Goal: Task Accomplishment & Management: Use online tool/utility

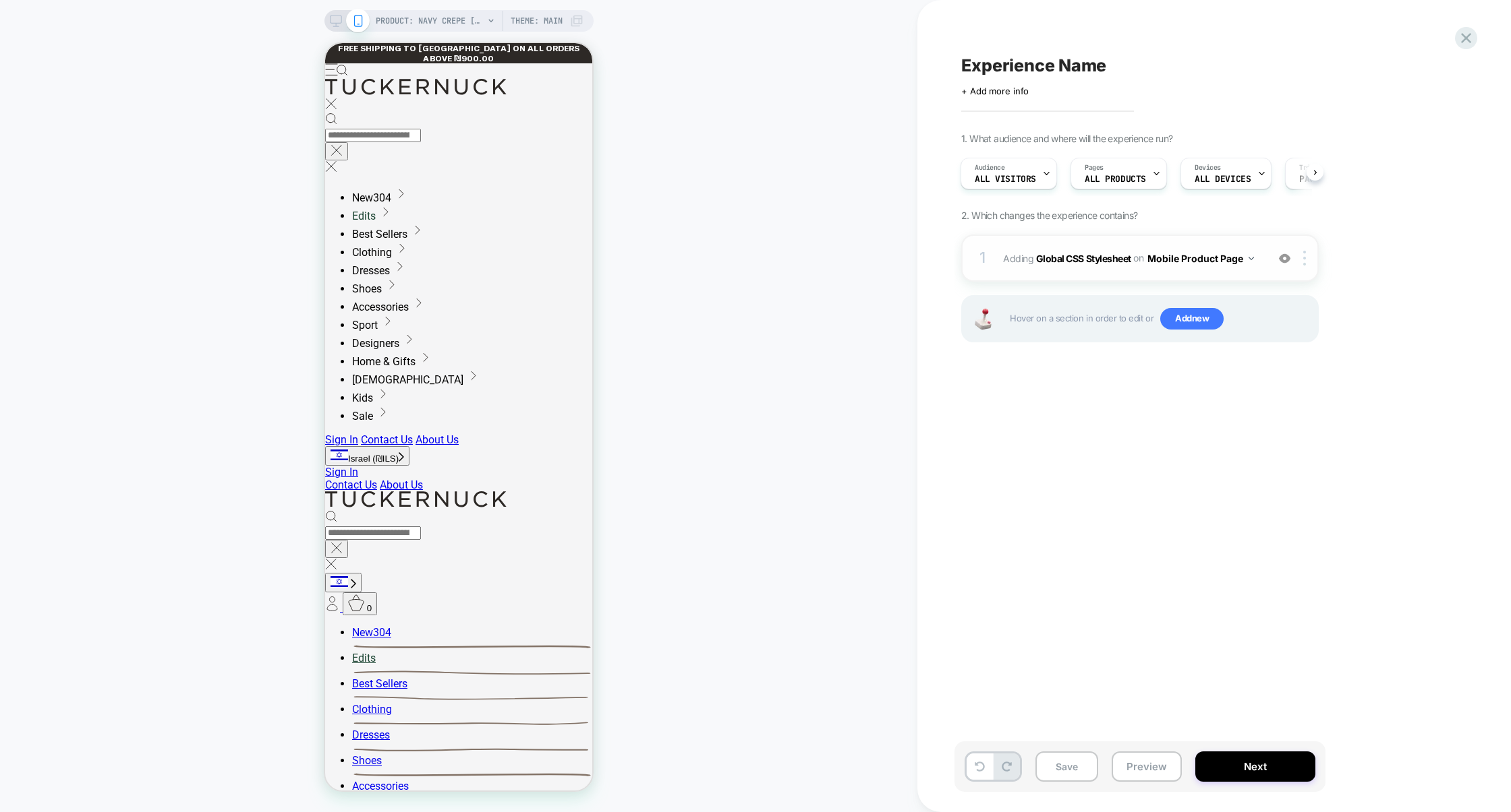
click at [1283, 258] on img at bounding box center [1284, 259] width 12 height 12
click at [1126, 755] on button "Preview" at bounding box center [1146, 766] width 70 height 30
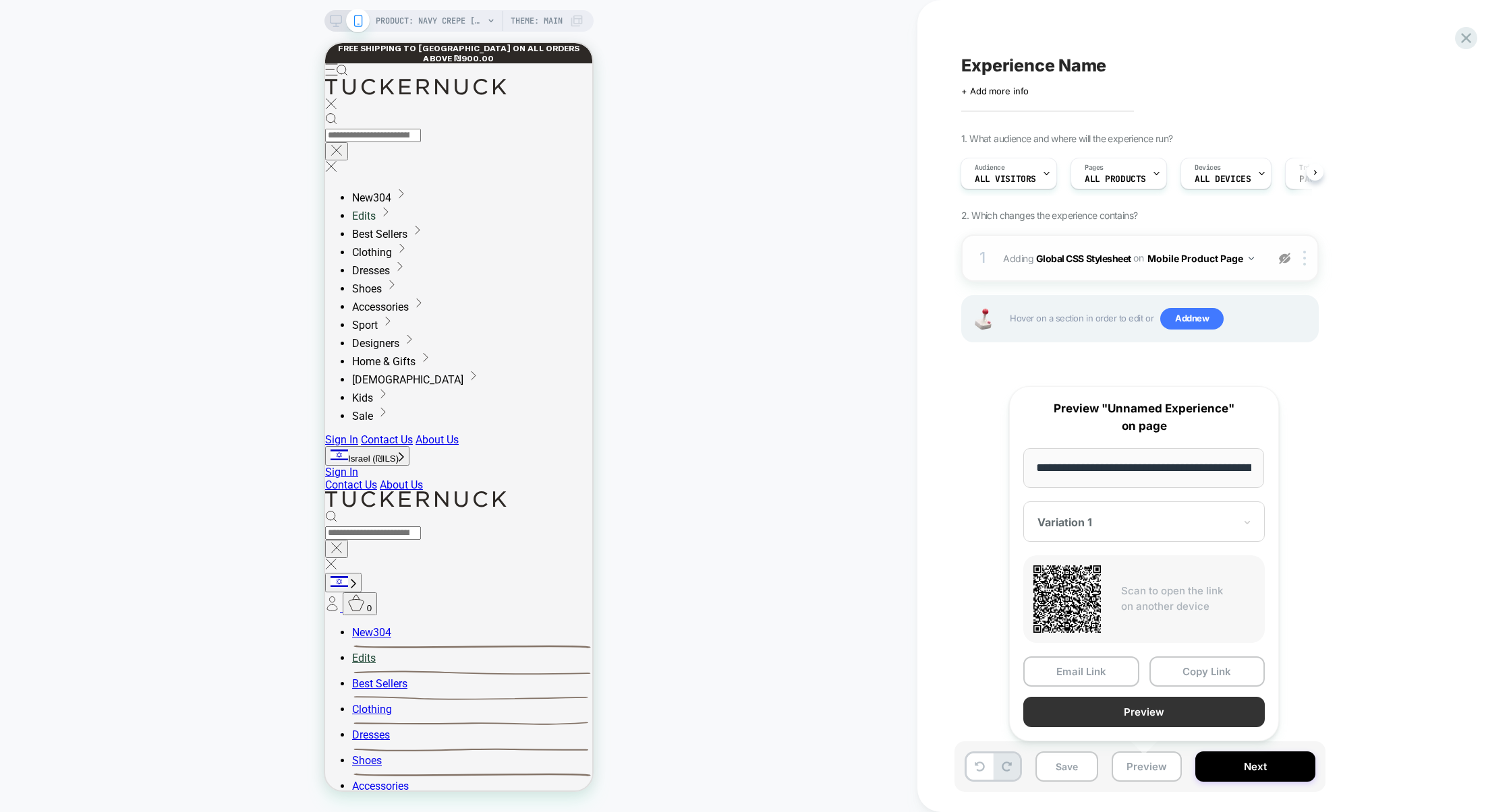
click at [1145, 720] on button "Preview" at bounding box center [1144, 712] width 241 height 30
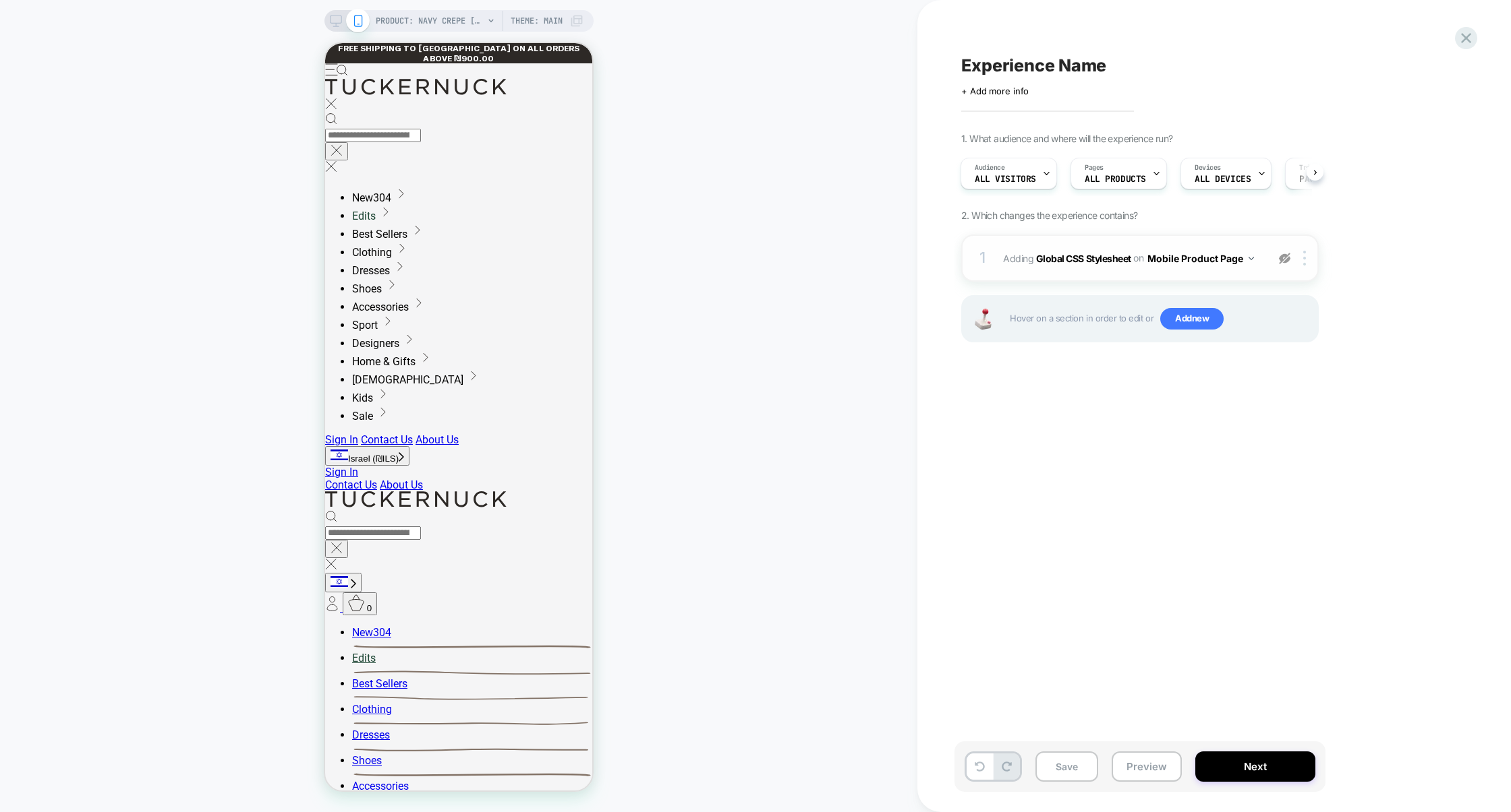
click at [1287, 258] on img at bounding box center [1284, 259] width 12 height 12
click at [1171, 273] on div "1 Adding Global CSS Stylesheet on Mobile Product Page Add Before Add After Copy…" at bounding box center [1139, 258] width 357 height 48
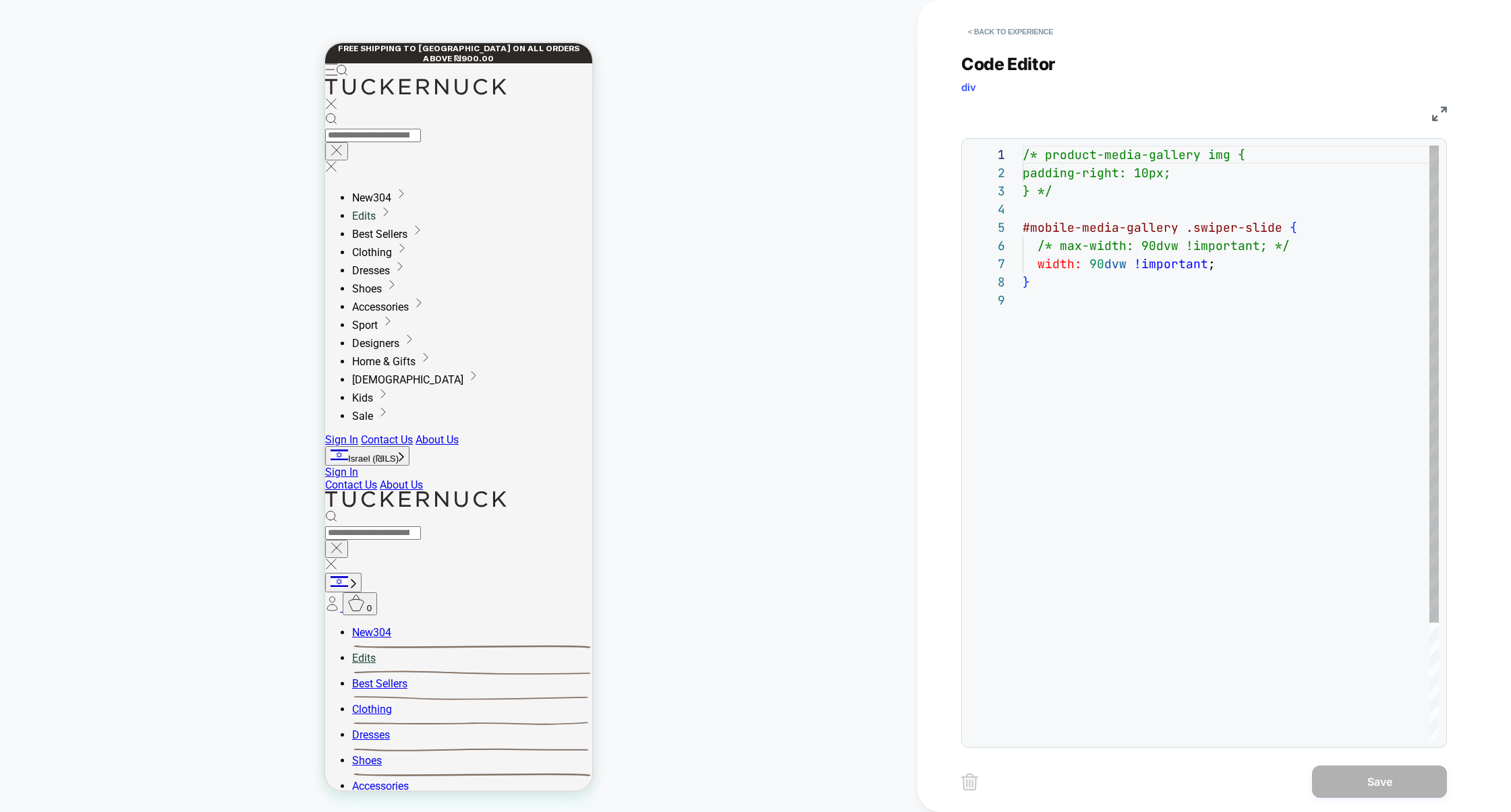
scroll to position [146, 0]
click at [1053, 337] on div "/* product-media-gallery img { padding-right: 10px; } */ #mobile-media-gallery …" at bounding box center [1231, 515] width 416 height 740
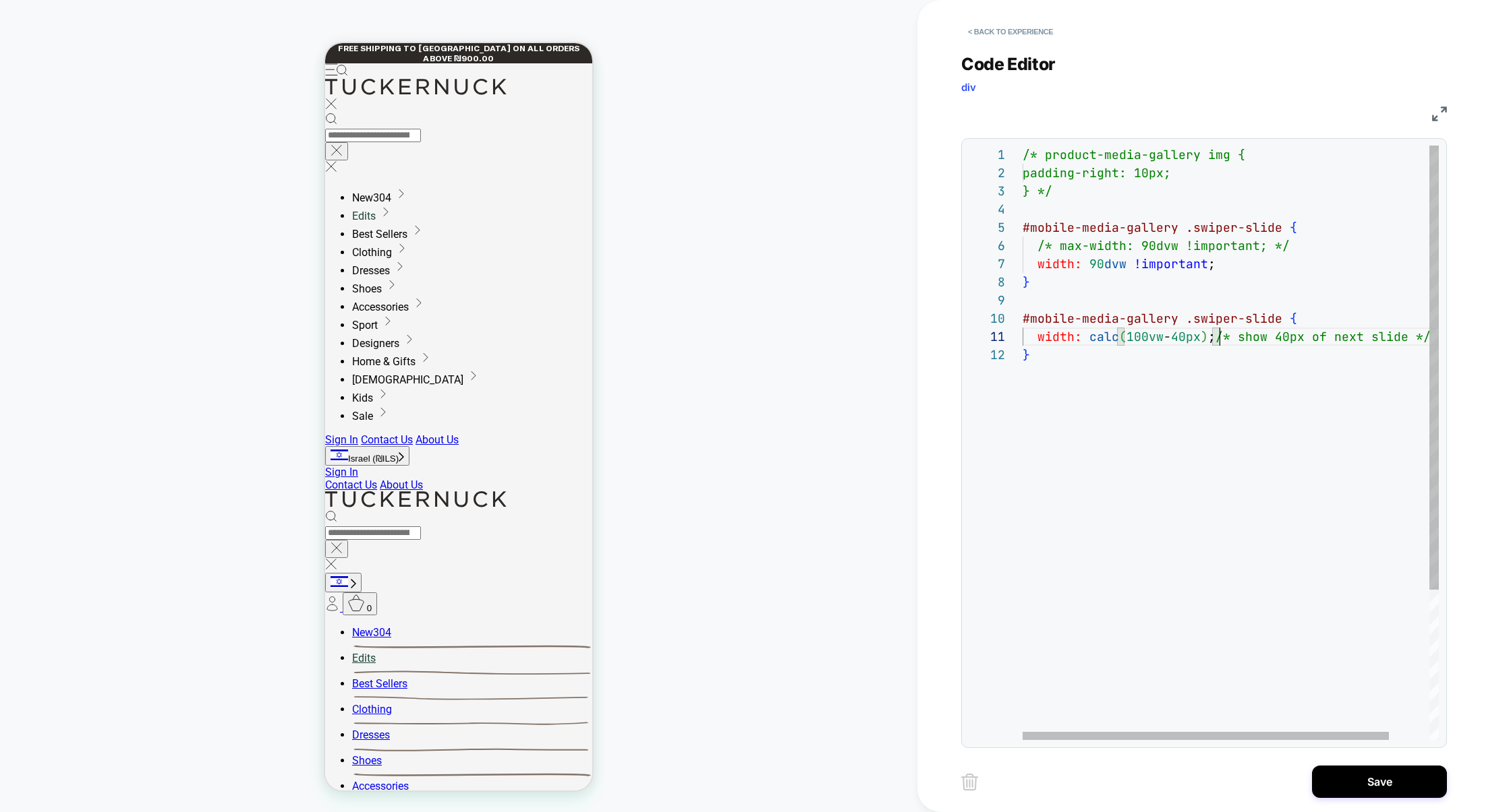
click at [1221, 339] on div "/* product-media-gallery img { padding-right: 10px; } */ #mobile-media-gallery …" at bounding box center [1253, 543] width 461 height 794
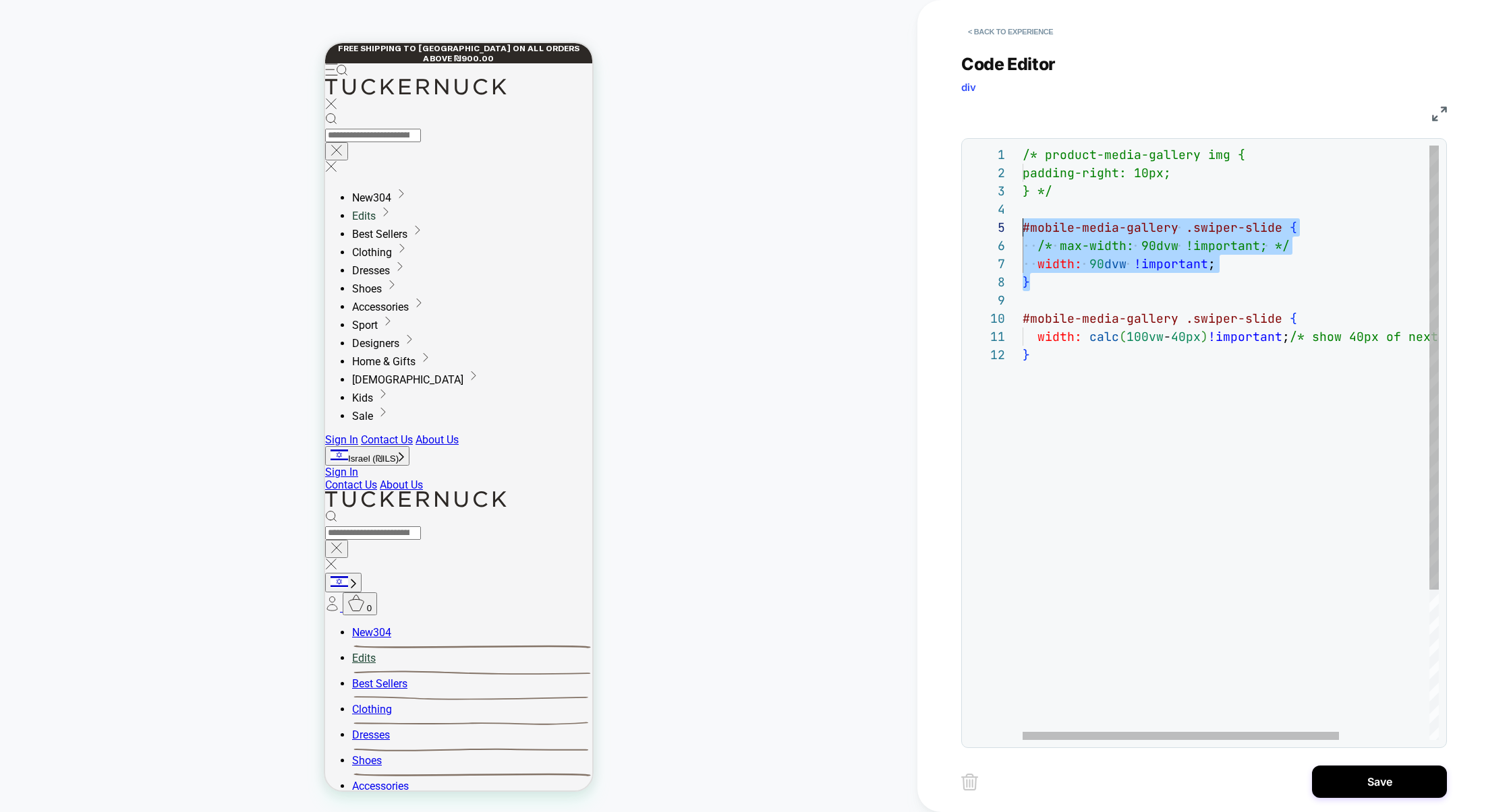
drag, startPoint x: 1056, startPoint y: 282, endPoint x: 1013, endPoint y: 231, distance: 66.7
click at [1023, 231] on div "/* product-media-gallery img { padding-right: 10px; } */ #mobile-media-gallery …" at bounding box center [1289, 543] width 534 height 794
click at [1060, 263] on div "/* product-media-gallery img { padding-right: 10px; } */ #mobile-media-gallery …" at bounding box center [1289, 543] width 534 height 794
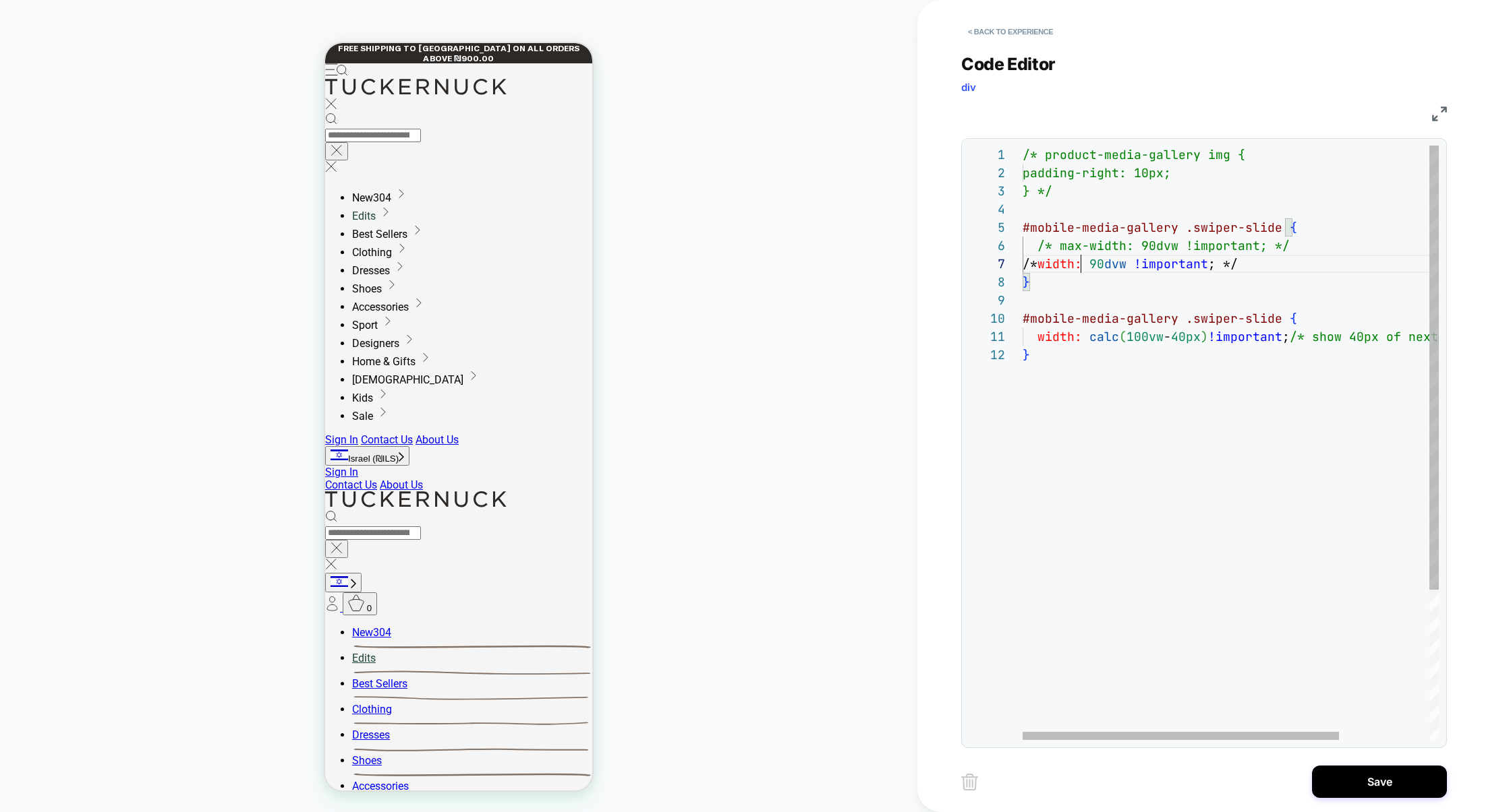
scroll to position [109, 58]
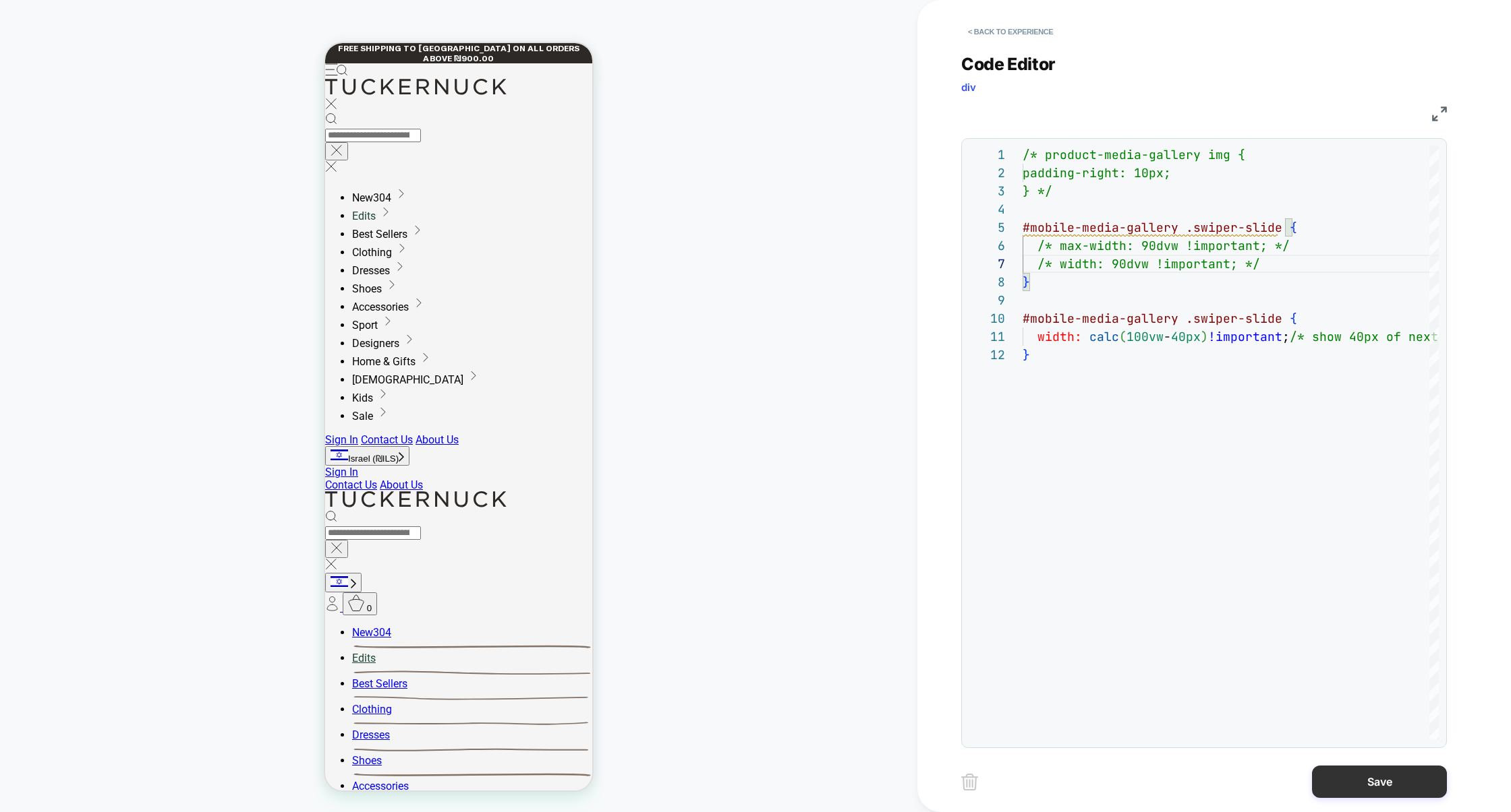
type textarea "**********"
click at [1380, 773] on button "Save" at bounding box center [1379, 781] width 135 height 32
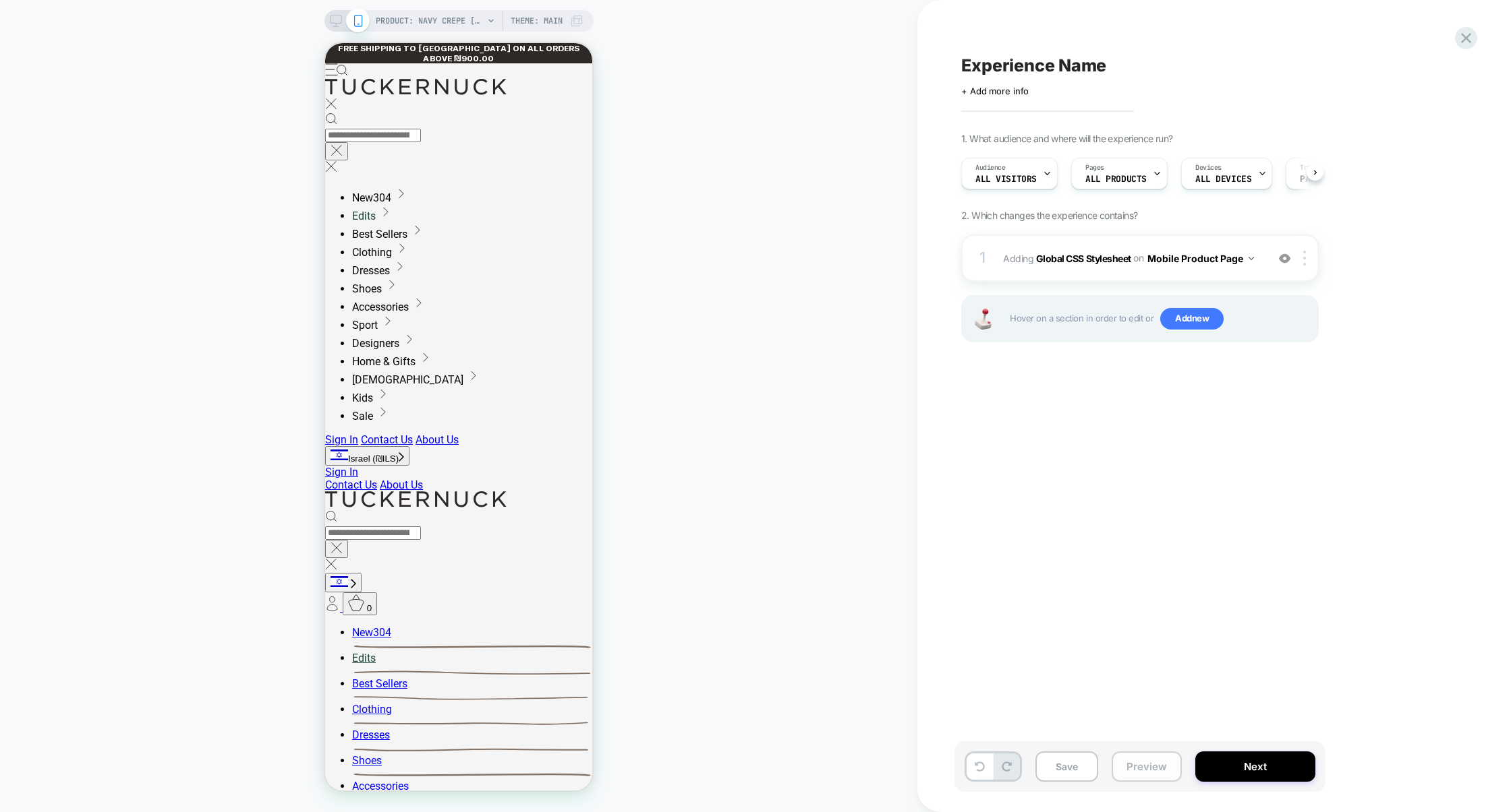
scroll to position [0, 1]
click at [1164, 765] on button "Preview" at bounding box center [1146, 766] width 70 height 30
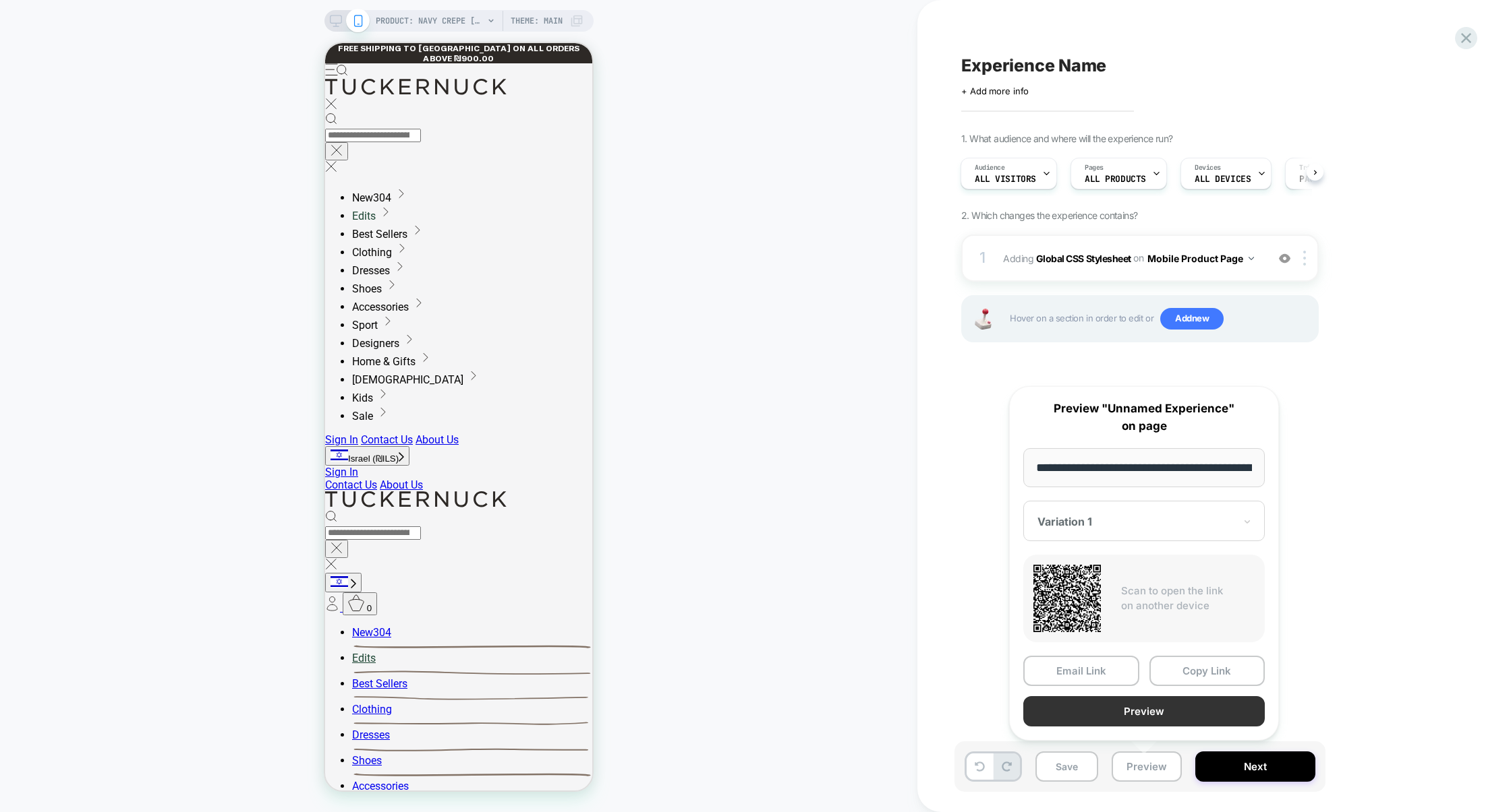
scroll to position [0, 212]
click at [1164, 720] on button "Preview" at bounding box center [1144, 712] width 241 height 30
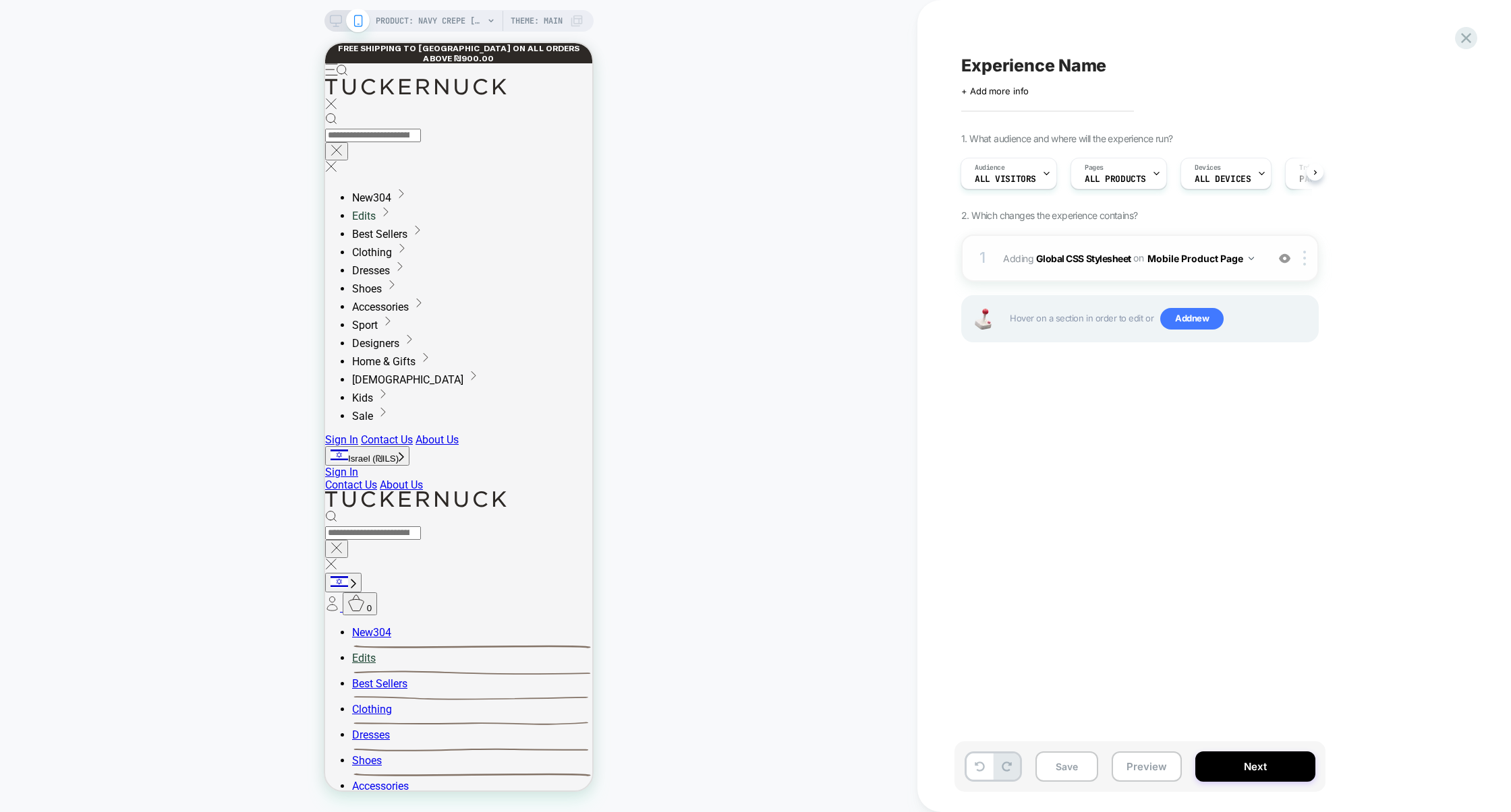
click at [1185, 274] on div "1 Adding Global CSS Stylesheet on Mobile Product Page Add Before Add After Copy…" at bounding box center [1139, 258] width 357 height 48
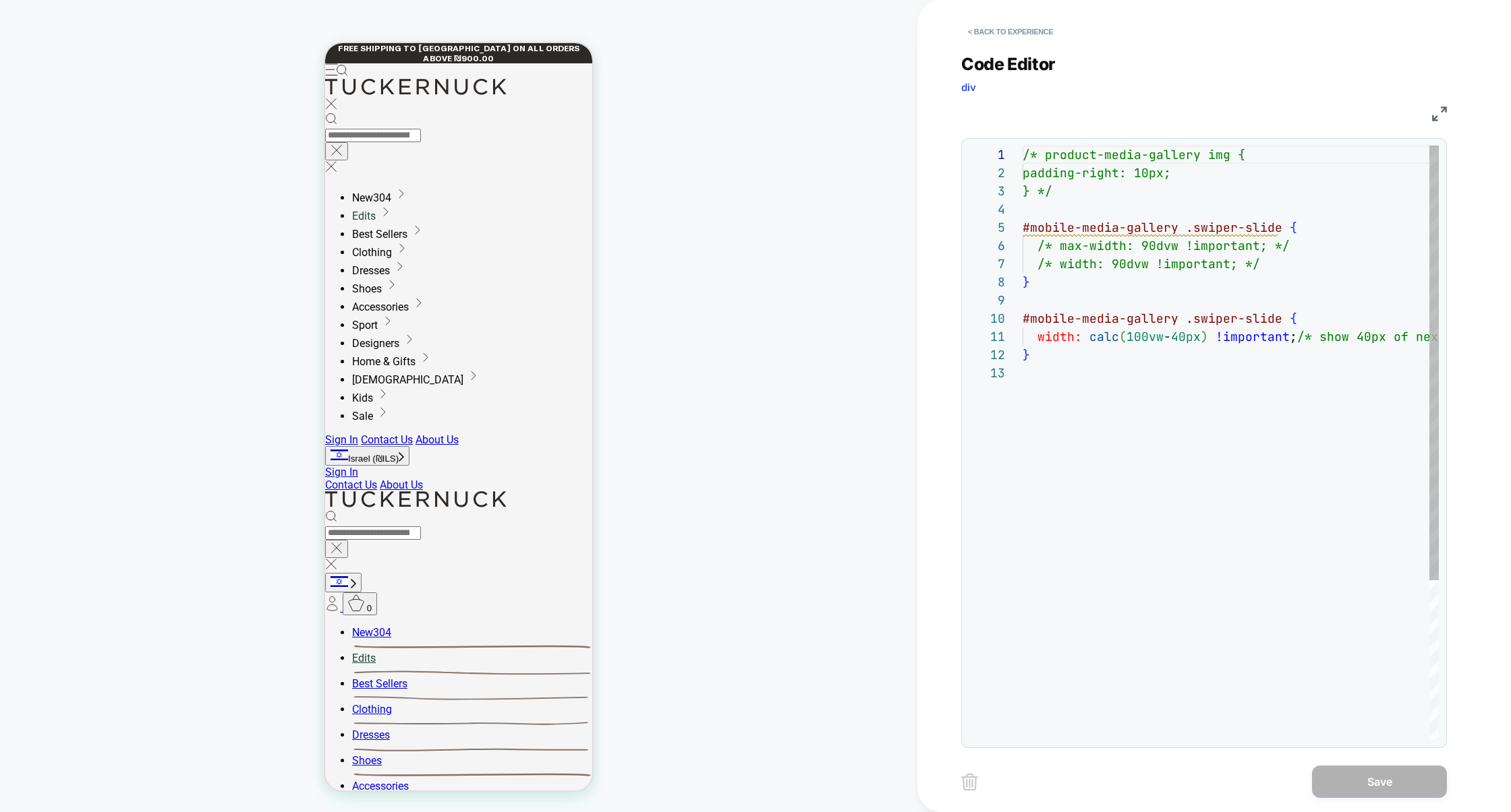
scroll to position [182, 0]
click at [1024, 29] on button "< Back to experience" at bounding box center [1010, 31] width 98 height 21
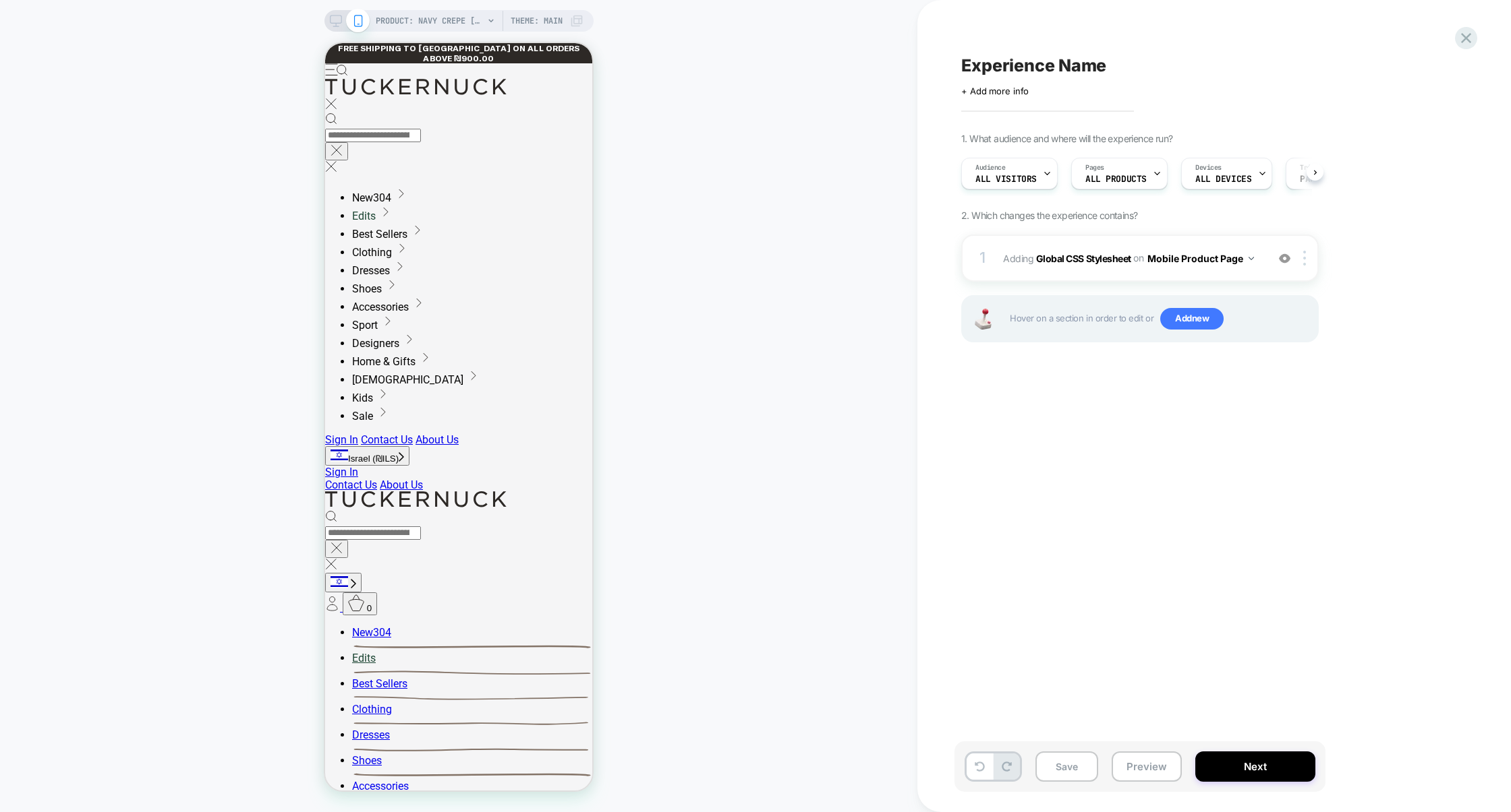
scroll to position [0, 1]
click at [1155, 773] on button "Preview" at bounding box center [1146, 766] width 70 height 30
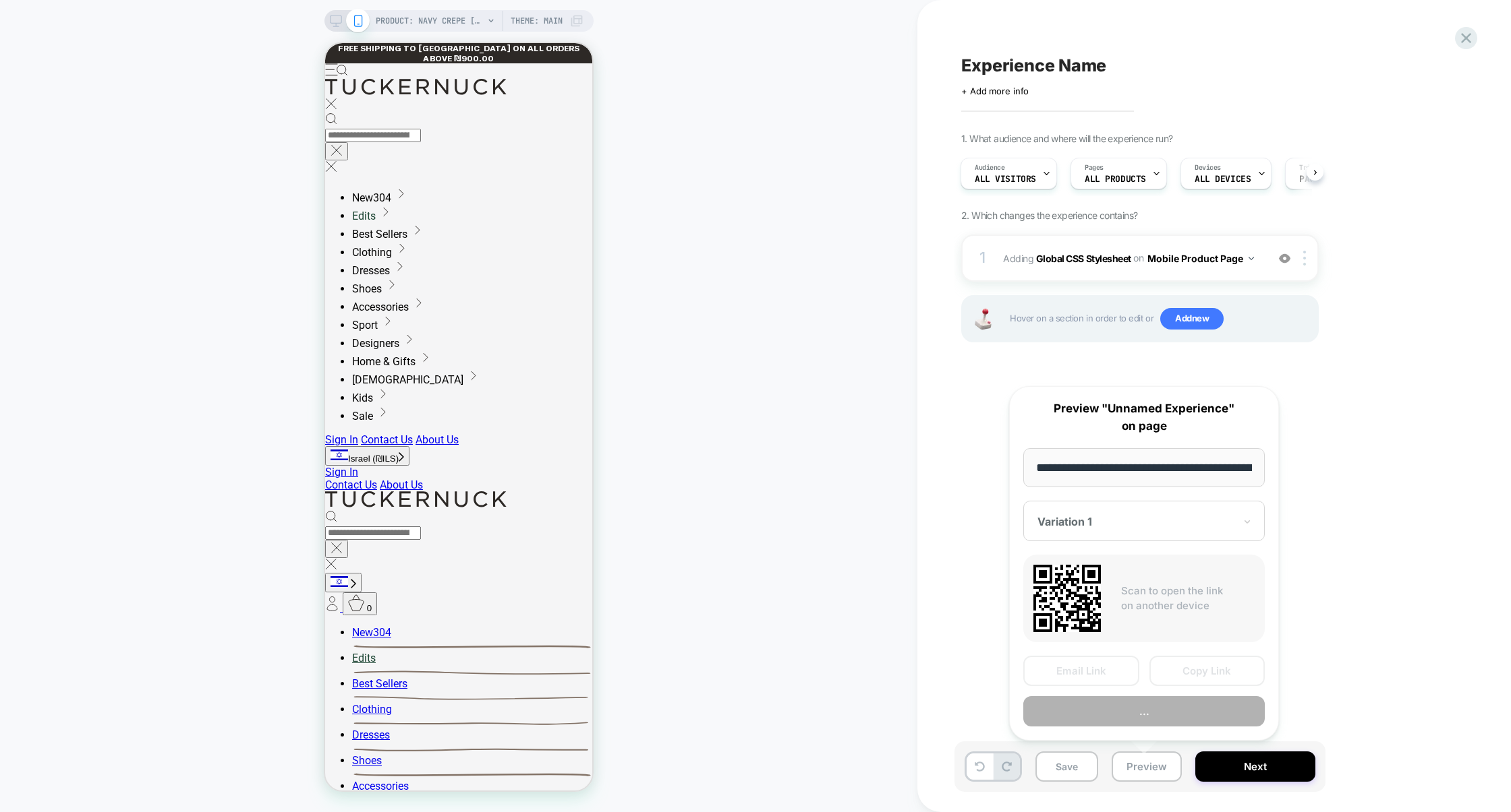
scroll to position [0, 212]
click at [1182, 670] on button "Copy Link" at bounding box center [1206, 671] width 116 height 30
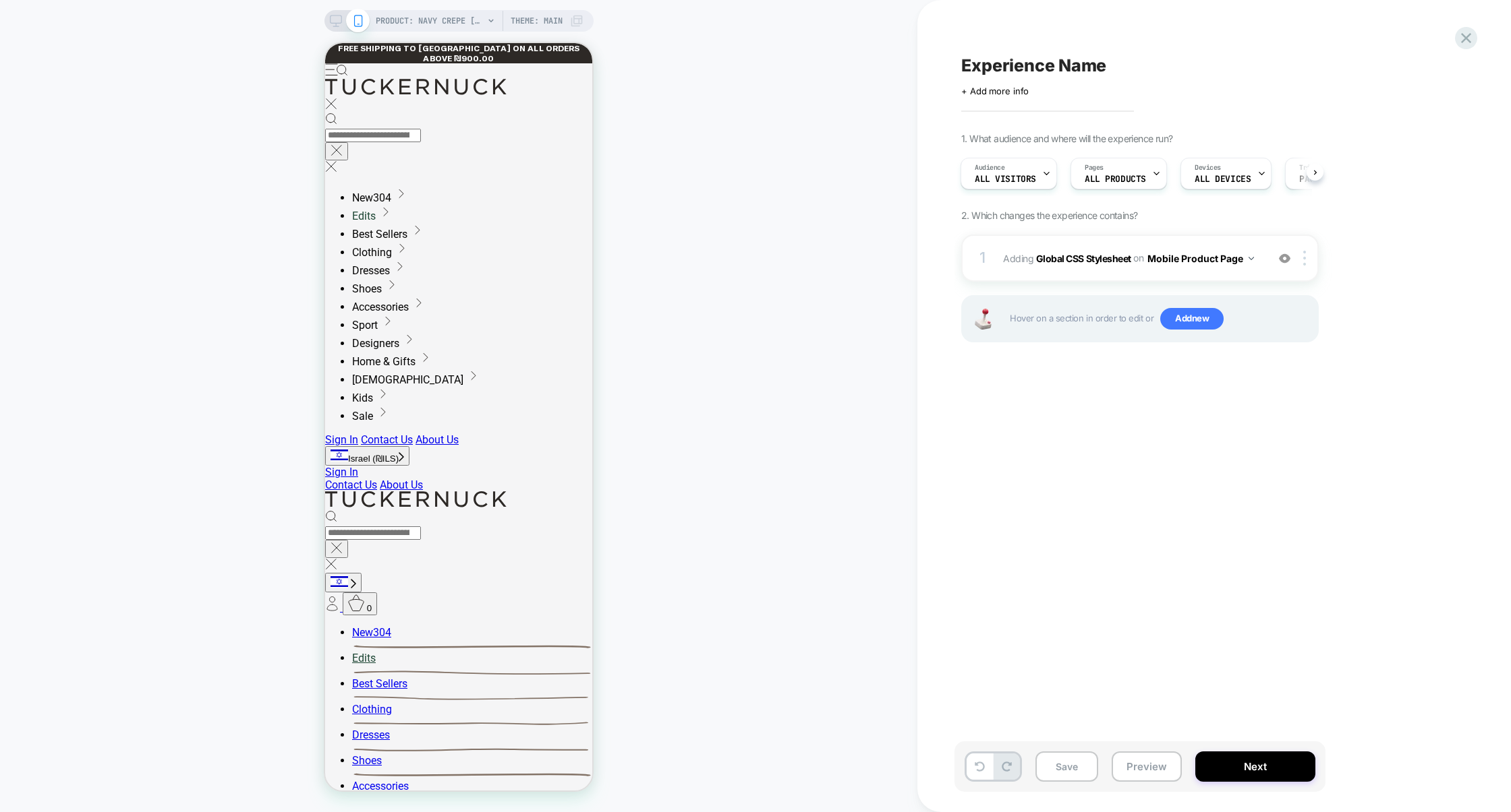
click at [1286, 259] on img at bounding box center [1284, 259] width 12 height 12
click at [1131, 764] on button "Preview" at bounding box center [1146, 766] width 70 height 30
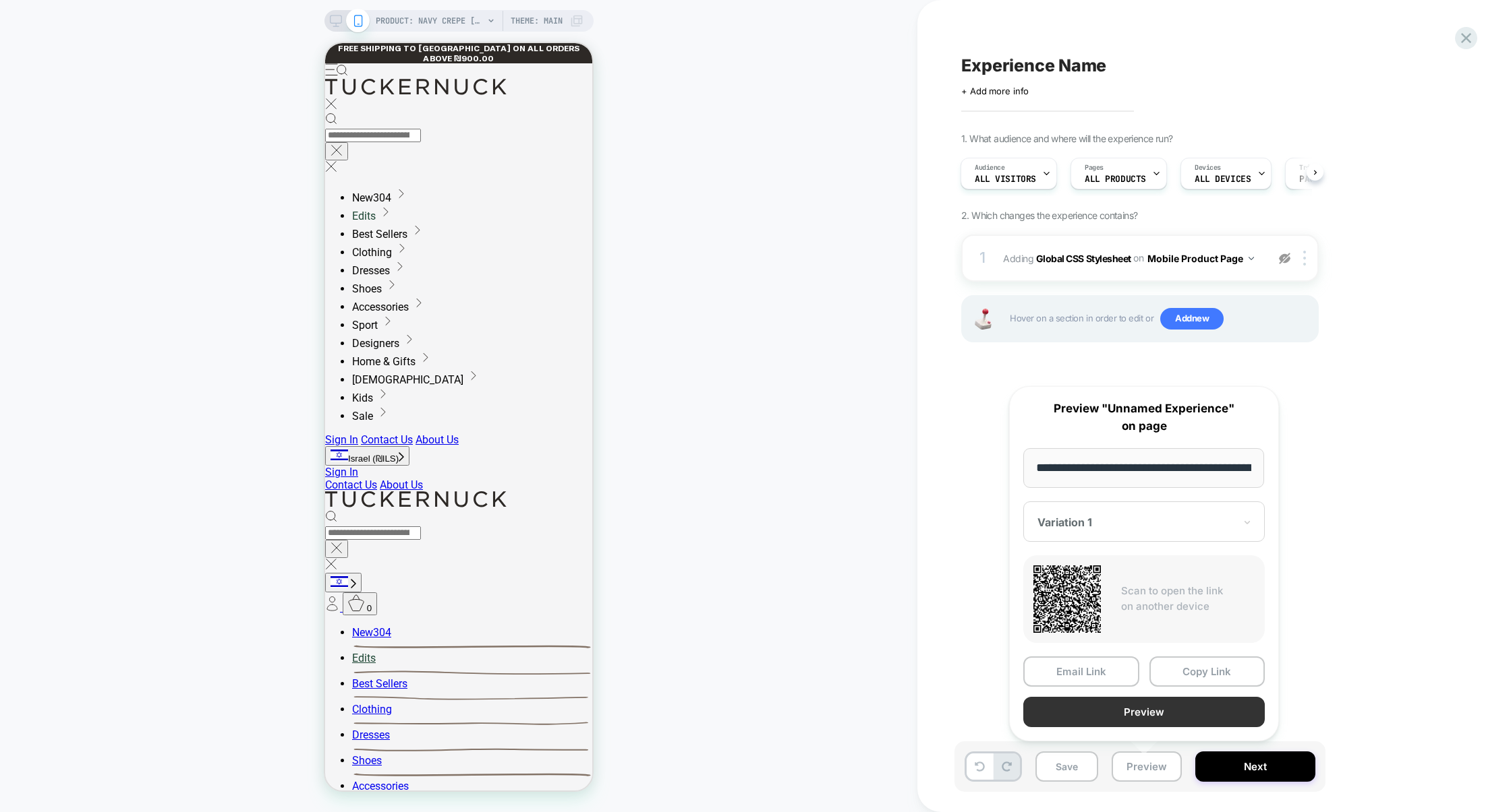
click at [1104, 712] on button "Preview" at bounding box center [1144, 712] width 241 height 30
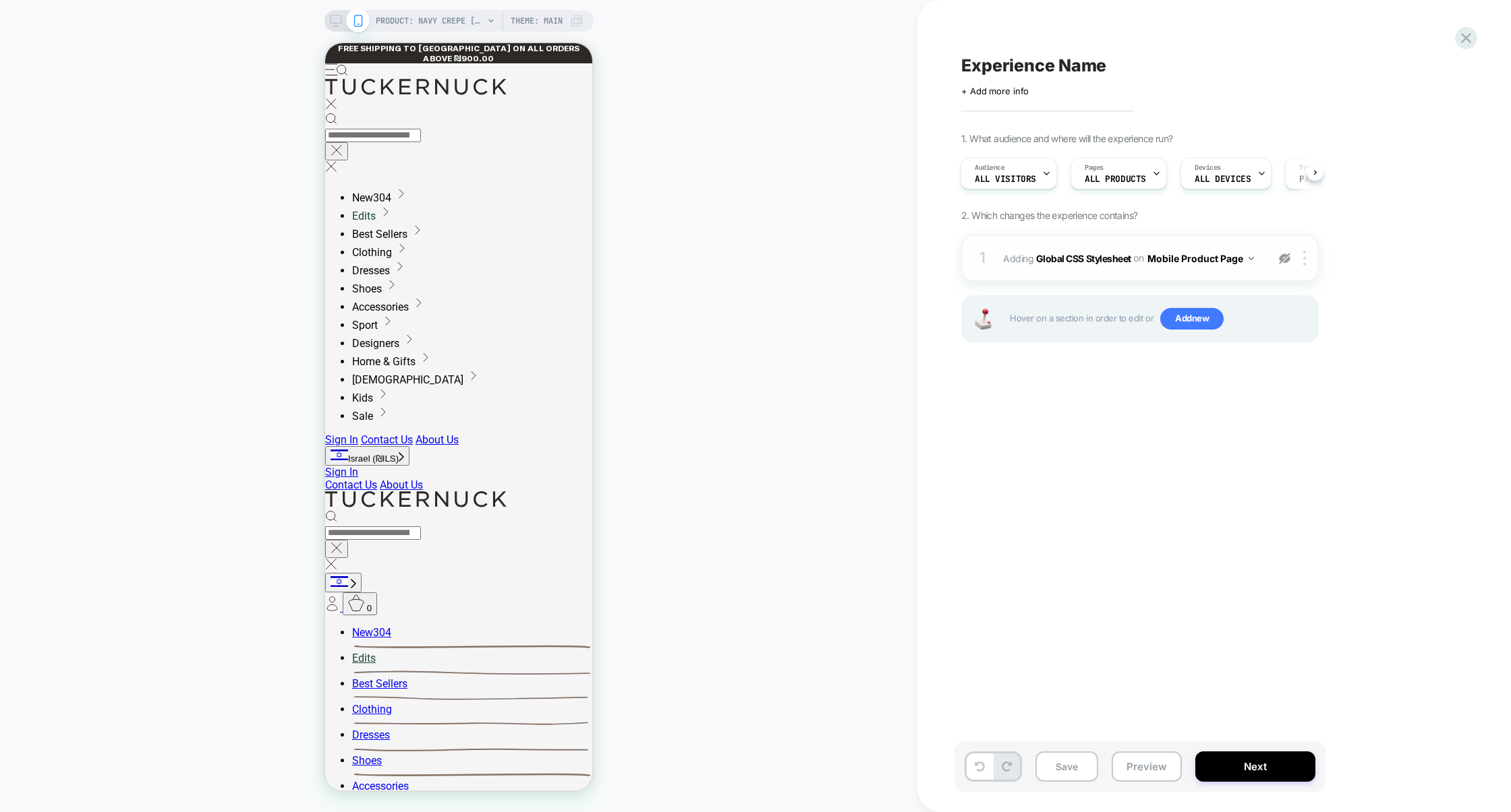
click at [1087, 276] on div "1 Adding Global CSS Stylesheet on Mobile Product Page Copy to Desktop Target Al…" at bounding box center [1139, 258] width 357 height 48
click at [1285, 259] on img at bounding box center [1284, 259] width 12 height 12
click at [1164, 265] on button "Mobile Product Page" at bounding box center [1201, 259] width 107 height 19
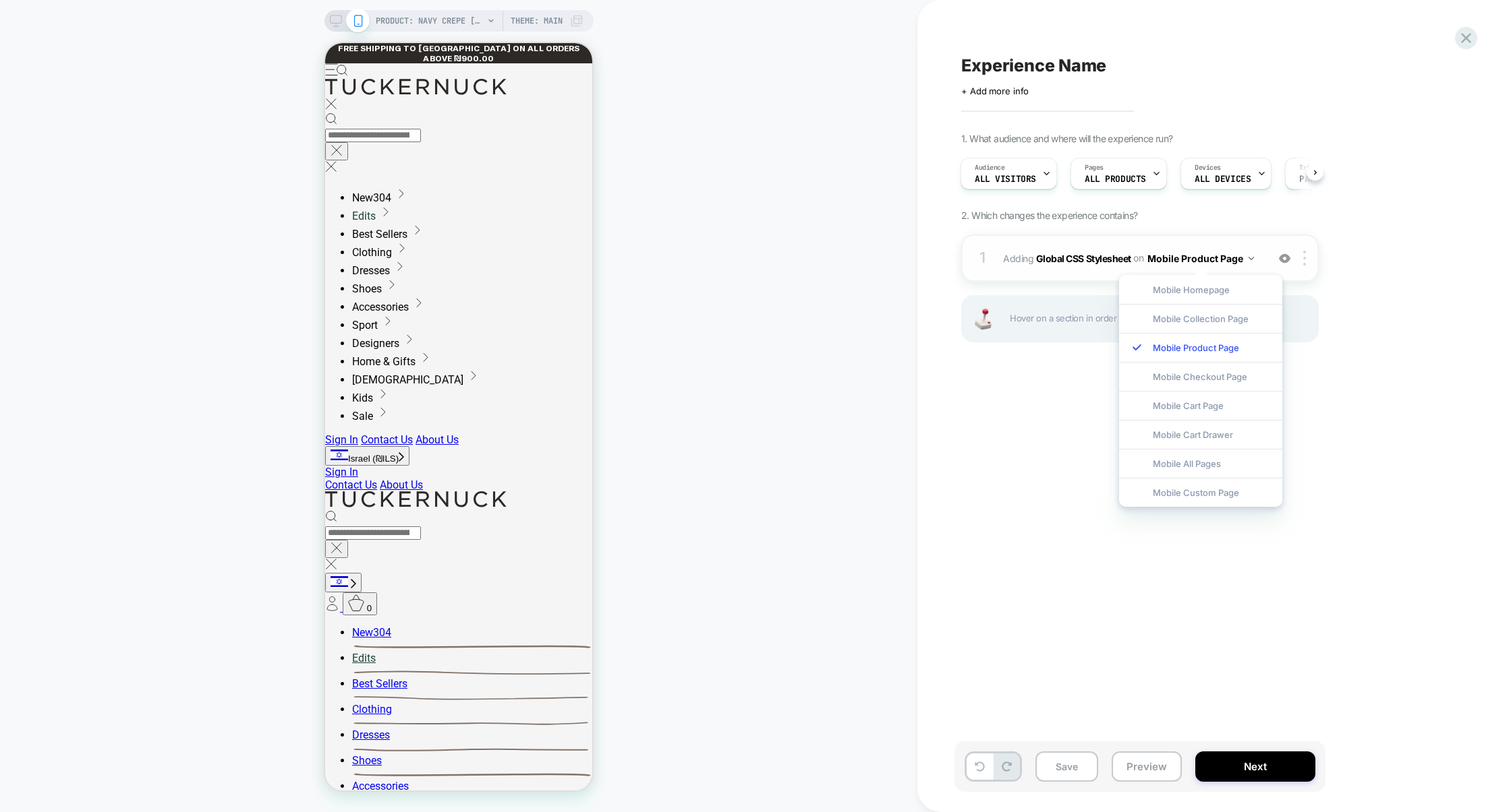
click at [1073, 266] on span "Adding Global CSS Stylesheet on Mobile Product Page" at bounding box center [1132, 259] width 257 height 19
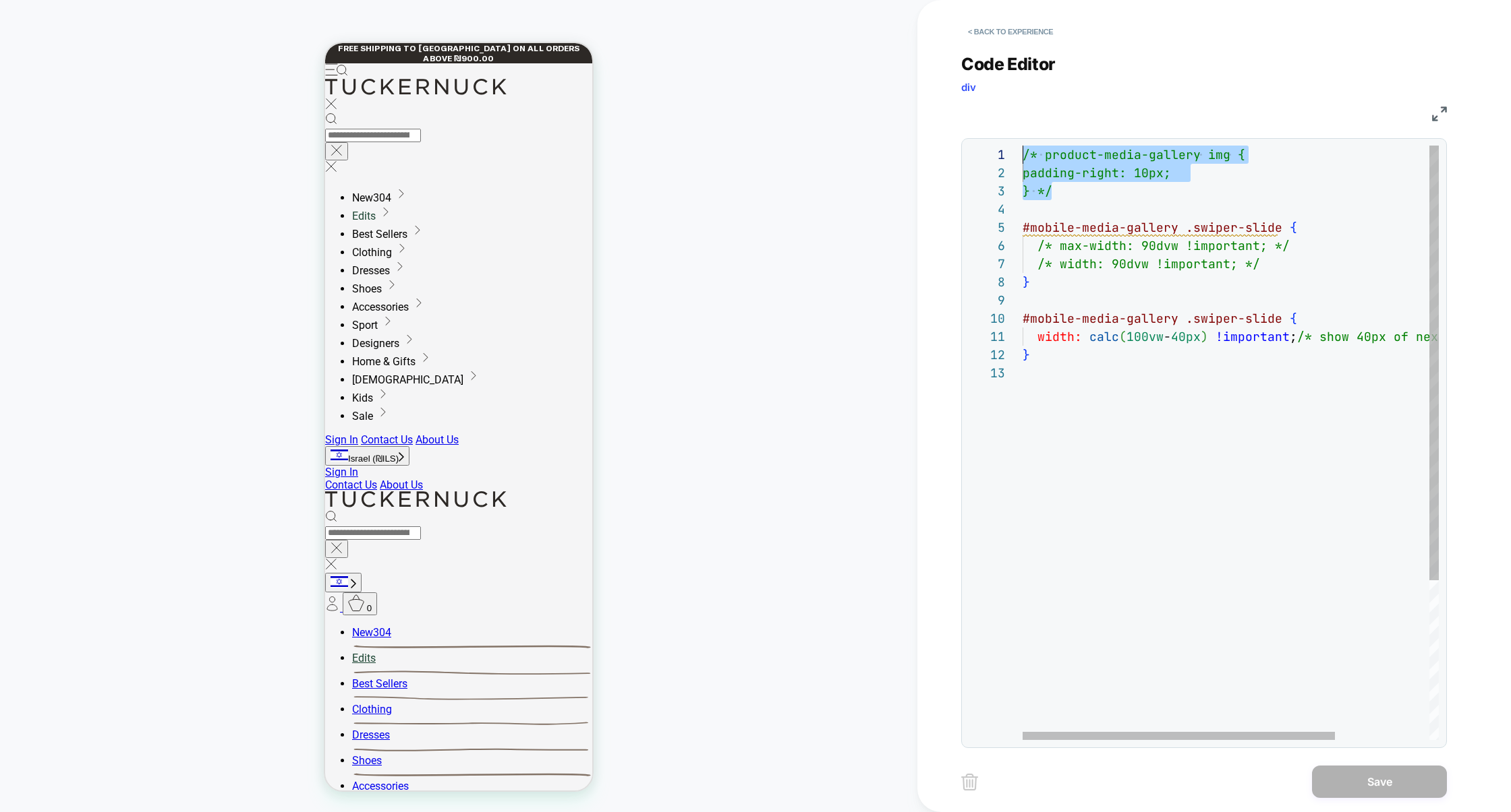
drag, startPoint x: 1067, startPoint y: 190, endPoint x: 967, endPoint y: 130, distance: 116.6
click at [966, 130] on div "**********" at bounding box center [1204, 392] width 486 height 711
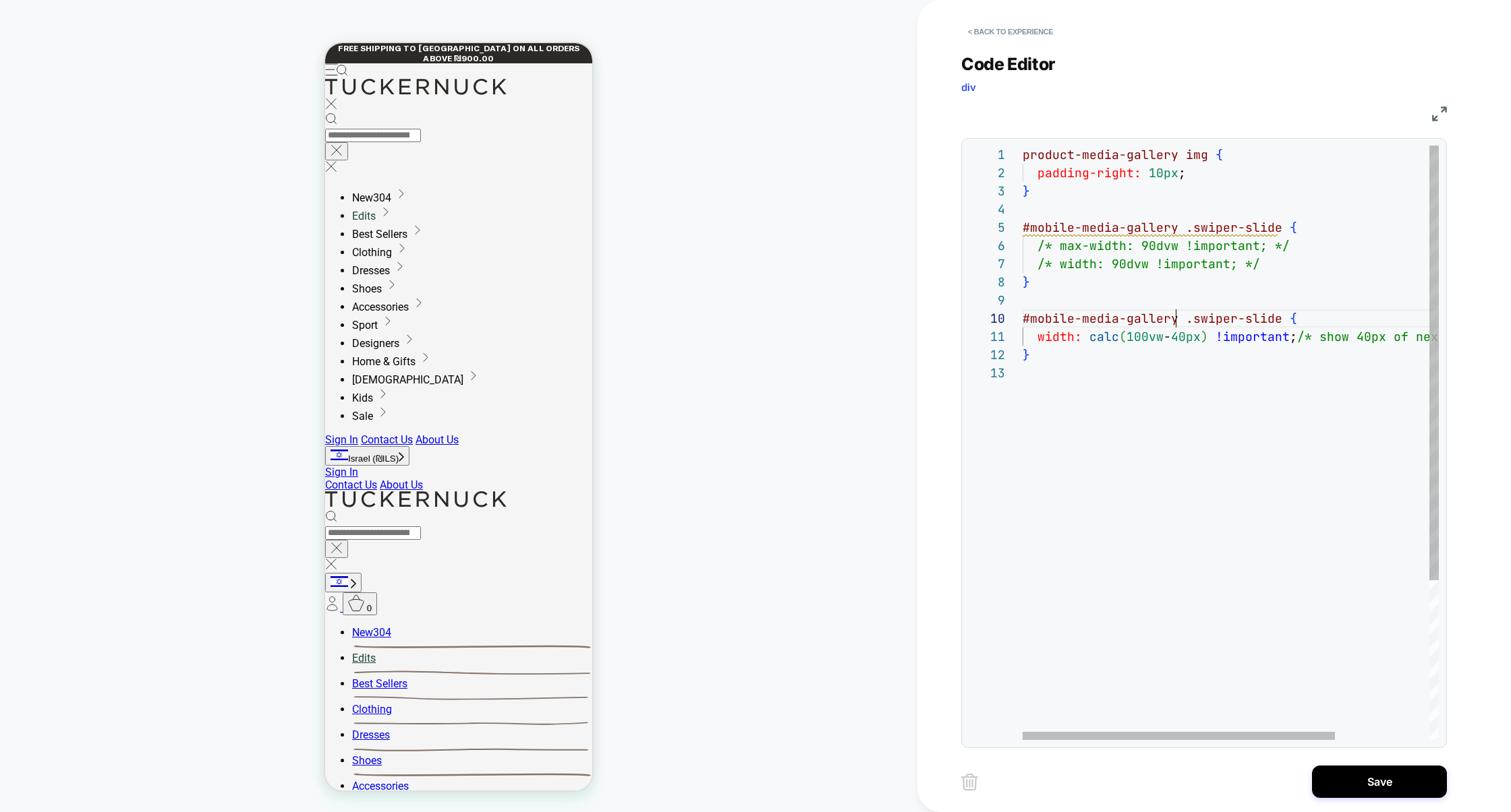
scroll to position [163, 153]
drag, startPoint x: 1177, startPoint y: 320, endPoint x: 955, endPoint y: 308, distance: 222.3
click at [1023, 308] on div "product-media-gallery img { padding-right: 10px ; } #mobile-media-gallery .swip…" at bounding box center [1293, 552] width 541 height 813
drag, startPoint x: 1174, startPoint y: 155, endPoint x: 901, endPoint y: 155, distance: 273.0
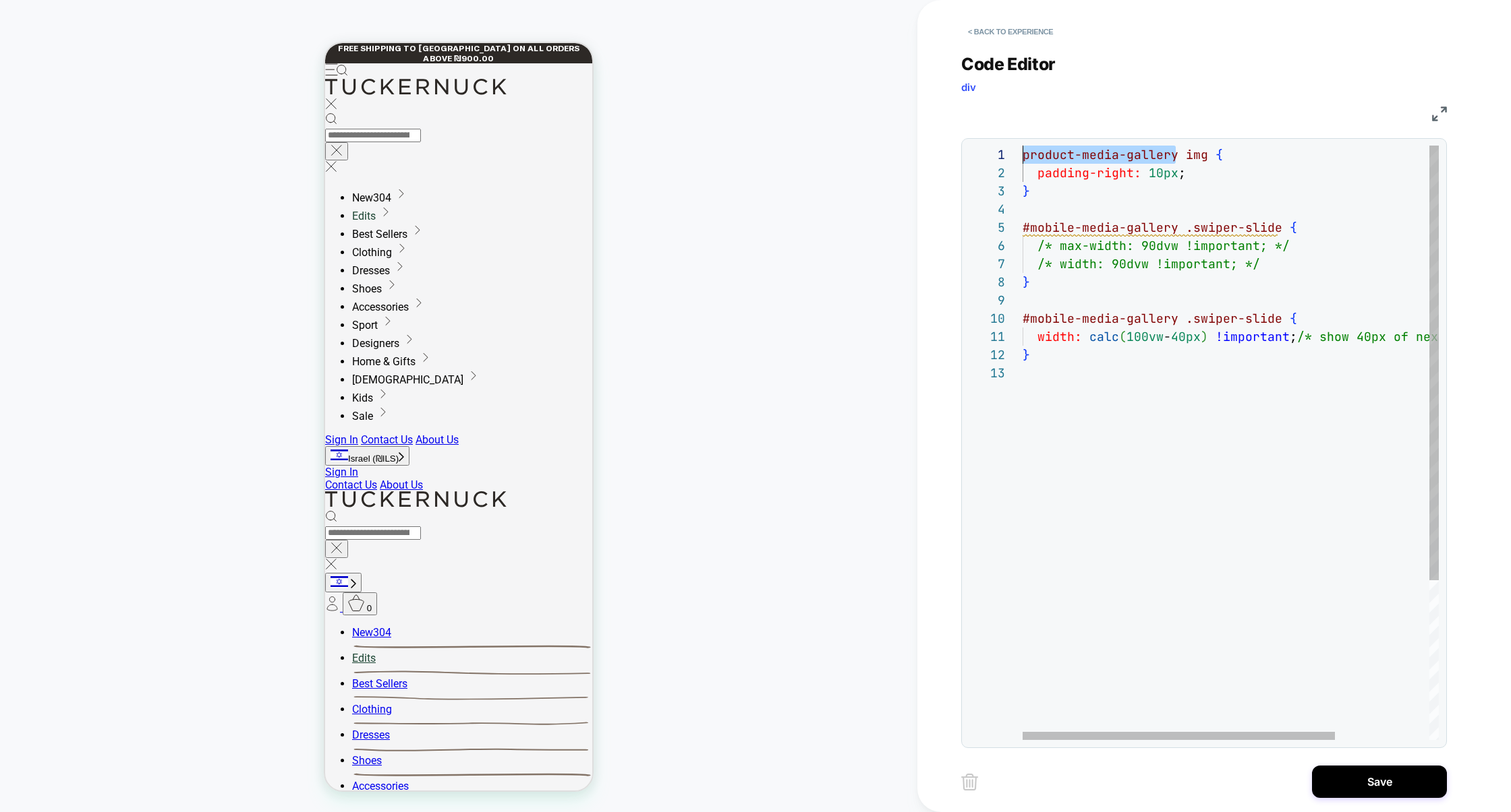
click at [1023, 155] on div "product-media-gallery img { padding-right: 10px ; } #mobile-media-gallery .swip…" at bounding box center [1293, 552] width 541 height 813
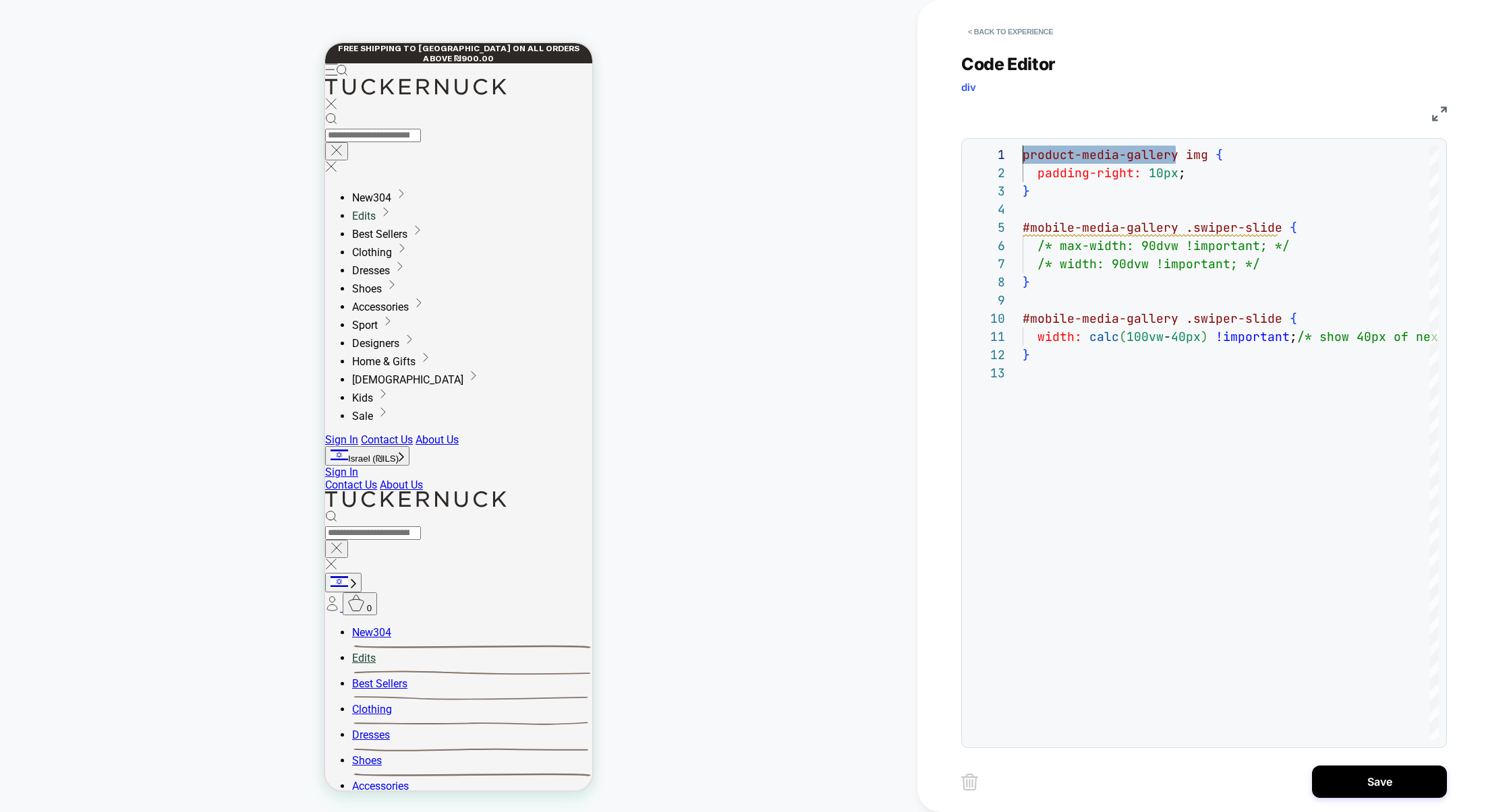
scroll to position [18, 153]
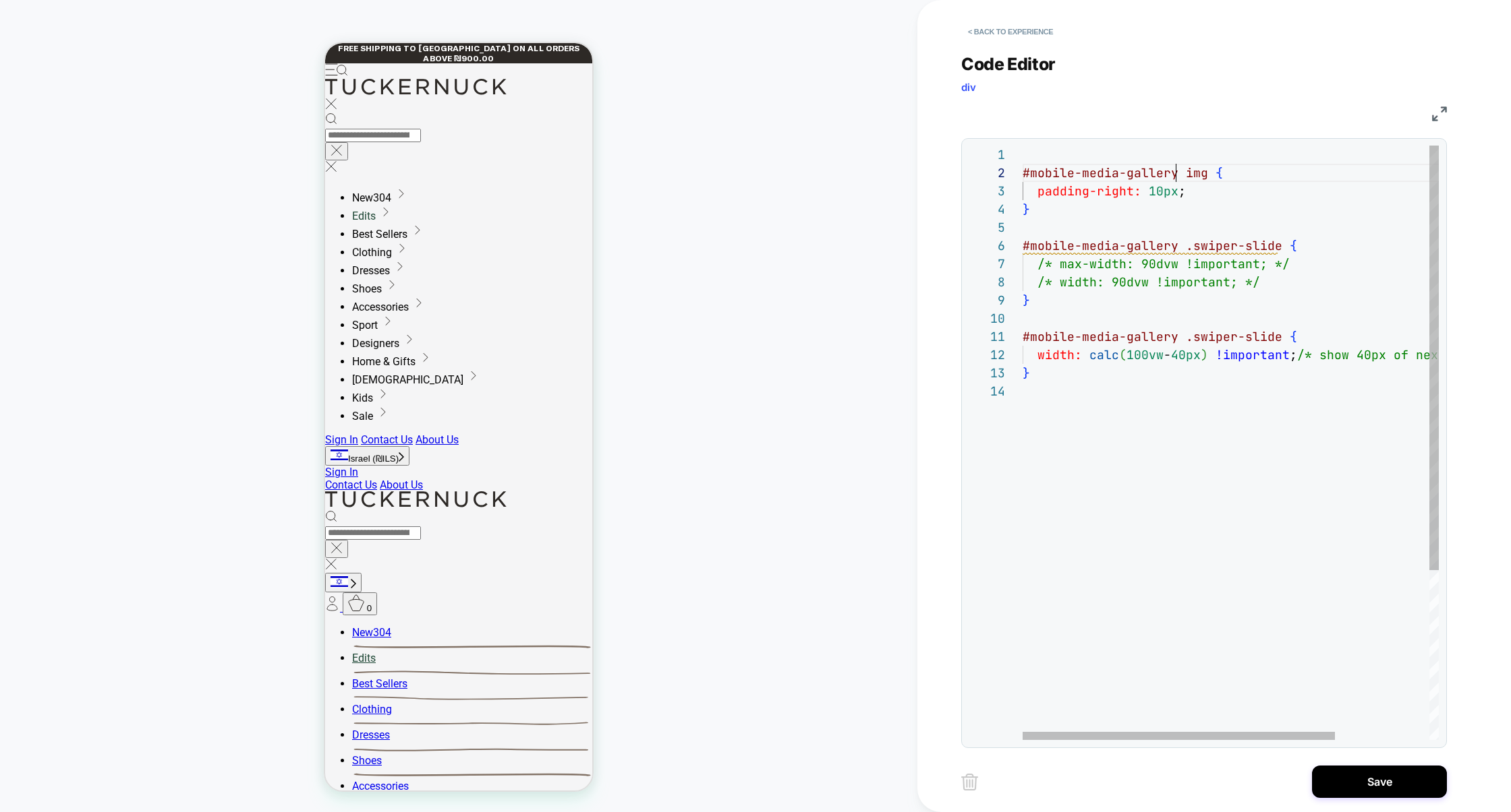
type textarea "**********"
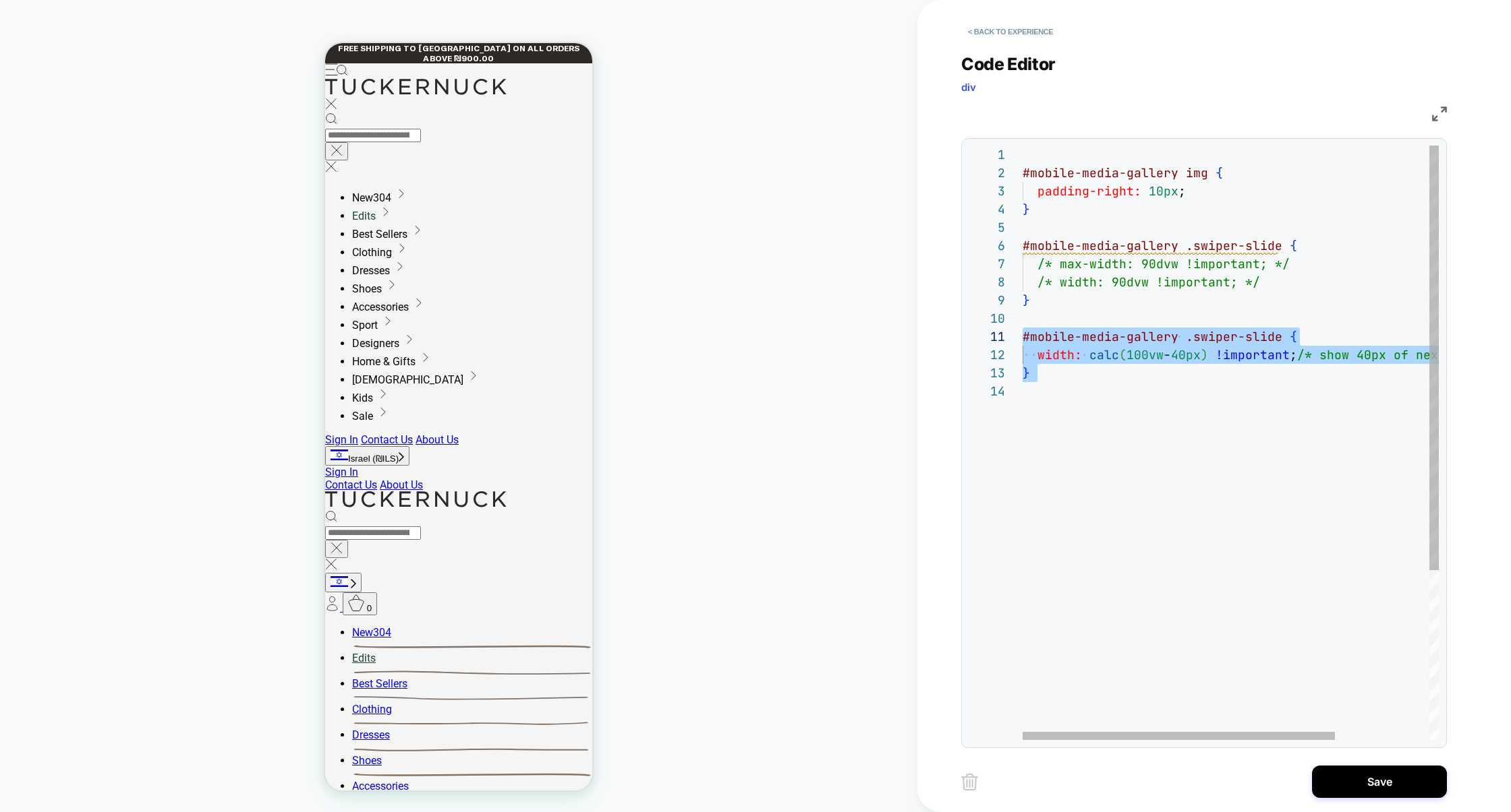
drag, startPoint x: 1051, startPoint y: 399, endPoint x: 1006, endPoint y: 334, distance: 79.1
click at [1023, 334] on div "padding-right: 10px ; } #mobile-media-gallery .swiper-slide { /* max-width: 90d…" at bounding box center [1293, 561] width 541 height 831
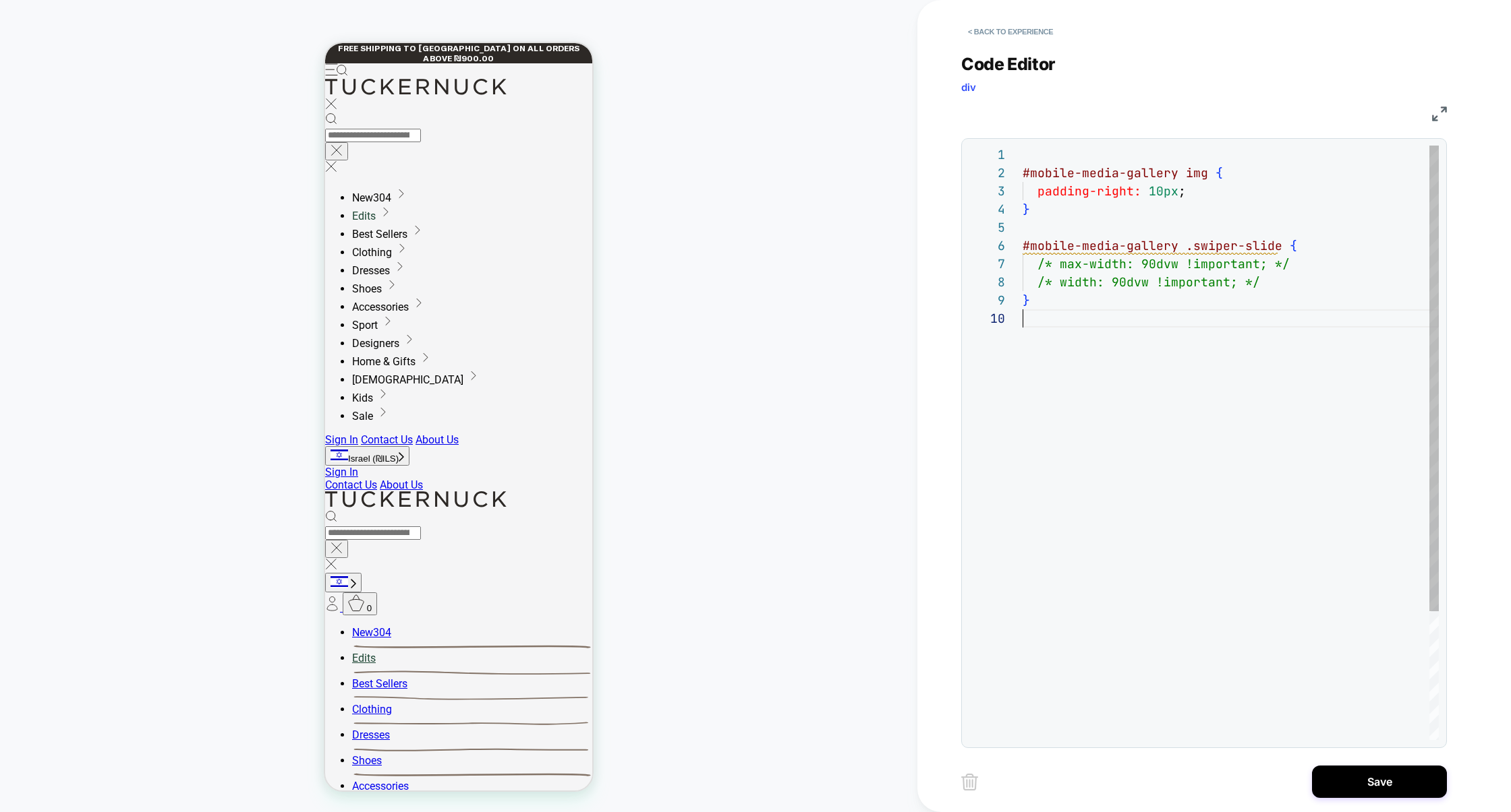
scroll to position [163, 0]
type textarea "**********"
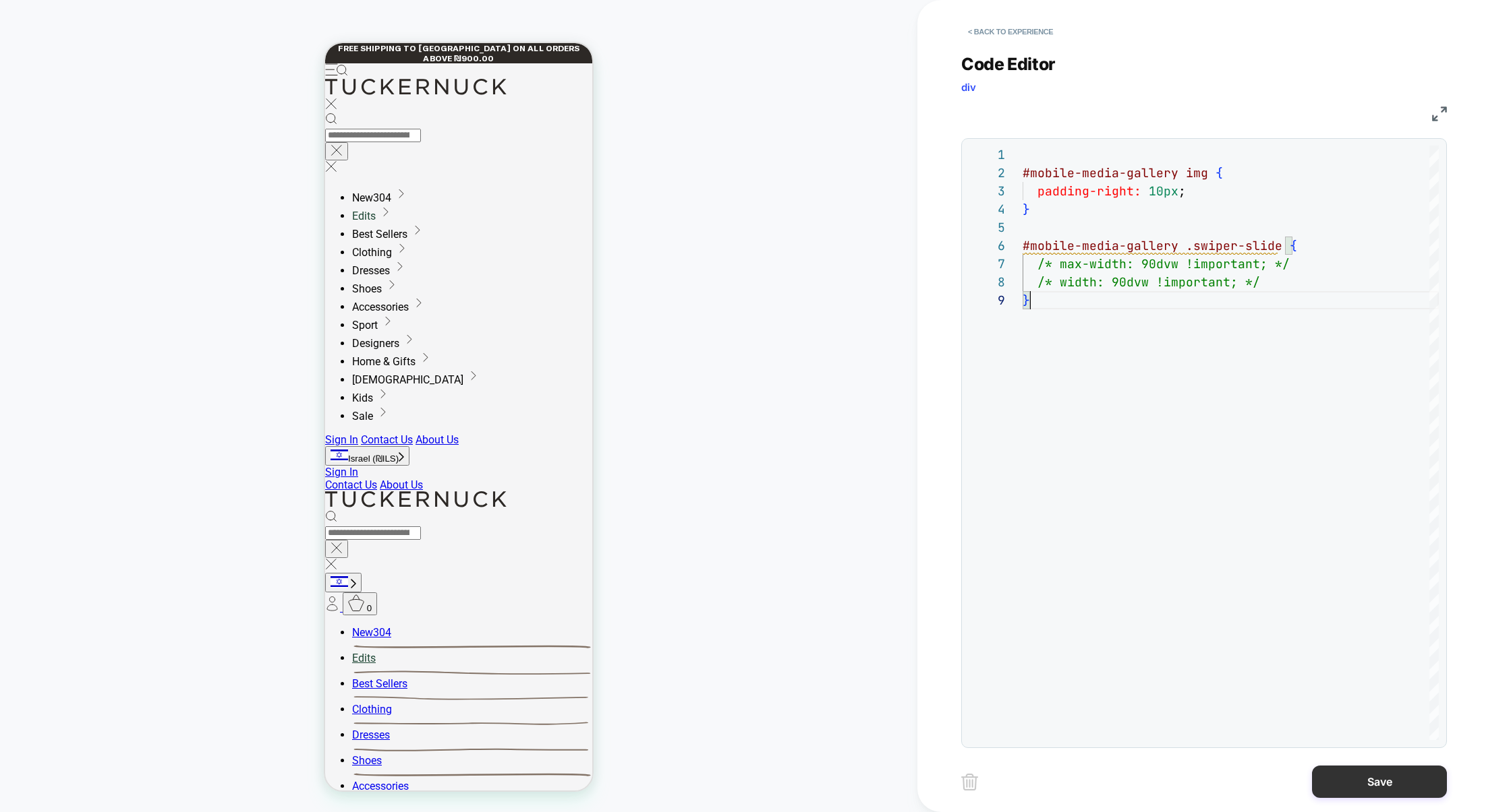
click at [1329, 780] on button "Save" at bounding box center [1379, 781] width 135 height 32
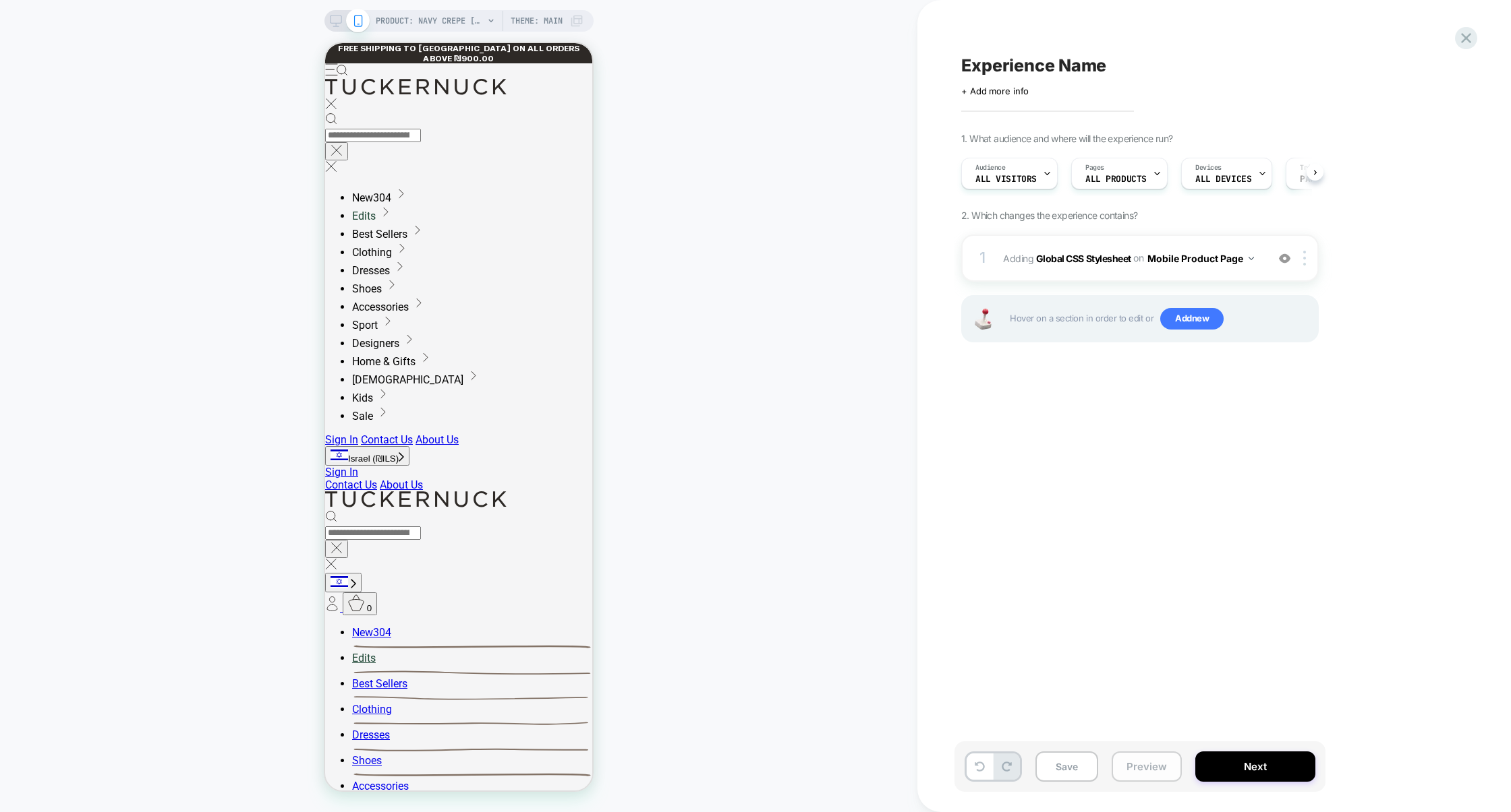
scroll to position [0, 1]
click at [1147, 769] on button "Preview" at bounding box center [1146, 766] width 70 height 30
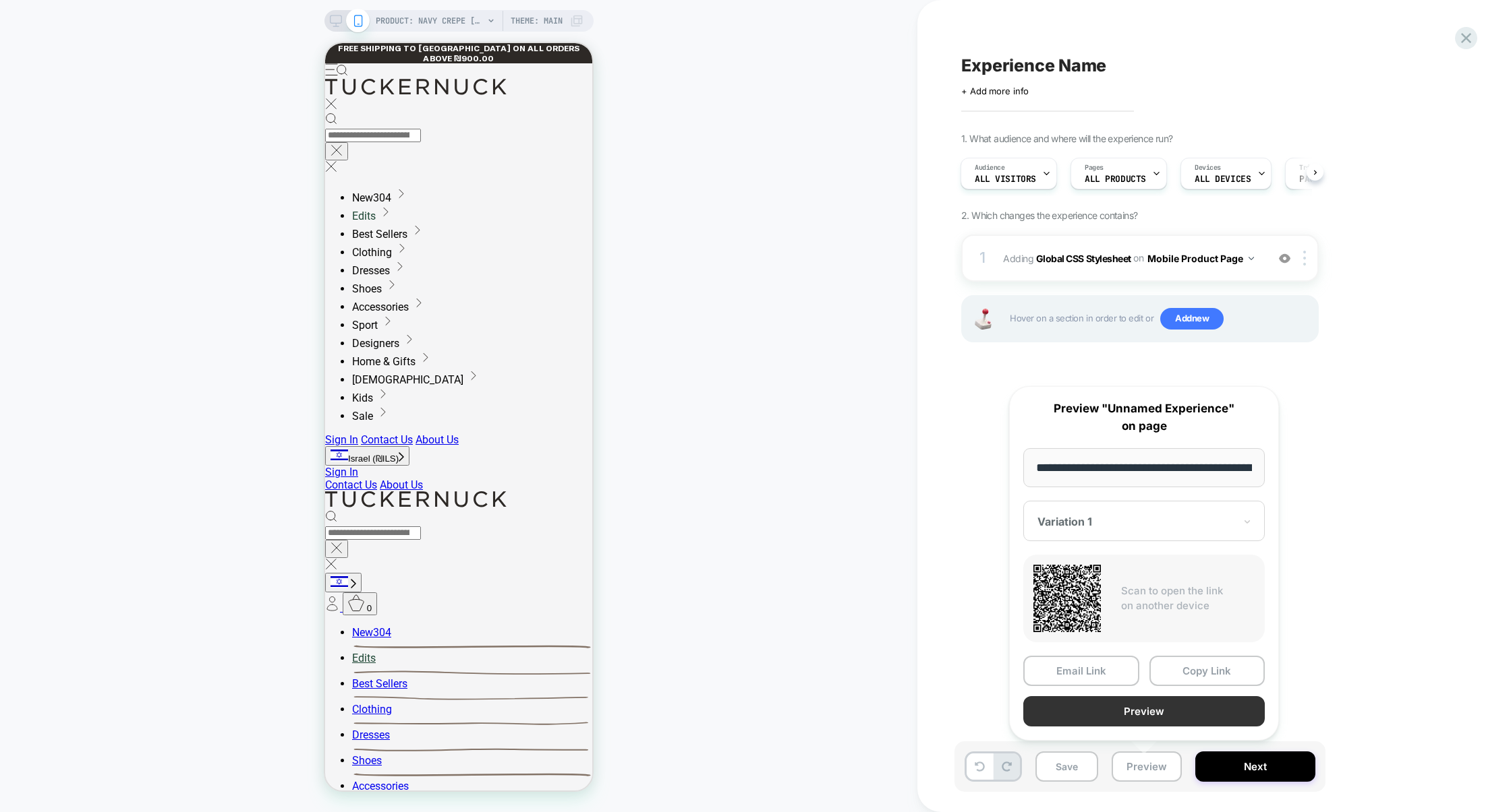
scroll to position [0, 212]
click at [1139, 718] on button "Preview" at bounding box center [1144, 712] width 241 height 30
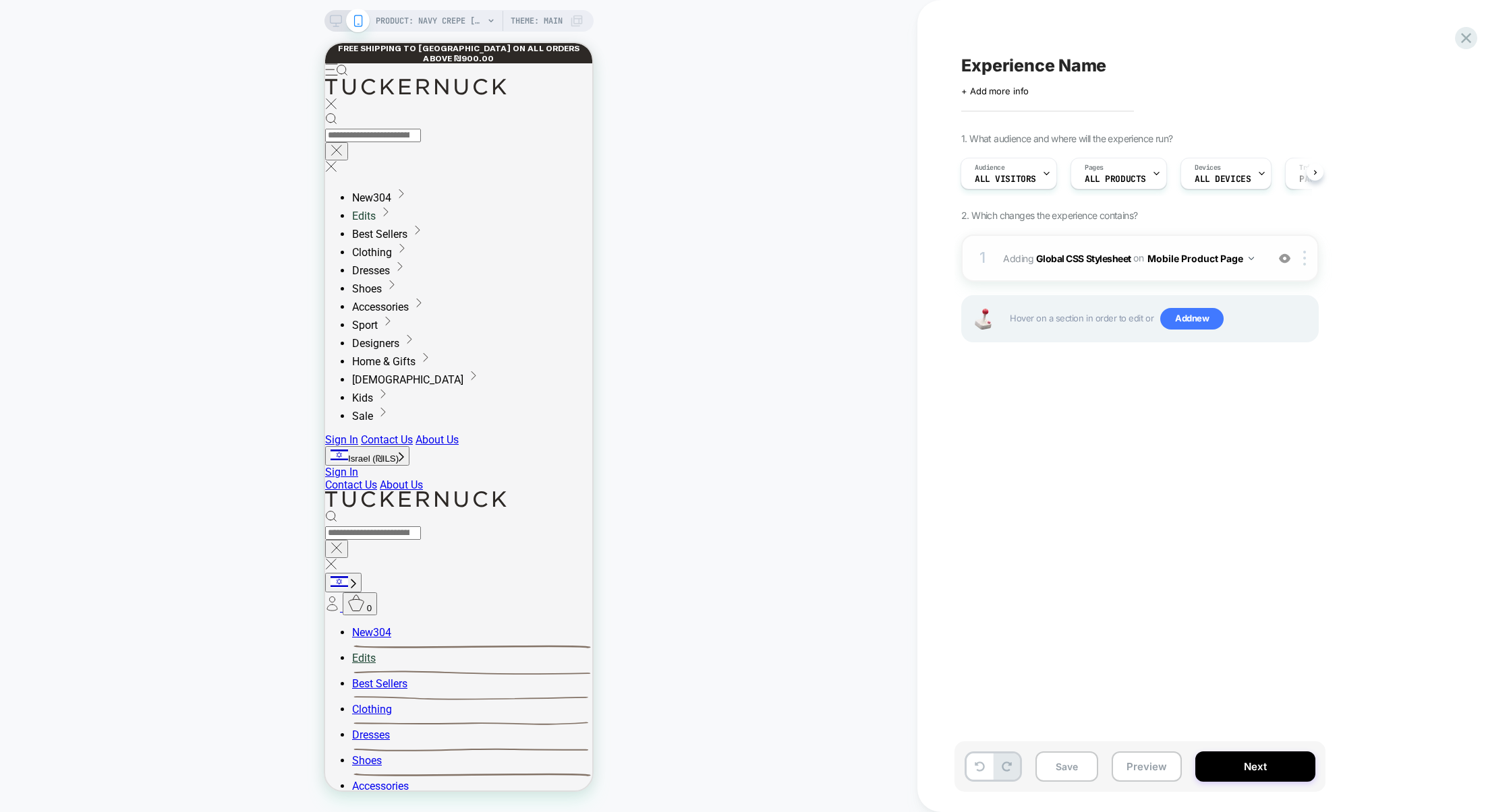
click at [1073, 271] on div "1 Adding Global CSS Stylesheet on Mobile Product Page Add Before Add After Copy…" at bounding box center [1139, 258] width 357 height 48
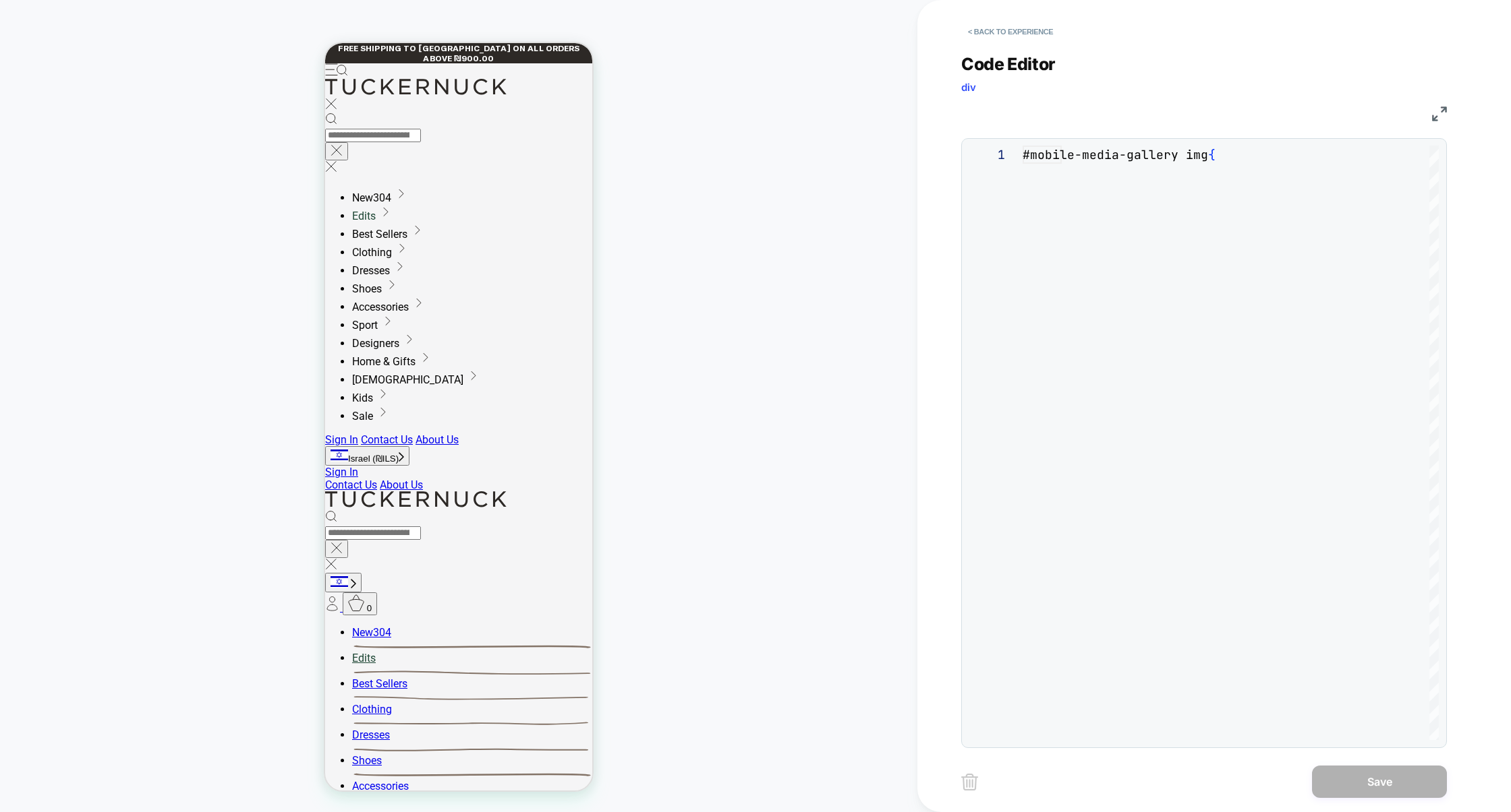
scroll to position [146, 0]
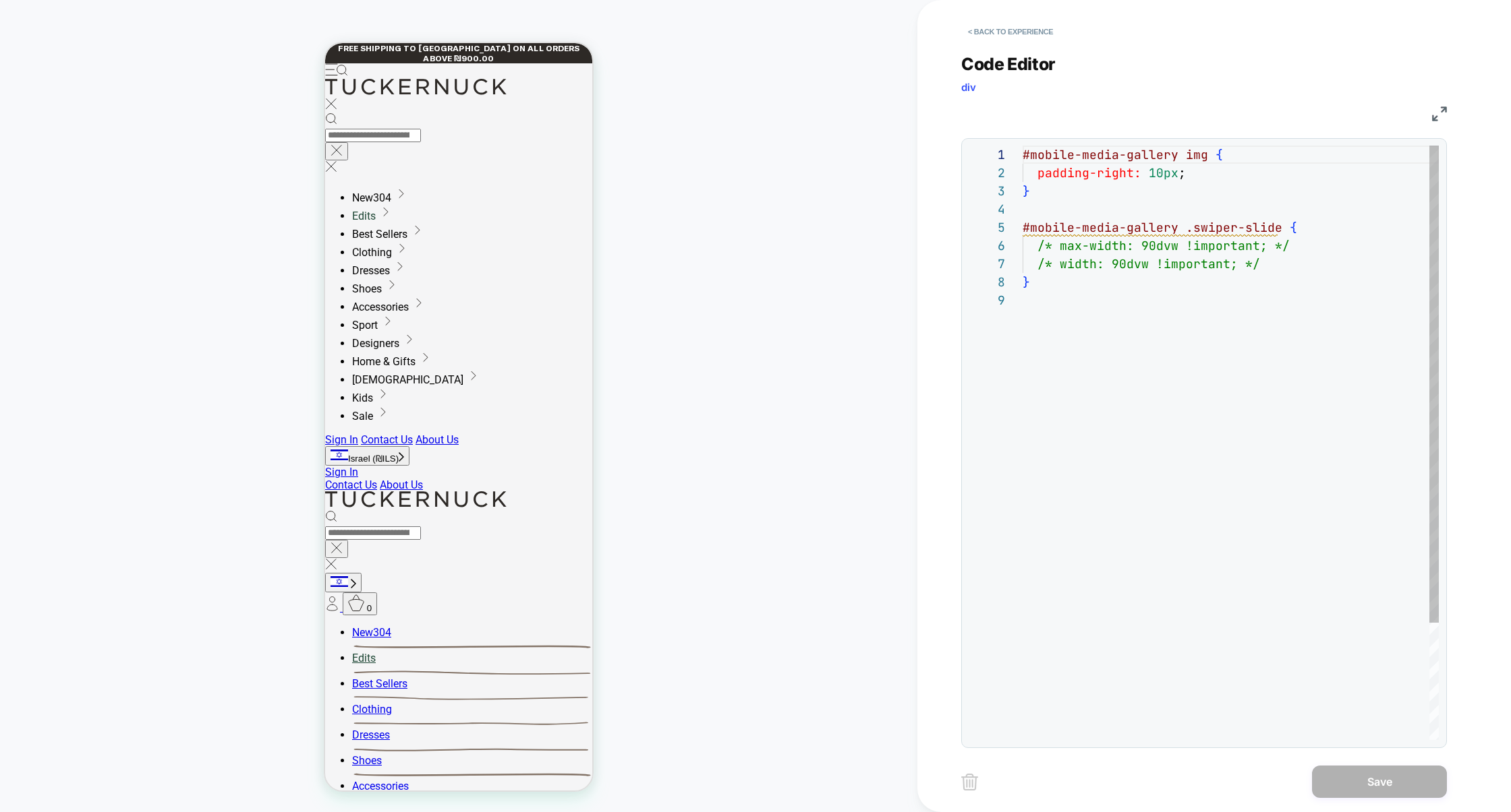
click at [1081, 266] on div "#mobile-media-gallery img { padding-right: 10px ; } #mobile-media-gallery .swip…" at bounding box center [1231, 515] width 416 height 740
click at [1090, 265] on div "#mobile-media-gallery img { padding-right: 10px ; } #mobile-media-gallery .swip…" at bounding box center [1231, 515] width 416 height 740
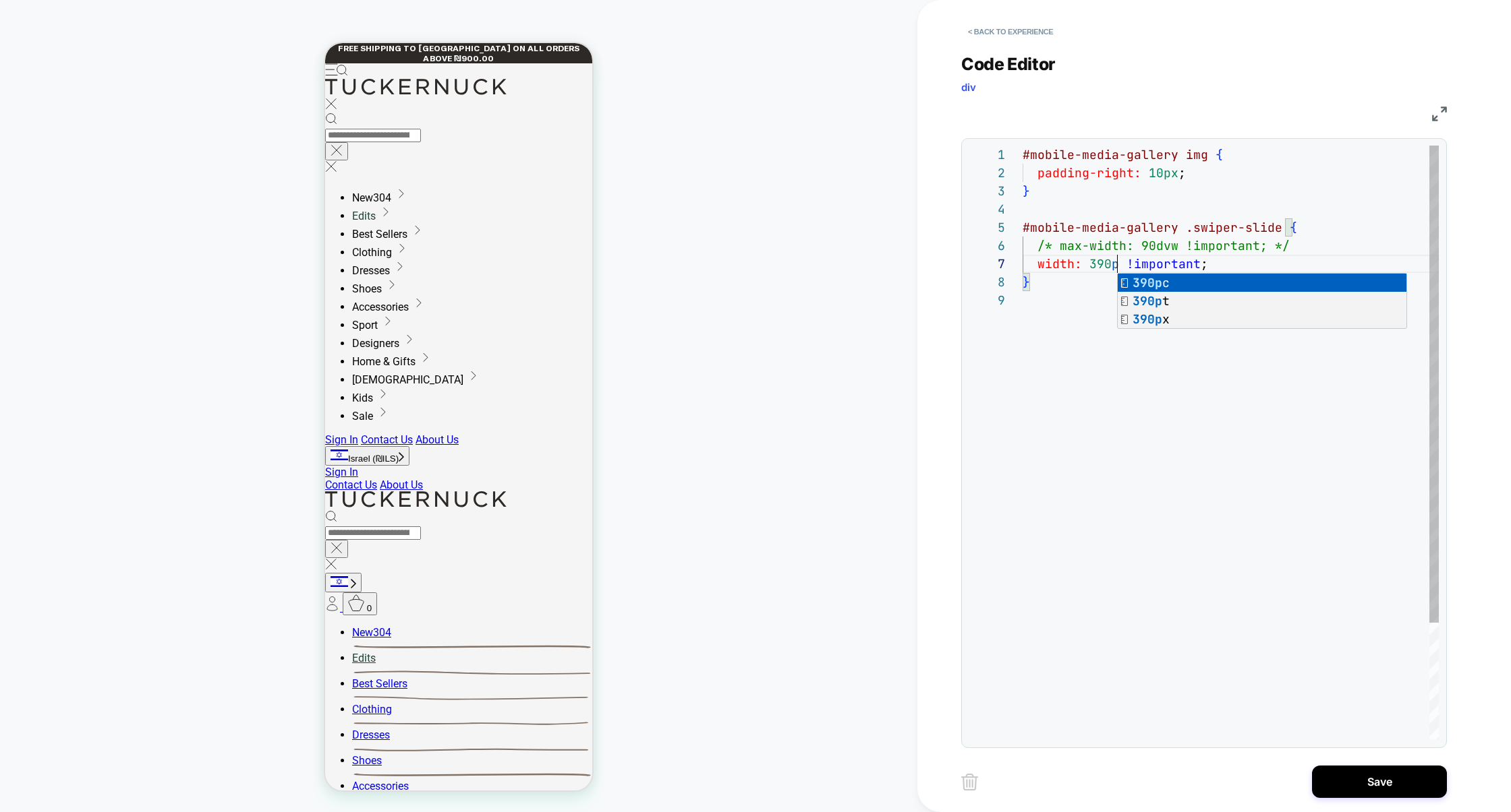
scroll to position [109, 101]
click at [1110, 397] on div "#mobile-media-gallery img { padding-right: 10px ; } #mobile-media-gallery .swip…" at bounding box center [1231, 515] width 416 height 740
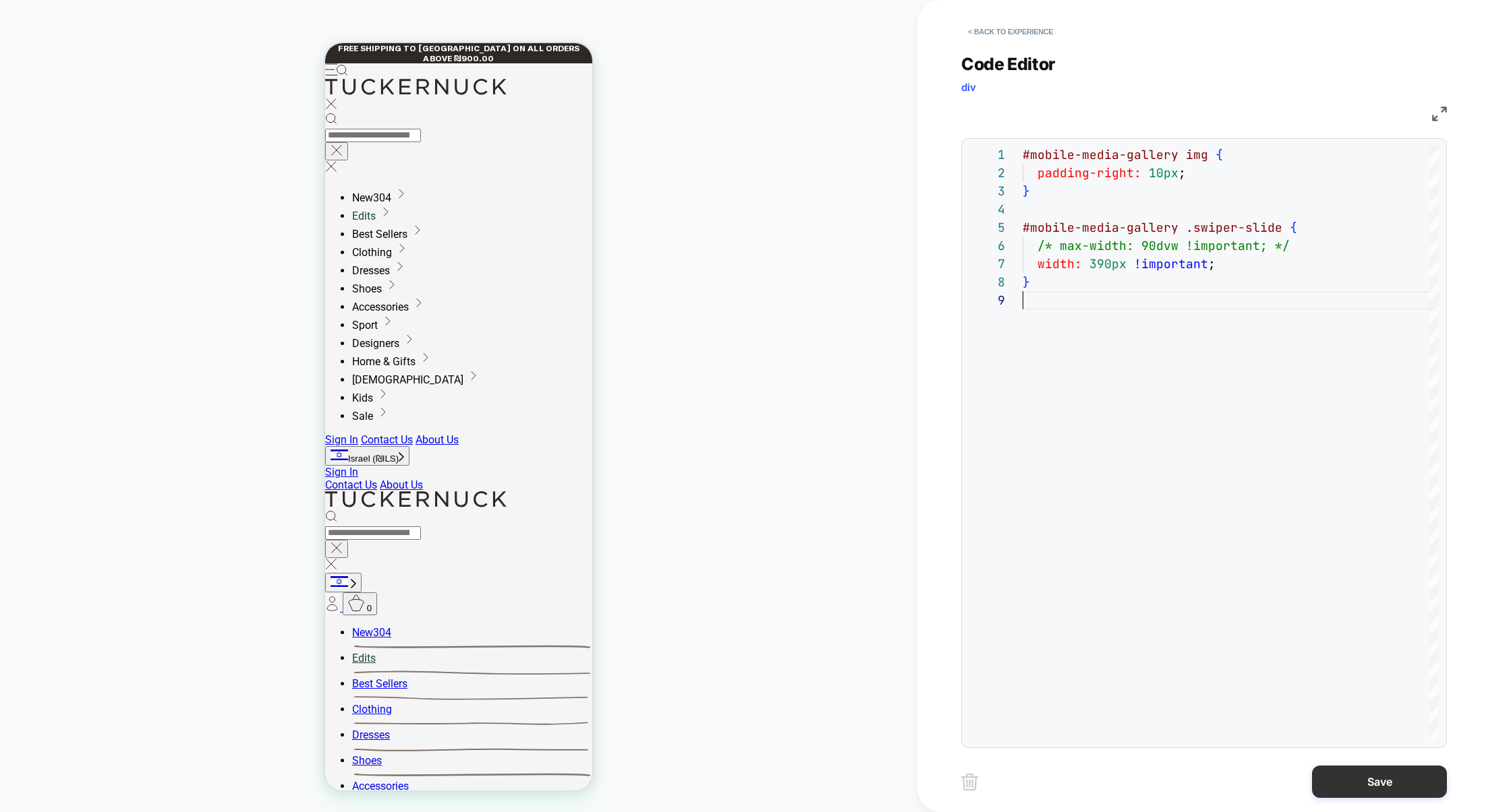
type textarea "**********"
click at [1350, 781] on button "Save" at bounding box center [1379, 781] width 135 height 32
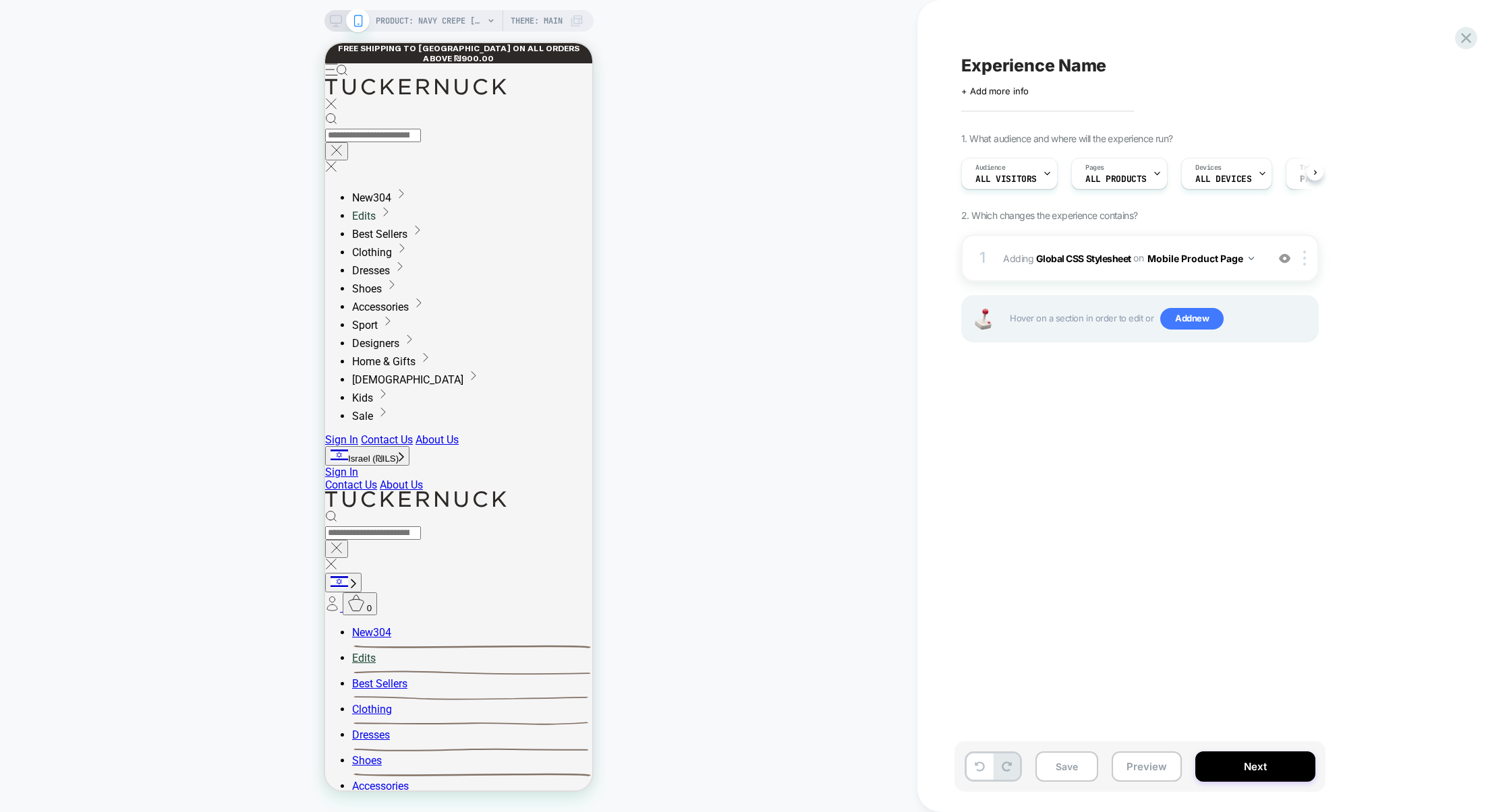
scroll to position [0, 1]
click at [1130, 276] on div "1 Adding Global CSS Stylesheet on Mobile Product Page Add Before Add After Copy…" at bounding box center [1139, 258] width 357 height 48
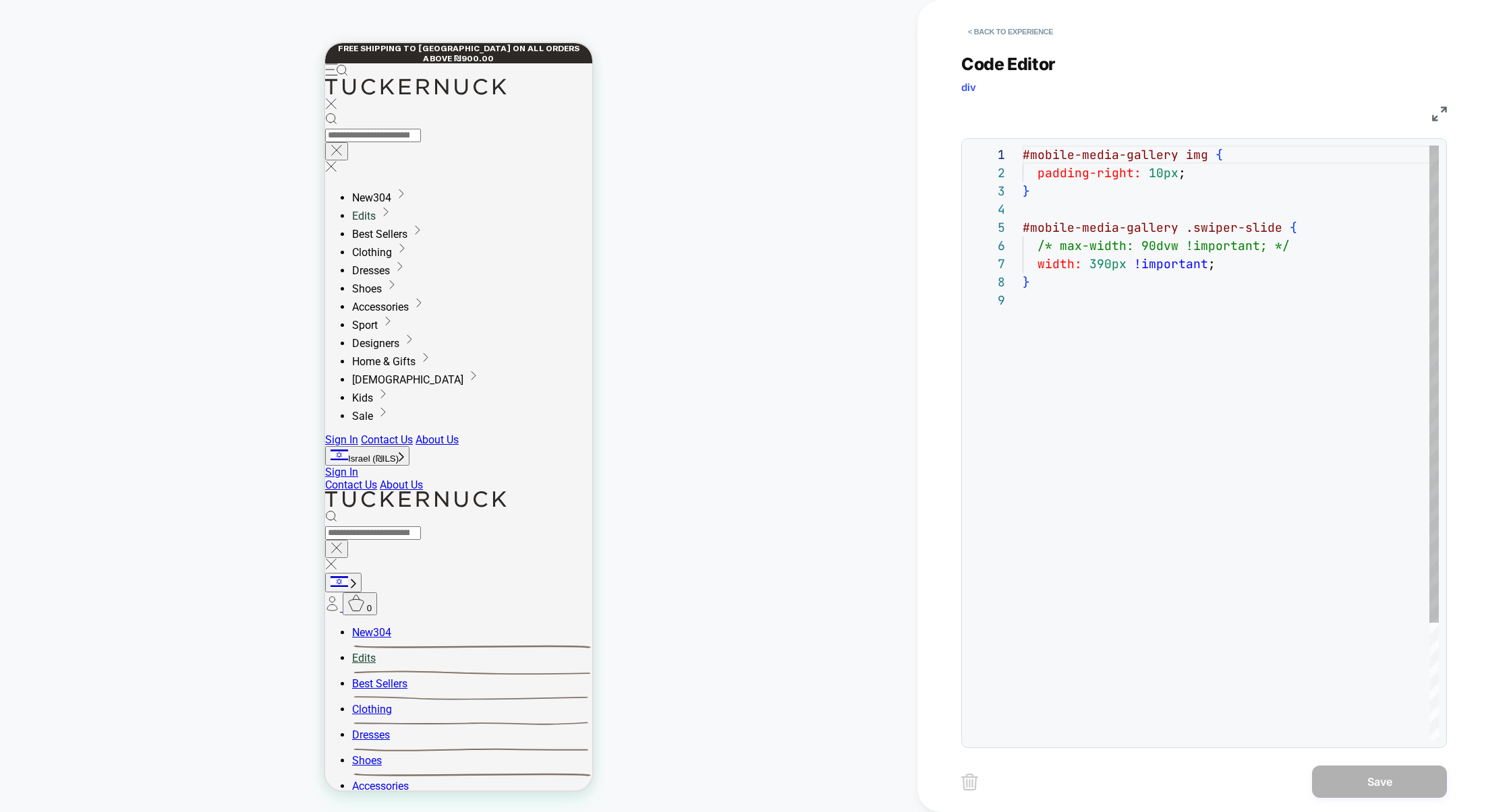
scroll to position [146, 0]
click at [1054, 27] on button "< Back to experience" at bounding box center [1010, 31] width 98 height 21
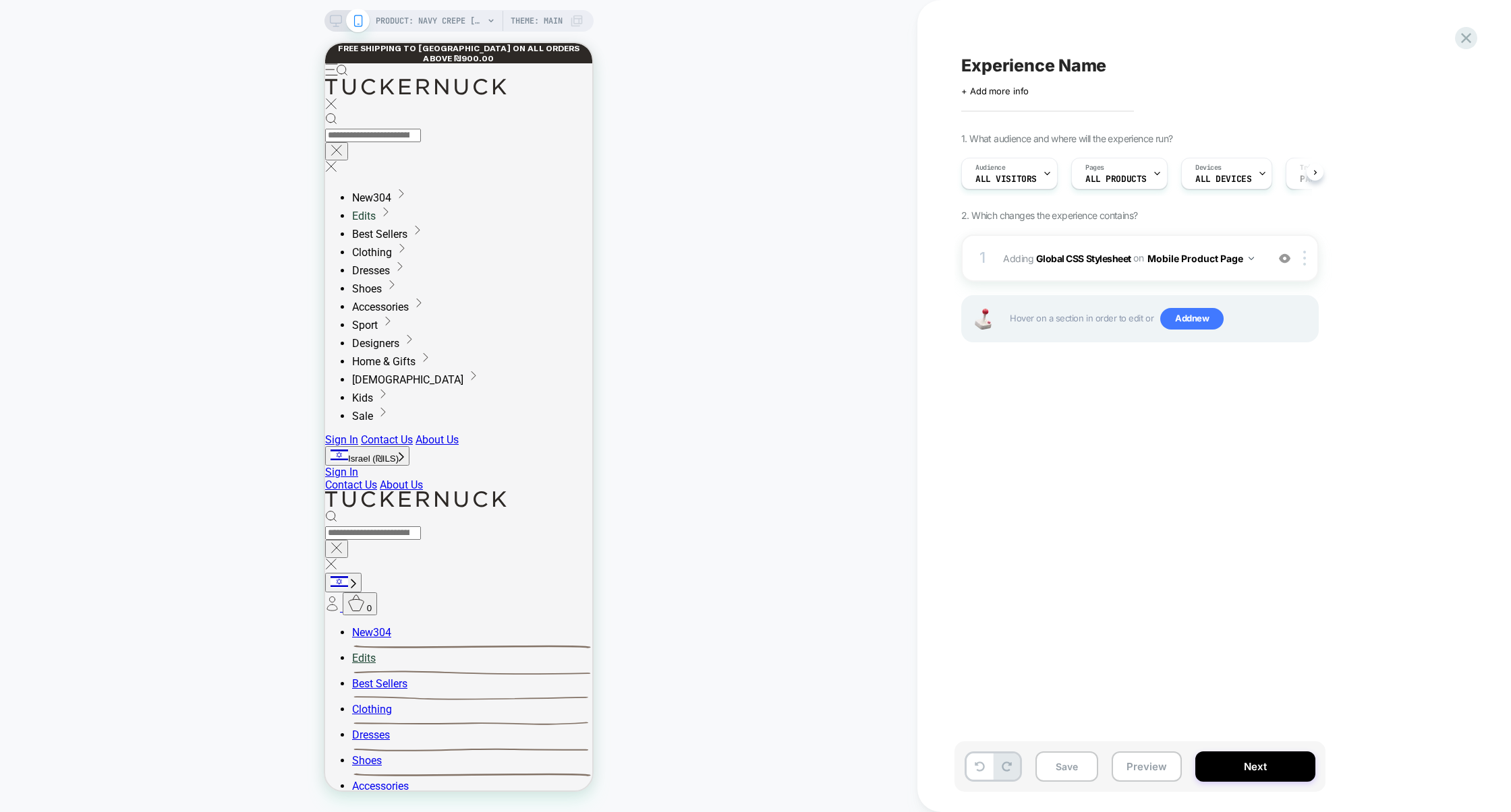
scroll to position [0, 1]
click at [1142, 763] on button "Preview" at bounding box center [1146, 766] width 70 height 30
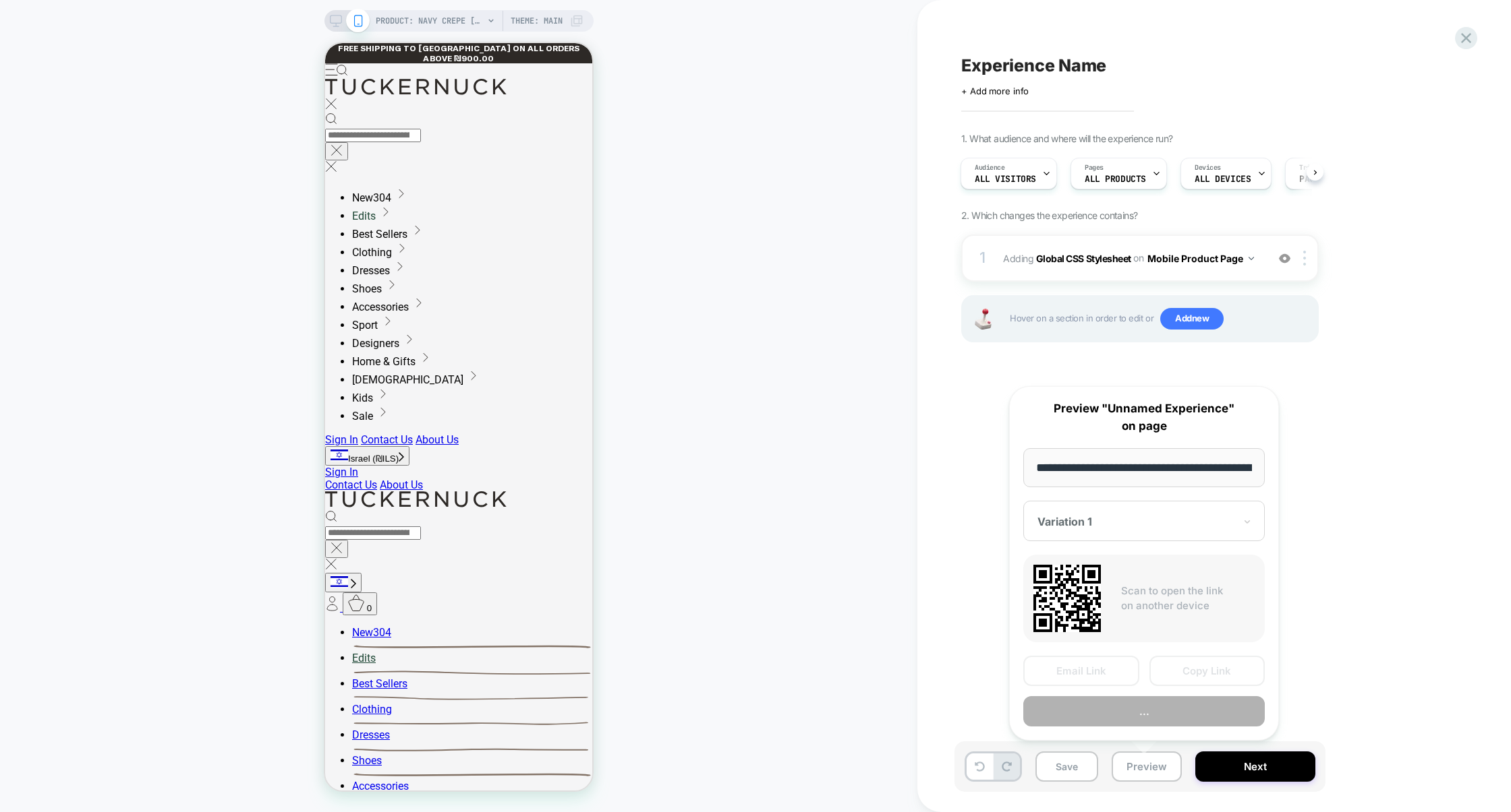
scroll to position [0, 212]
click at [1191, 670] on button "Copy Link" at bounding box center [1206, 671] width 116 height 30
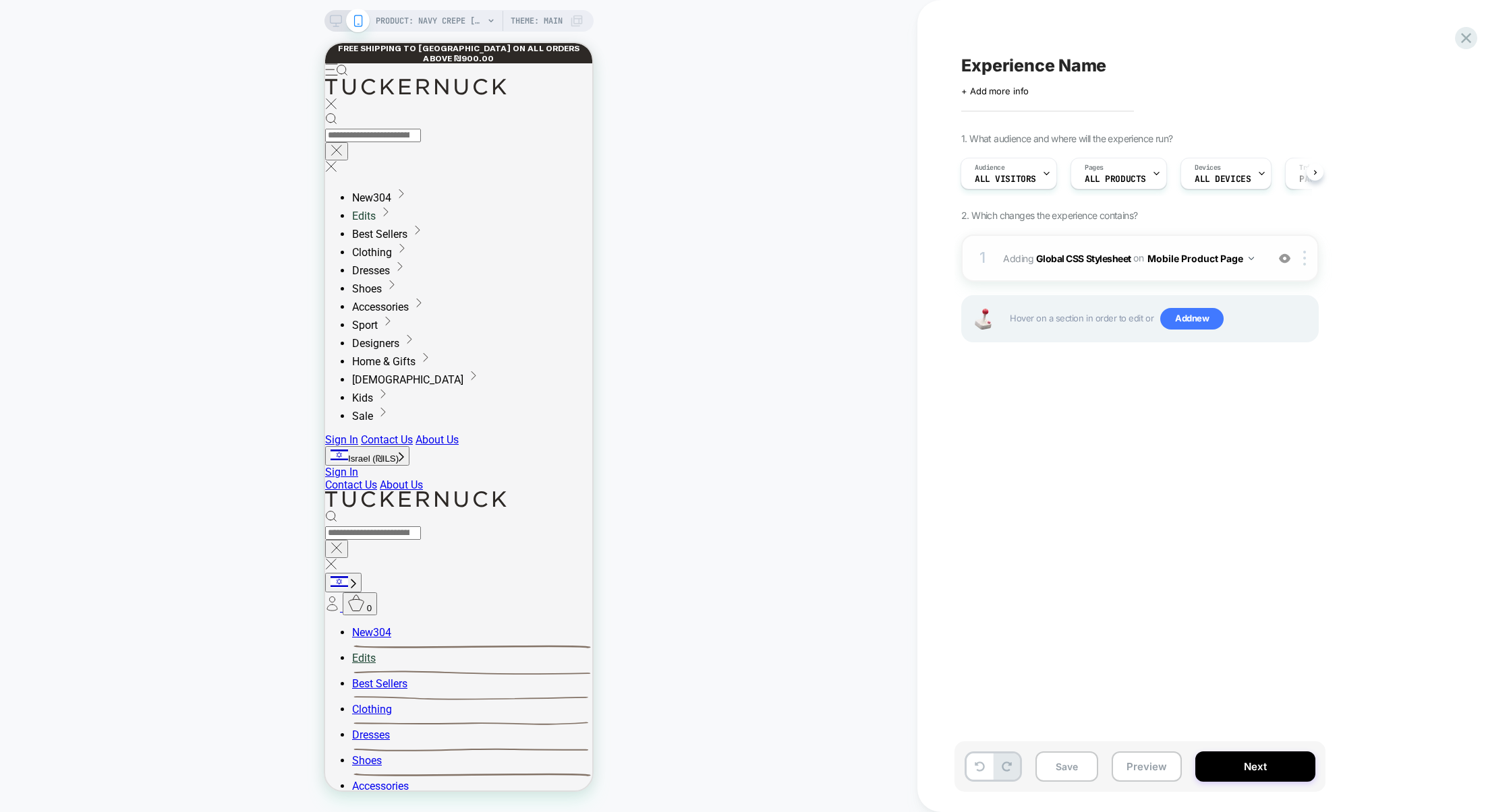
click at [1055, 277] on div "1 Adding Global CSS Stylesheet on Mobile Product Page Add Before Add After Copy…" at bounding box center [1139, 258] width 357 height 48
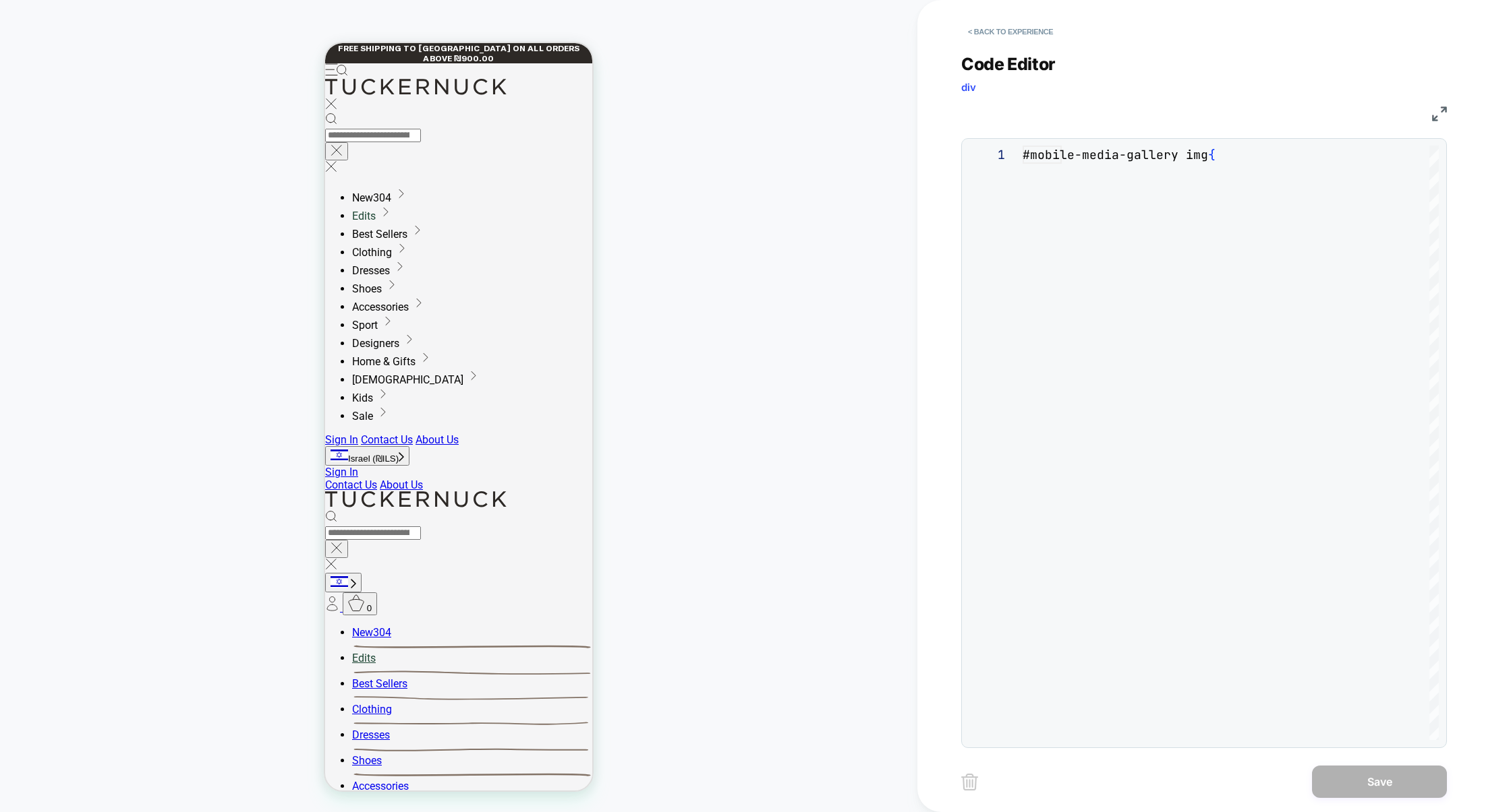
scroll to position [146, 0]
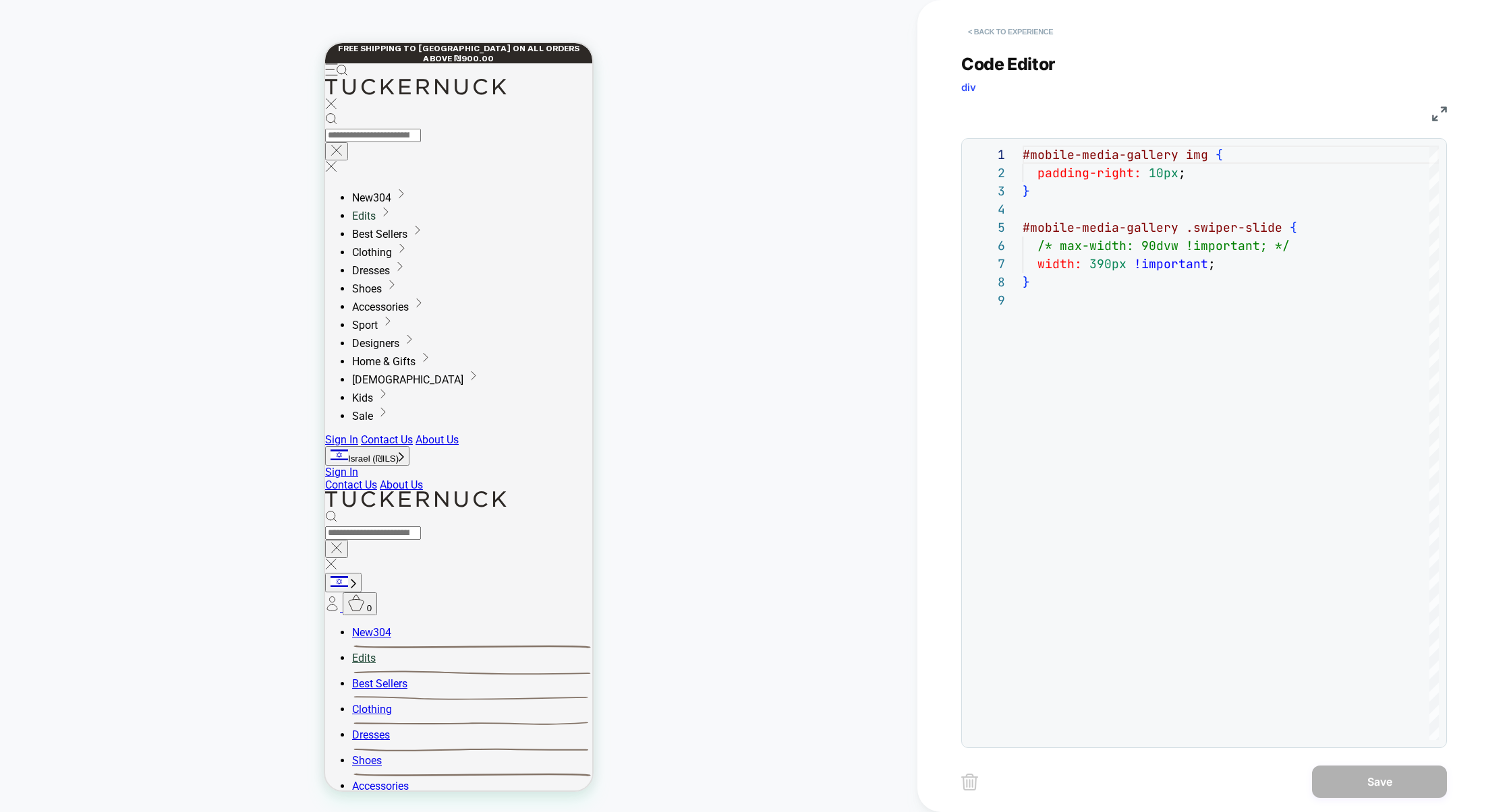
click at [1042, 32] on button "< Back to experience" at bounding box center [1010, 31] width 98 height 21
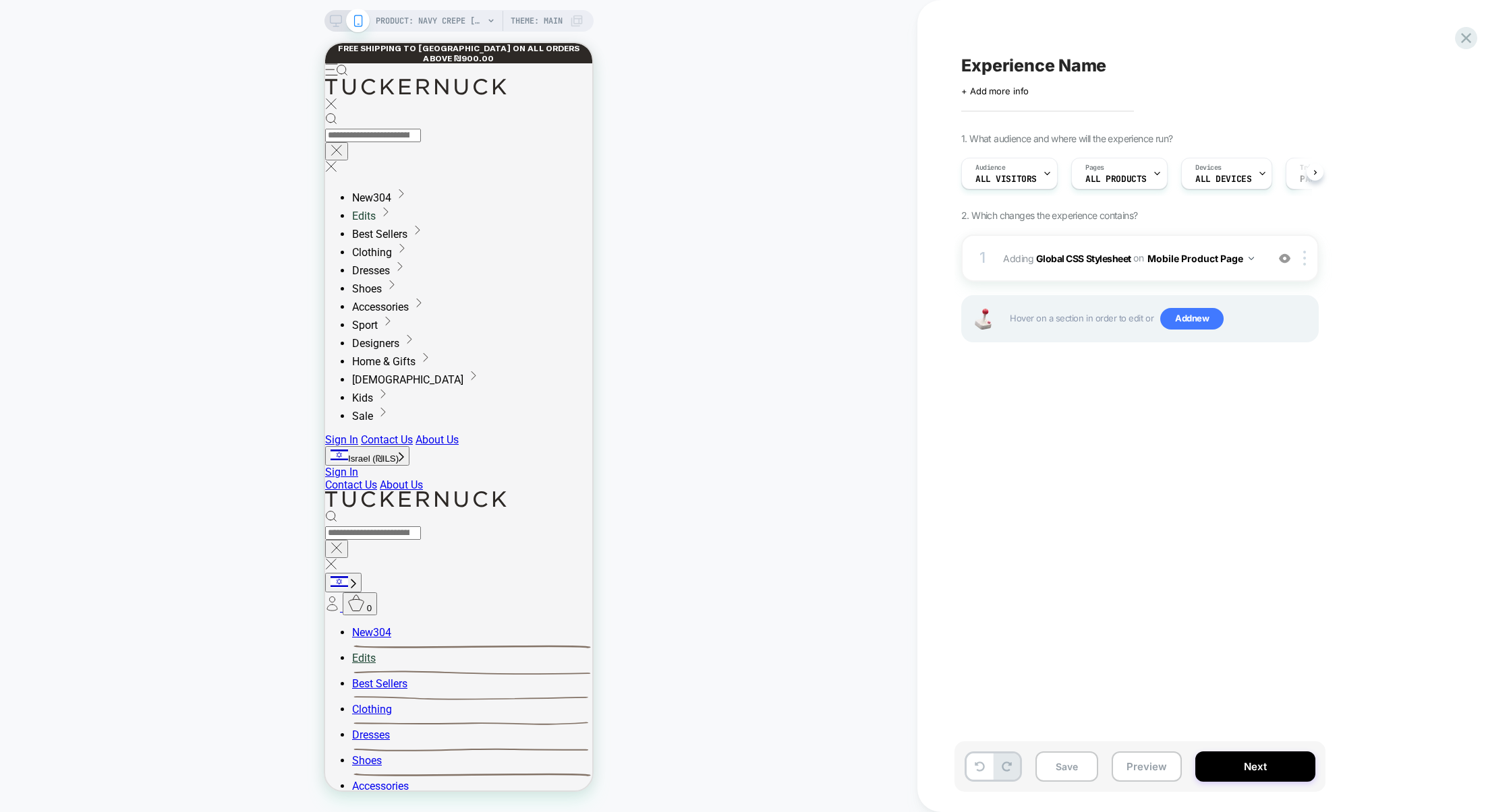
scroll to position [0, 1]
click at [1045, 272] on div "1 Adding Global CSS Stylesheet on Mobile Product Page Add Before Add After Copy…" at bounding box center [1139, 258] width 357 height 48
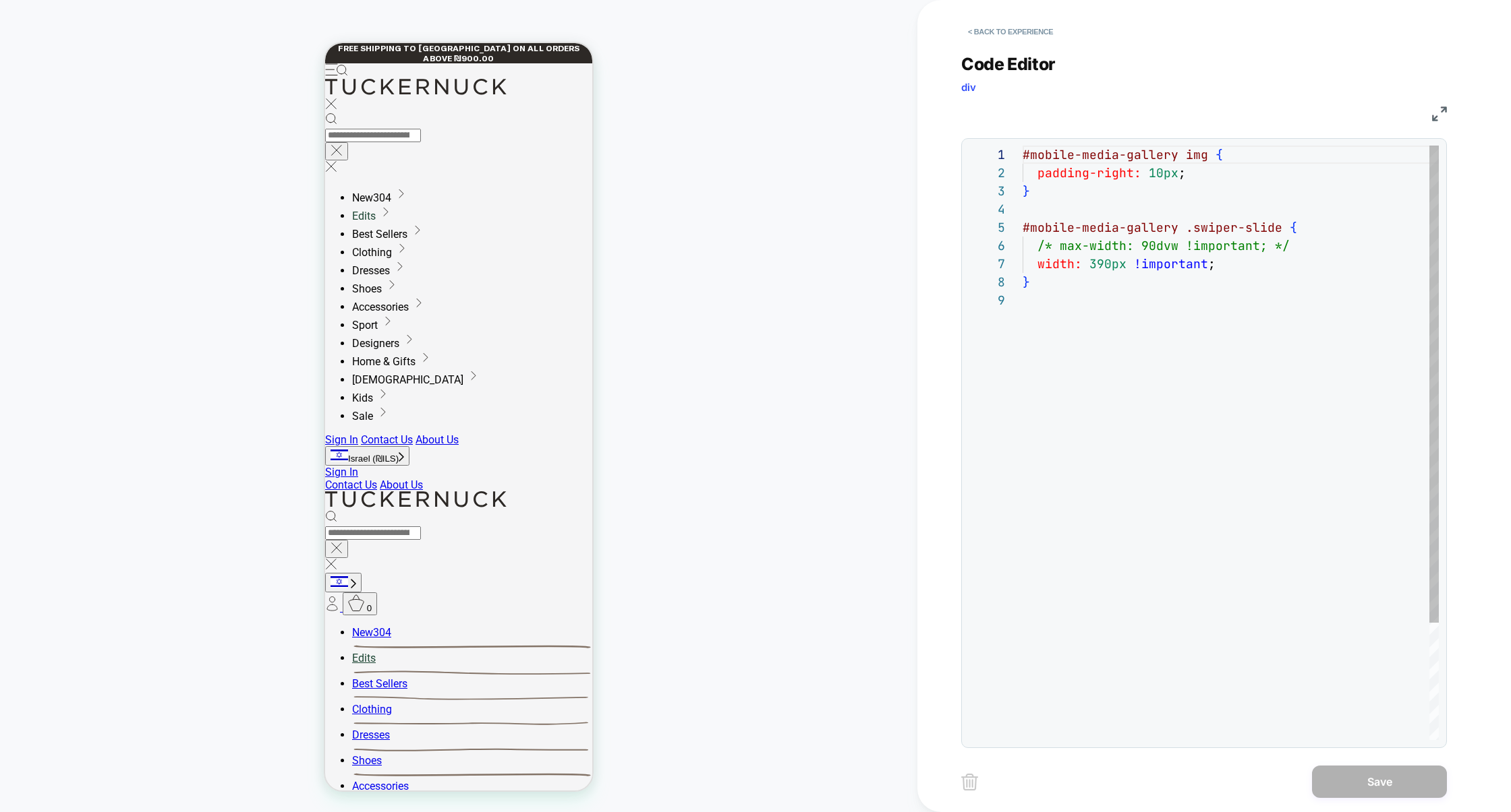
scroll to position [146, 0]
click at [1113, 264] on div "#mobile-media-gallery img { padding-right: 10px ; } #mobile-media-gallery .swip…" at bounding box center [1231, 515] width 416 height 740
type textarea "**********"
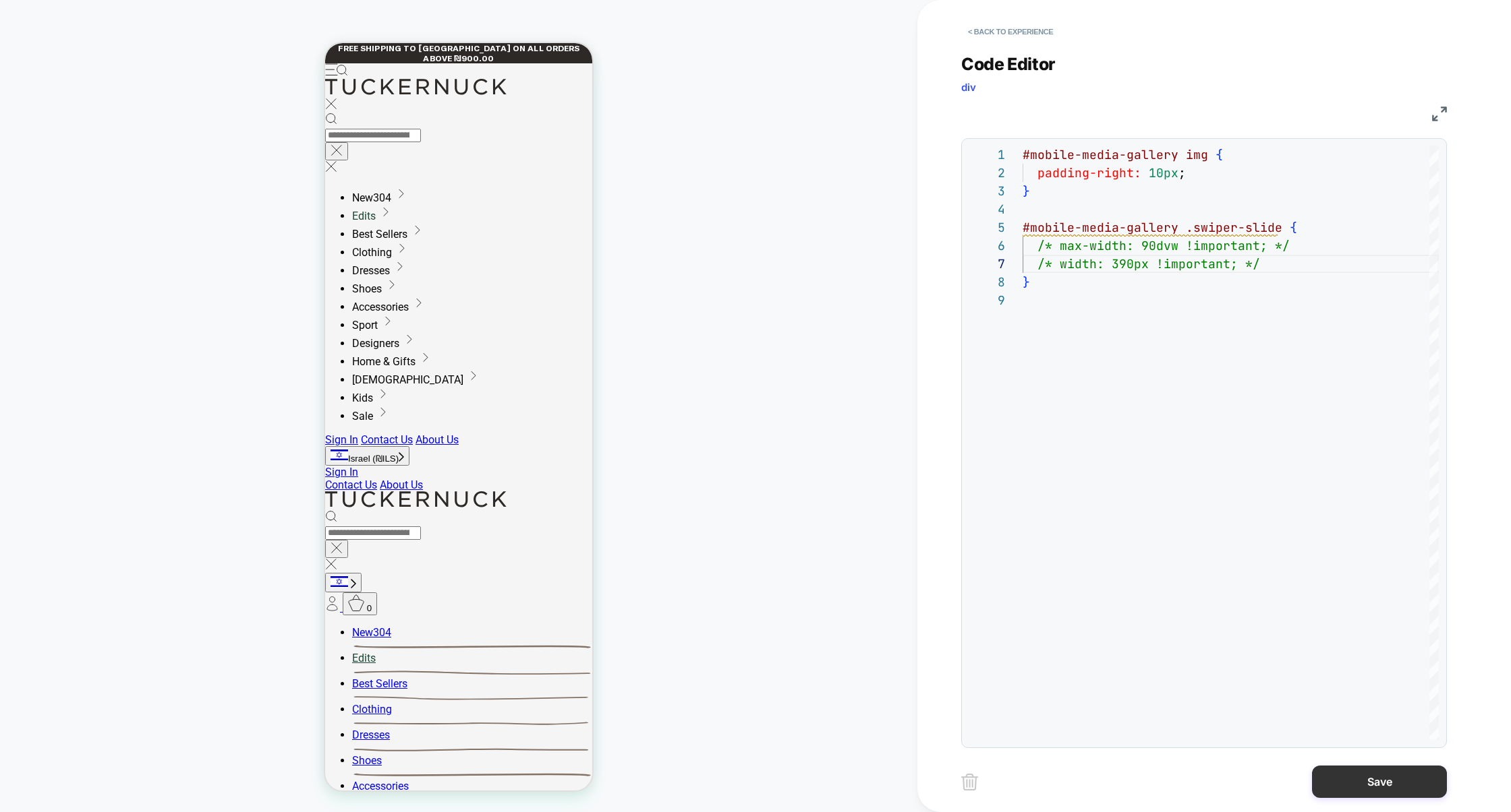
click at [1374, 774] on button "Save" at bounding box center [1379, 781] width 135 height 32
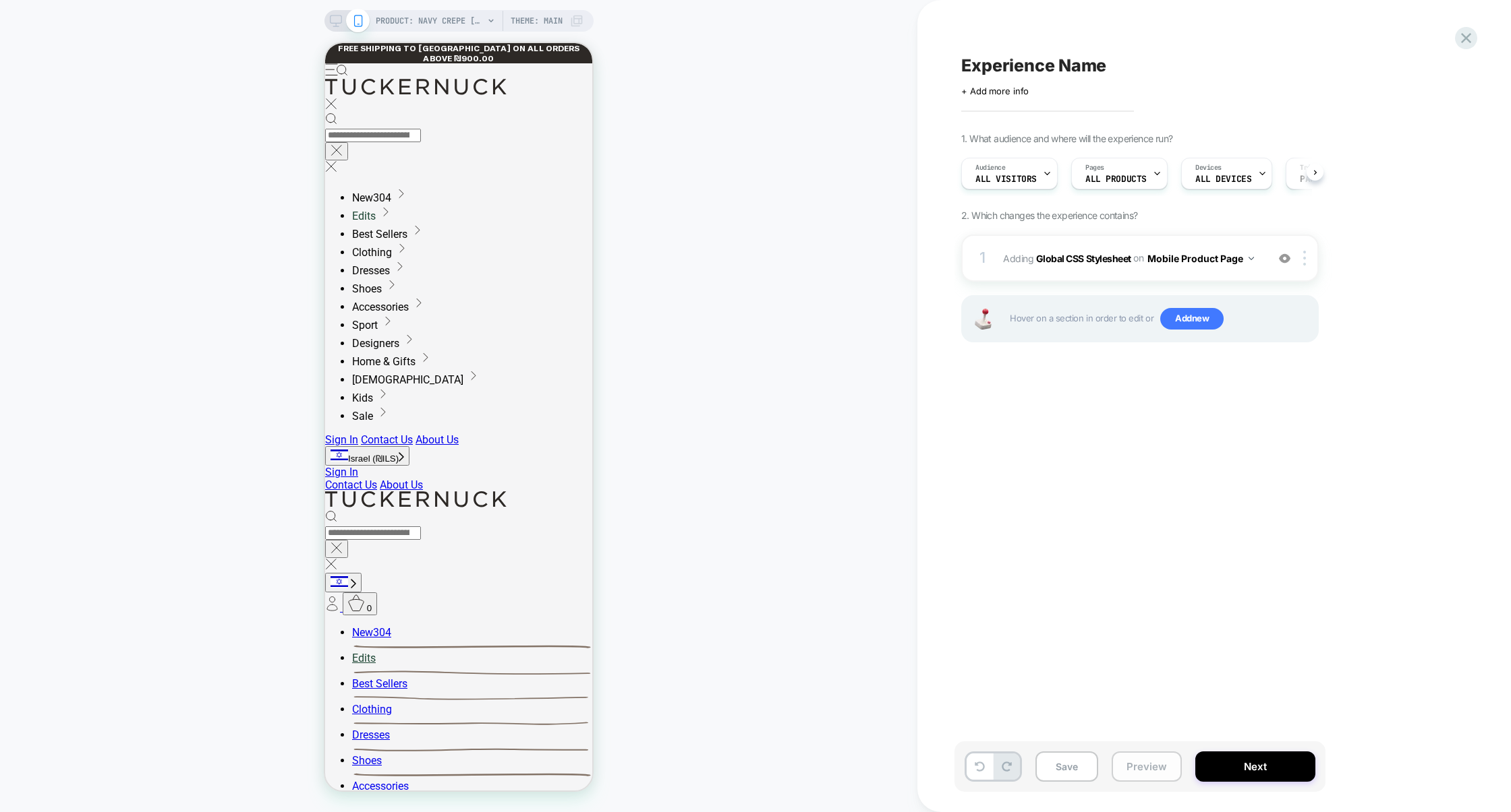
click at [1149, 773] on button "Preview" at bounding box center [1146, 766] width 70 height 30
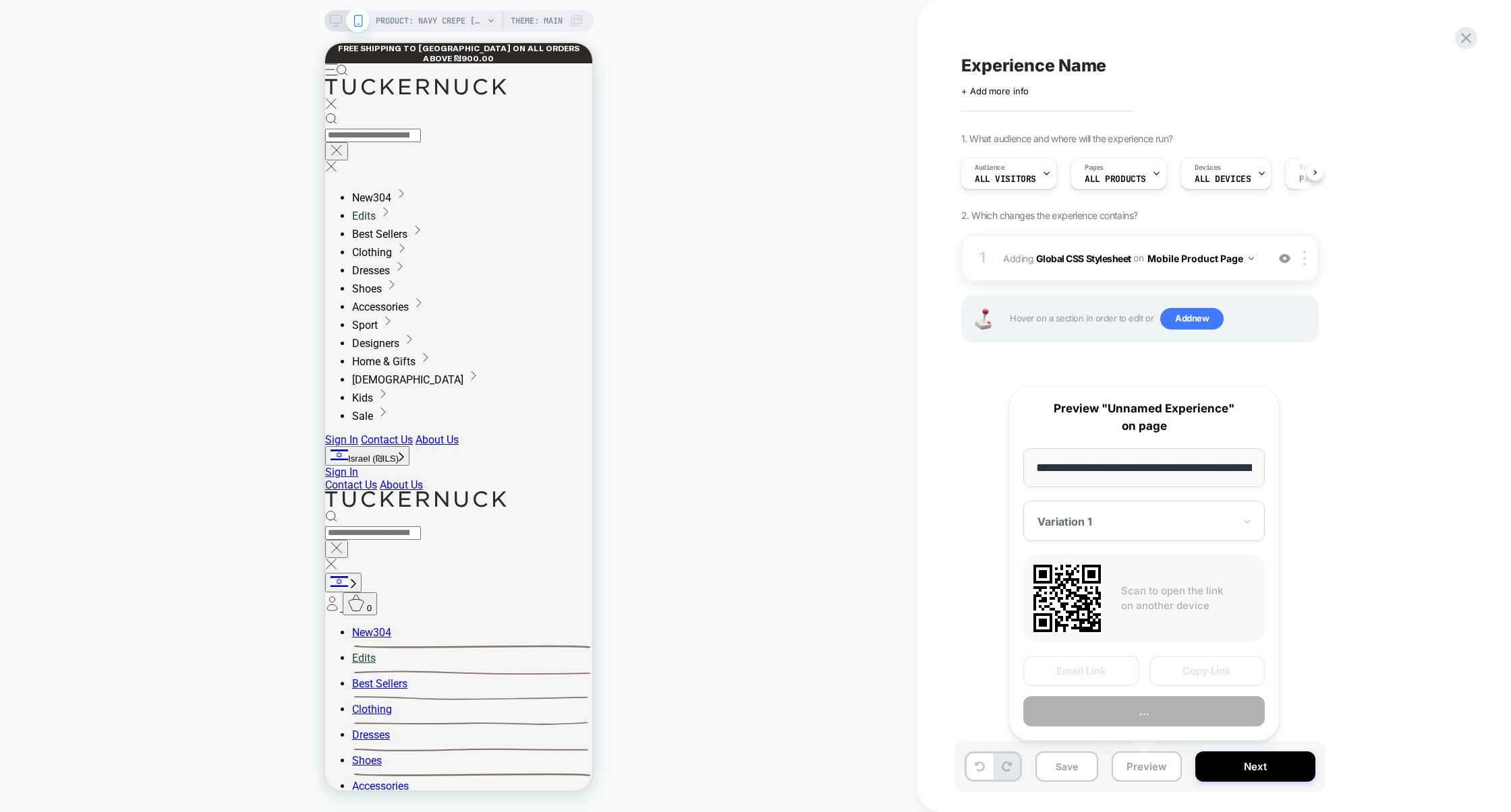
scroll to position [0, 212]
click at [1151, 707] on button "Preview" at bounding box center [1144, 712] width 241 height 30
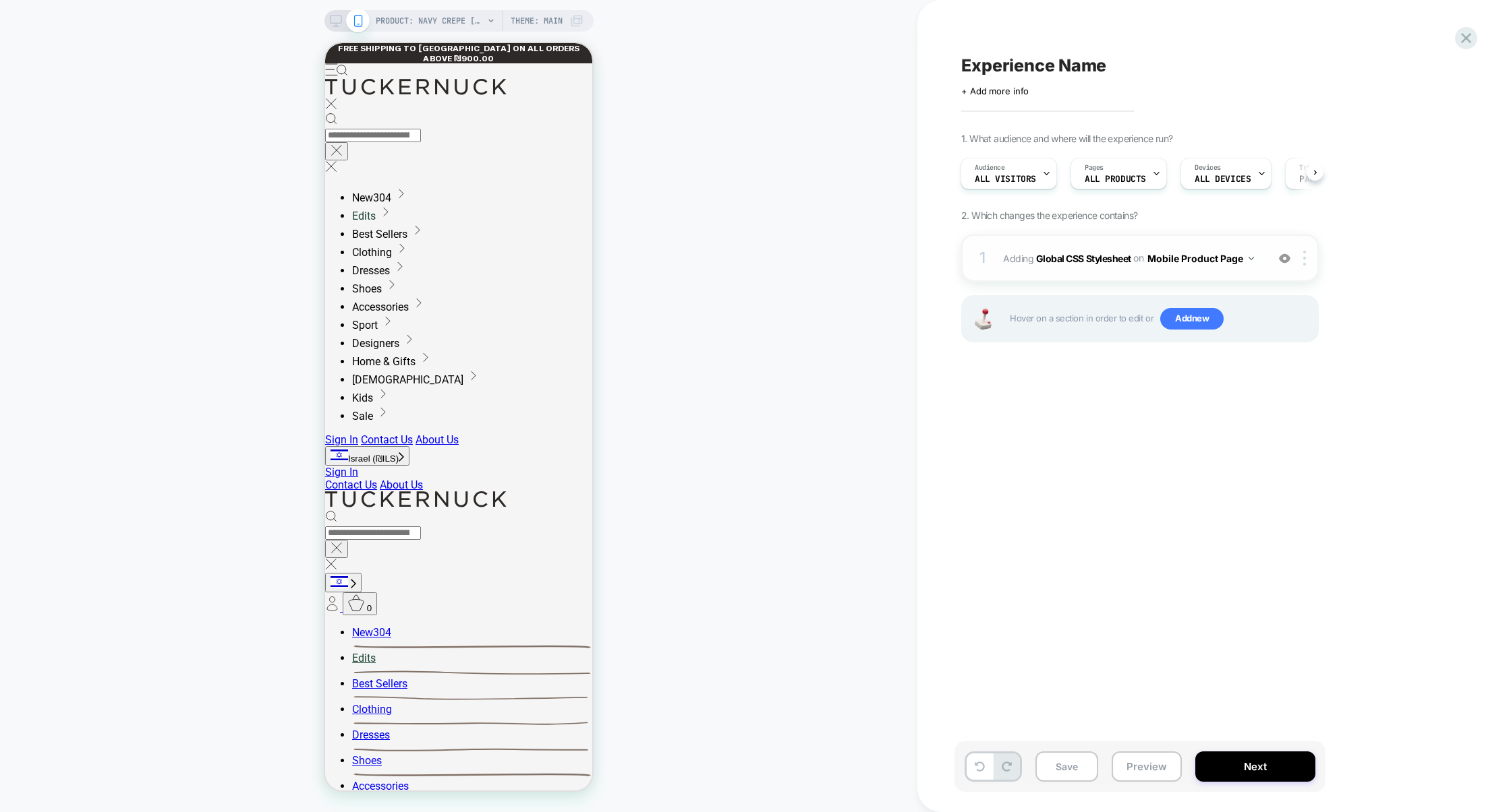
click at [1045, 274] on div "1 Adding Global CSS Stylesheet on Mobile Product Page Add Before Add After Copy…" at bounding box center [1139, 258] width 357 height 48
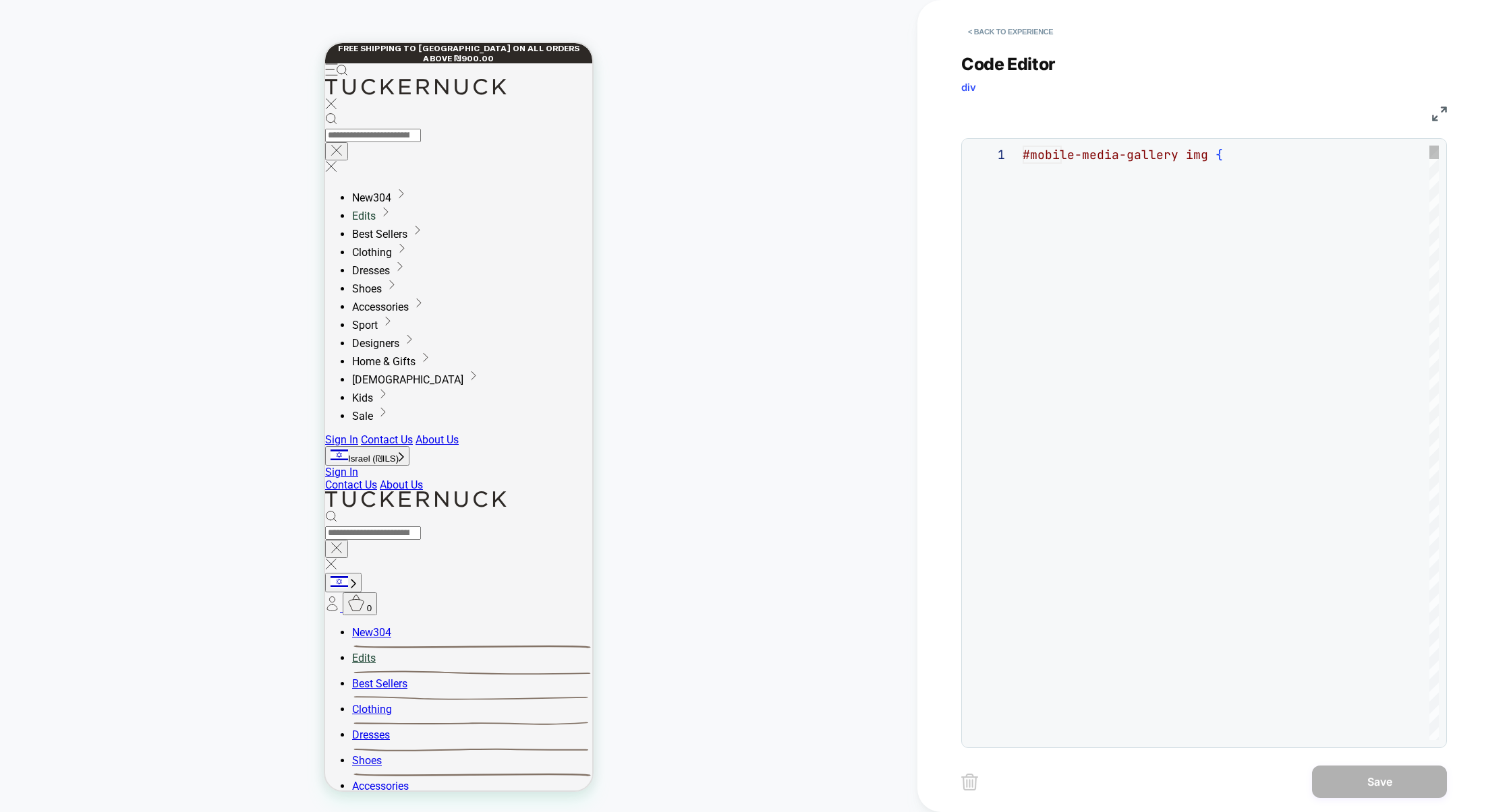
scroll to position [146, 0]
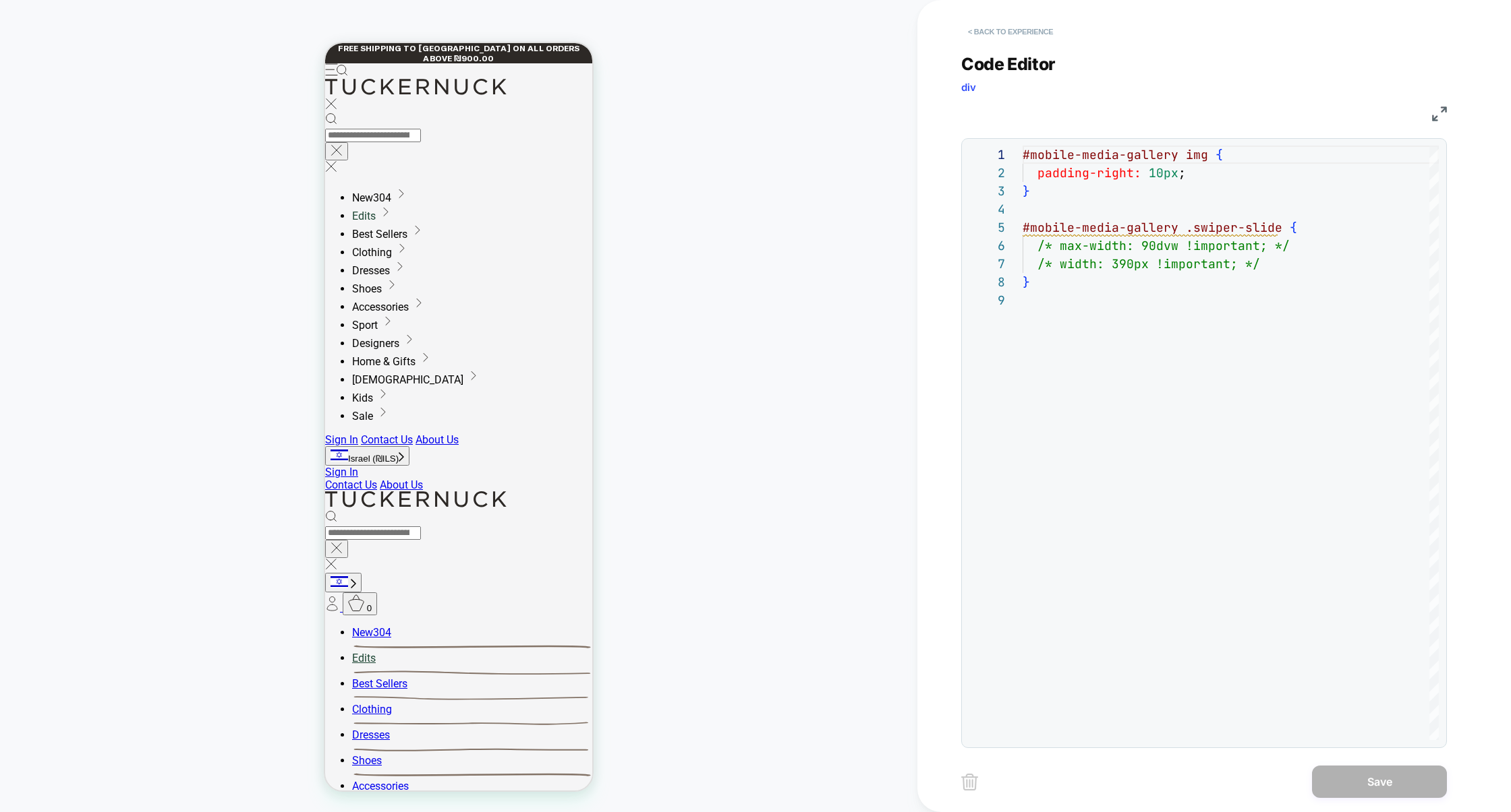
click at [1022, 30] on button "< Back to experience" at bounding box center [1010, 31] width 98 height 21
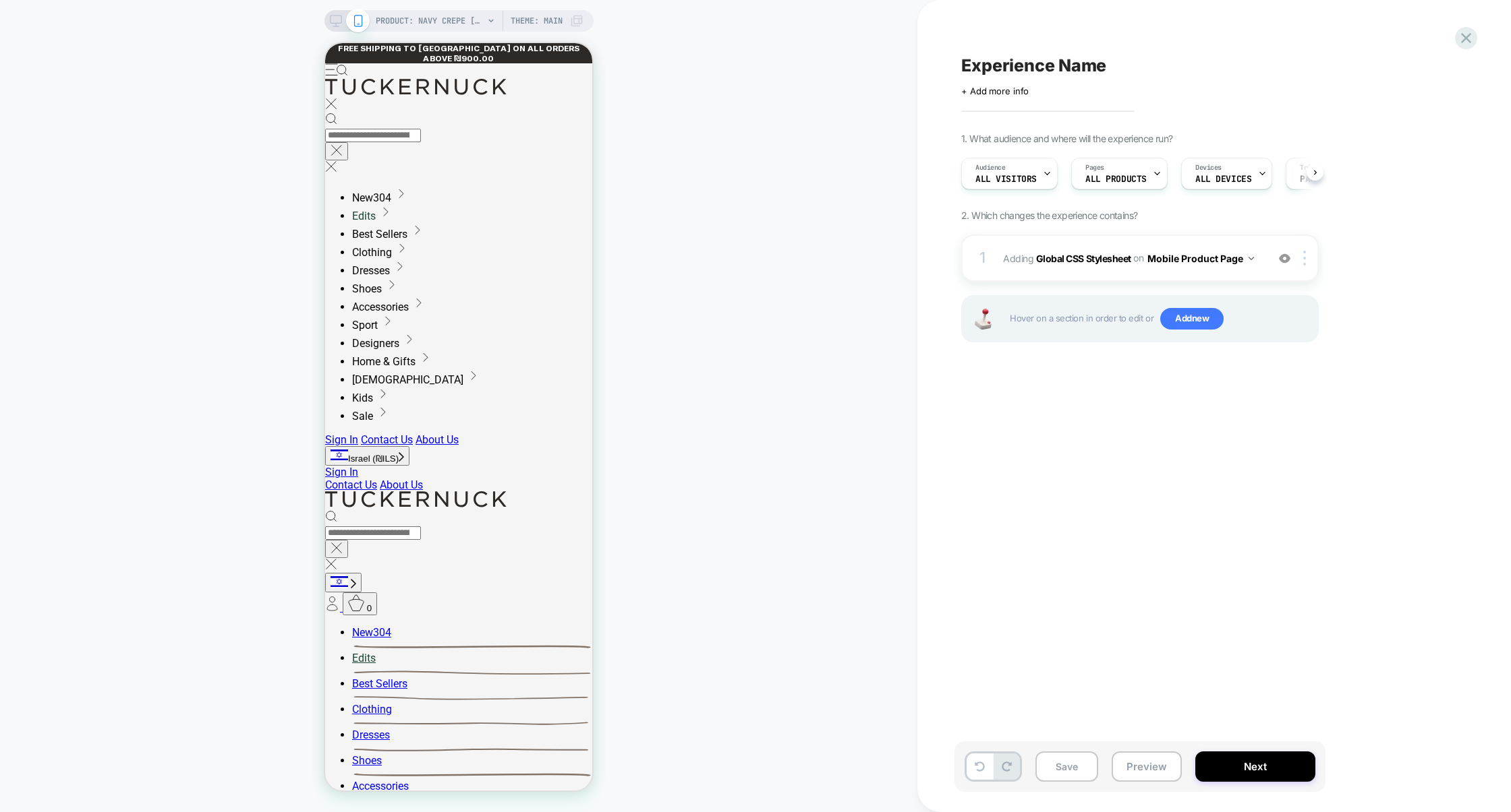
scroll to position [0, 1]
click at [1098, 280] on div "1 Adding Global CSS Stylesheet on Mobile Product Page Add Before Add After Copy…" at bounding box center [1139, 258] width 357 height 48
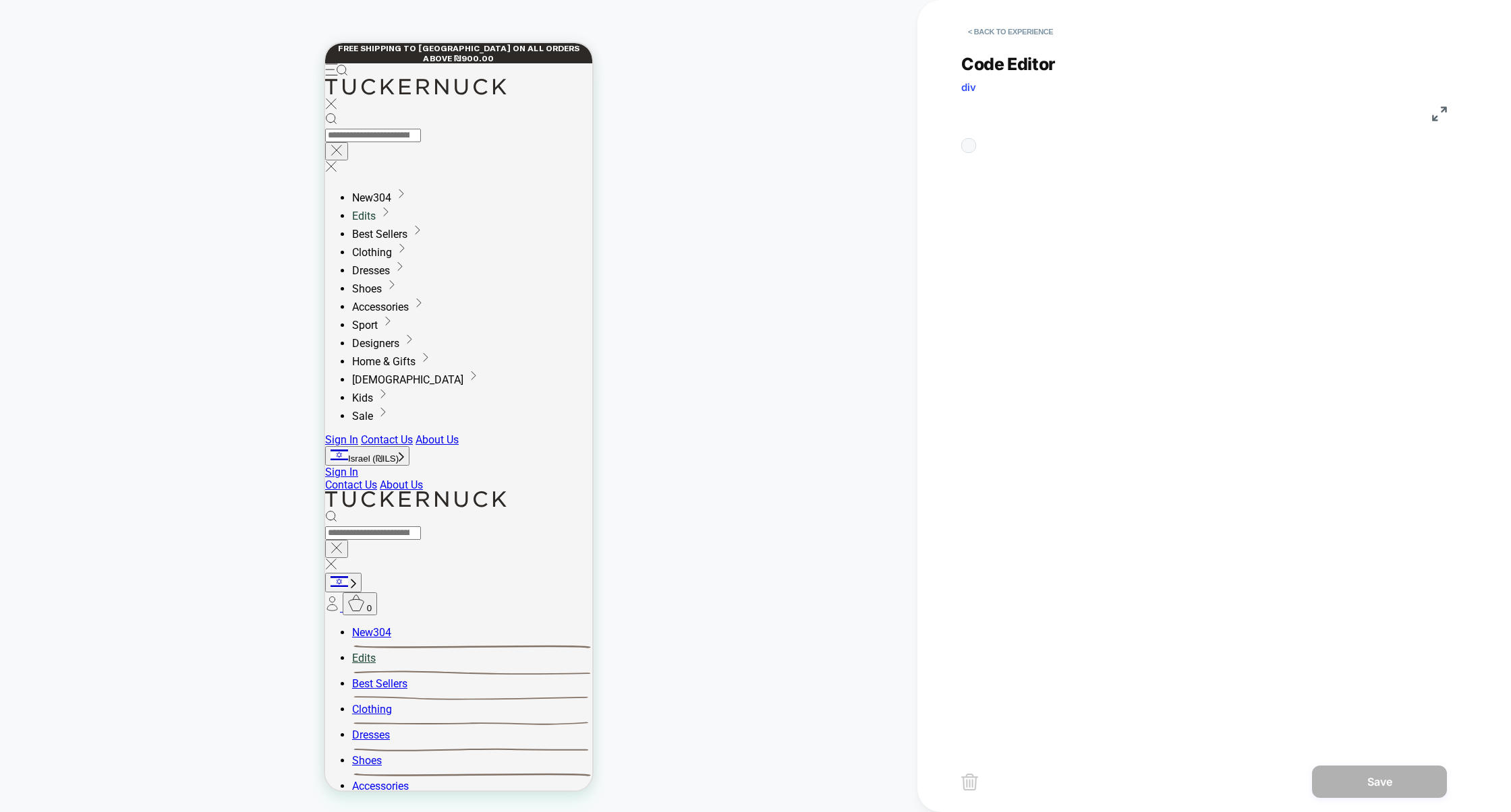
scroll to position [146, 0]
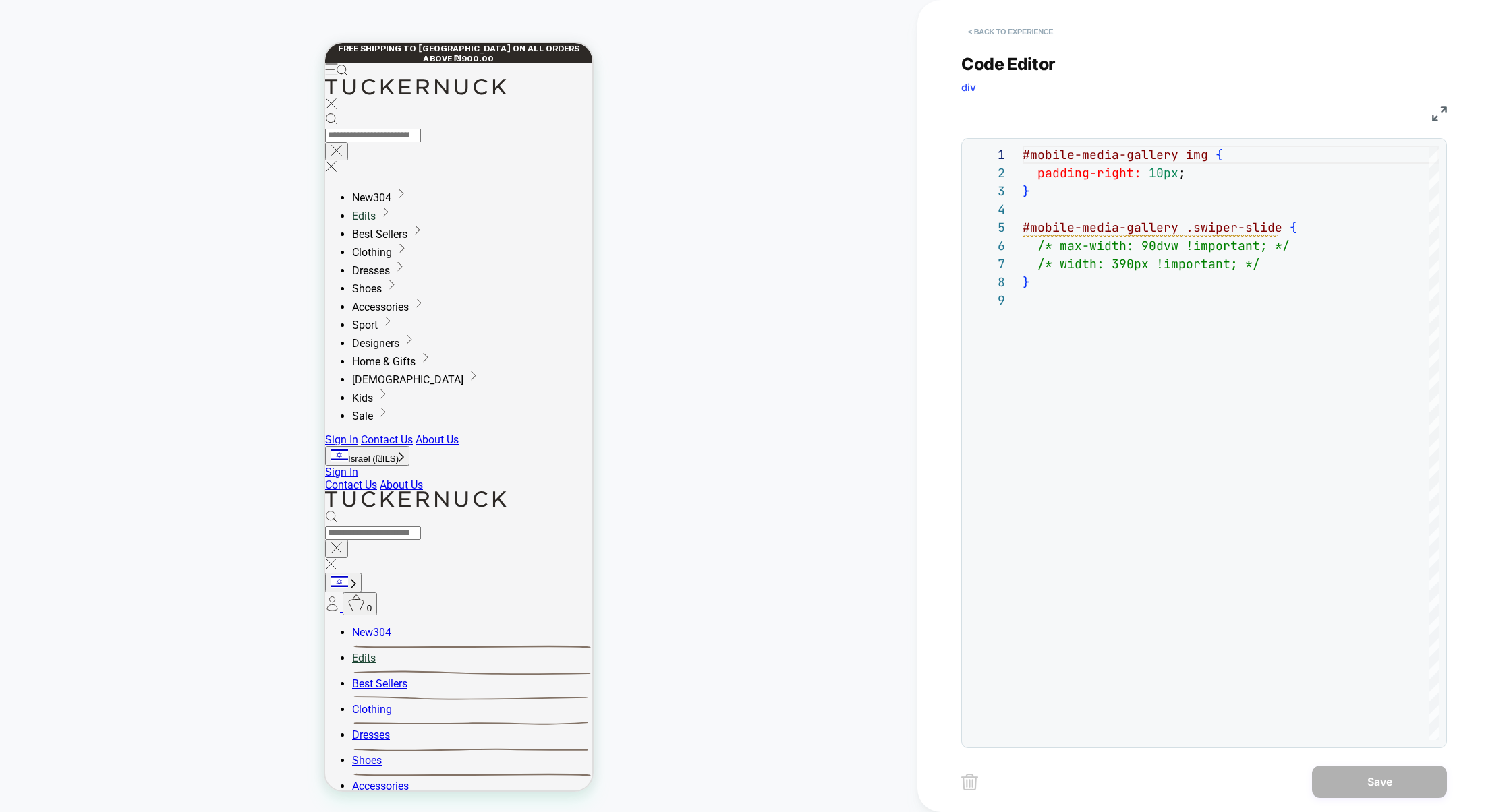
click at [1032, 32] on button "< Back to experience" at bounding box center [1010, 31] width 98 height 21
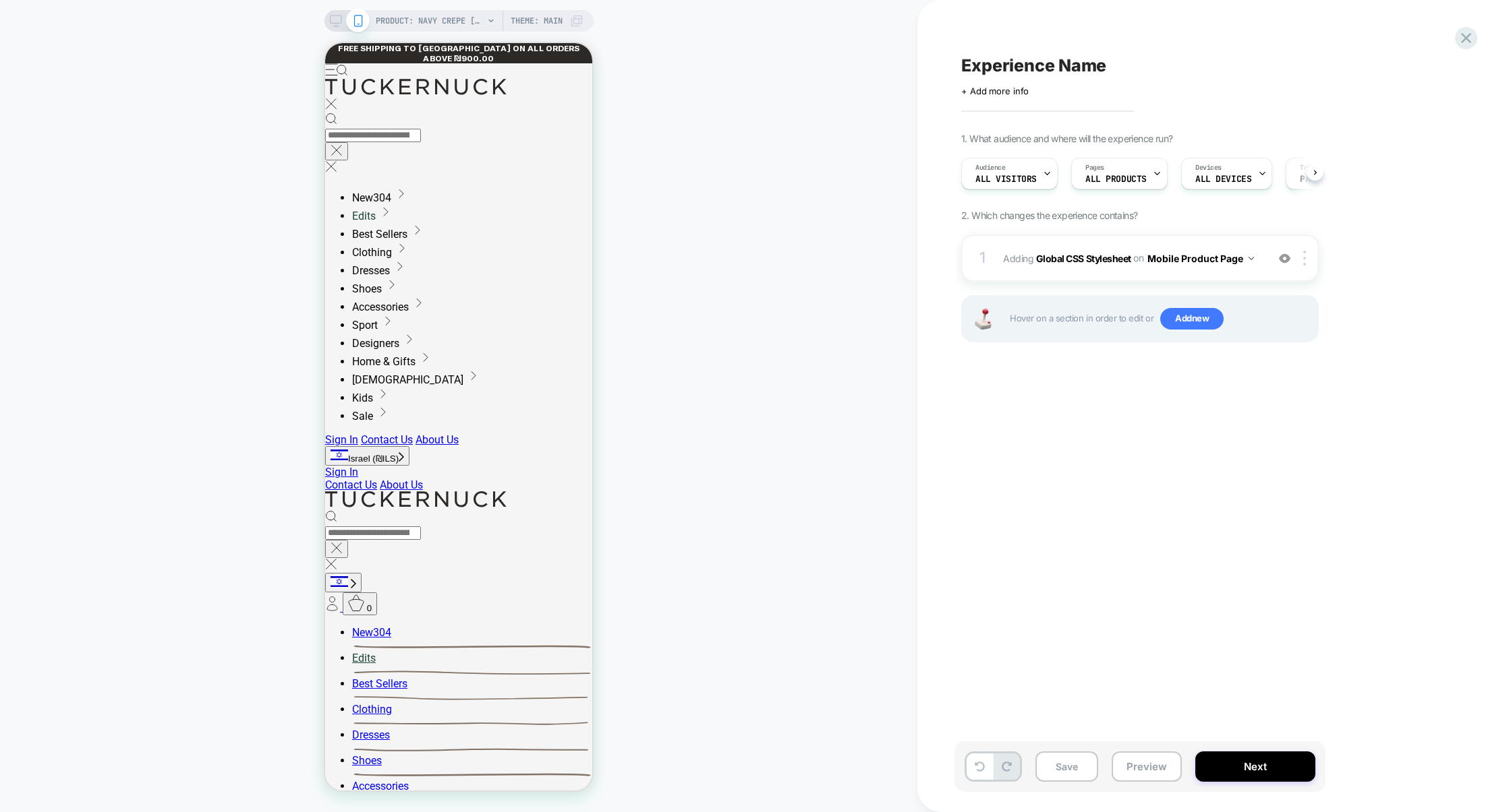
scroll to position [0, 1]
click at [1138, 779] on button "Preview" at bounding box center [1146, 766] width 70 height 30
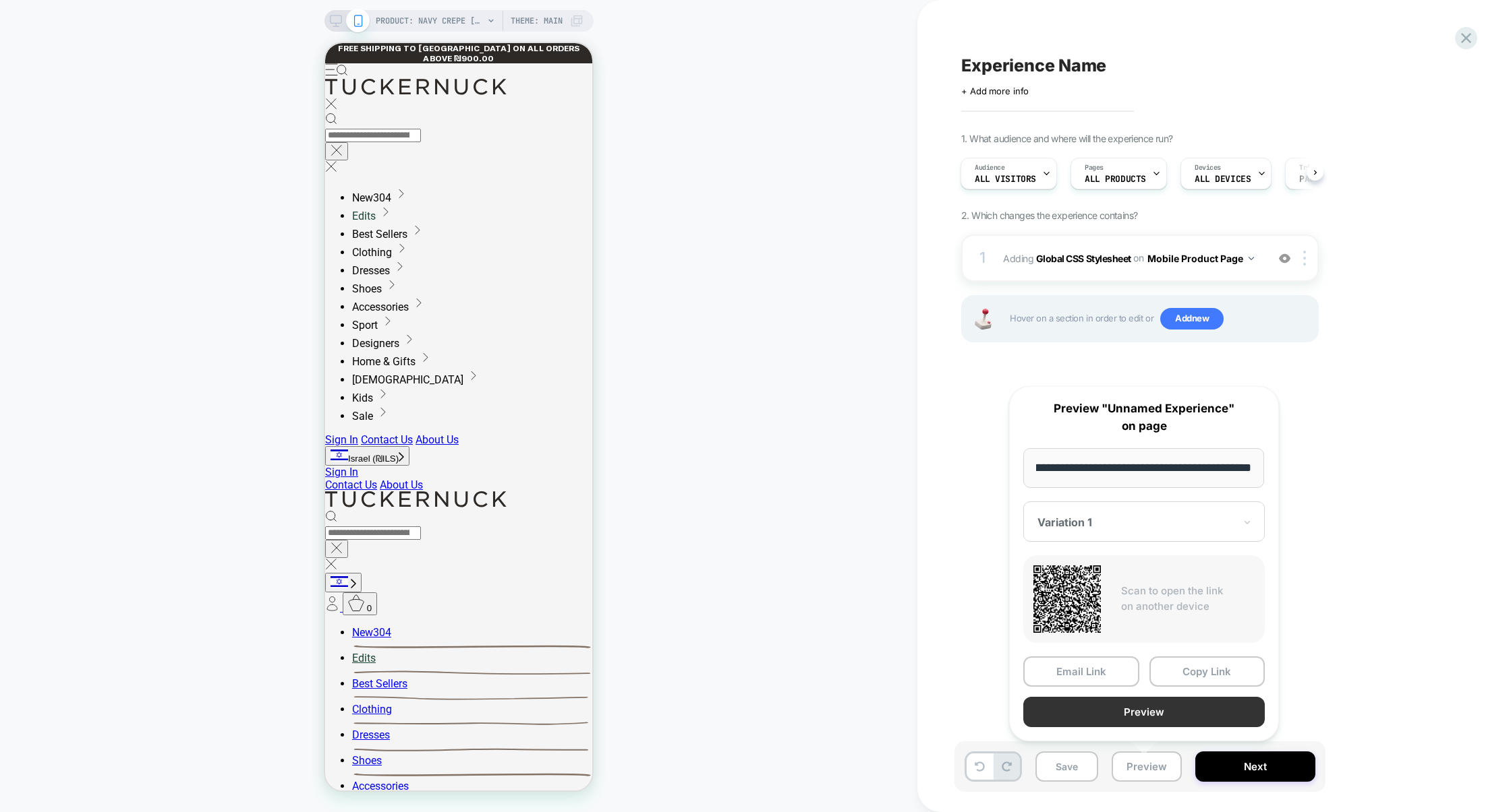
scroll to position [0, 0]
click at [1145, 721] on button "Preview" at bounding box center [1144, 712] width 241 height 30
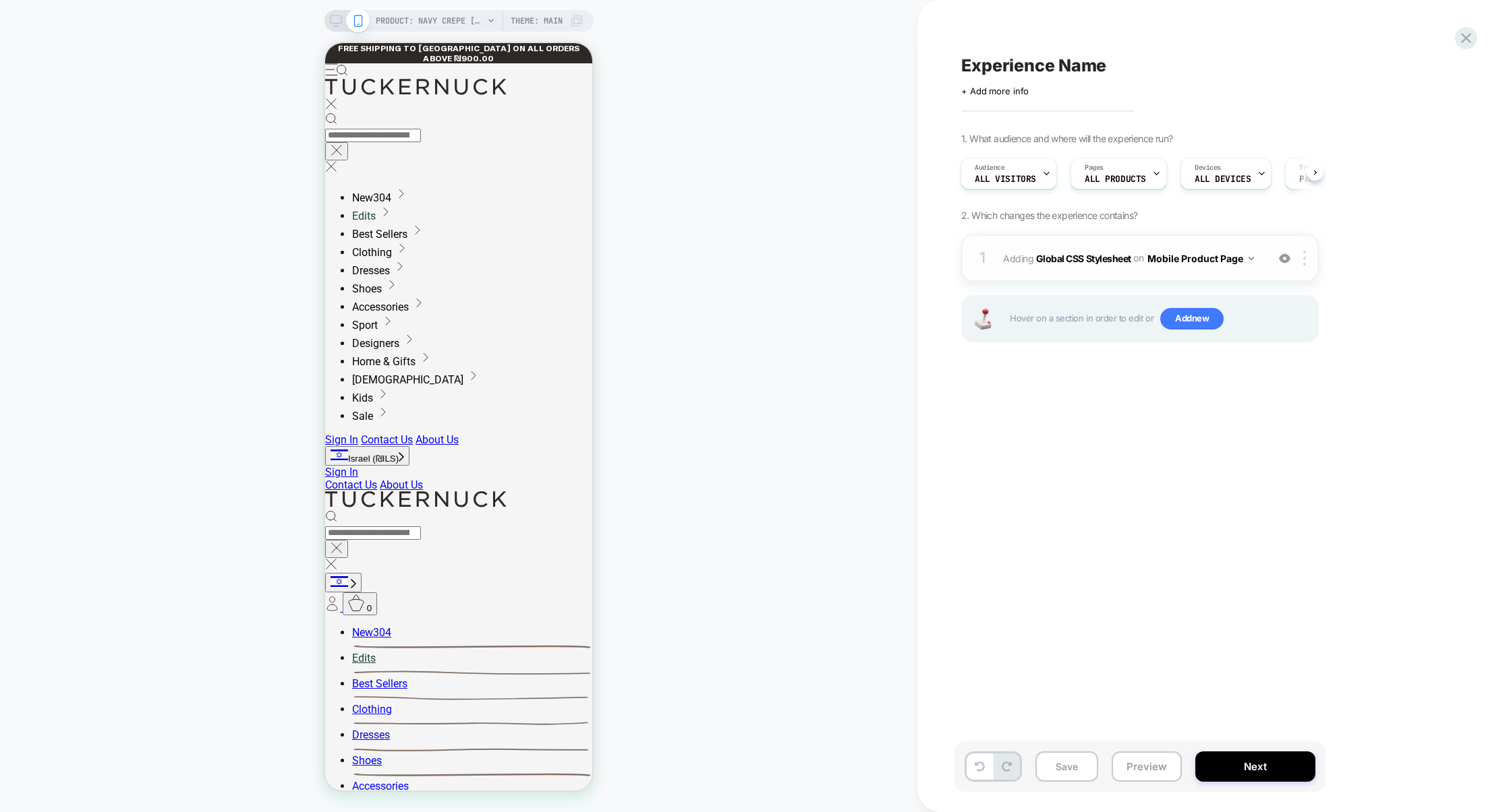
click at [1282, 261] on img at bounding box center [1284, 259] width 12 height 12
click at [1145, 765] on button "Preview" at bounding box center [1146, 766] width 70 height 30
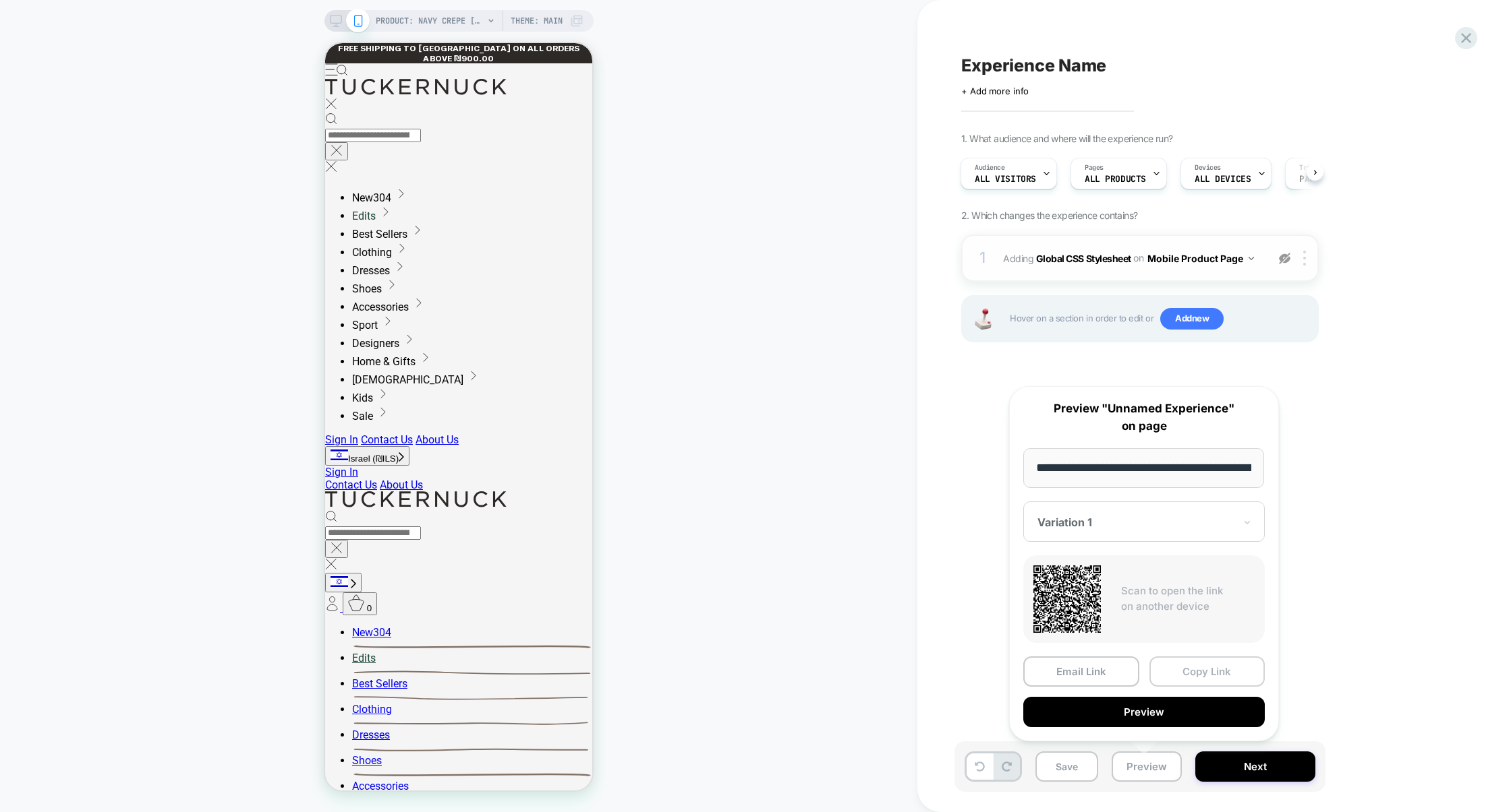
click at [1184, 676] on button "Copy Link" at bounding box center [1206, 671] width 116 height 30
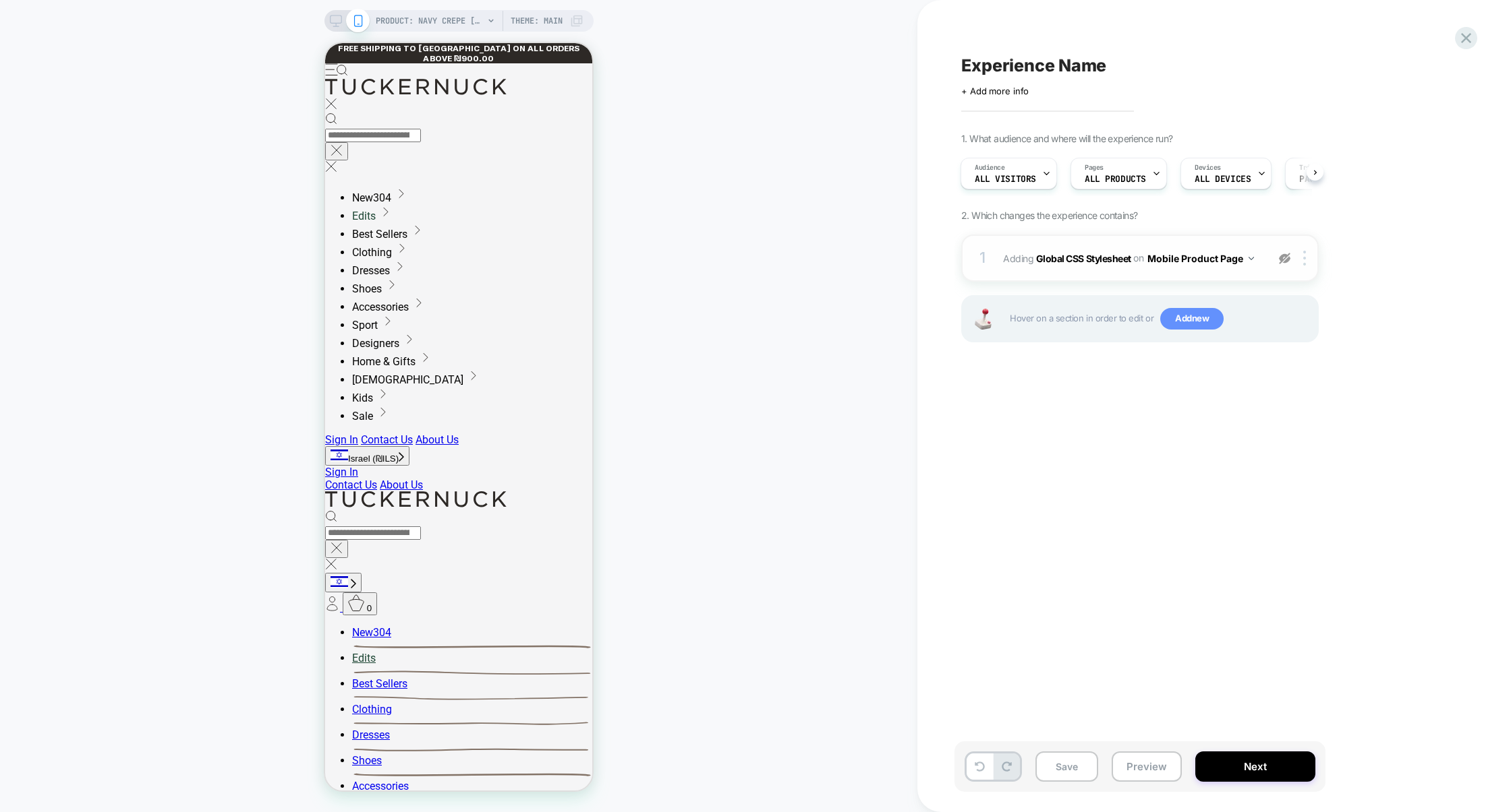
click at [1188, 315] on span "Add new" at bounding box center [1191, 319] width 63 height 21
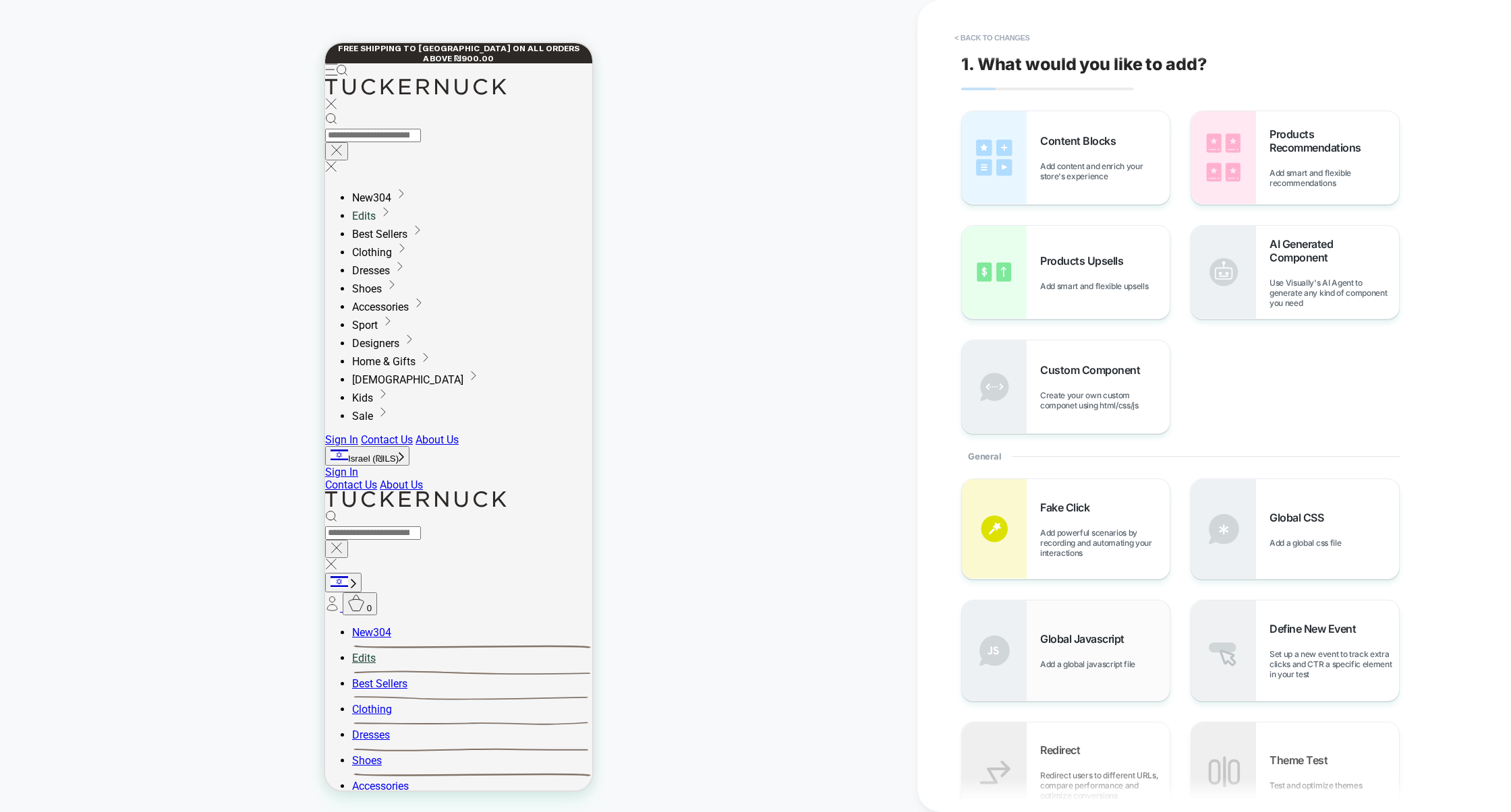
click at [1094, 627] on div "Global Javascript Add a global javascript file" at bounding box center [1066, 651] width 208 height 100
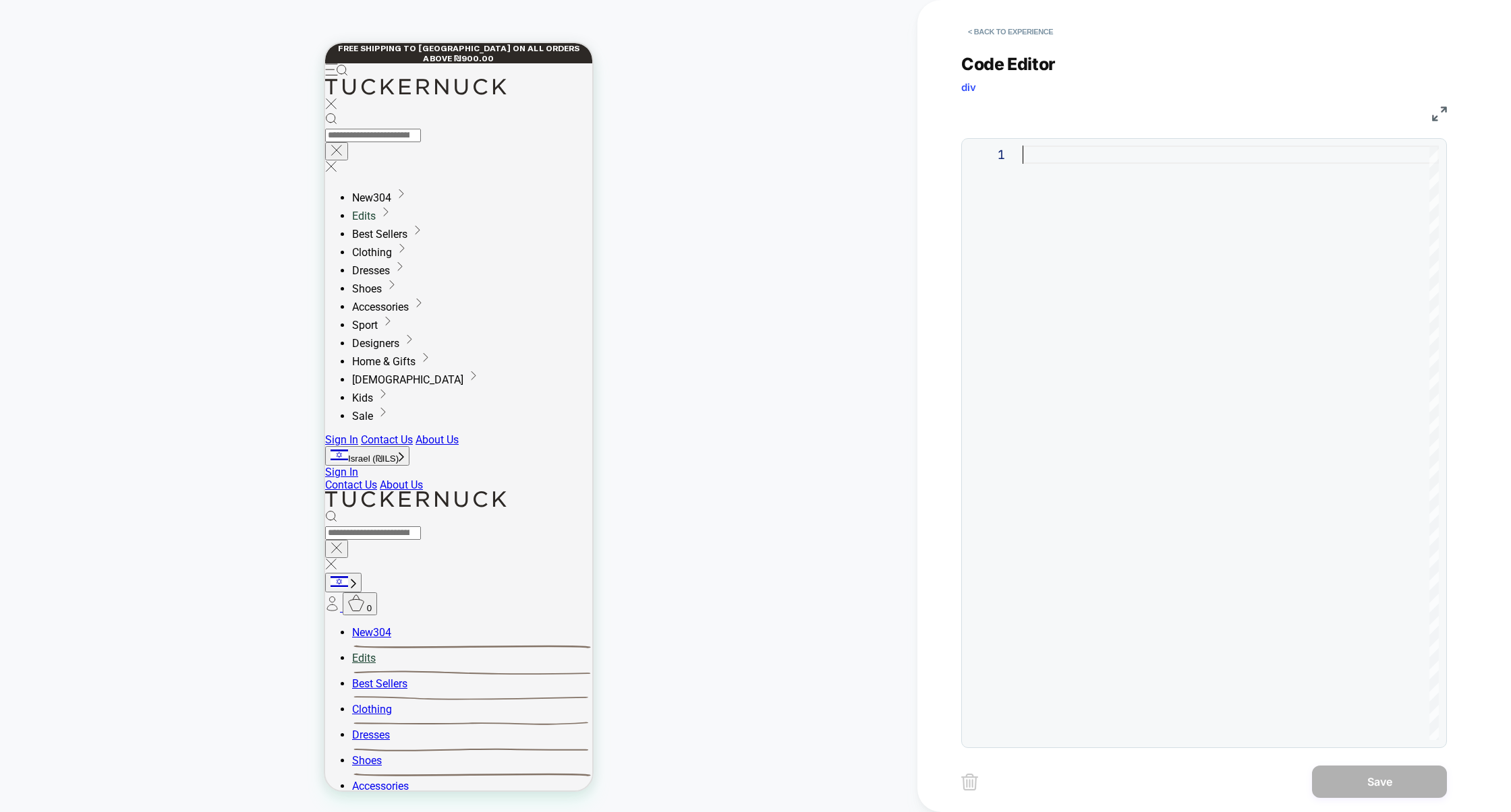
click at [1100, 505] on div at bounding box center [1231, 442] width 416 height 594
type textarea "**********"
click at [1048, 359] on div at bounding box center [1231, 442] width 416 height 594
type textarea "** ***"
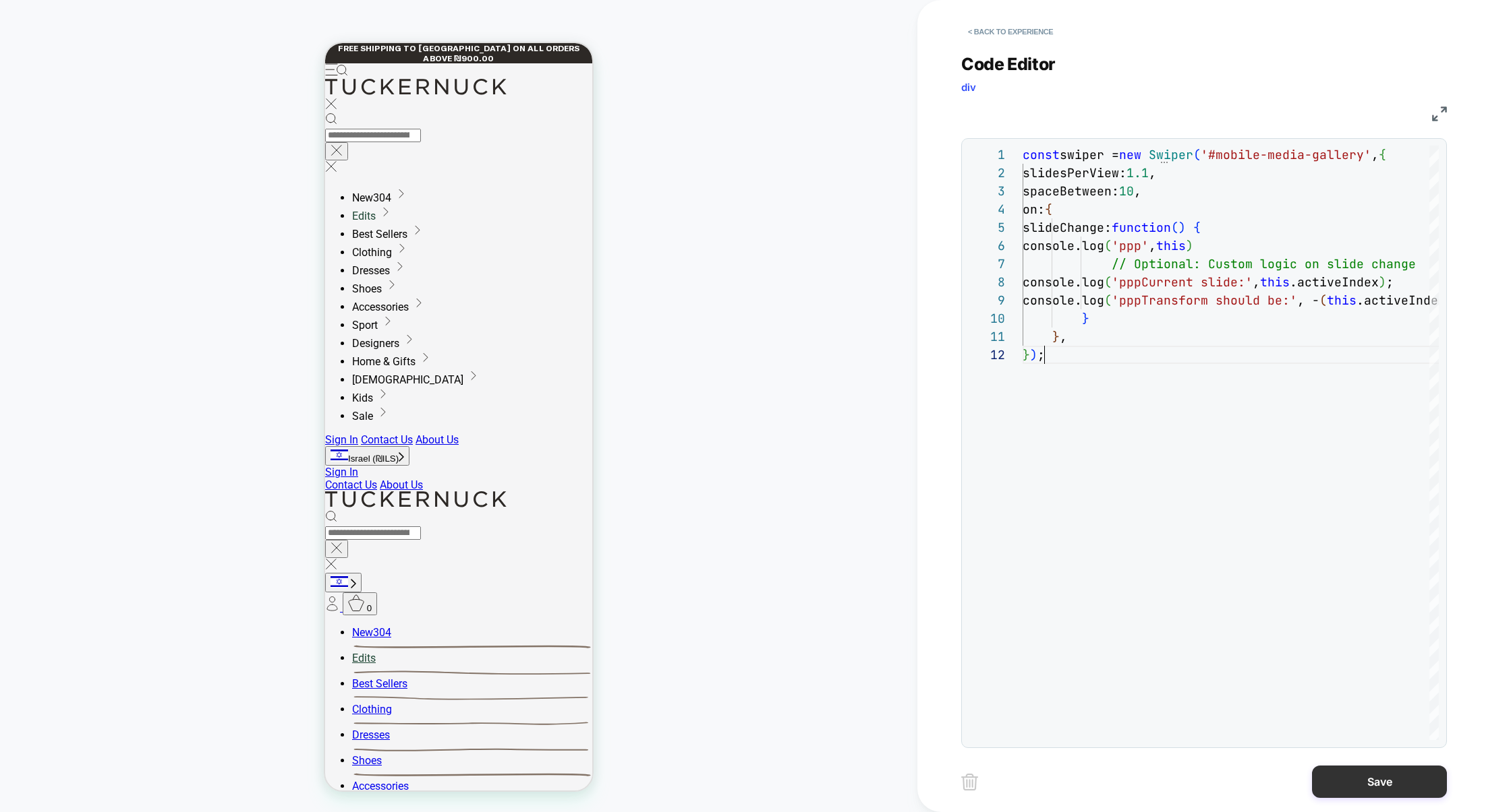
click at [1365, 783] on button "Save" at bounding box center [1379, 781] width 135 height 32
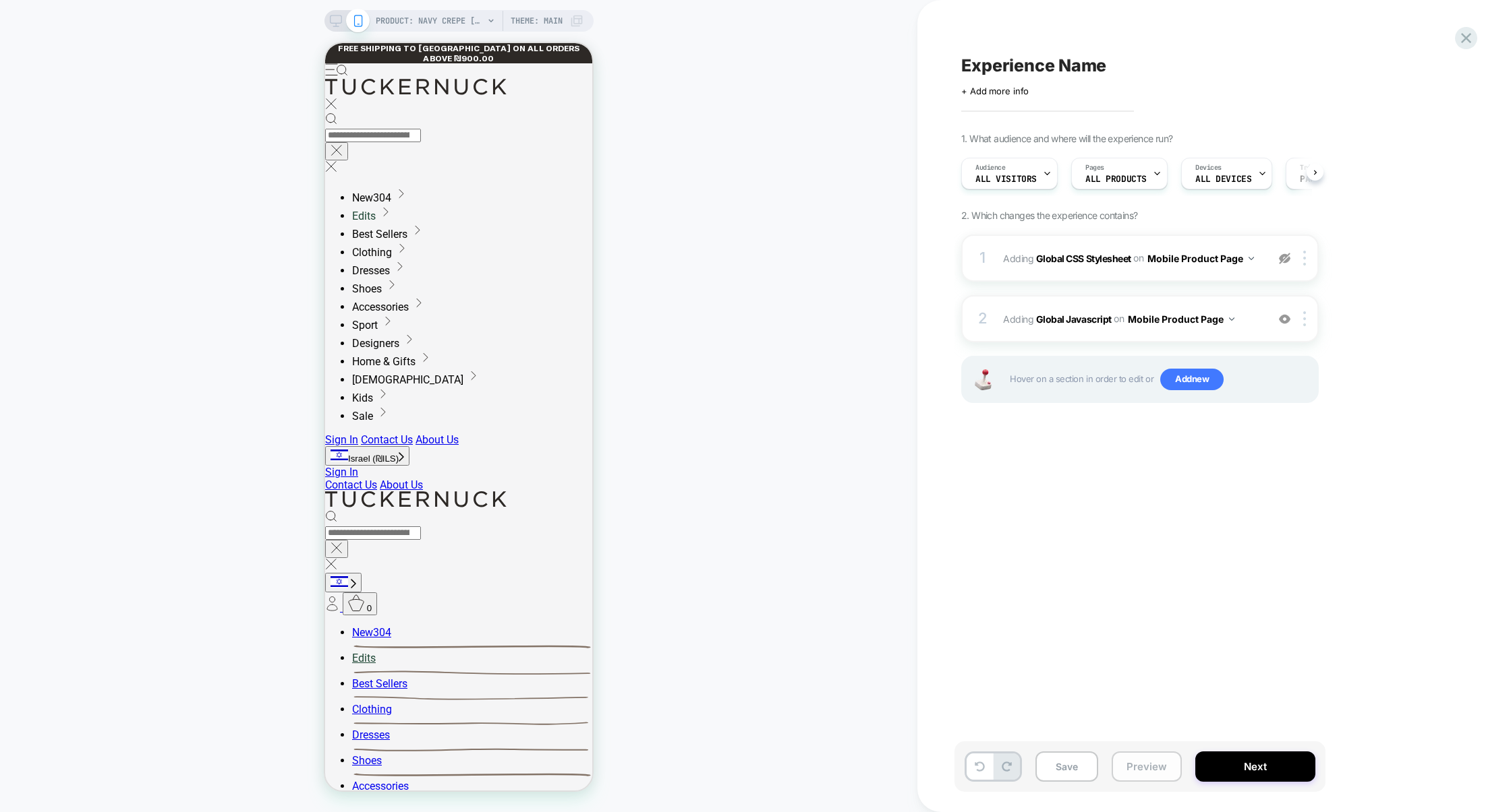
click at [1136, 766] on button "Preview" at bounding box center [1146, 766] width 70 height 30
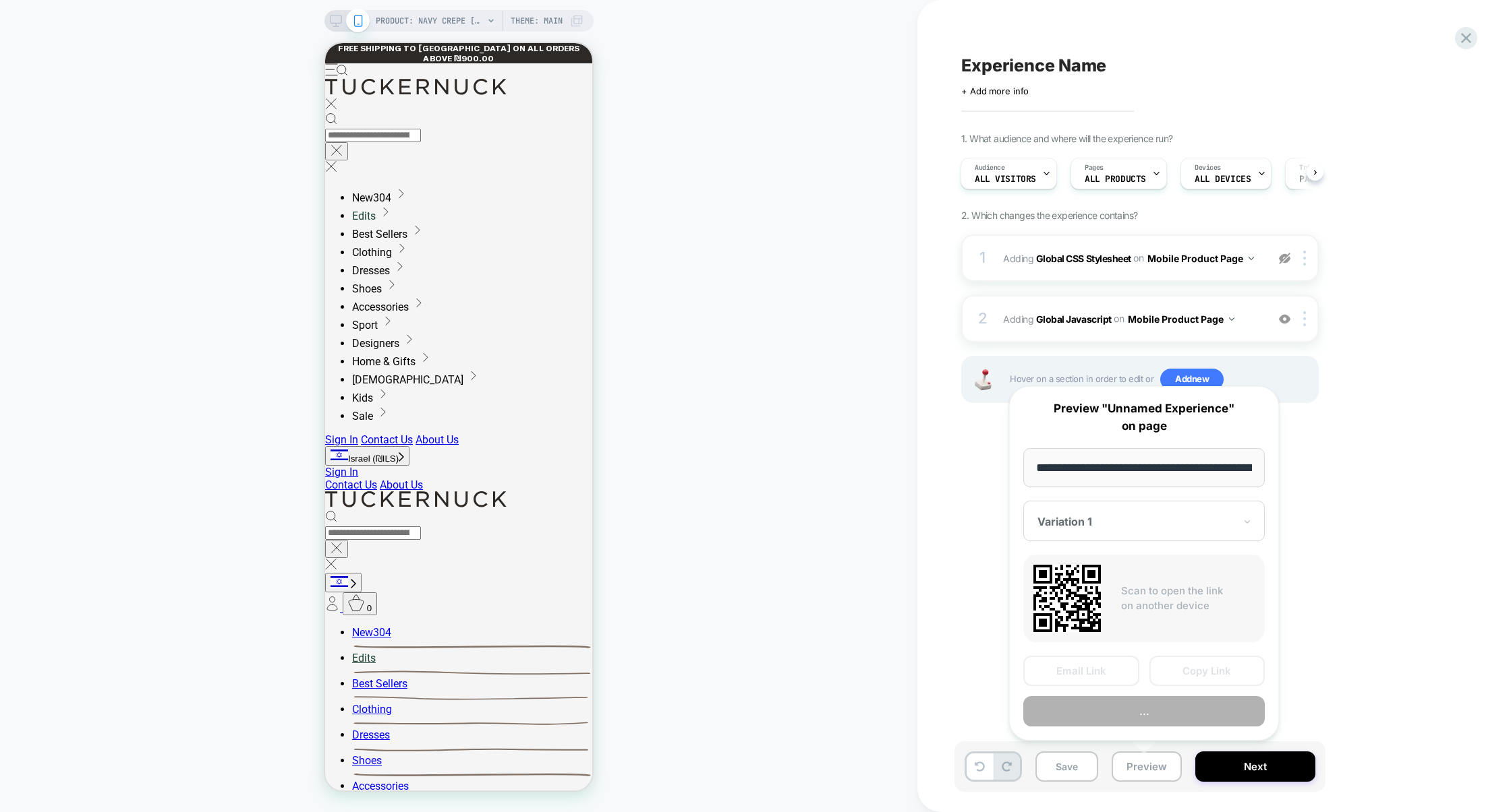
scroll to position [0, 212]
click at [1191, 711] on button "Preview" at bounding box center [1144, 712] width 241 height 30
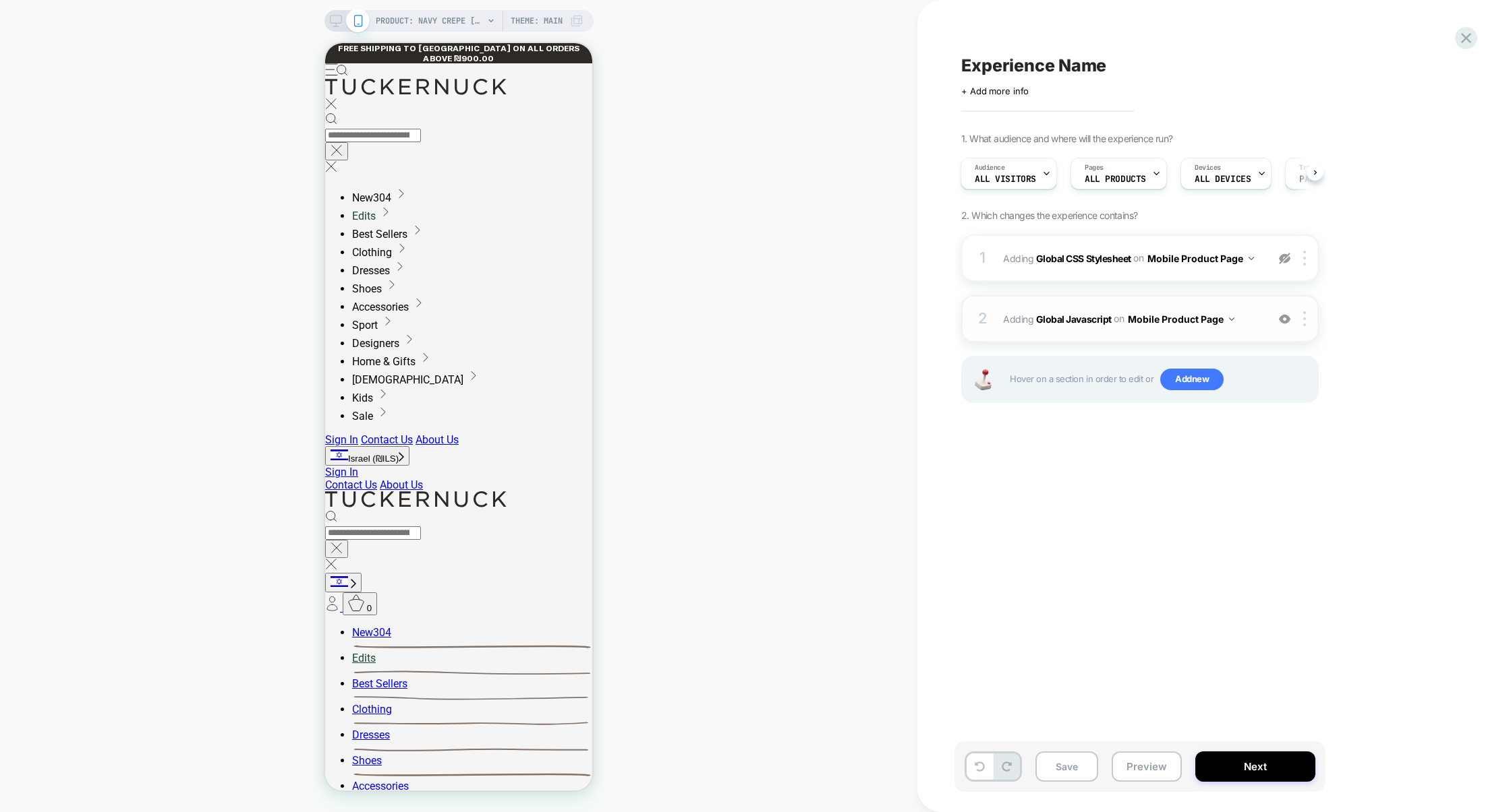
click at [1287, 319] on img at bounding box center [1284, 319] width 12 height 12
click at [1132, 796] on div "Save Preview Next" at bounding box center [1214, 774] width 506 height 64
click at [1143, 788] on div "Save Preview Next" at bounding box center [1139, 767] width 371 height 51
click at [1146, 773] on button "Preview" at bounding box center [1146, 766] width 70 height 30
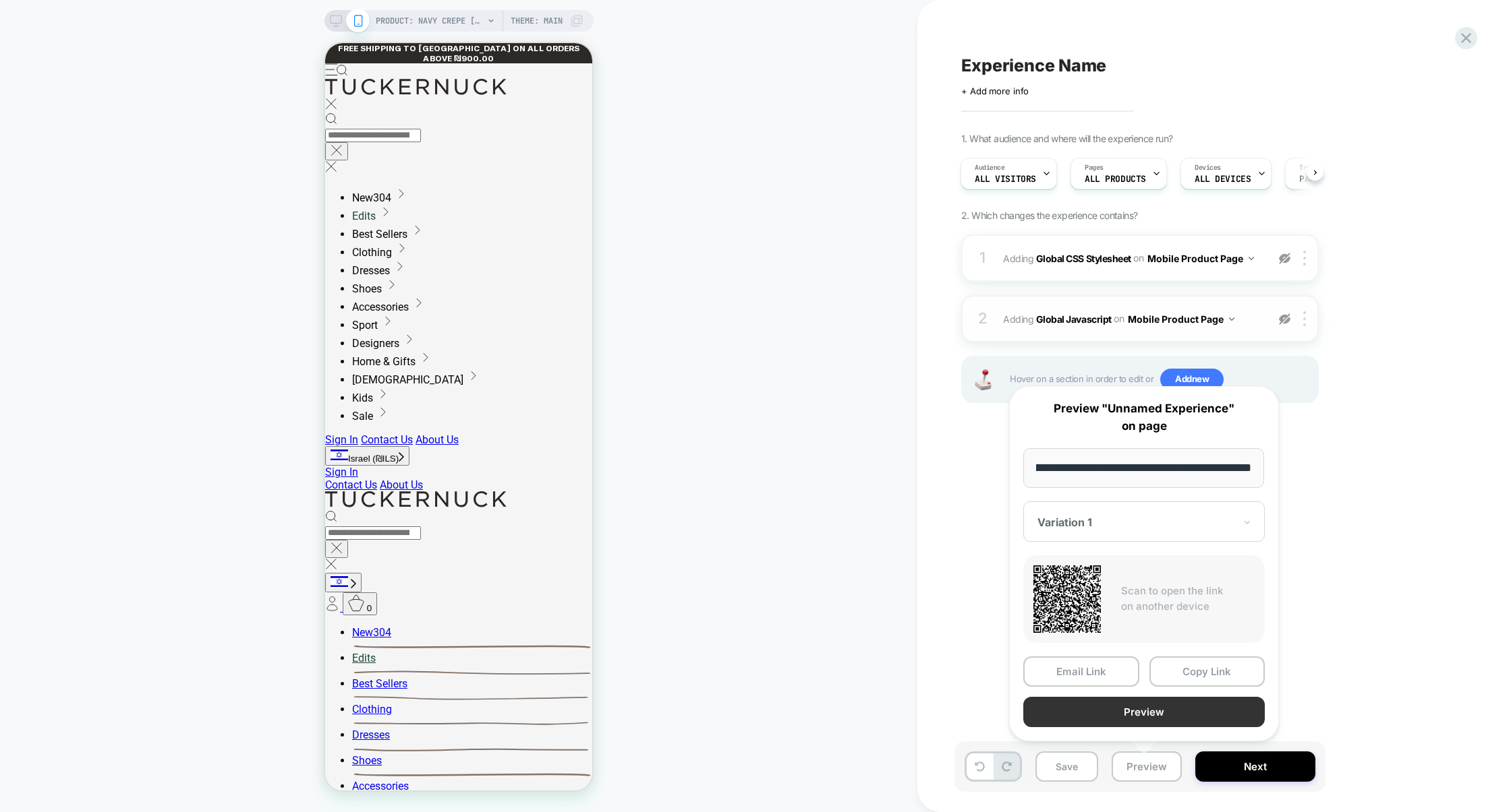
click at [1146, 716] on button "Preview" at bounding box center [1144, 712] width 241 height 30
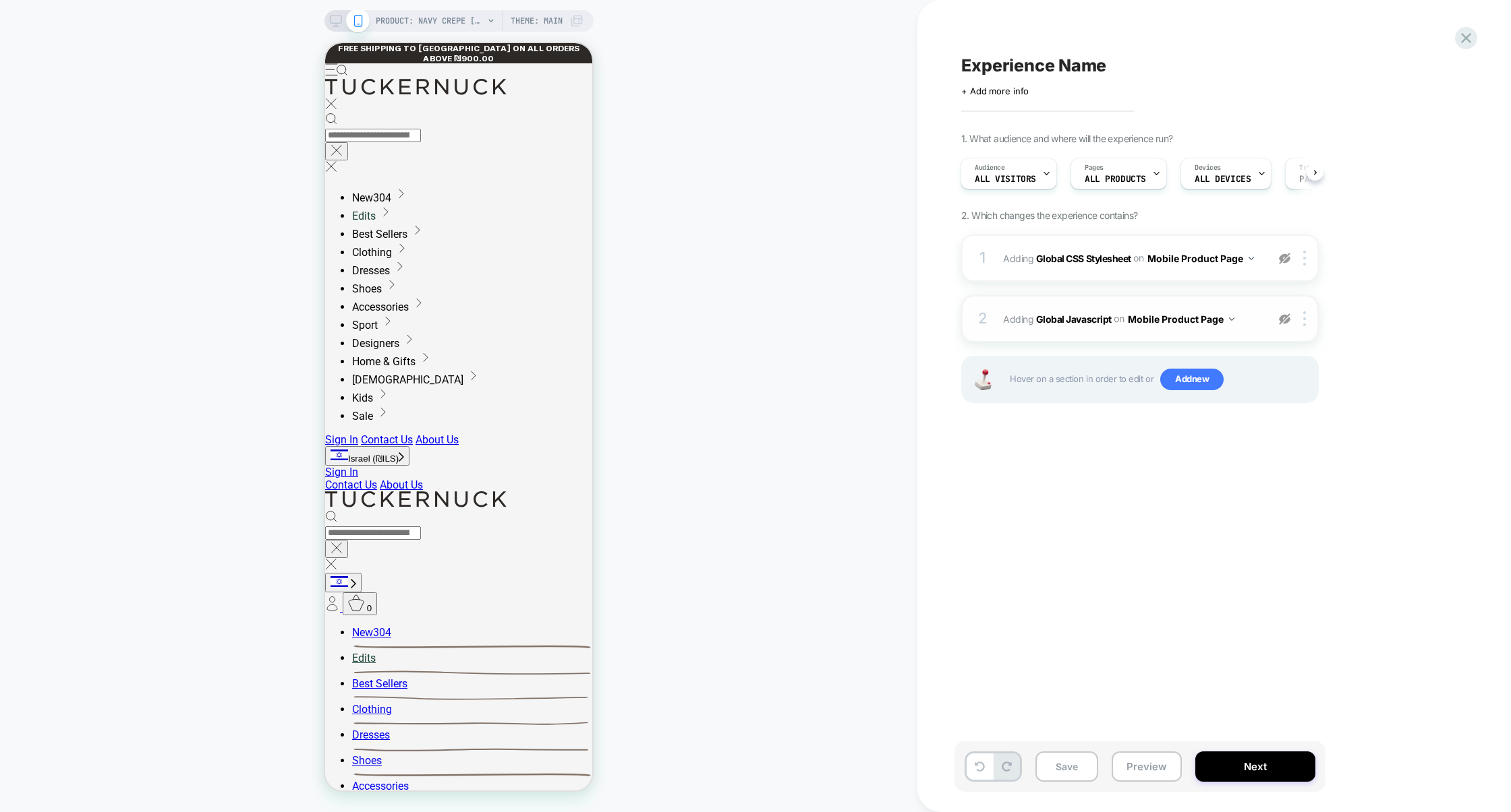
click at [1285, 317] on img at bounding box center [1284, 319] width 12 height 12
click at [1181, 337] on div "2 Adding Global Javascript on Mobile Product Page Add Before Add After Copy to …" at bounding box center [1139, 319] width 357 height 48
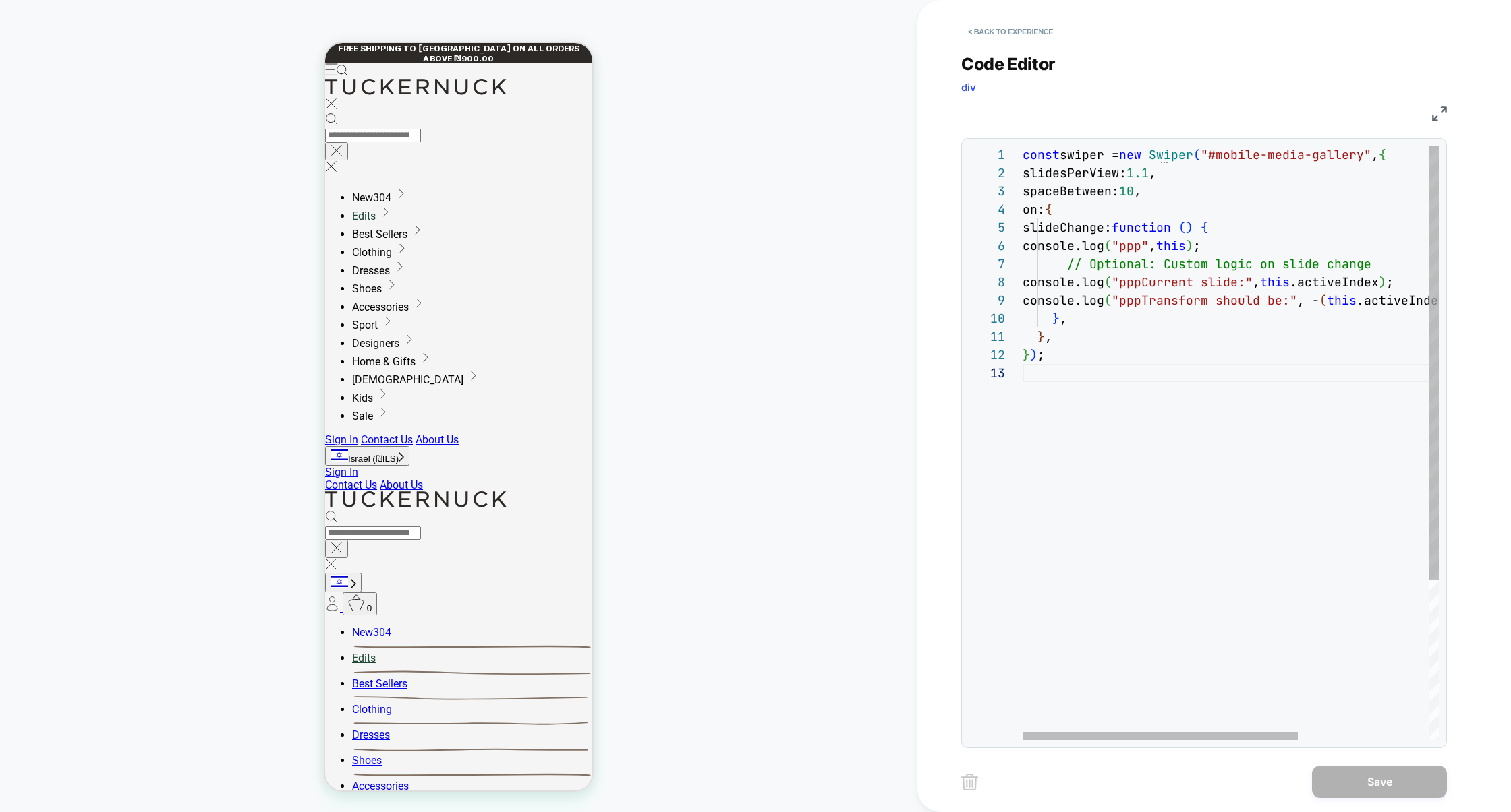
type textarea "**********"
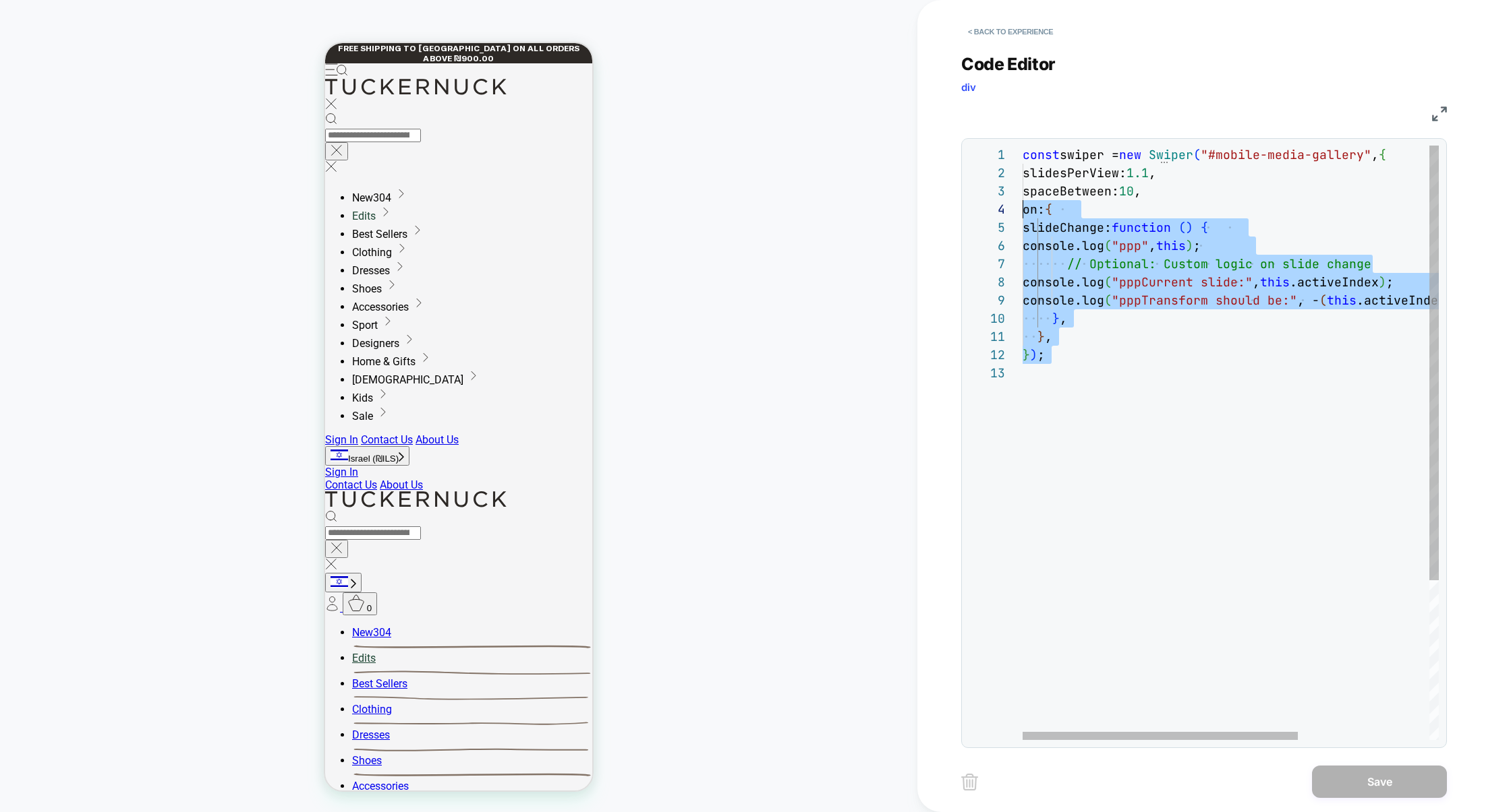
scroll to position [0, 0]
drag, startPoint x: 1085, startPoint y: 369, endPoint x: 944, endPoint y: 113, distance: 292.3
click at [944, 114] on div "**********" at bounding box center [1214, 406] width 594 height 812
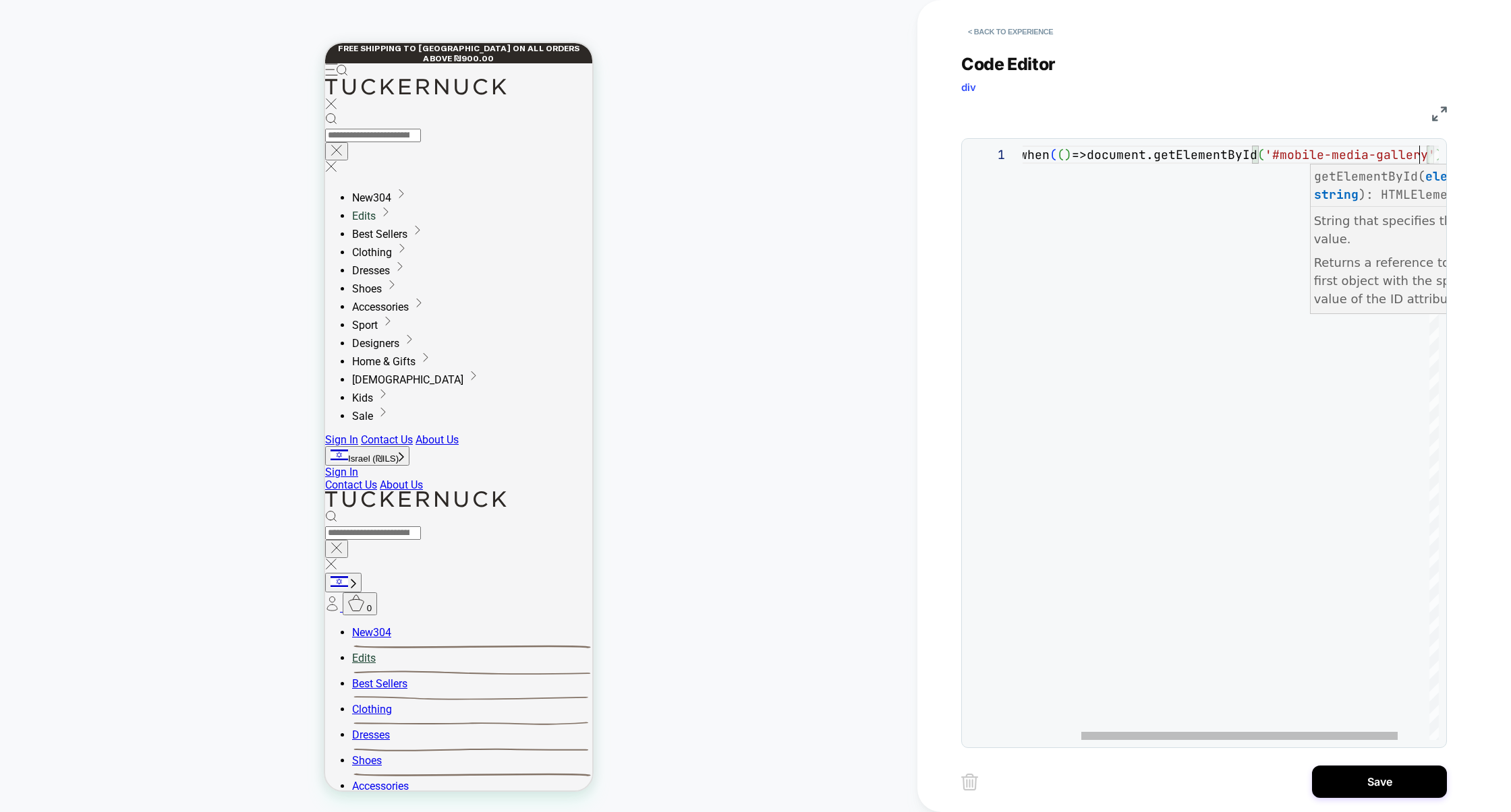
scroll to position [0, 465]
click at [1279, 150] on div "loomi_api.when ( ( ) =>document.getElementById ( '#mobile-media-gallery' ) )" at bounding box center [1212, 442] width 534 height 594
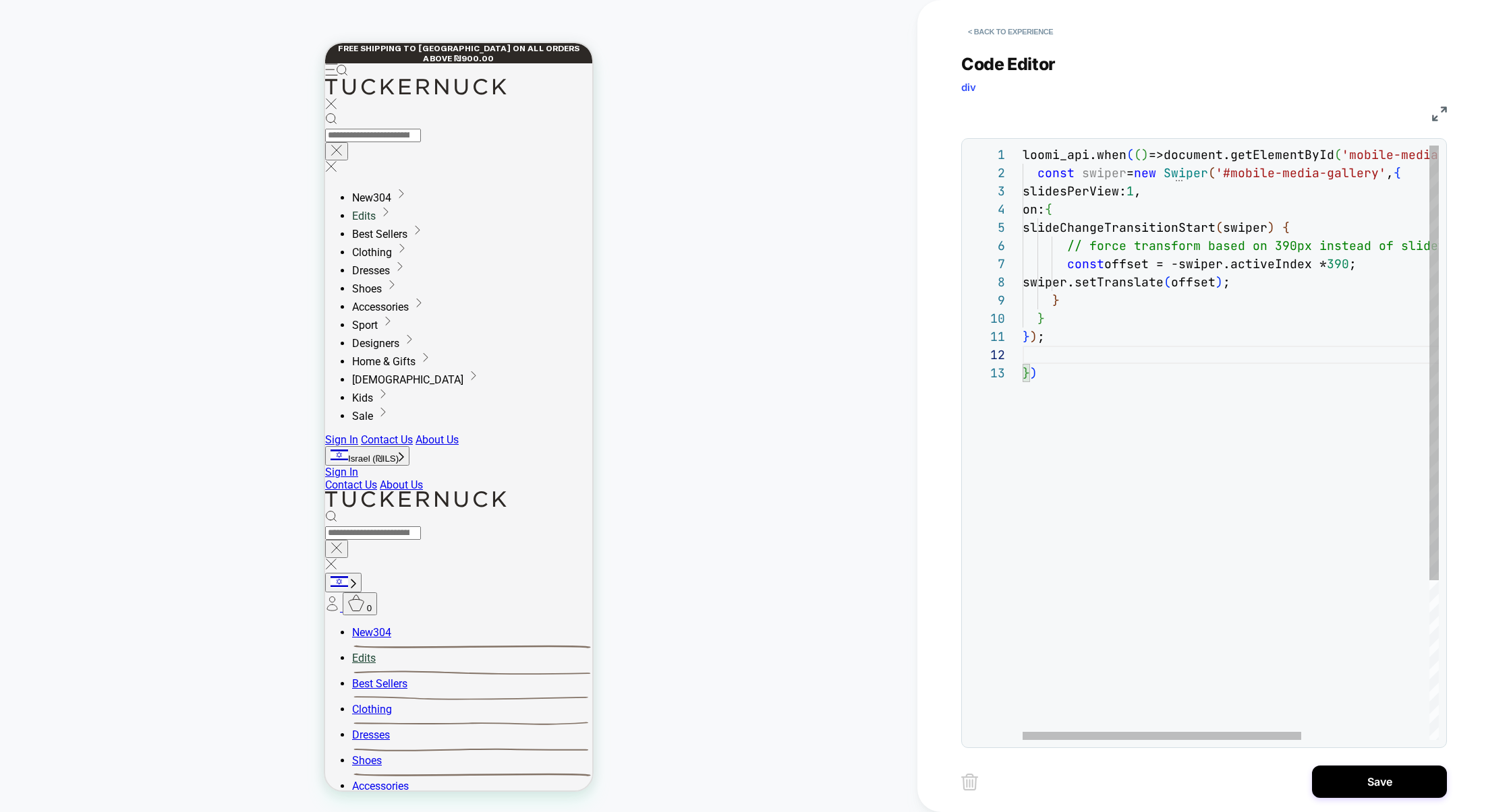
scroll to position [18, 109]
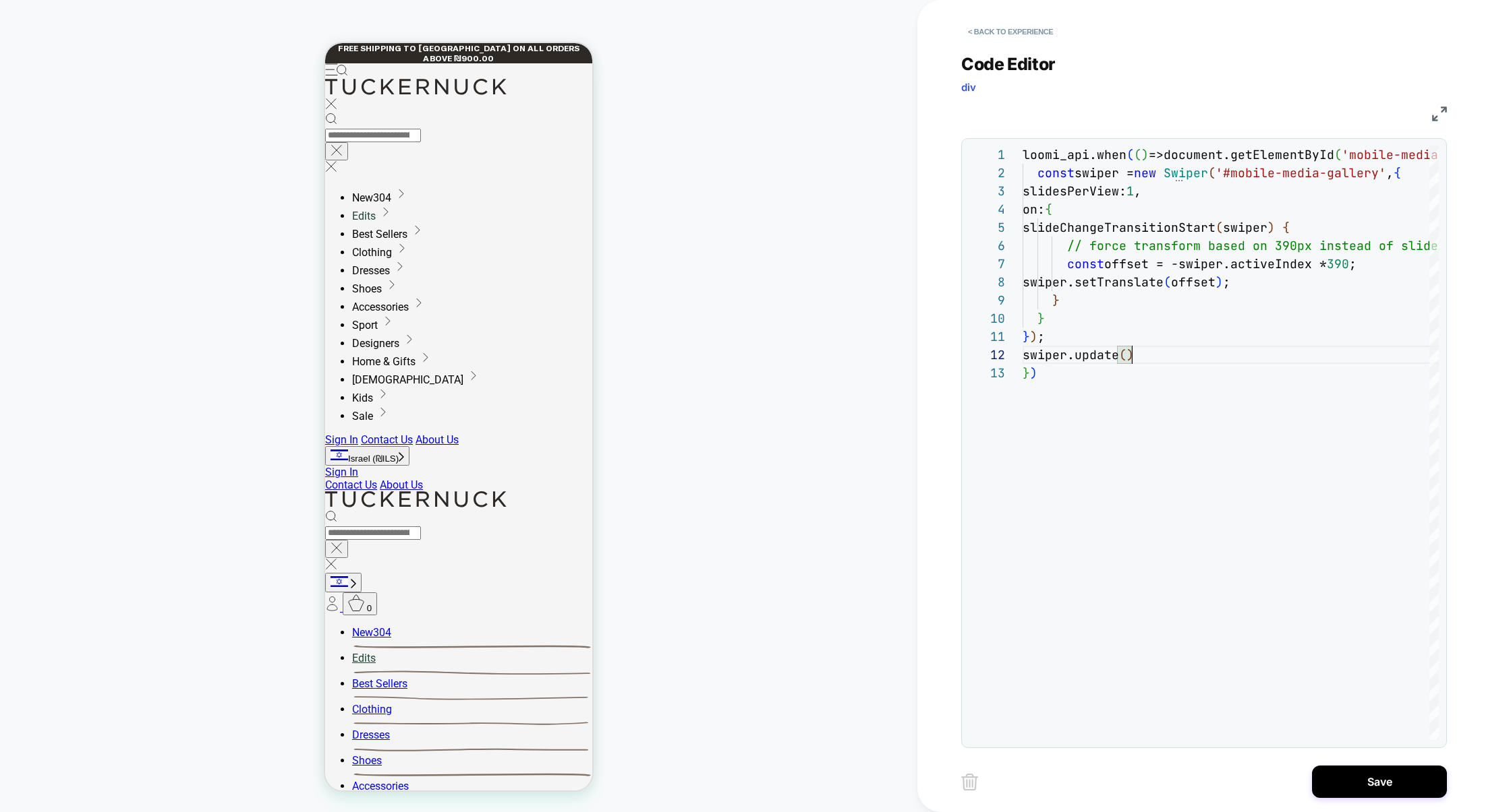
type textarea "**********"
click at [1443, 113] on img at bounding box center [1439, 114] width 15 height 15
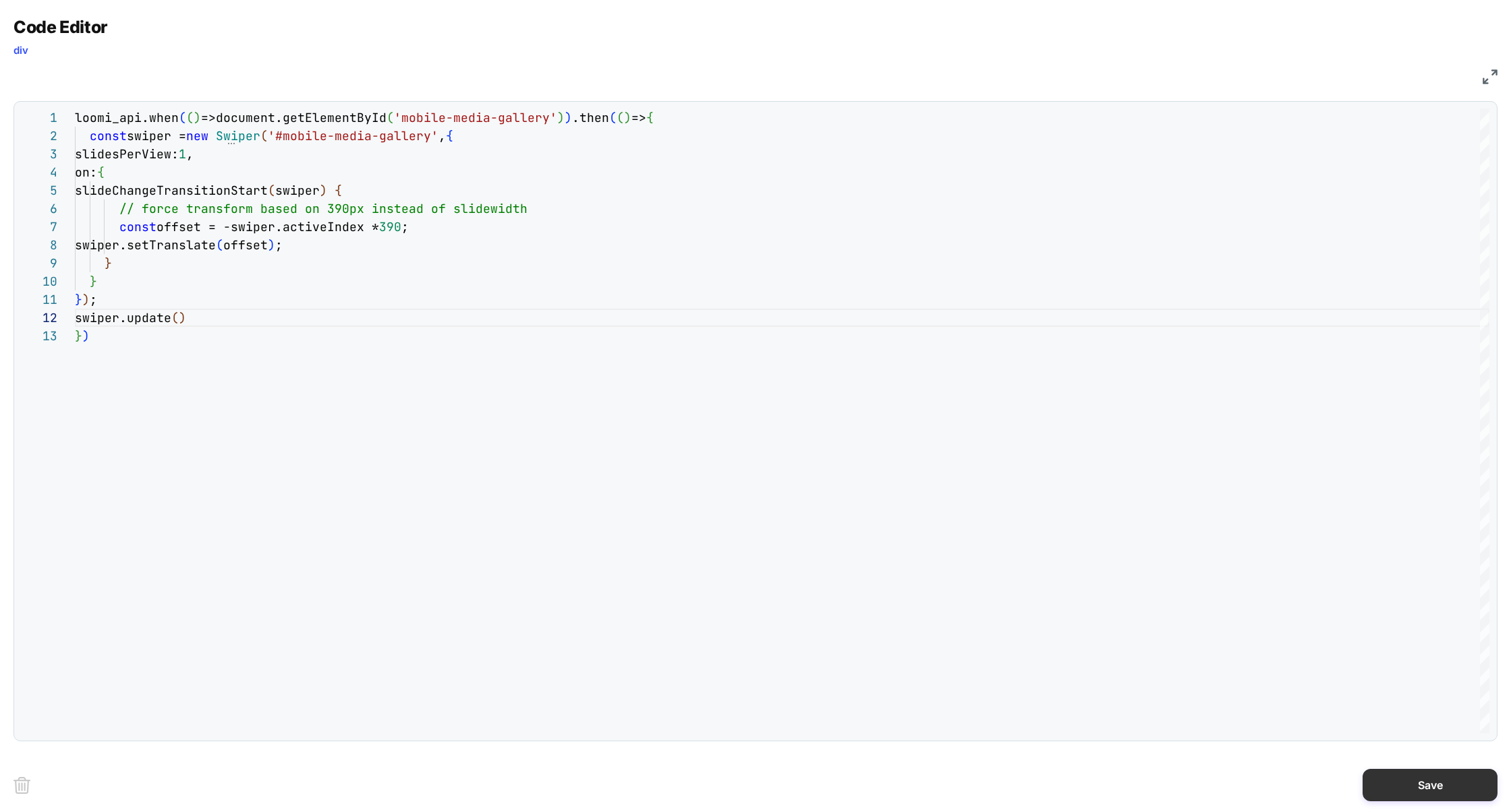
click at [1404, 784] on button "Save" at bounding box center [1429, 785] width 135 height 32
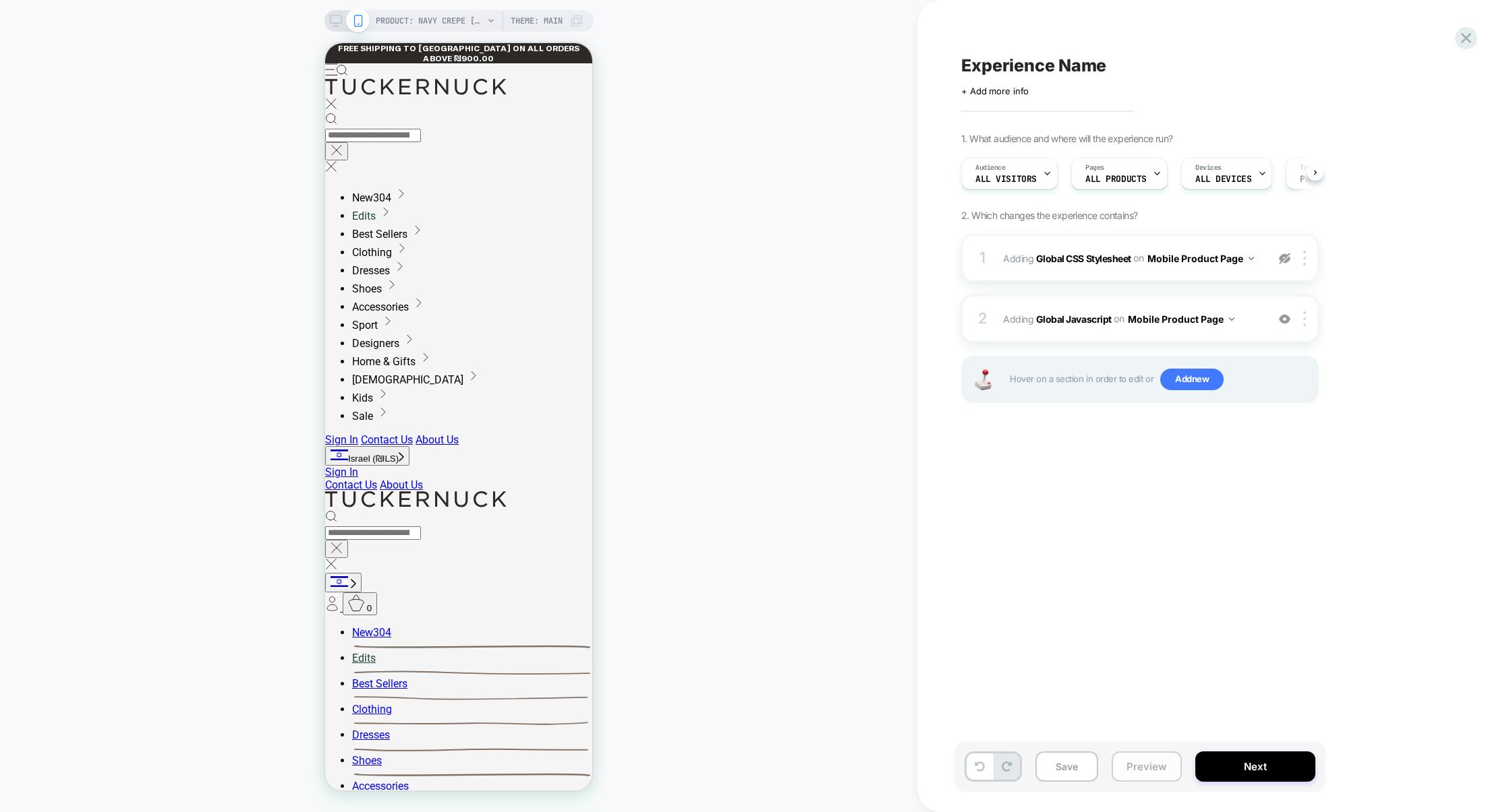
scroll to position [0, 1]
click at [1150, 770] on button "Preview" at bounding box center [1146, 766] width 70 height 30
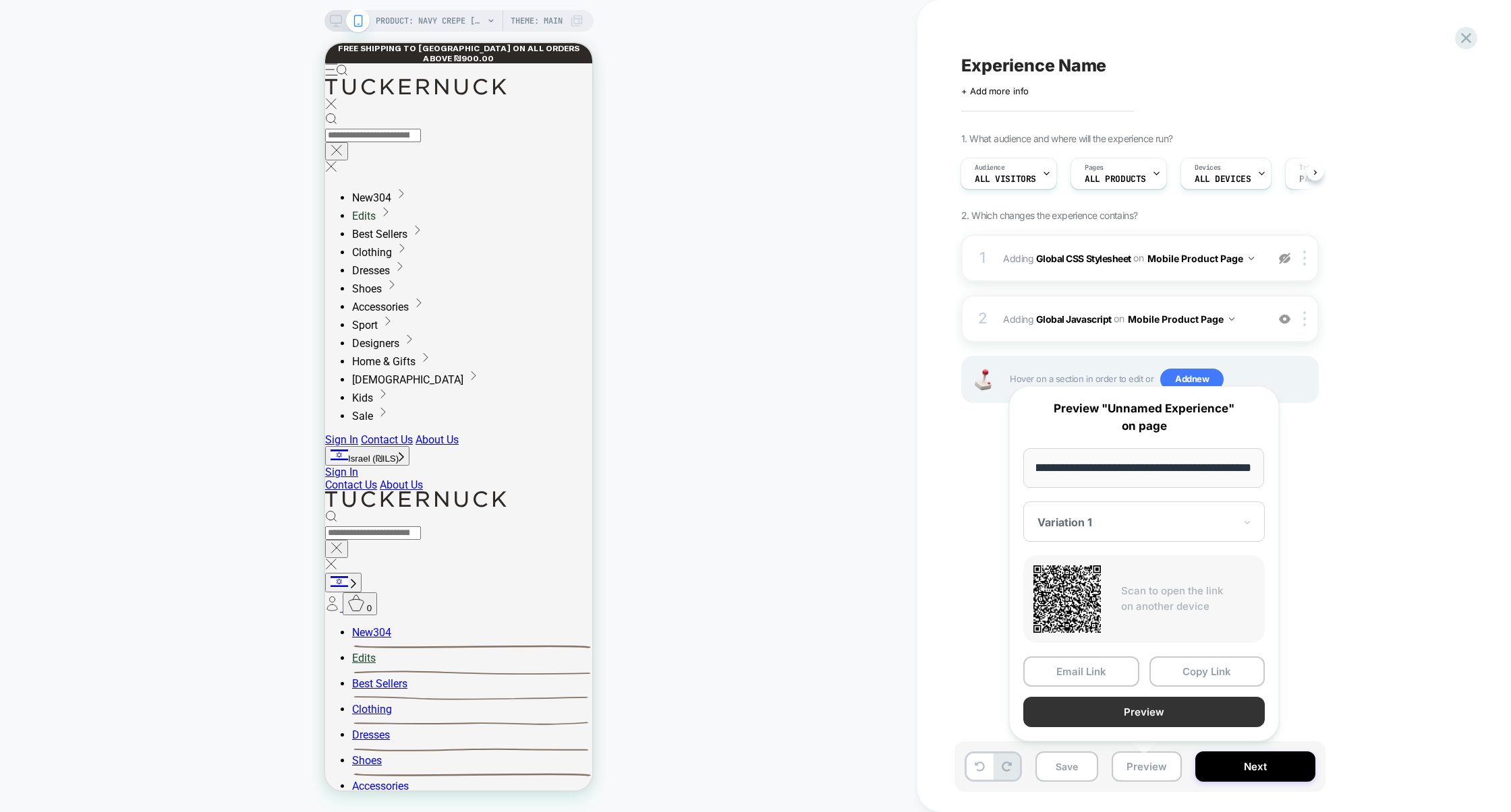
scroll to position [0, 0]
click at [1169, 710] on button "Preview" at bounding box center [1144, 712] width 241 height 30
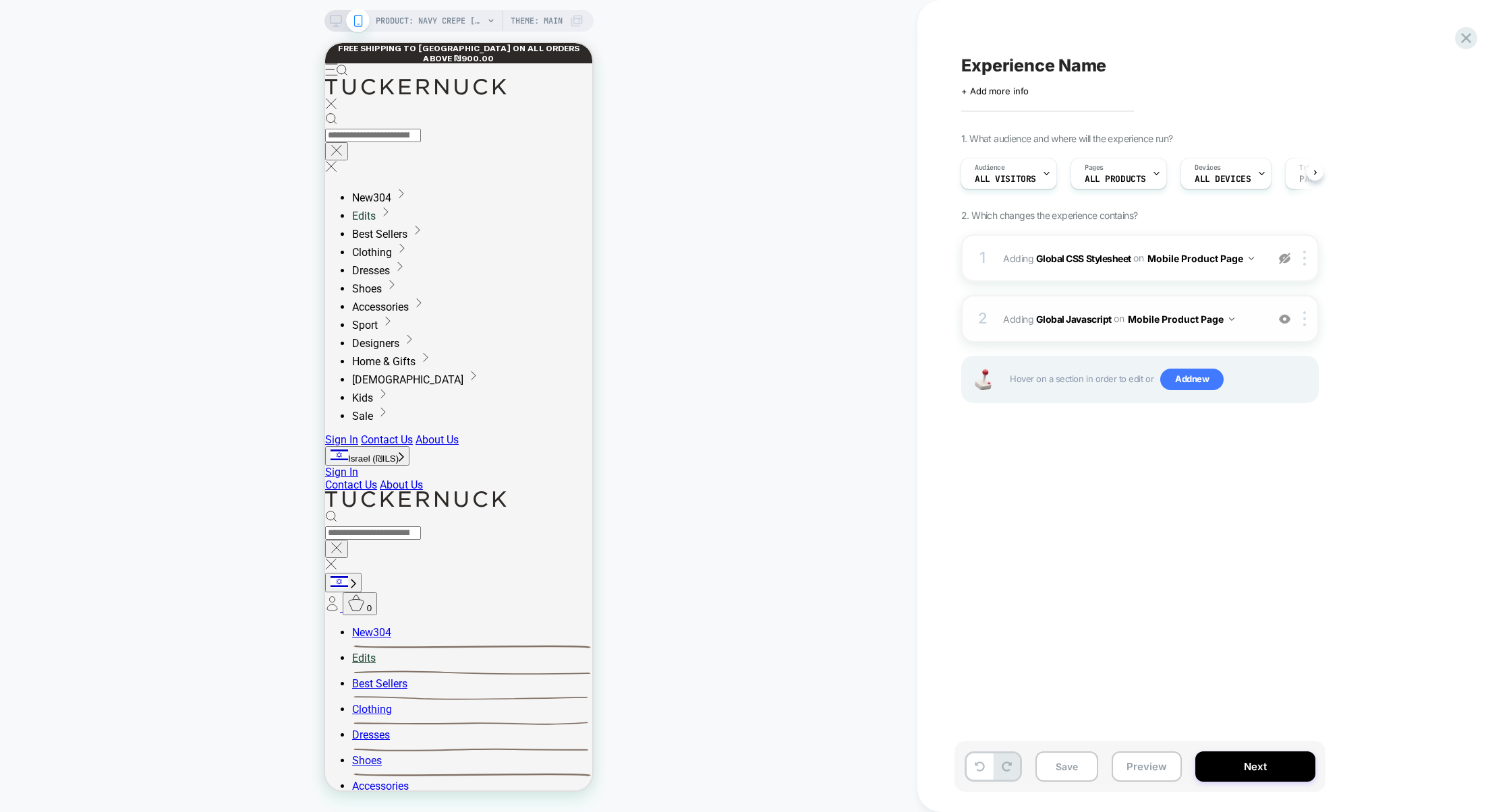
click at [1216, 335] on div "2 Adding Global Javascript on Mobile Product Page Add Before Add After Copy to …" at bounding box center [1139, 319] width 357 height 48
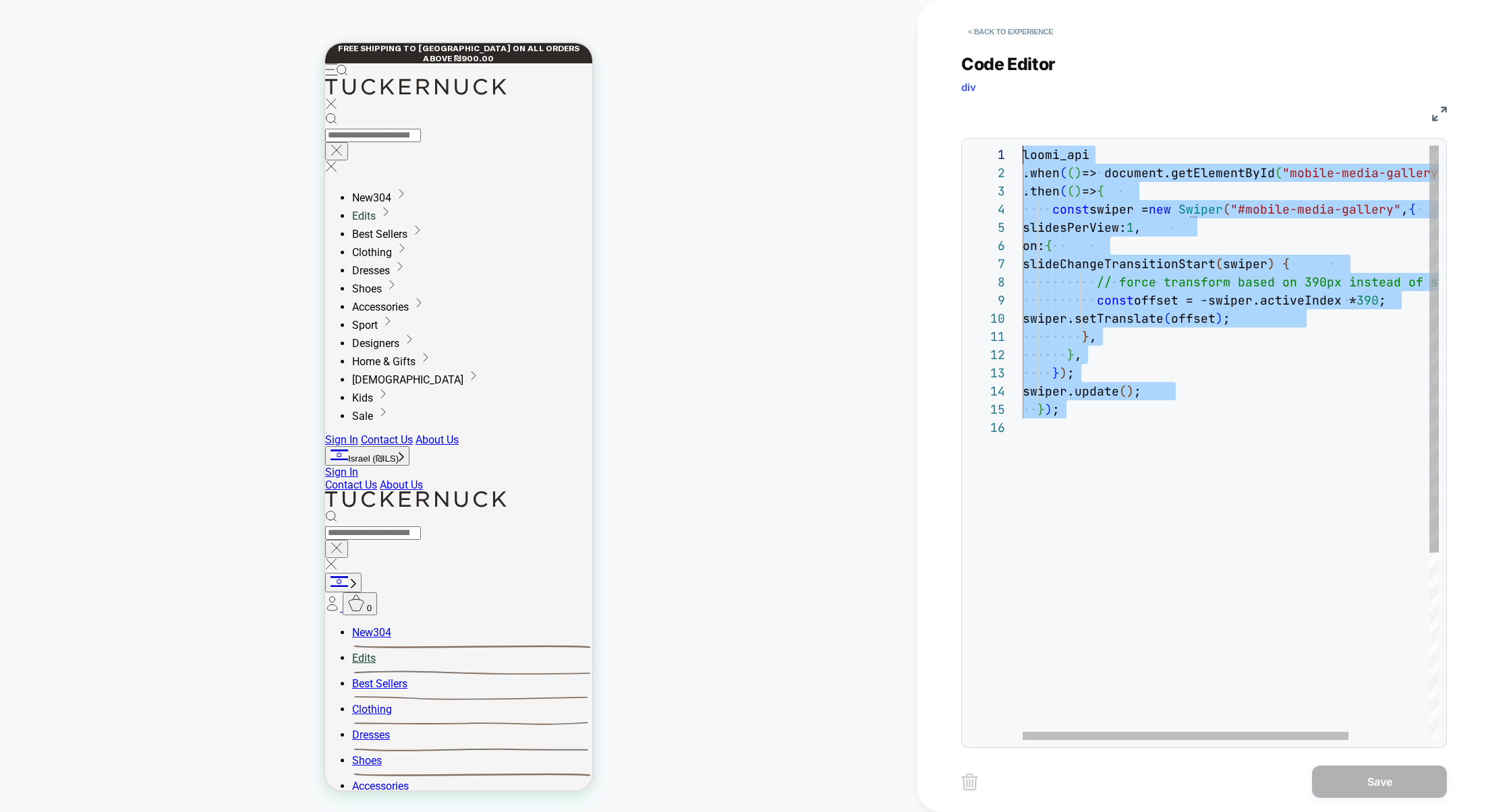
drag, startPoint x: 1156, startPoint y: 445, endPoint x: 887, endPoint y: 49, distance: 478.7
click at [887, 49] on div "PRODUCT: Navy Crepe [PERSON_NAME] Shirt Dress PRODUCT: Navy Crepe [PERSON_NAME]…" at bounding box center [755, 406] width 1511 height 812
click at [1186, 240] on div "loomi_api .when ( ( ) => document.getElementById ( "mobile-media-gallery" ) ) .…" at bounding box center [1282, 580] width 520 height 867
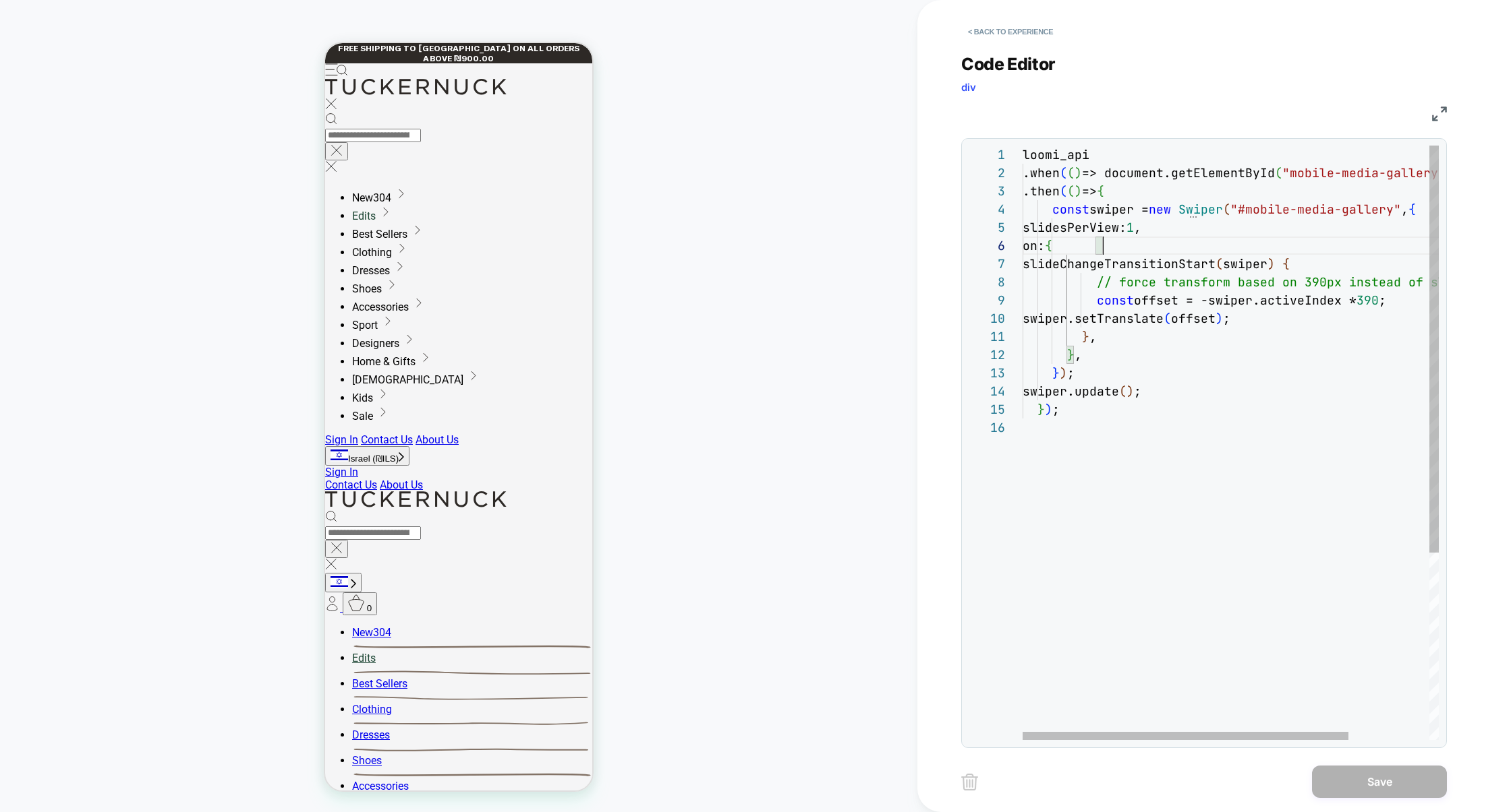
scroll to position [90, 80]
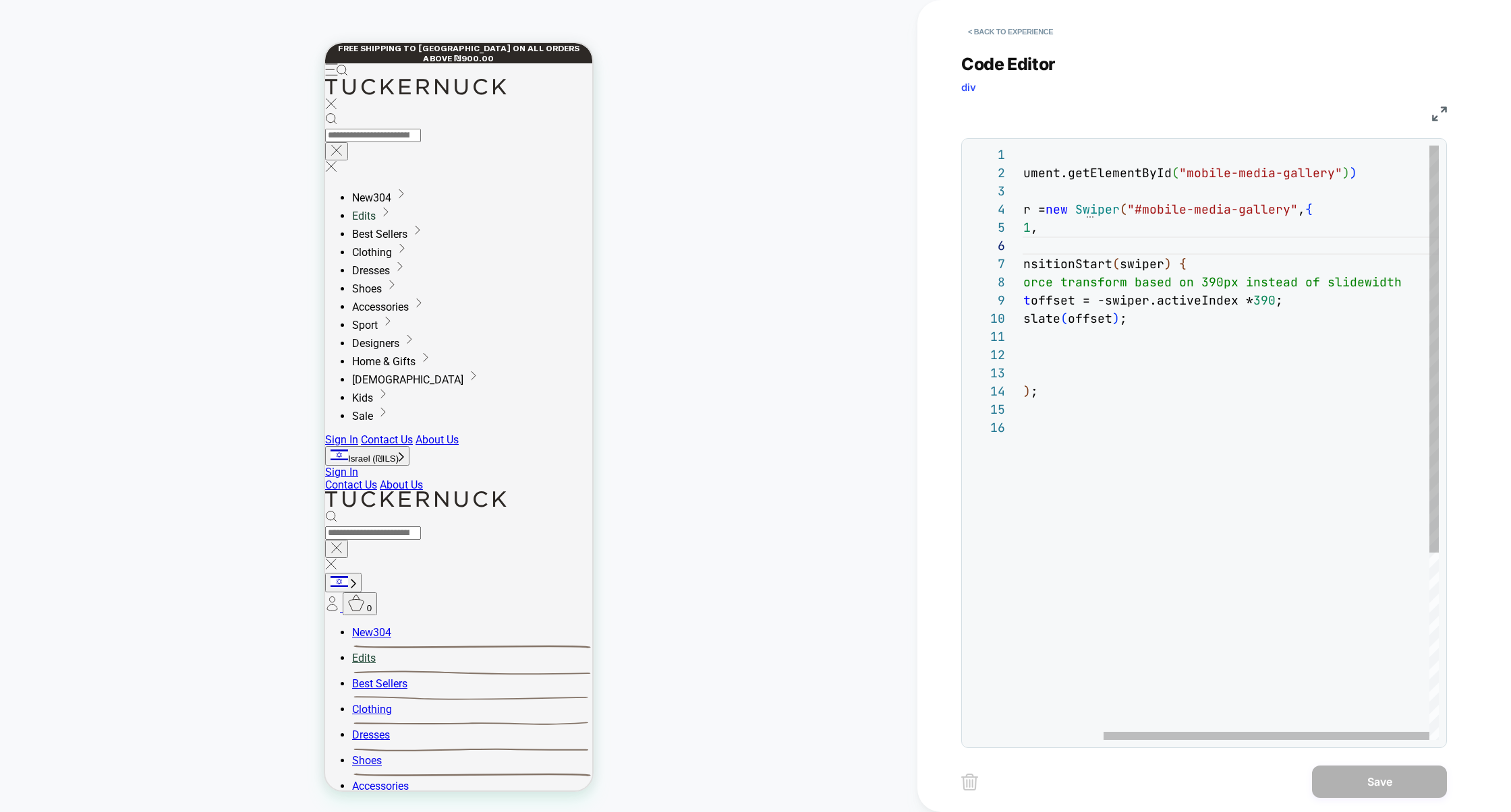
click at [1414, 163] on div "loomi_api .when ( ( ) => document.getElementById ( "mobile-media-gallery" ) ) .…" at bounding box center [1179, 580] width 520 height 867
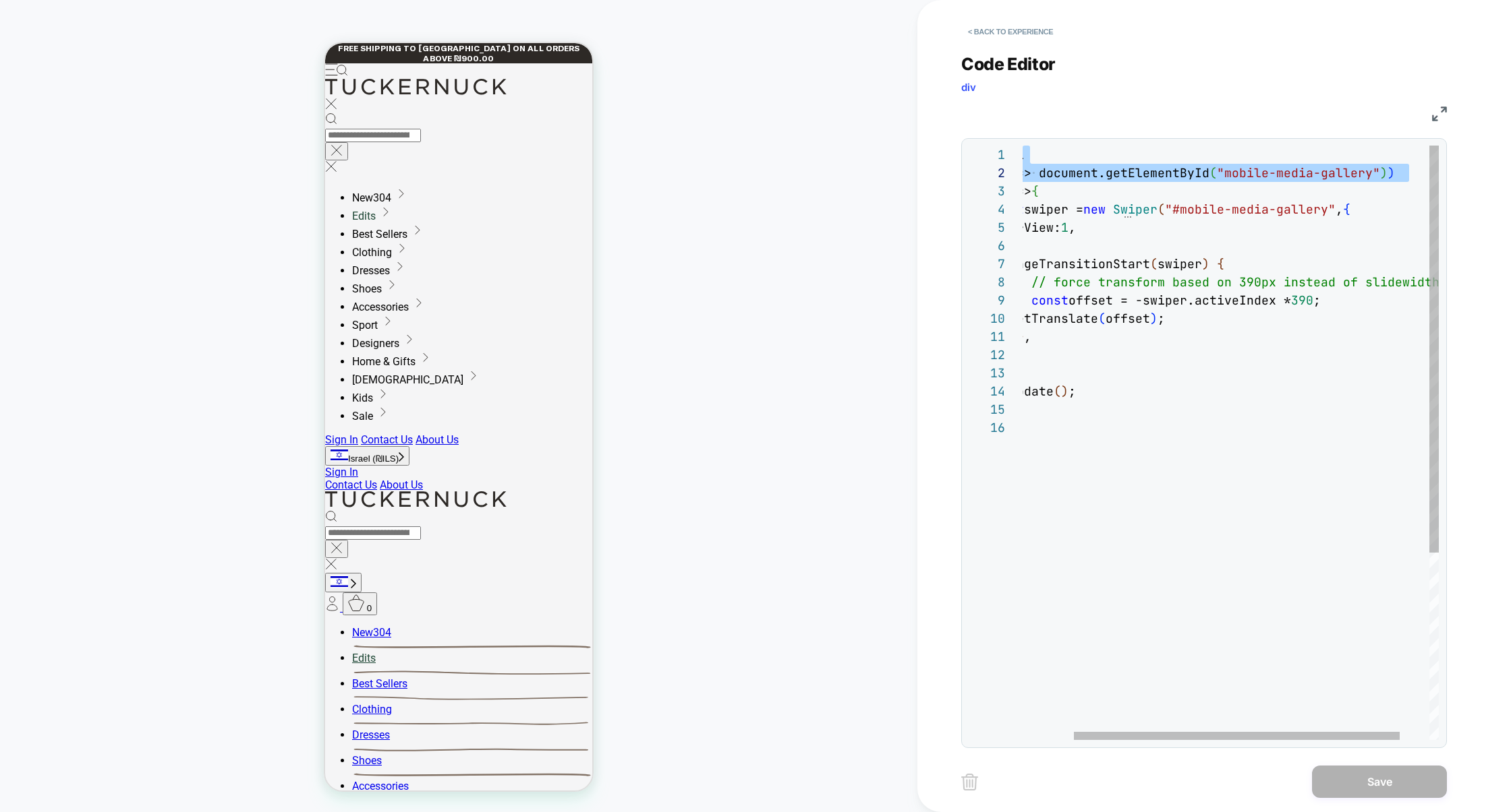
click at [1411, 179] on div "loomi_api .when ( ( ) => document.getElementById ( "mobile-media-gallery" ) ) .…" at bounding box center [1217, 580] width 520 height 867
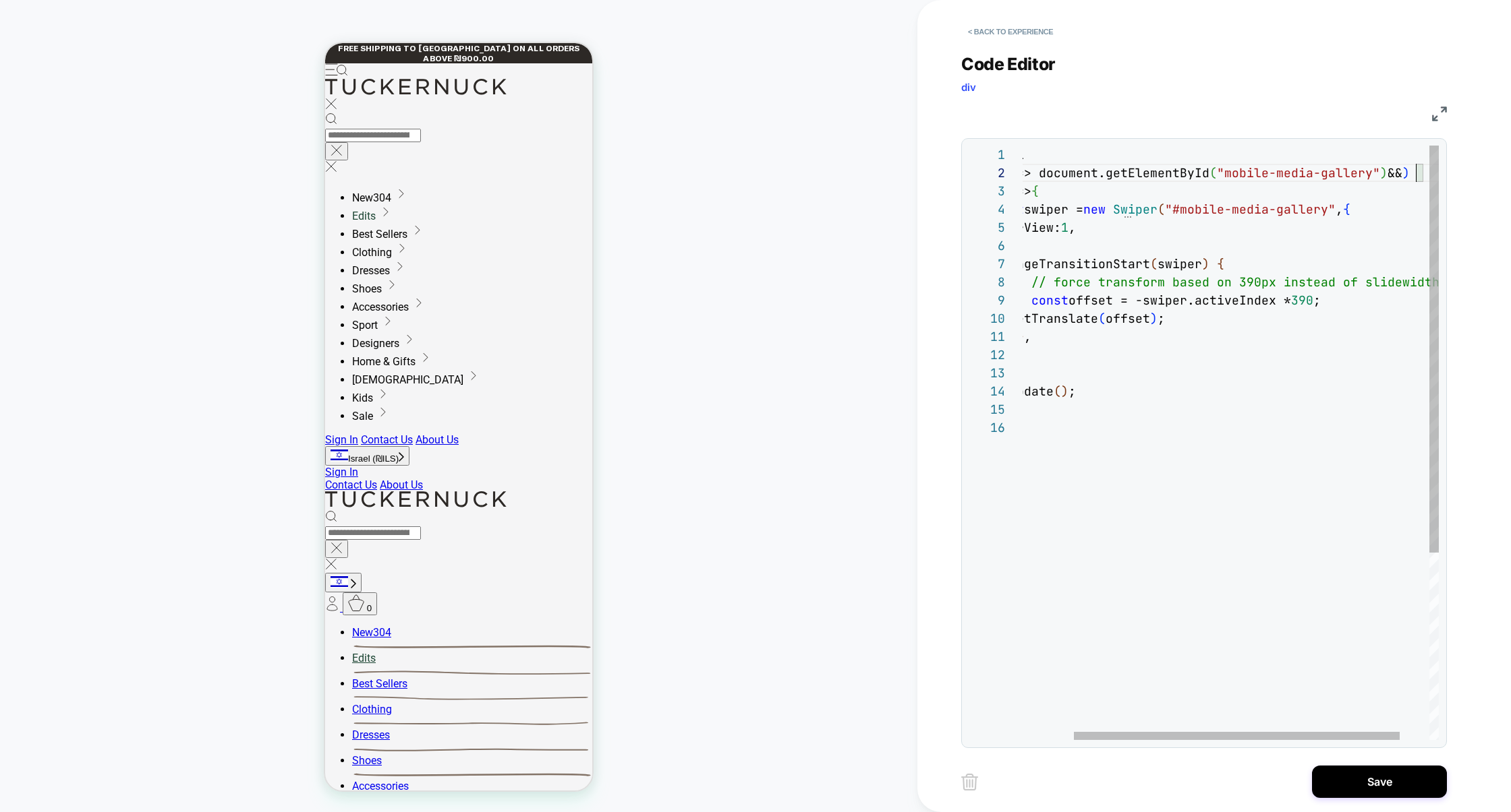
scroll to position [18, 502]
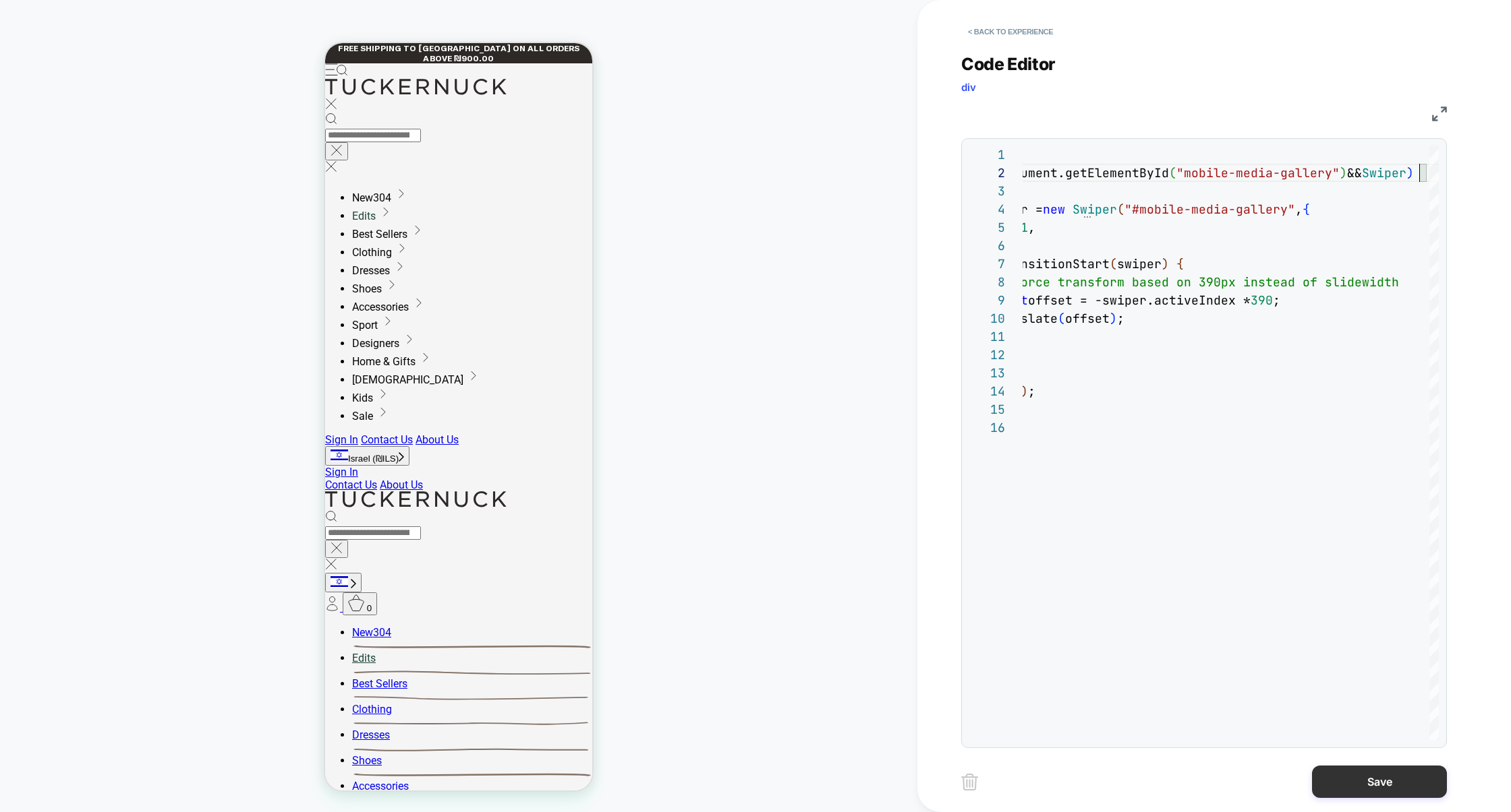
type textarea "**********"
click at [1357, 776] on button "Save" at bounding box center [1379, 781] width 135 height 32
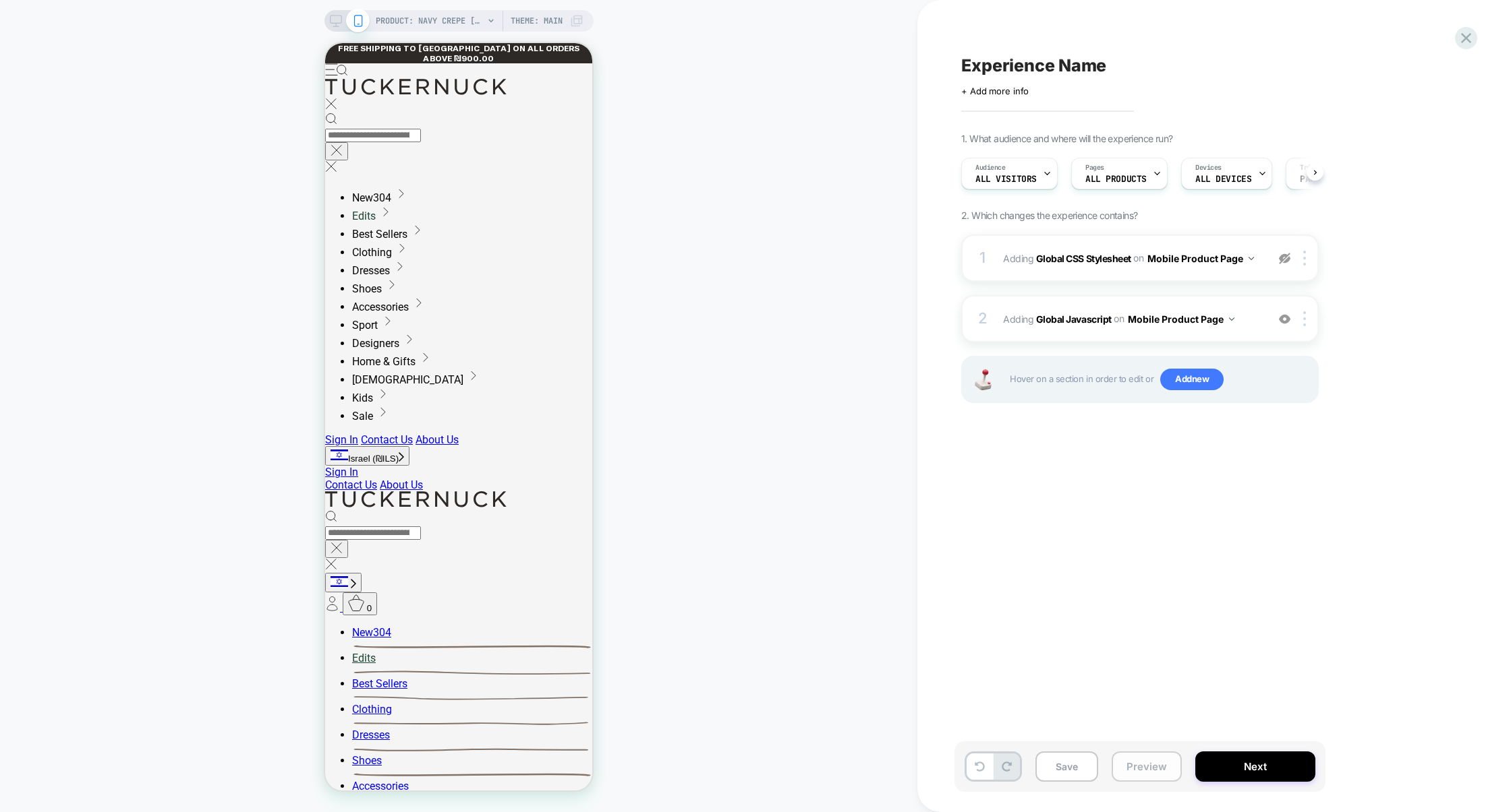
click at [1153, 761] on button "Preview" at bounding box center [1146, 766] width 70 height 30
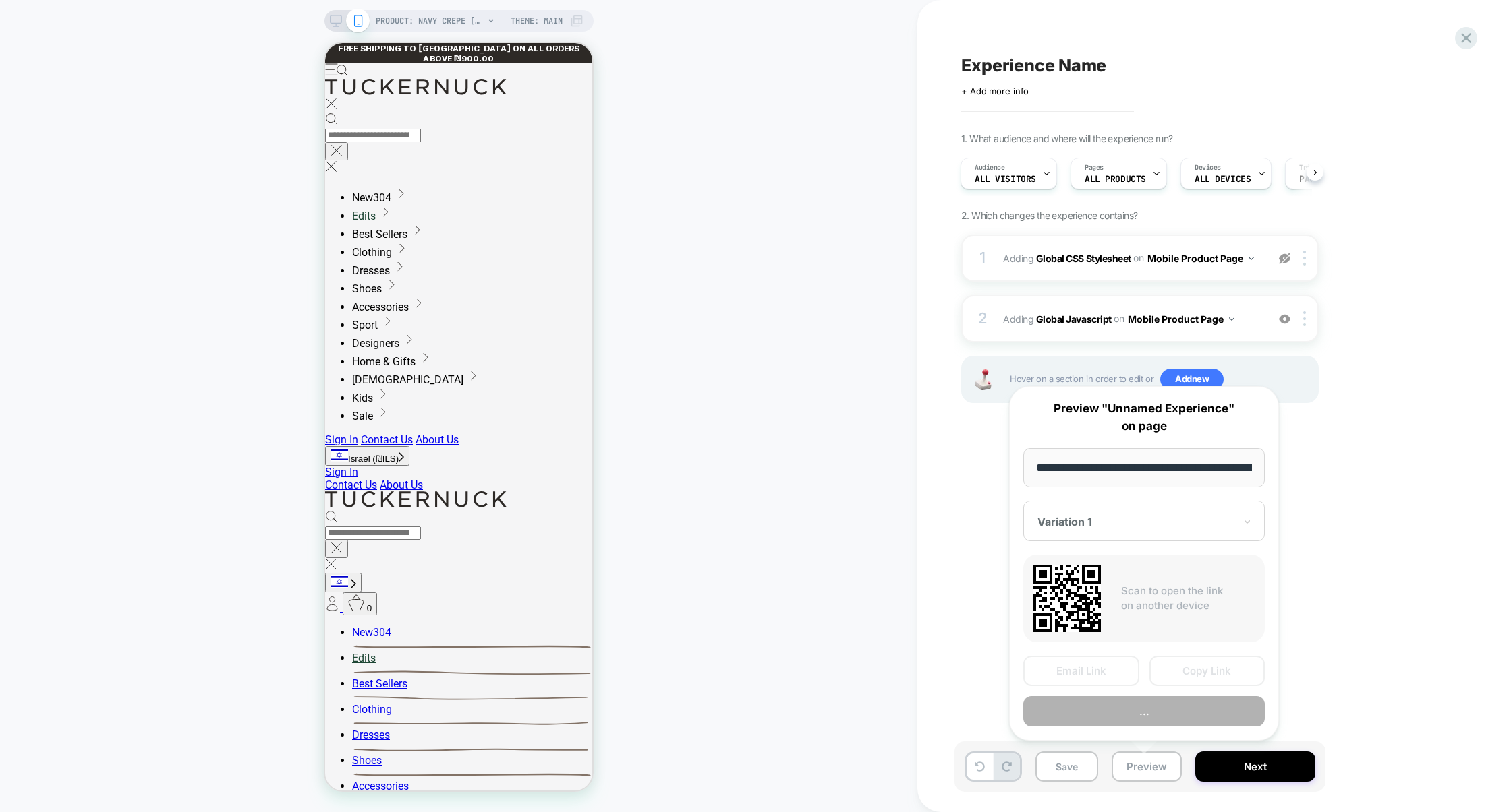
scroll to position [0, 212]
click at [1205, 674] on button "Copy Link" at bounding box center [1206, 671] width 116 height 30
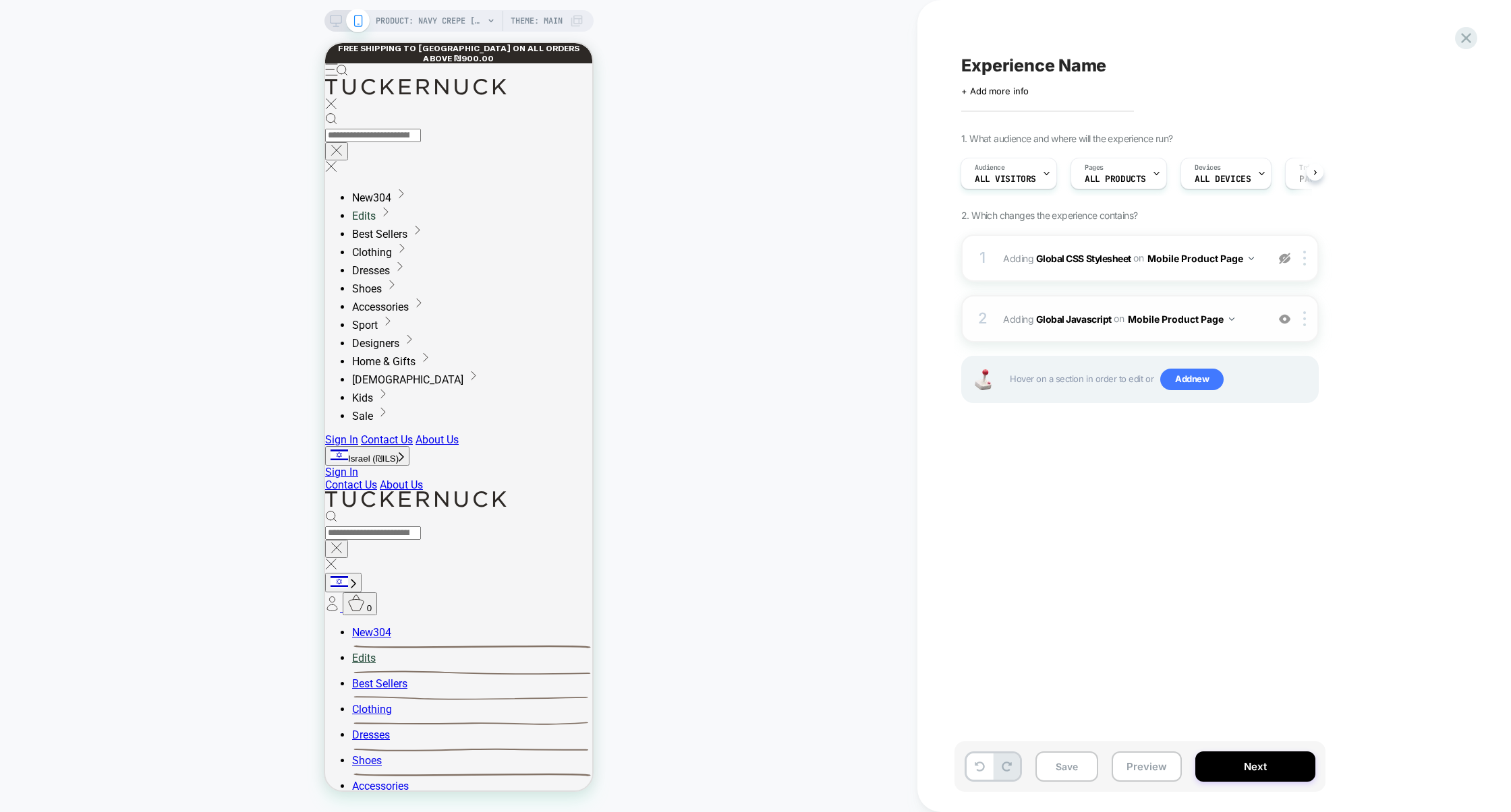
click at [1096, 309] on span "Adding Global Javascript on Mobile Product Page" at bounding box center [1132, 319] width 257 height 19
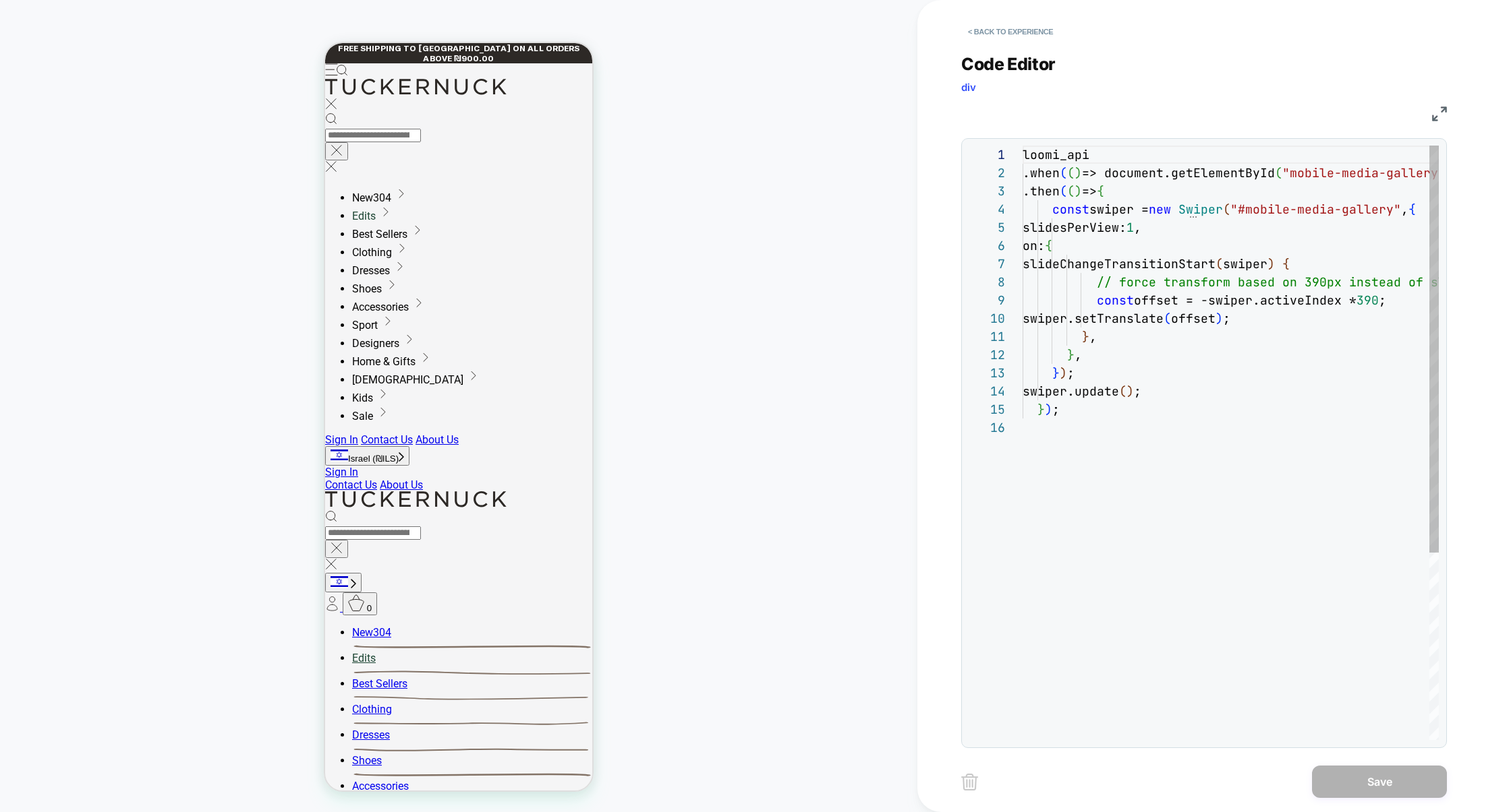
scroll to position [182, 0]
click at [1132, 297] on div "loomi_api .when ( ( ) => document.getElementById ( "mobile-media-gallery" ) && …" at bounding box center [1304, 580] width 563 height 867
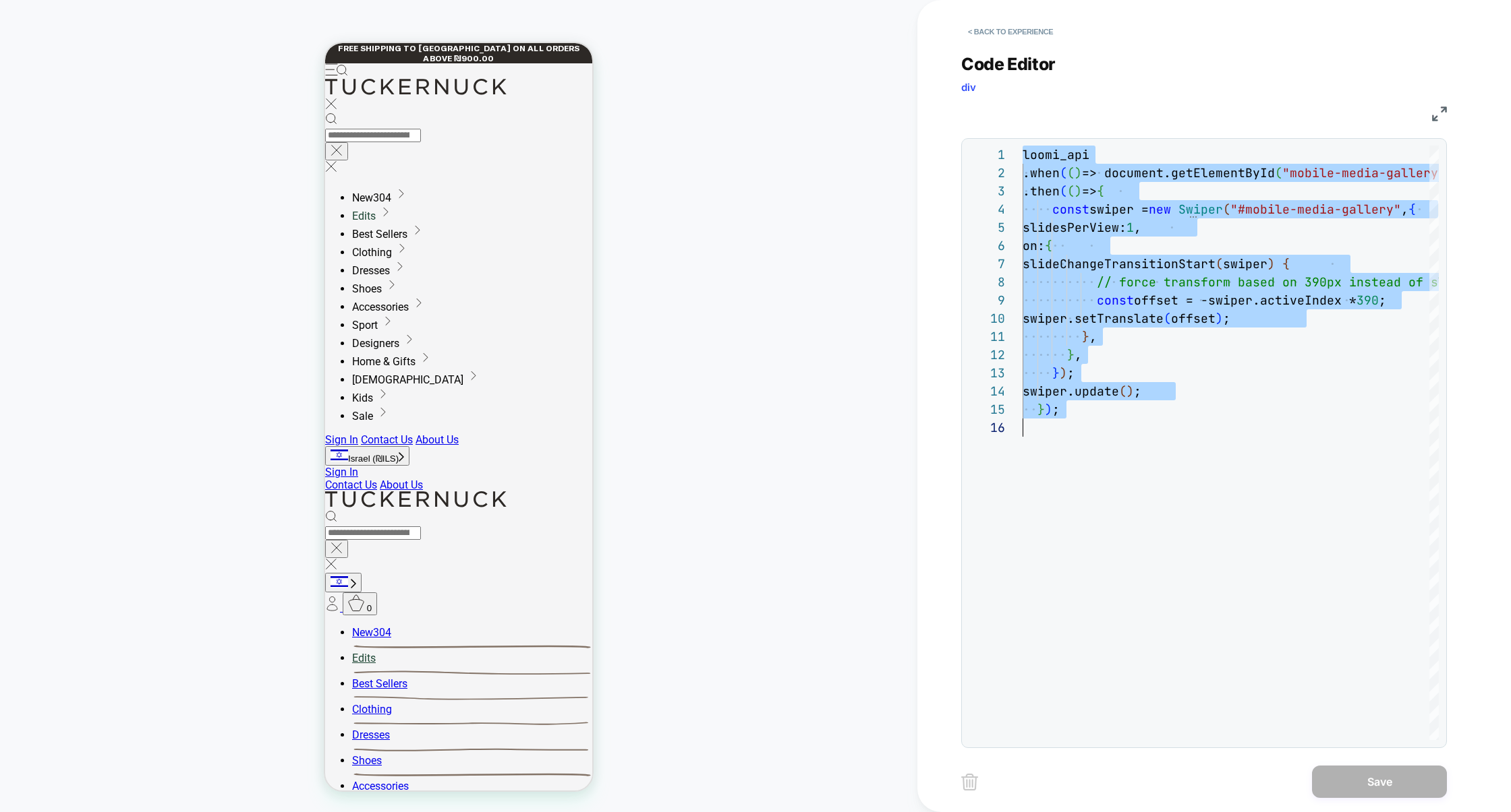
click at [1028, 454] on div "loomi_api .when ( ( ) => document.getElementById ( "mobile-media-gallery" ) && …" at bounding box center [1304, 580] width 563 height 867
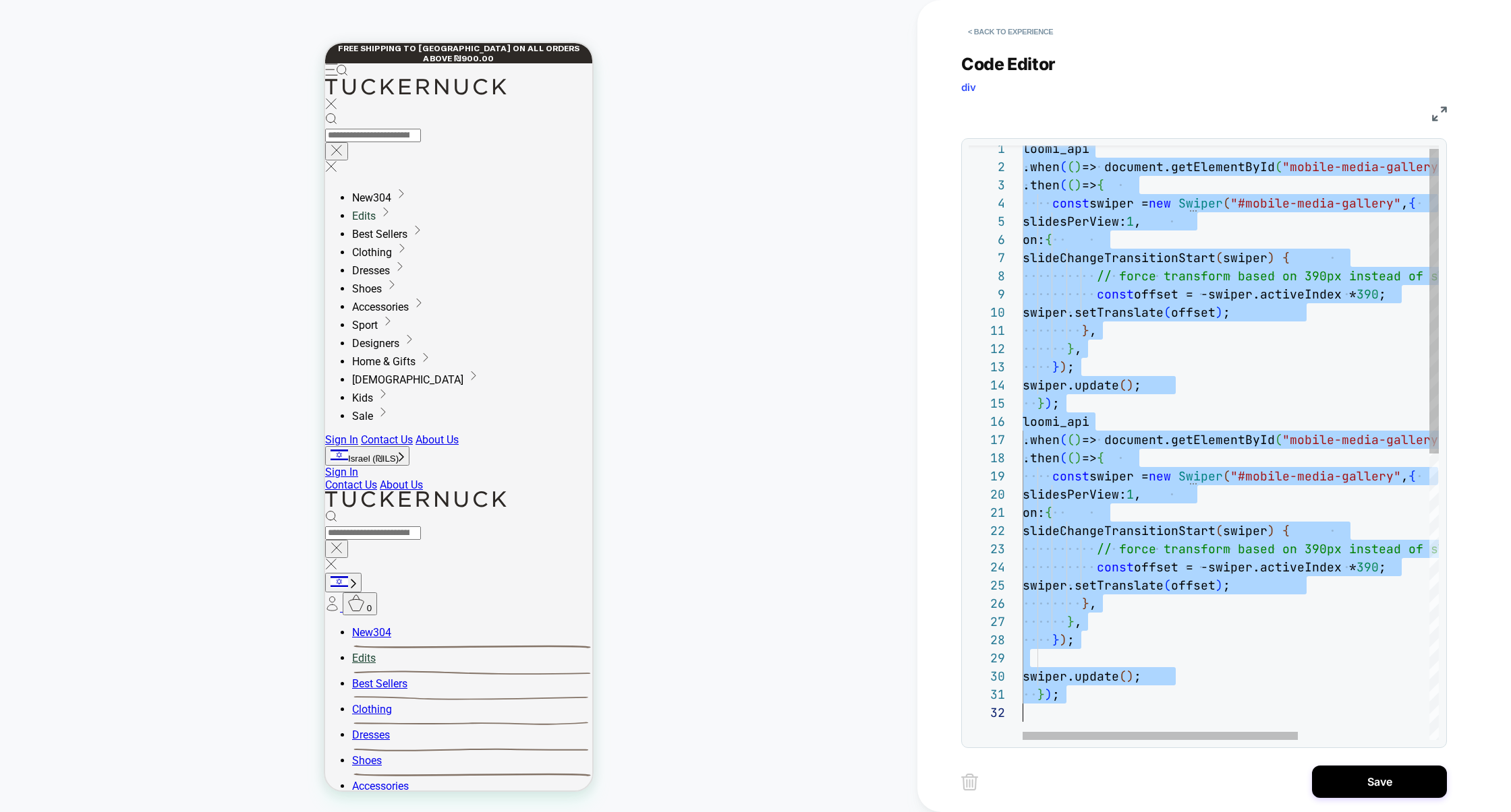
type textarea "**********"
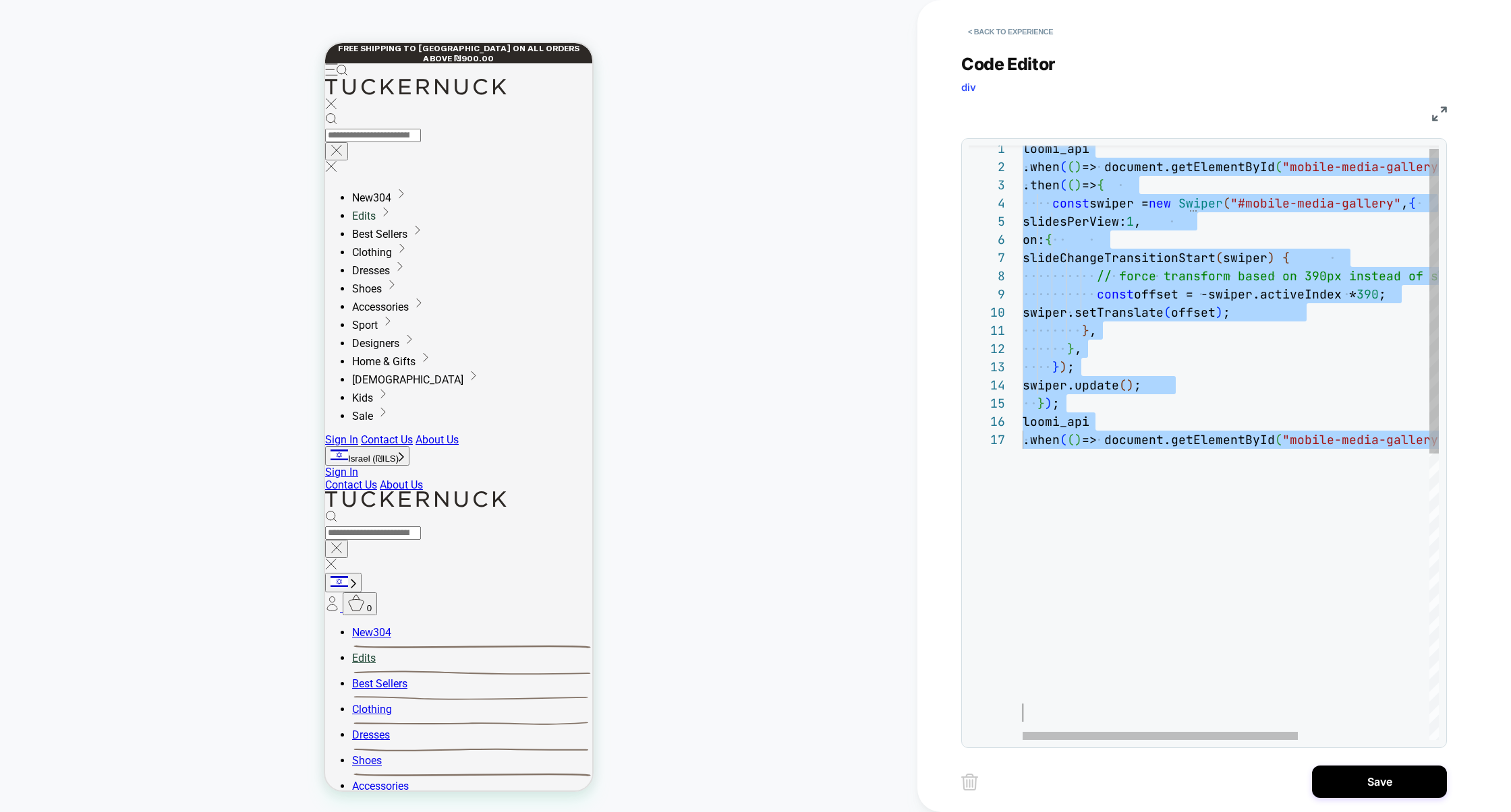
scroll to position [109, 0]
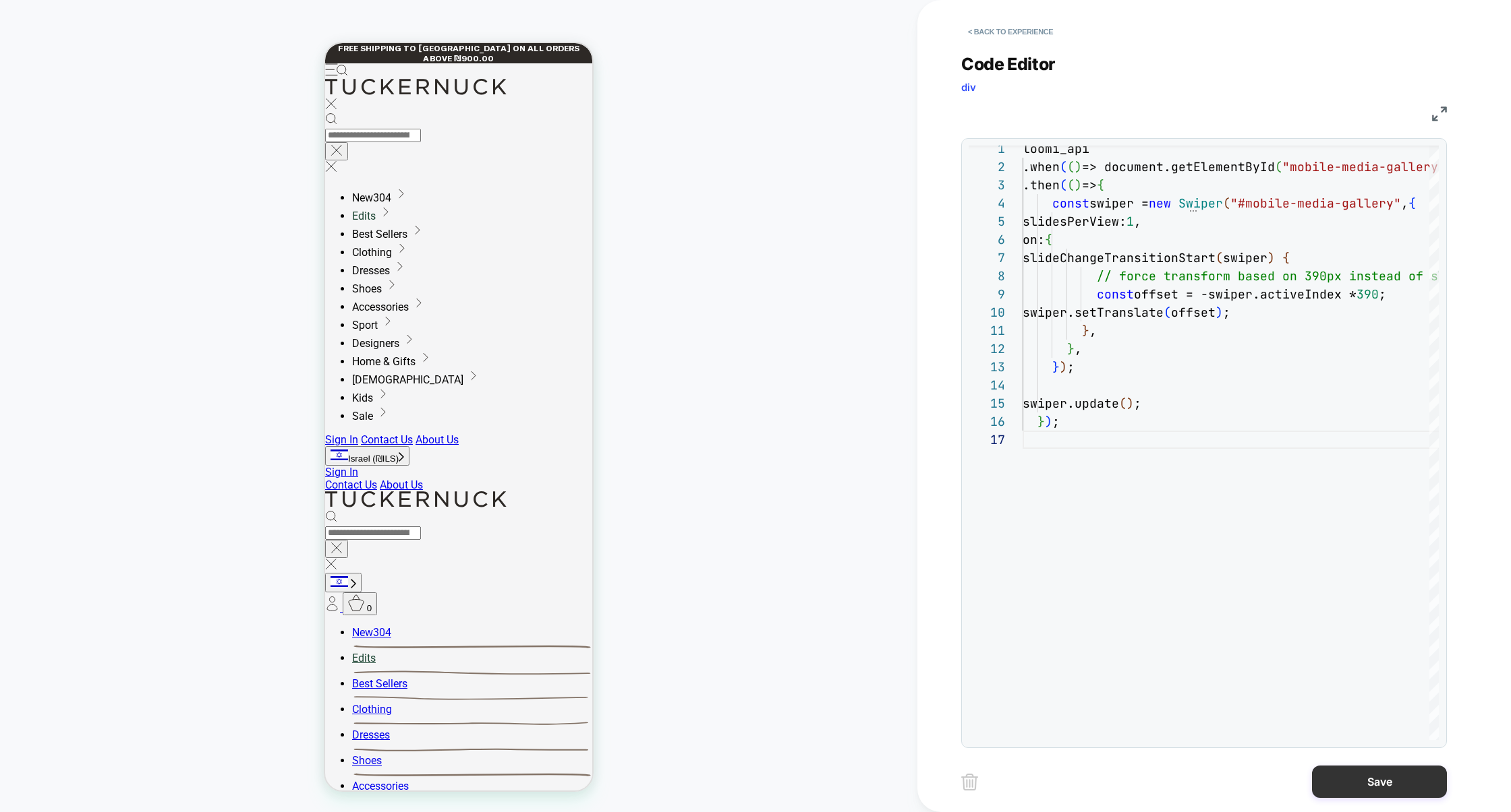
click at [1395, 774] on button "Save" at bounding box center [1379, 781] width 135 height 32
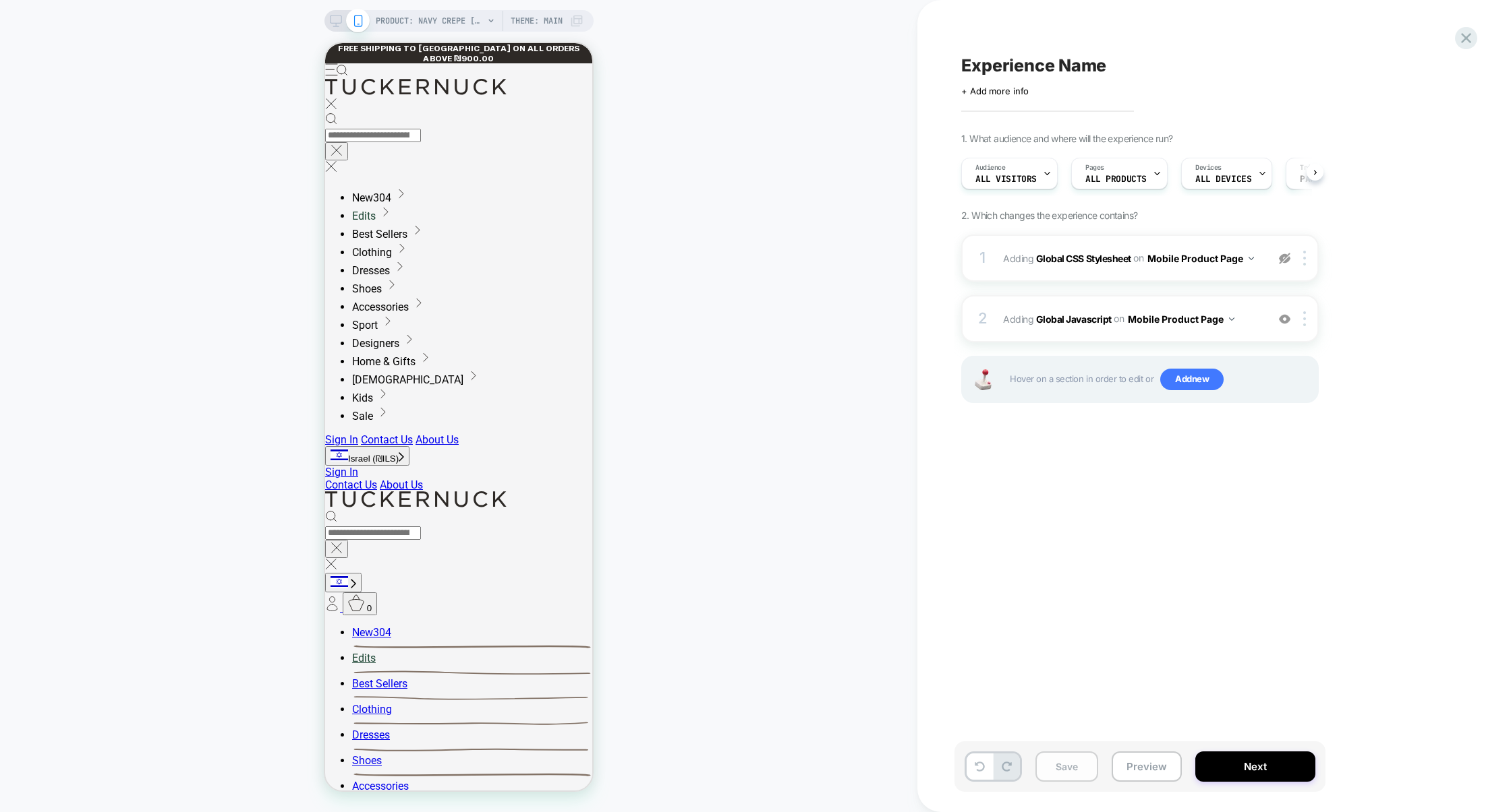
click at [1072, 762] on button "Save" at bounding box center [1066, 766] width 62 height 30
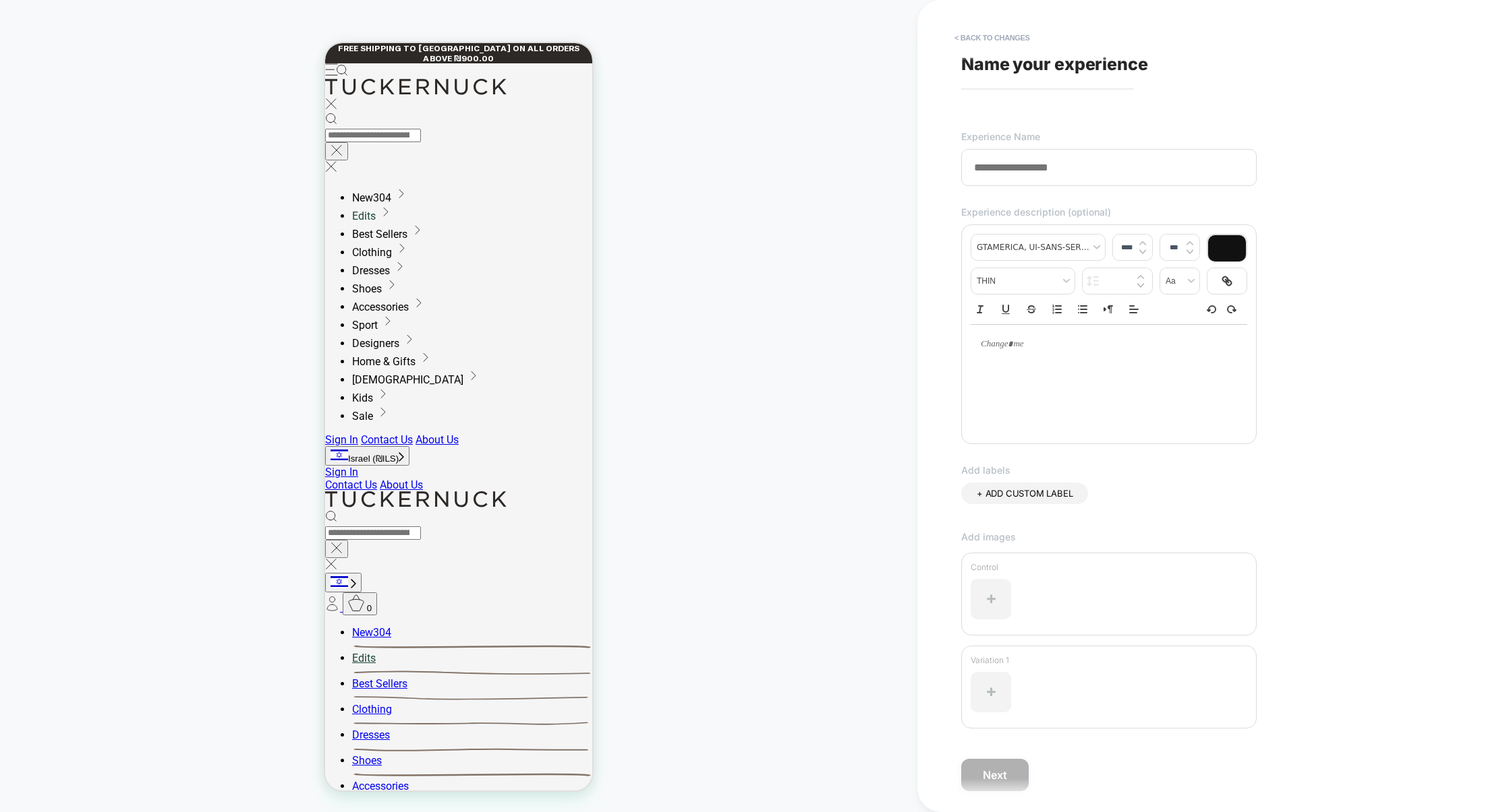
click at [1152, 762] on div "**********" at bounding box center [1207, 406] width 506 height 786
click at [982, 34] on button "< Back to changes" at bounding box center [992, 38] width 90 height 21
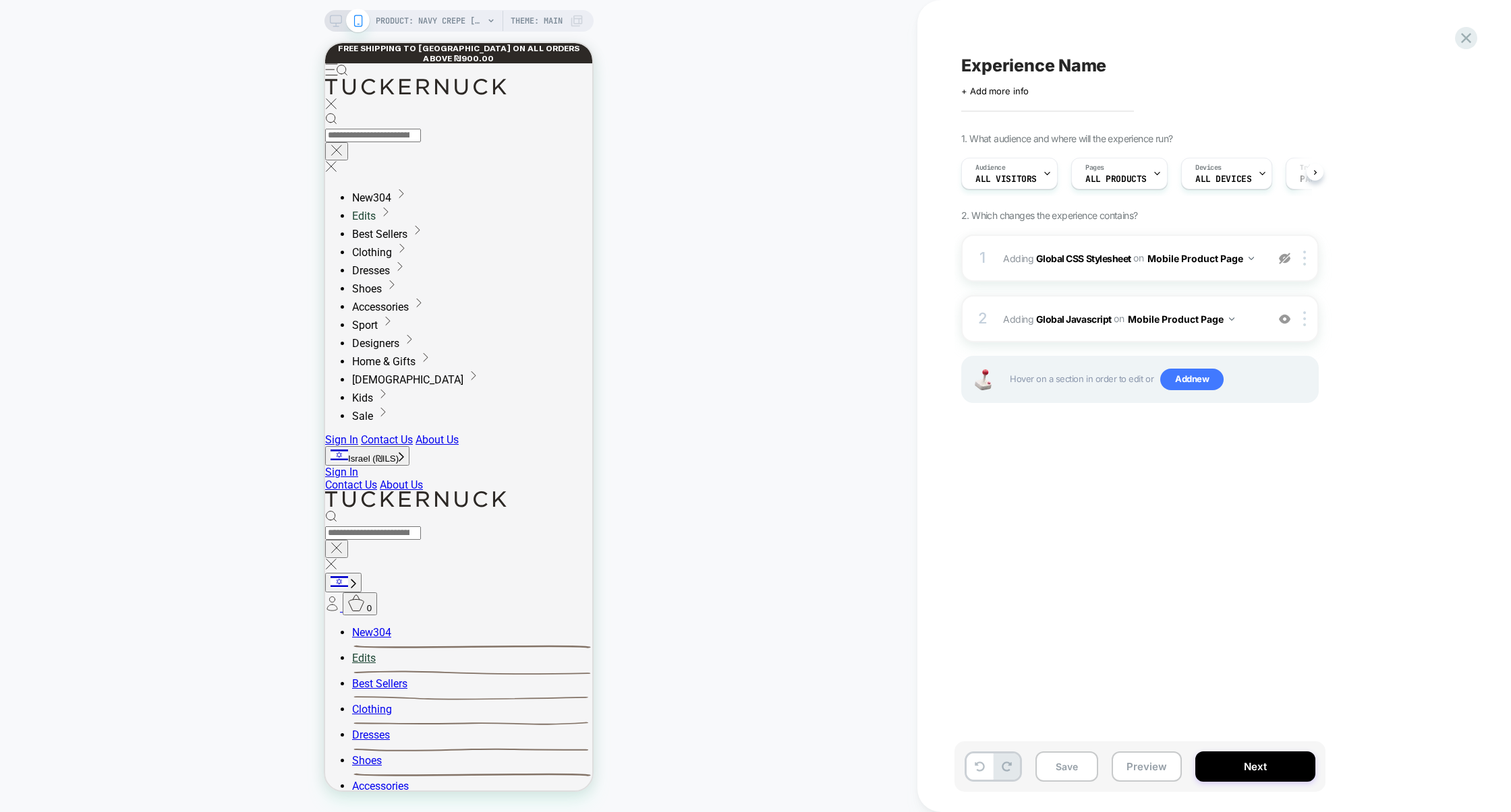
scroll to position [0, 1]
click at [1052, 53] on div "Experience Name Click to edit experience details + Add more info" at bounding box center [1207, 75] width 492 height 43
click at [1042, 74] on span "Experience Name" at bounding box center [1033, 65] width 145 height 20
paste textarea "**********"
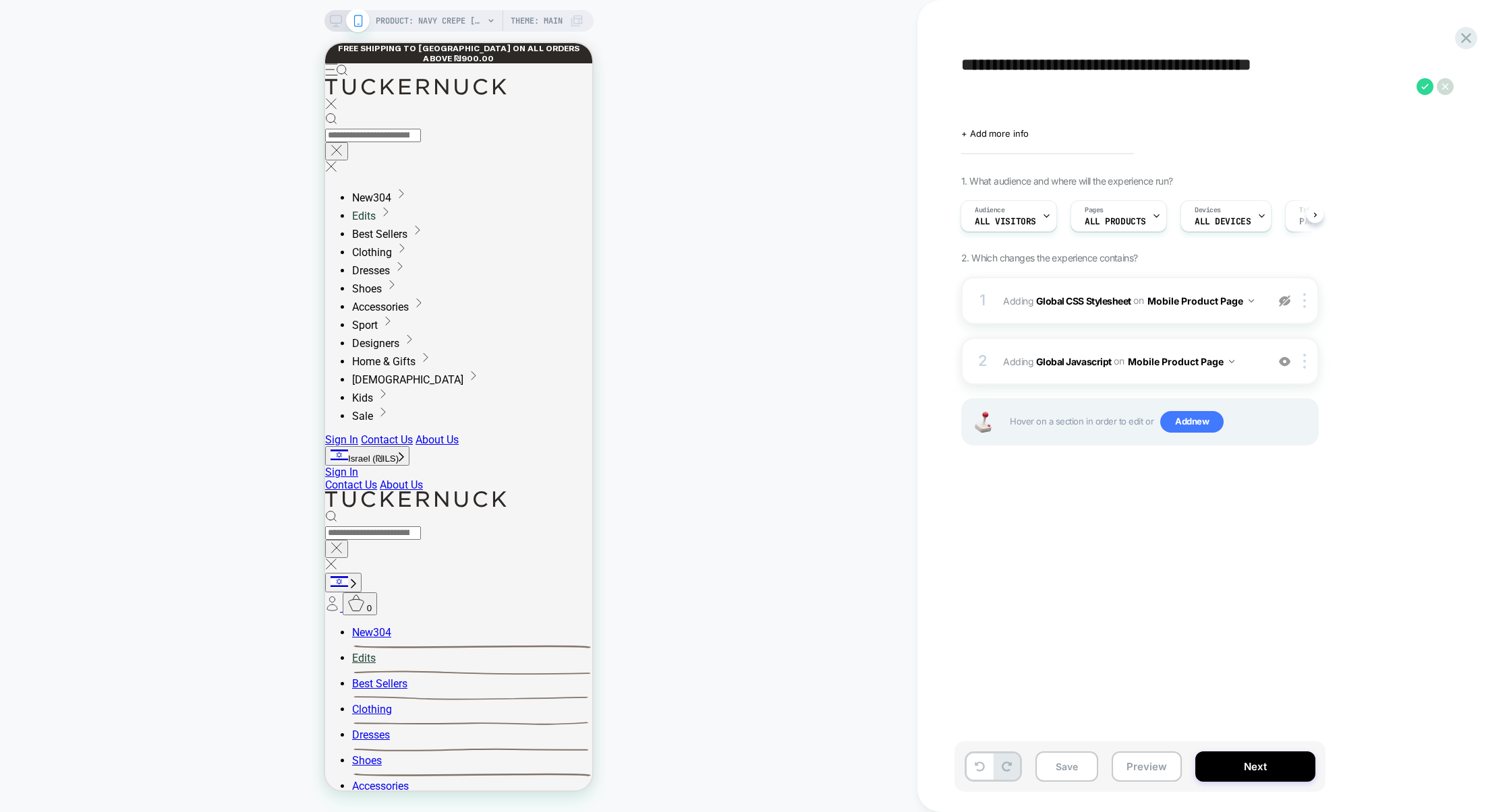
drag, startPoint x: 998, startPoint y: 65, endPoint x: 917, endPoint y: 65, distance: 81.0
click at [917, 65] on div "**********" at bounding box center [1214, 406] width 594 height 812
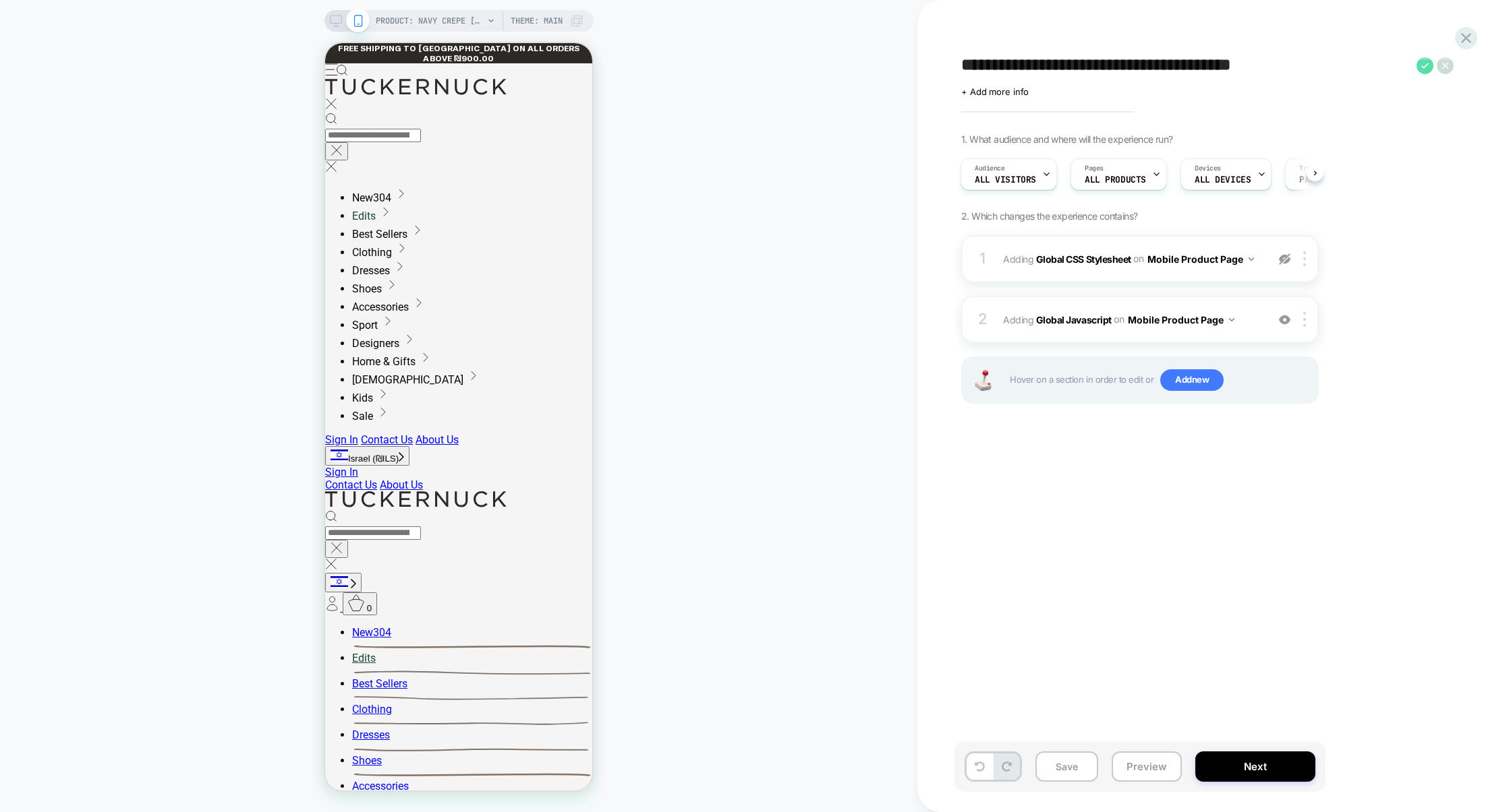
type textarea "**********"
click at [1428, 60] on icon at bounding box center [1424, 65] width 17 height 17
click at [1094, 761] on button "Save" at bounding box center [1066, 766] width 62 height 30
click at [1132, 762] on button "Preview" at bounding box center [1146, 766] width 70 height 30
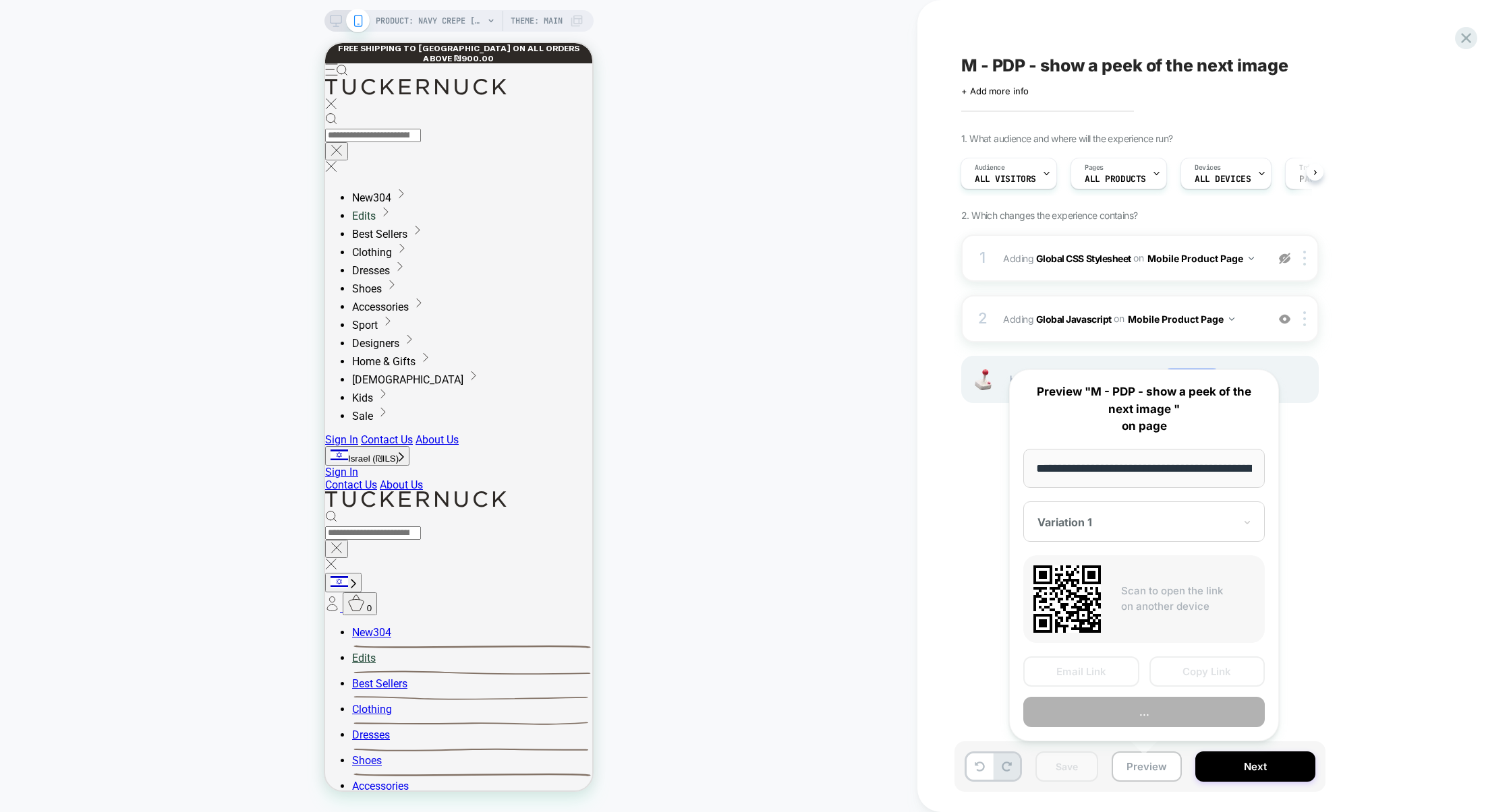
scroll to position [0, 212]
click at [1205, 679] on button "Copy Link" at bounding box center [1206, 671] width 116 height 30
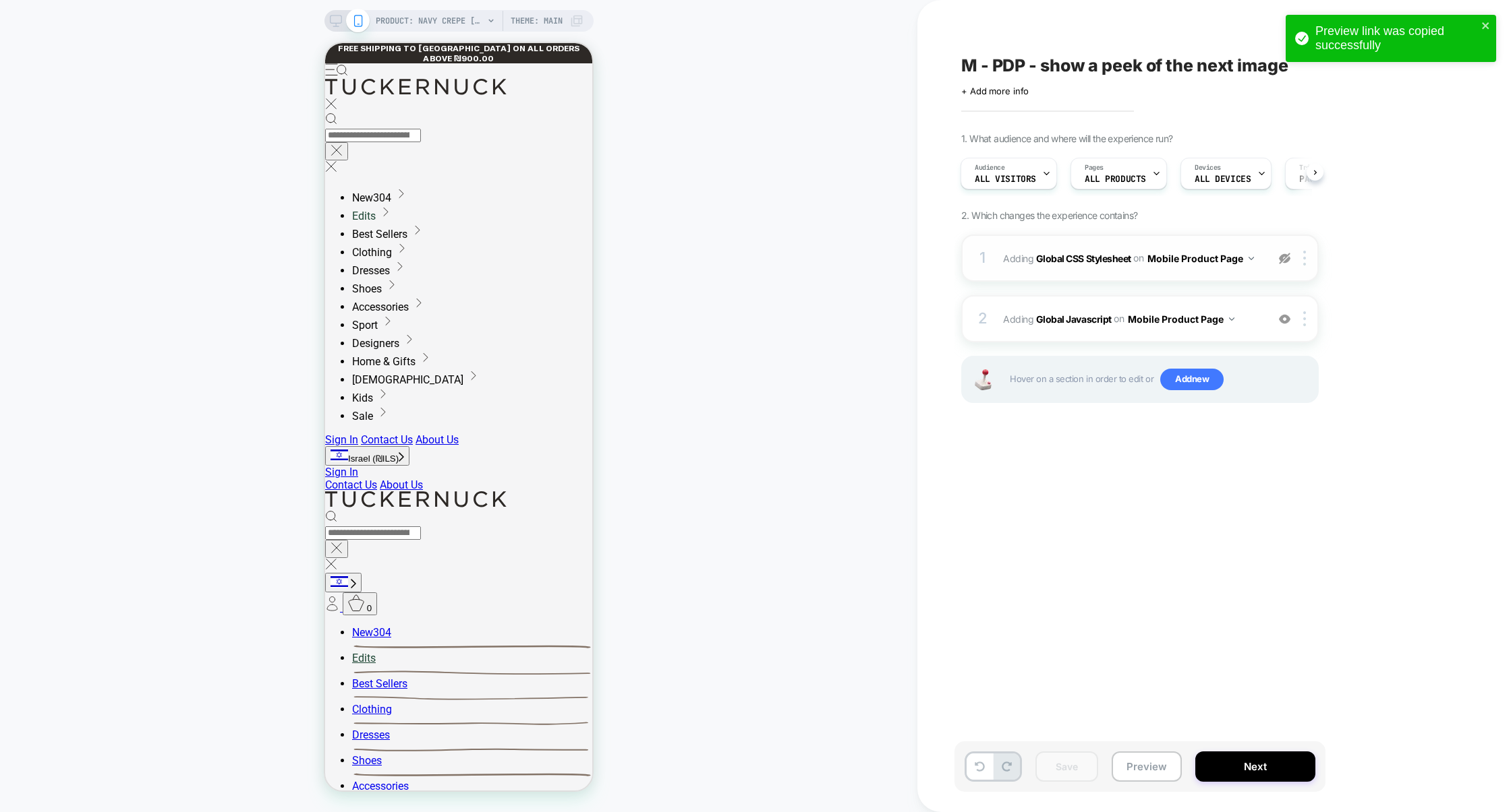
click at [1280, 267] on div "1 Adding Global CSS Stylesheet on Mobile Product Page Copy to Desktop Target Al…" at bounding box center [1139, 258] width 357 height 48
click at [1282, 265] on div at bounding box center [1284, 258] width 22 height 15
click at [1177, 278] on div "1 Adding Global CSS Stylesheet on Mobile Product Page Add Before Add After Copy…" at bounding box center [1139, 258] width 357 height 48
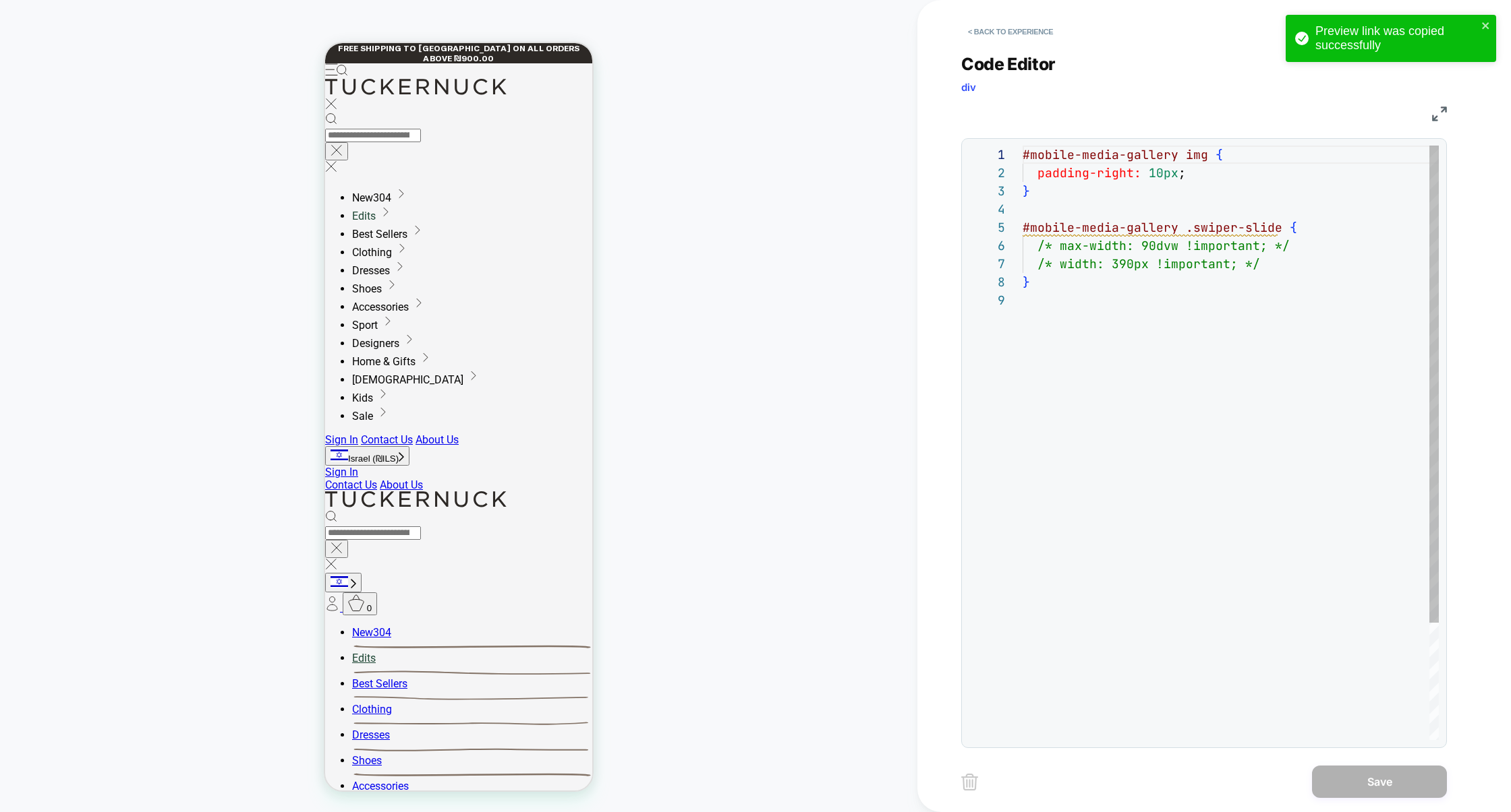
scroll to position [146, 0]
click at [1089, 262] on div "#mobile-media-gallery img { padding-right: 10px ; } #mobile-media-gallery .swip…" at bounding box center [1231, 515] width 416 height 740
type textarea "**********"
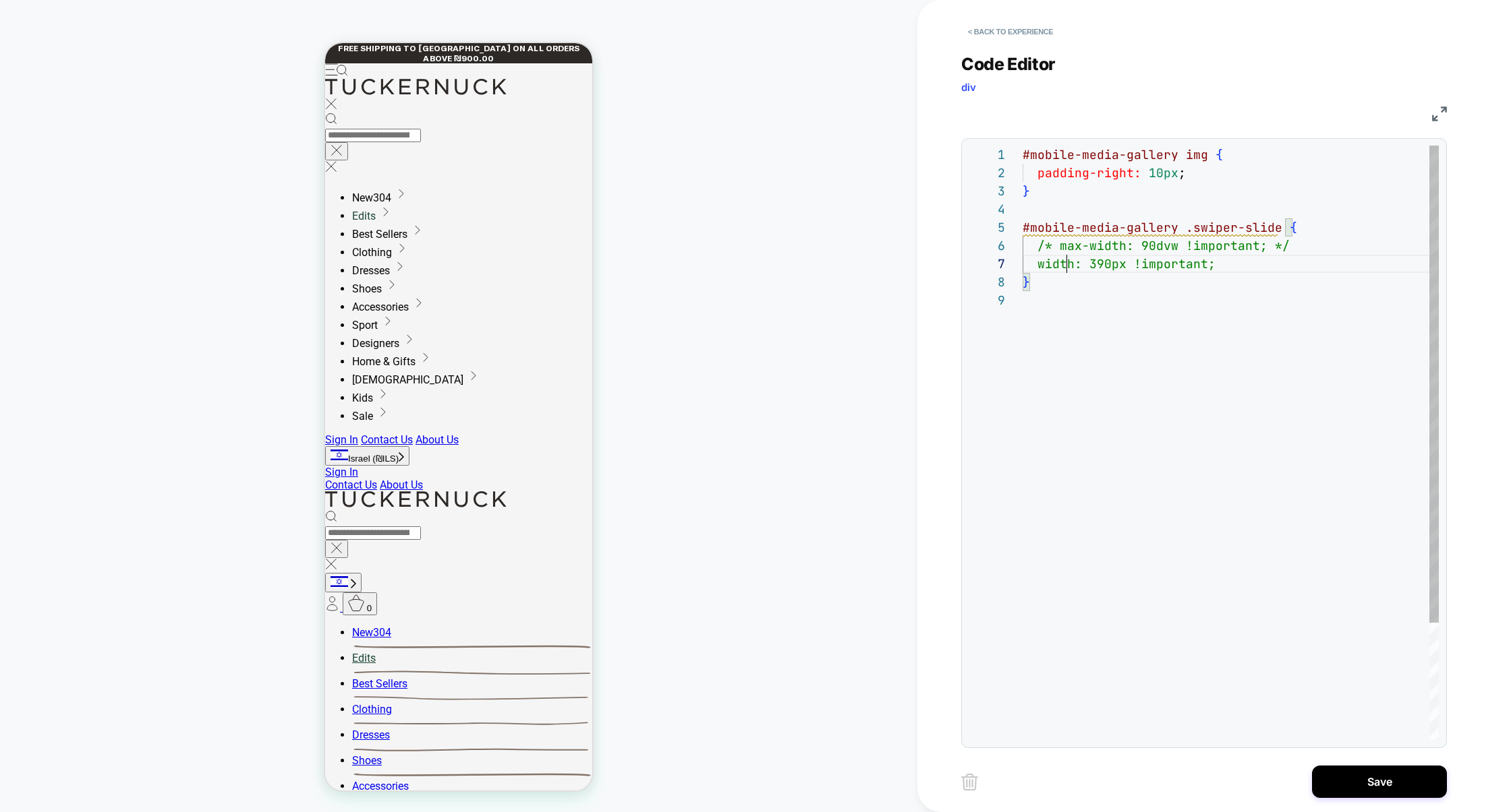
scroll to position [109, 44]
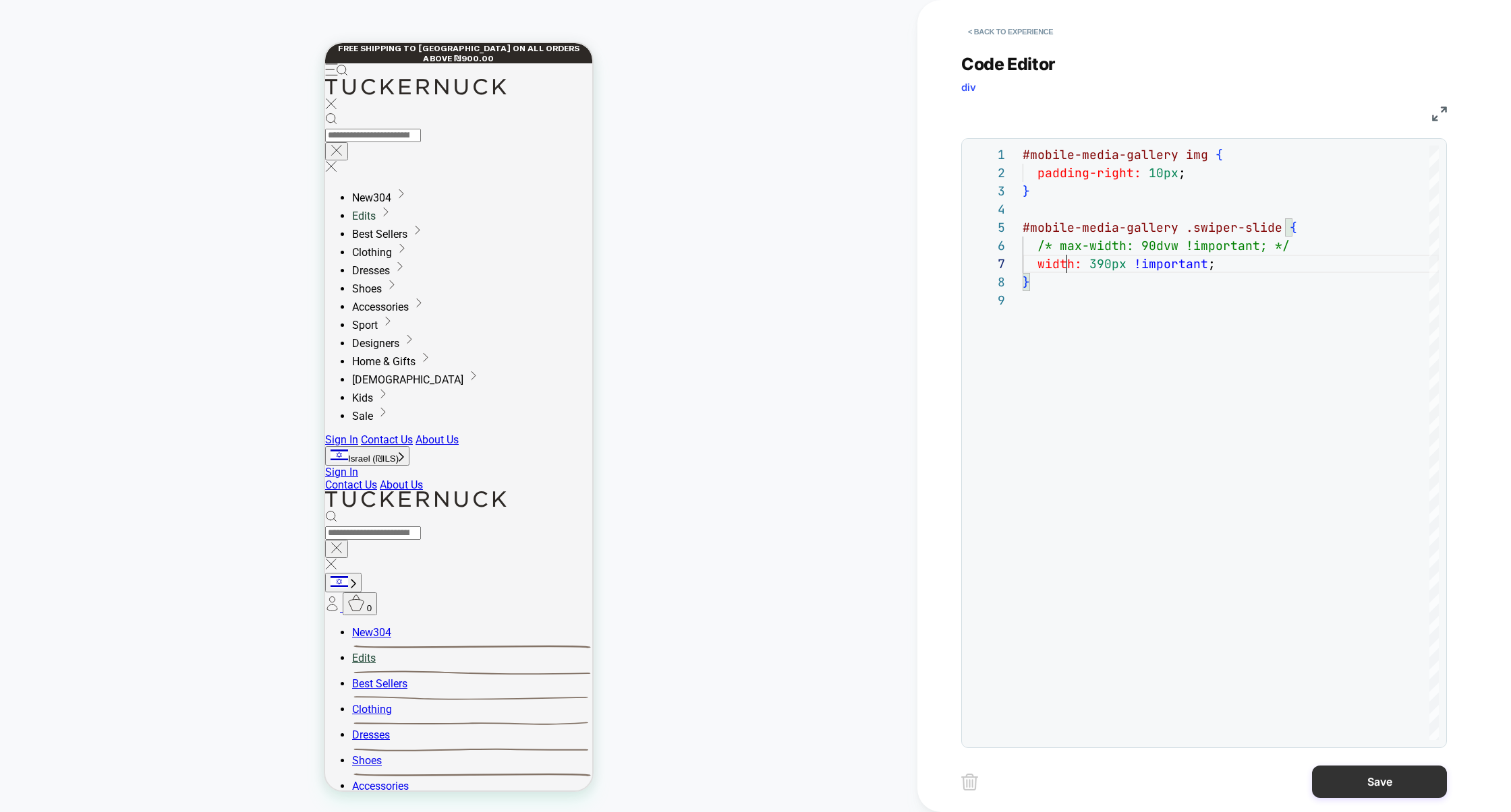
click at [1345, 770] on button "Save" at bounding box center [1379, 781] width 135 height 32
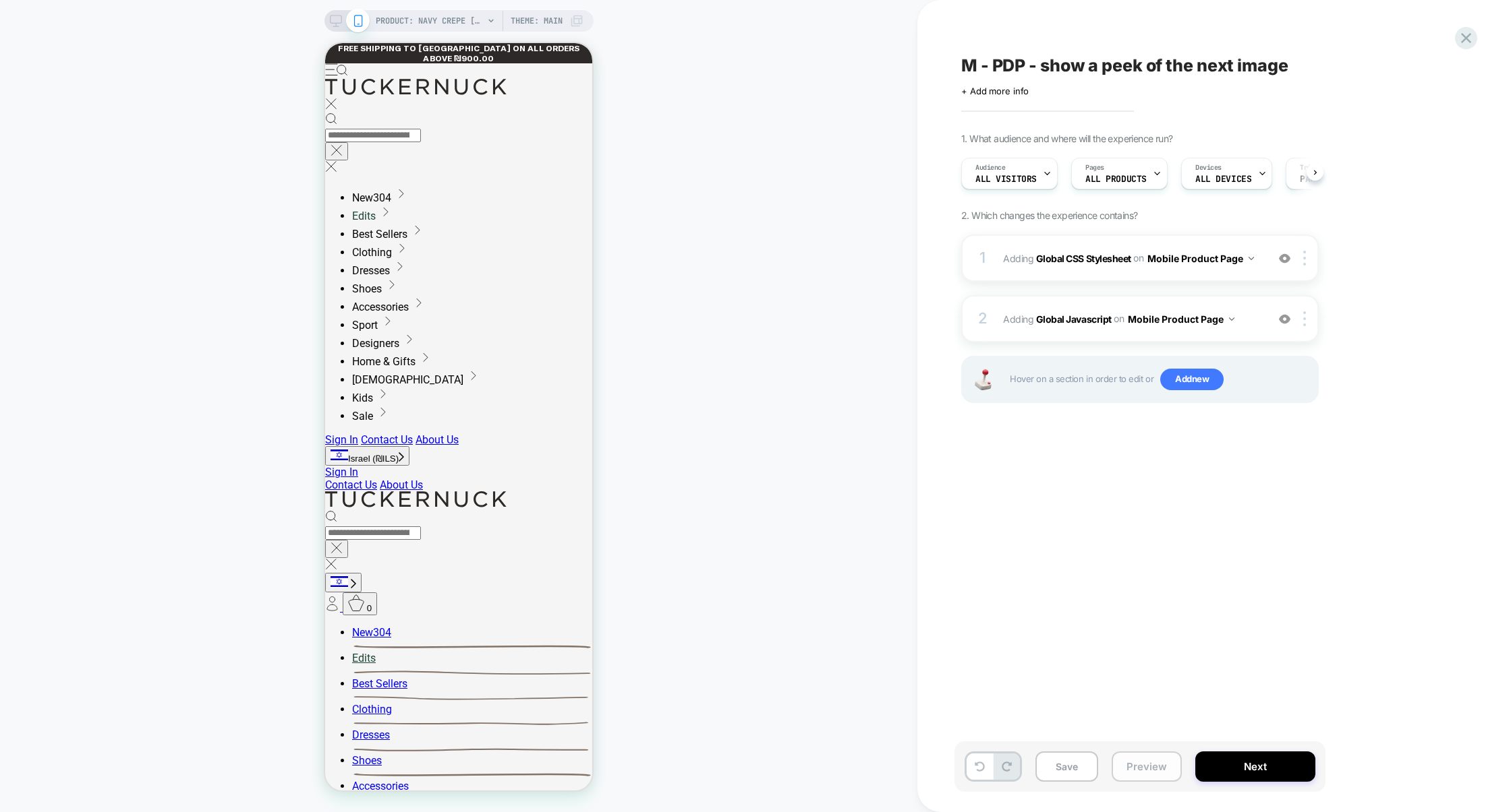
scroll to position [0, 1]
click at [1157, 772] on button "Preview" at bounding box center [1146, 766] width 70 height 30
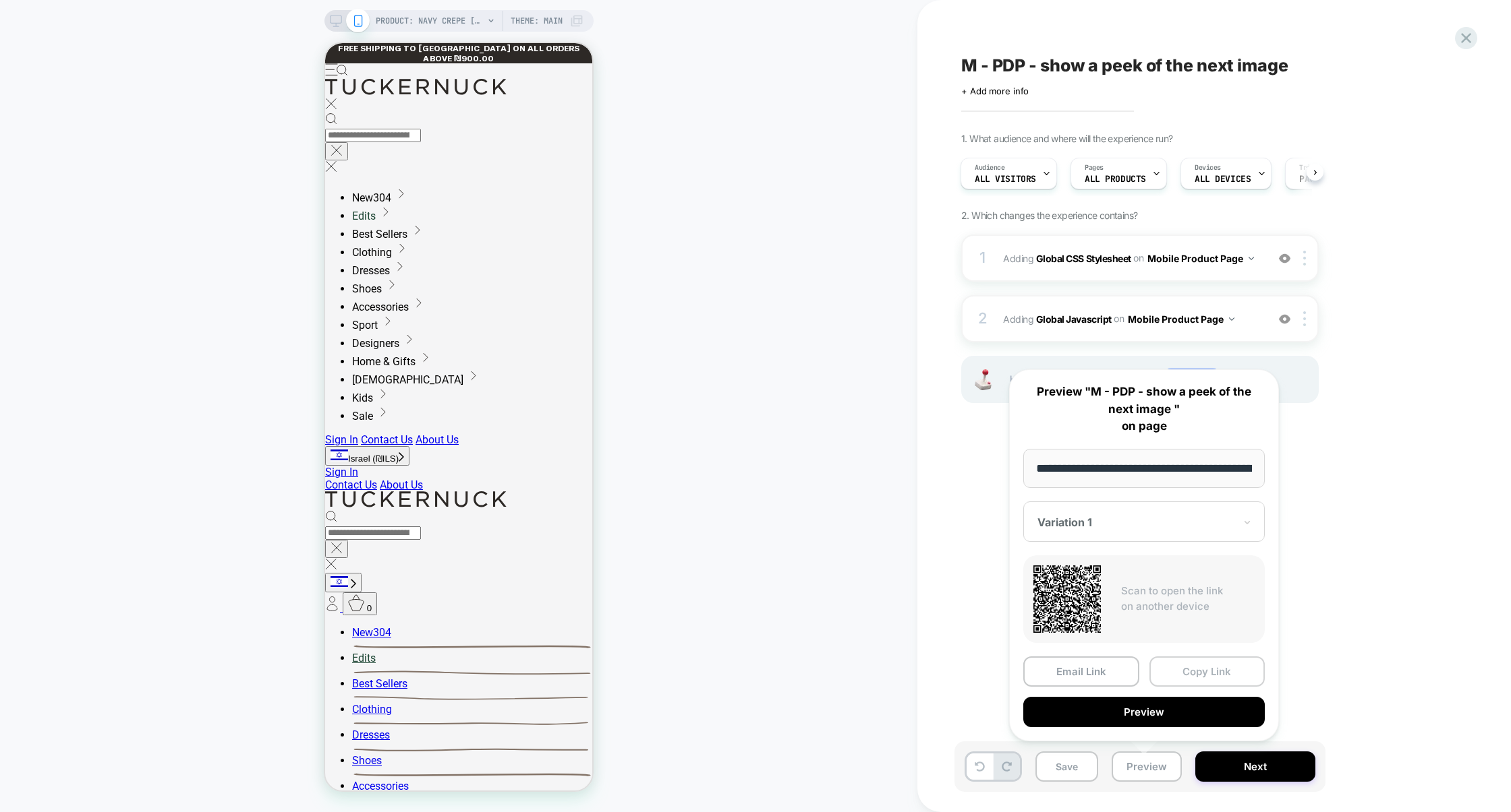
scroll to position [0, 212]
click at [1210, 672] on button "Copy Link" at bounding box center [1206, 671] width 116 height 30
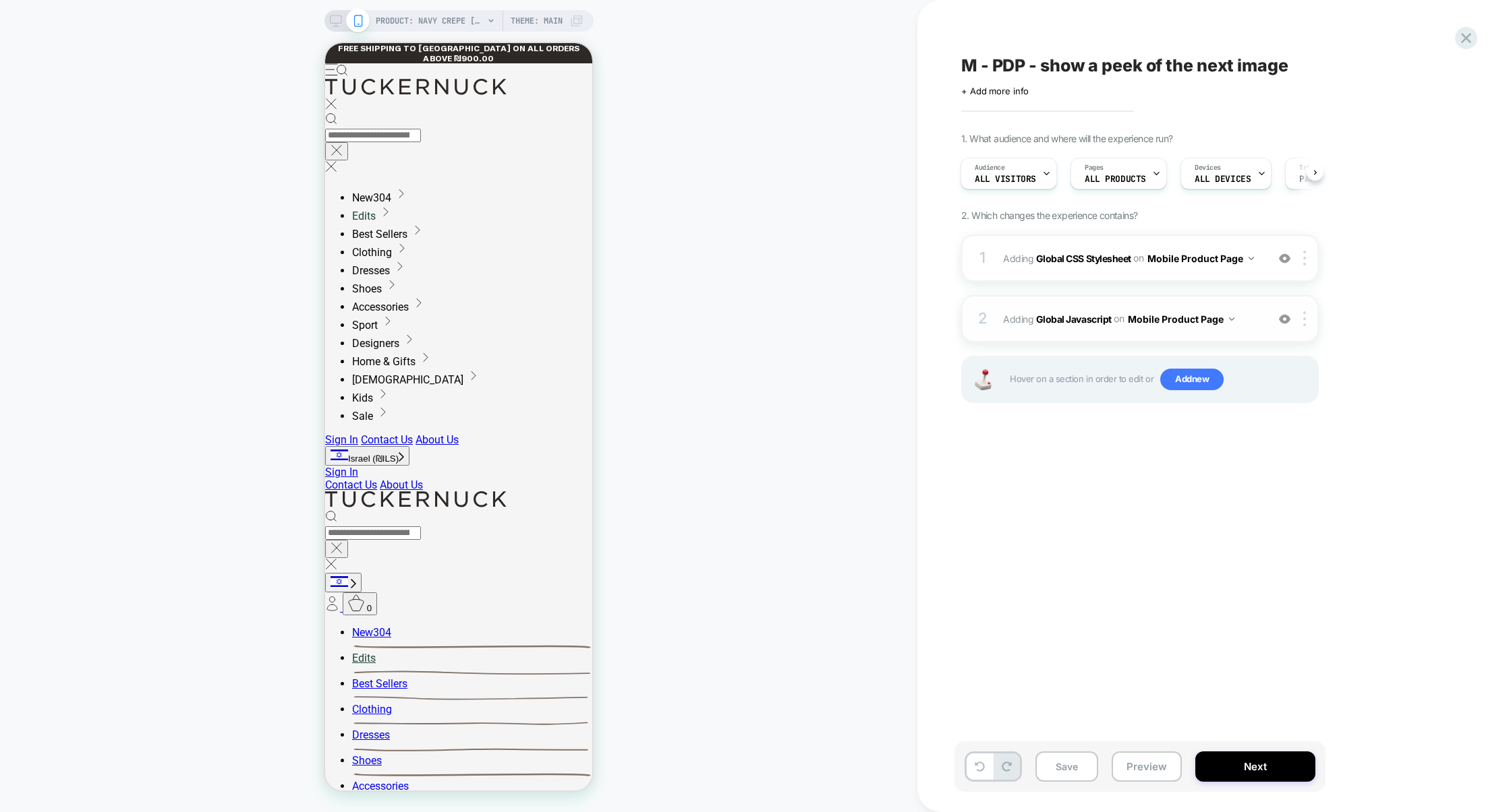
click at [1065, 300] on div "2 Adding Global Javascript on Mobile Product Page Add Before Add After Copy to …" at bounding box center [1139, 319] width 357 height 48
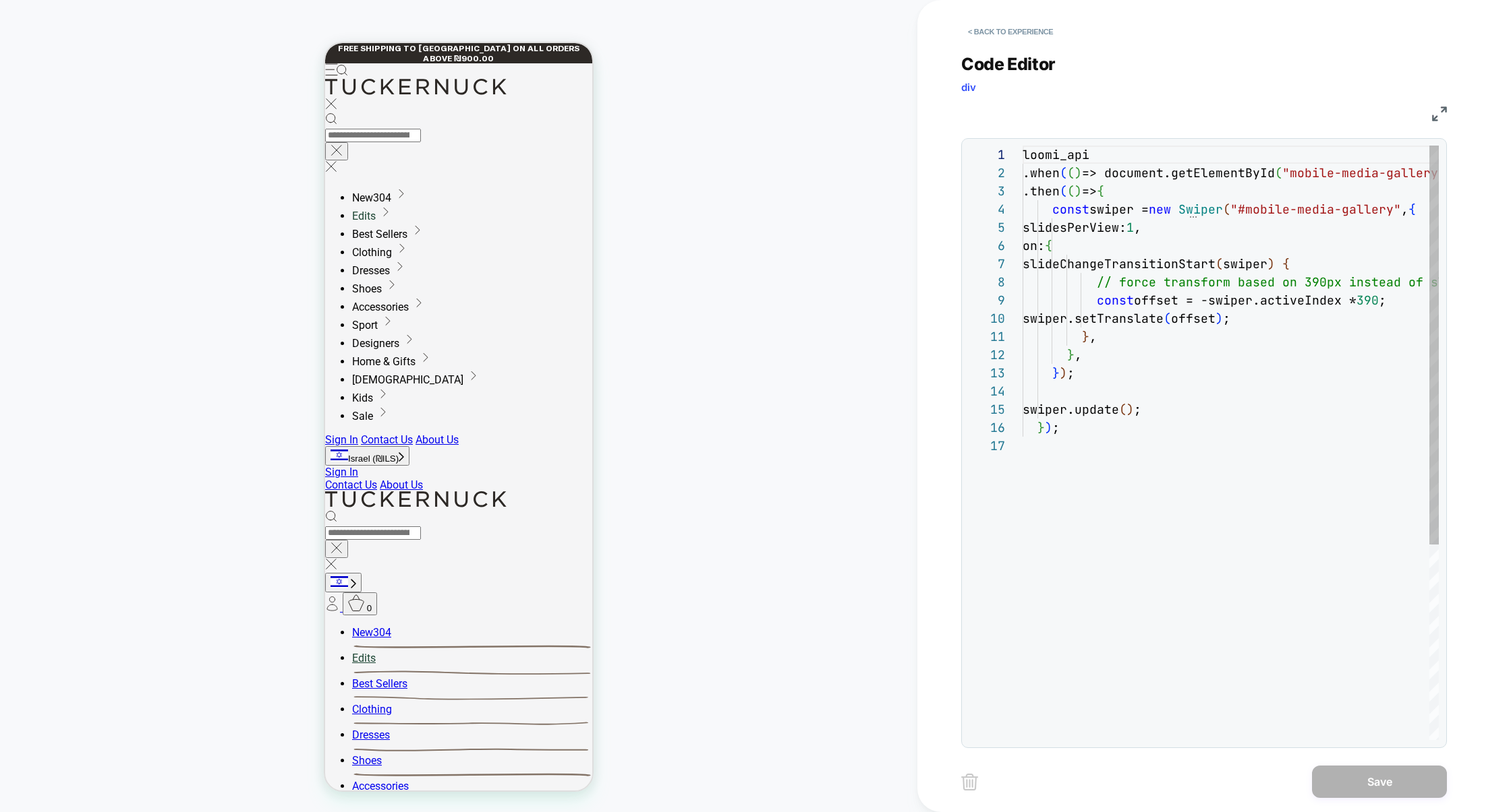
scroll to position [182, 0]
click at [1439, 121] on div "JS" at bounding box center [1204, 112] width 486 height 23
click at [1359, 265] on div "loomi_api .when ( ( ) => document.getElementById ( "mobile-media-gallery" ) && …" at bounding box center [1329, 588] width 614 height 886
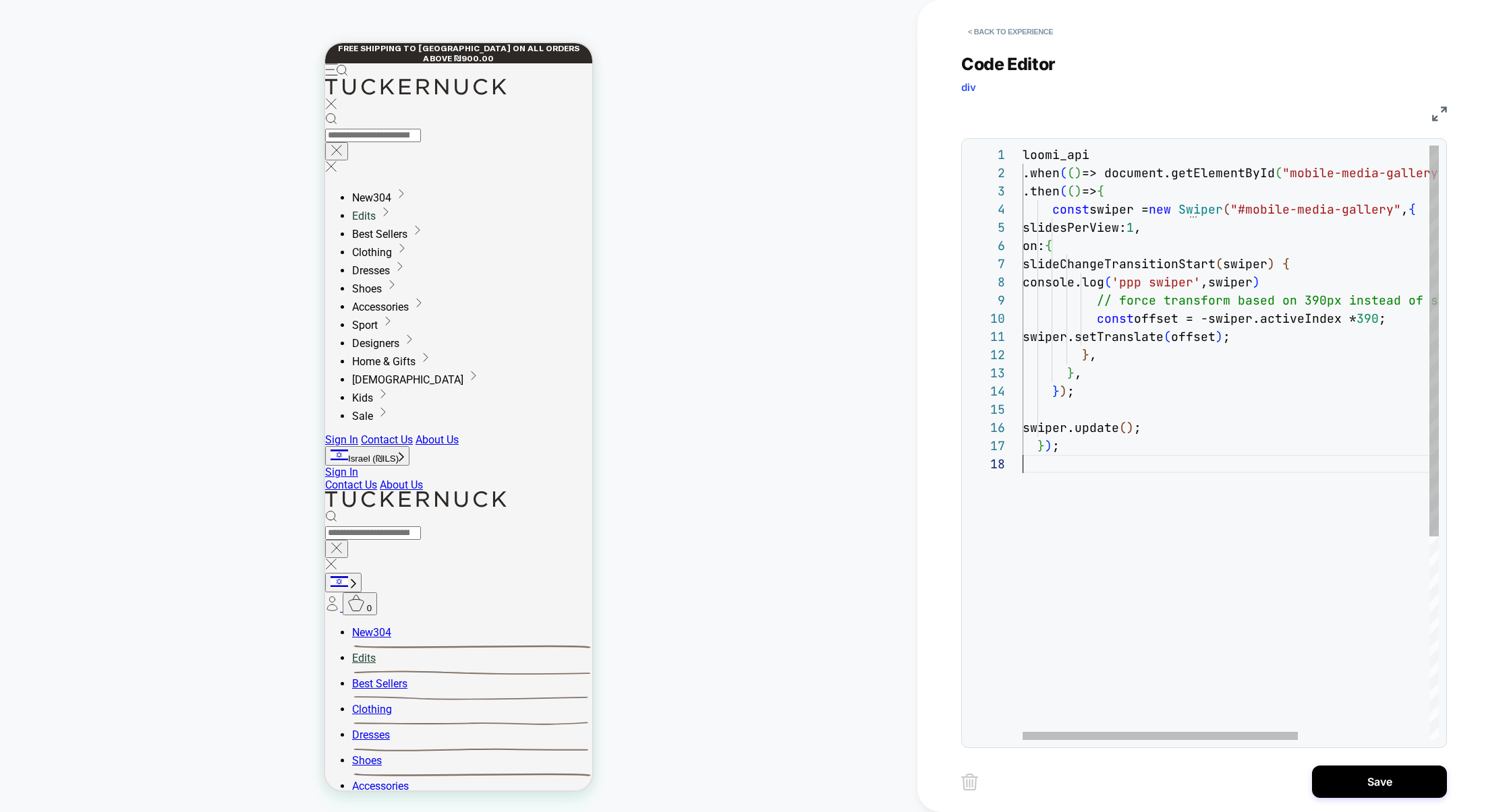
scroll to position [127, 0]
click at [1277, 502] on div "loomi_api .when ( ( ) => document.getElementById ( "mobile-media-gallery" ) && …" at bounding box center [1329, 598] width 614 height 904
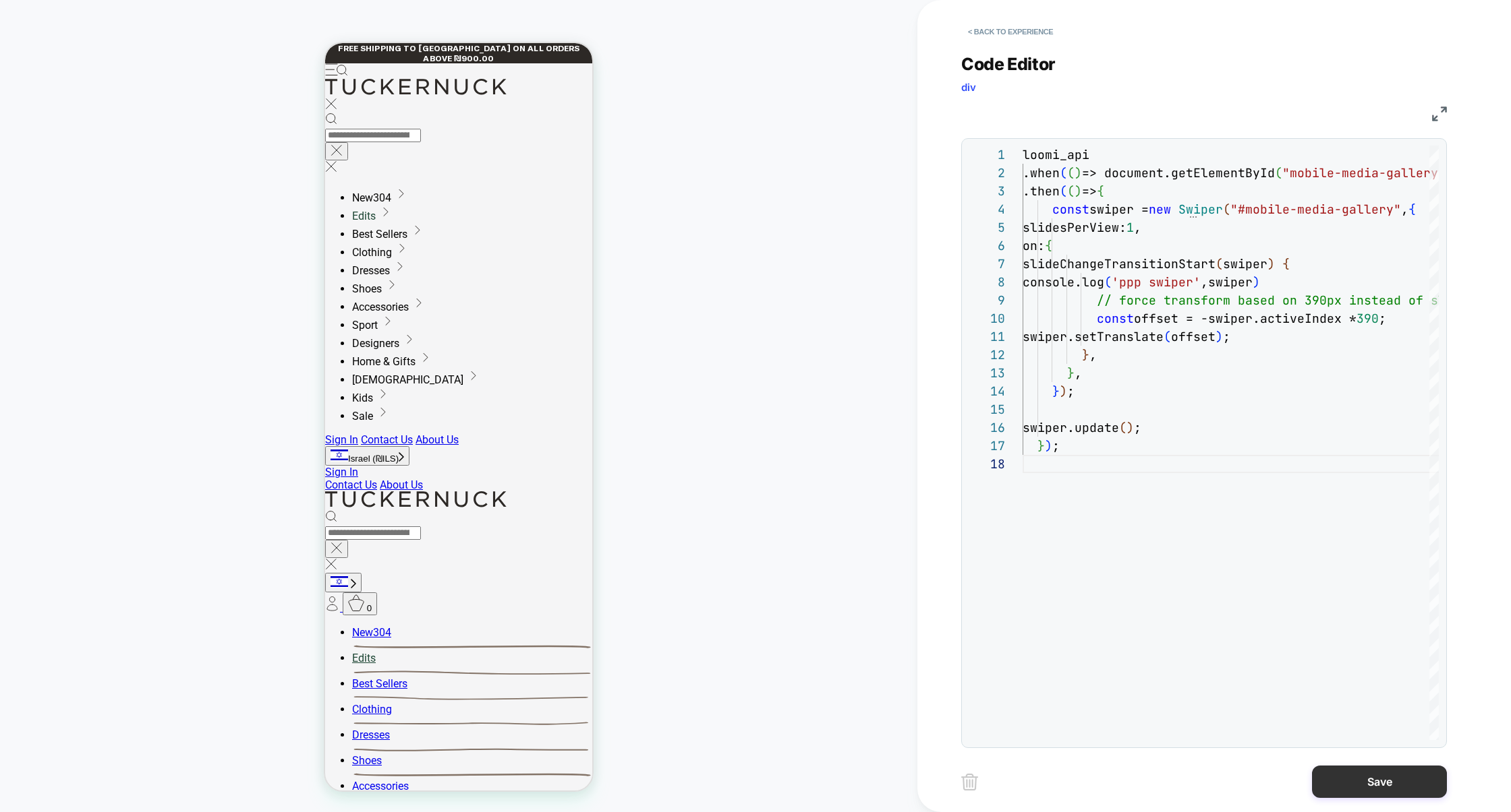
type textarea "**********"
click at [1366, 770] on button "Save" at bounding box center [1379, 781] width 135 height 32
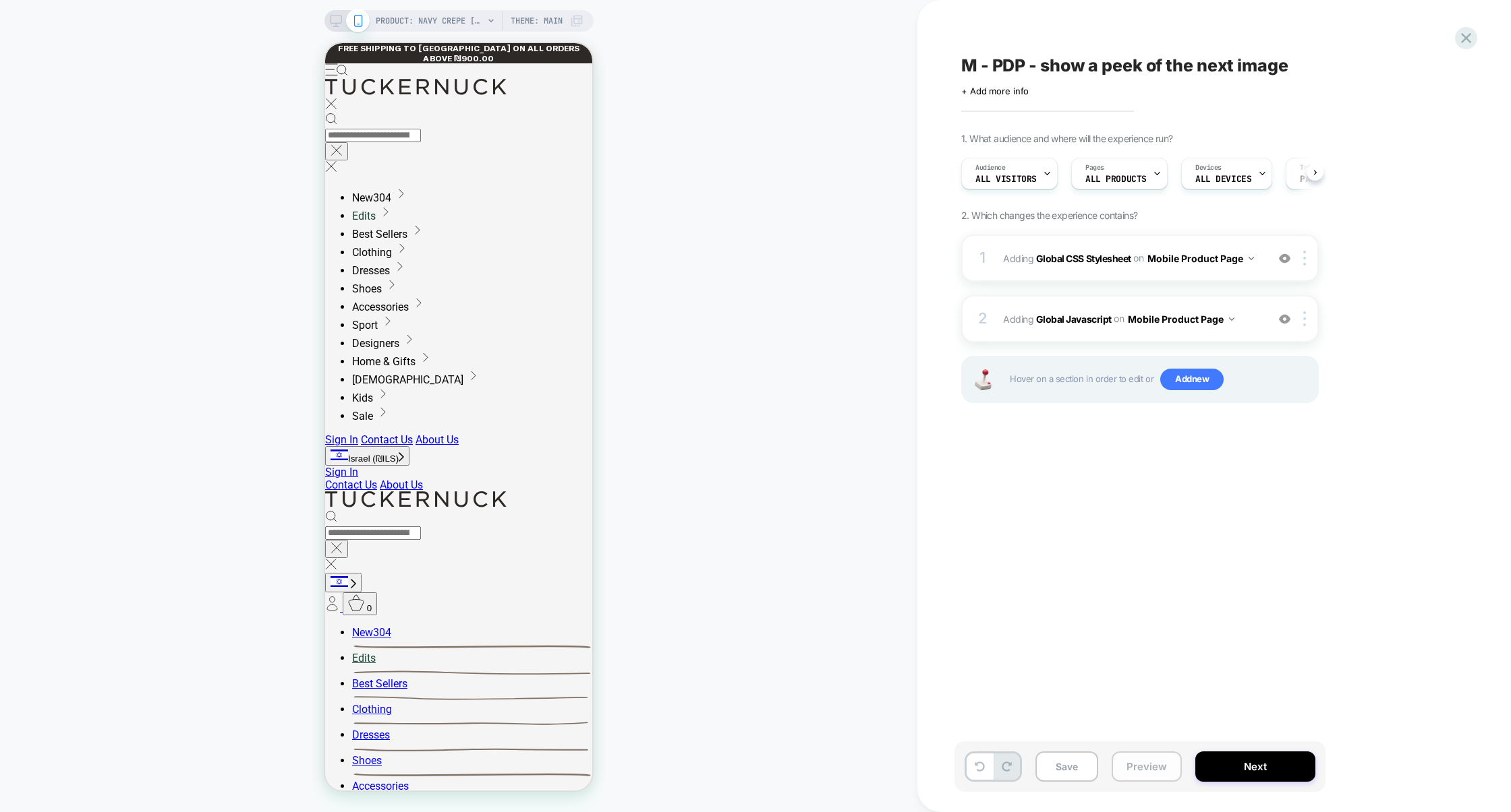
click at [1127, 764] on button "Preview" at bounding box center [1146, 766] width 70 height 30
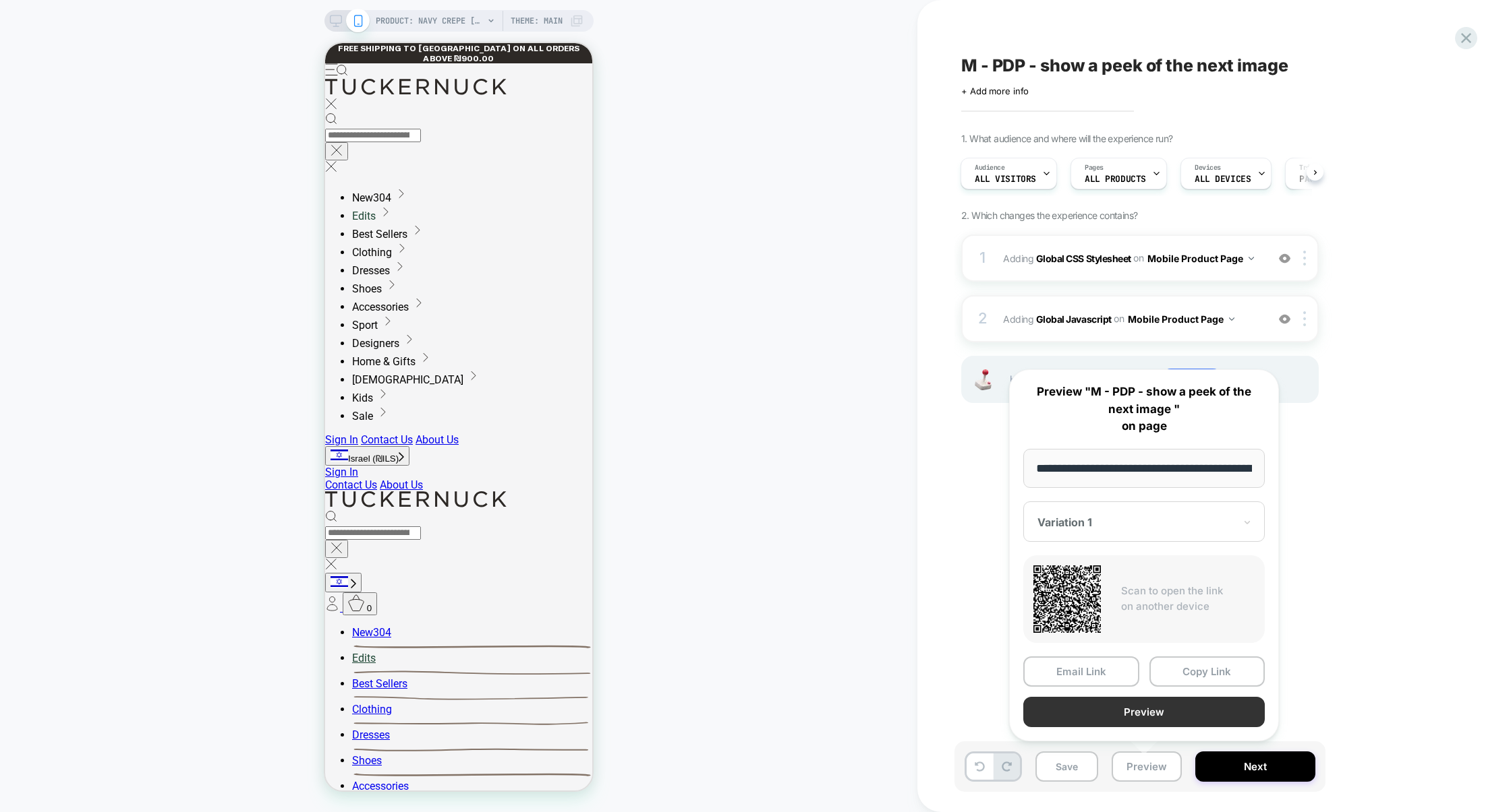
scroll to position [0, 212]
click at [1195, 677] on button "Copy Link" at bounding box center [1206, 671] width 116 height 30
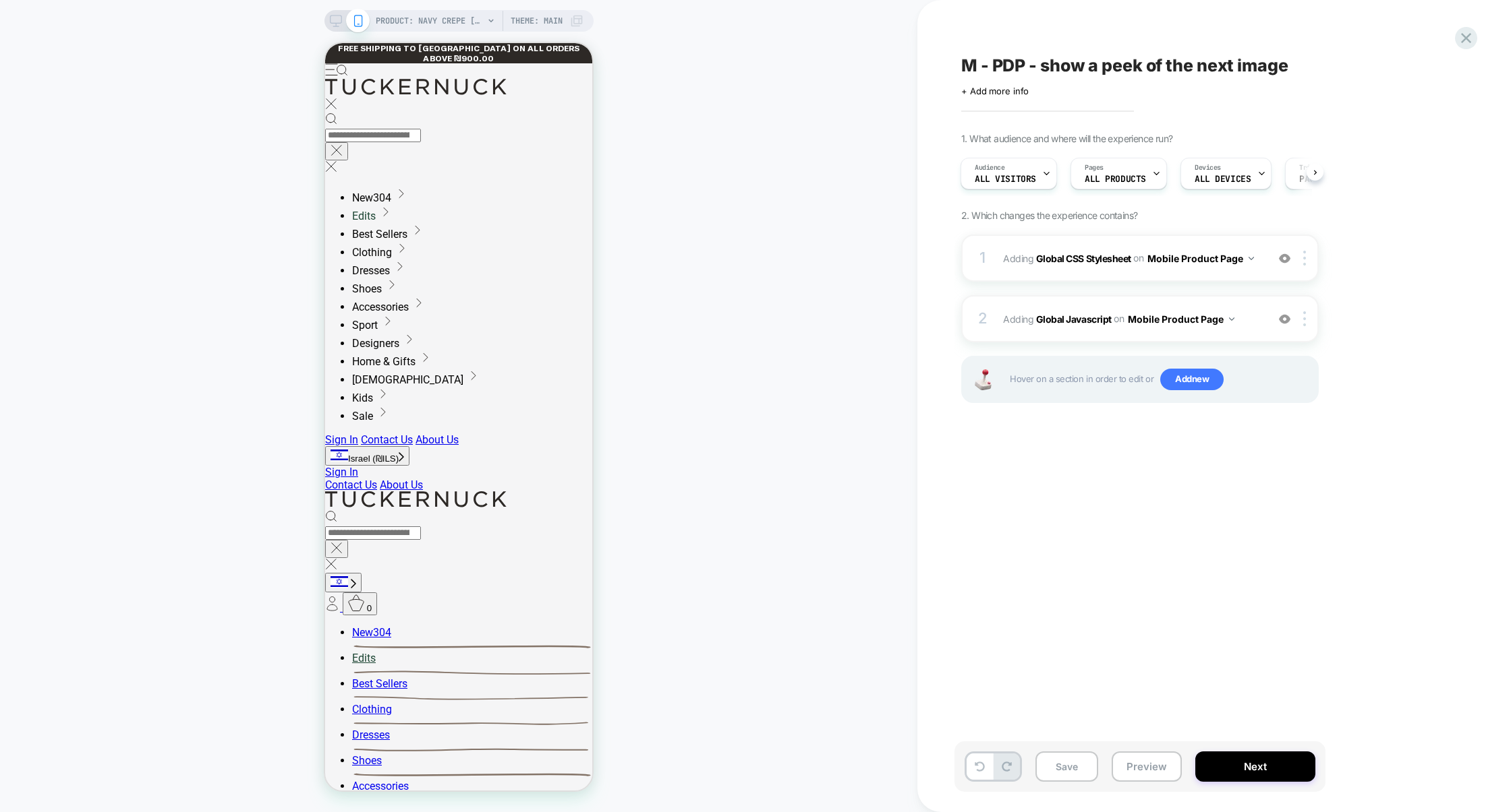
click at [1095, 293] on div "1 Adding Global CSS Stylesheet on Mobile Product Page Add Before Add After Copy…" at bounding box center [1139, 335] width 357 height 202
click at [1095, 302] on div "2 Adding Global Javascript on Mobile Product Page Add Before Add After Copy to …" at bounding box center [1139, 319] width 357 height 48
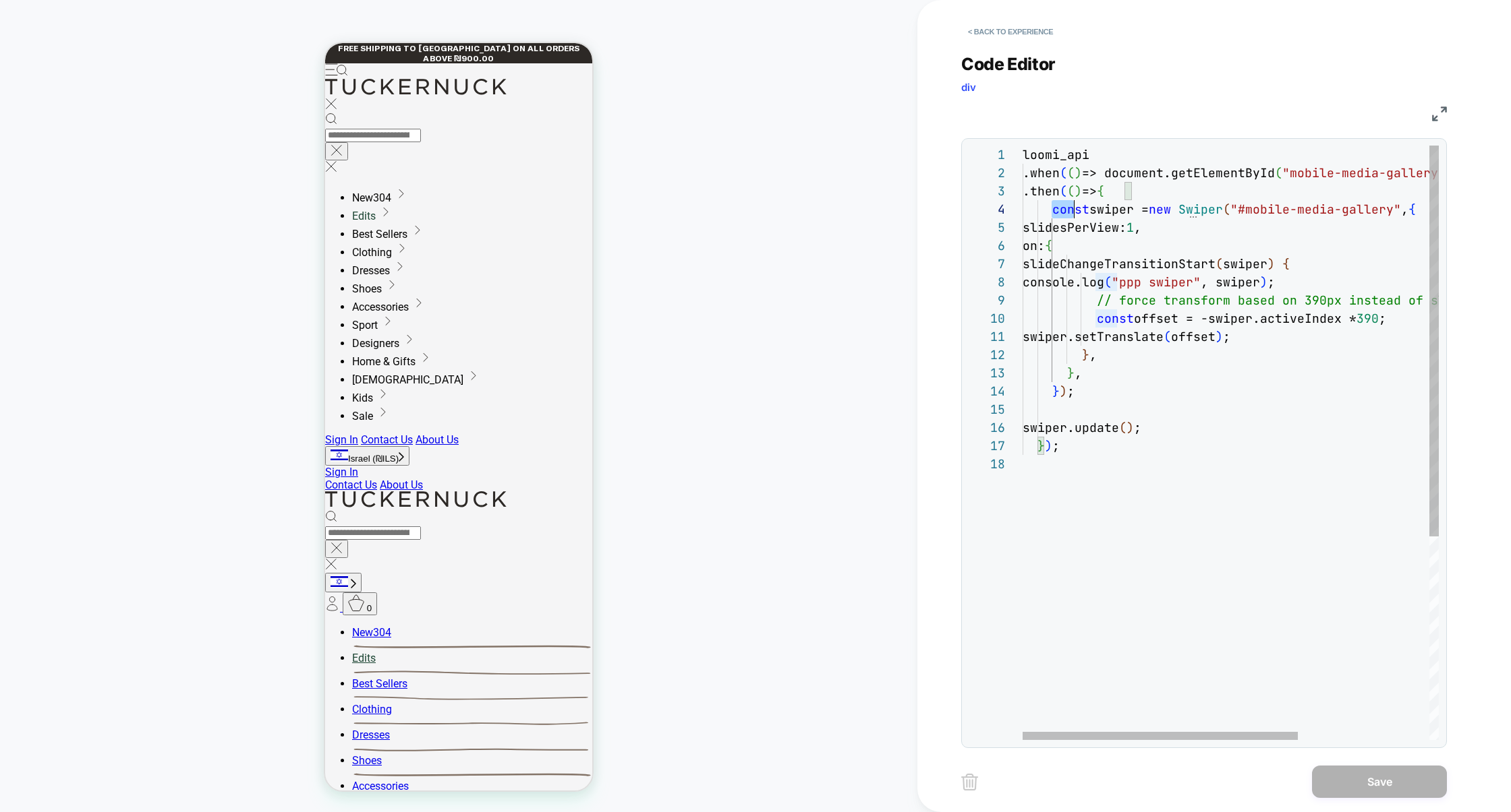
scroll to position [54, 190]
drag, startPoint x: 1052, startPoint y: 212, endPoint x: 1208, endPoint y: 212, distance: 156.0
click at [1209, 213] on span "const swiper = new Swiper ( "#mobile-media-gallery" , {" at bounding box center [1219, 209] width 393 height 16
click at [1192, 227] on div "loomi_api .when ( ( ) => document.getElementById ( "mobile-media-gallery" ) && …" at bounding box center [1329, 598] width 614 height 904
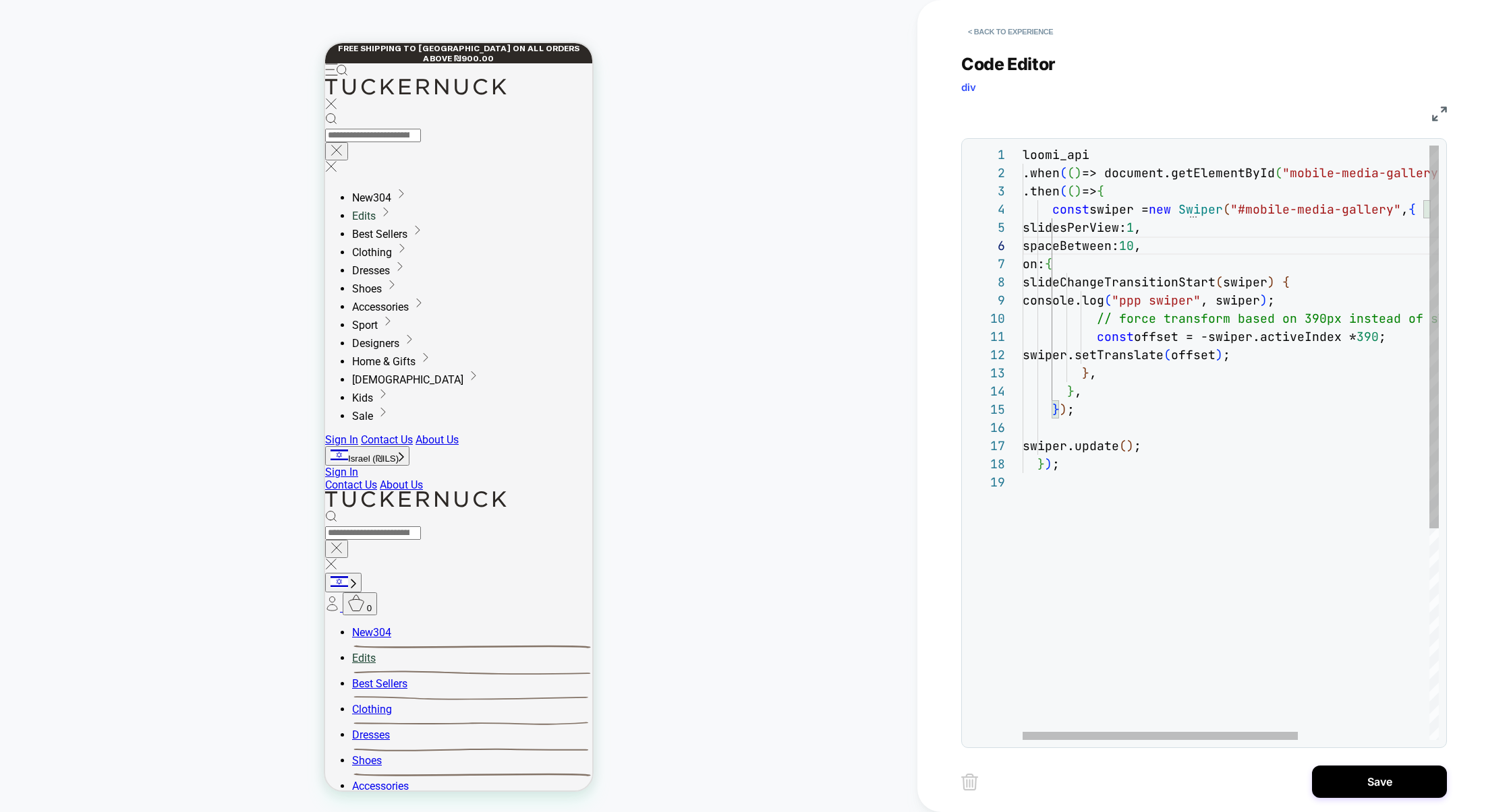
scroll to position [73, 161]
click at [1182, 228] on div "loomi_api .when ( ( ) => document.getElementById ( "mobile-media-gallery" ) && …" at bounding box center [1329, 607] width 614 height 922
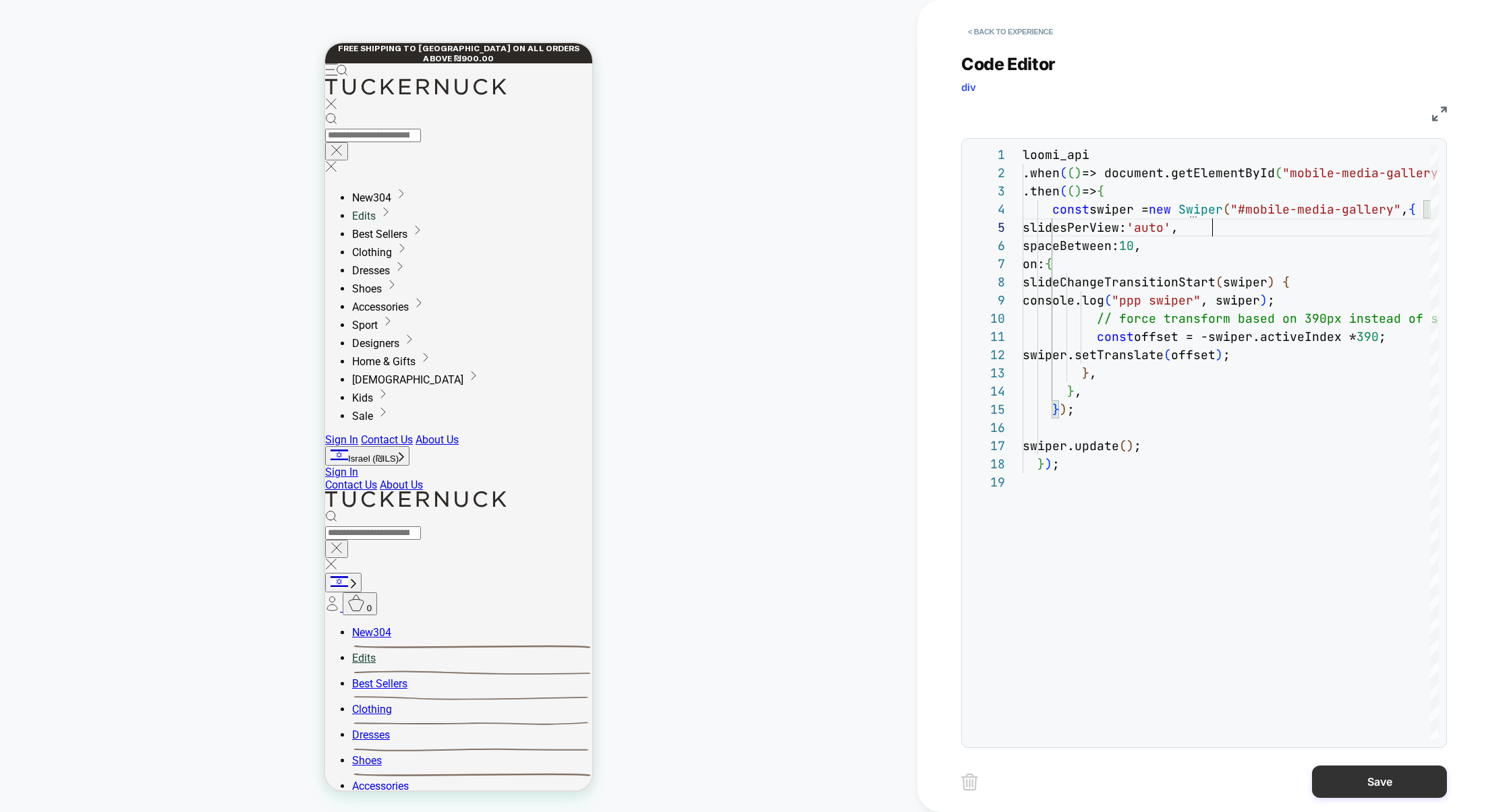
type textarea "**********"
click at [1382, 782] on button "Save" at bounding box center [1379, 781] width 135 height 32
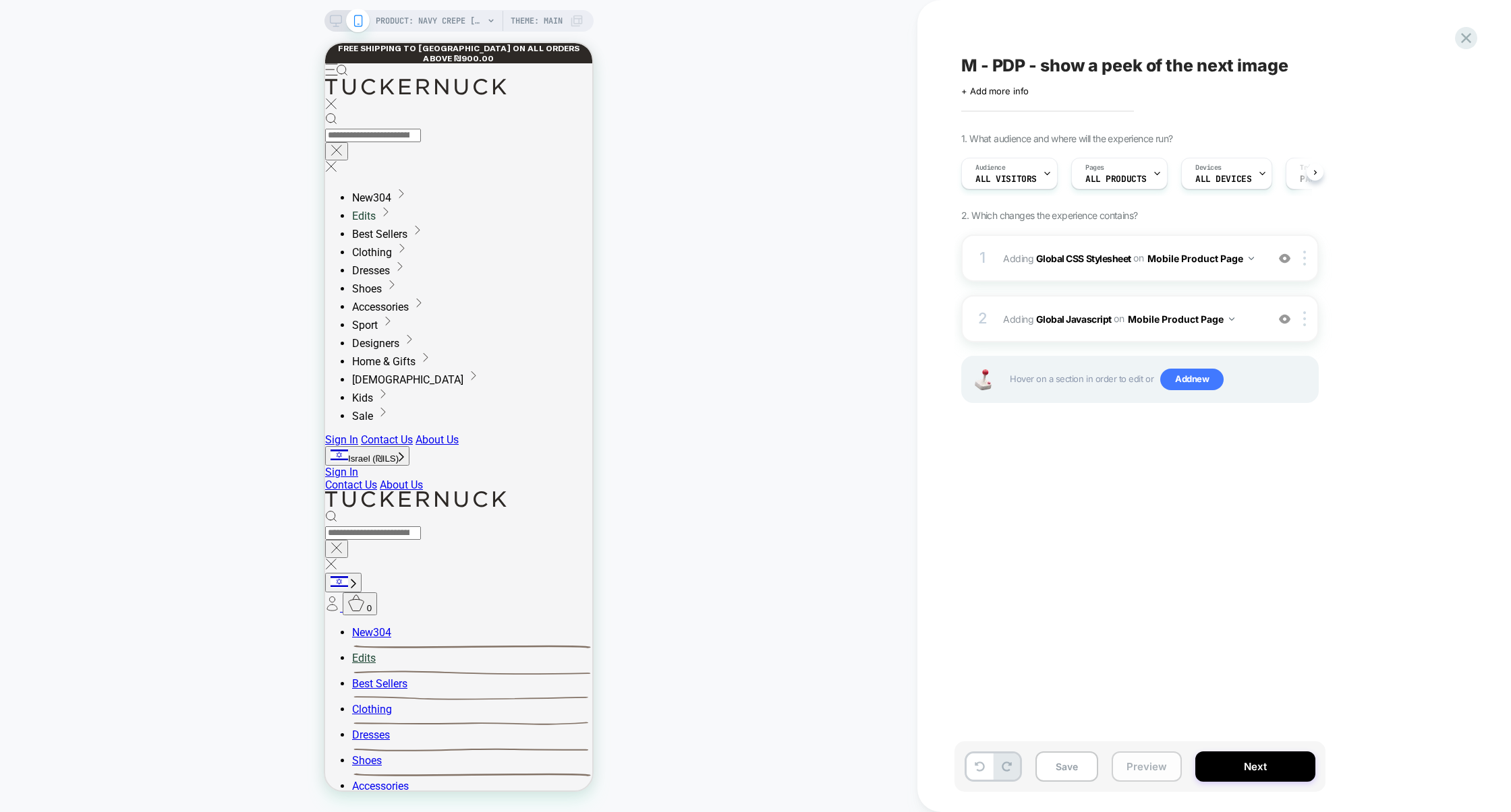
scroll to position [0, 1]
click at [1167, 765] on button "Preview" at bounding box center [1146, 766] width 70 height 30
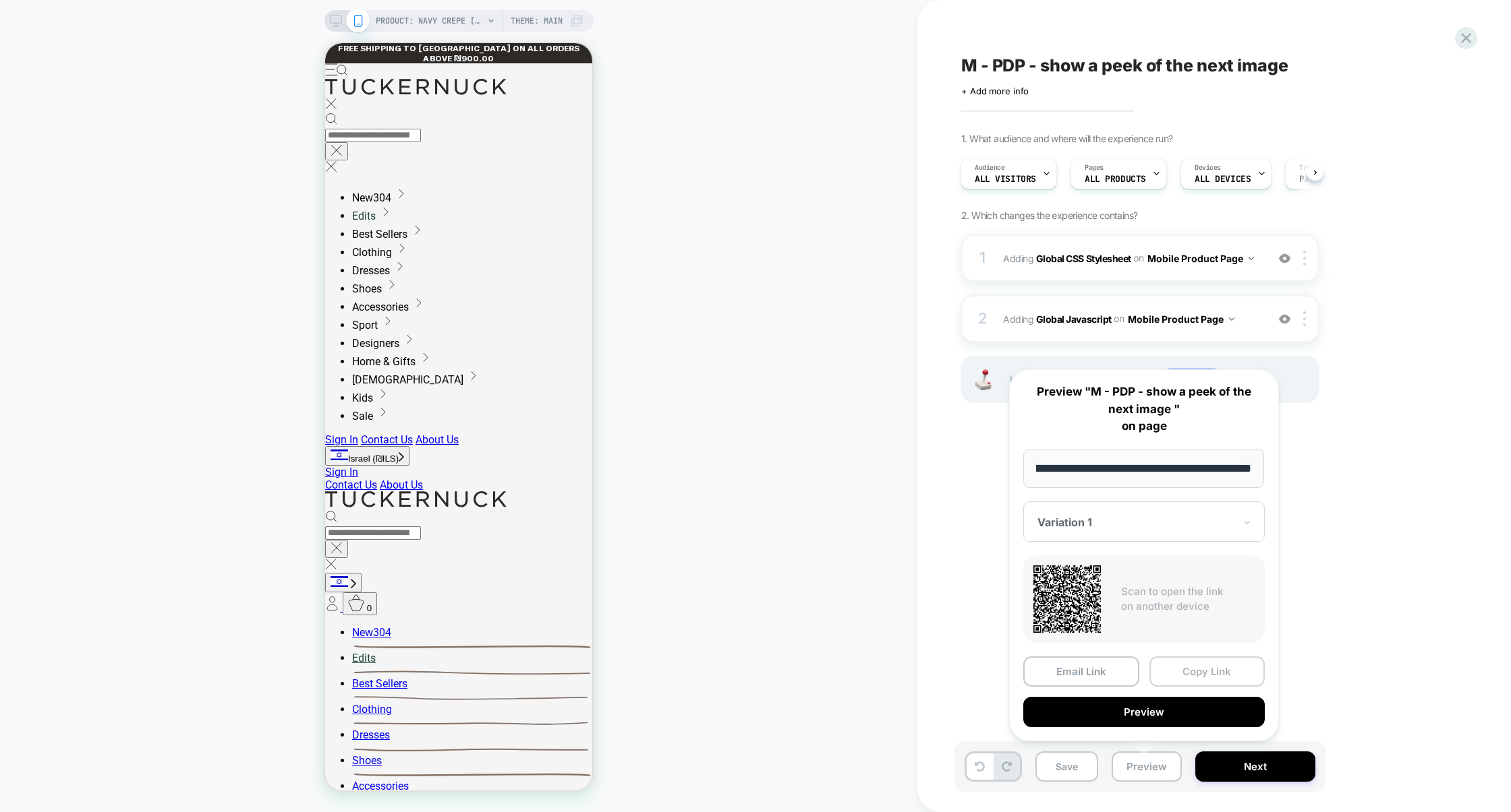
scroll to position [0, 0]
click at [1200, 678] on button "Copy Link" at bounding box center [1206, 671] width 116 height 30
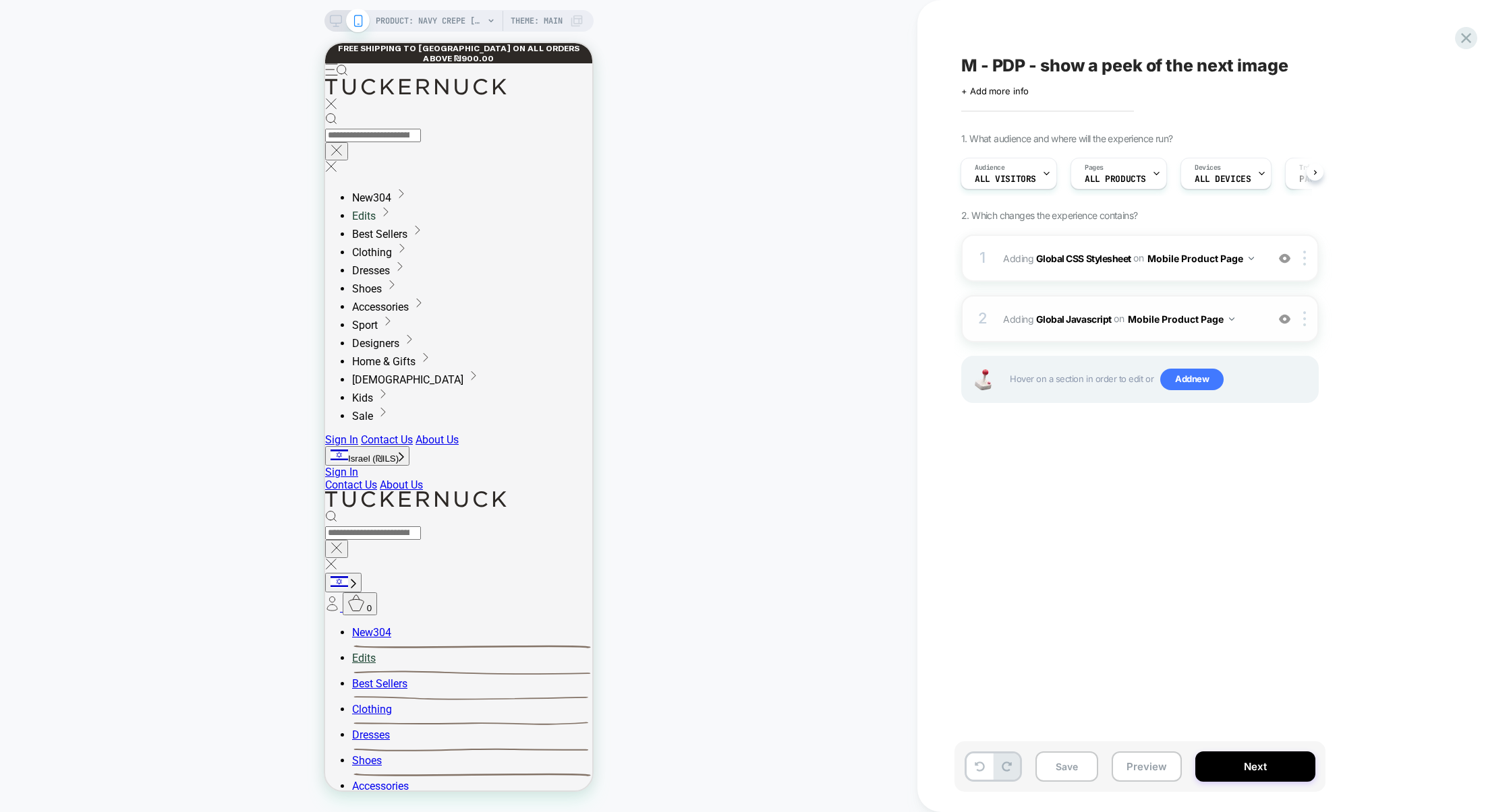
click at [1035, 303] on div "2 Adding Global Javascript on Mobile Product Page Add Before Add After Copy to …" at bounding box center [1139, 319] width 357 height 48
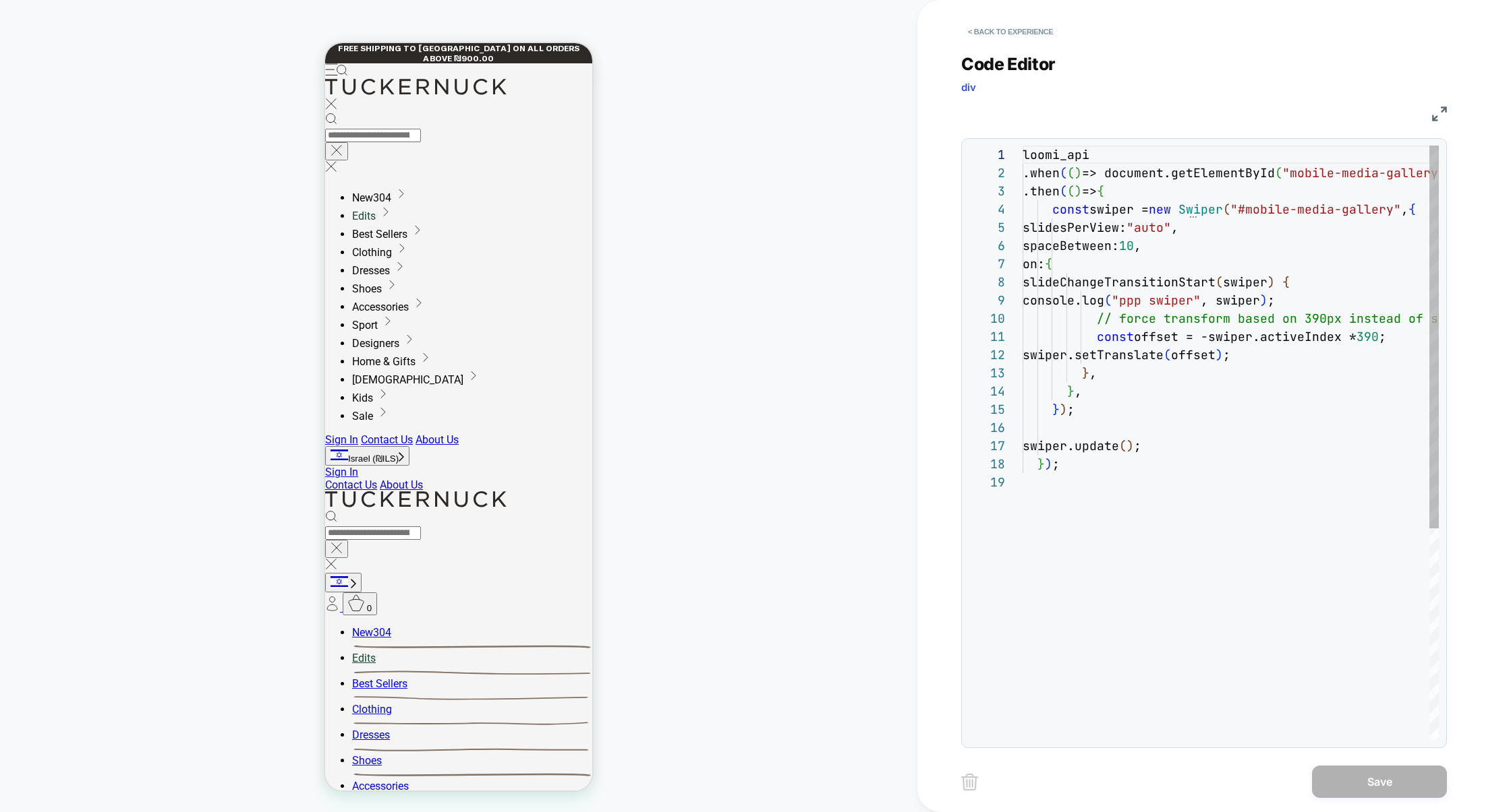
scroll to position [182, 0]
click at [1123, 354] on div "loomi_api .when ( ( ) => document.getElementById ( "mobile-media-gallery" ) && …" at bounding box center [1329, 607] width 614 height 922
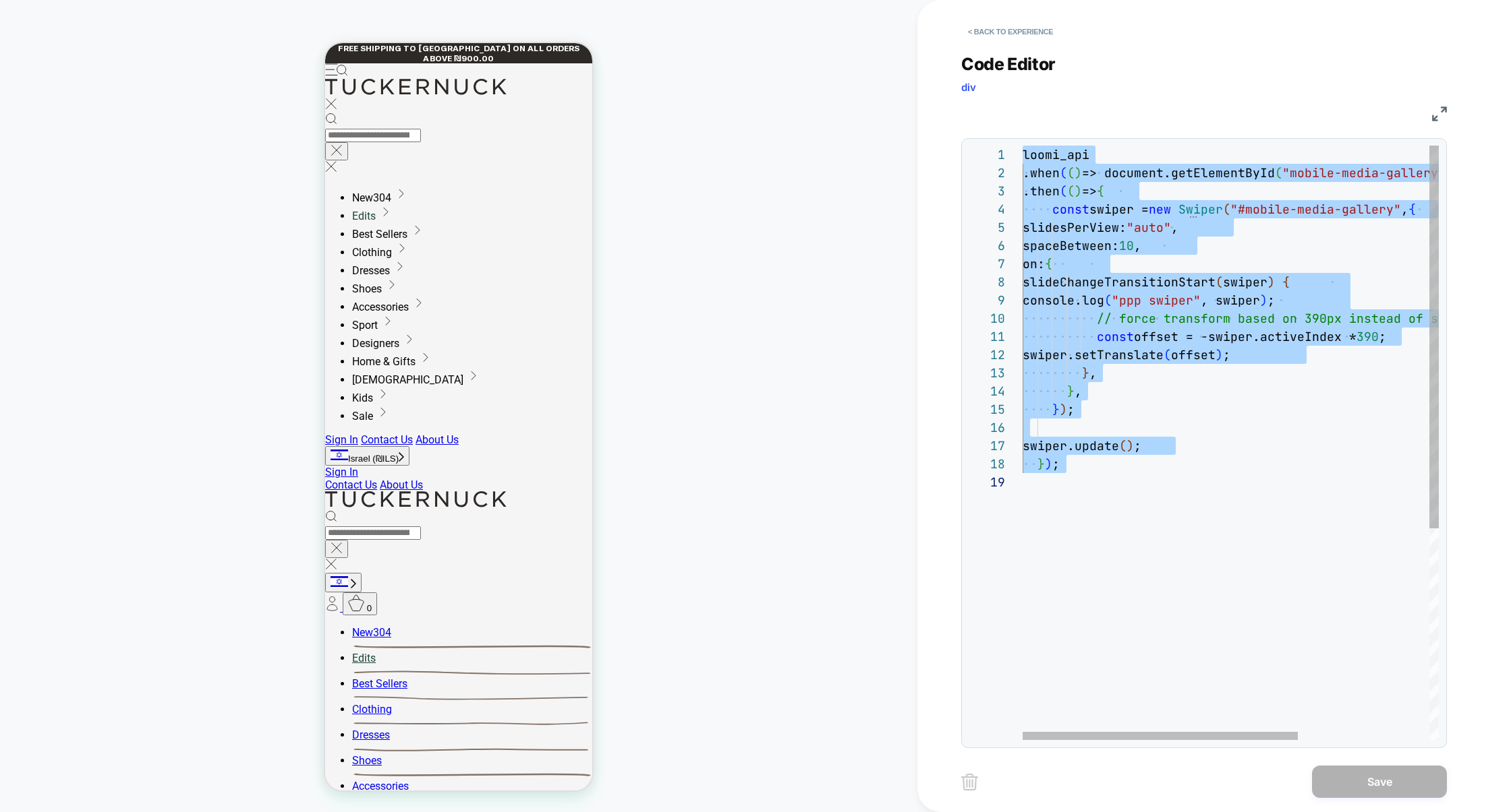
type textarea "**********"
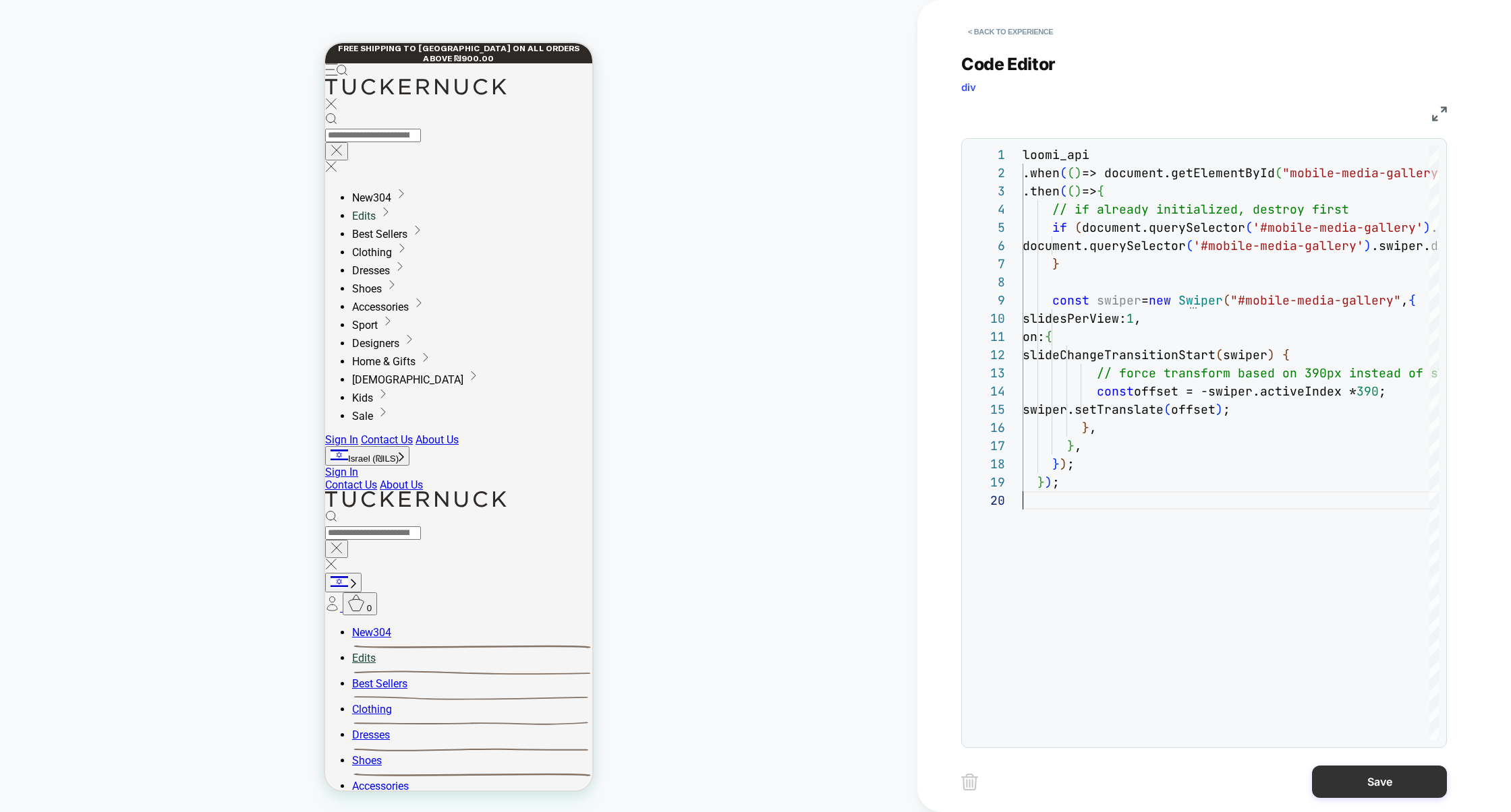
click at [1366, 778] on button "Save" at bounding box center [1379, 781] width 135 height 32
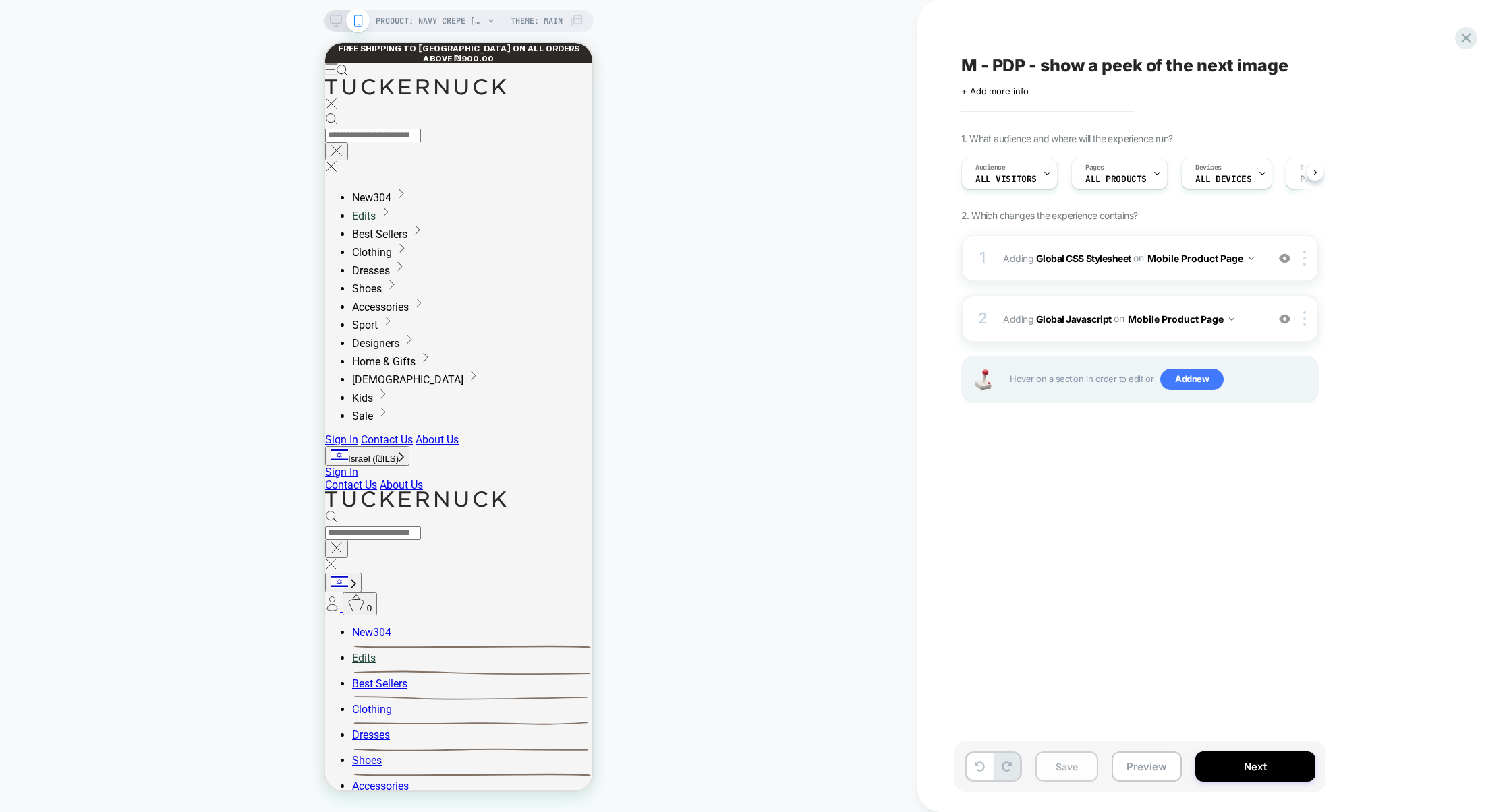
scroll to position [0, 1]
click at [1066, 765] on button "Save" at bounding box center [1066, 766] width 62 height 30
click at [1157, 765] on button "Preview" at bounding box center [1146, 766] width 70 height 30
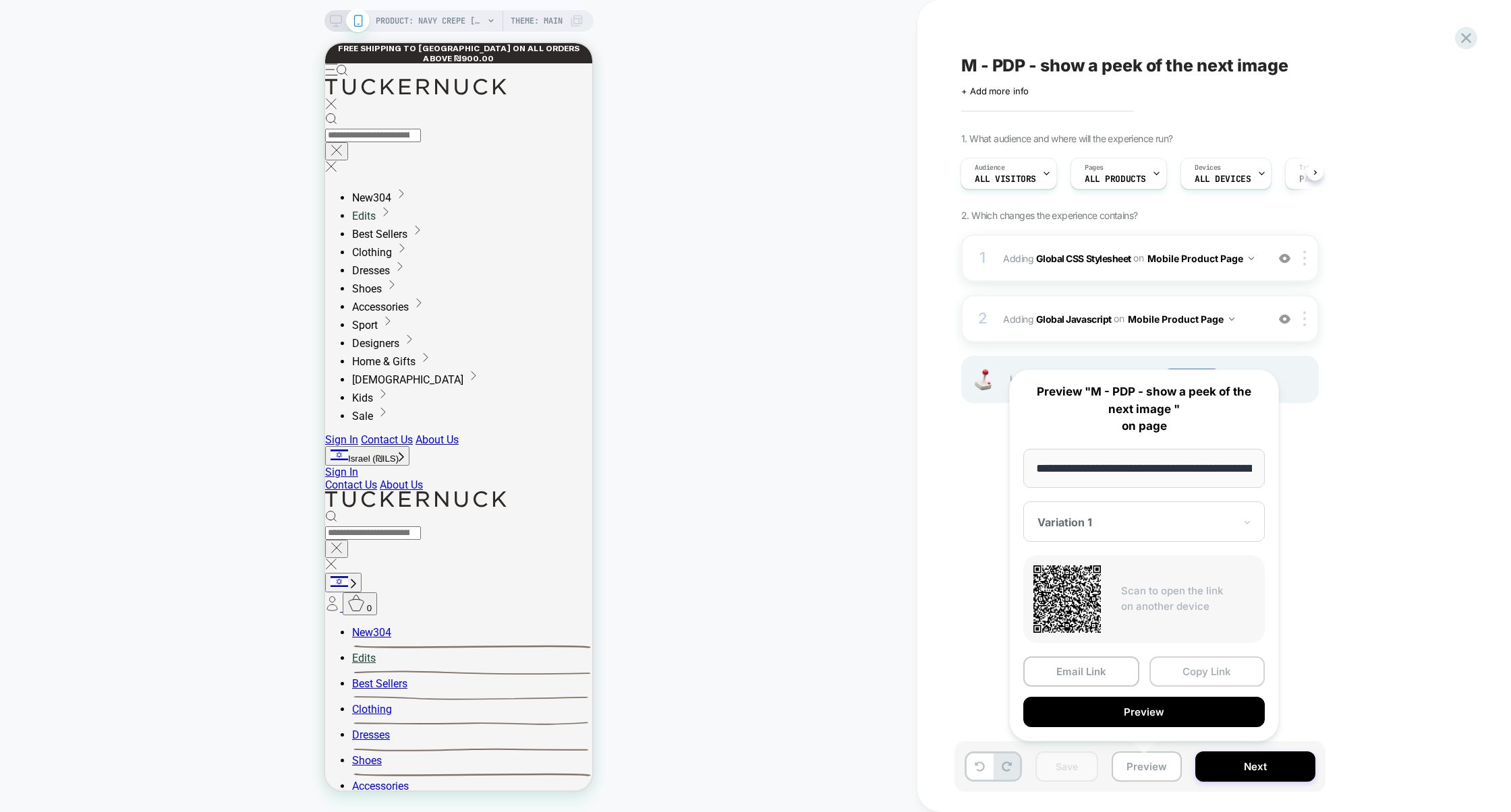
scroll to position [0, 0]
click at [1218, 674] on button "Copy Link" at bounding box center [1206, 671] width 116 height 30
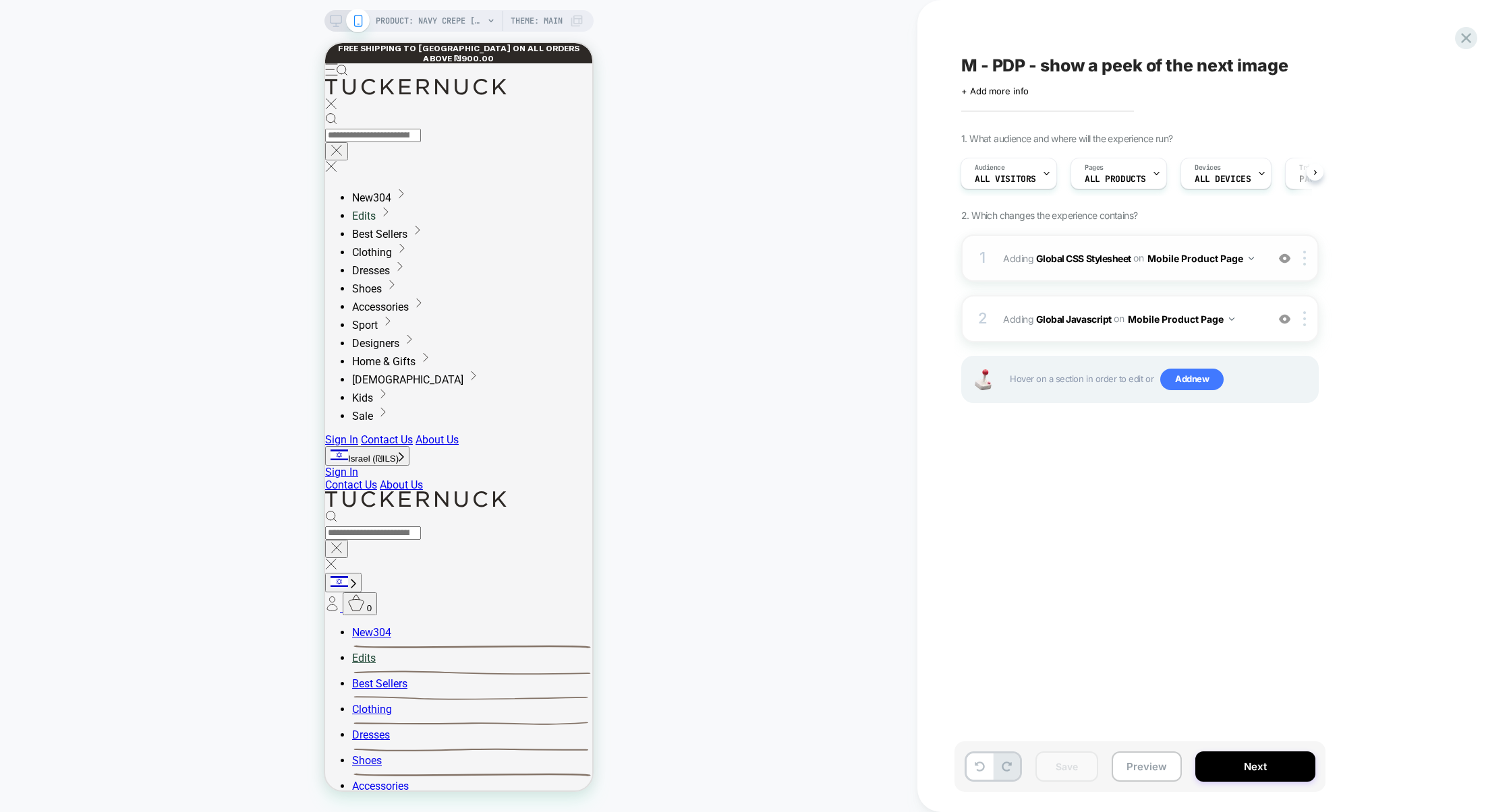
click at [1290, 263] on div at bounding box center [1284, 258] width 22 height 15
click at [1137, 762] on button "Preview" at bounding box center [1146, 766] width 70 height 30
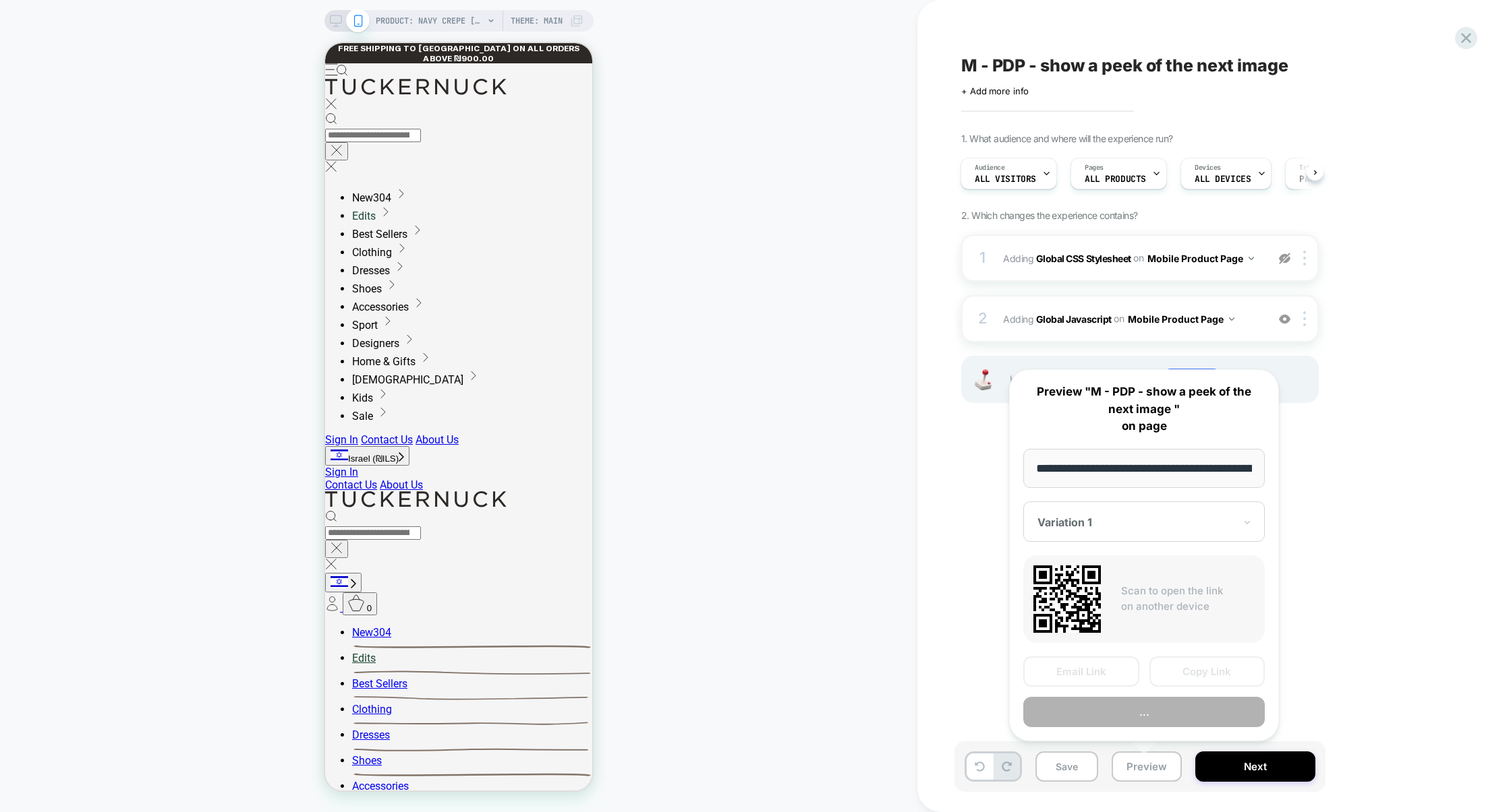
scroll to position [0, 212]
click at [1189, 674] on button "Copy Link" at bounding box center [1206, 671] width 116 height 30
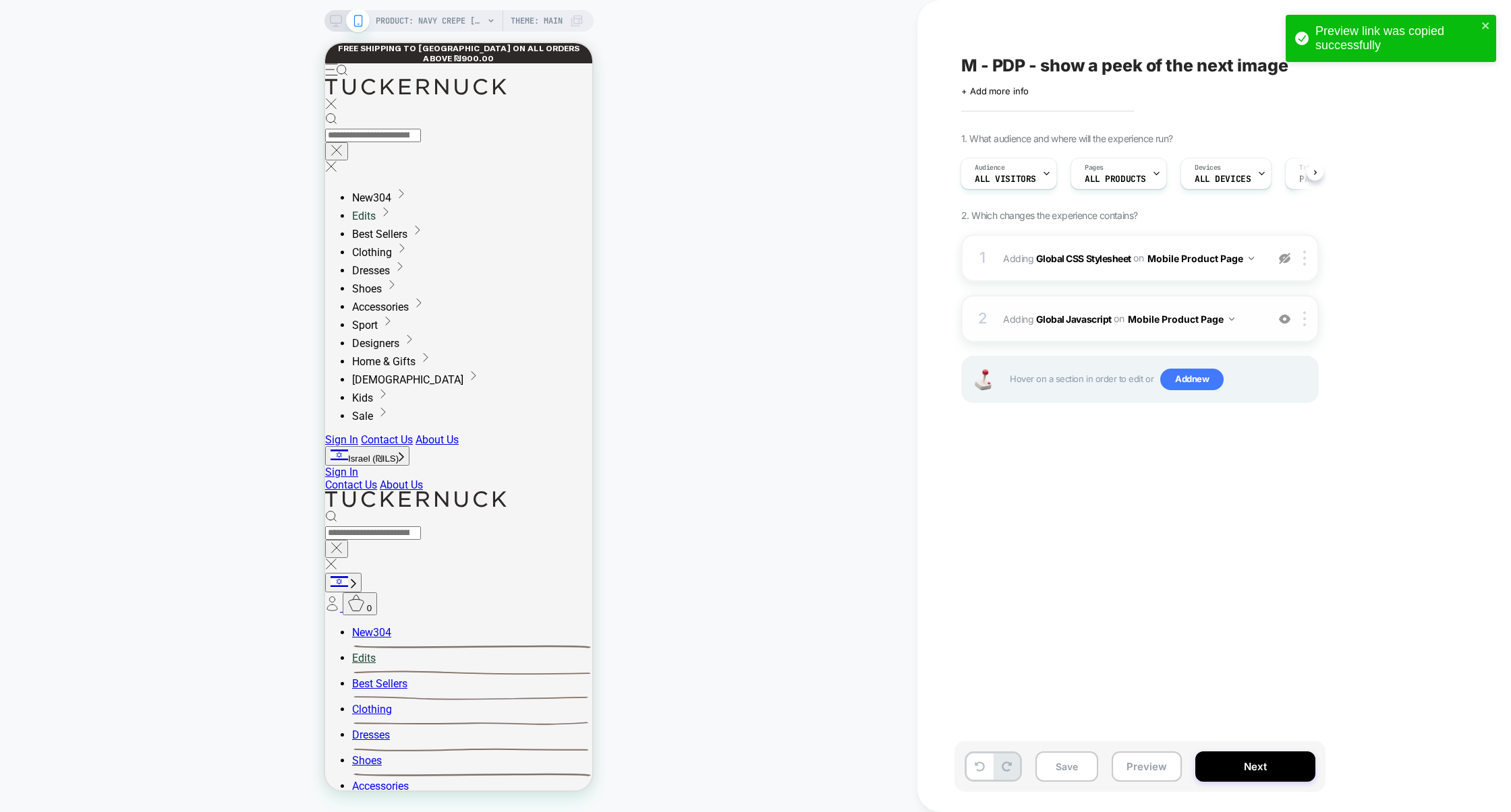
click at [1243, 338] on div "2 Adding Global Javascript on Mobile Product Page Add Before Add After Copy to …" at bounding box center [1139, 319] width 357 height 48
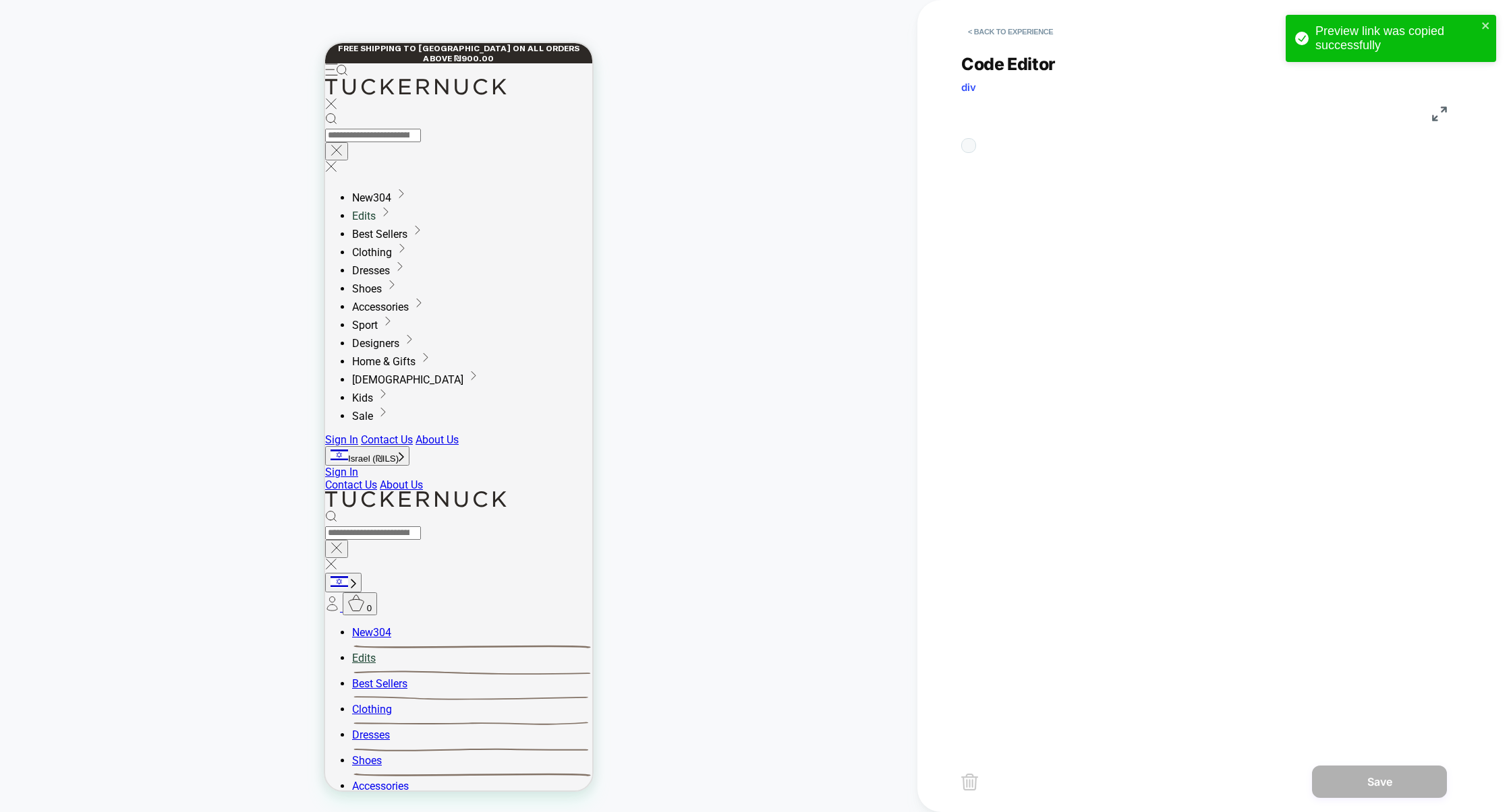
scroll to position [182, 0]
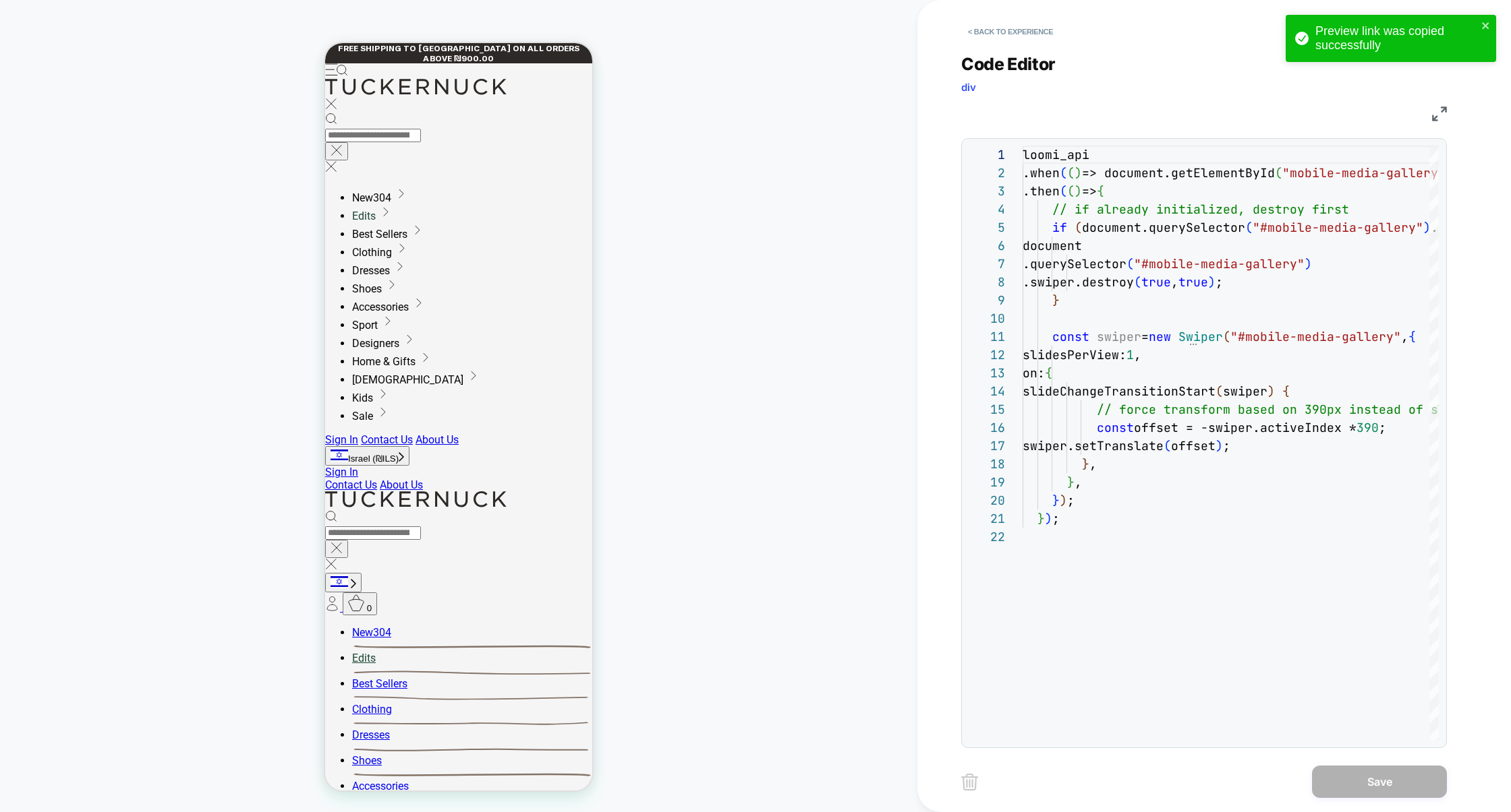
click at [1443, 108] on img at bounding box center [1439, 114] width 15 height 15
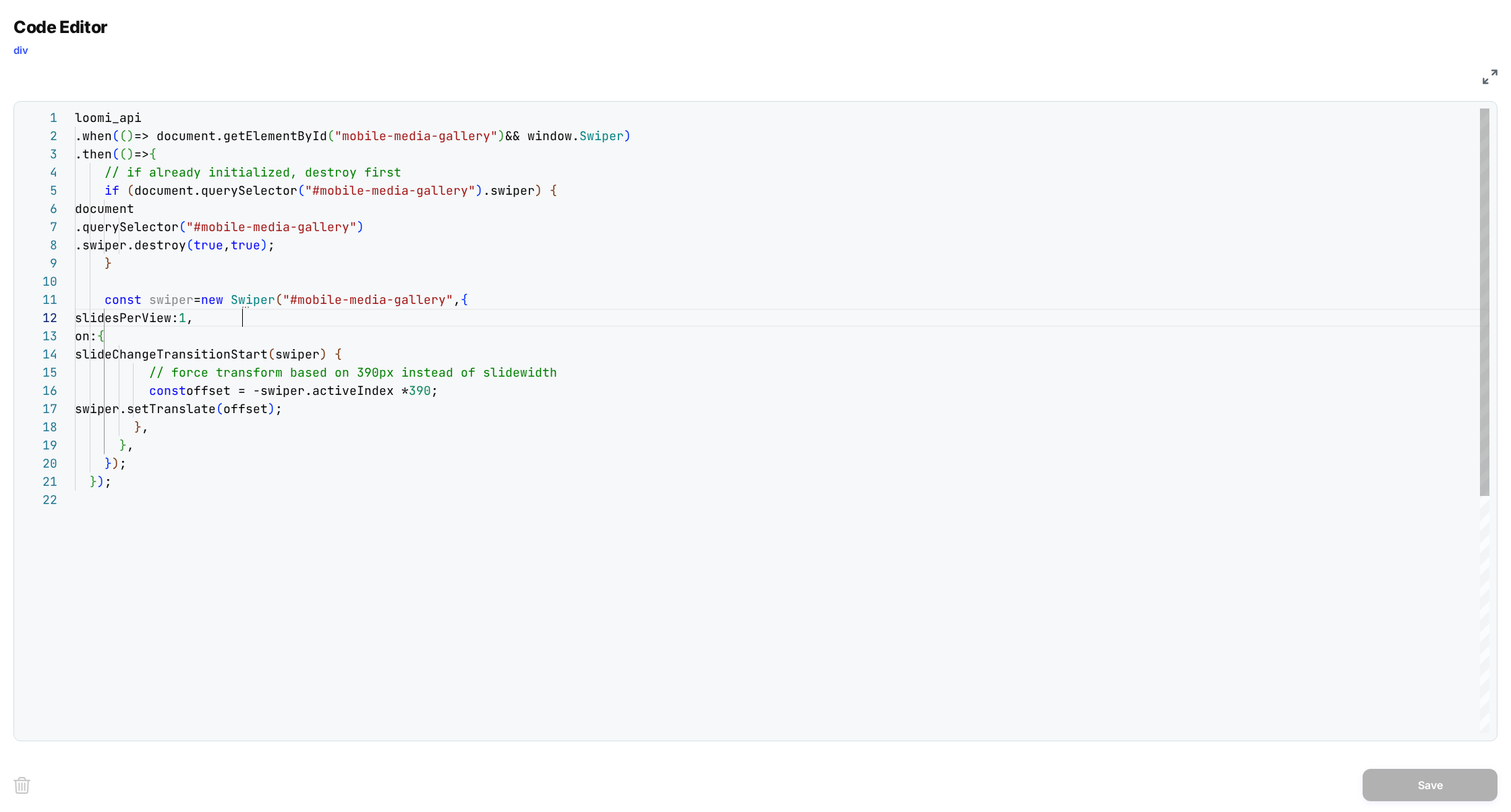
click at [263, 322] on div "loomi_api .when ( ( ) => document.getElementById ( "mobile-media-gallery" ) && …" at bounding box center [782, 613] width 1415 height 1007
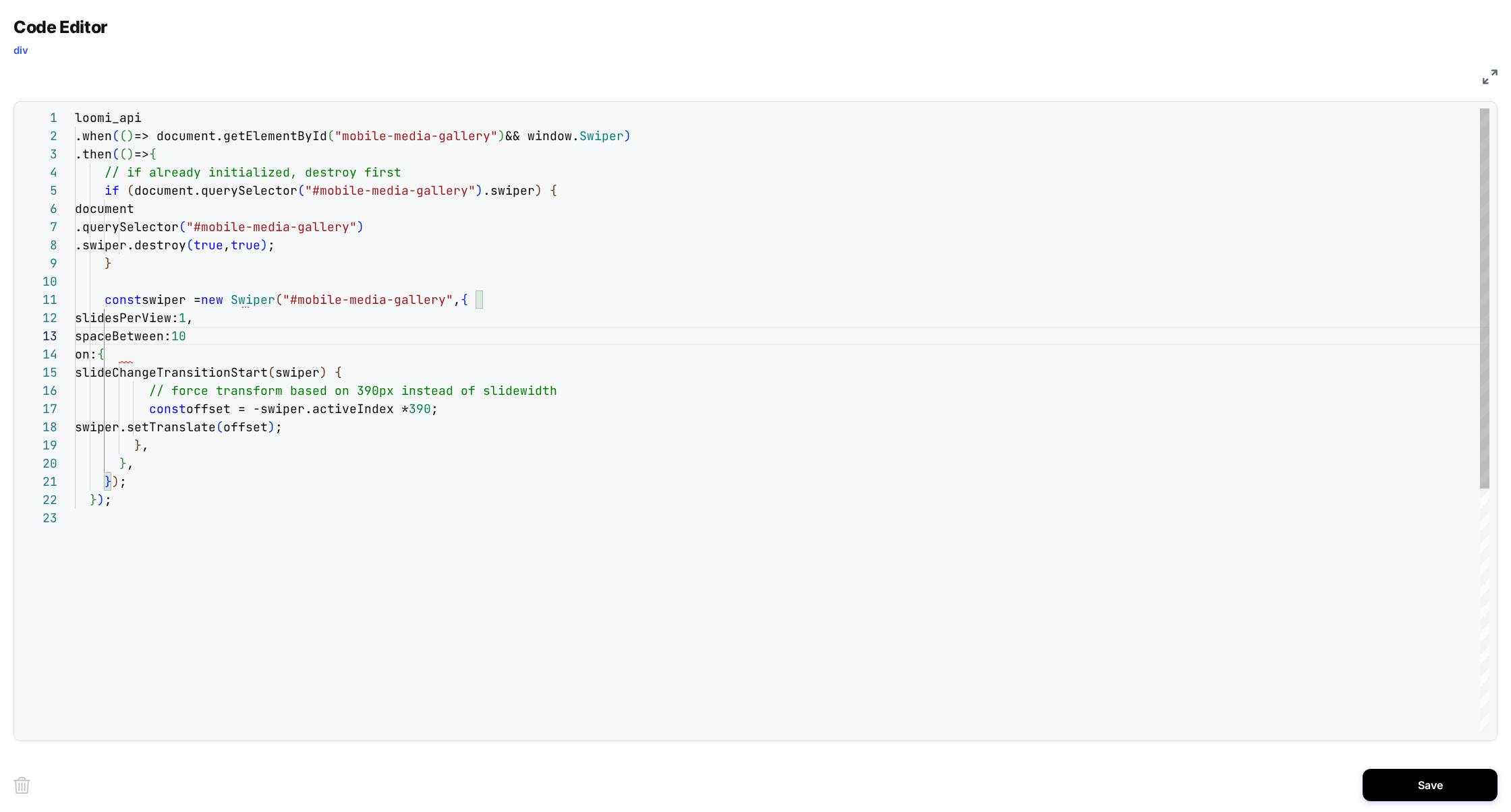
scroll to position [36, 161]
type textarea "**********"
click at [1412, 780] on button "Save" at bounding box center [1429, 785] width 135 height 32
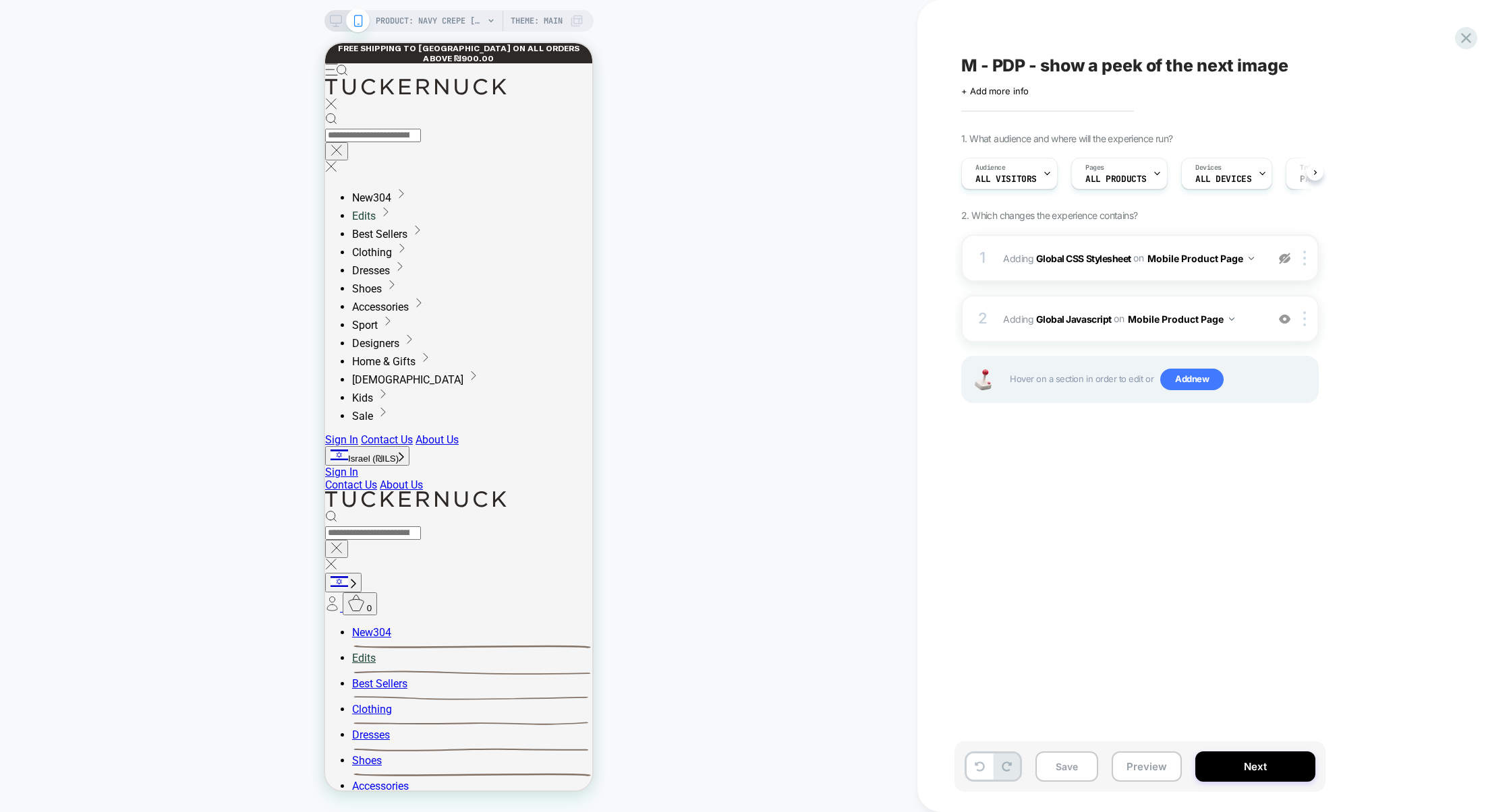
scroll to position [0, 1]
click at [1289, 258] on img at bounding box center [1284, 259] width 12 height 12
click at [1235, 272] on div "1 Adding Global CSS Stylesheet on Mobile Product Page Add Before Add After Copy…" at bounding box center [1139, 258] width 357 height 48
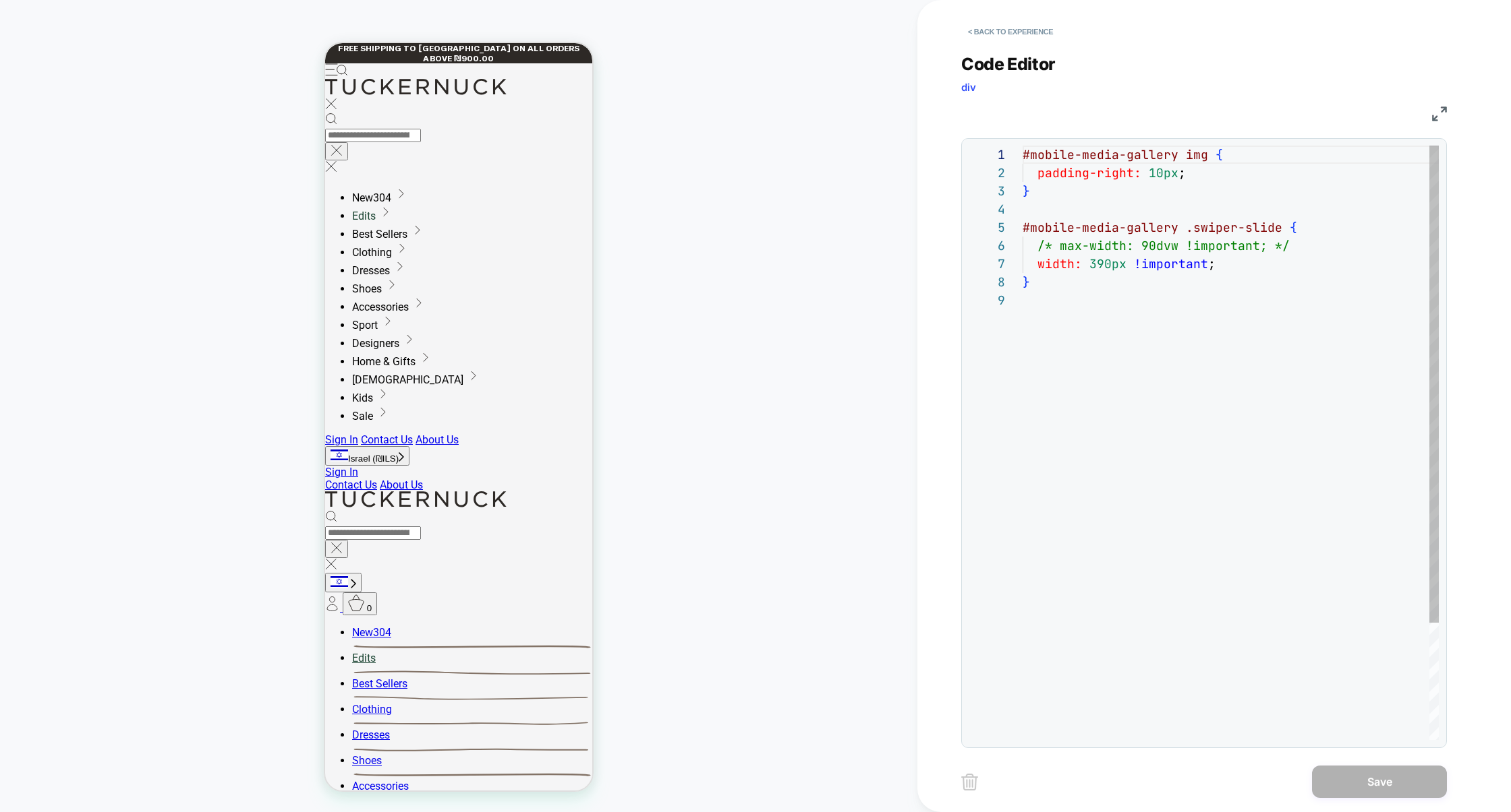
scroll to position [146, 0]
click at [1072, 181] on div "#mobile-media-gallery img { padding-right: 10px ; } #mobile-media-gallery .swip…" at bounding box center [1231, 515] width 416 height 740
type textarea "**********"
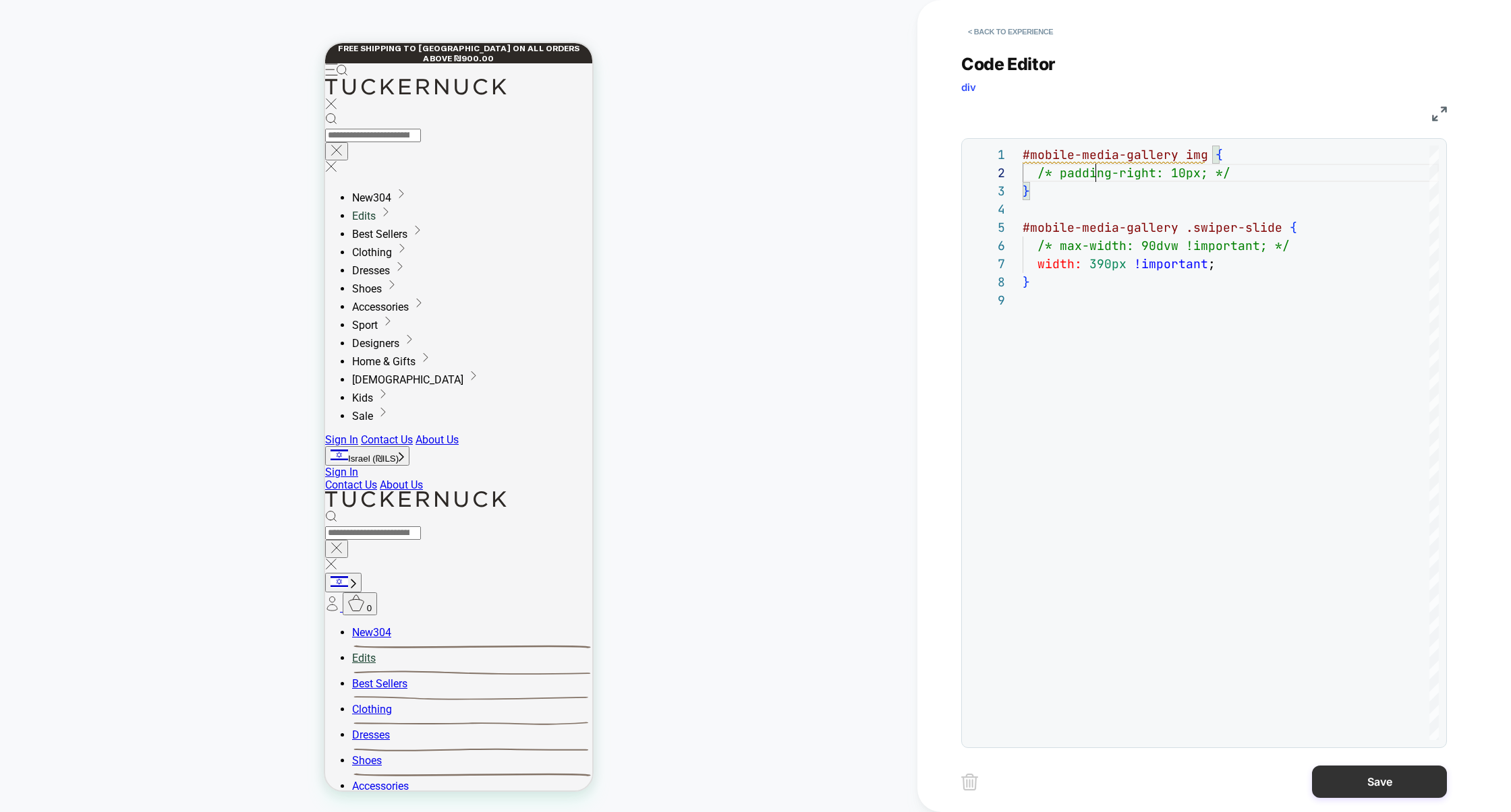
click at [1378, 784] on button "Save" at bounding box center [1379, 781] width 135 height 32
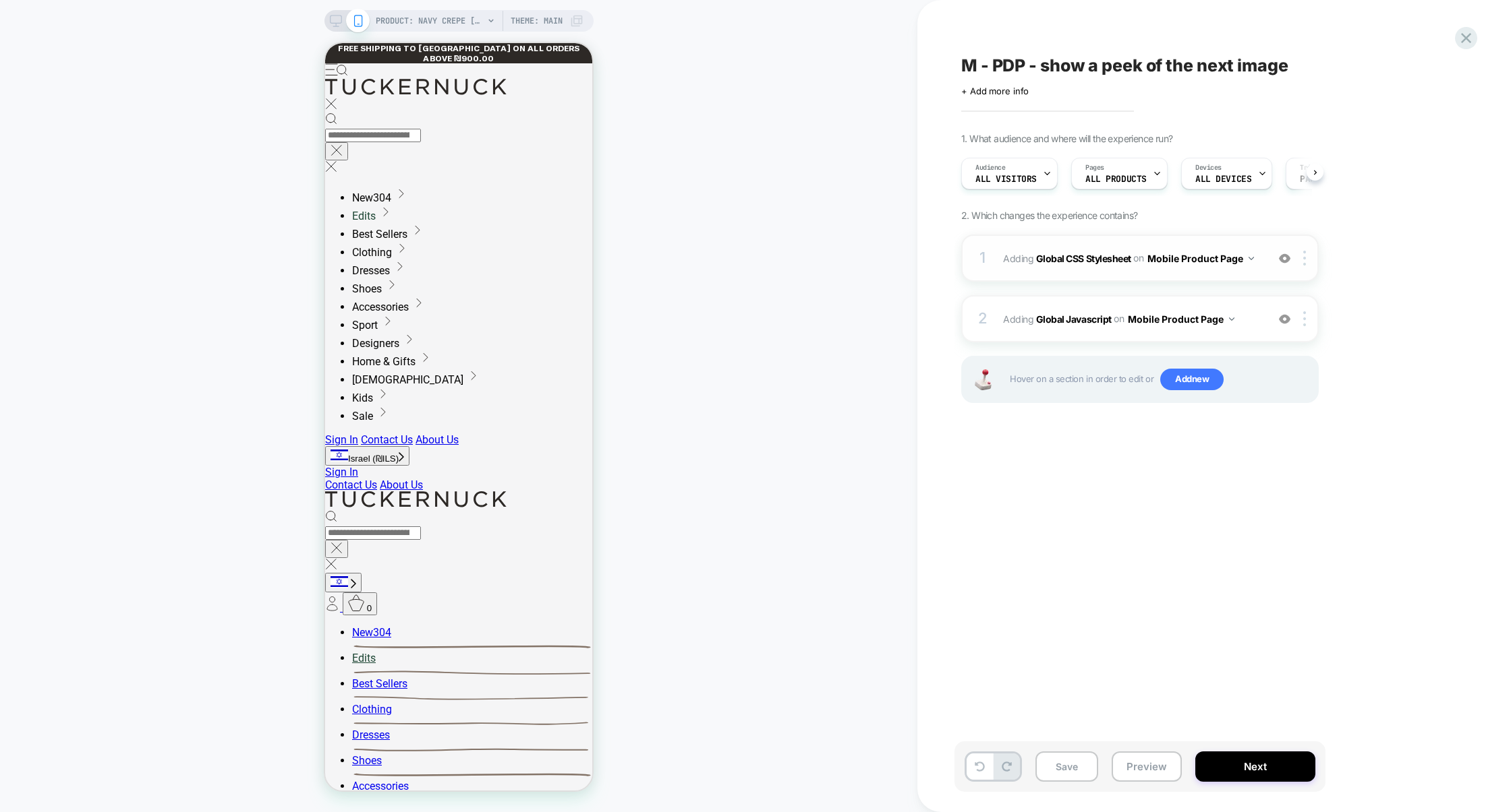
scroll to position [0, 1]
click at [1285, 259] on img at bounding box center [1284, 259] width 12 height 12
click at [1252, 331] on div "2 Adding Global Javascript on Mobile Product Page Add Before Add After Copy to …" at bounding box center [1139, 319] width 357 height 48
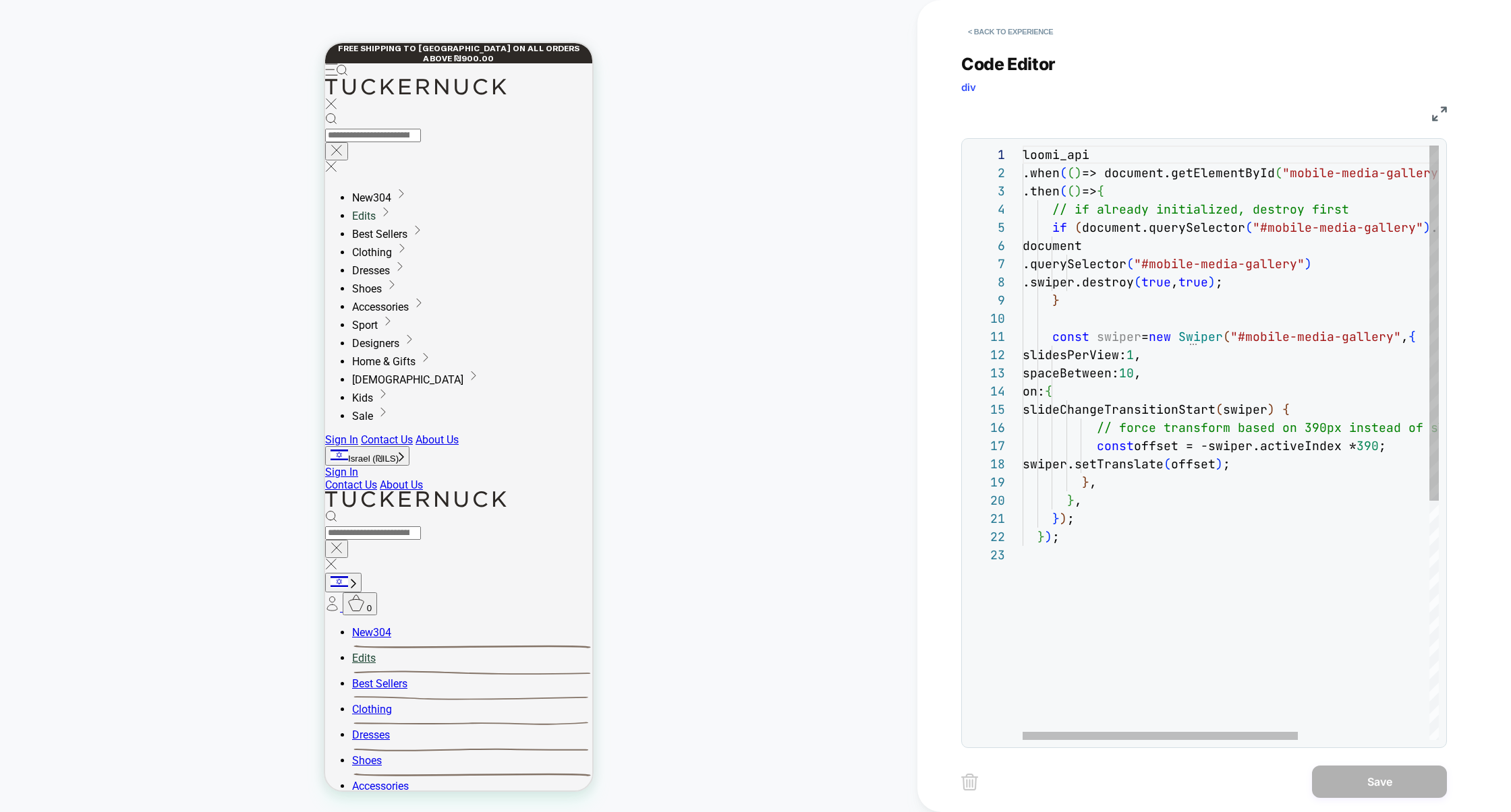
scroll to position [36, 167]
click at [1226, 366] on div "loomi_api .when ( ( ) => document.getElementById ( "mobile-media-gallery" ) && …" at bounding box center [1329, 643] width 614 height 995
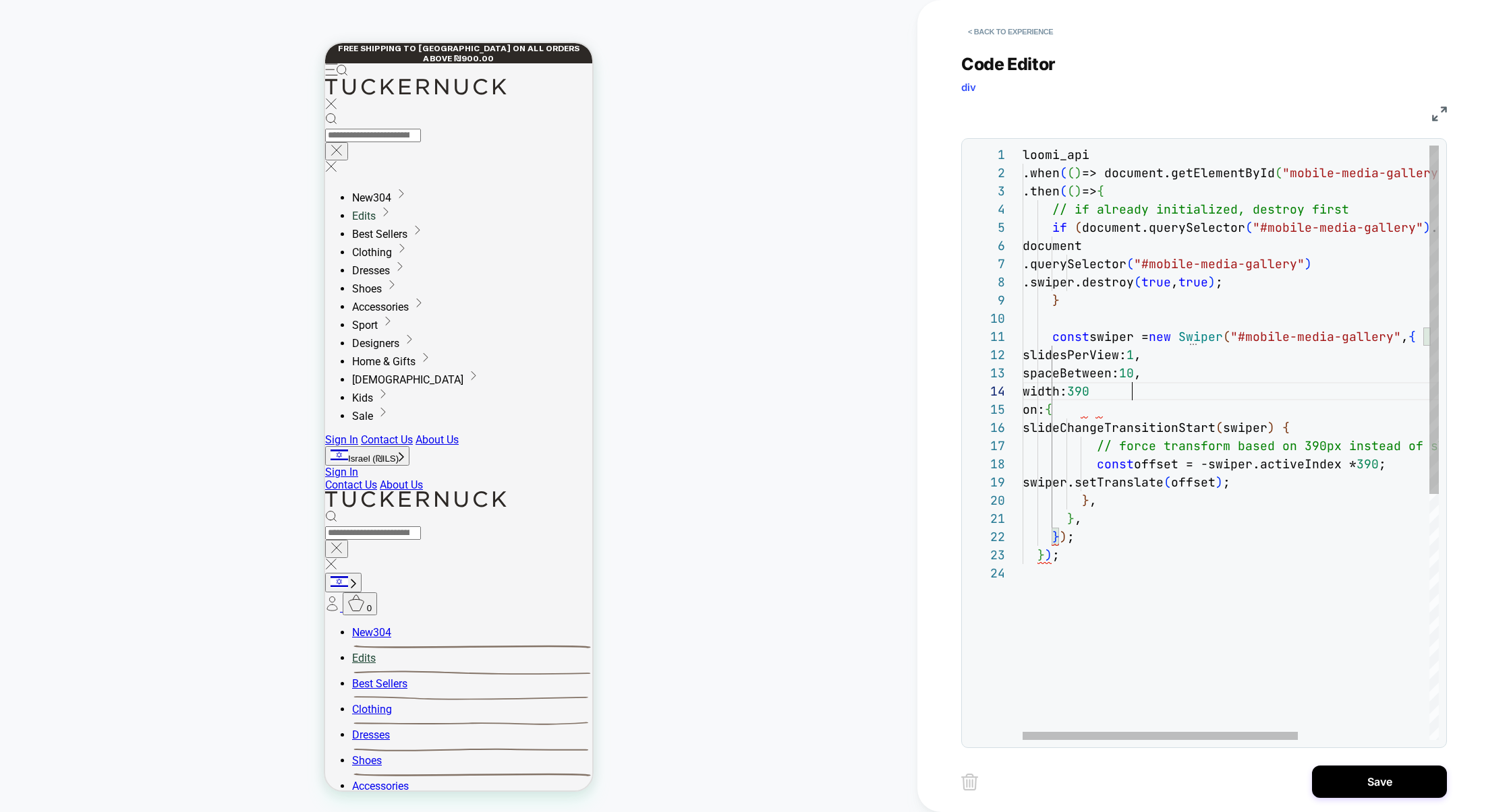
scroll to position [54, 117]
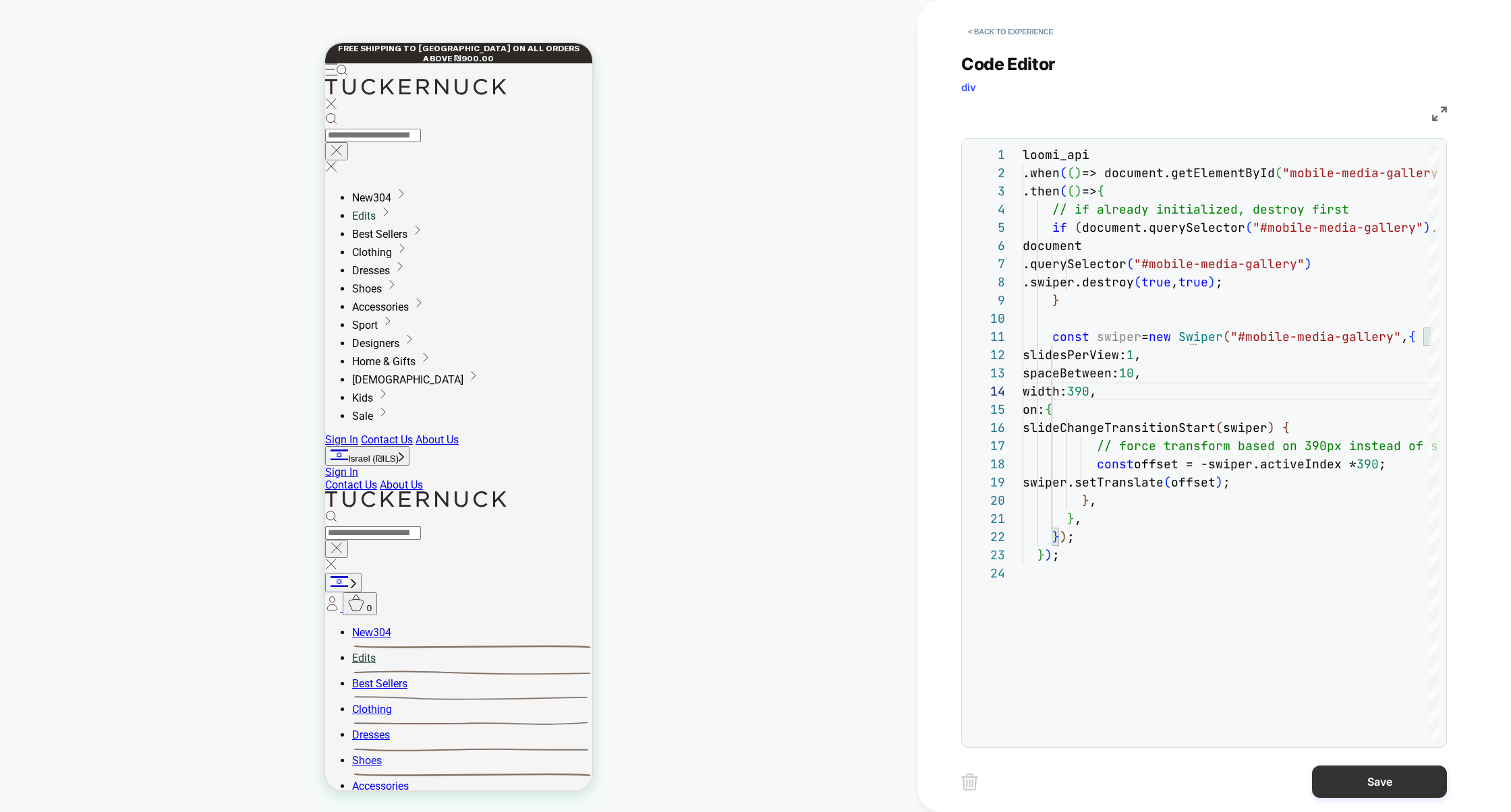
type textarea "**********"
click at [1385, 782] on button "Save" at bounding box center [1379, 781] width 135 height 32
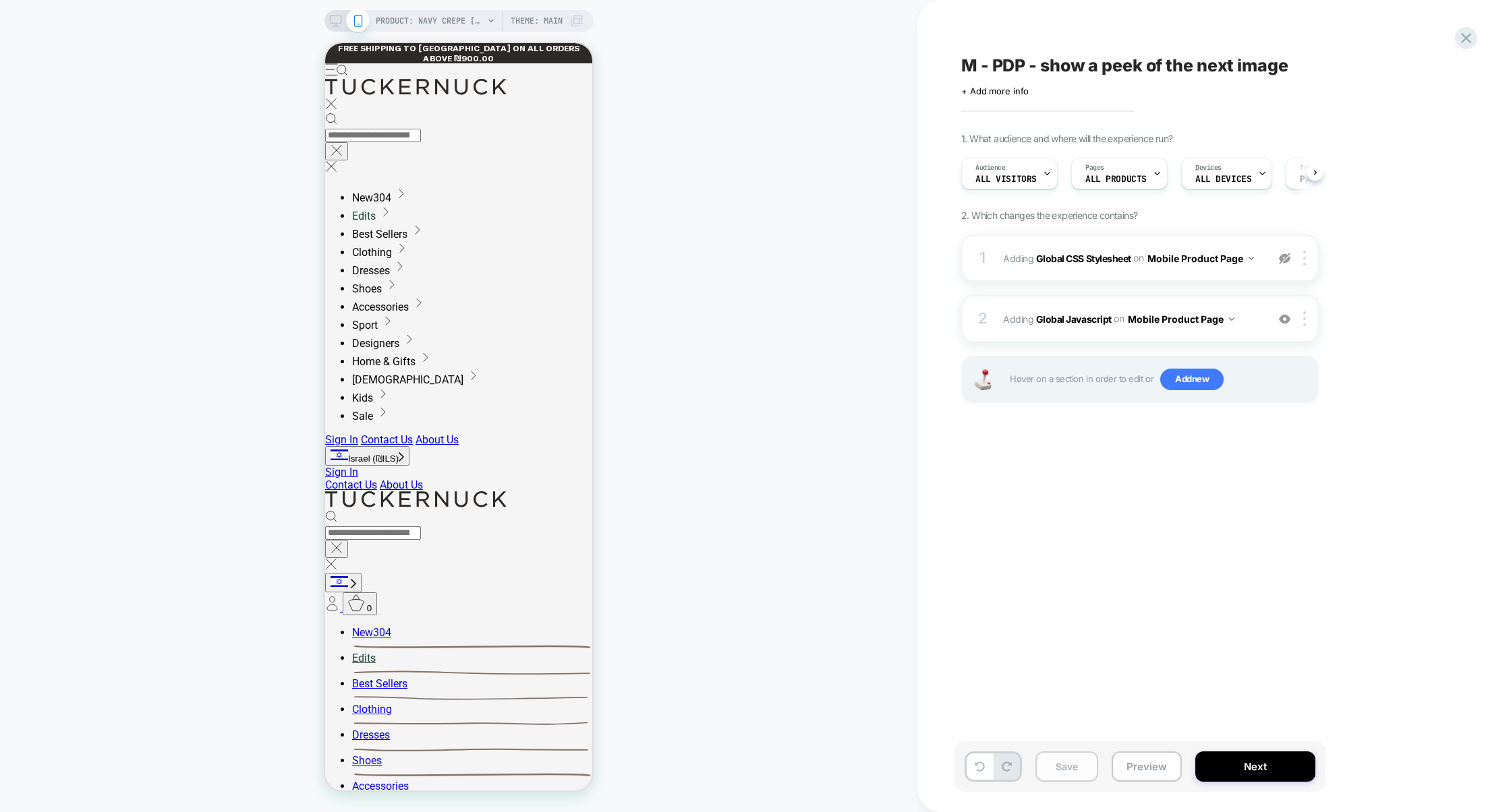
scroll to position [0, 1]
click at [1063, 772] on button "Save" at bounding box center [1066, 766] width 62 height 30
click at [1127, 772] on button "Preview" at bounding box center [1146, 766] width 70 height 30
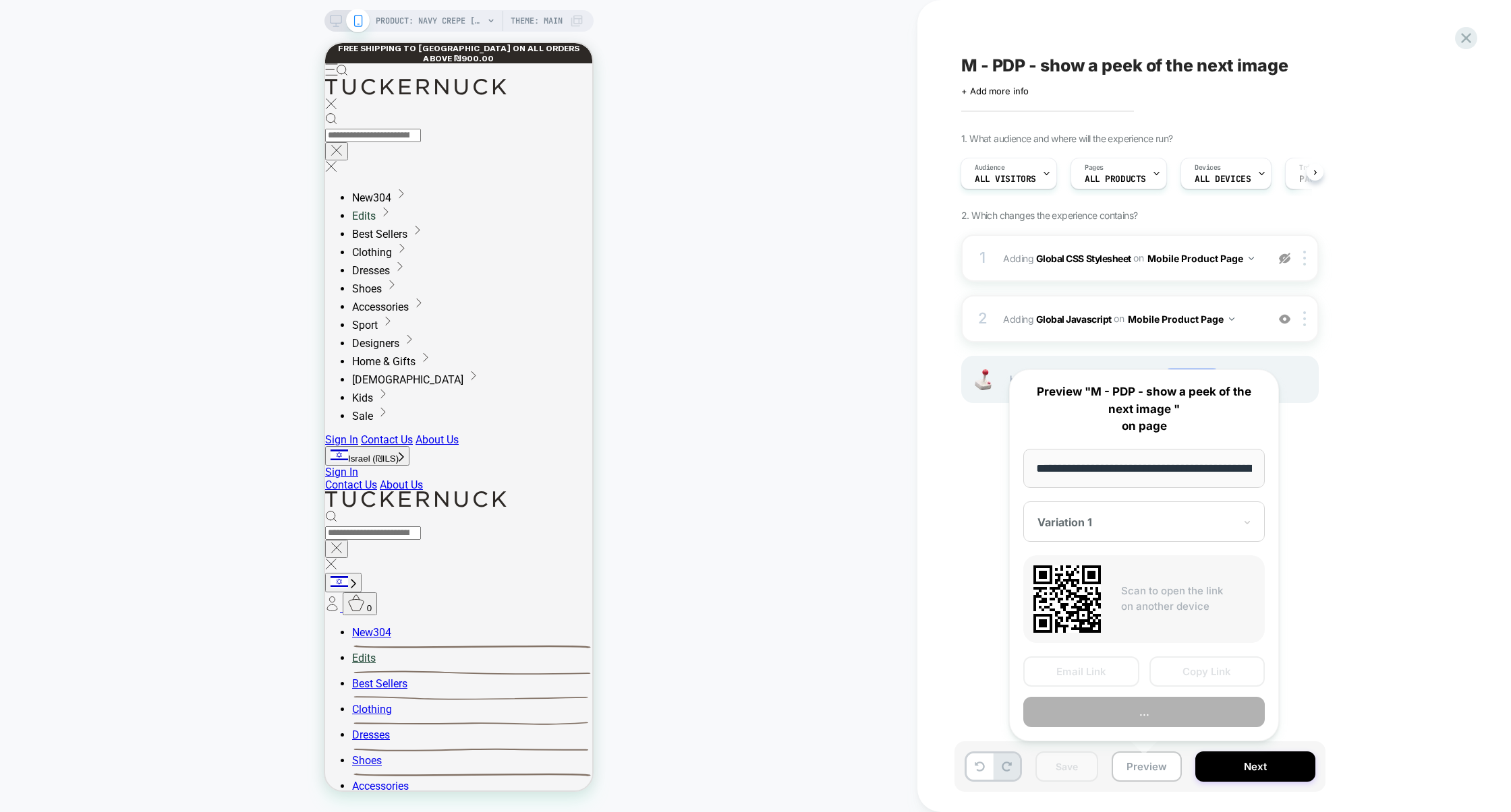
scroll to position [0, 0]
click at [1186, 680] on button "Copy Link" at bounding box center [1206, 671] width 116 height 30
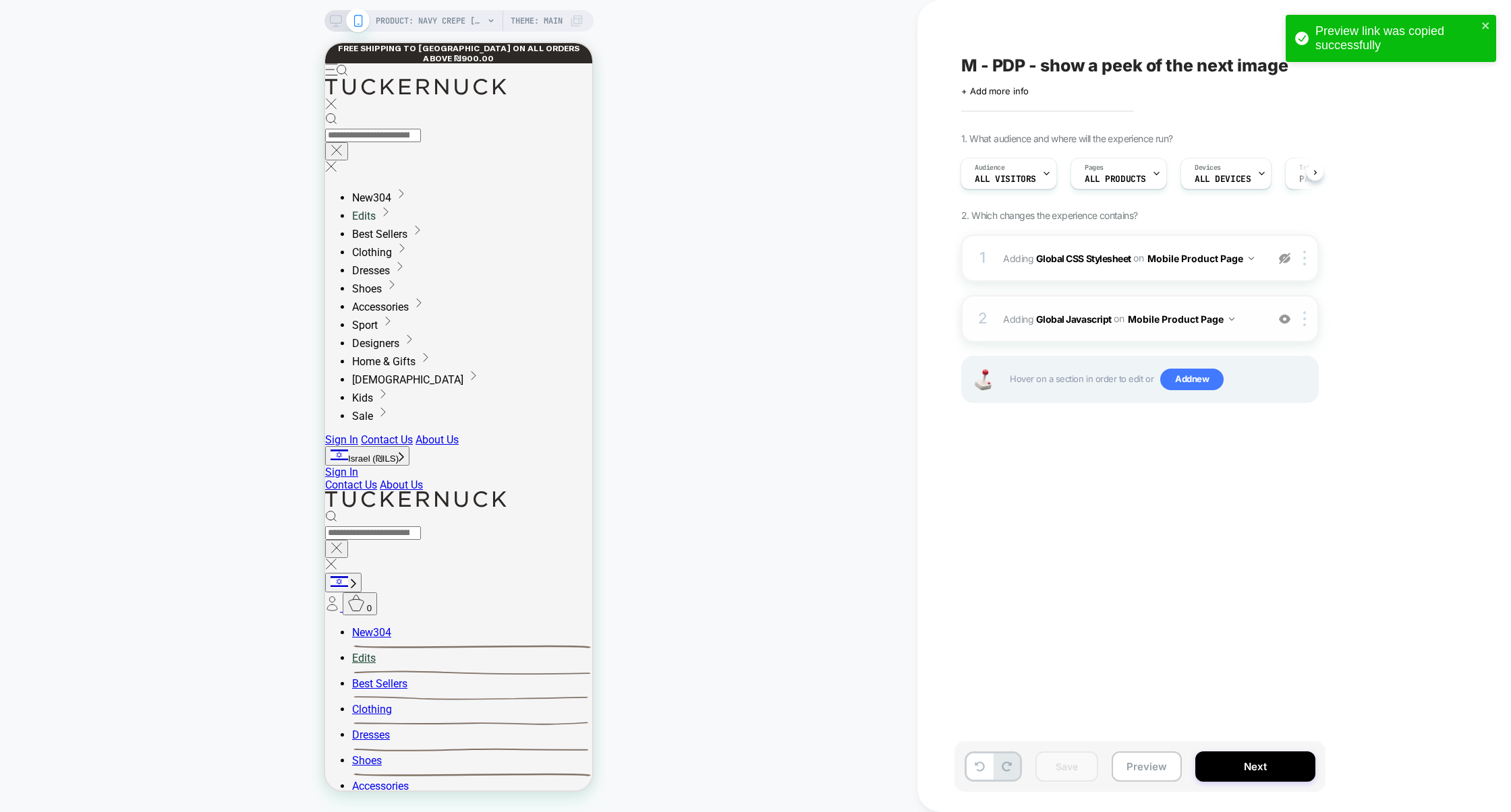
click at [1119, 304] on div "2 Adding Global Javascript on Mobile Product Page Add Before Add After Copy to …" at bounding box center [1139, 319] width 357 height 48
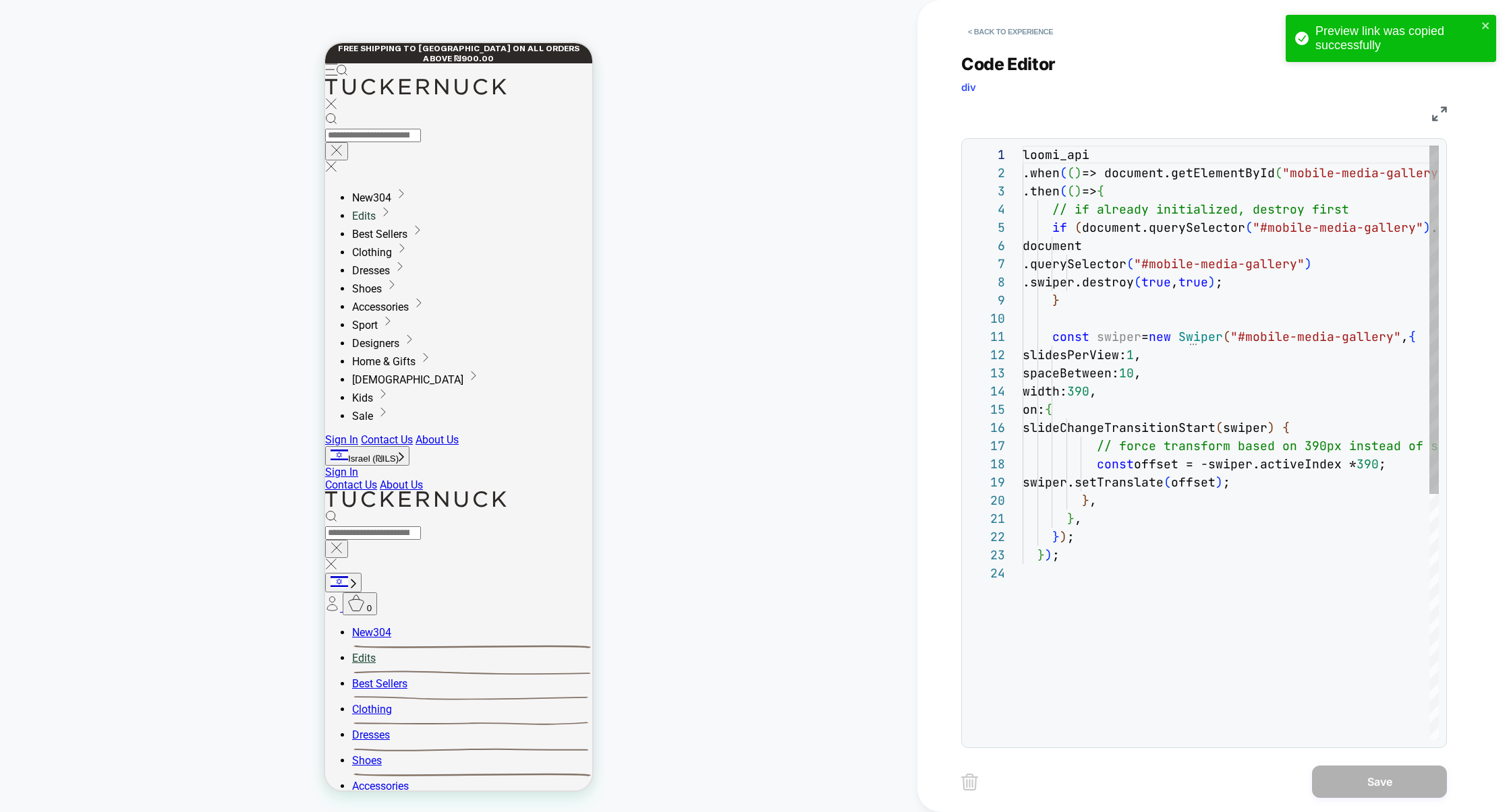
scroll to position [182, 0]
click at [1442, 114] on img at bounding box center [1439, 114] width 15 height 15
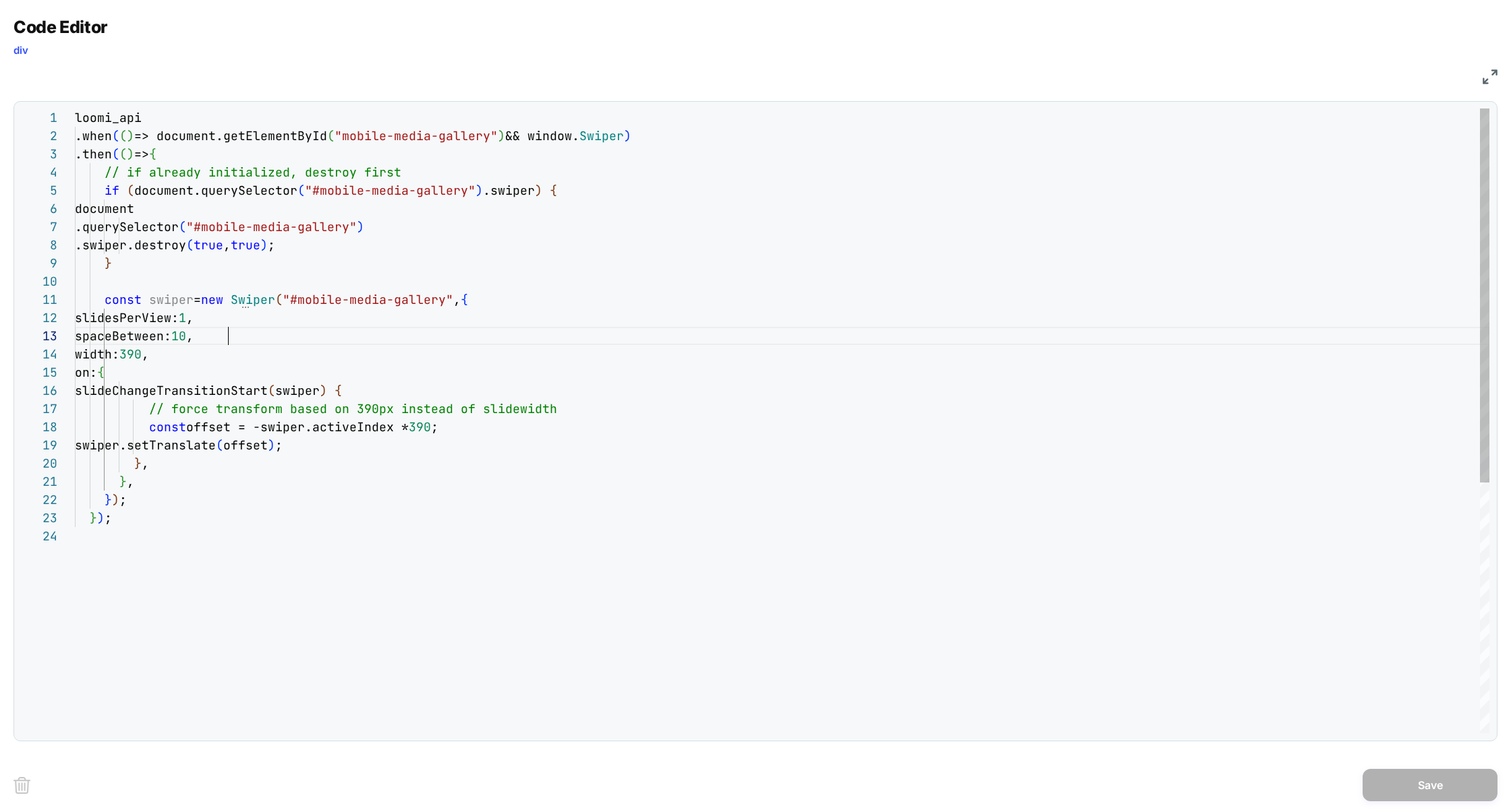
scroll to position [36, 153]
click at [228, 336] on div "loomi_api .when ( ( ) => document.getElementById ( "mobile-media-gallery" ) && …" at bounding box center [782, 630] width 1415 height 1043
type textarea "**********"
click at [1382, 779] on button "Save" at bounding box center [1429, 785] width 135 height 32
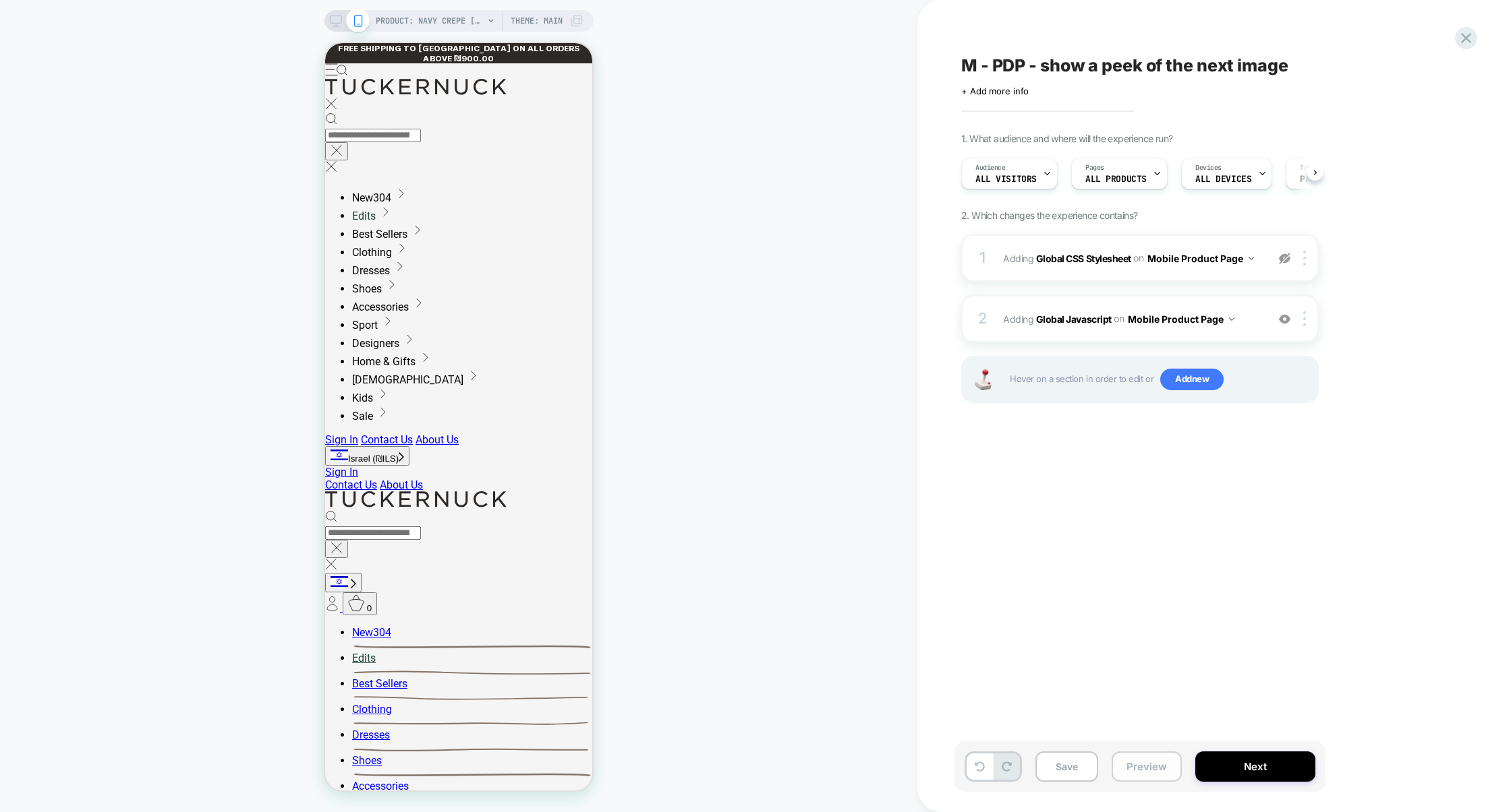
scroll to position [0, 1]
click at [1294, 258] on div at bounding box center [1284, 258] width 22 height 15
click at [1234, 273] on div "1 Adding Global CSS Stylesheet on Mobile Product Page Add Before Add After Copy…" at bounding box center [1139, 258] width 357 height 48
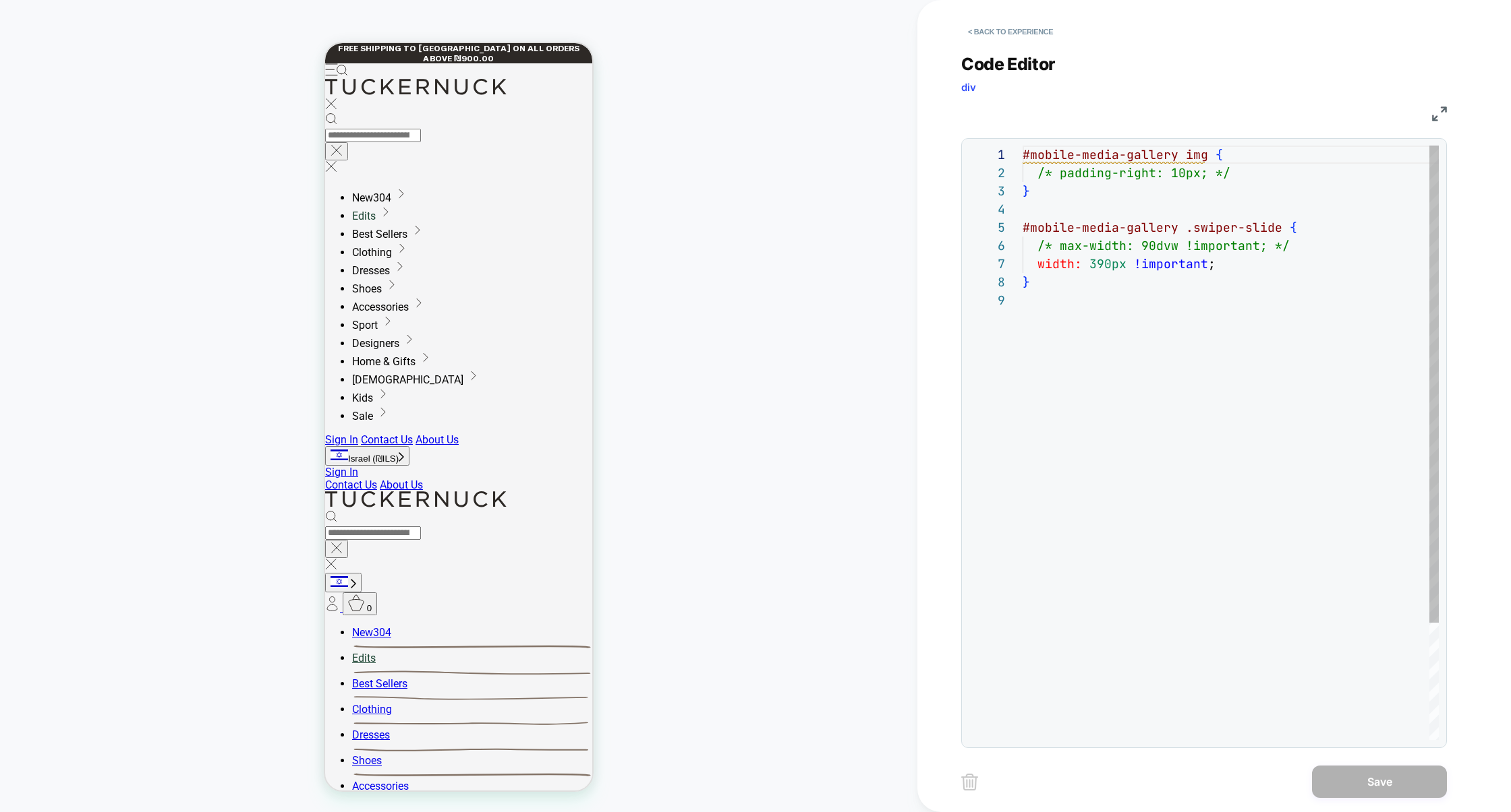
scroll to position [146, 0]
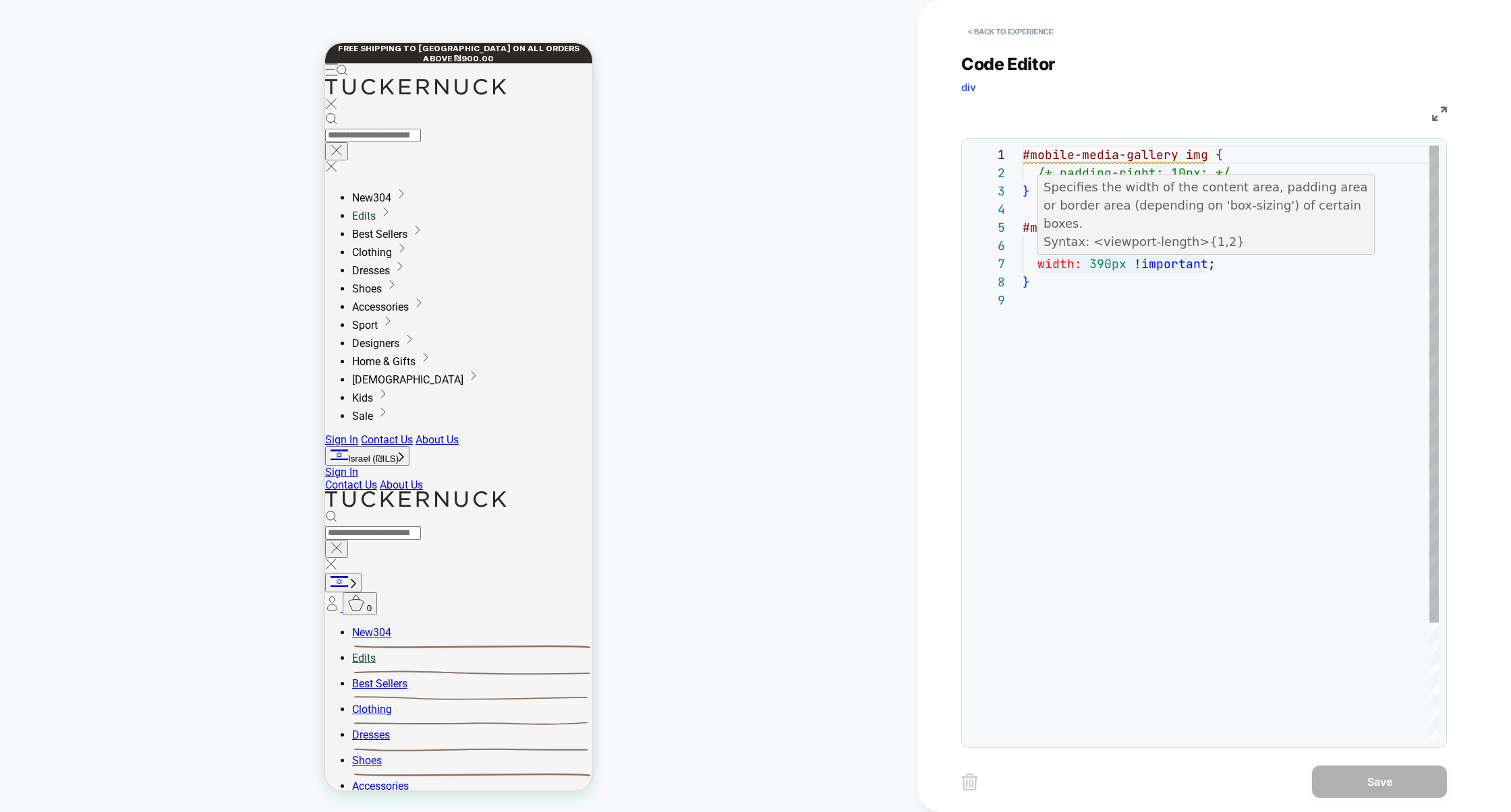
click at [1118, 171] on div "#mobile-media-gallery img { /* padding-right: 10px; */ } #mobile-media-gallery …" at bounding box center [1231, 515] width 416 height 740
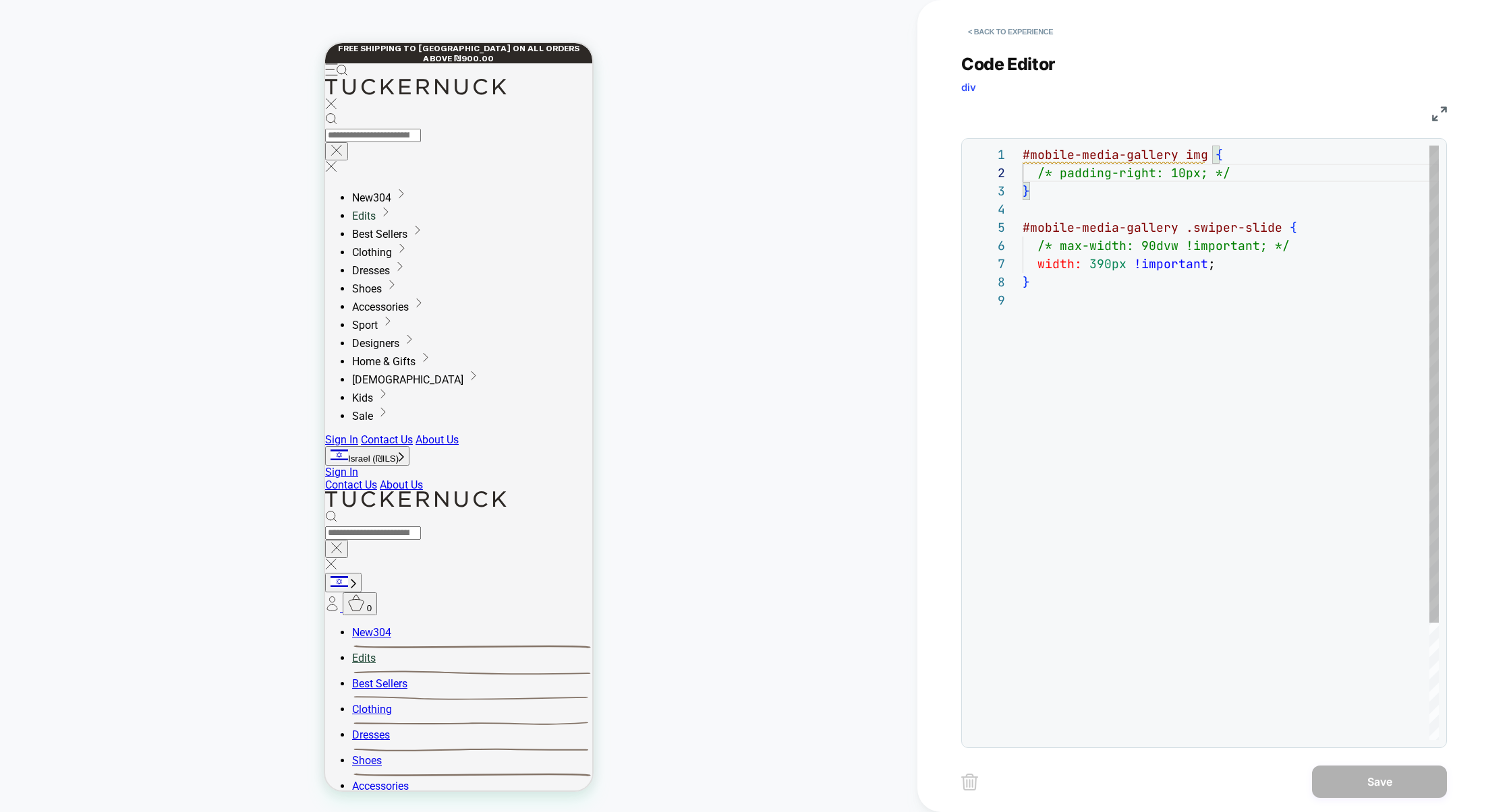
type textarea "**********"
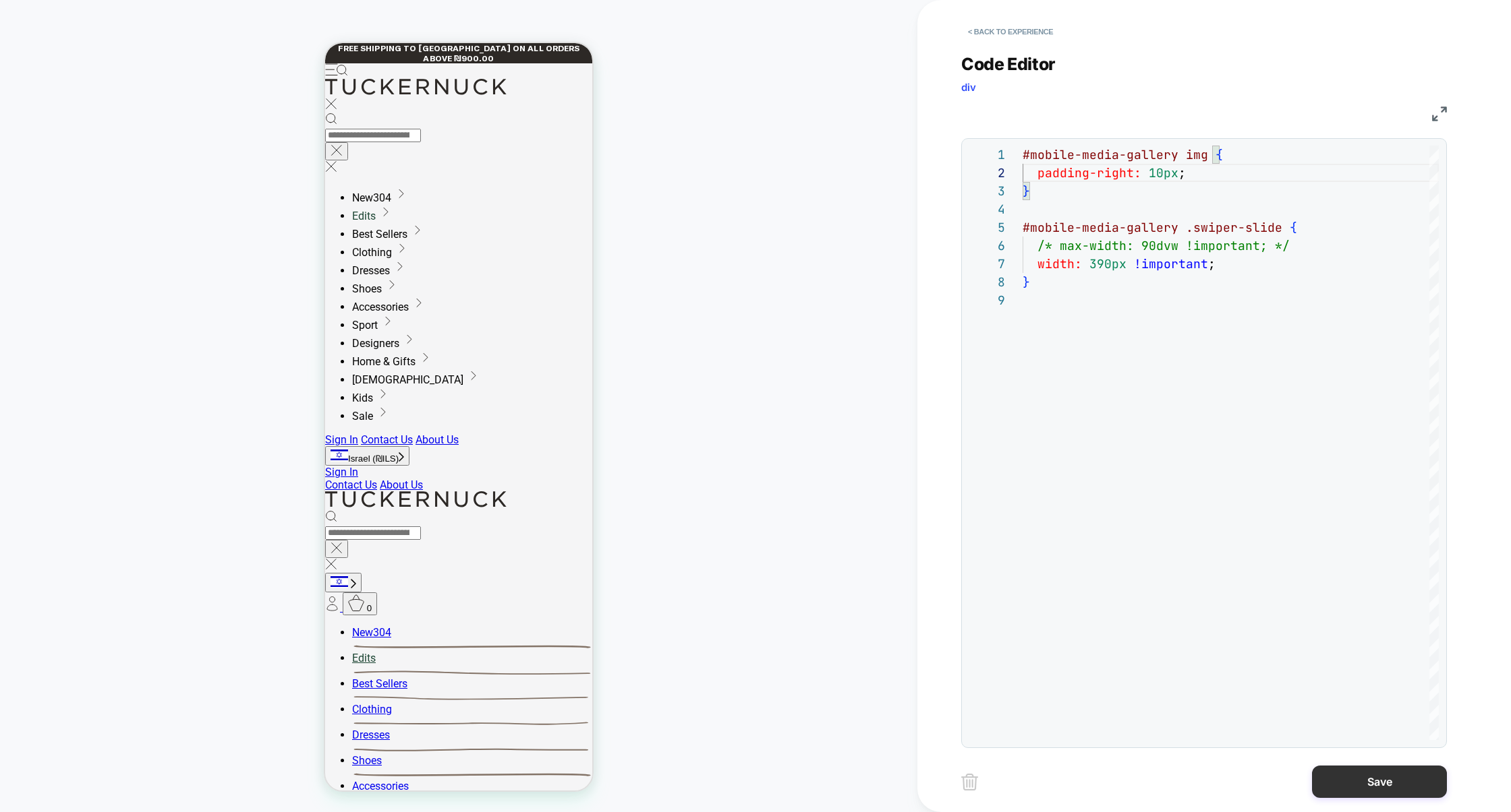
click at [1342, 775] on button "Save" at bounding box center [1379, 781] width 135 height 32
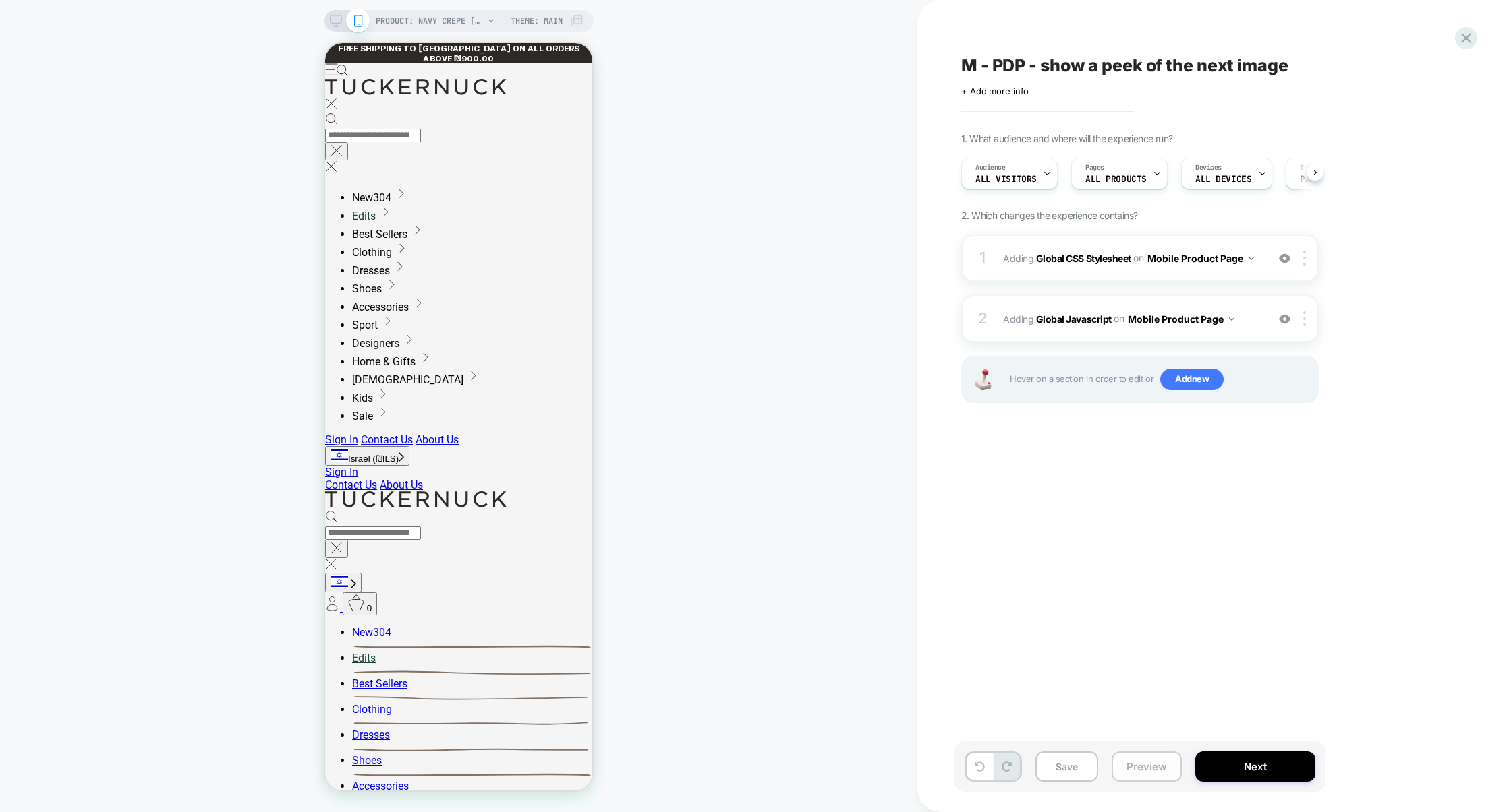
scroll to position [0, 1]
click at [1175, 278] on div "1 Adding Global CSS Stylesheet on Mobile Product Page Add Before Add After Copy…" at bounding box center [1139, 258] width 357 height 48
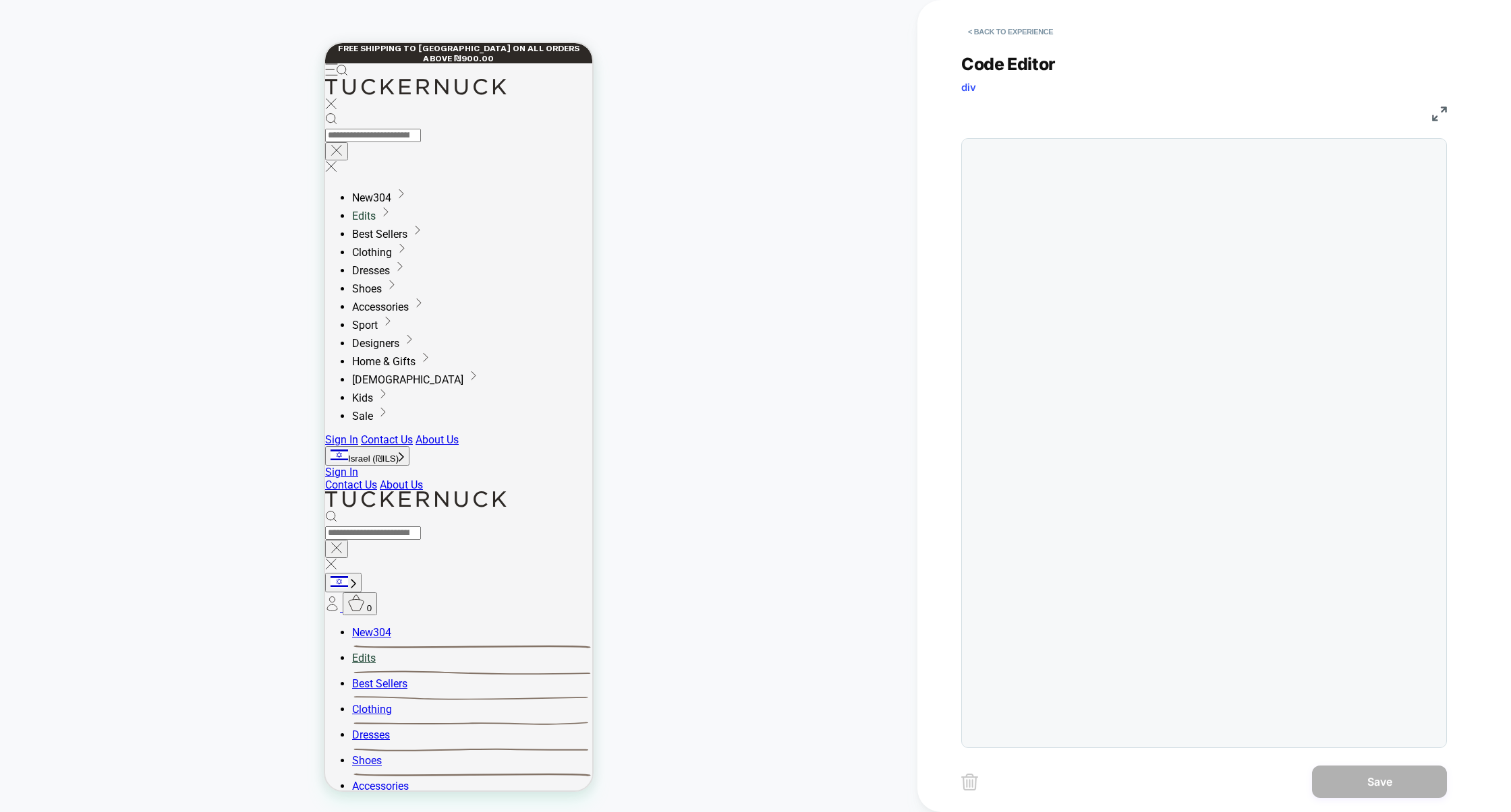
scroll to position [146, 0]
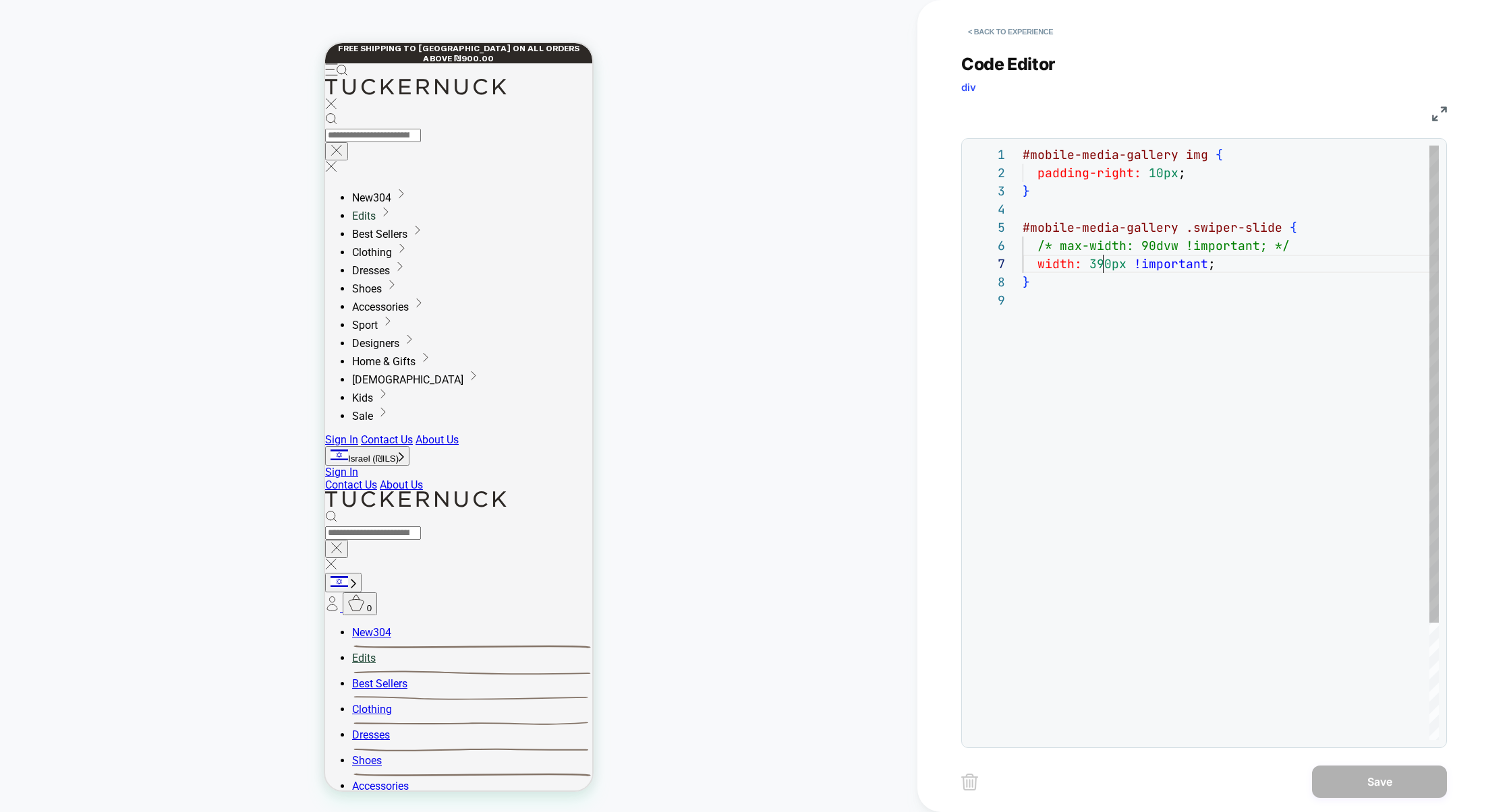
click at [1100, 261] on div "#mobile-media-gallery img { padding-right: 10px ; } #mobile-media-gallery .swip…" at bounding box center [1231, 515] width 416 height 740
type textarea "**********"
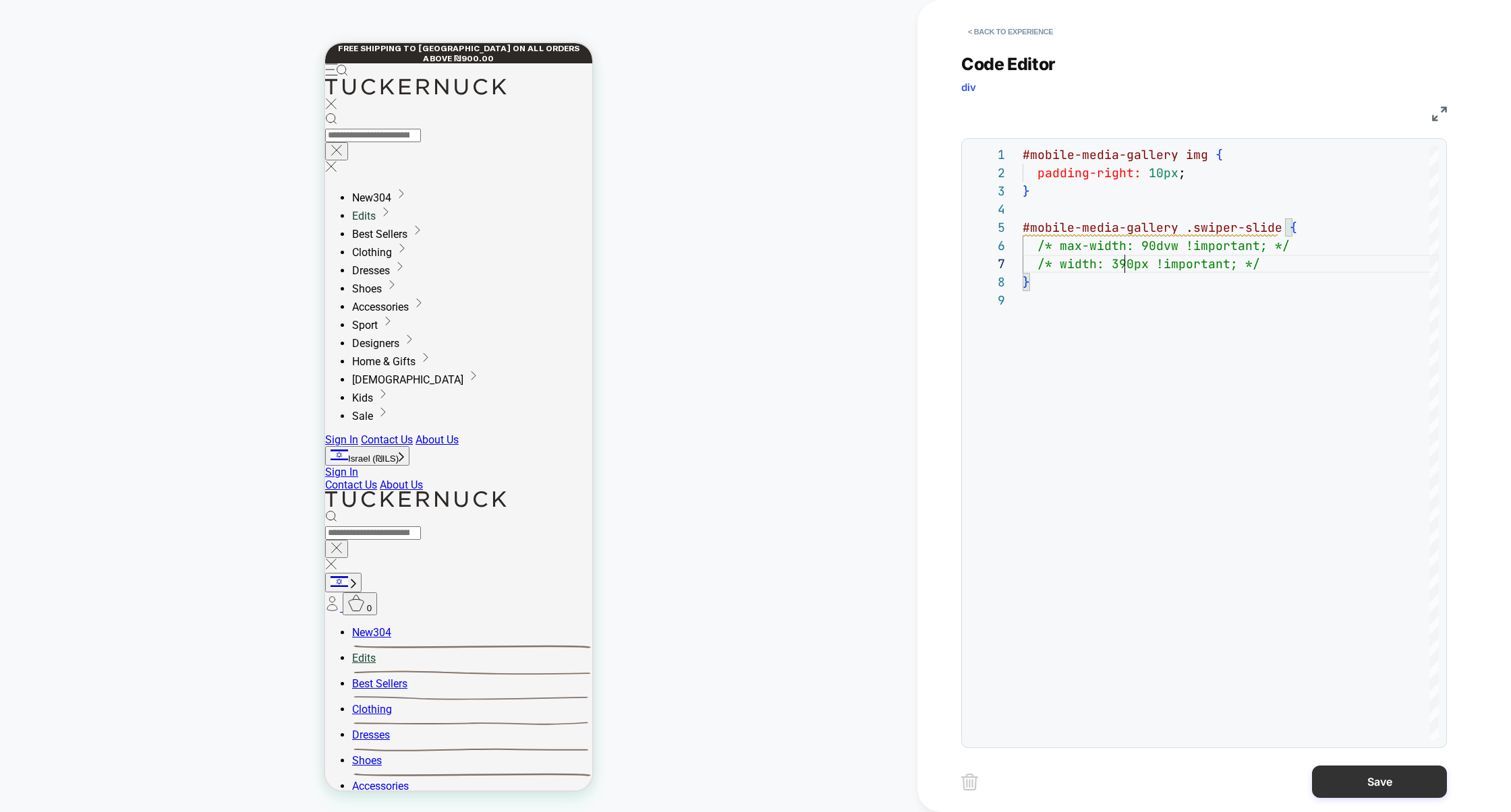
click at [1352, 770] on button "Save" at bounding box center [1379, 781] width 135 height 32
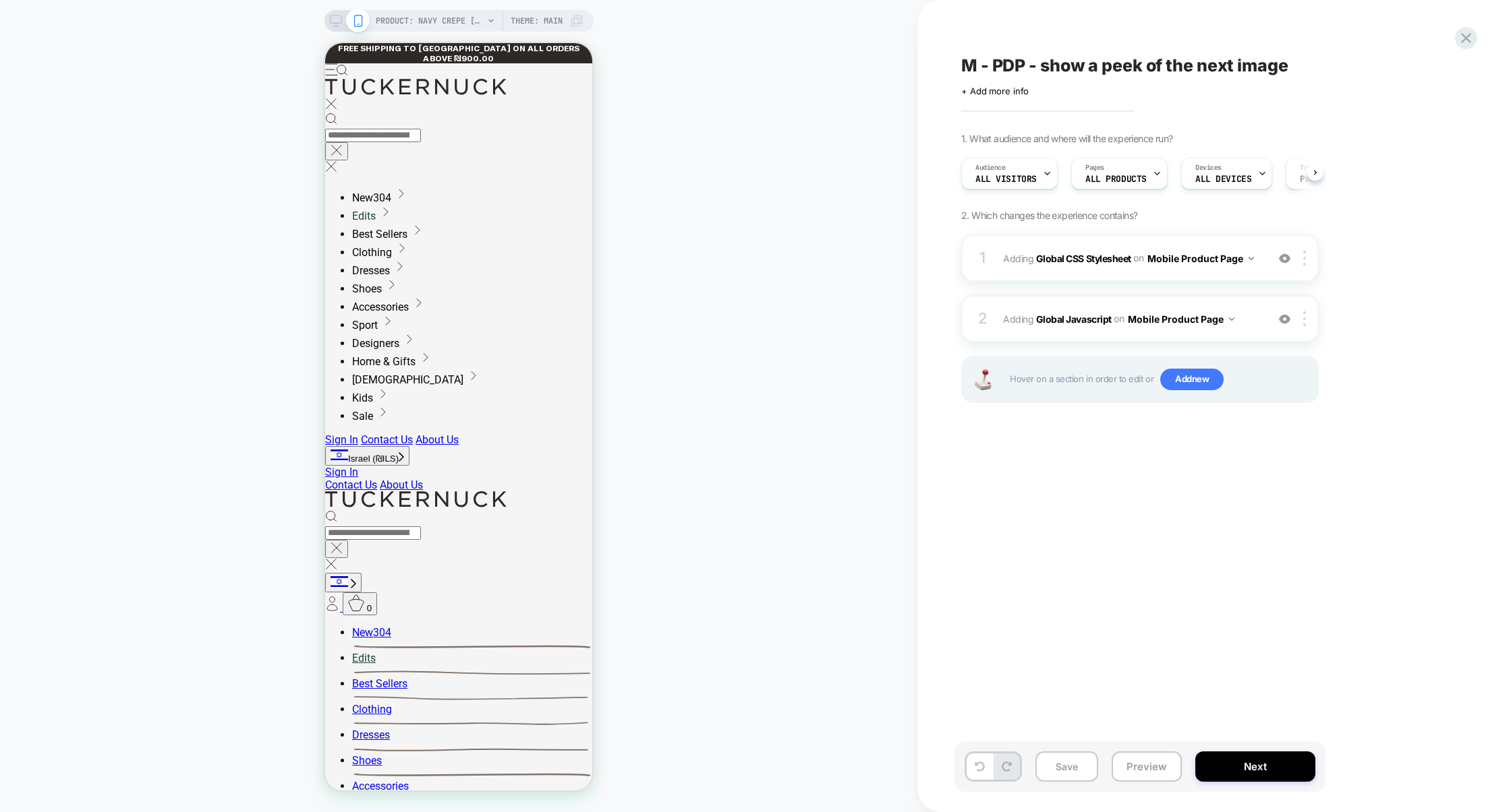
click at [1139, 763] on button "Preview" at bounding box center [1146, 766] width 70 height 30
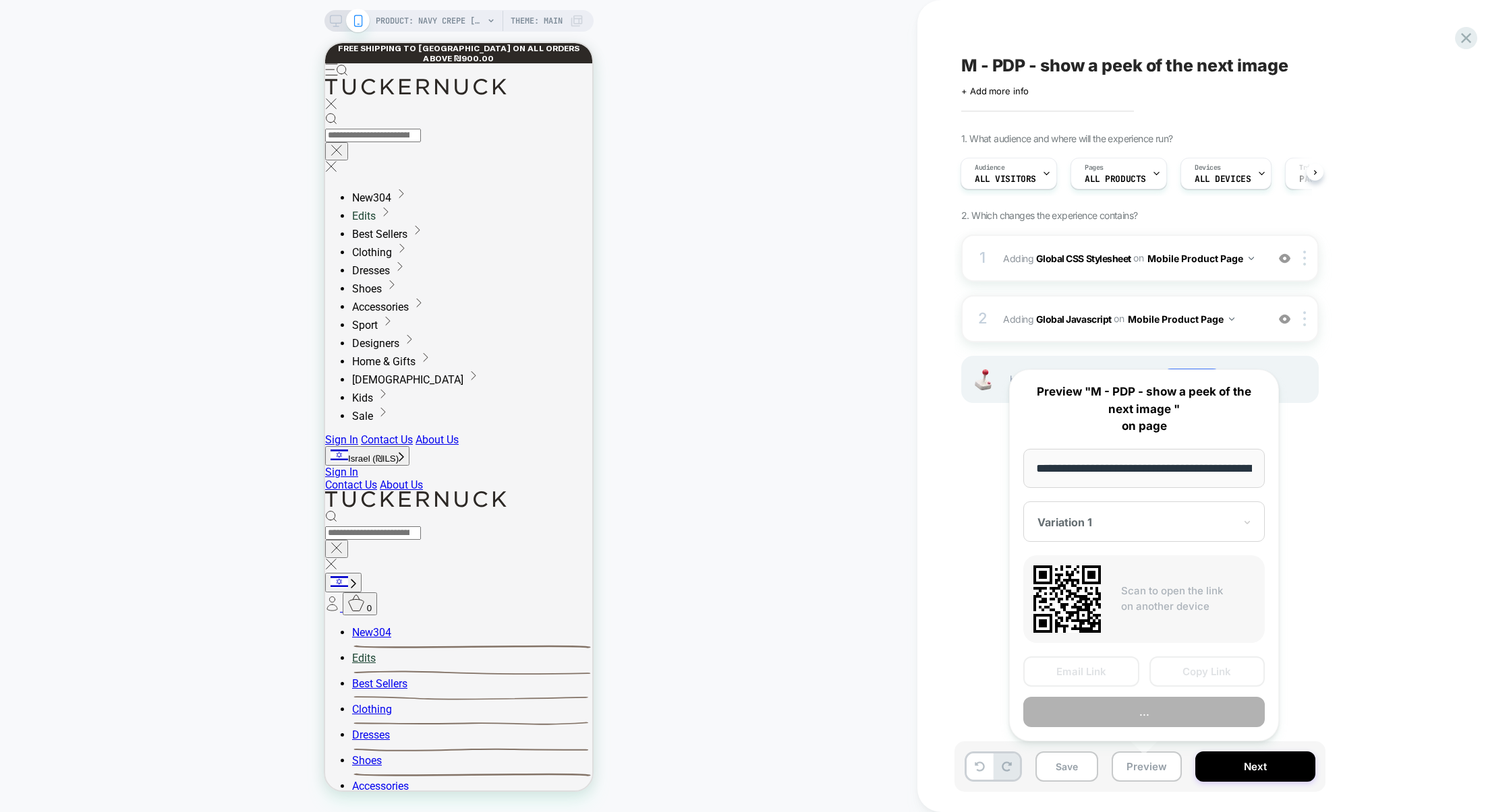
scroll to position [0, 212]
click at [1197, 674] on button "Copy Link" at bounding box center [1206, 671] width 116 height 30
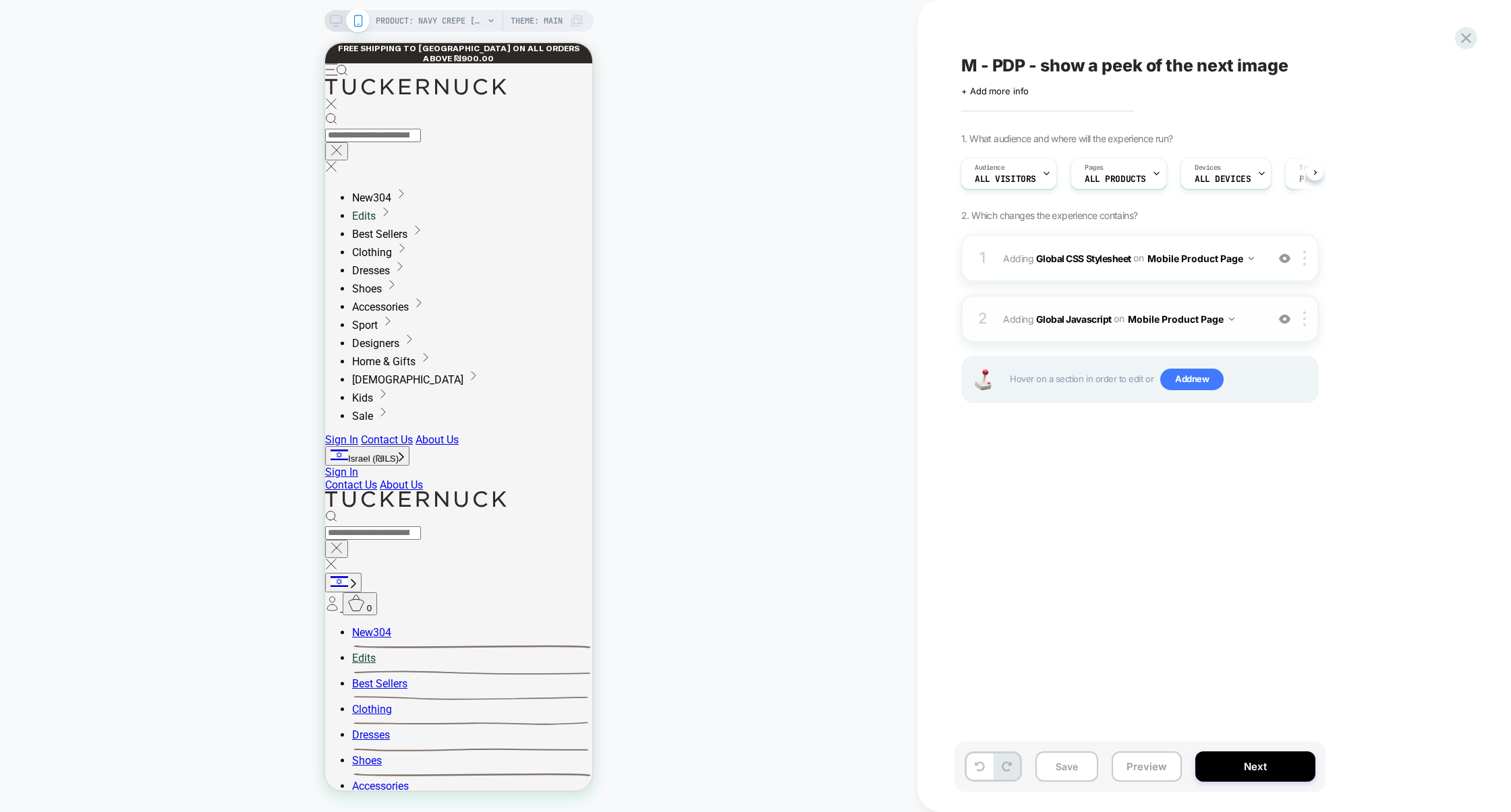
click at [1094, 303] on div "2 Adding Global Javascript on Mobile Product Page Add Before Add After Copy to …" at bounding box center [1139, 319] width 357 height 48
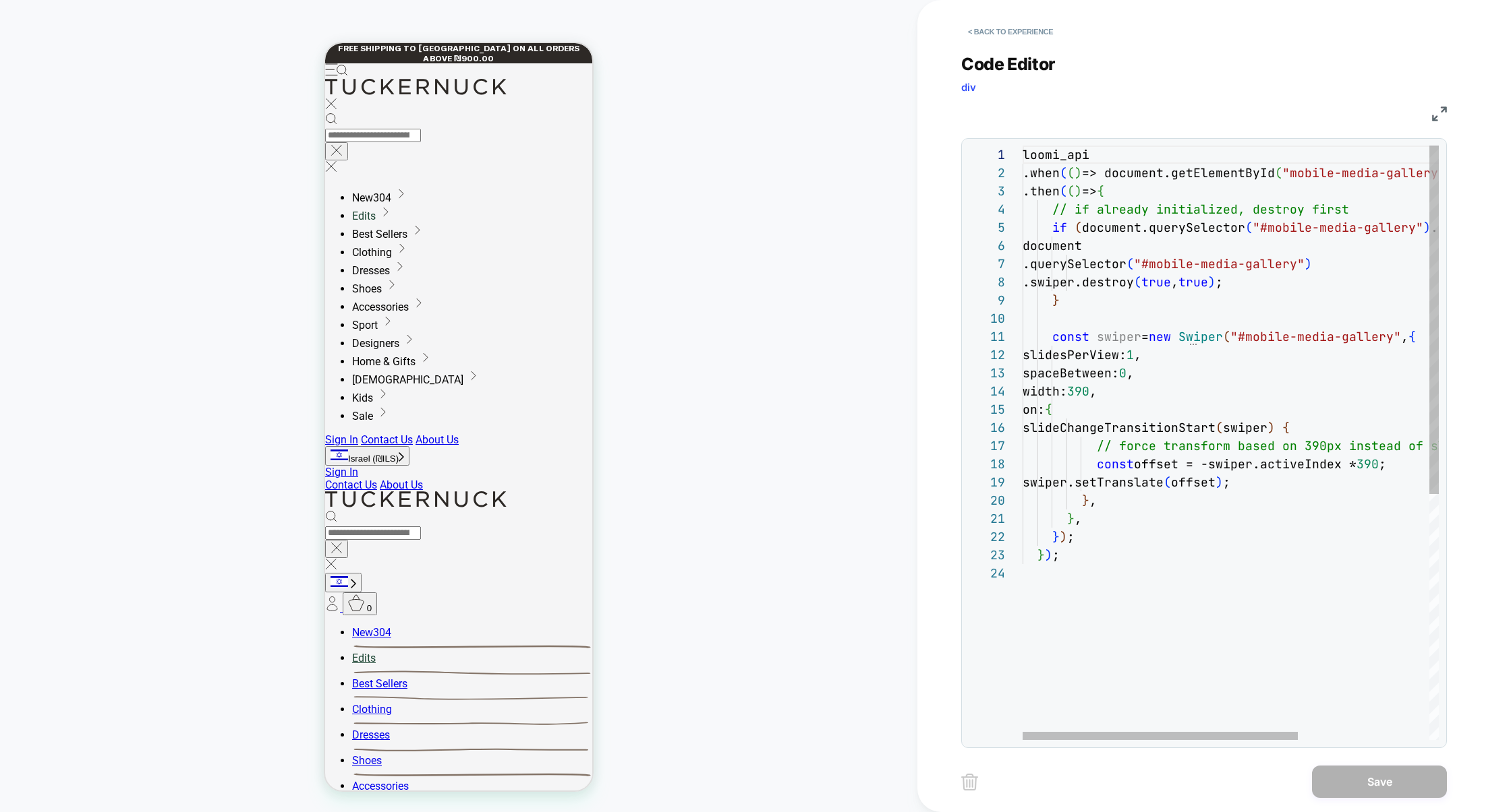
scroll to position [36, 161]
click at [1204, 372] on div "loomi_api .when ( ( ) => document.getElementById ( "mobile-media-gallery" ) && …" at bounding box center [1329, 653] width 614 height 1013
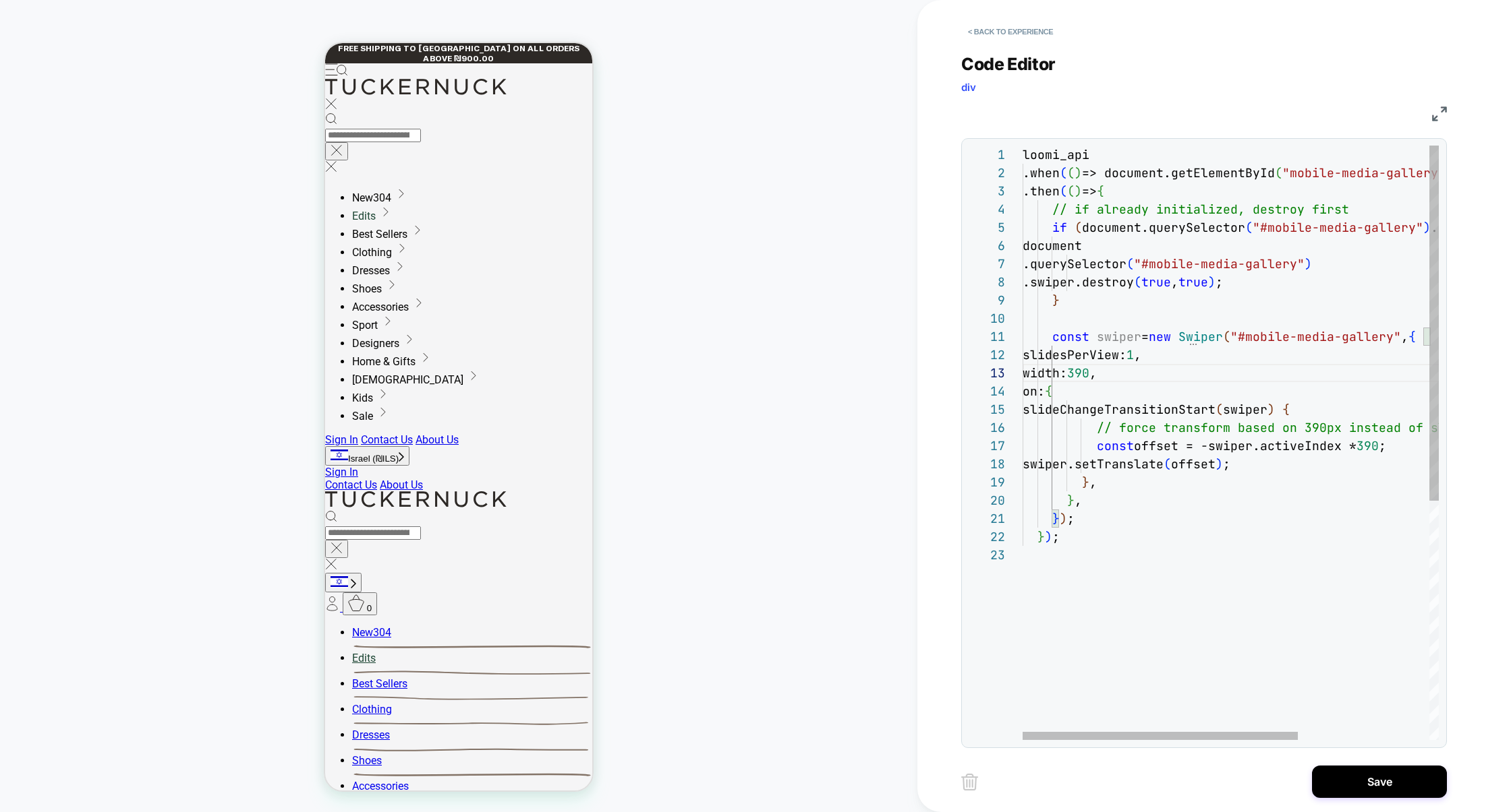
click at [1154, 375] on div "loomi_api .when ( ( ) => document.getElementById ( "mobile-media-gallery" ) && …" at bounding box center [1329, 643] width 614 height 995
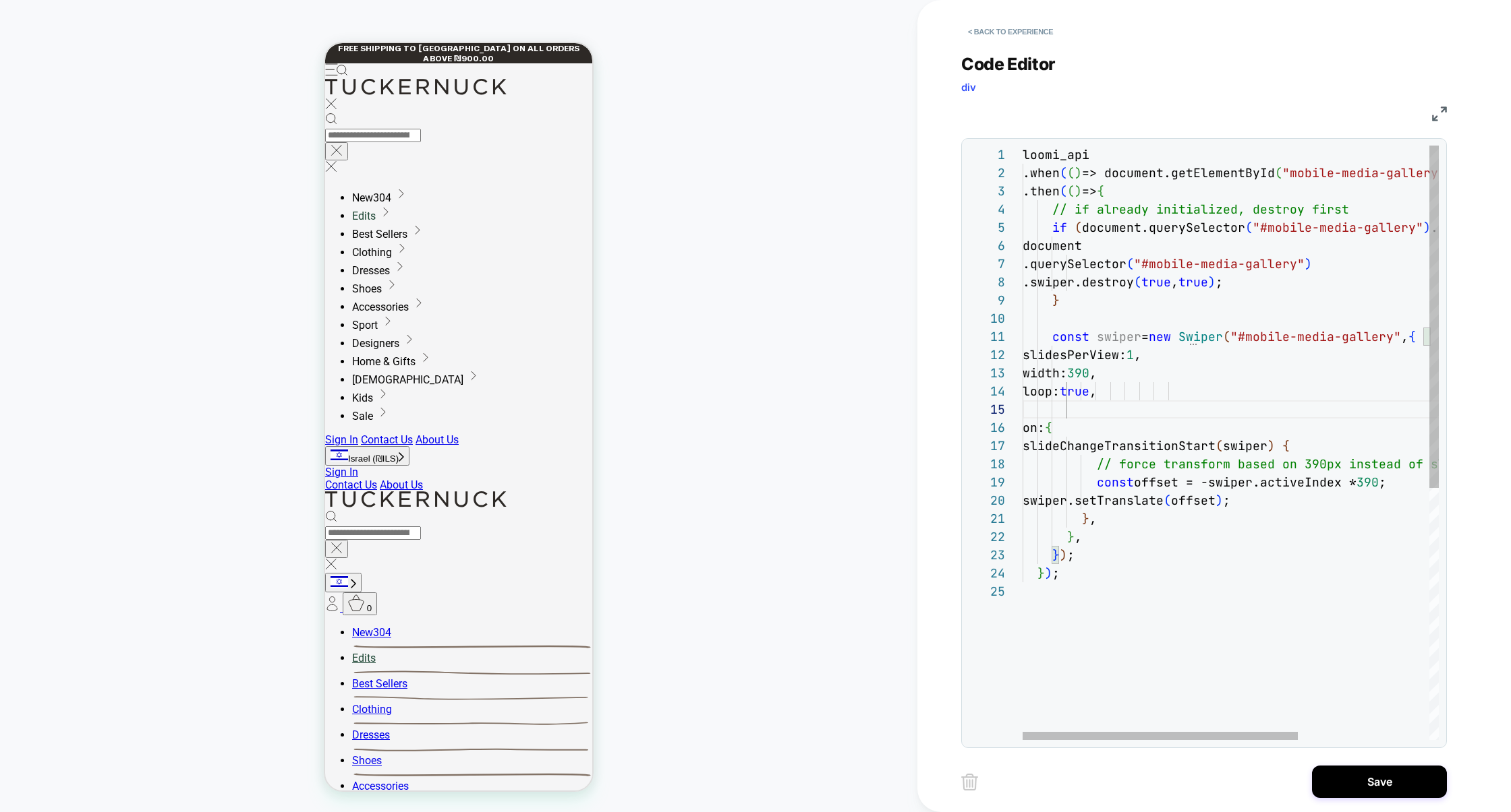
scroll to position [127, 130]
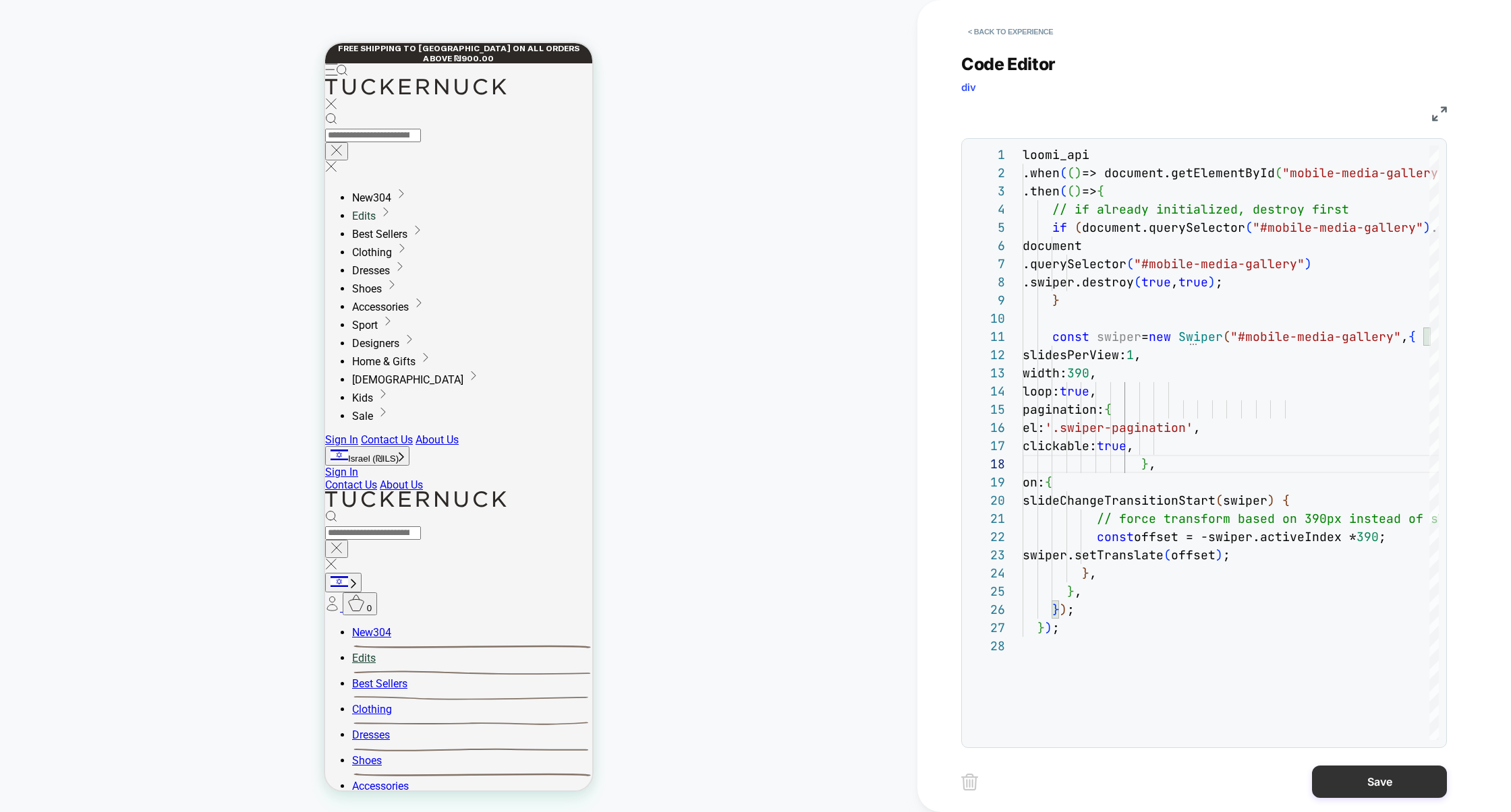
type textarea "**********"
click at [1363, 791] on button "Save" at bounding box center [1379, 781] width 135 height 32
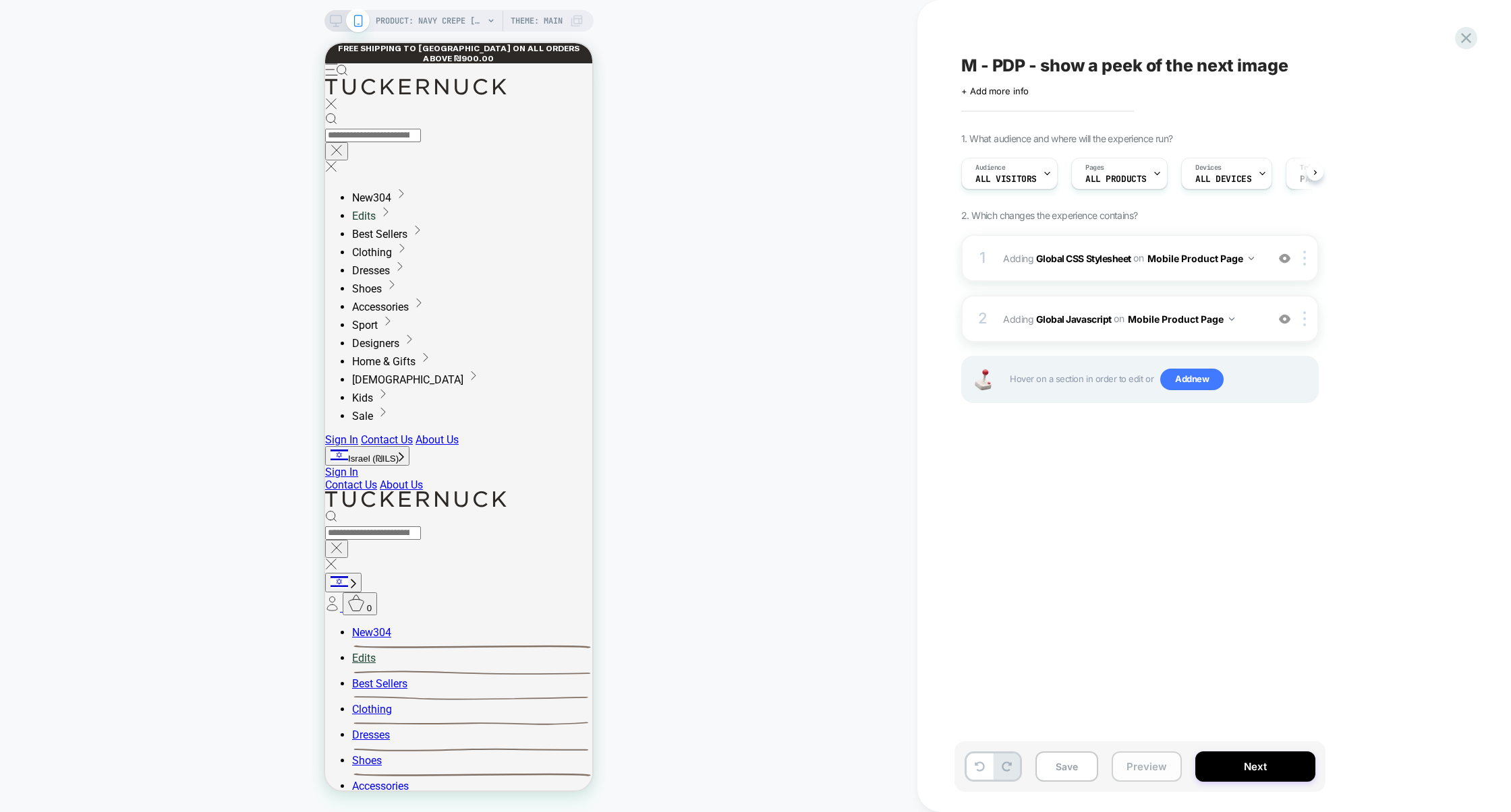
click at [1161, 774] on button "Preview" at bounding box center [1146, 766] width 70 height 30
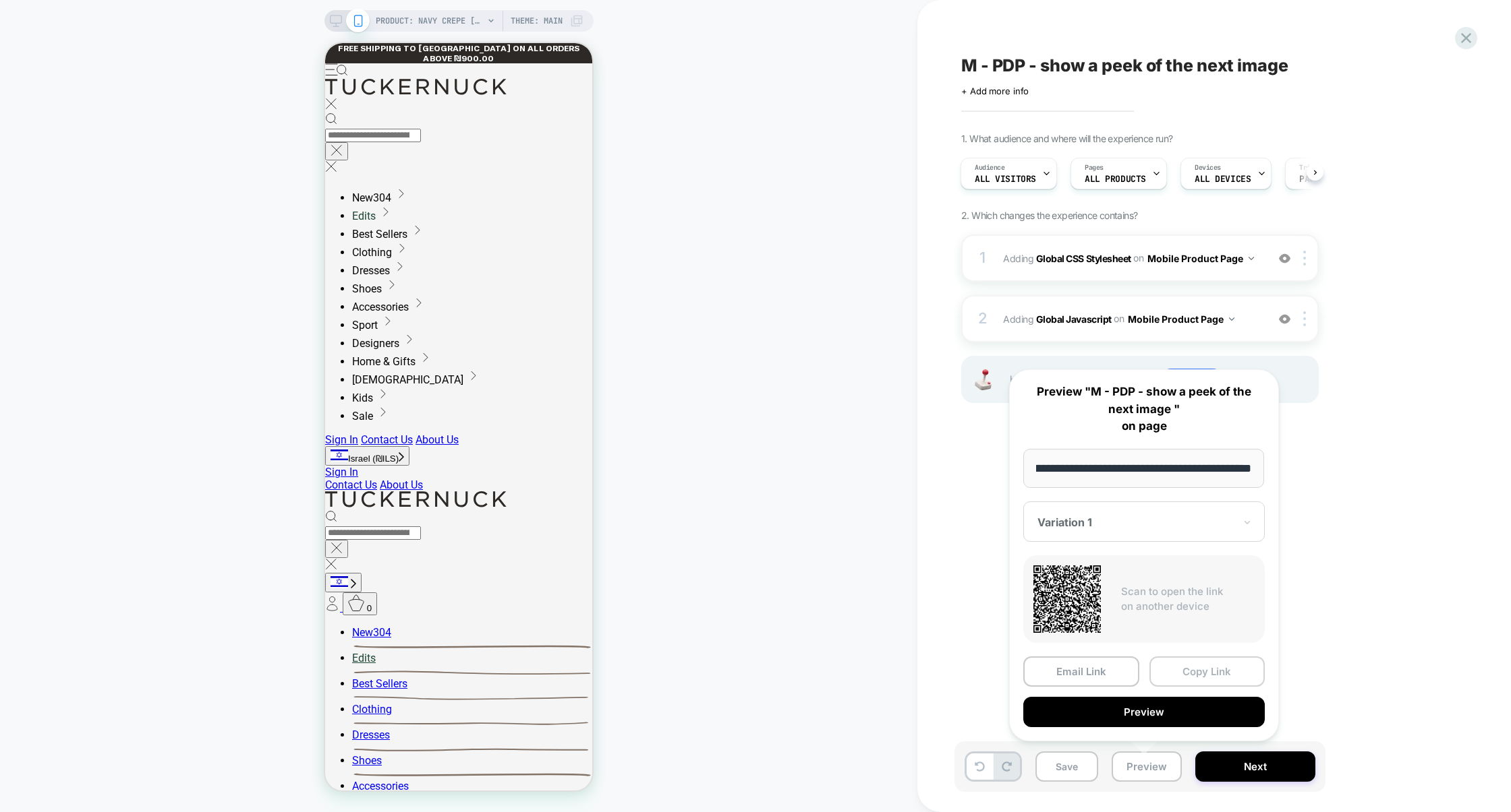
scroll to position [0, 0]
click at [1200, 657] on button "Copy Link" at bounding box center [1206, 671] width 116 height 30
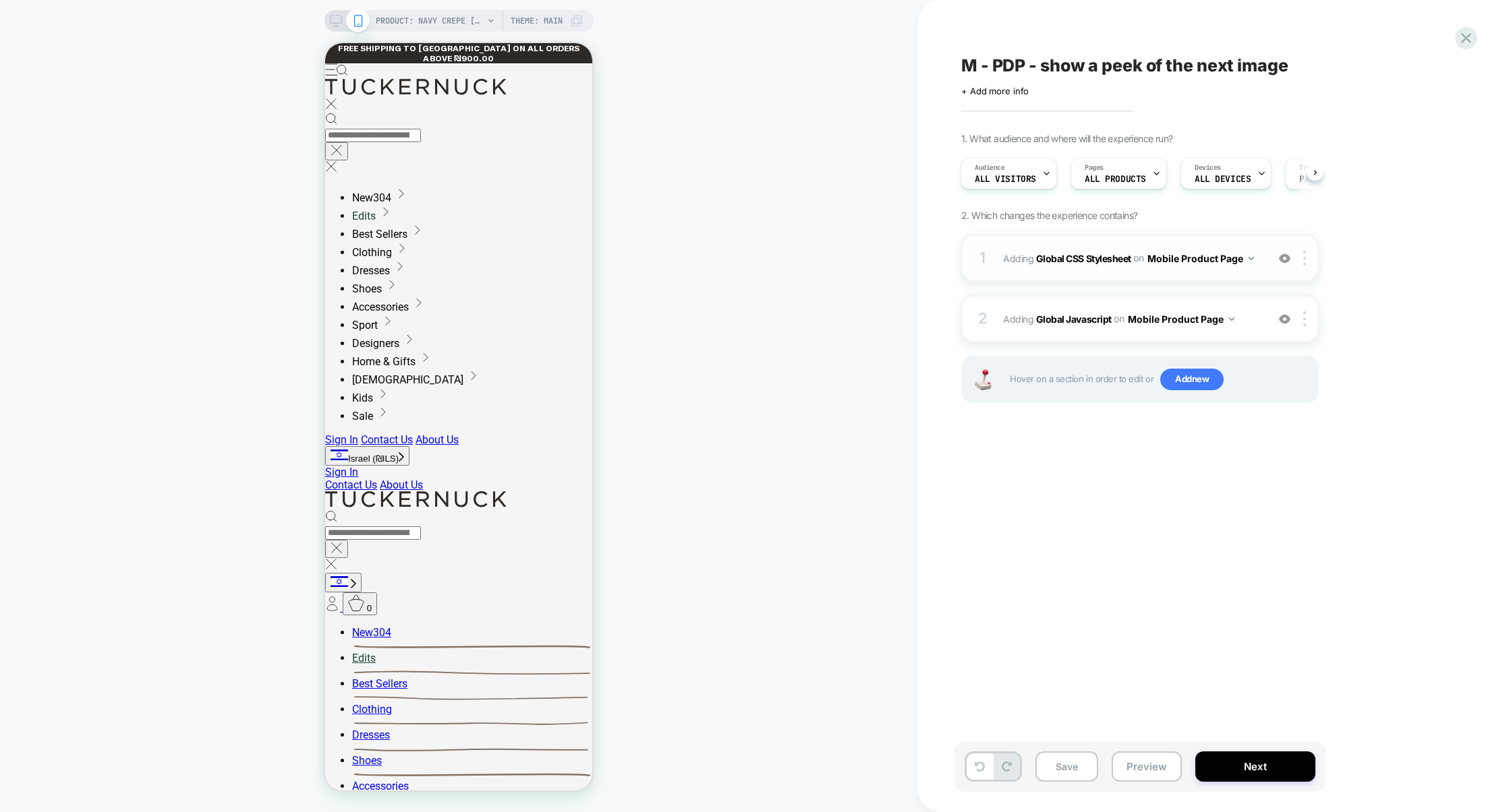
click at [1153, 277] on div "1 Adding Global CSS Stylesheet on Mobile Product Page Add Before Add After Copy…" at bounding box center [1139, 258] width 357 height 48
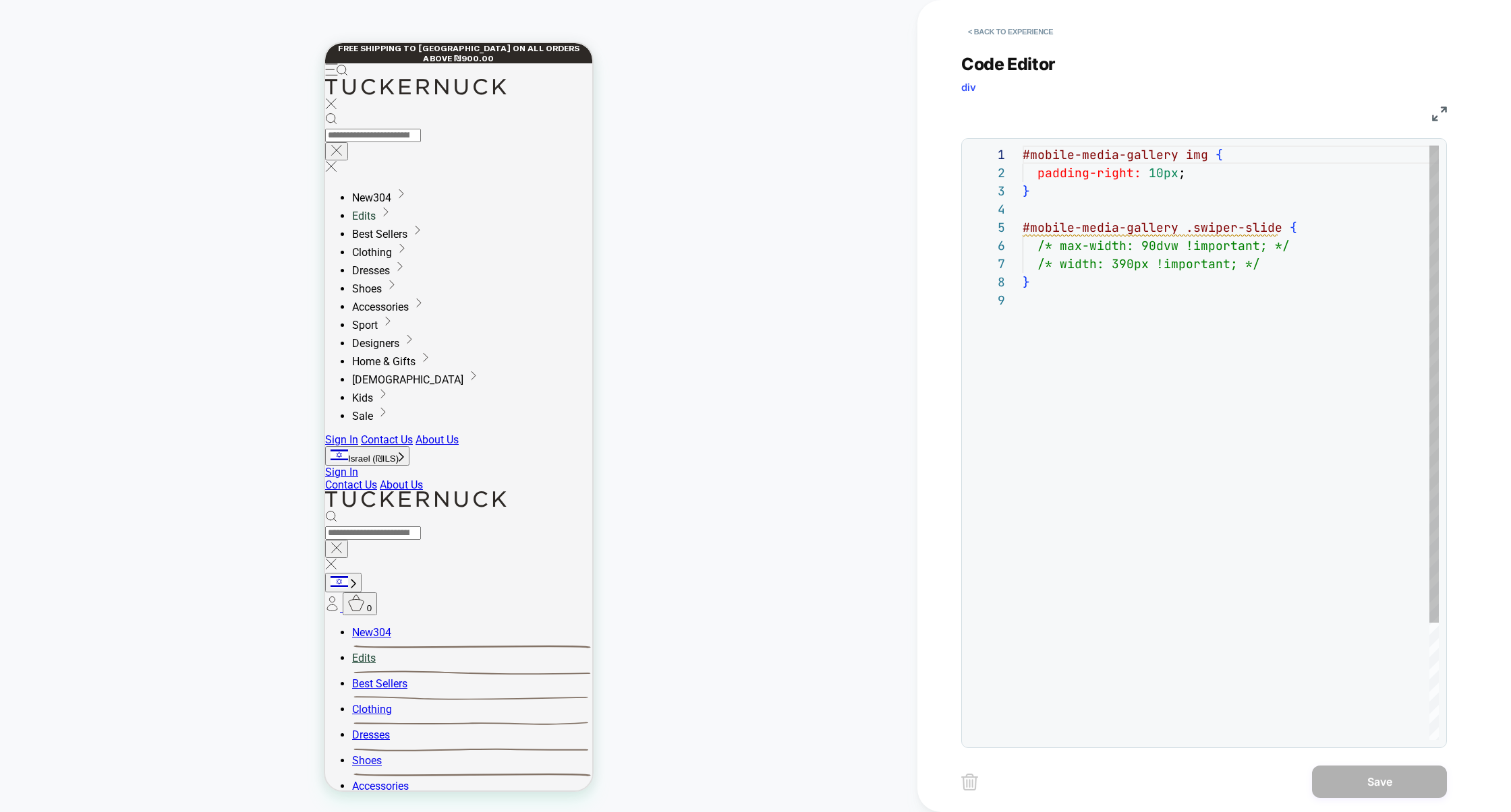
scroll to position [146, 0]
click at [1108, 256] on div "#mobile-media-gallery img { padding-right: 10px ; } #mobile-media-gallery .swip…" at bounding box center [1231, 515] width 416 height 740
type textarea "**********"
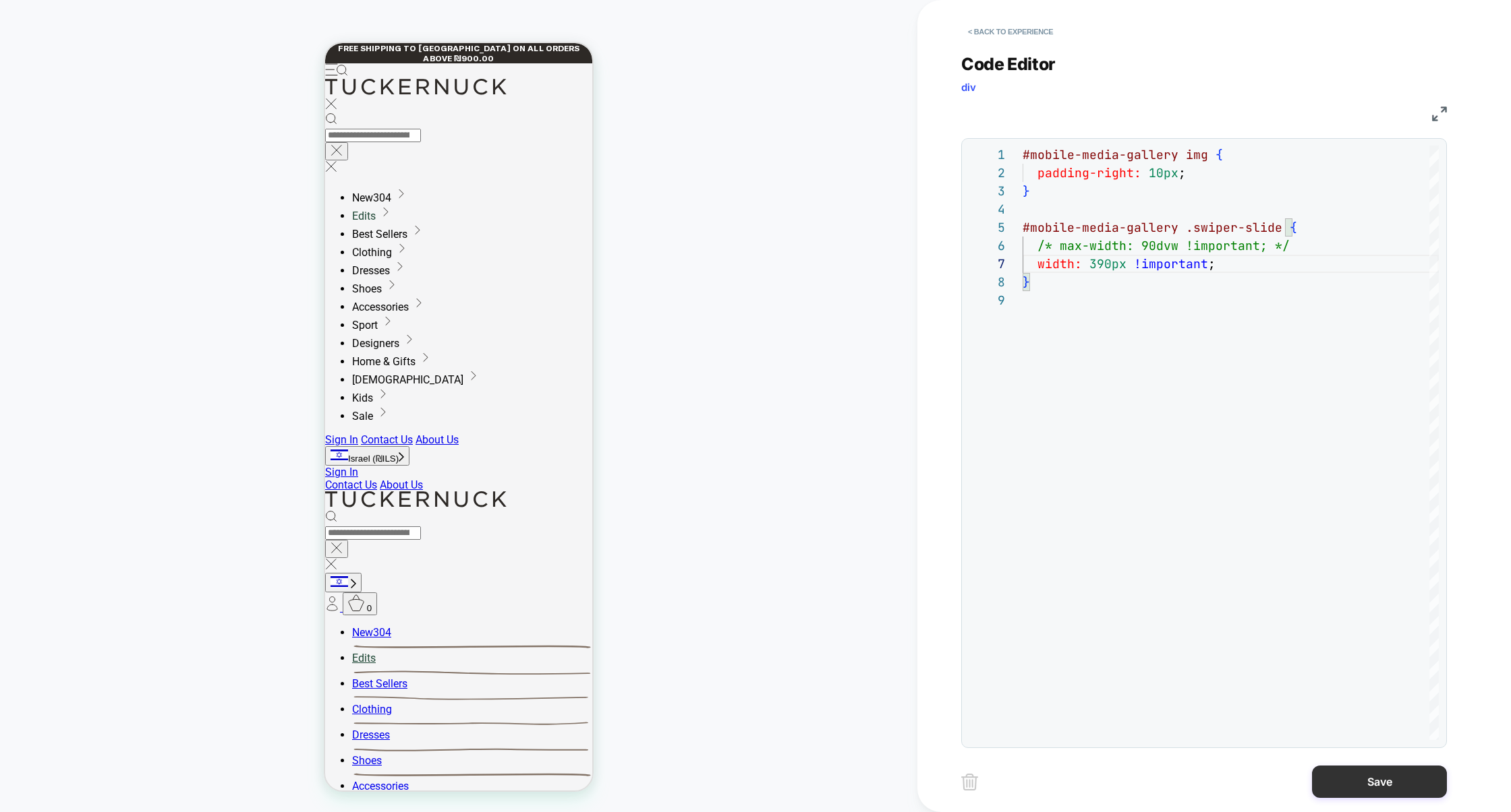
click at [1347, 784] on button "Save" at bounding box center [1379, 781] width 135 height 32
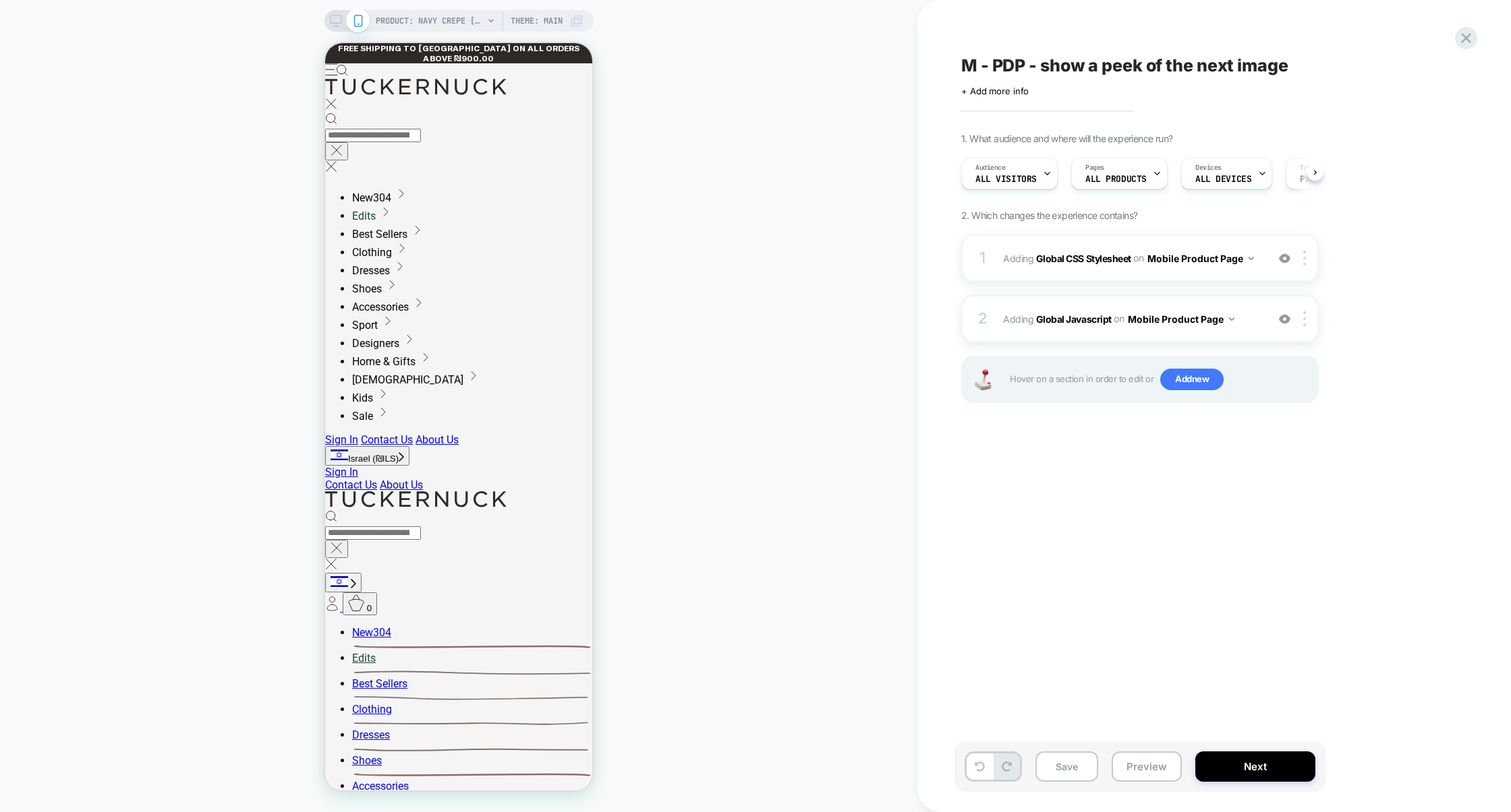
scroll to position [0, 1]
click at [1123, 337] on div "2 Adding Global Javascript on Mobile Product Page Add Before Add After Copy to …" at bounding box center [1139, 319] width 357 height 48
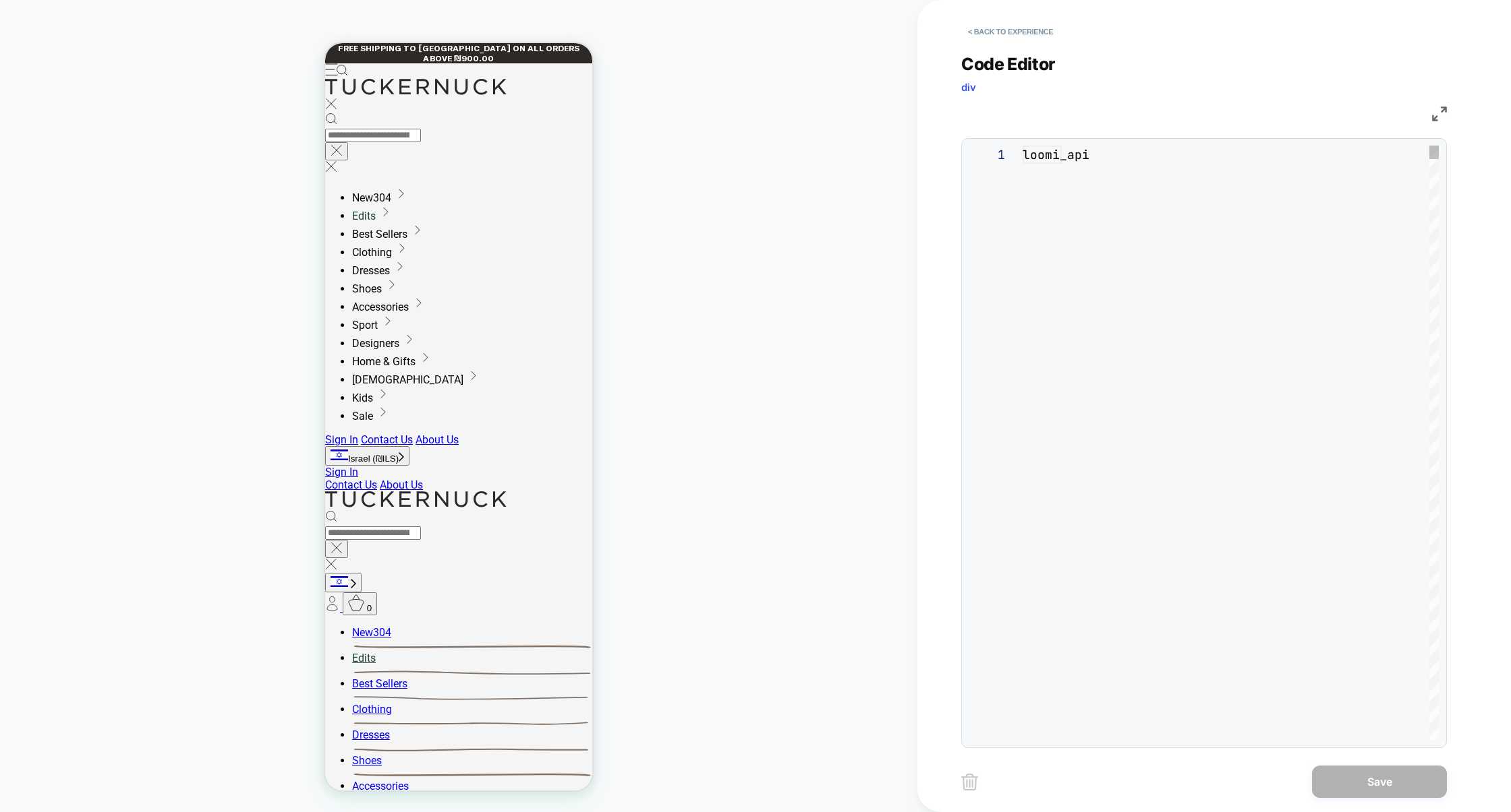
scroll to position [182, 0]
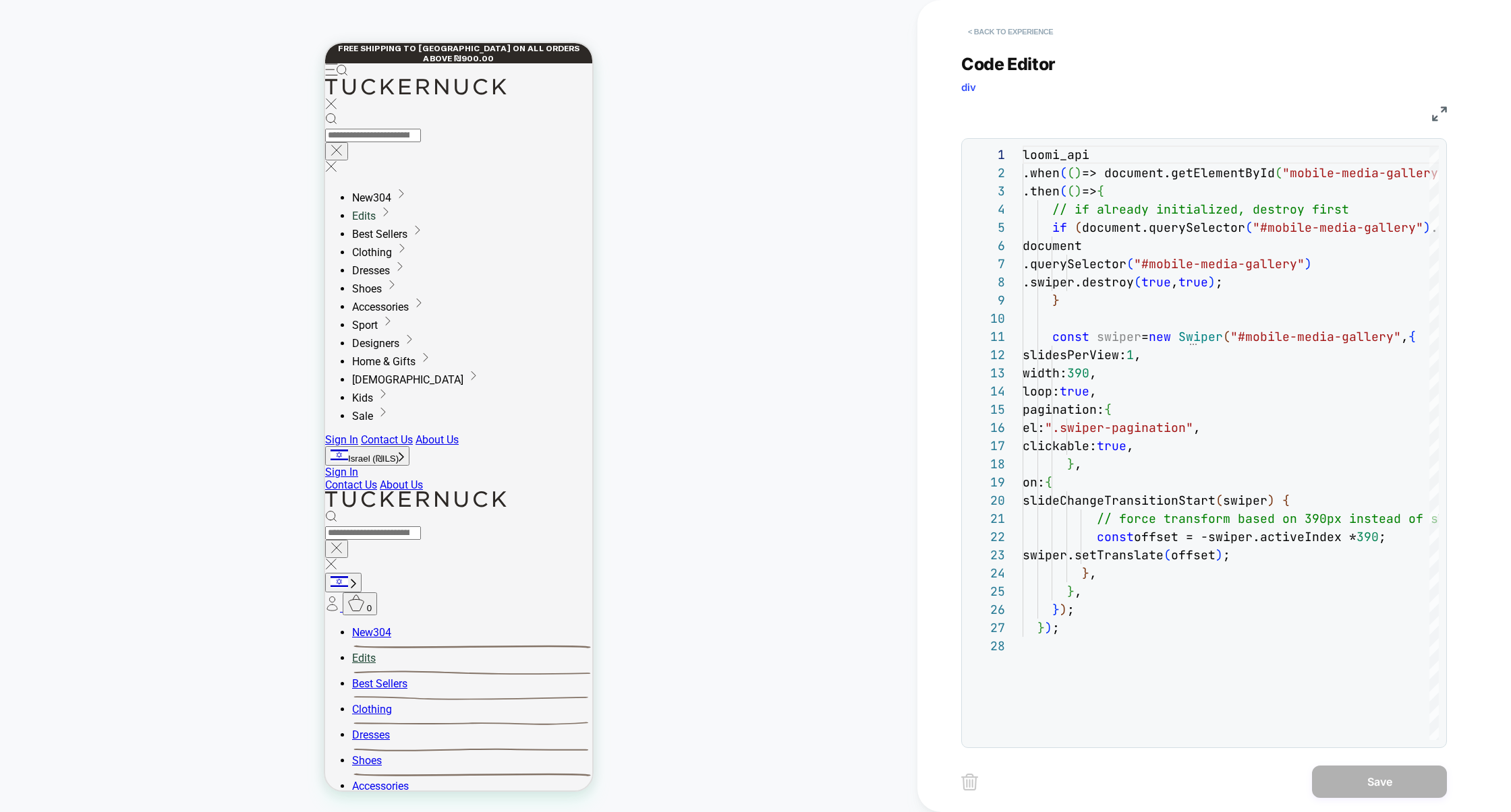
click at [1027, 22] on button "< Back to experience" at bounding box center [1010, 31] width 98 height 21
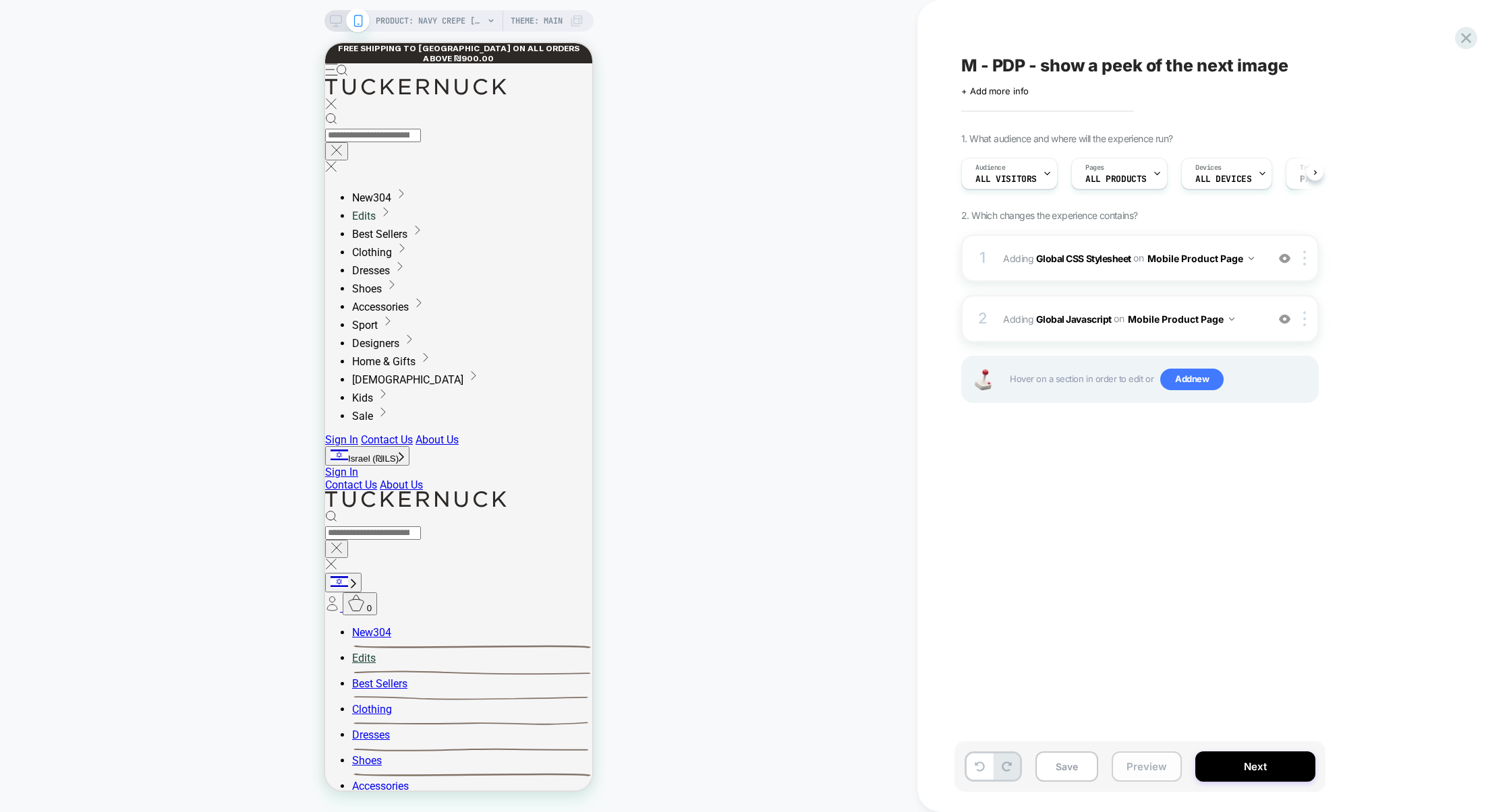
scroll to position [0, 1]
click at [1149, 770] on button "Preview" at bounding box center [1146, 766] width 70 height 30
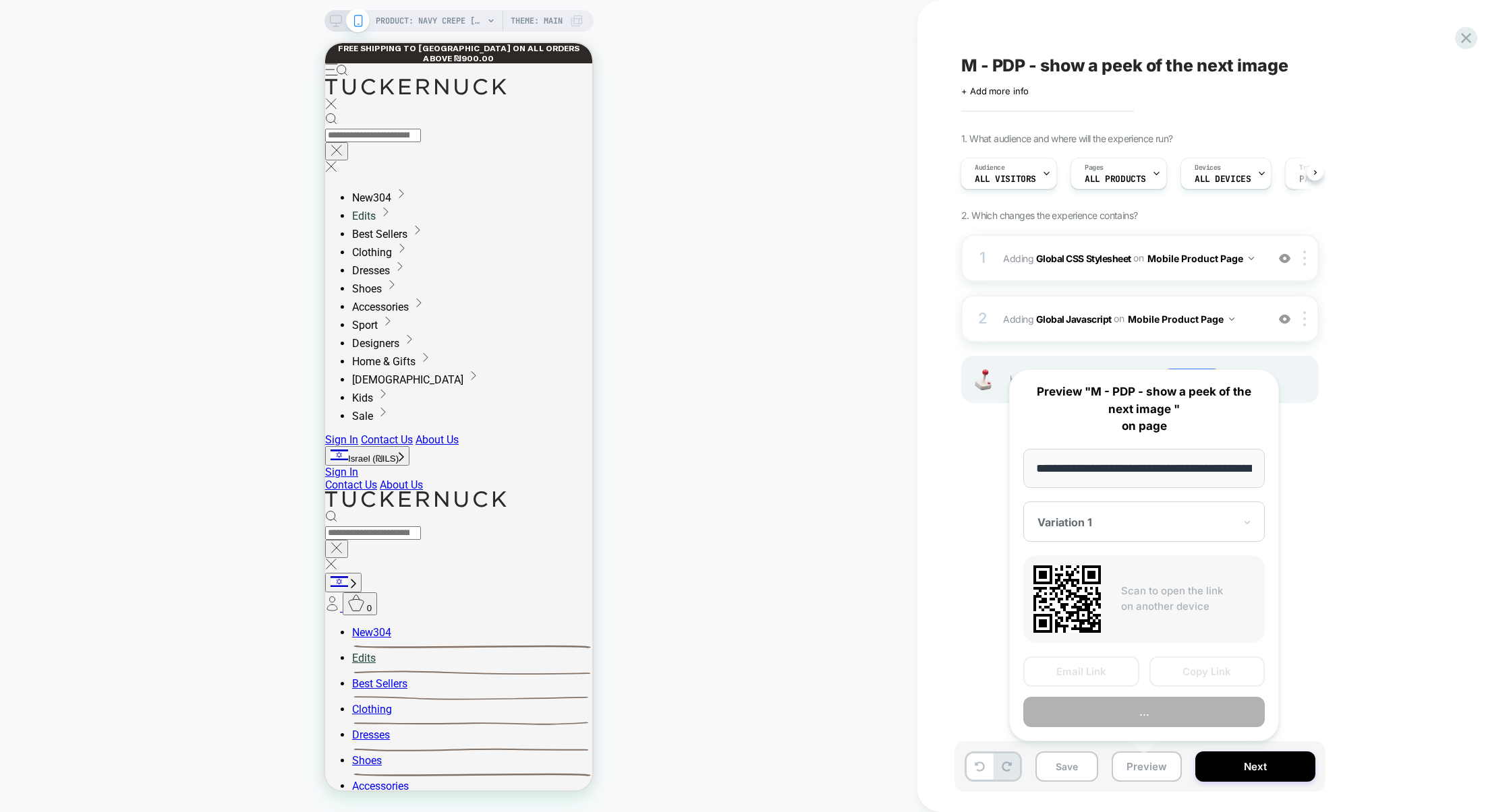
scroll to position [0, 212]
click at [1195, 669] on button "Copy Link" at bounding box center [1206, 671] width 116 height 30
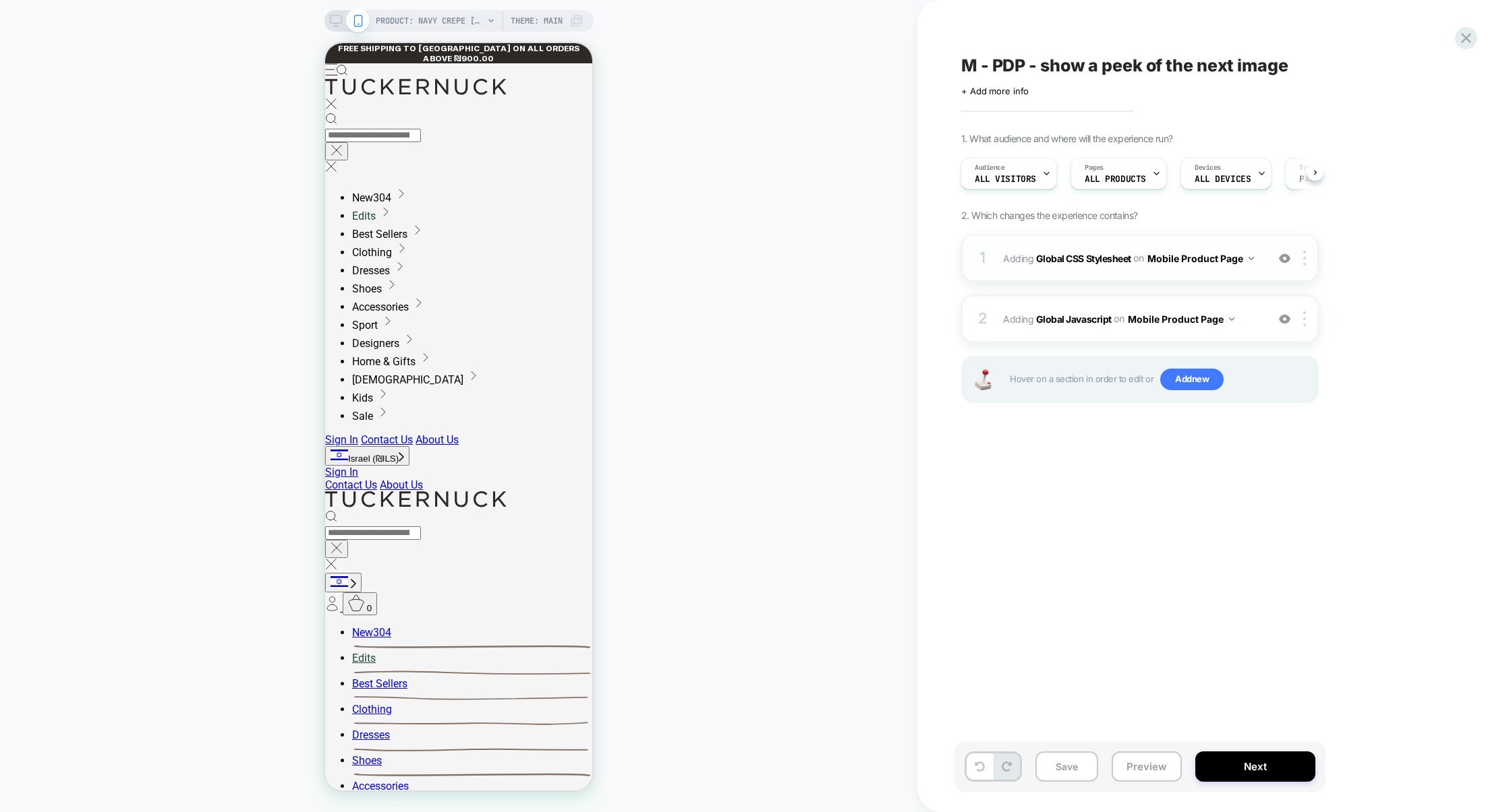
click at [1109, 280] on div "1 Adding Global CSS Stylesheet on Mobile Product Page Add Before Add After Copy…" at bounding box center [1139, 258] width 357 height 48
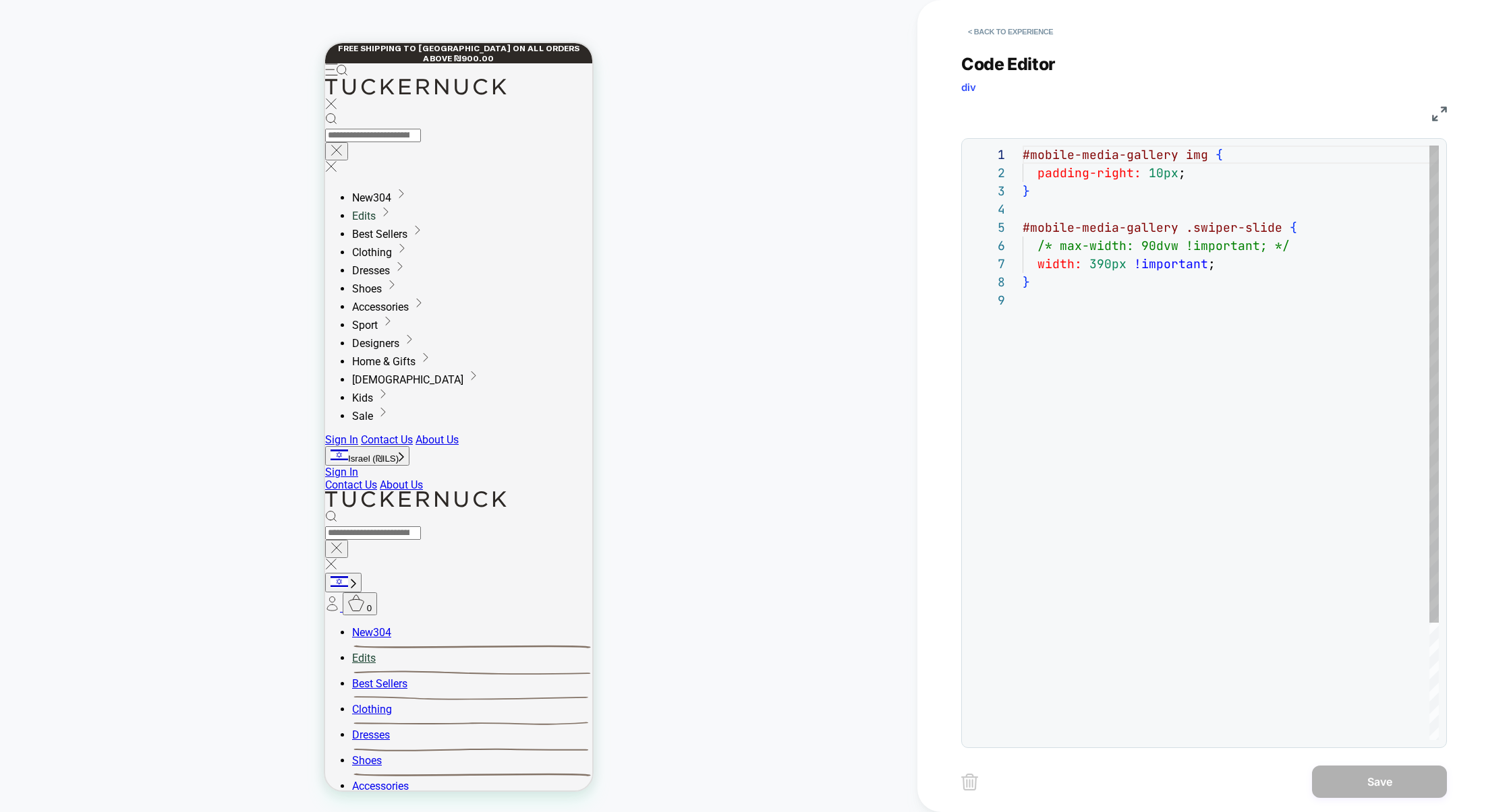
scroll to position [146, 0]
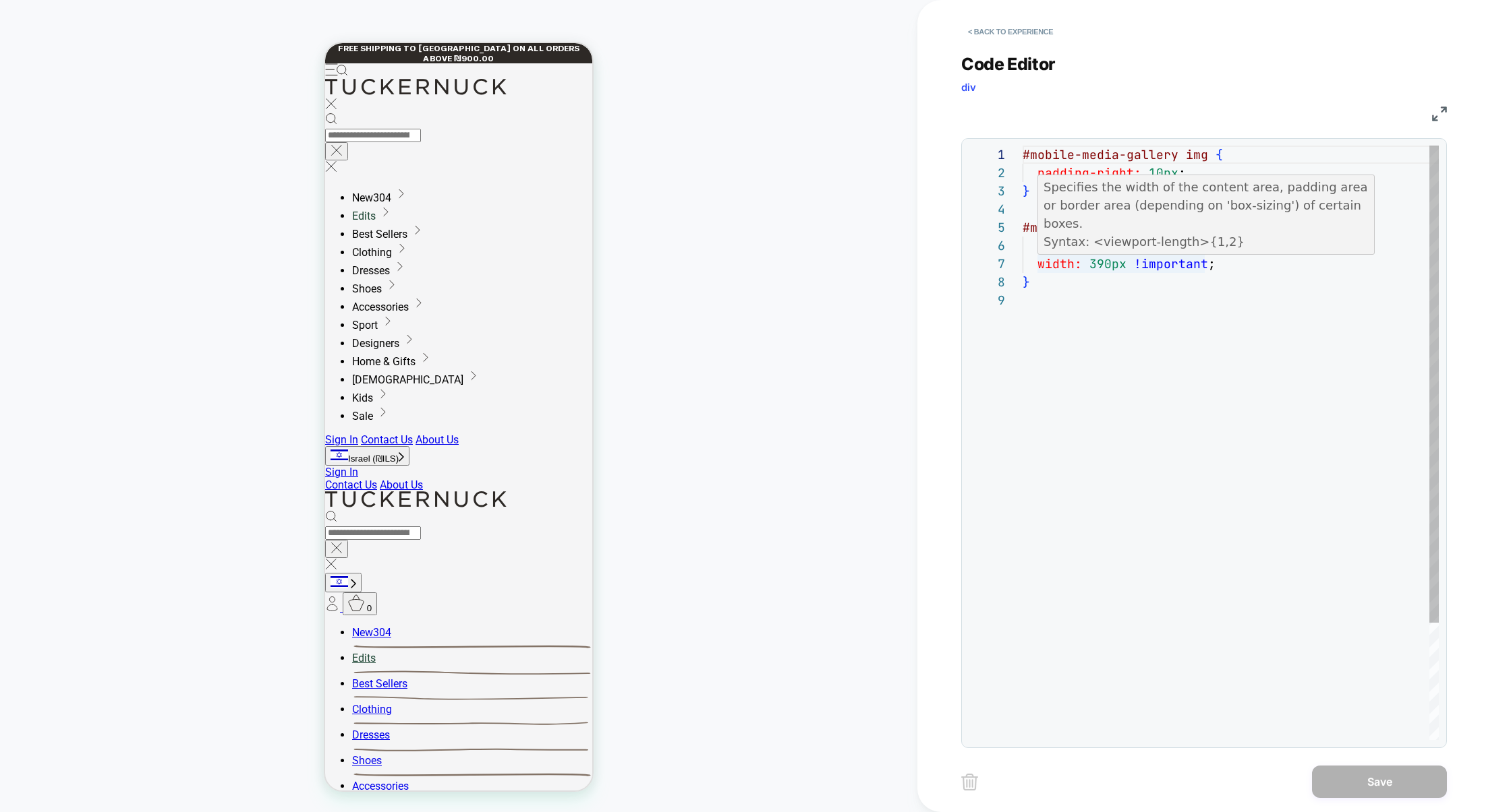
click at [1064, 265] on div "#mobile-media-gallery img { padding-right: 10px ; } #mobile-media-gallery .swip…" at bounding box center [1231, 515] width 416 height 740
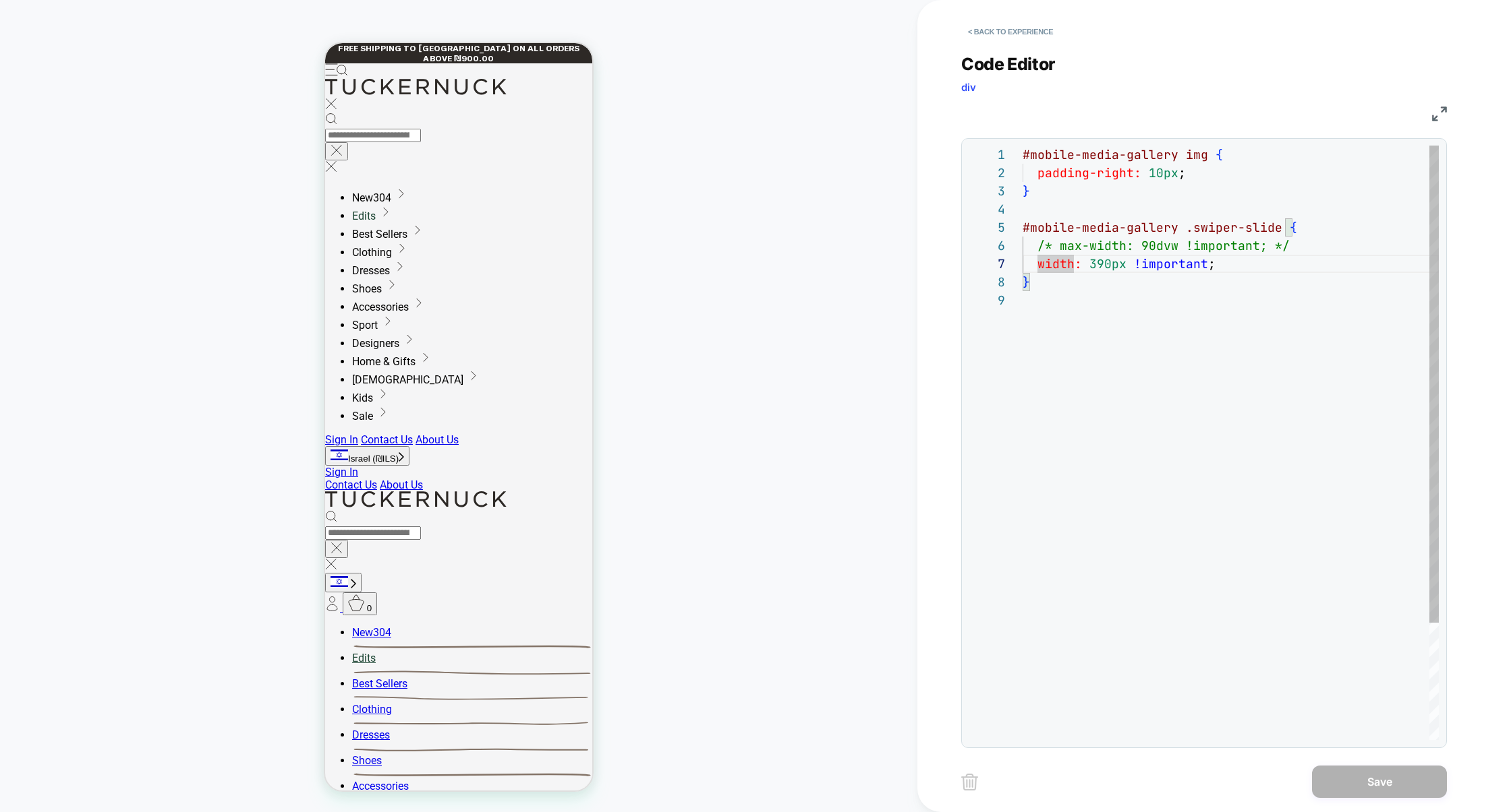
type textarea "**********"
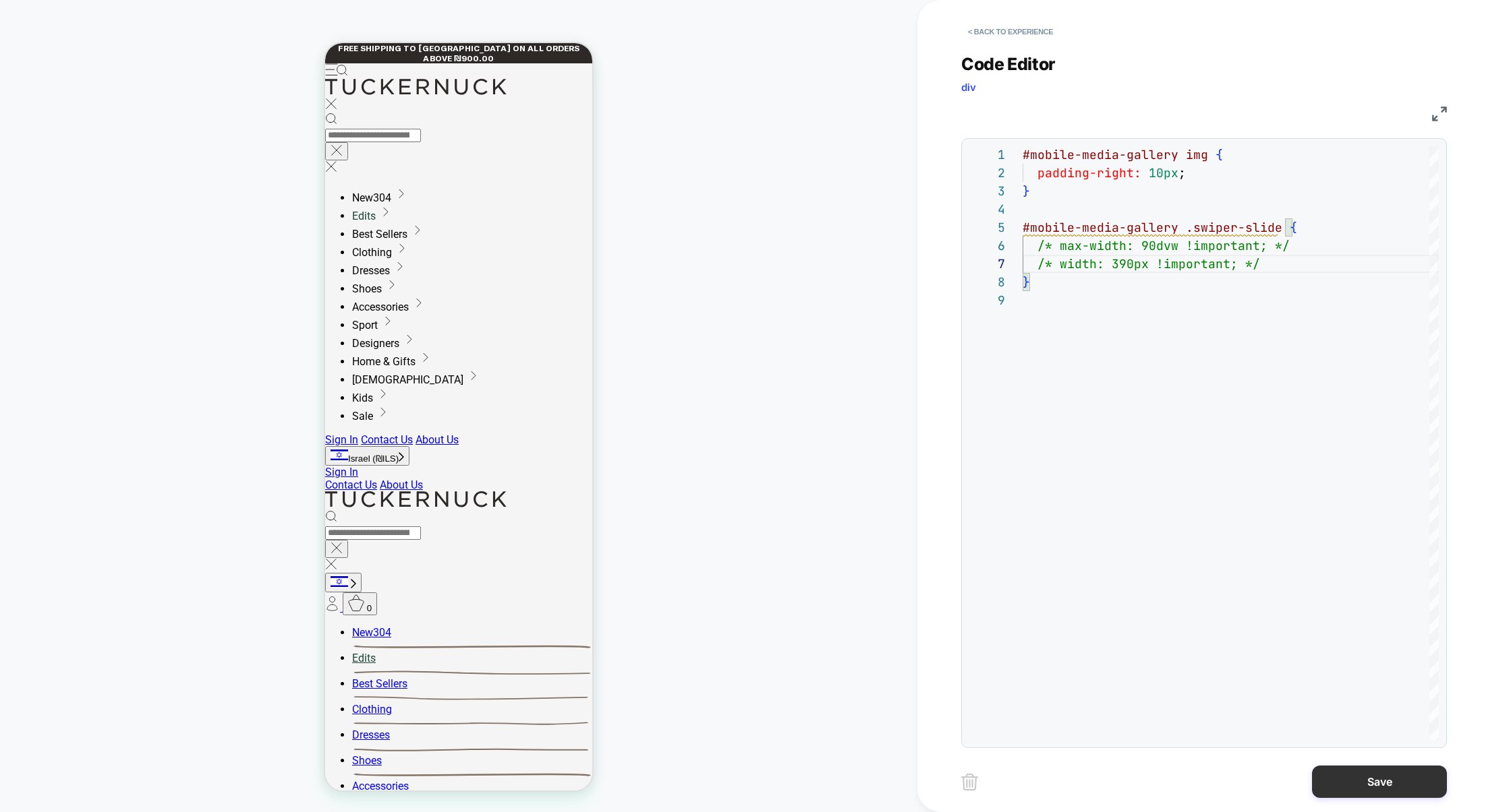
click at [1366, 789] on button "Save" at bounding box center [1379, 781] width 135 height 32
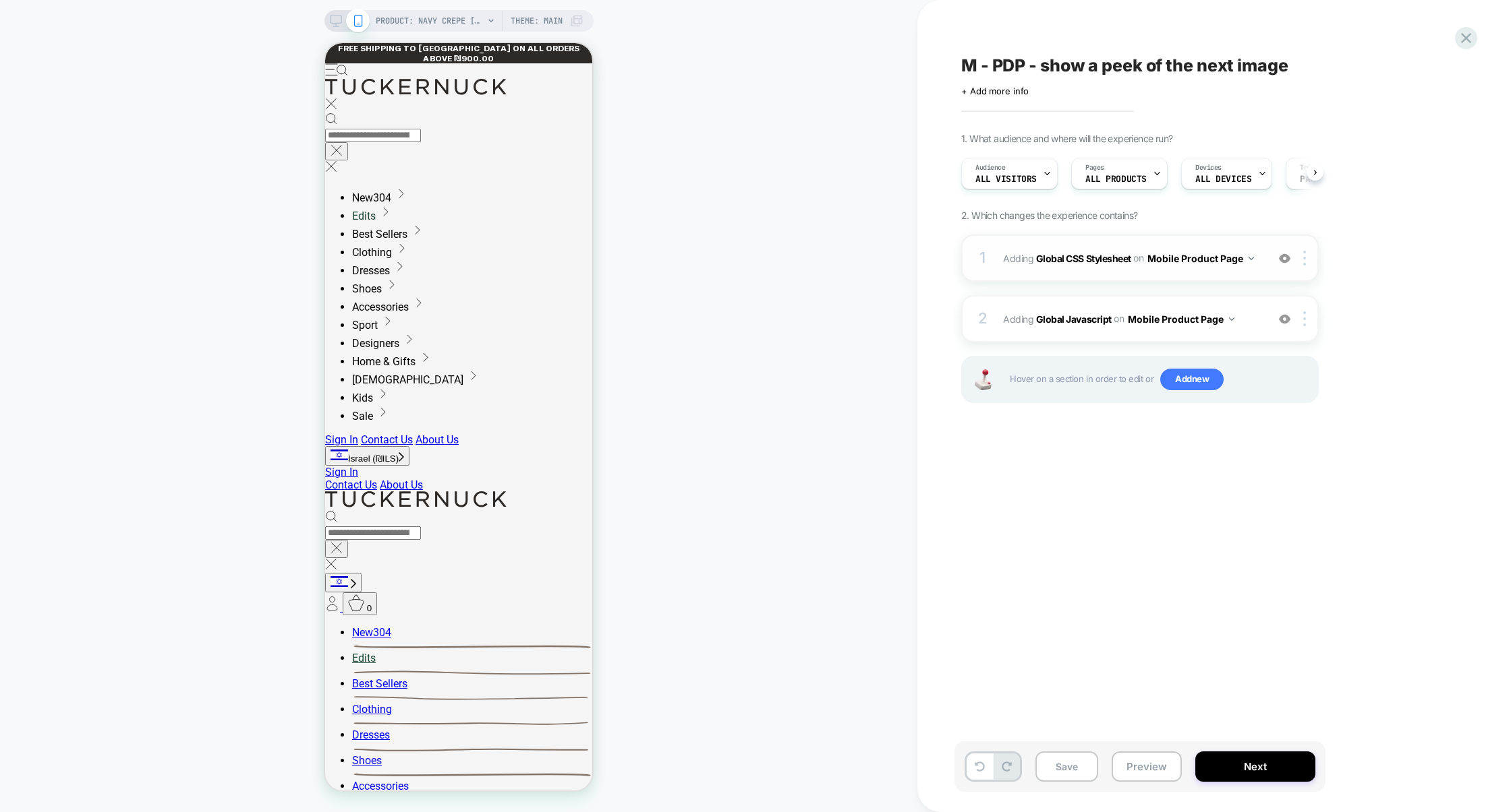
scroll to position [0, 1]
click at [1075, 277] on div "1 Adding Global CSS Stylesheet on Mobile Product Page Add Before Add After Copy…" at bounding box center [1139, 258] width 357 height 48
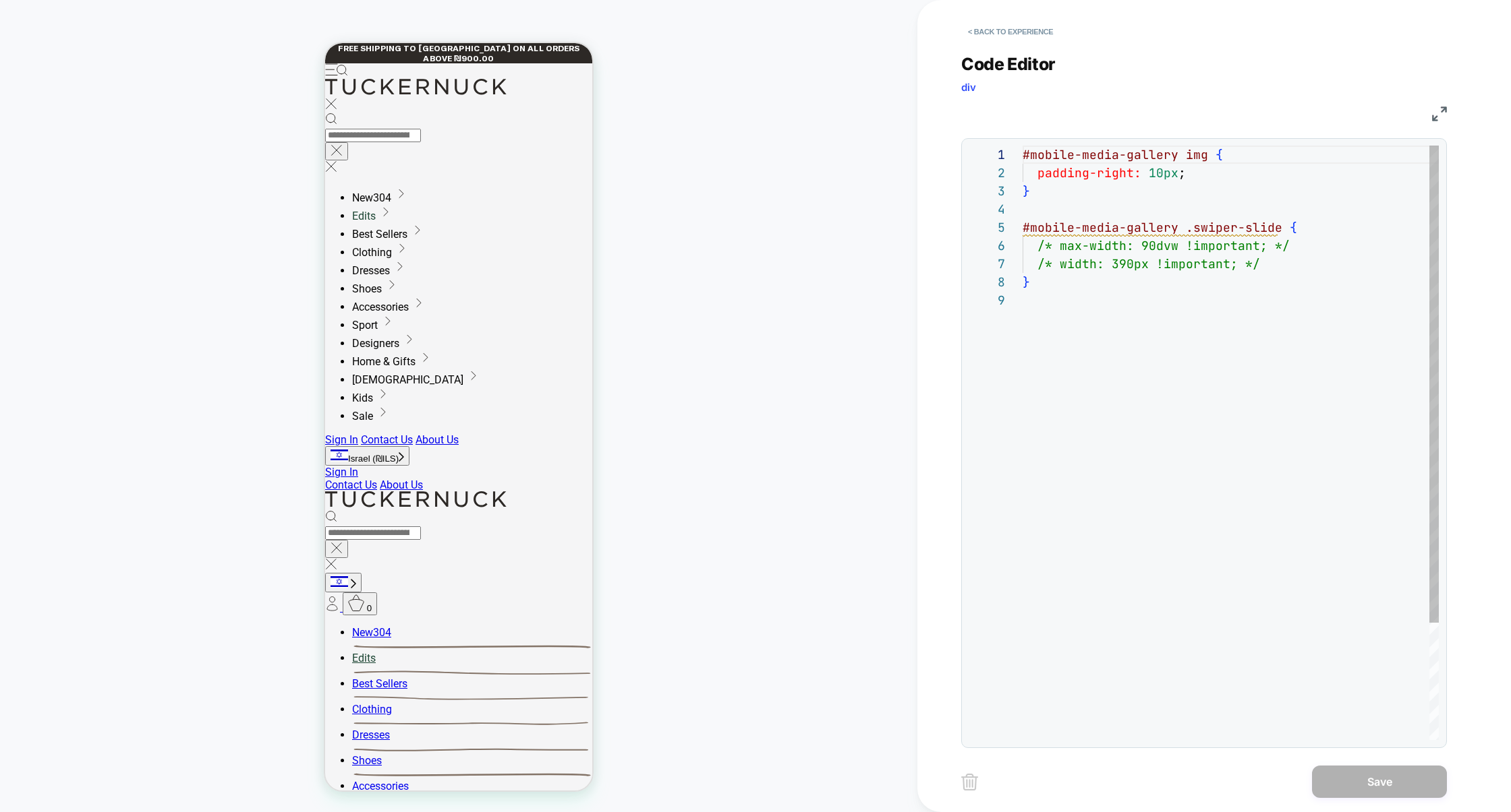
scroll to position [146, 0]
click at [1013, 36] on button "< Back to experience" at bounding box center [1010, 31] width 98 height 21
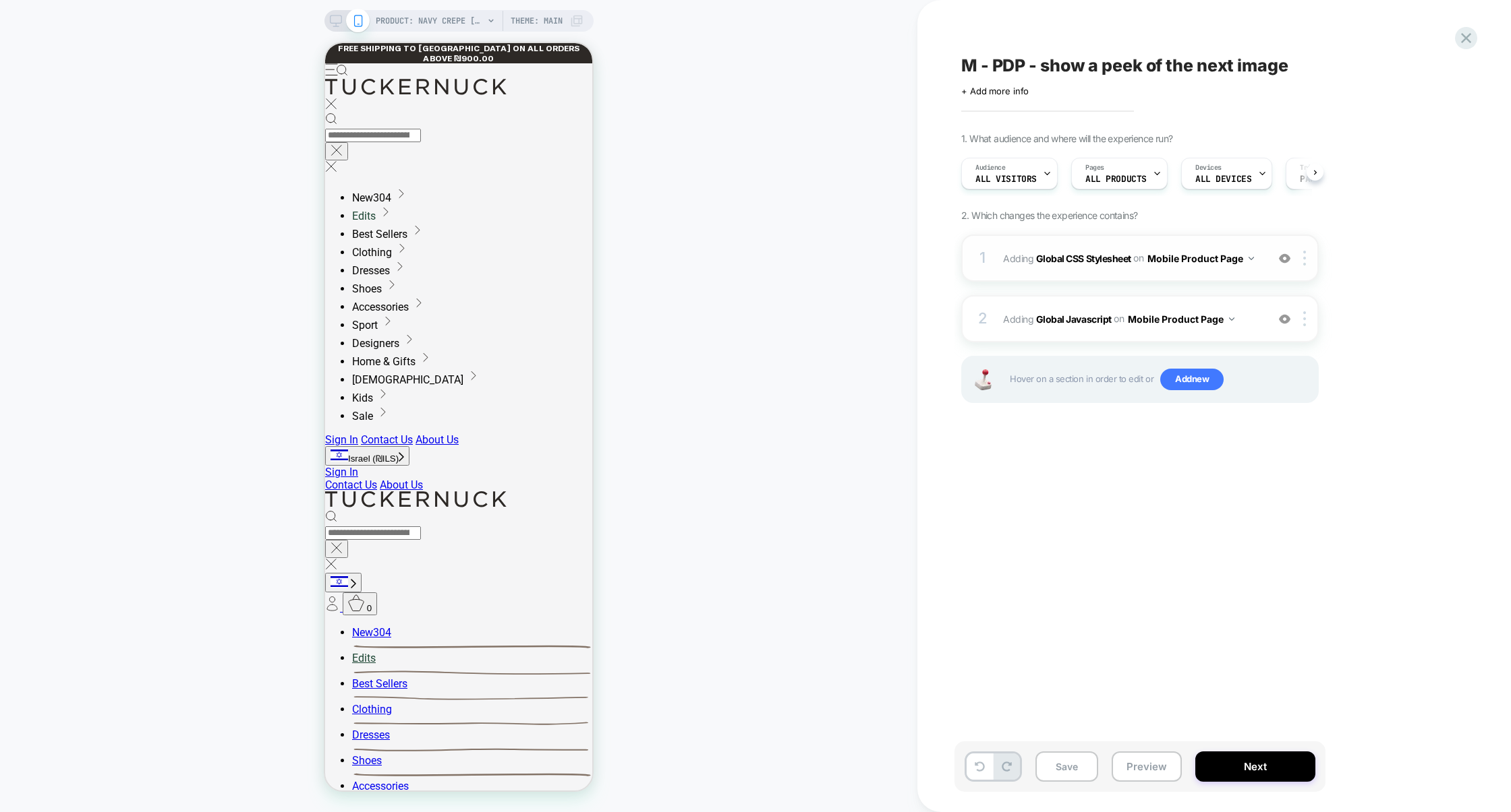
scroll to position [0, 1]
click at [1287, 259] on img at bounding box center [1284, 259] width 12 height 12
click at [1247, 331] on div "2 Adding Global Javascript on Mobile Product Page Add Before Add After Copy to …" at bounding box center [1139, 319] width 357 height 48
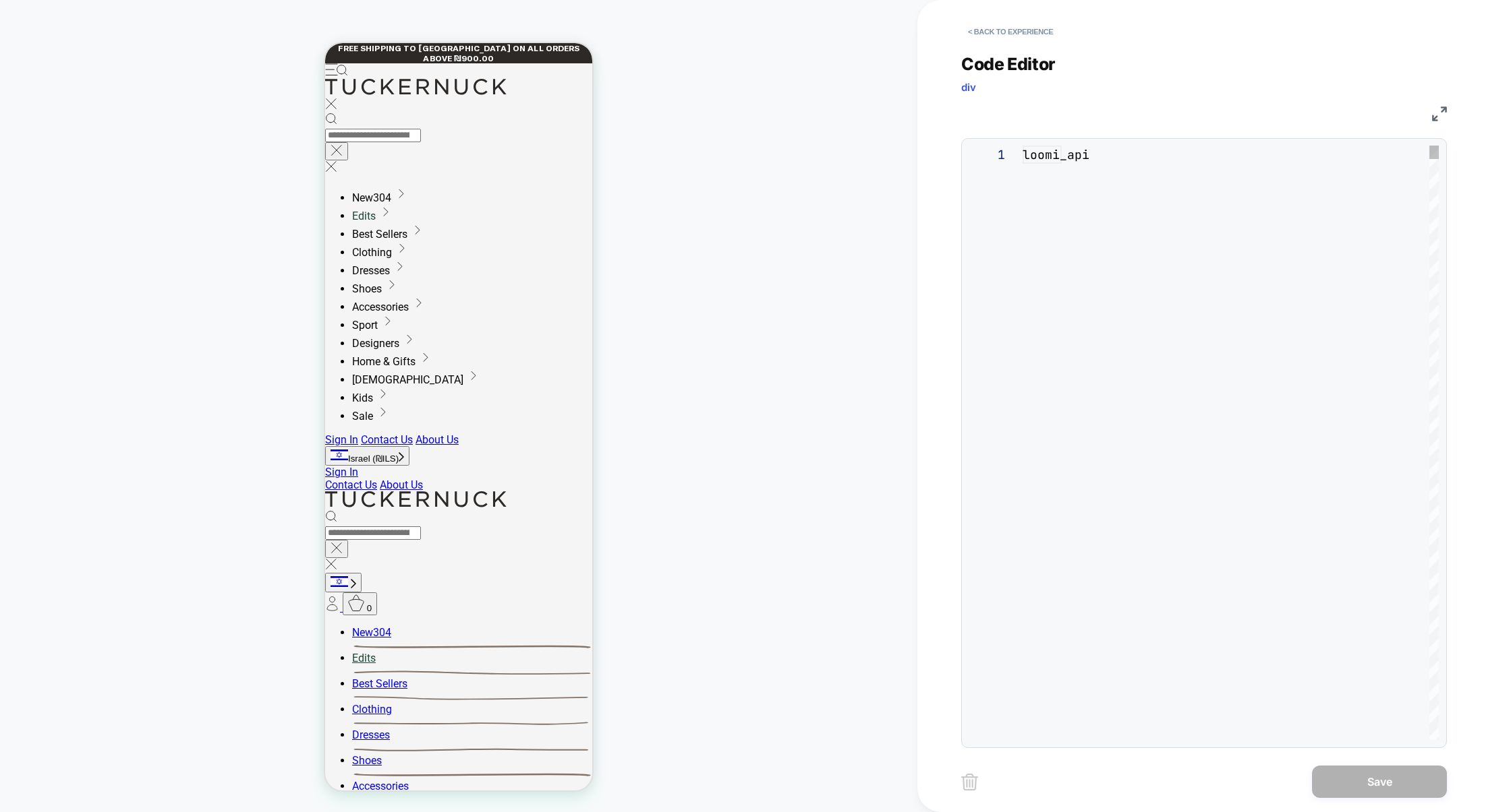
scroll to position [182, 0]
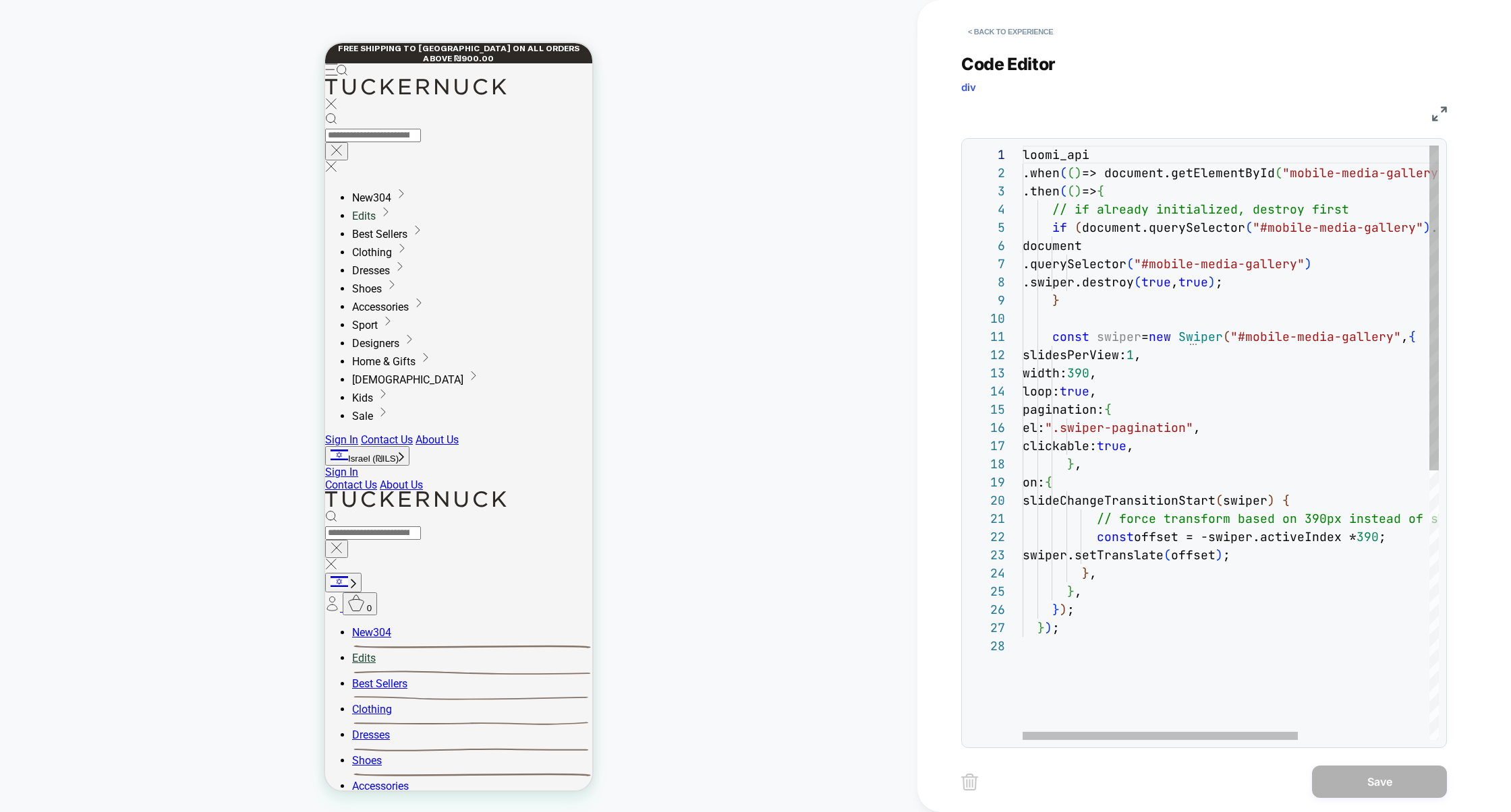
click at [1160, 369] on div "loomi_api .when ( ( ) => document.getElementById ( "mobile-media-gallery" ) && …" at bounding box center [1329, 688] width 614 height 1086
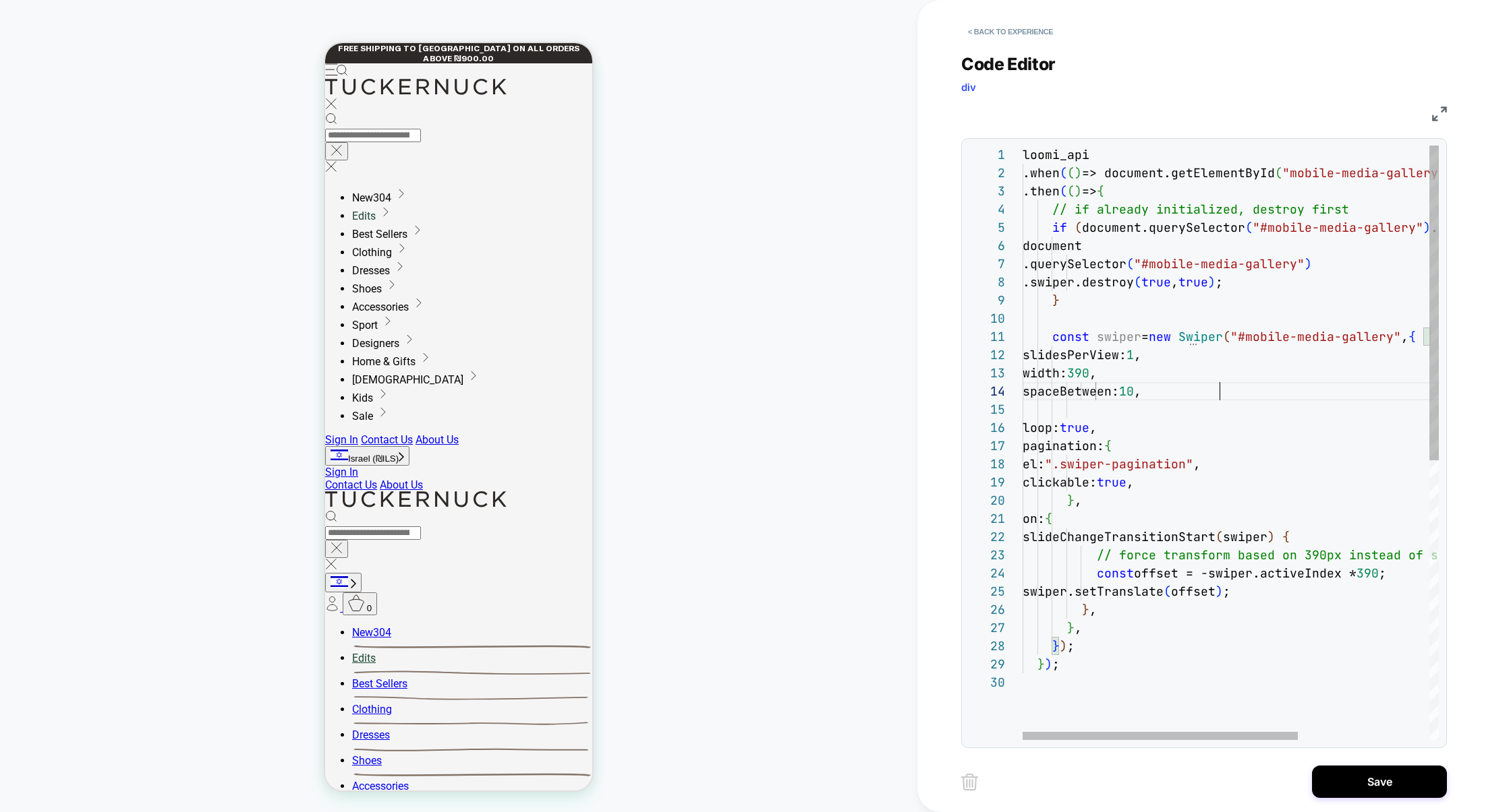
scroll to position [54, 197]
click at [1375, 579] on div "loomi_api .when ( ( ) => document.getElementById ( "mobile-media-gallery" ) && …" at bounding box center [1329, 707] width 614 height 1122
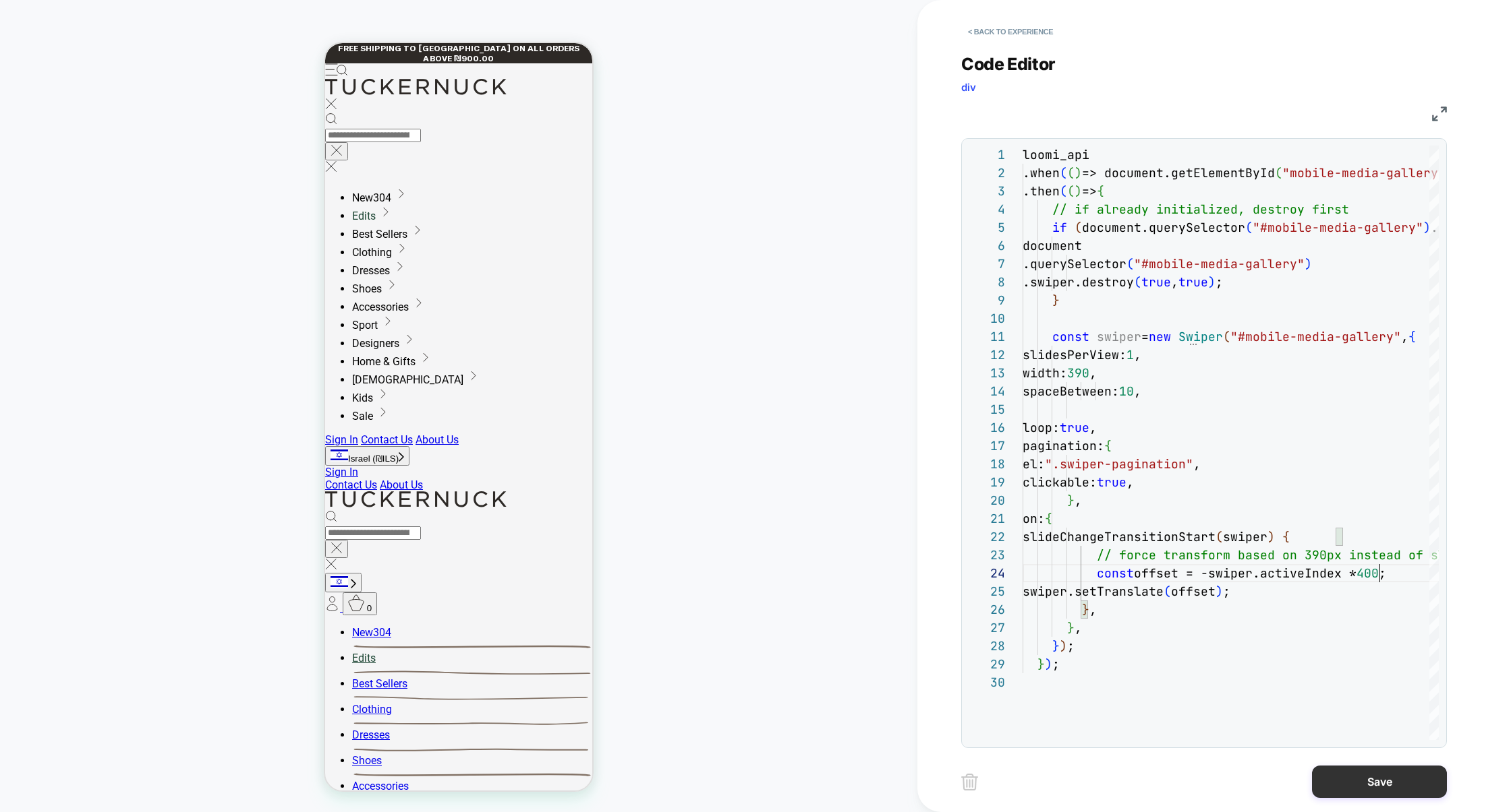
type textarea "**********"
click at [1362, 780] on button "Save" at bounding box center [1379, 781] width 135 height 32
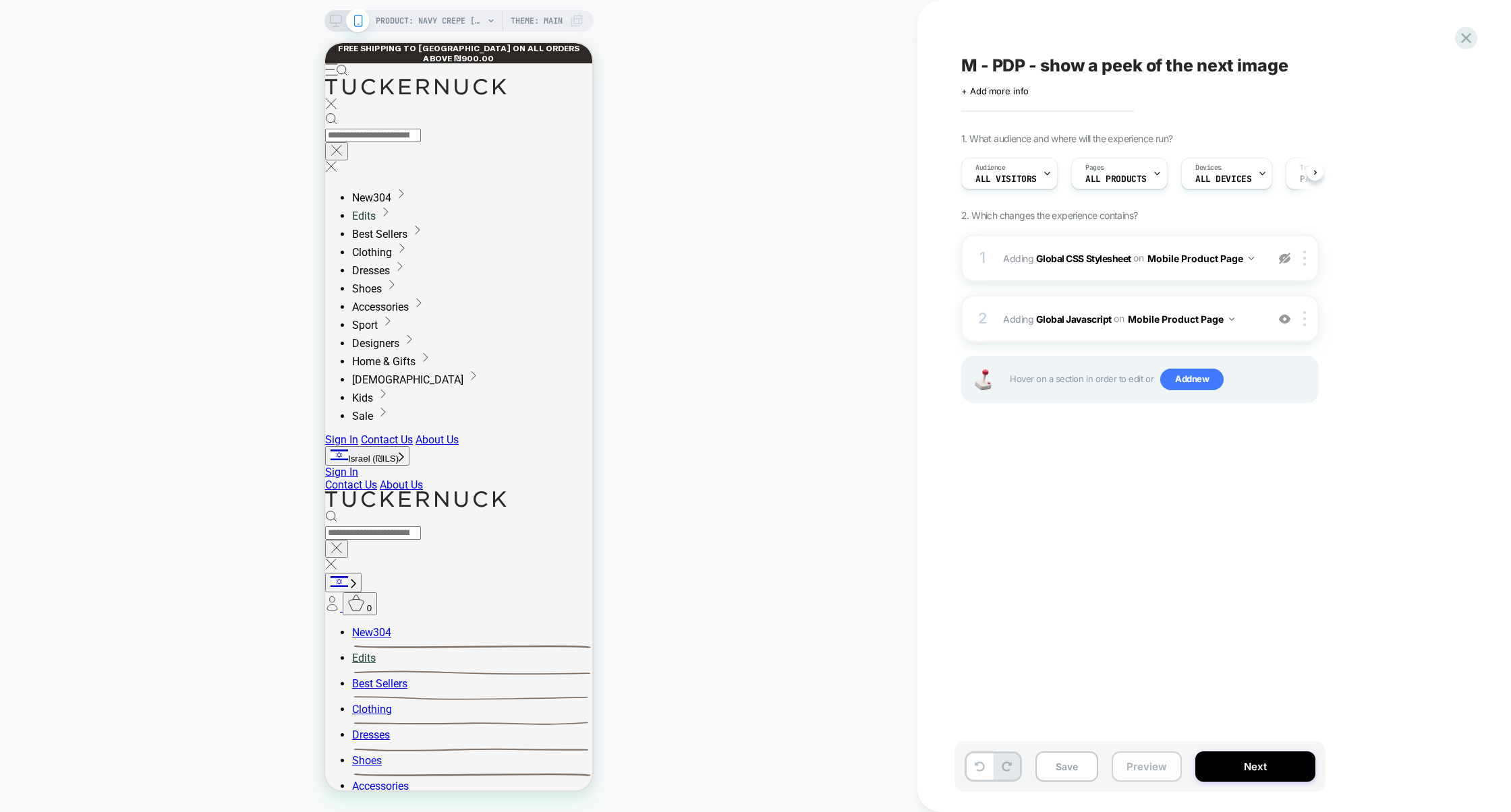
click at [1158, 770] on button "Preview" at bounding box center [1146, 766] width 70 height 30
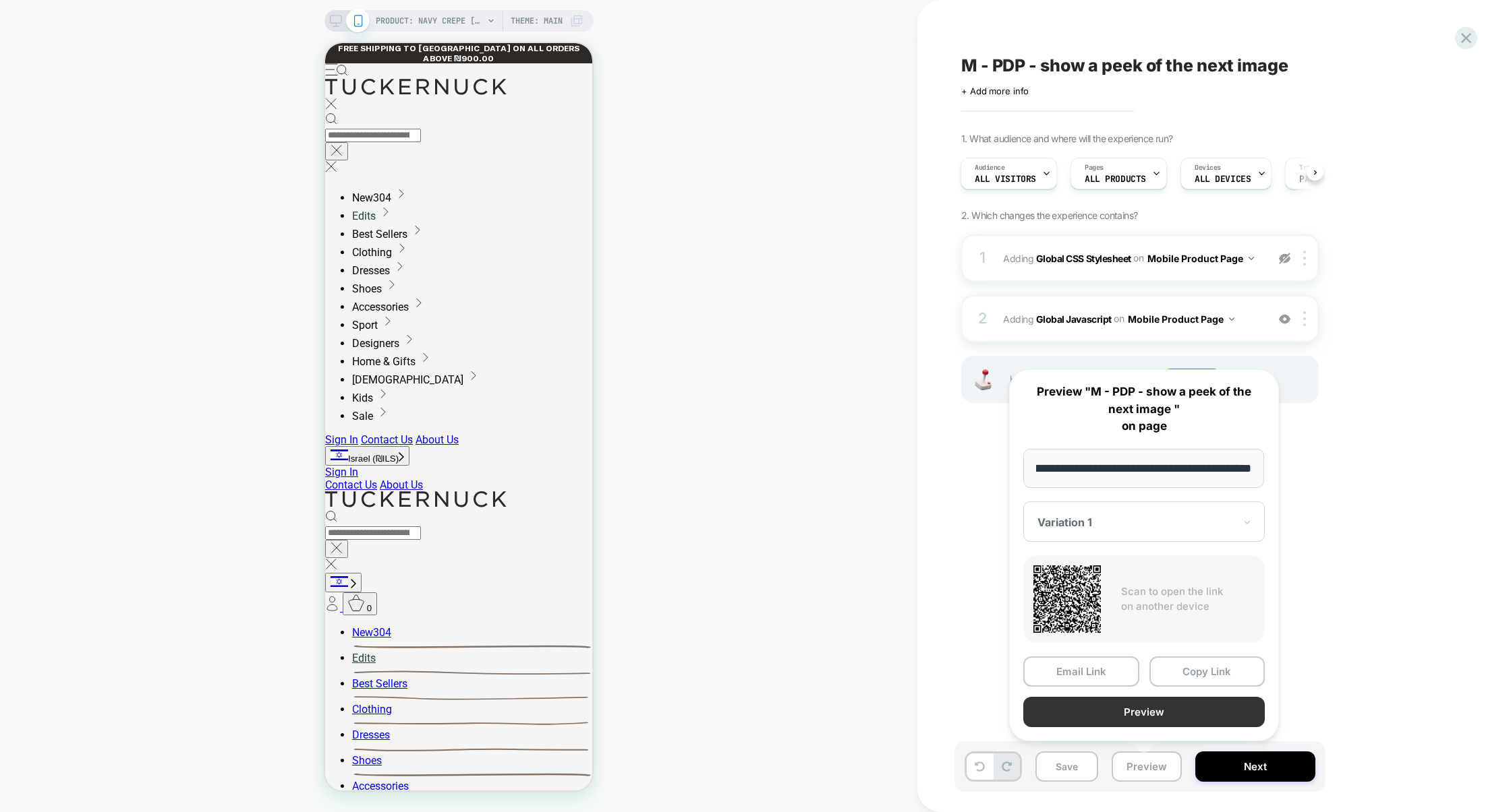
scroll to position [0, 0]
click at [1173, 706] on button "Preview" at bounding box center [1144, 712] width 241 height 30
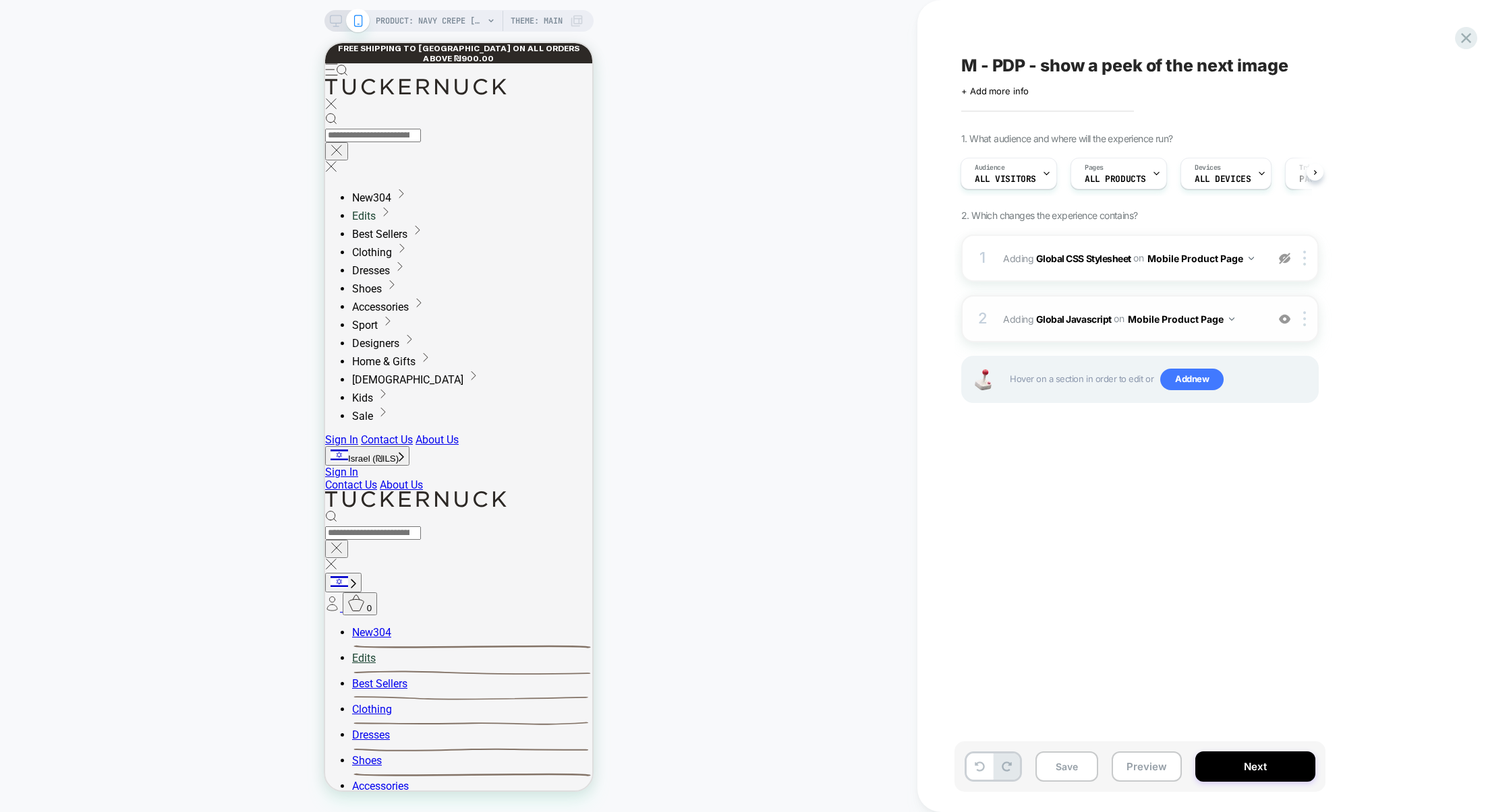
click at [1157, 299] on div "2 Adding Global Javascript on Mobile Product Page Add Before Add After Copy to …" at bounding box center [1139, 319] width 357 height 48
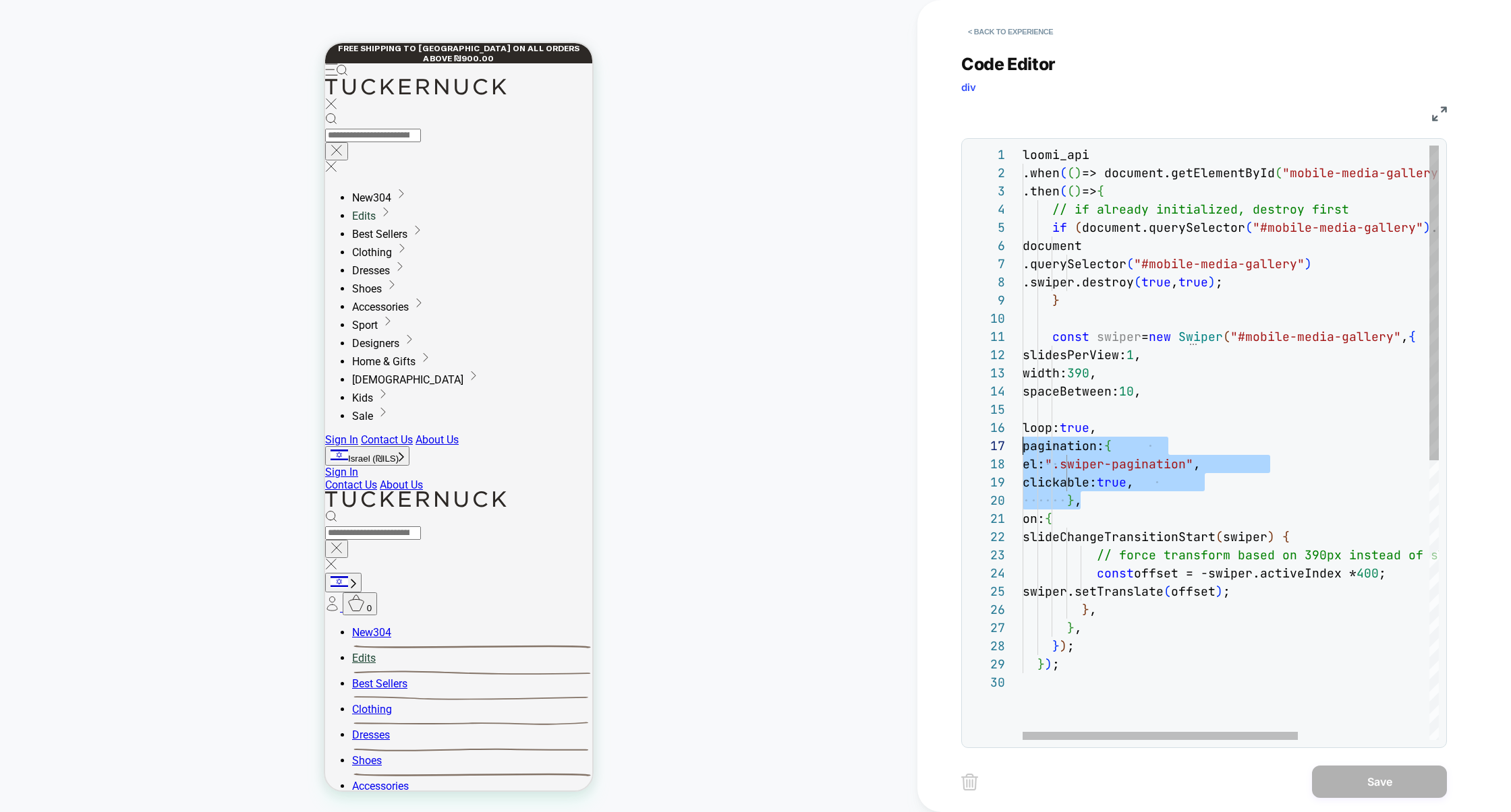
scroll to position [109, 0]
drag, startPoint x: 1090, startPoint y: 505, endPoint x: 964, endPoint y: 445, distance: 139.6
click at [1023, 445] on div "loomi_api .when ( ( ) => document.getElementById ( "mobile-media-gallery" ) && …" at bounding box center [1329, 707] width 614 height 1122
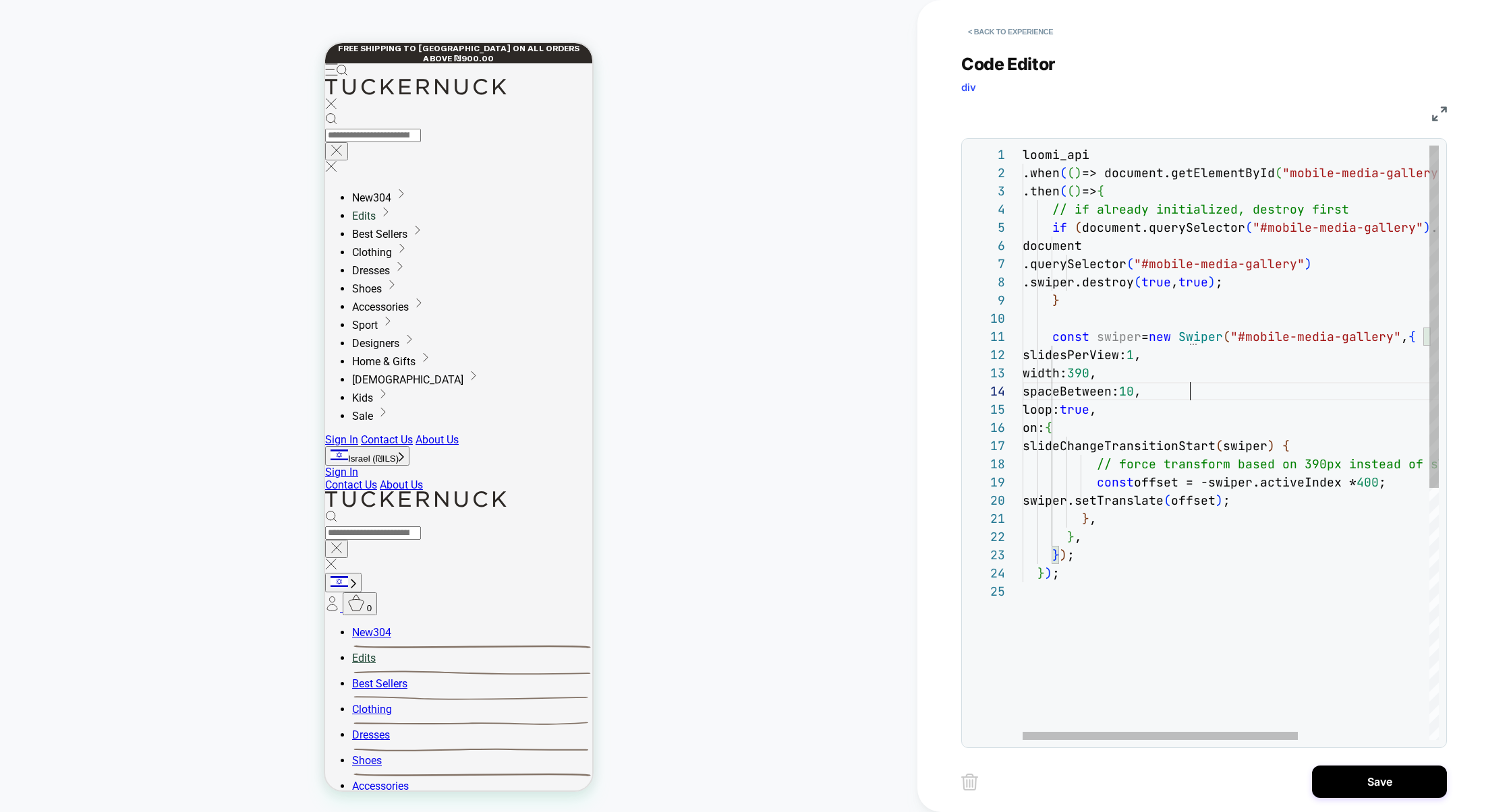
scroll to position [54, 167]
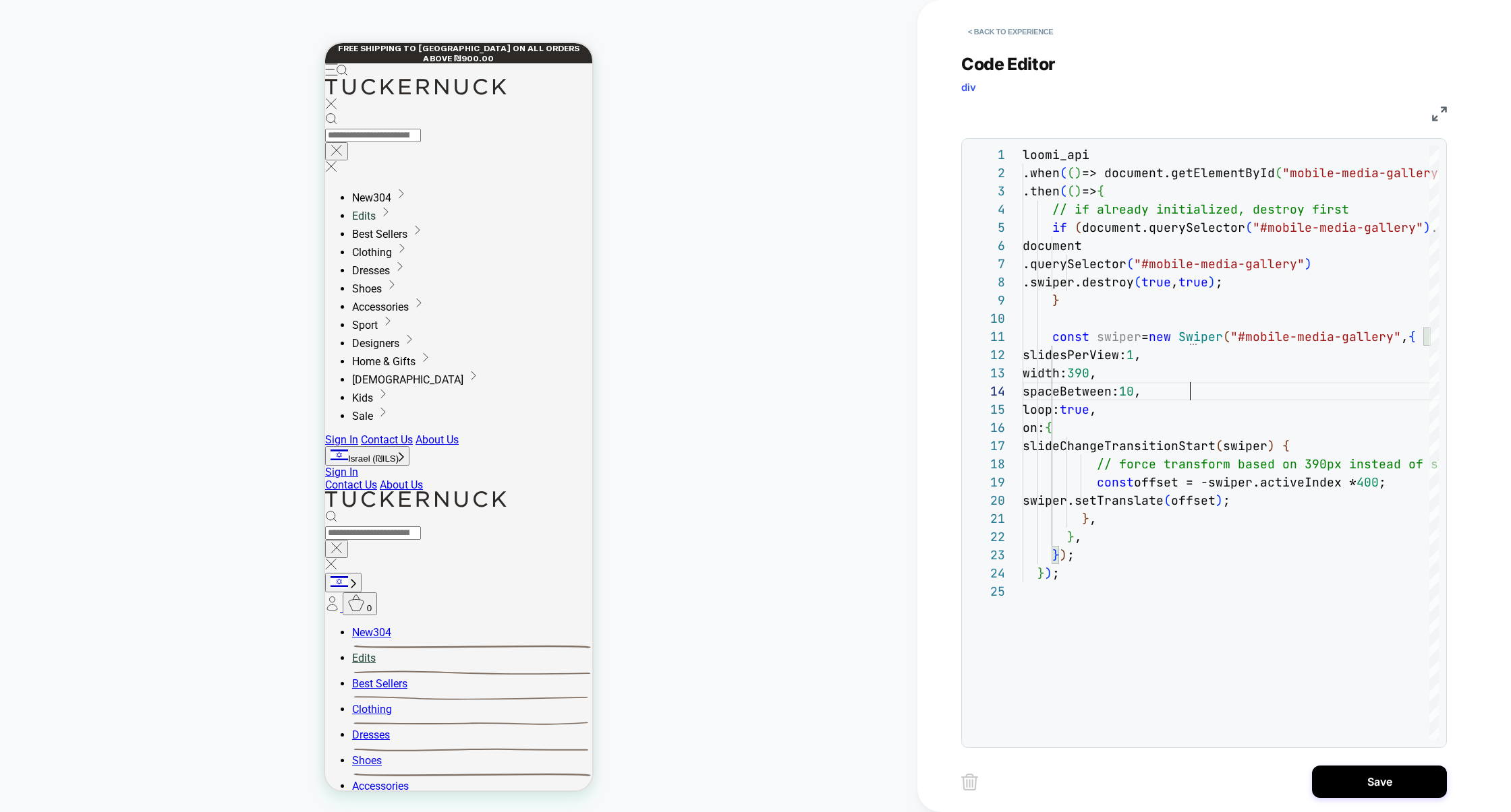
click at [1437, 109] on img at bounding box center [1439, 114] width 15 height 15
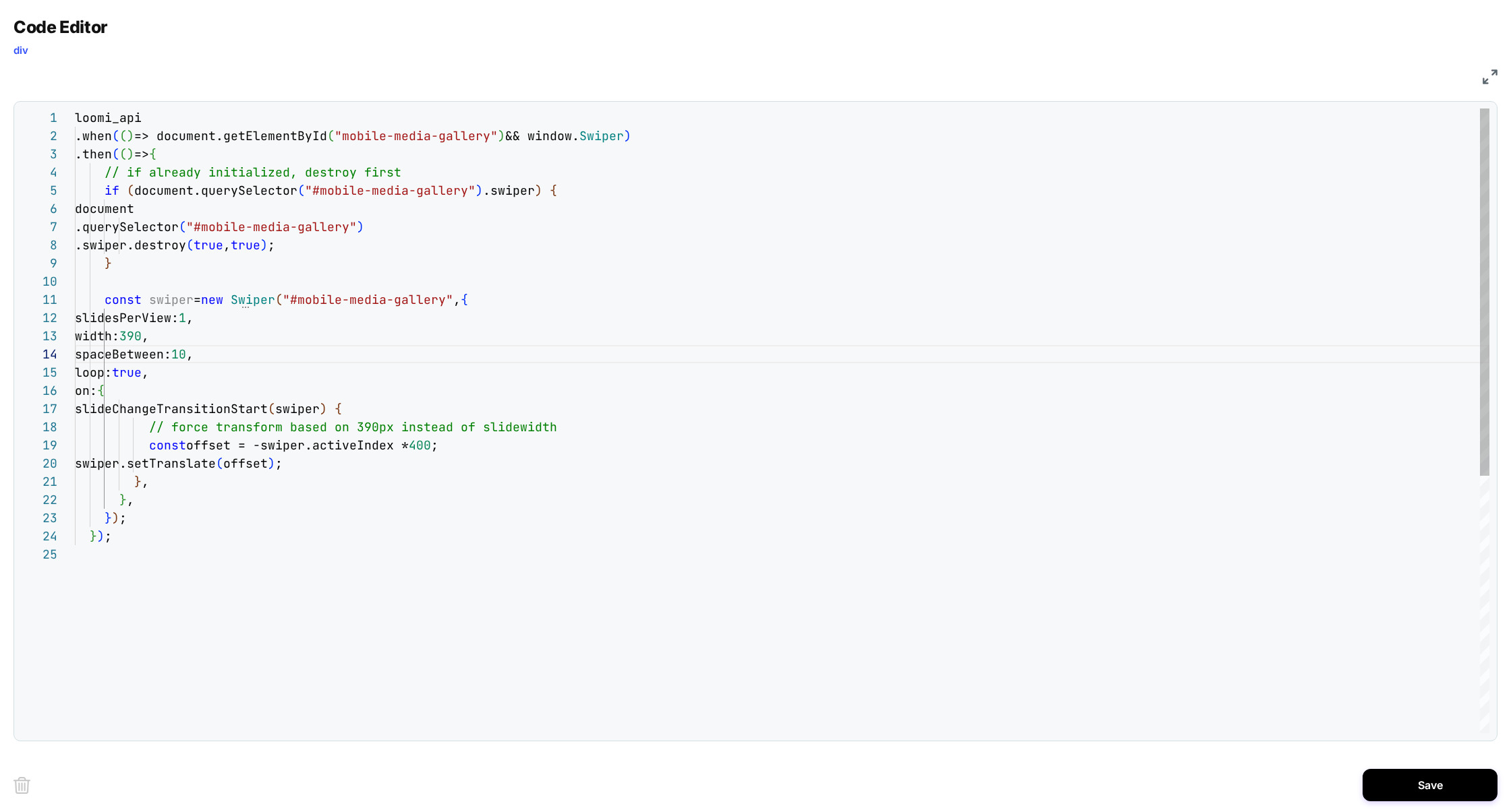
click at [333, 168] on div "loomi_api .when ( ( ) => document.getElementById ( "mobile-media-gallery" ) && …" at bounding box center [782, 640] width 1415 height 1062
click at [381, 181] on div "loomi_api .when ( ( ) => document.getElementById ( "mobile-media-gallery" ) && …" at bounding box center [782, 640] width 1415 height 1062
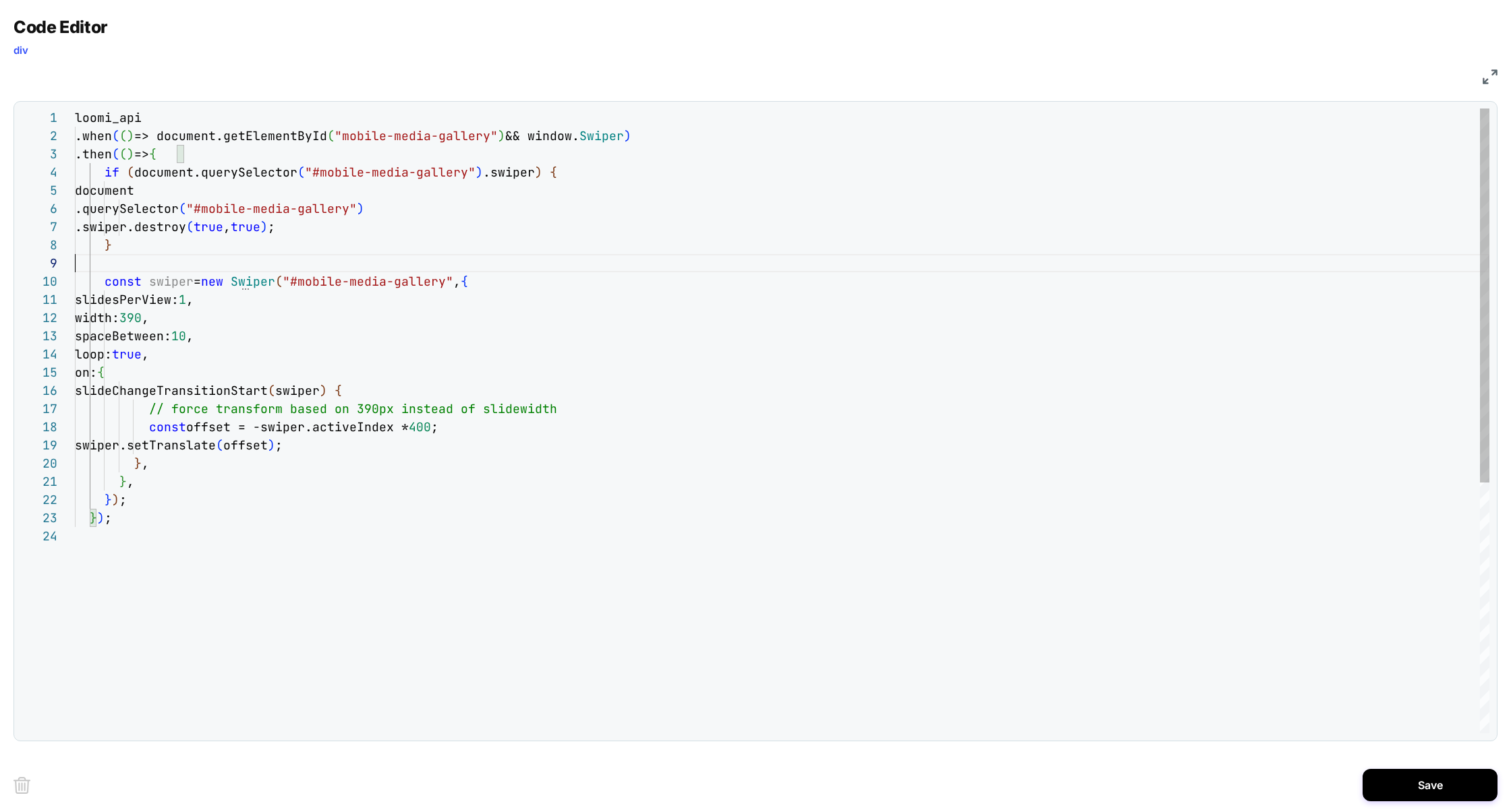
scroll to position [0, 0]
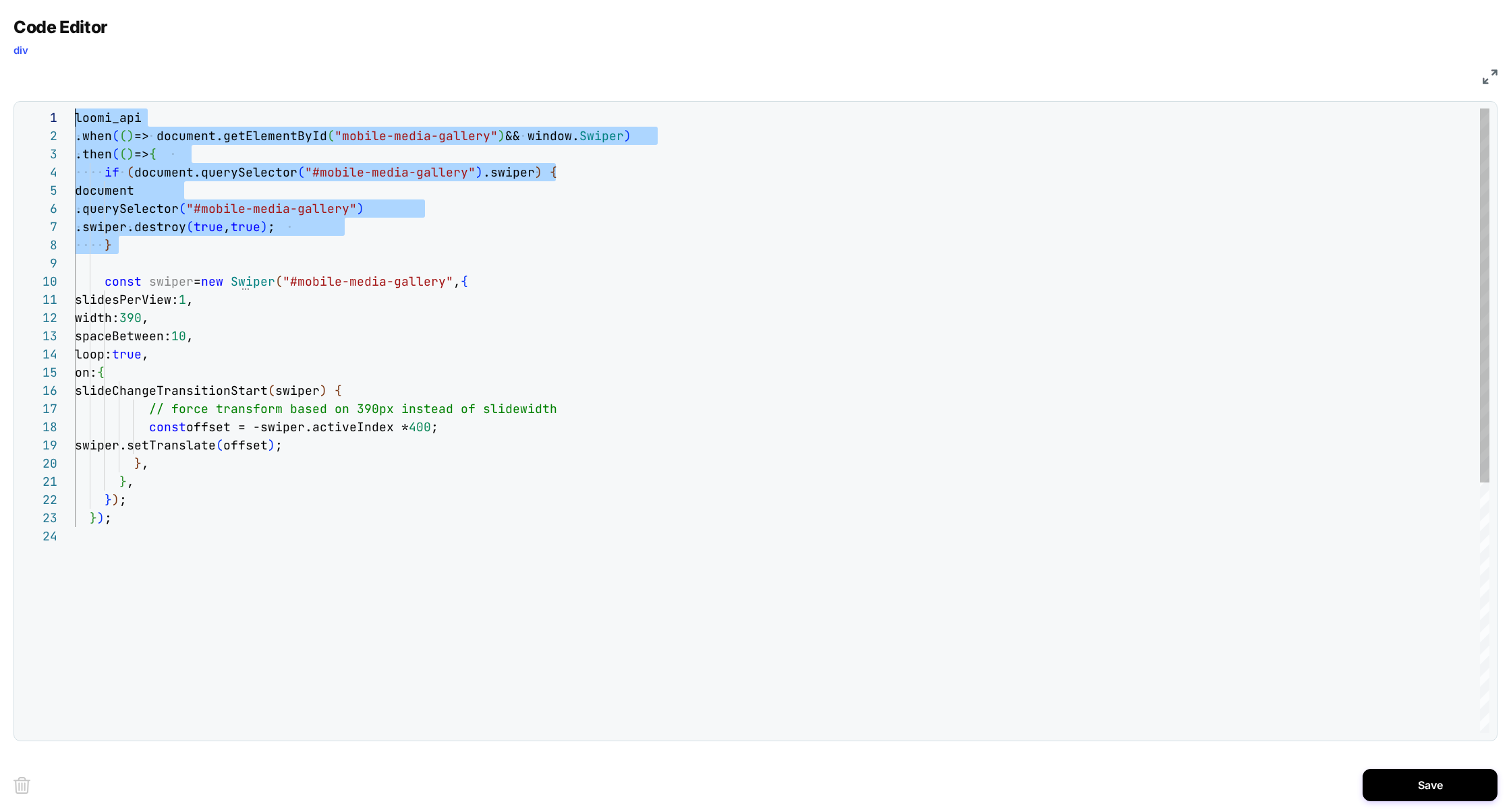
drag, startPoint x: 154, startPoint y: 265, endPoint x: 0, endPoint y: 65, distance: 252.4
click at [75, 109] on div "loomi_api .when ( ( ) => document.getElementById ( "mobile-media-gallery" ) && …" at bounding box center [782, 630] width 1415 height 1043
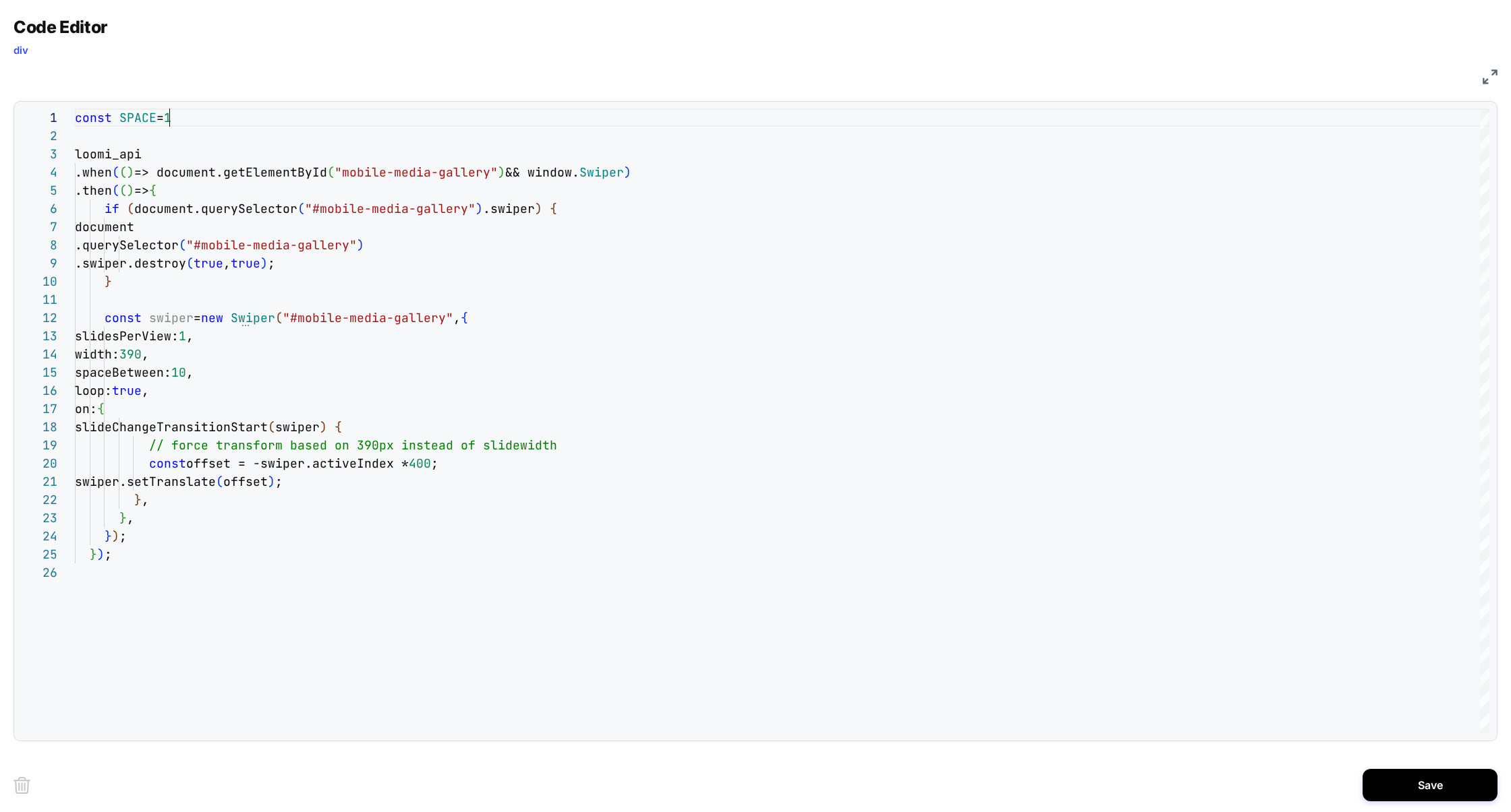
scroll to position [0, 101]
click at [141, 111] on div "const SPACE = 10 .when ( ( ) => document.getElementById ( "mobile-media-gallery…" at bounding box center [782, 649] width 1415 height 1080
click at [226, 373] on div "const SPACE = 10 .when ( ( ) => document.getElementById ( "mobile-media-gallery…" at bounding box center [782, 649] width 1415 height 1080
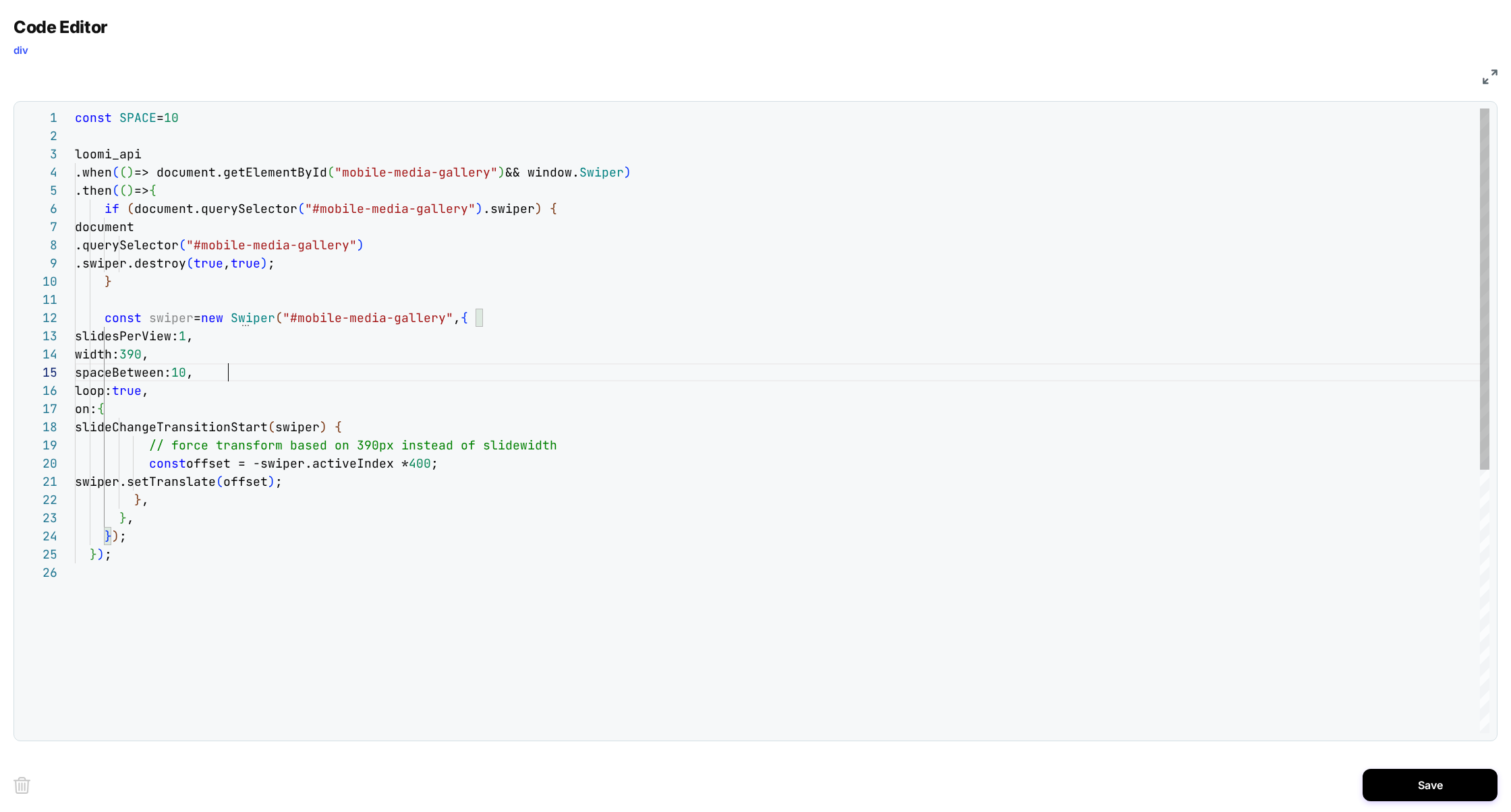
click at [226, 373] on div "const SPACE = 10 .when ( ( ) => document.getElementById ( "mobile-media-gallery…" at bounding box center [782, 649] width 1415 height 1080
click at [219, 119] on div "const SPACE = 10 .when ( ( ) => document.getElementById ( "mobile-media-gallery…" at bounding box center [782, 649] width 1415 height 1080
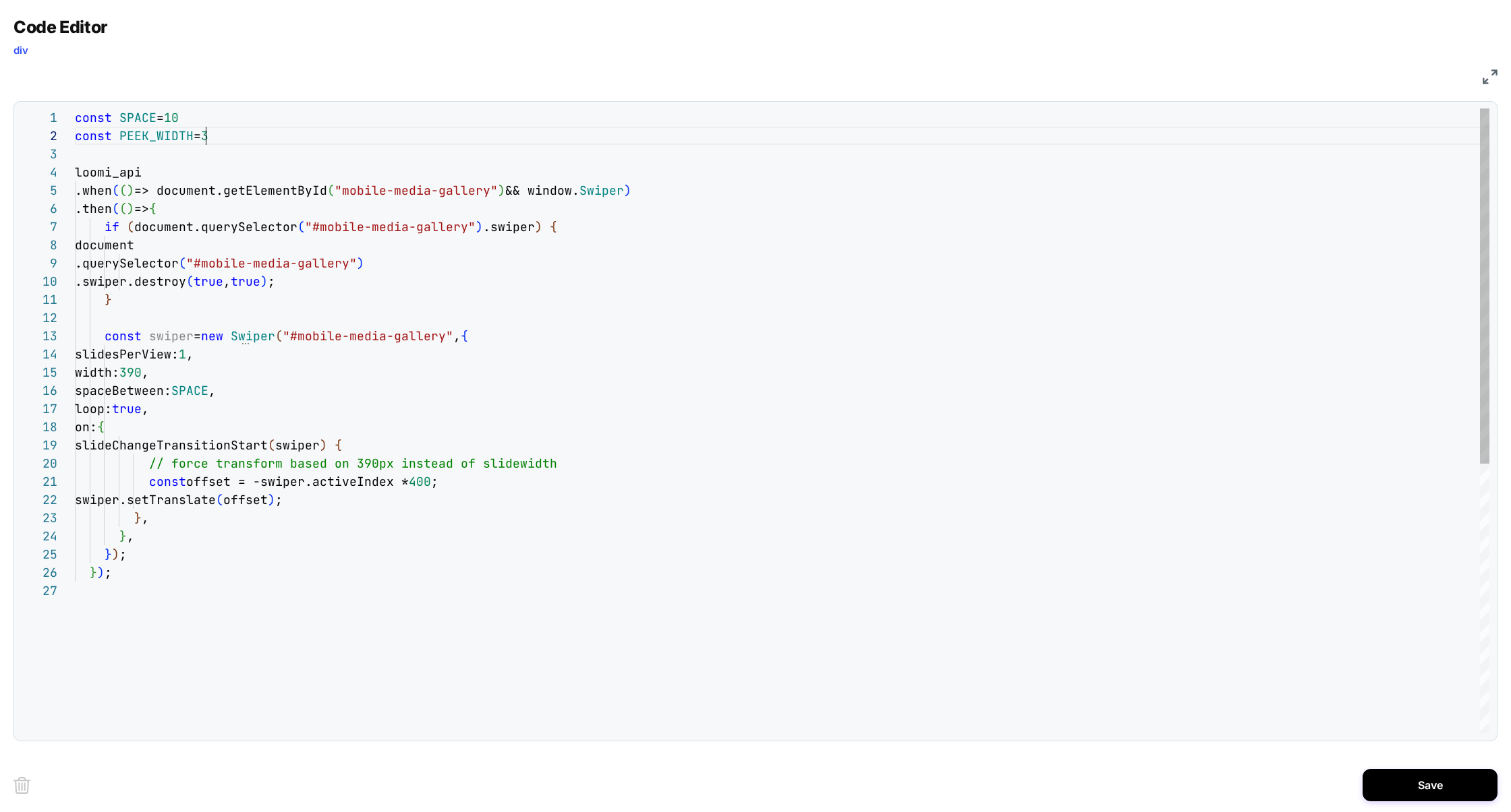
scroll to position [18, 138]
click at [139, 113] on div "const SPACE = 10 .when ( ( ) => document.getElementById ( "mobile-media-gallery…" at bounding box center [782, 657] width 1415 height 1098
click at [218, 133] on div "const SPACE = 10 .when ( ( ) => document.getElementById ( "mobile-media-gallery…" at bounding box center [782, 657] width 1415 height 1098
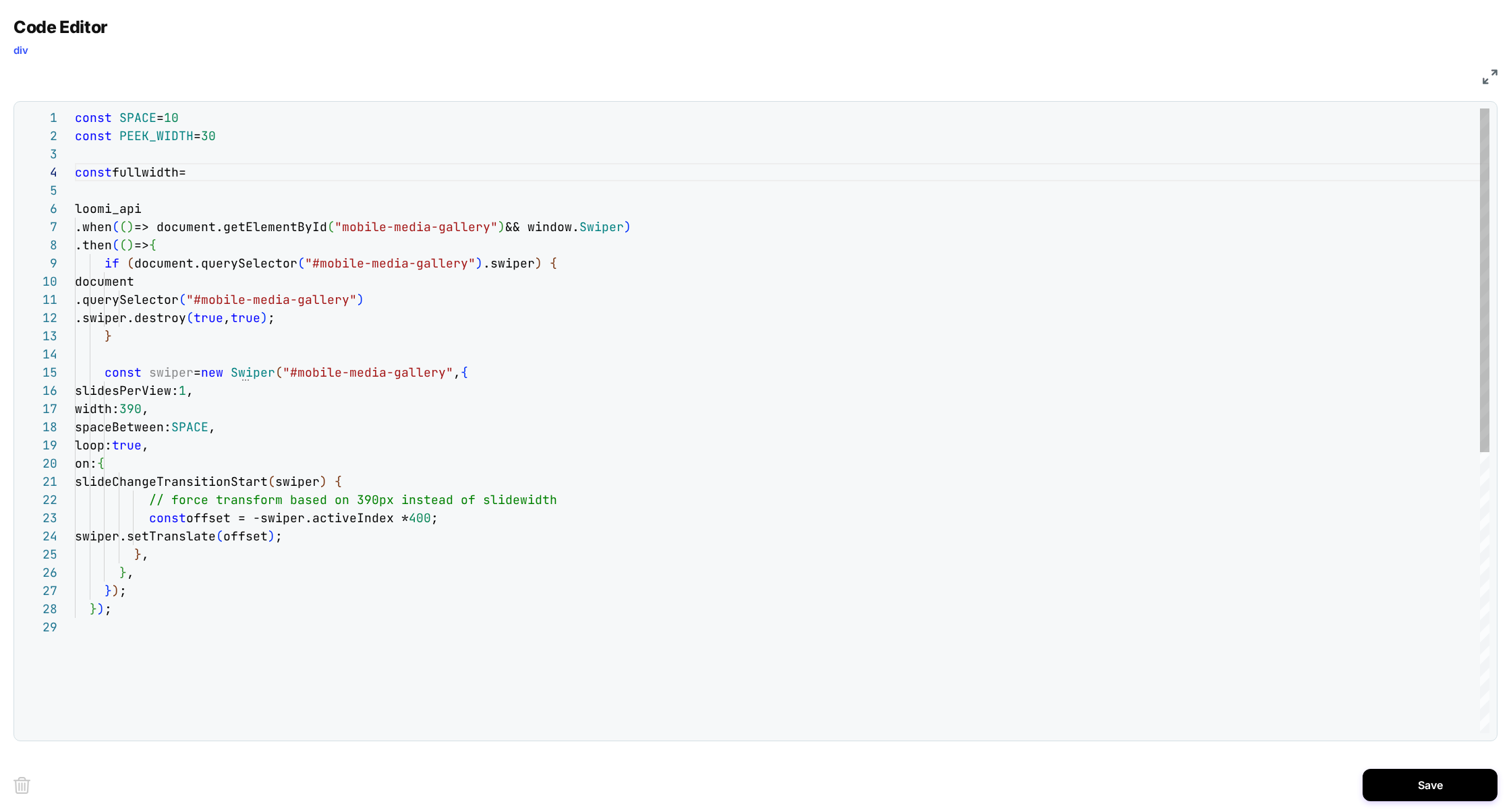
scroll to position [54, 240]
click at [145, 173] on div "const SPACE = 10 .when ( ( ) => document.getElementById ( "mobile-media-gallery…" at bounding box center [782, 676] width 1415 height 1135
click at [177, 407] on div "const SPACE = 10 .when ( ( ) => document.getElementById ( "mobile-media-gallery…" at bounding box center [782, 676] width 1415 height 1135
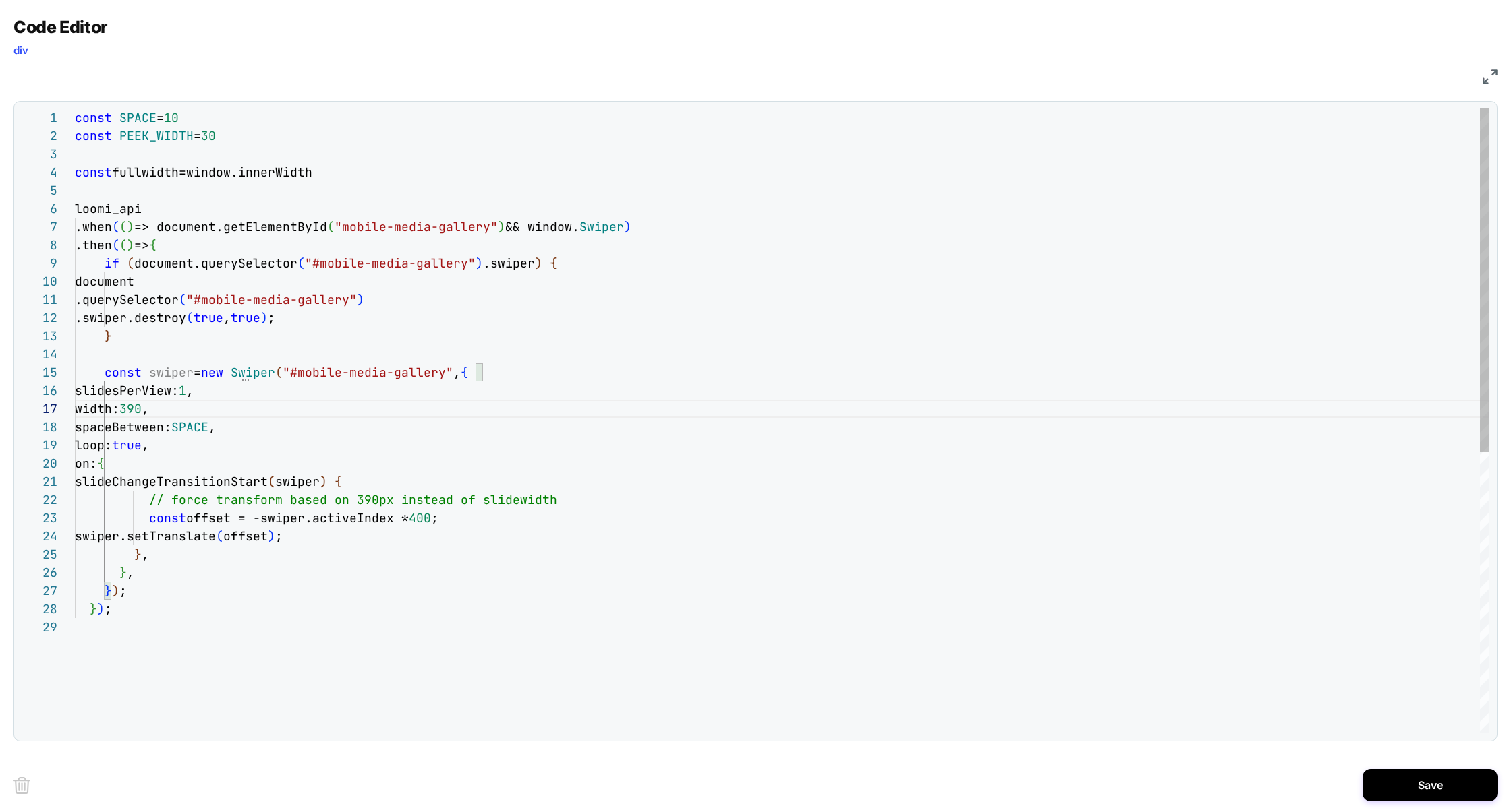
click at [177, 407] on div "const SPACE = 10 .when ( ( ) => document.getElementById ( "mobile-media-gallery…" at bounding box center [782, 676] width 1415 height 1135
click at [149, 139] on div "const SPACE = 10 .when ( ( ) => document.getElementById ( "mobile-media-gallery…" at bounding box center [782, 676] width 1415 height 1135
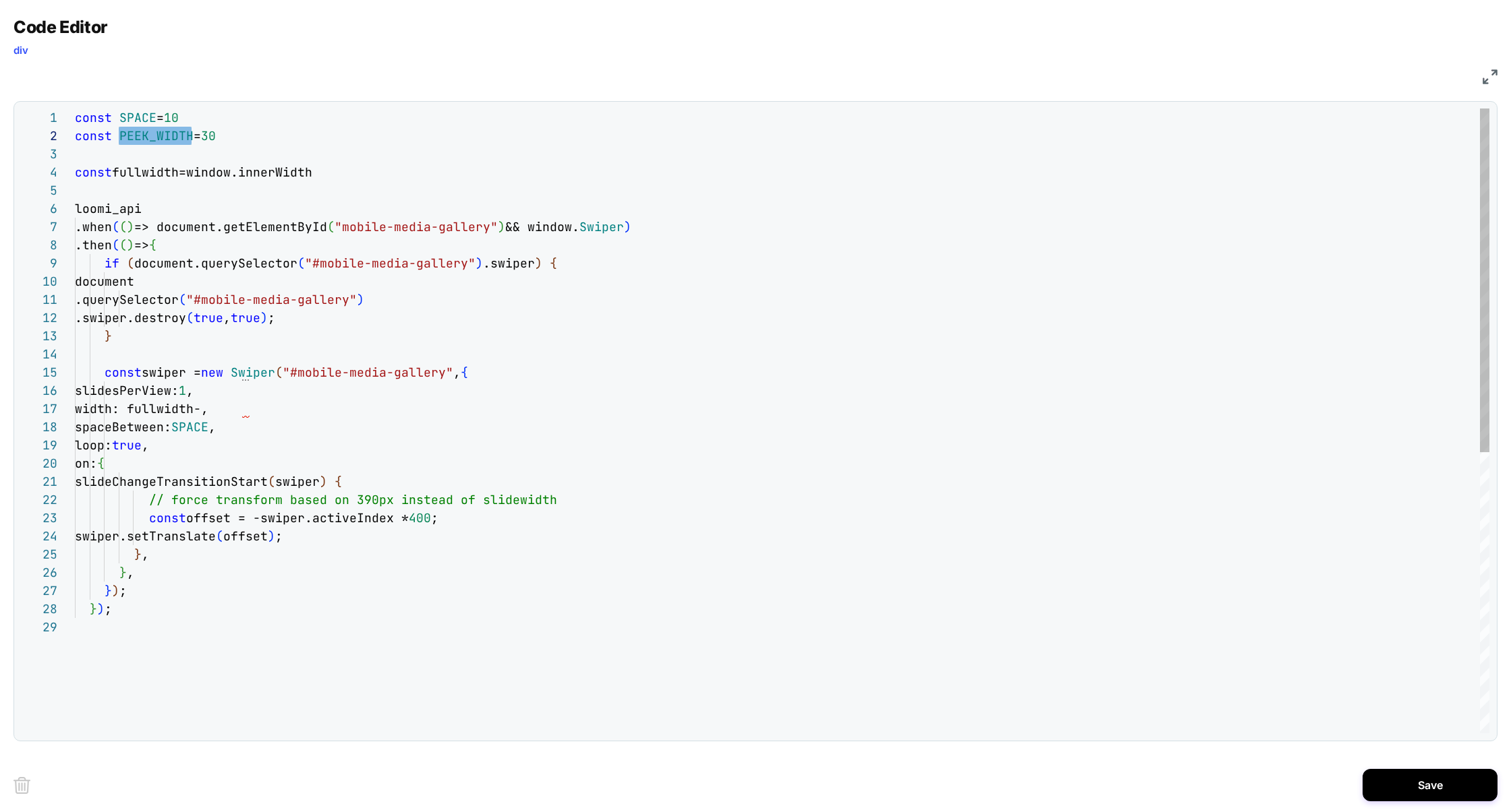
click at [243, 412] on div "const SPACE = 10 .when ( ( ) => document.getElementById ( "mobile-media-gallery…" at bounding box center [782, 676] width 1415 height 1135
click at [422, 519] on div "const SPACE = 10 .when ( ( ) => document.getElementById ( "mobile-media-gallery…" at bounding box center [782, 676] width 1415 height 1135
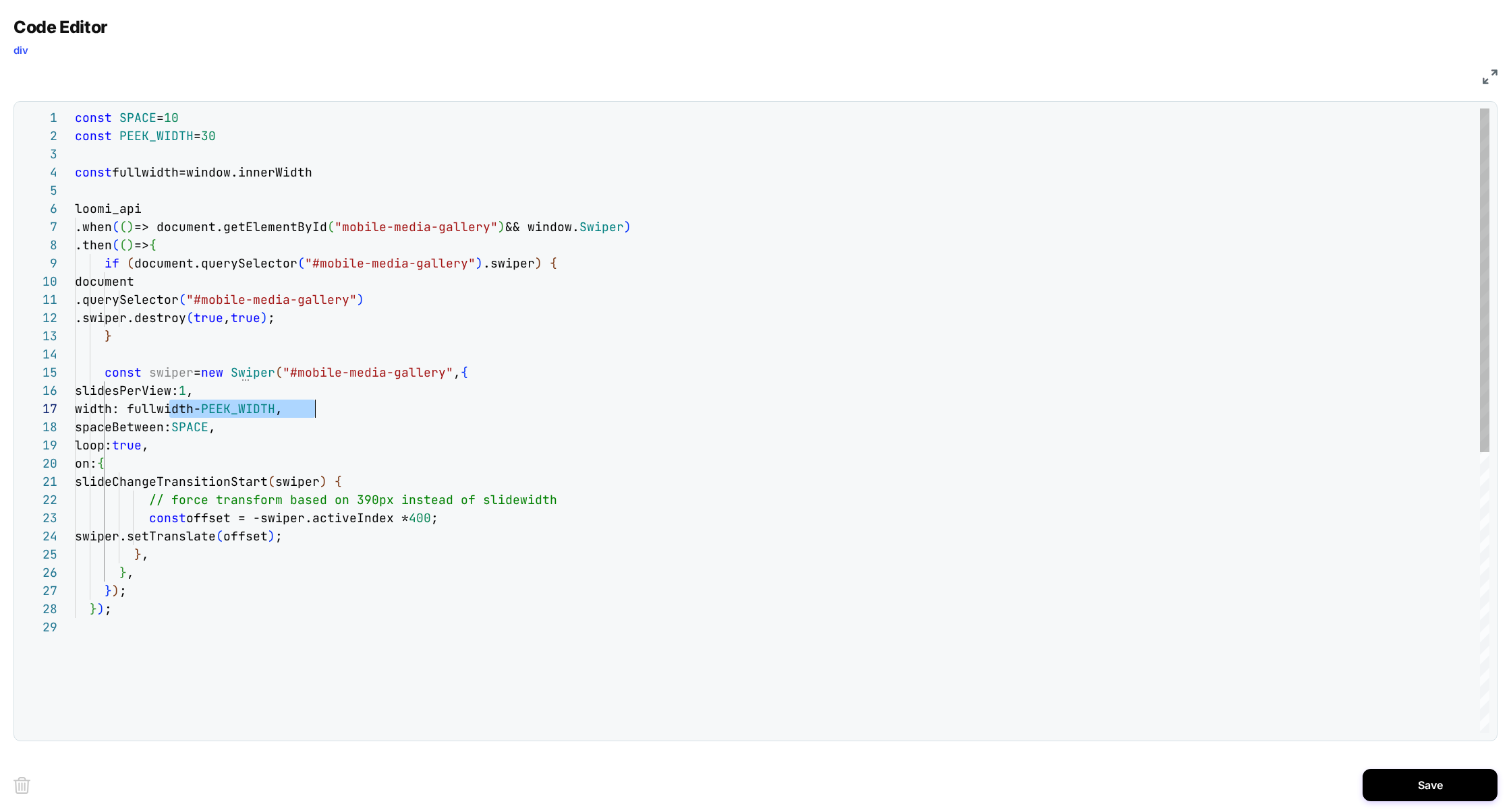
drag, startPoint x: 172, startPoint y: 412, endPoint x: 308, endPoint y: 412, distance: 136.0
click at [282, 413] on span "width: fullwidth- PEEK_WIDTH ," at bounding box center [179, 408] width 208 height 16
drag, startPoint x: 317, startPoint y: 413, endPoint x: 170, endPoint y: 413, distance: 147.0
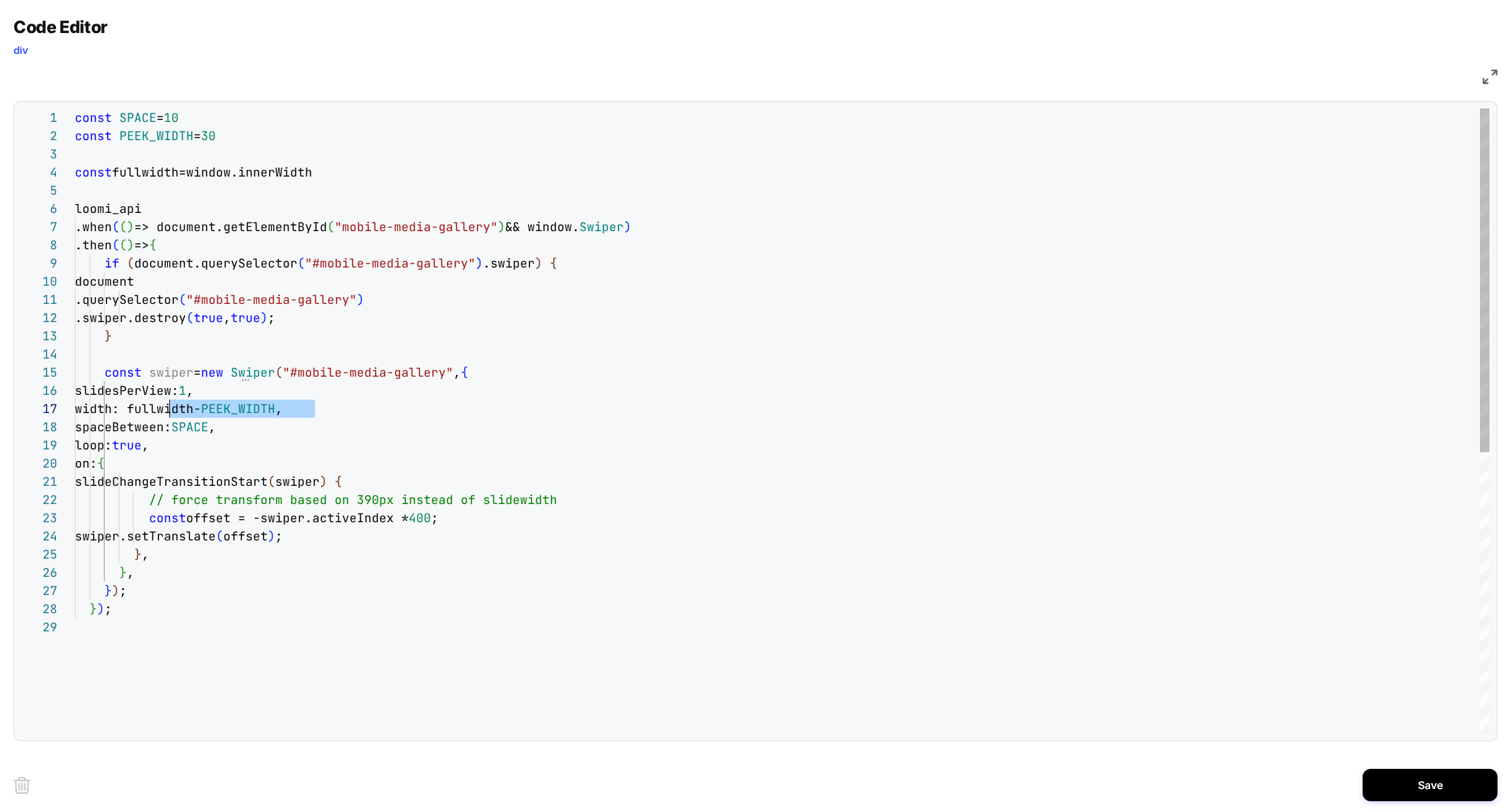
click at [425, 516] on div "const SPACE = 10 .when ( ( ) => document.getElementById ( "mobile-media-gallery…" at bounding box center [782, 676] width 1415 height 1135
click at [392, 491] on div "const SPACE = 10 .when ( ( ) => document.getElementById ( "mobile-media-gallery…" at bounding box center [782, 676] width 1415 height 1135
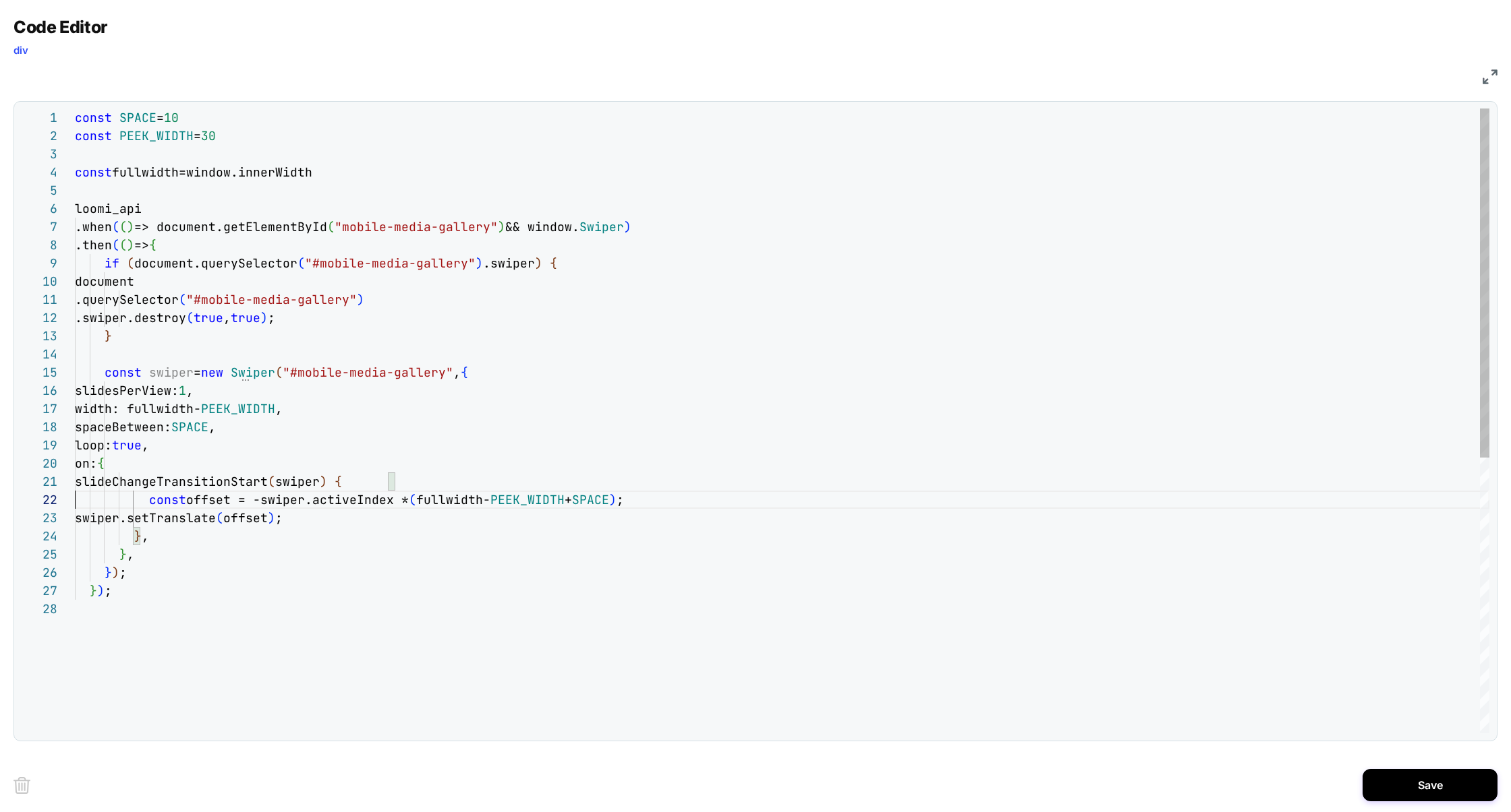
scroll to position [18, 0]
click at [342, 558] on div "const SPACE = 10 .when ( ( ) => document.getElementById ( "mobile-media-gallery…" at bounding box center [782, 667] width 1415 height 1116
type textarea "**********"
click at [1422, 786] on button "Save" at bounding box center [1429, 785] width 135 height 32
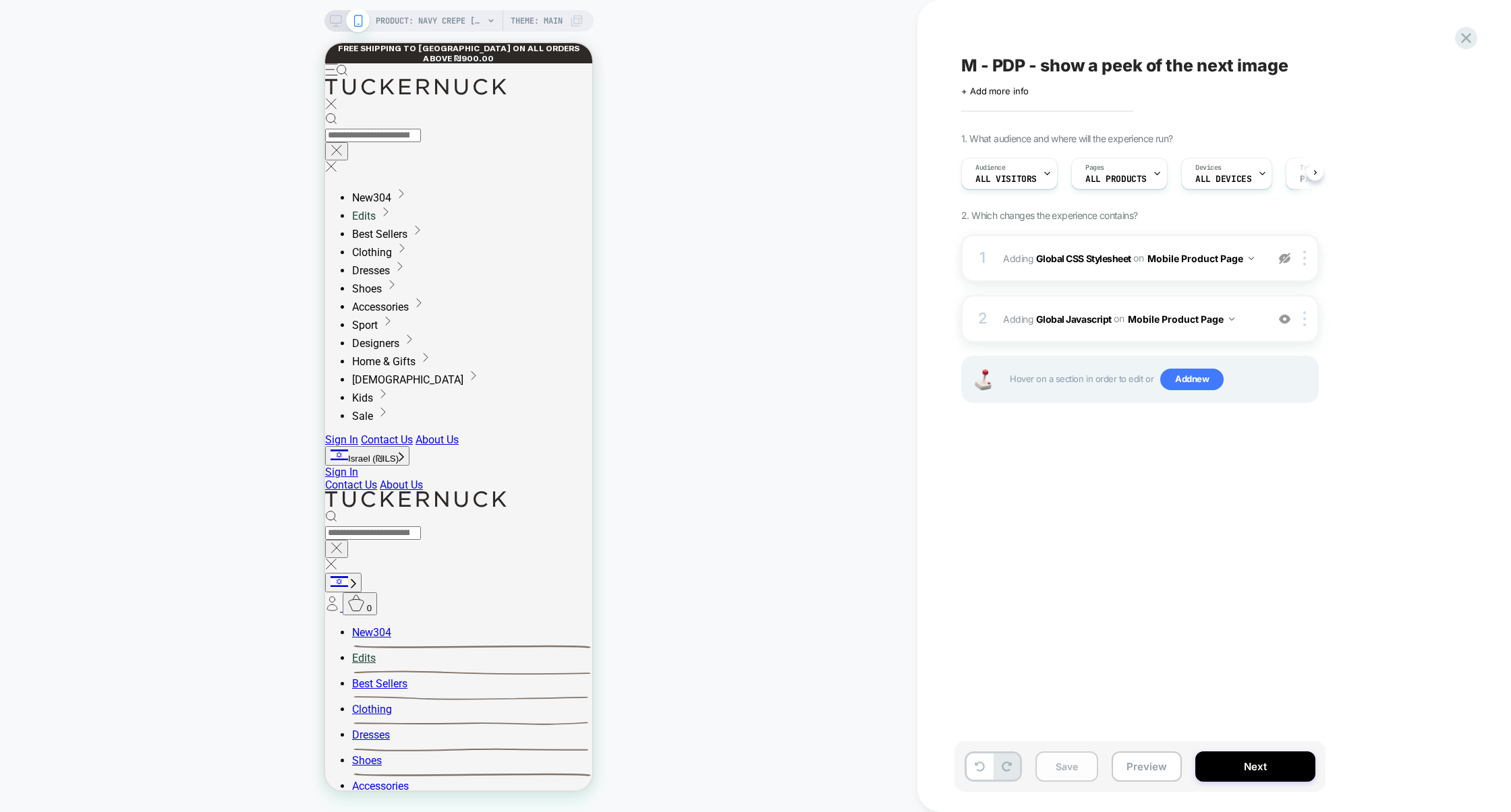
scroll to position [0, 1]
click at [1078, 759] on button "Save" at bounding box center [1066, 766] width 62 height 30
click at [1162, 773] on button "Preview" at bounding box center [1146, 766] width 70 height 30
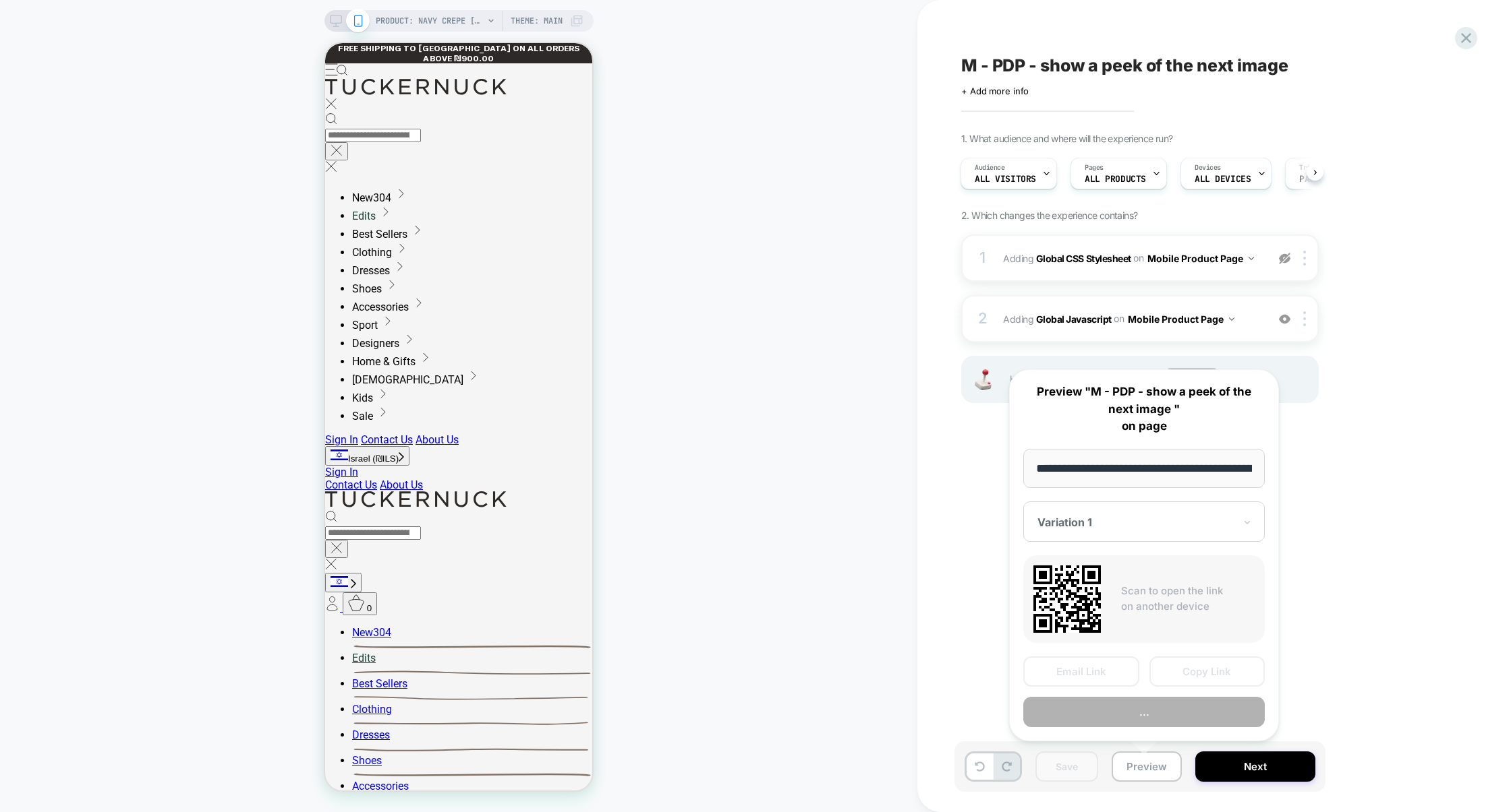
click at [1191, 665] on button "Copy Link" at bounding box center [1206, 671] width 116 height 30
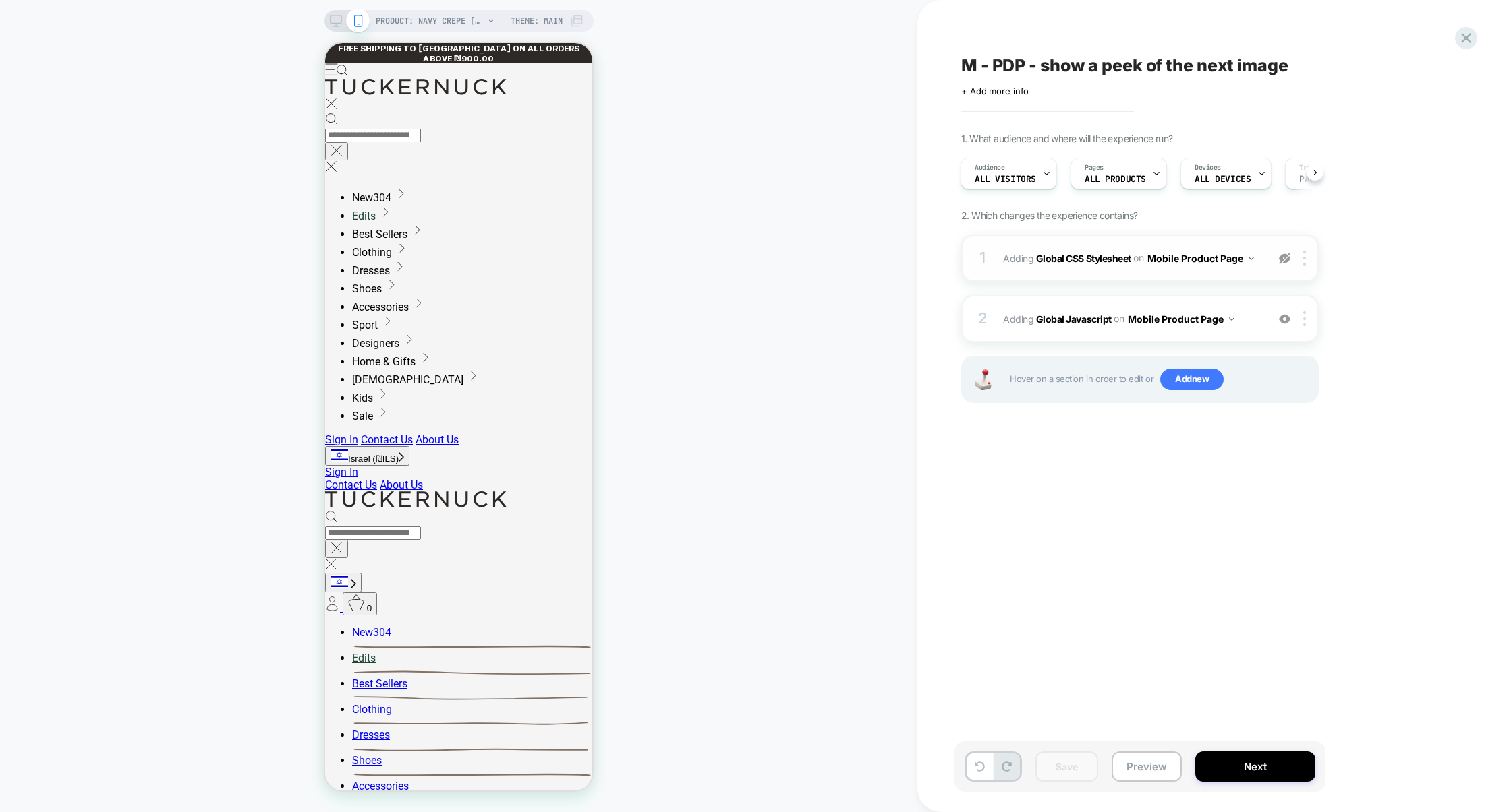
click at [1290, 265] on div at bounding box center [1284, 258] width 22 height 15
click at [1235, 272] on div "1 Adding Global CSS Stylesheet on Mobile Product Page Add Before Add After Copy…" at bounding box center [1139, 258] width 357 height 48
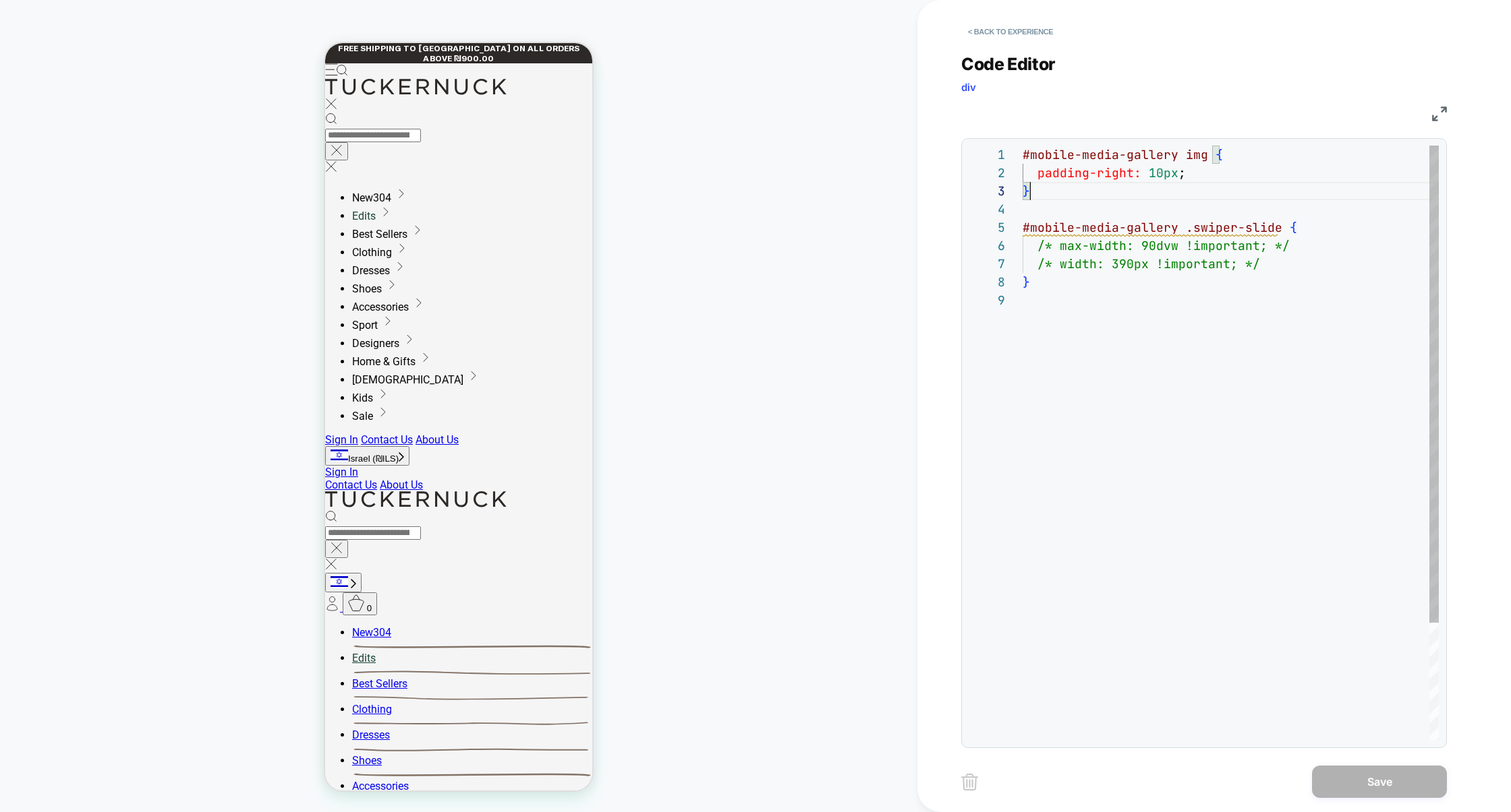
drag, startPoint x: 1043, startPoint y: 190, endPoint x: 1017, endPoint y: 140, distance: 56.4
click at [1017, 140] on div "**********" at bounding box center [1204, 442] width 486 height 610
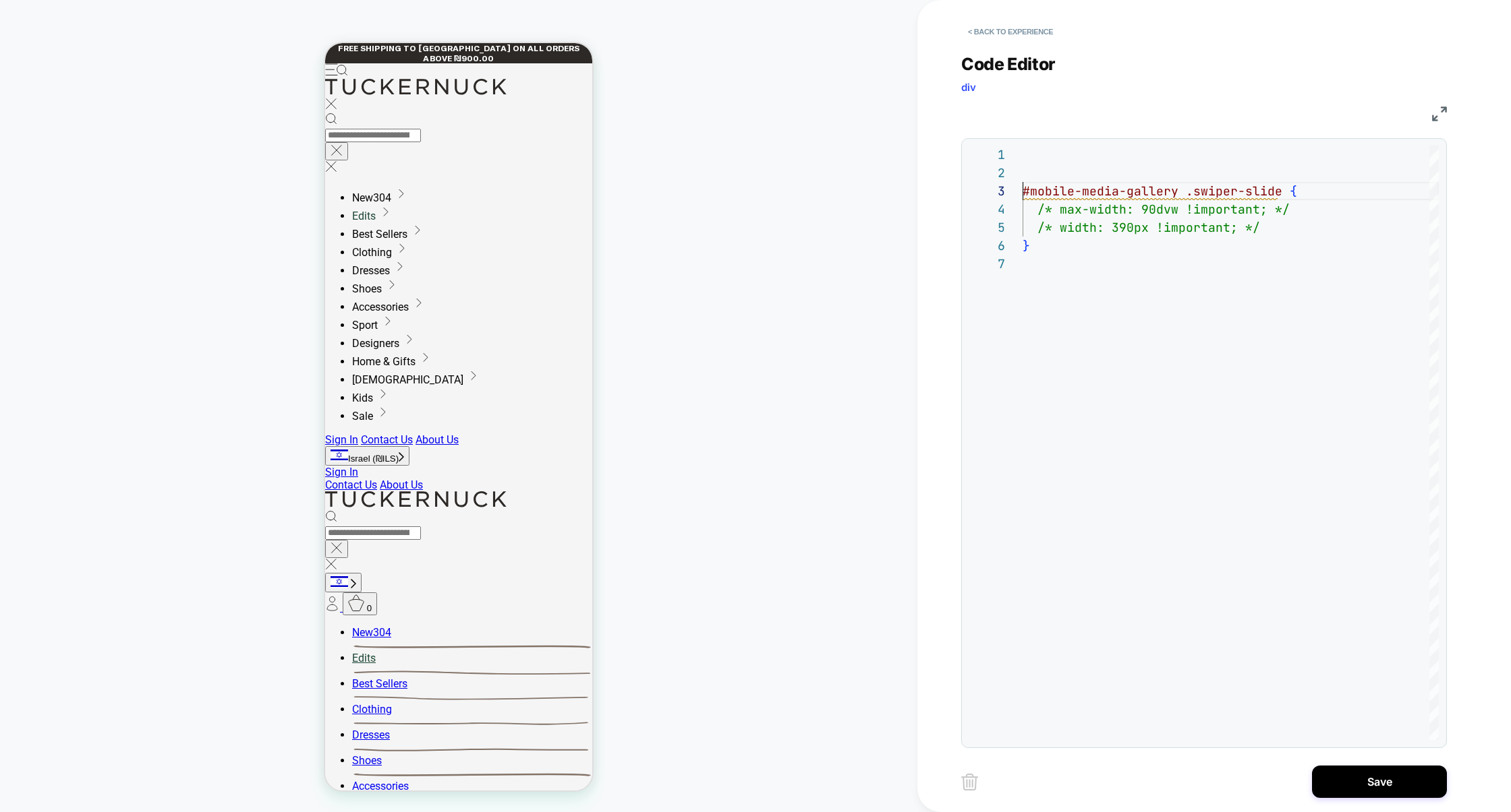
scroll to position [18, 0]
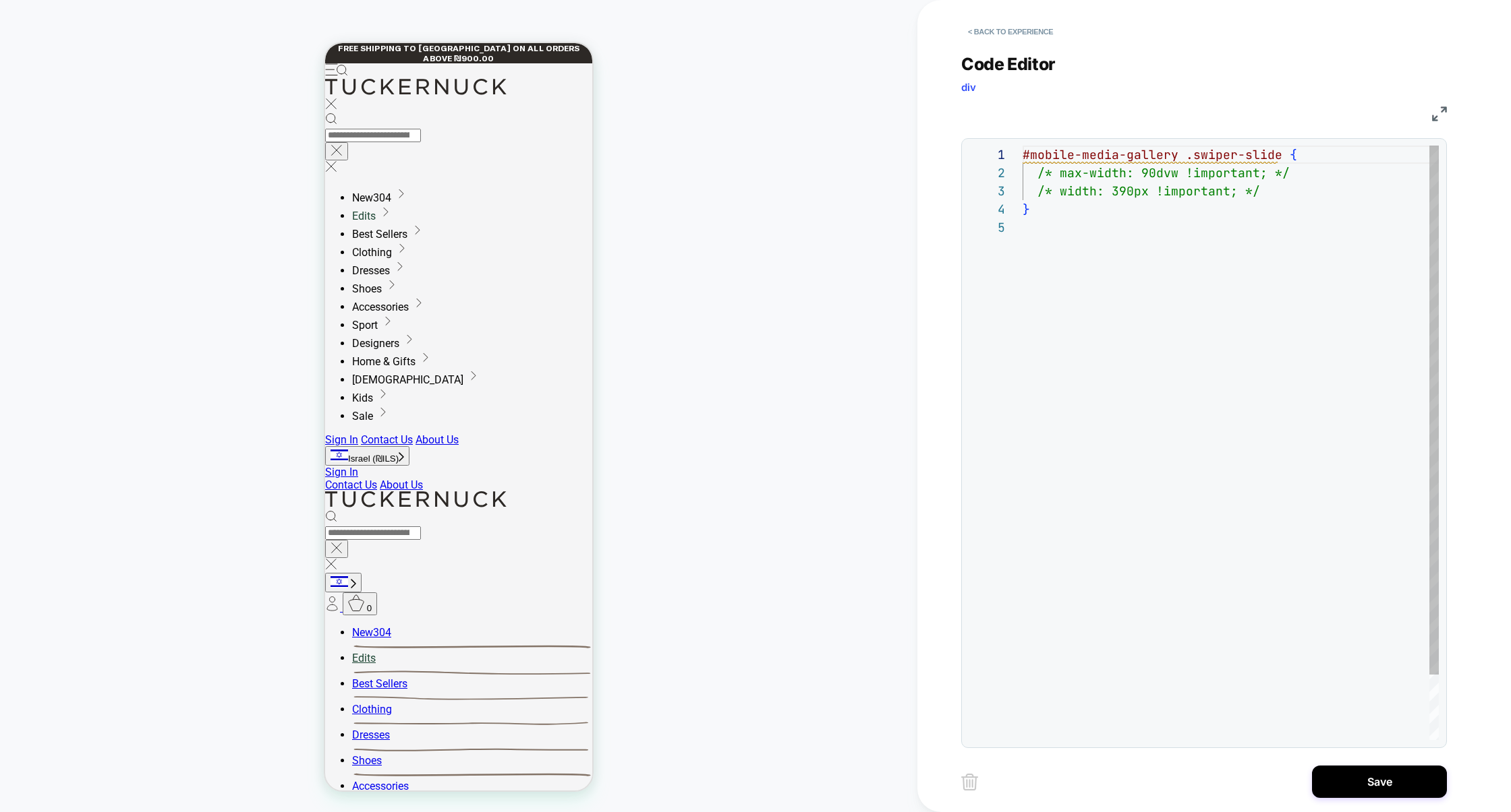
click at [1081, 167] on div "#mobile-media-gallery .swiper-slide { /* max-width: 90dvw !important; */ /* wid…" at bounding box center [1231, 479] width 416 height 667
click at [1115, 190] on div "#mobile-media-gallery .swiper-slide { max-width: 90 dvw !important ; /* width: …" at bounding box center [1231, 479] width 416 height 667
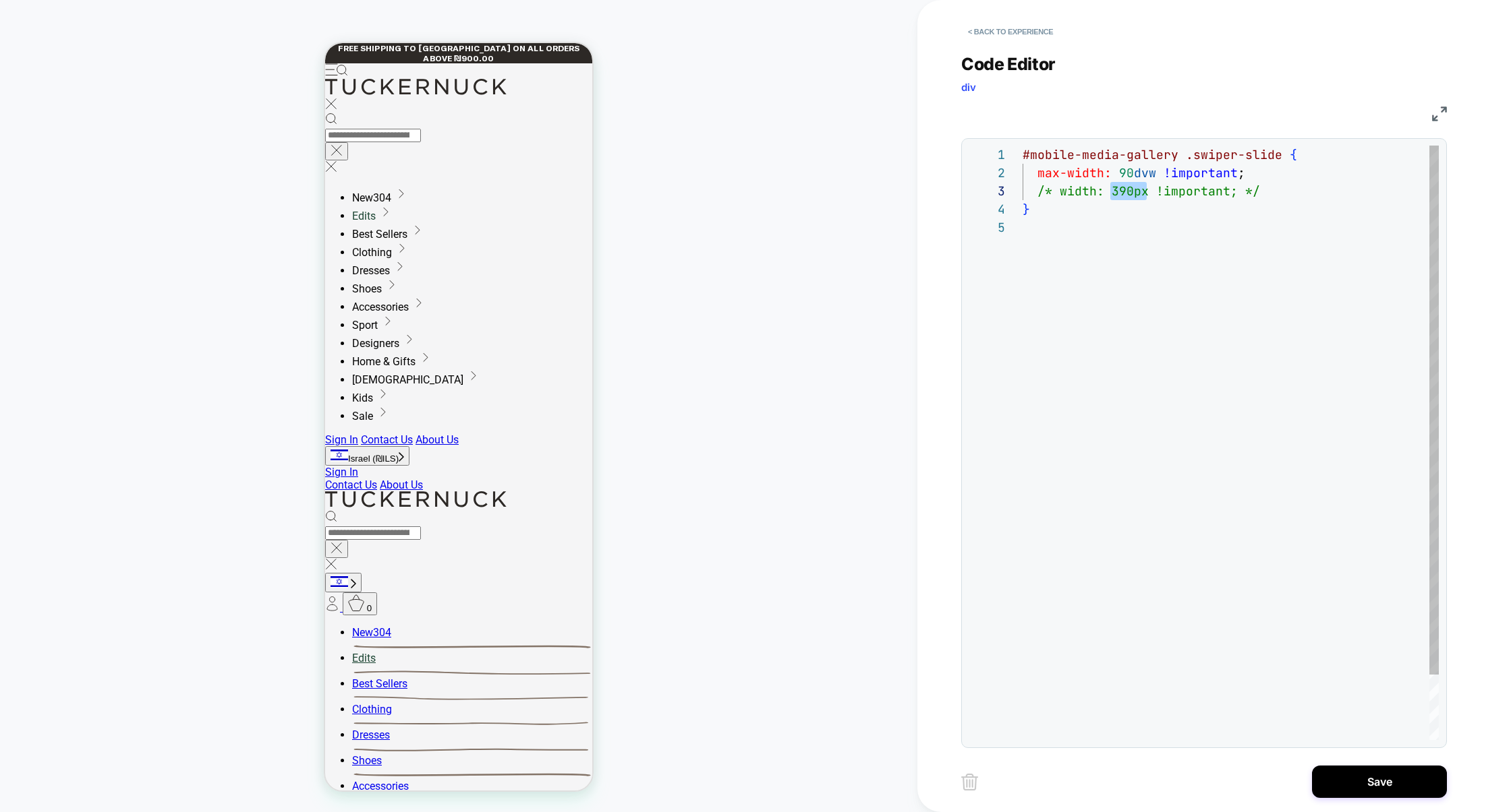
click at [1130, 168] on div "#mobile-media-gallery .swiper-slide { max-width: 90 dvw !important ; /* width: …" at bounding box center [1231, 479] width 416 height 667
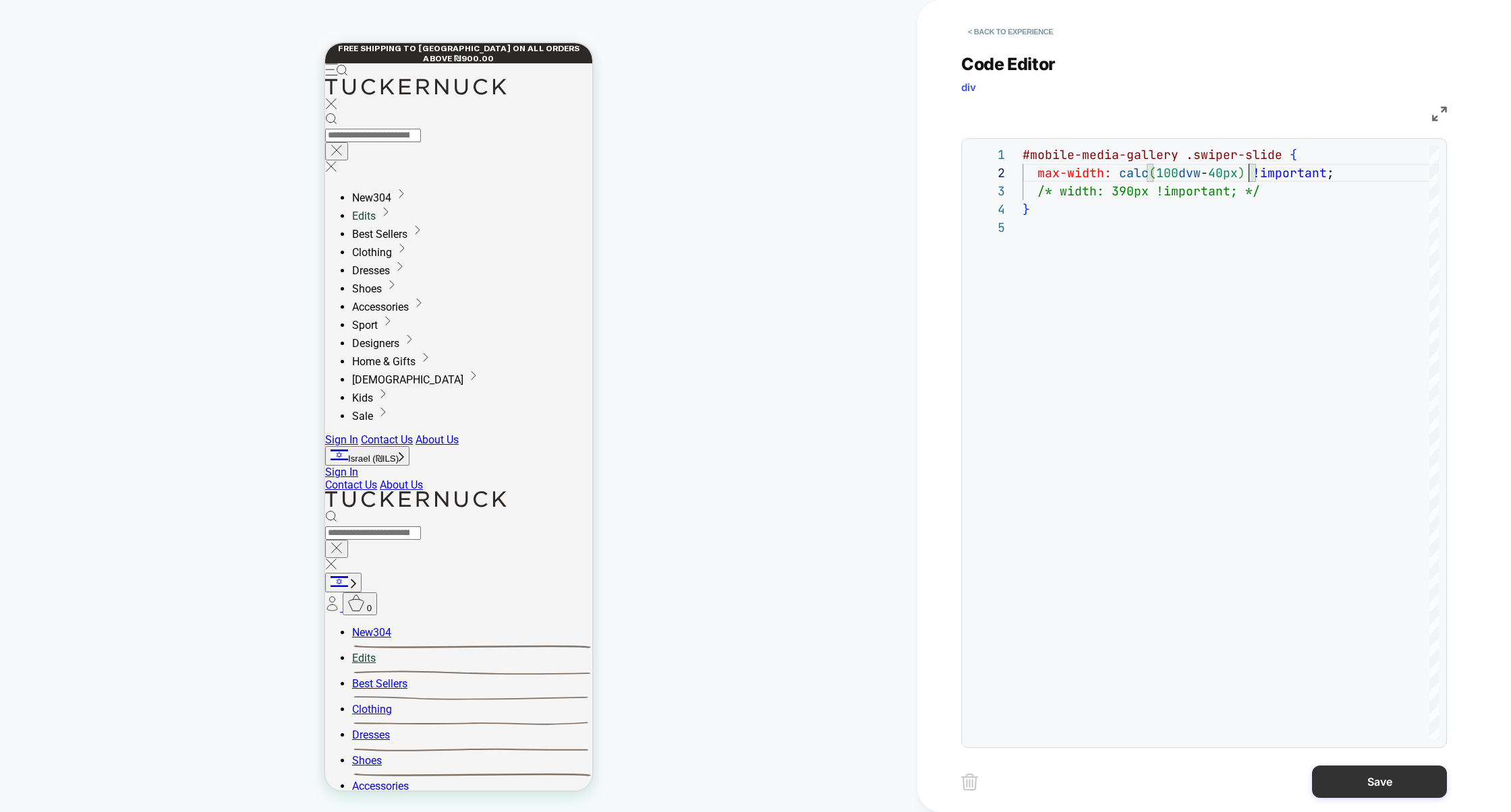
type textarea "**********"
click at [1369, 779] on button "Save" at bounding box center [1379, 781] width 135 height 32
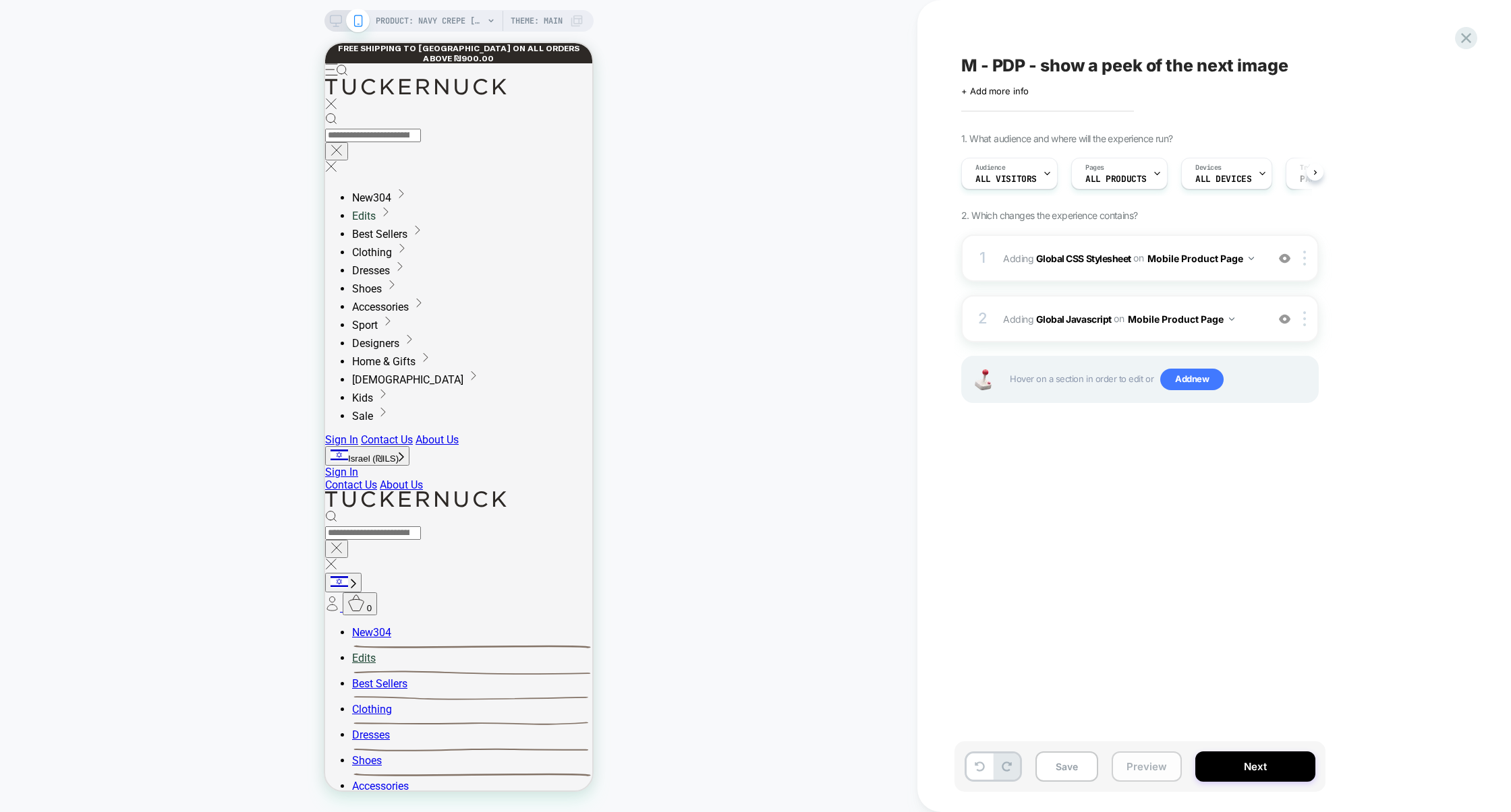
click at [1157, 765] on button "Preview" at bounding box center [1146, 766] width 70 height 30
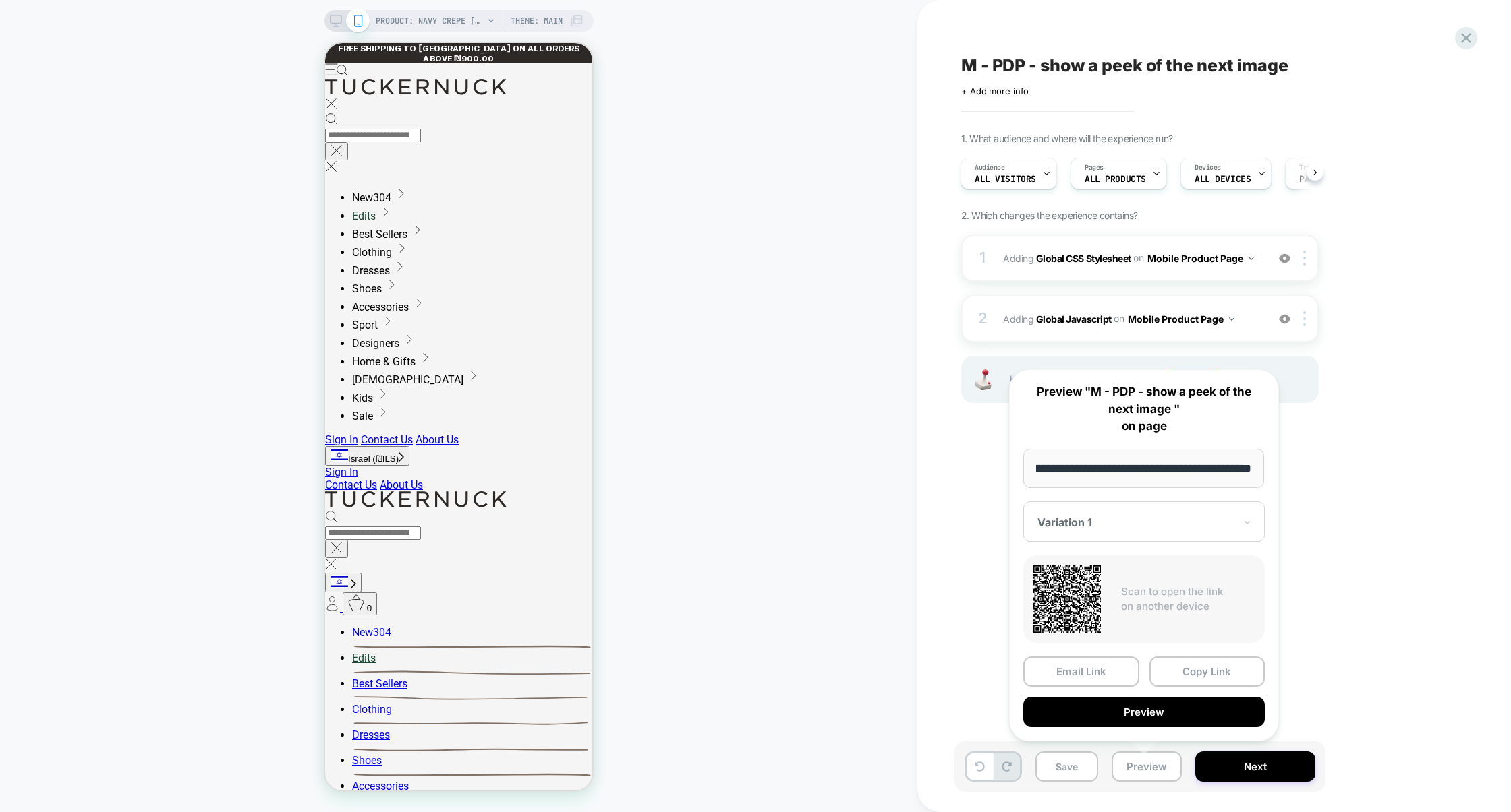
scroll to position [0, 0]
click at [1208, 655] on div "**********" at bounding box center [1143, 555] width 270 height 372
click at [1208, 658] on button "Copy Link" at bounding box center [1206, 671] width 116 height 30
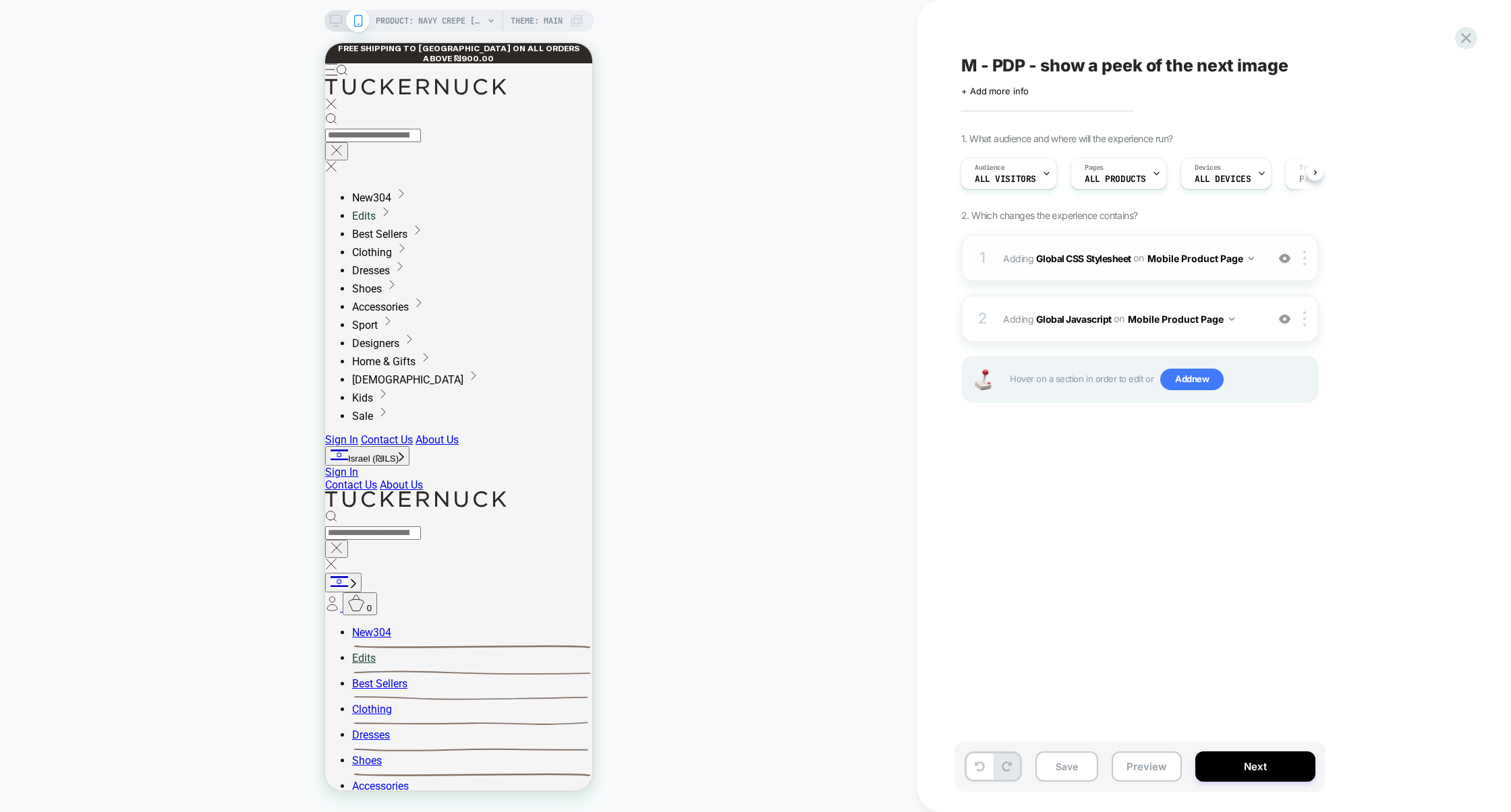
click at [1287, 258] on img at bounding box center [1284, 259] width 12 height 12
click at [1158, 759] on button "Preview" at bounding box center [1146, 766] width 70 height 30
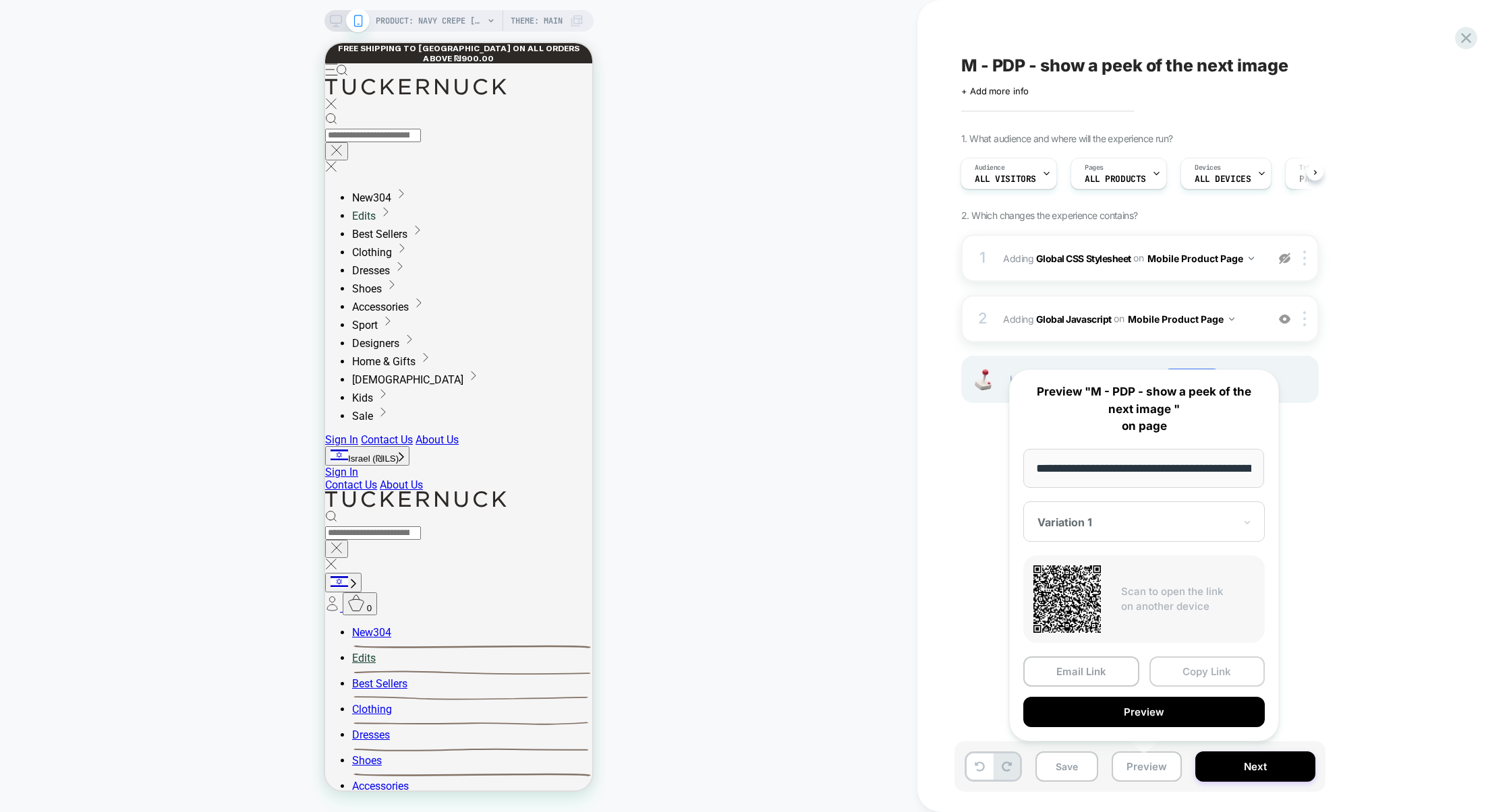
click at [1191, 676] on button "Copy Link" at bounding box center [1206, 671] width 116 height 30
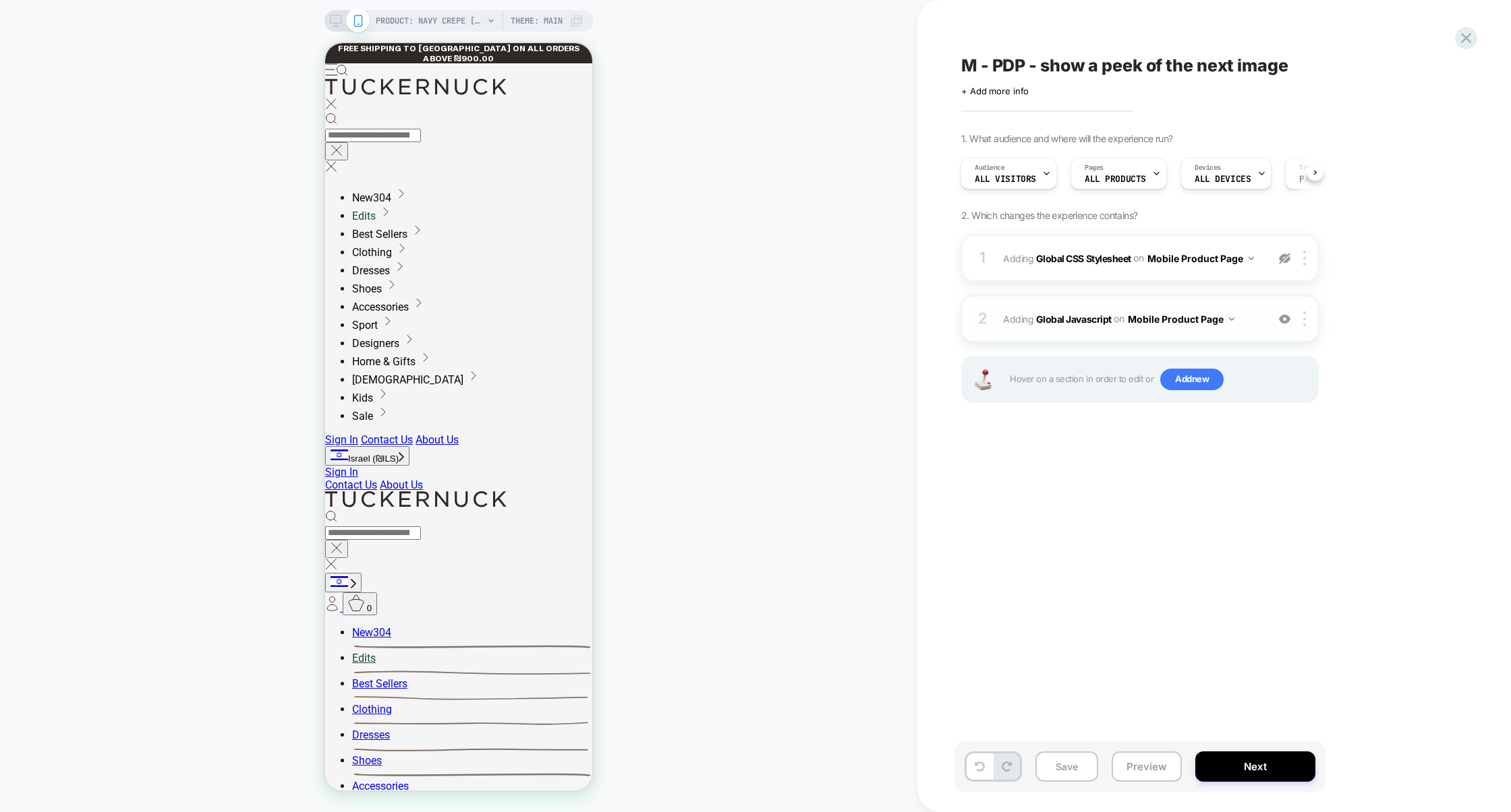
click at [1246, 329] on span "Adding Global Javascript on Mobile Product Page" at bounding box center [1132, 319] width 257 height 19
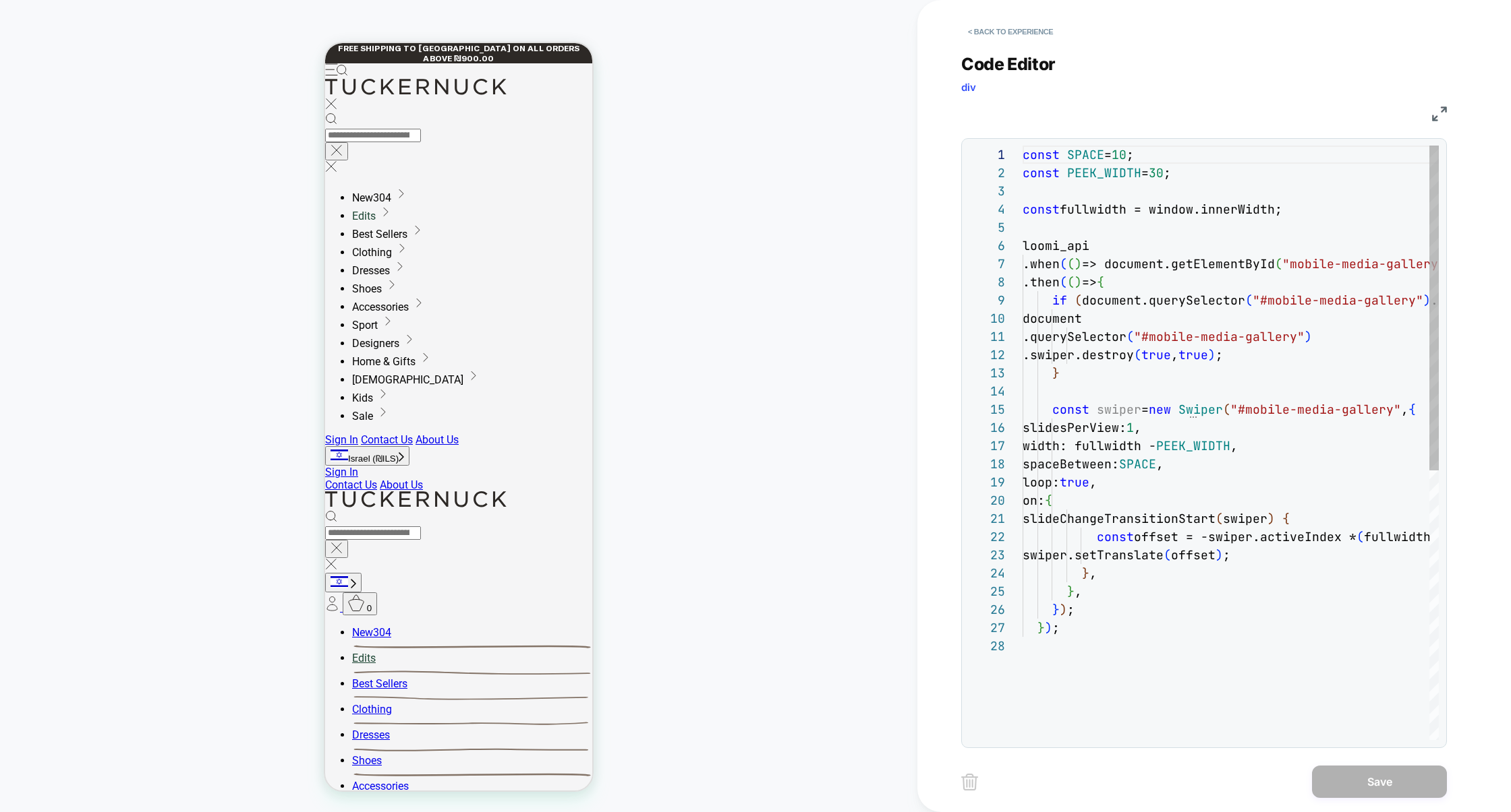
scroll to position [182, 0]
click at [1433, 113] on img at bounding box center [1439, 114] width 15 height 15
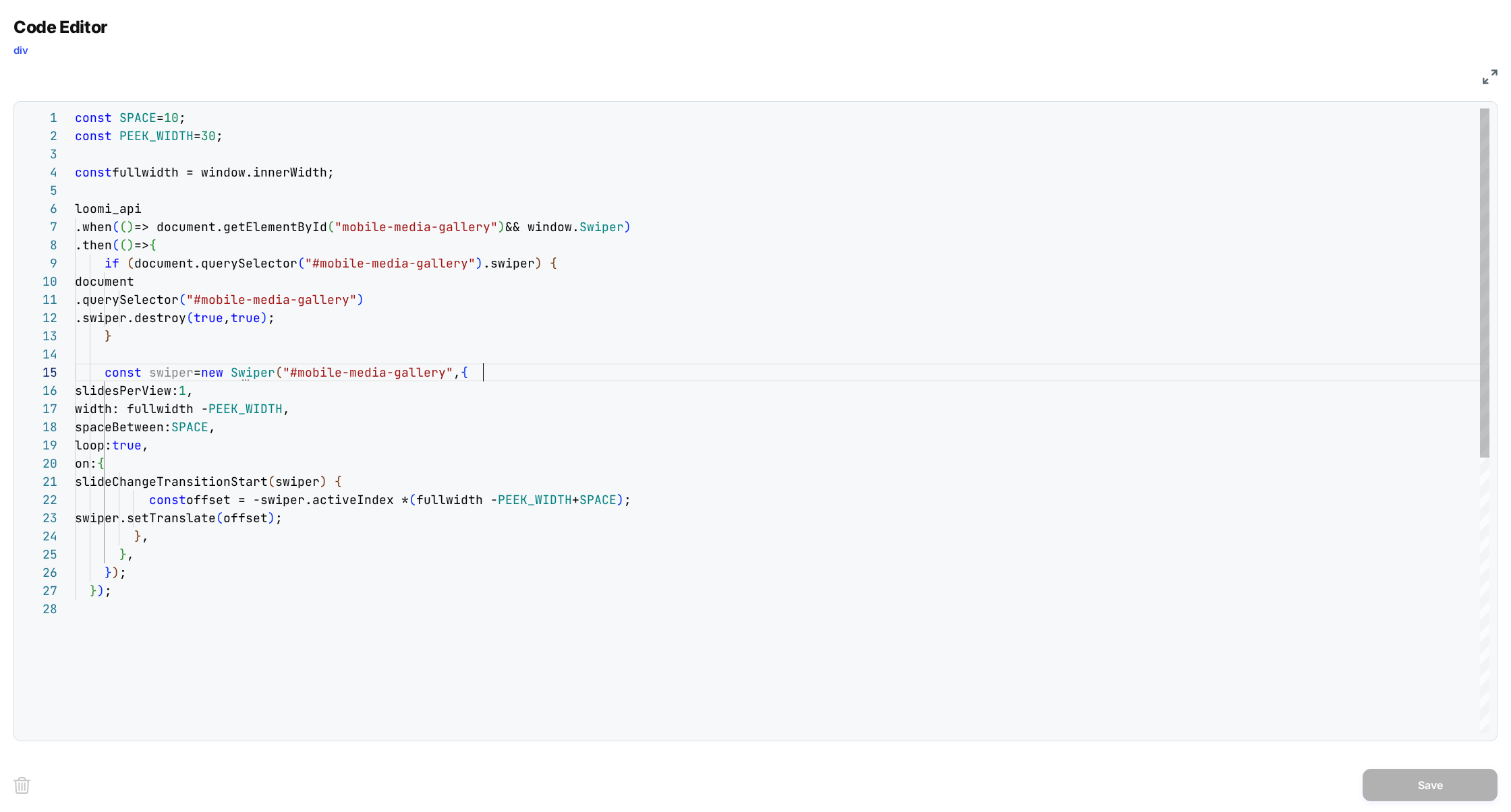
click at [494, 374] on div "const SPACE = 10 ; const PEEK_WIDTH = 30 ; const fullwidth = window.innerWidth;…" at bounding box center [782, 667] width 1415 height 1116
click at [237, 573] on div "const SPACE = 10 ; const PEEK_WIDTH = 30 ; const fullwidth = window.innerWidth;…" at bounding box center [782, 667] width 1415 height 1116
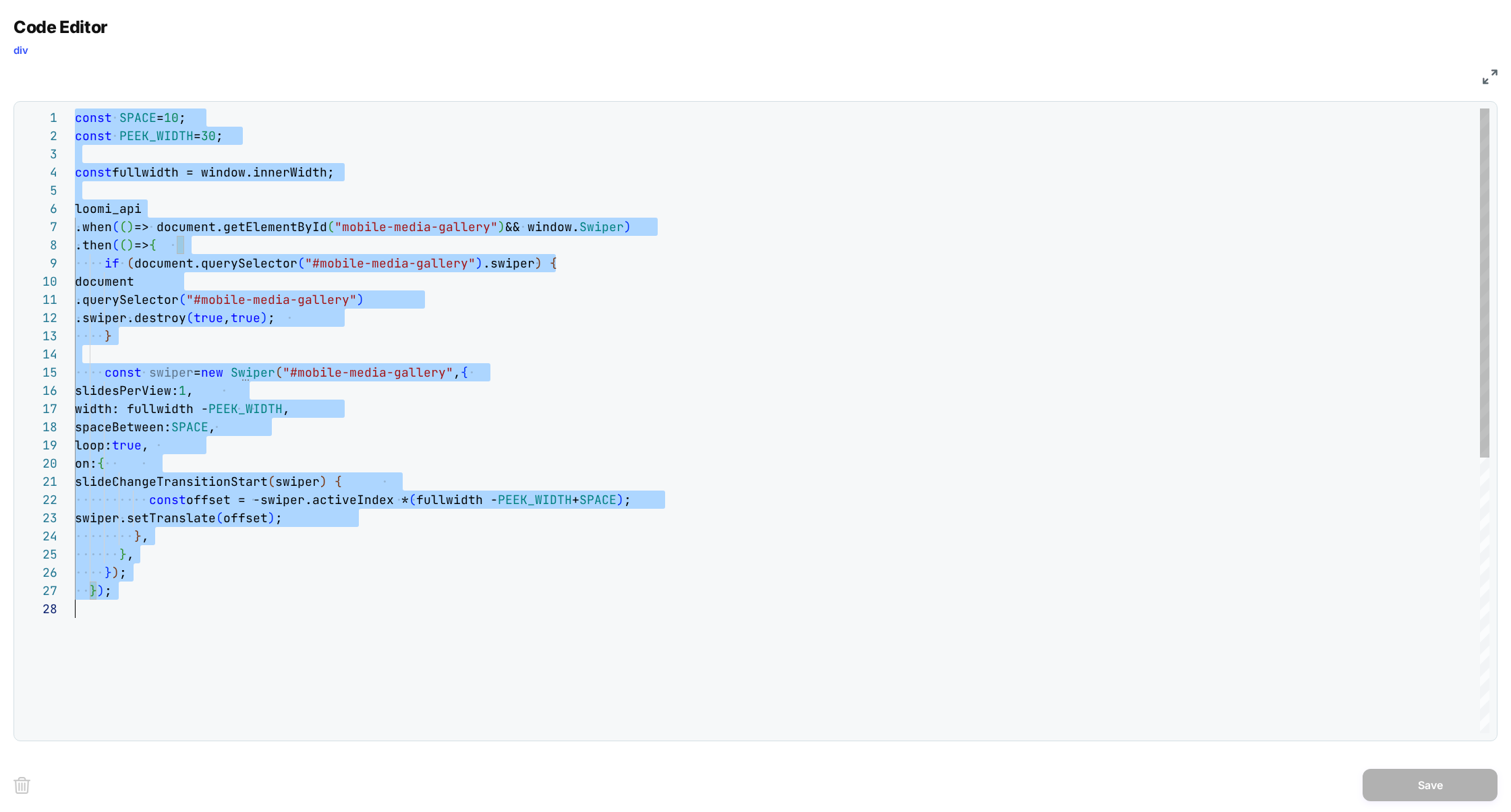
scroll to position [0, 0]
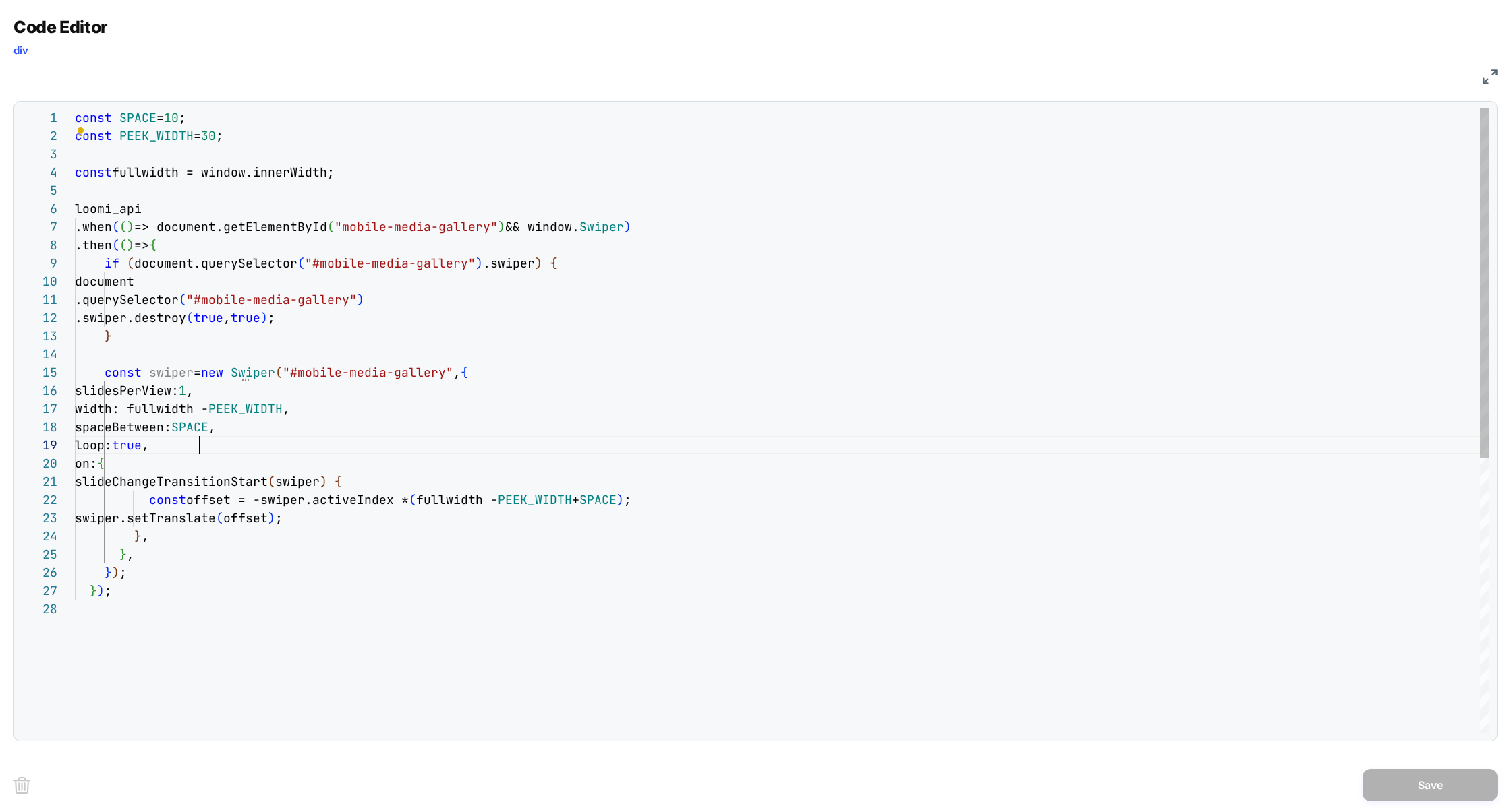
click at [217, 452] on div "const SPACE = 10 ; const PEEK_WIDTH = 30 ; const fullwidth = window.innerWidth;…" at bounding box center [782, 667] width 1415 height 1116
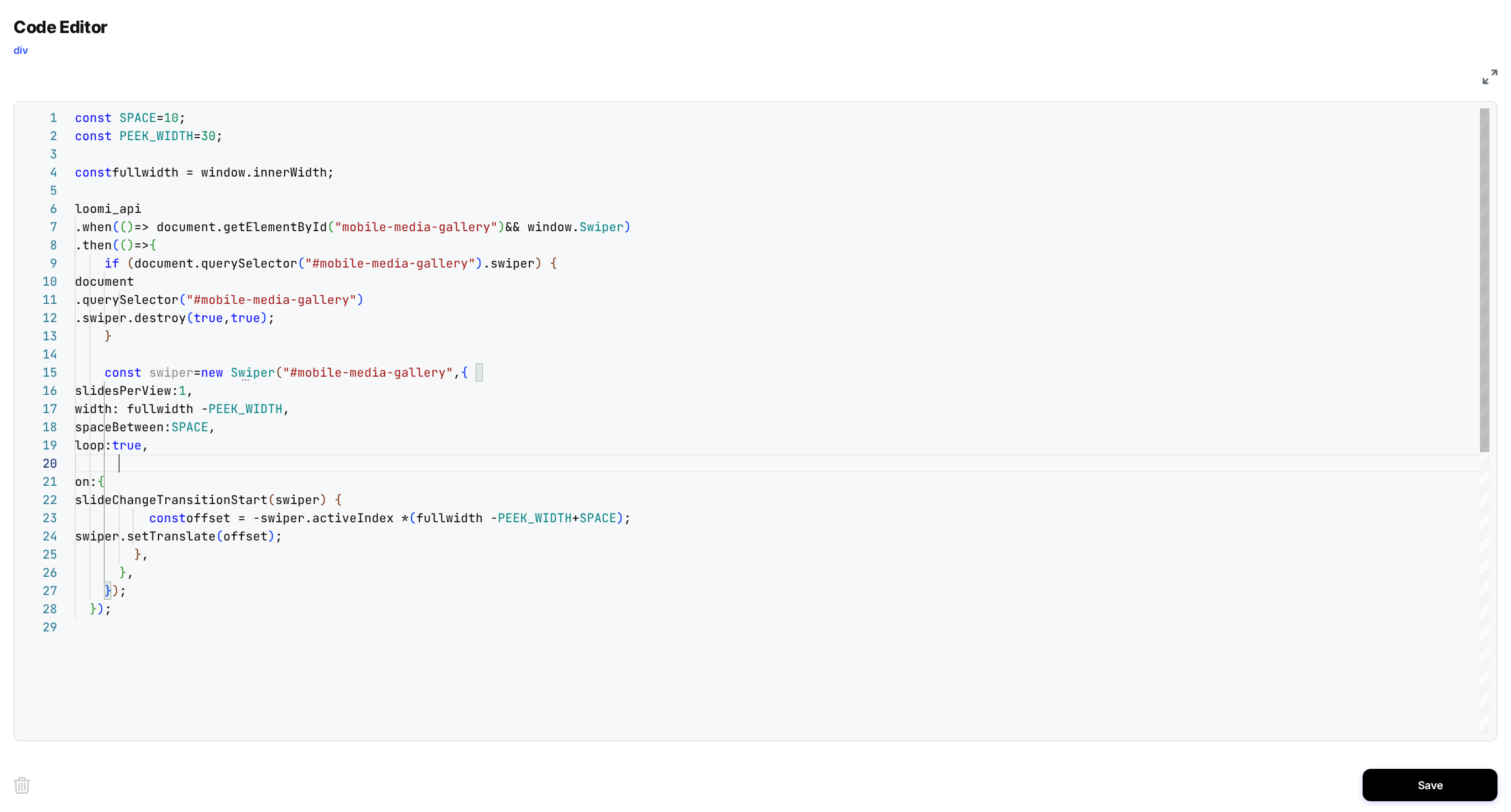
scroll to position [36, 58]
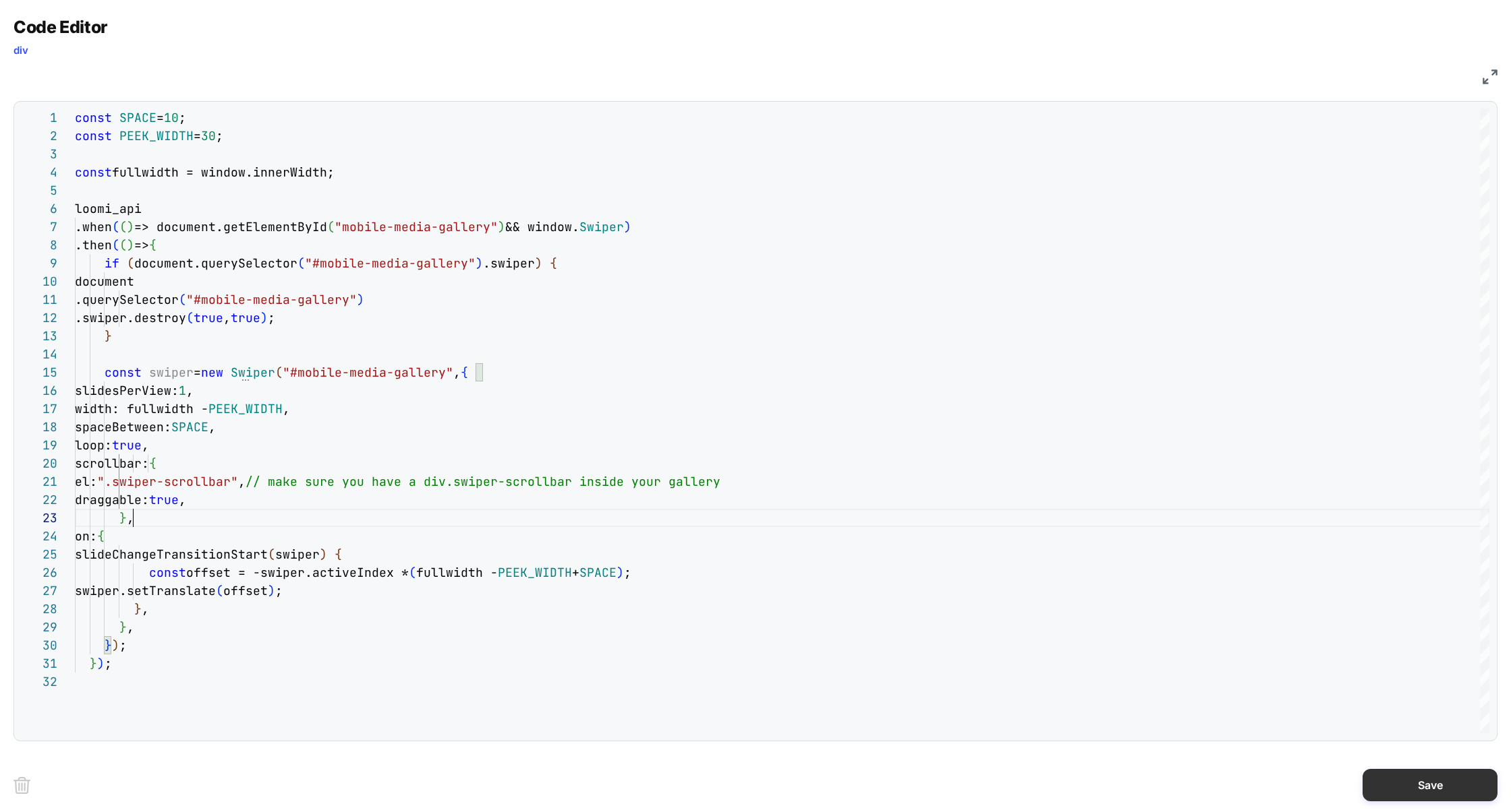
type textarea "**********"
click at [1392, 779] on button "Save" at bounding box center [1429, 785] width 135 height 32
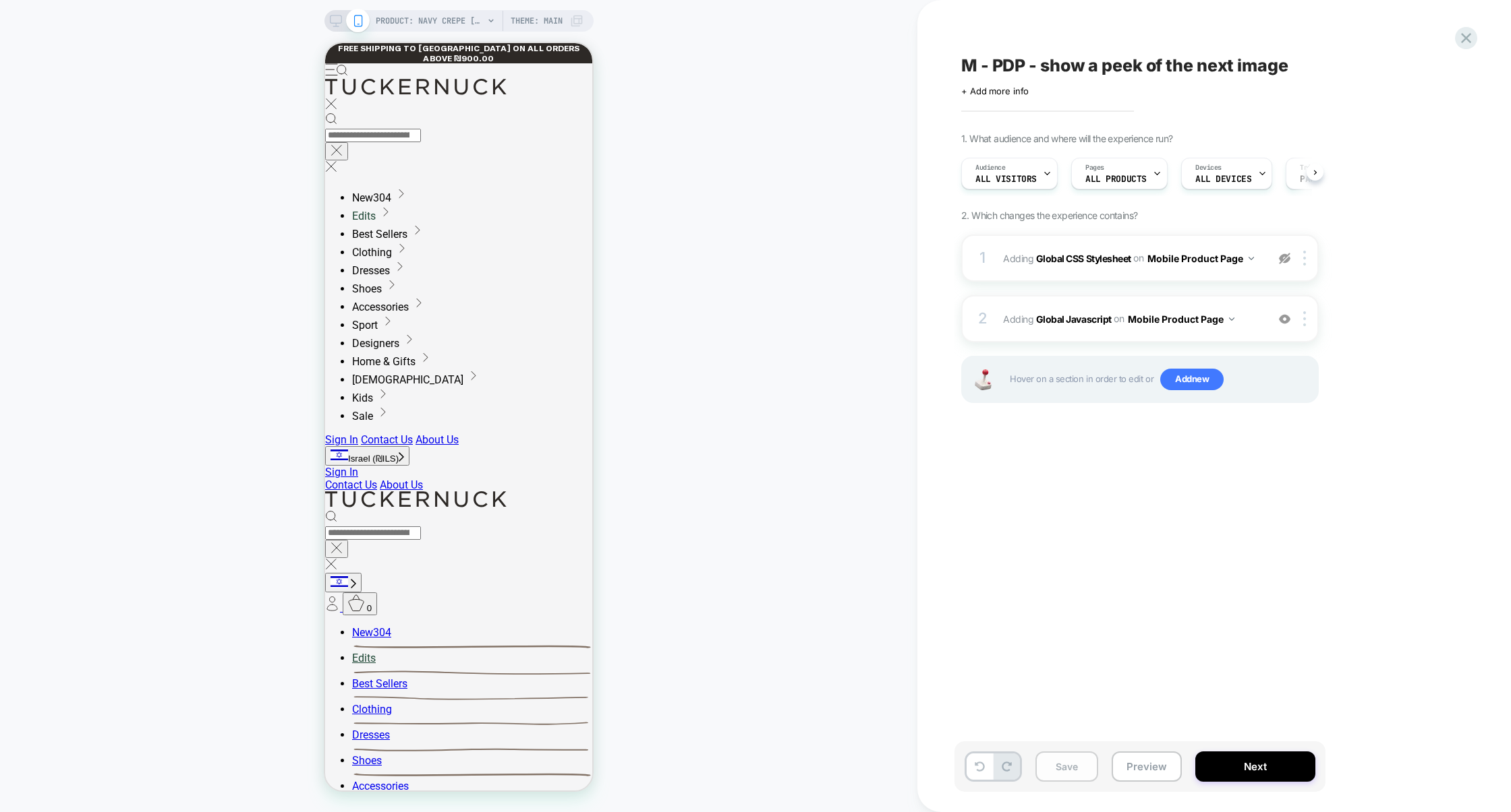
scroll to position [0, 1]
click at [1083, 766] on button "Save" at bounding box center [1066, 766] width 62 height 30
click at [1161, 766] on button "Preview" at bounding box center [1146, 766] width 70 height 30
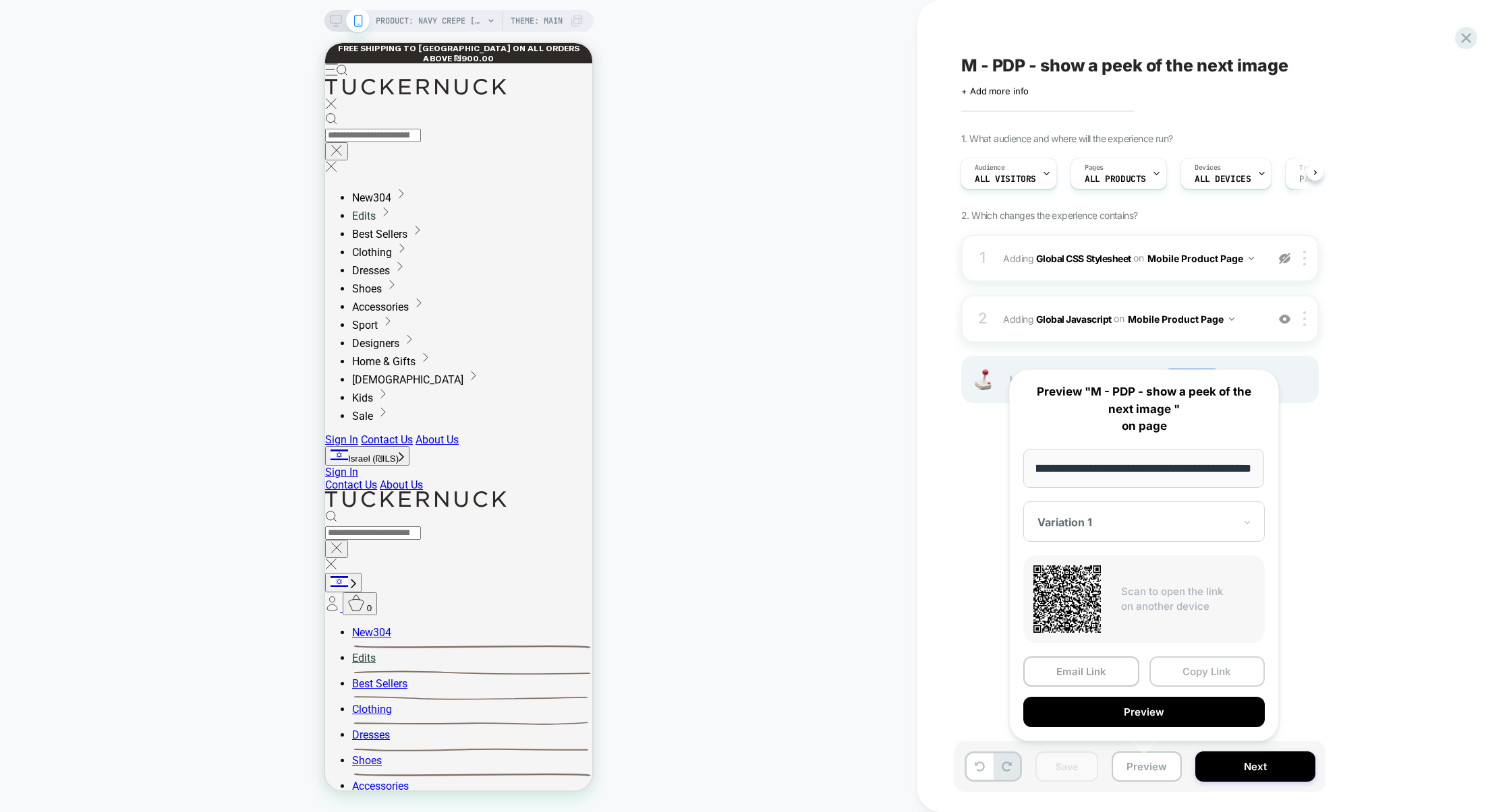
scroll to position [0, 0]
click at [1194, 678] on button "Copy Link" at bounding box center [1206, 671] width 116 height 30
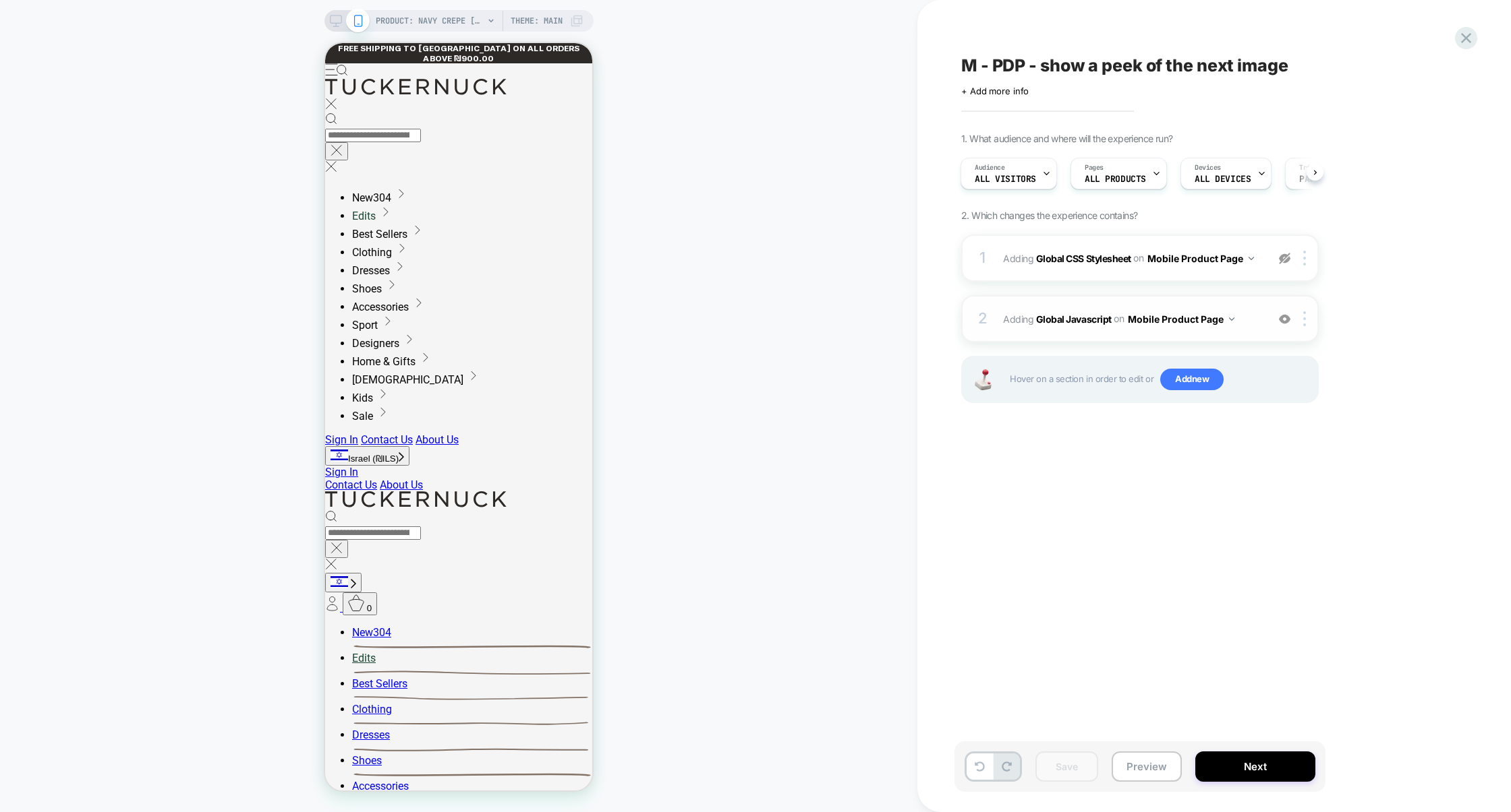
click at [1285, 320] on img at bounding box center [1284, 319] width 12 height 12
click at [1160, 768] on button "Preview" at bounding box center [1146, 766] width 70 height 30
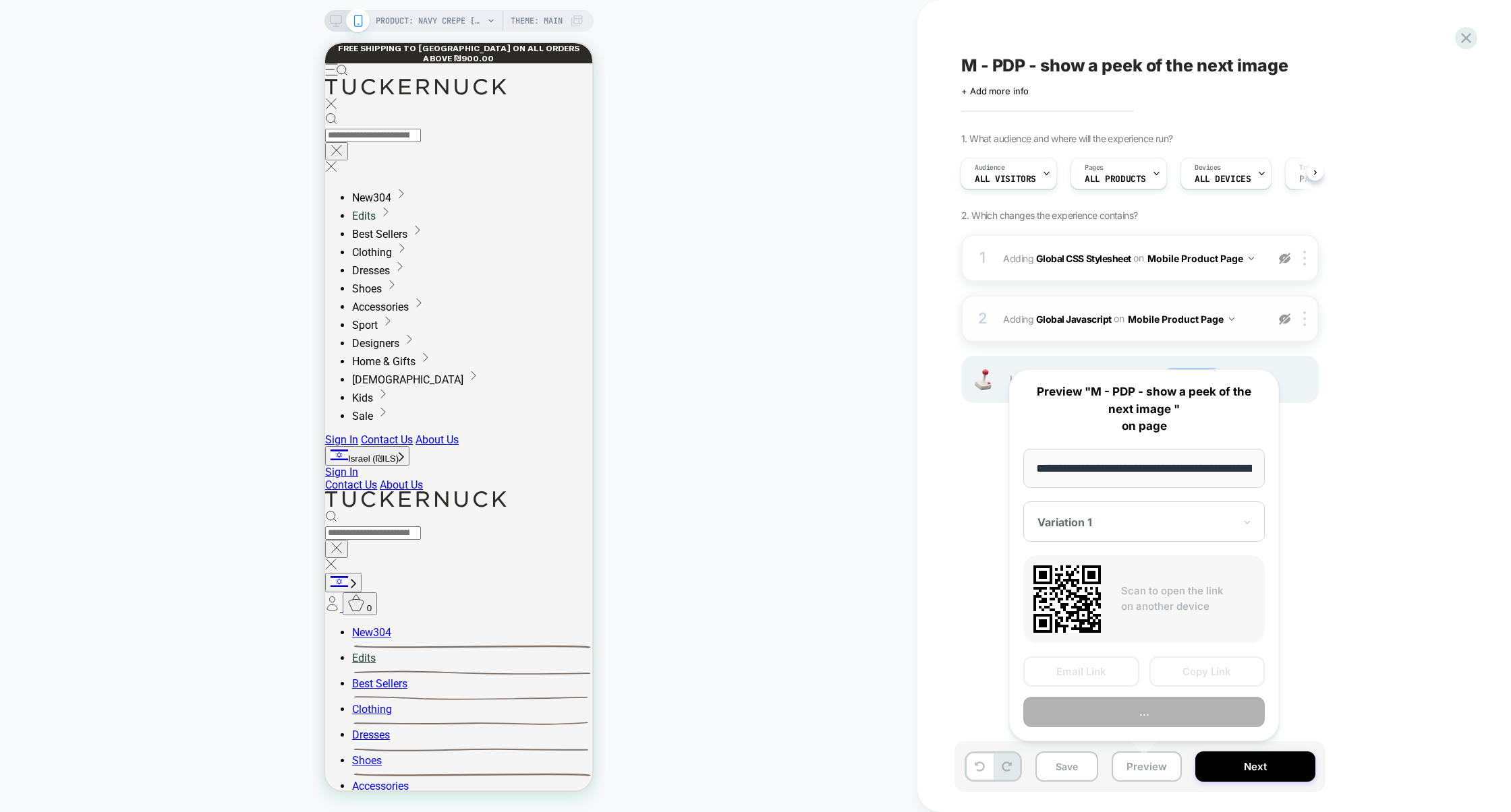
scroll to position [0, 212]
click at [1178, 681] on button "Copy Link" at bounding box center [1206, 671] width 116 height 30
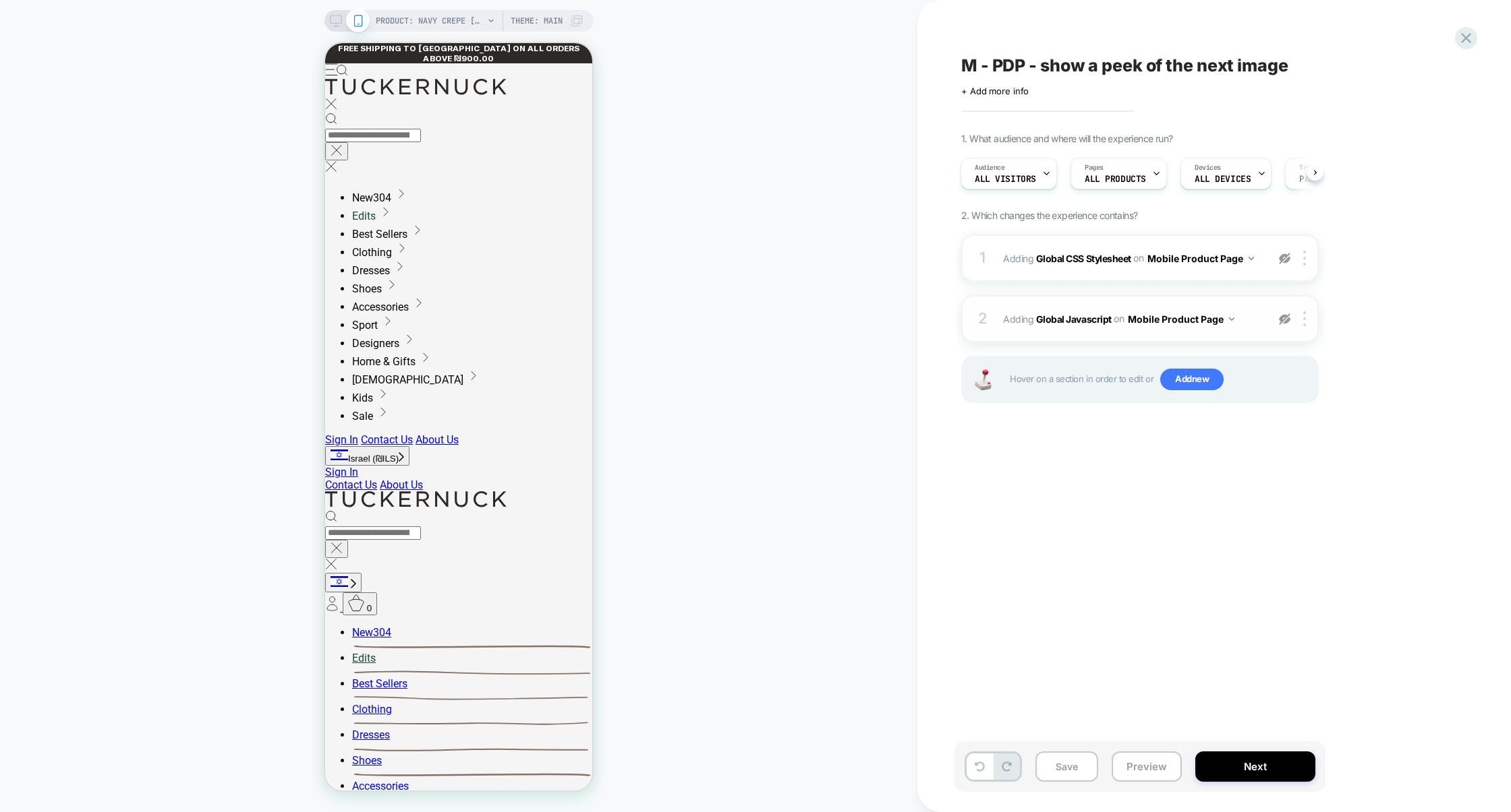
click at [1101, 298] on div "2 Adding Global Javascript on Mobile Product Page Copy to Desktop Target All De…" at bounding box center [1139, 319] width 357 height 48
click at [1281, 313] on img at bounding box center [1284, 319] width 12 height 12
click at [1258, 311] on span "Adding Global Javascript on Mobile Product Page" at bounding box center [1132, 319] width 257 height 19
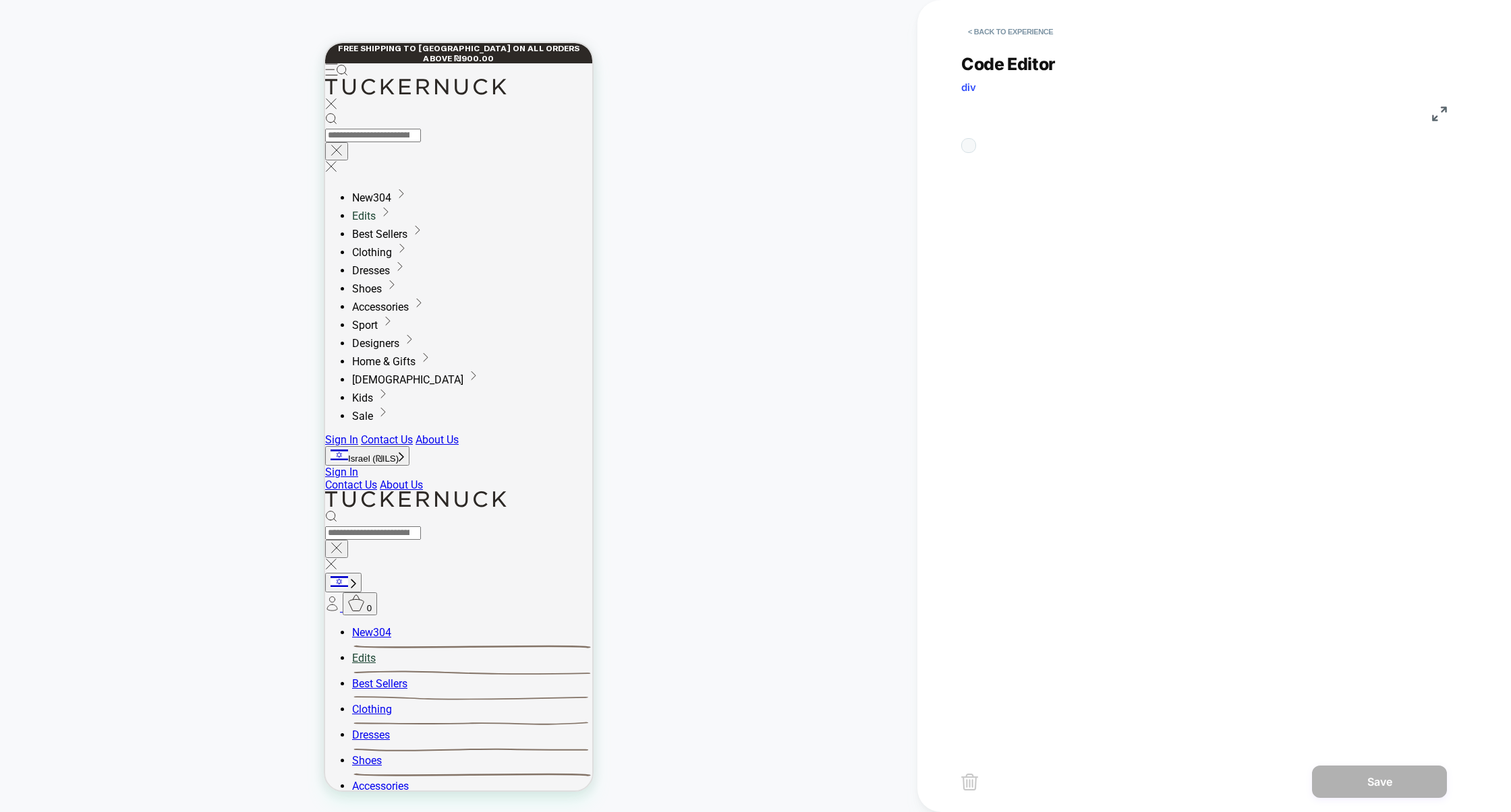
scroll to position [182, 0]
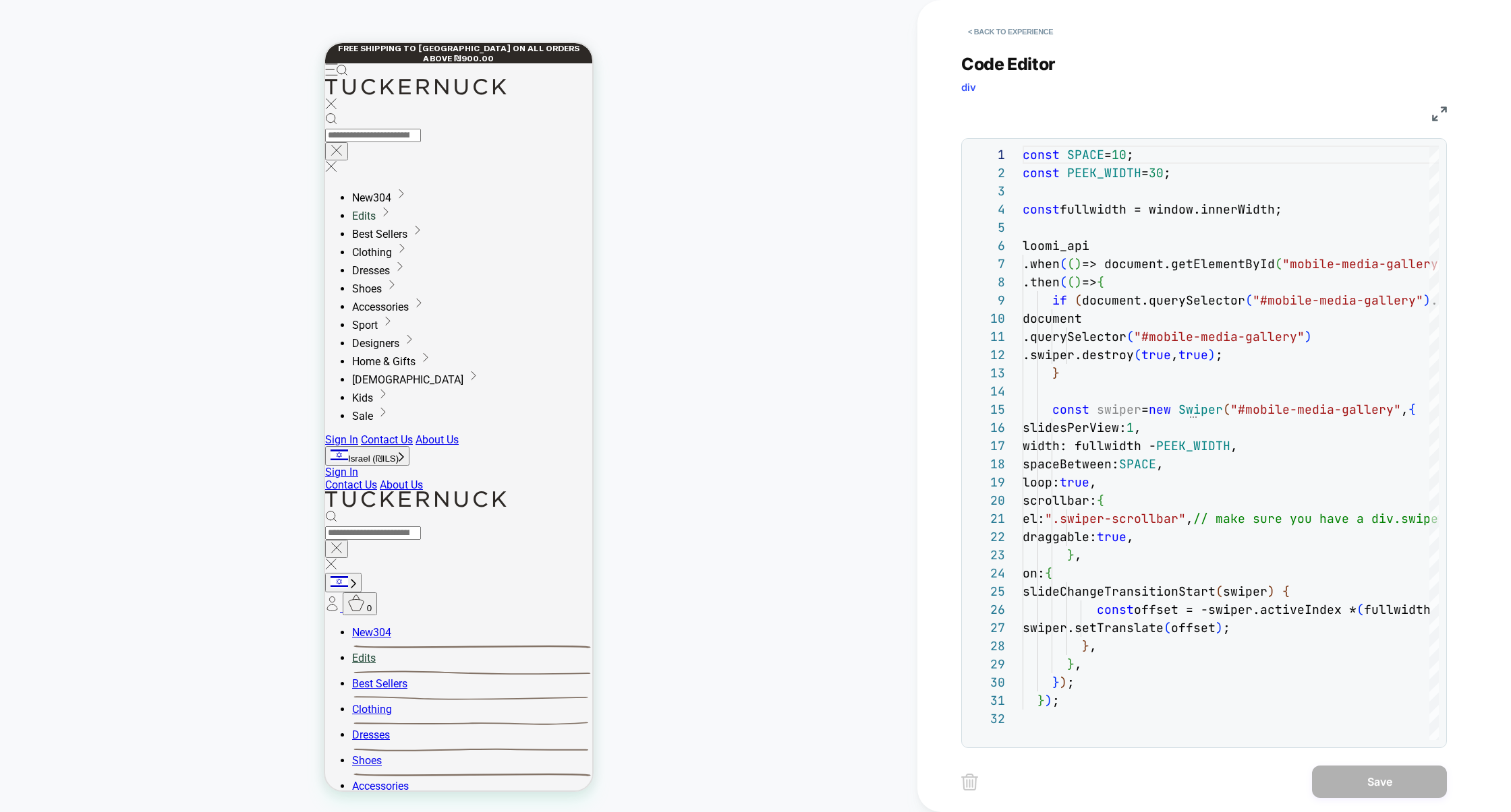
click at [1439, 110] on img at bounding box center [1439, 114] width 15 height 15
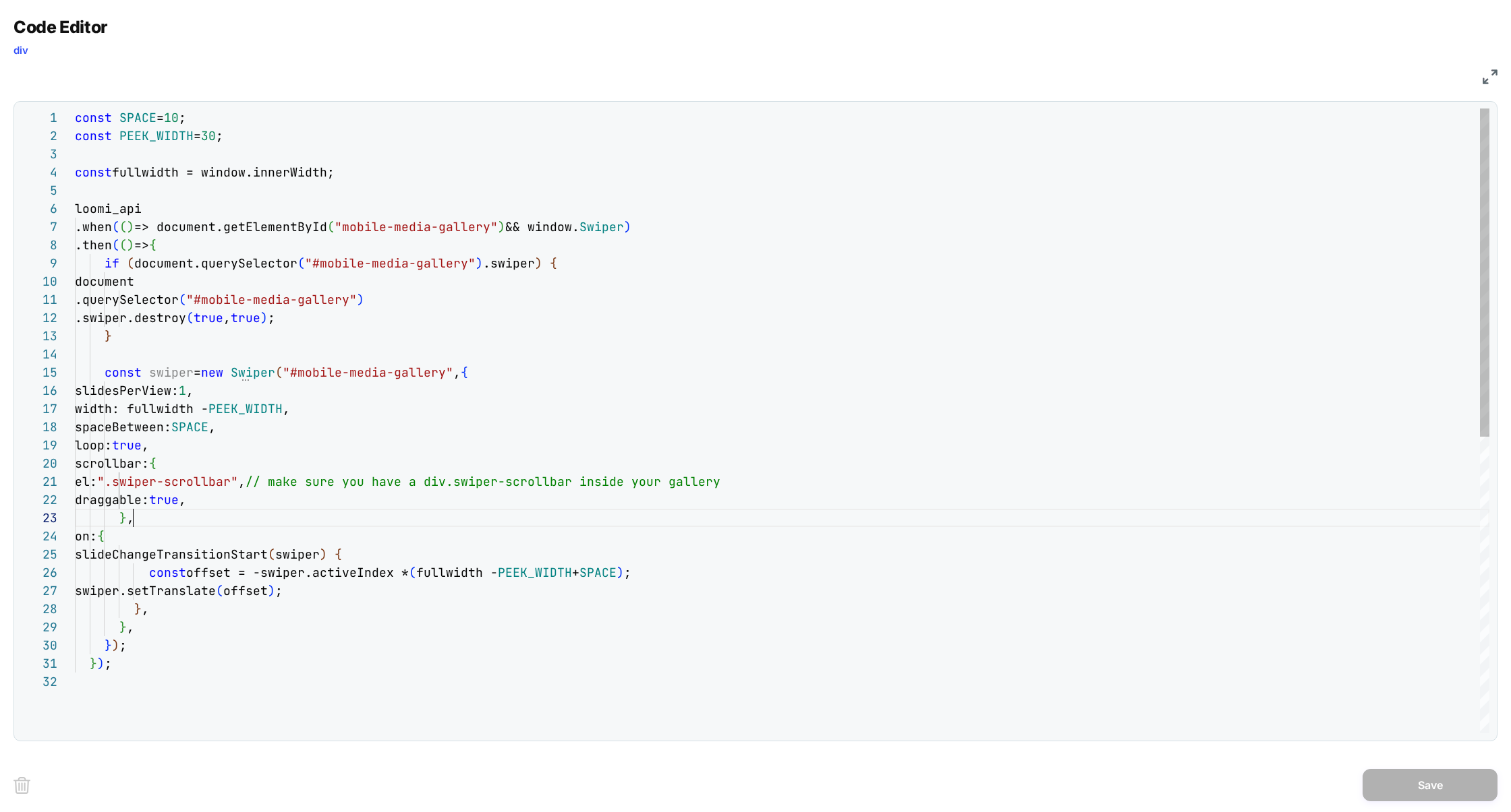
click at [142, 519] on div "const SPACE = 10 ; const PEEK_WIDTH = 30 ; const fullwidth = window.innerWidth;…" at bounding box center [782, 703] width 1415 height 1189
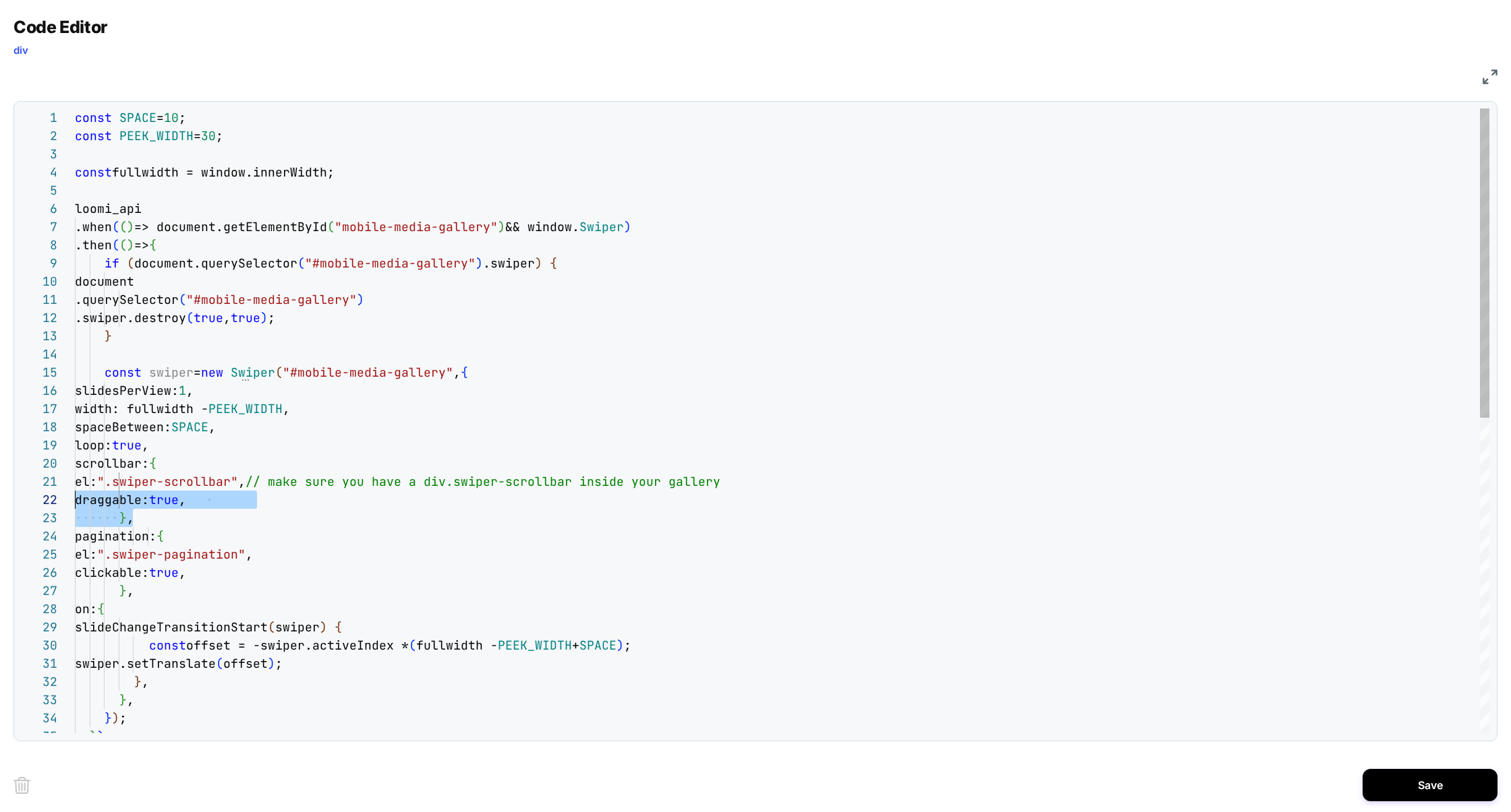
scroll to position [163, 0]
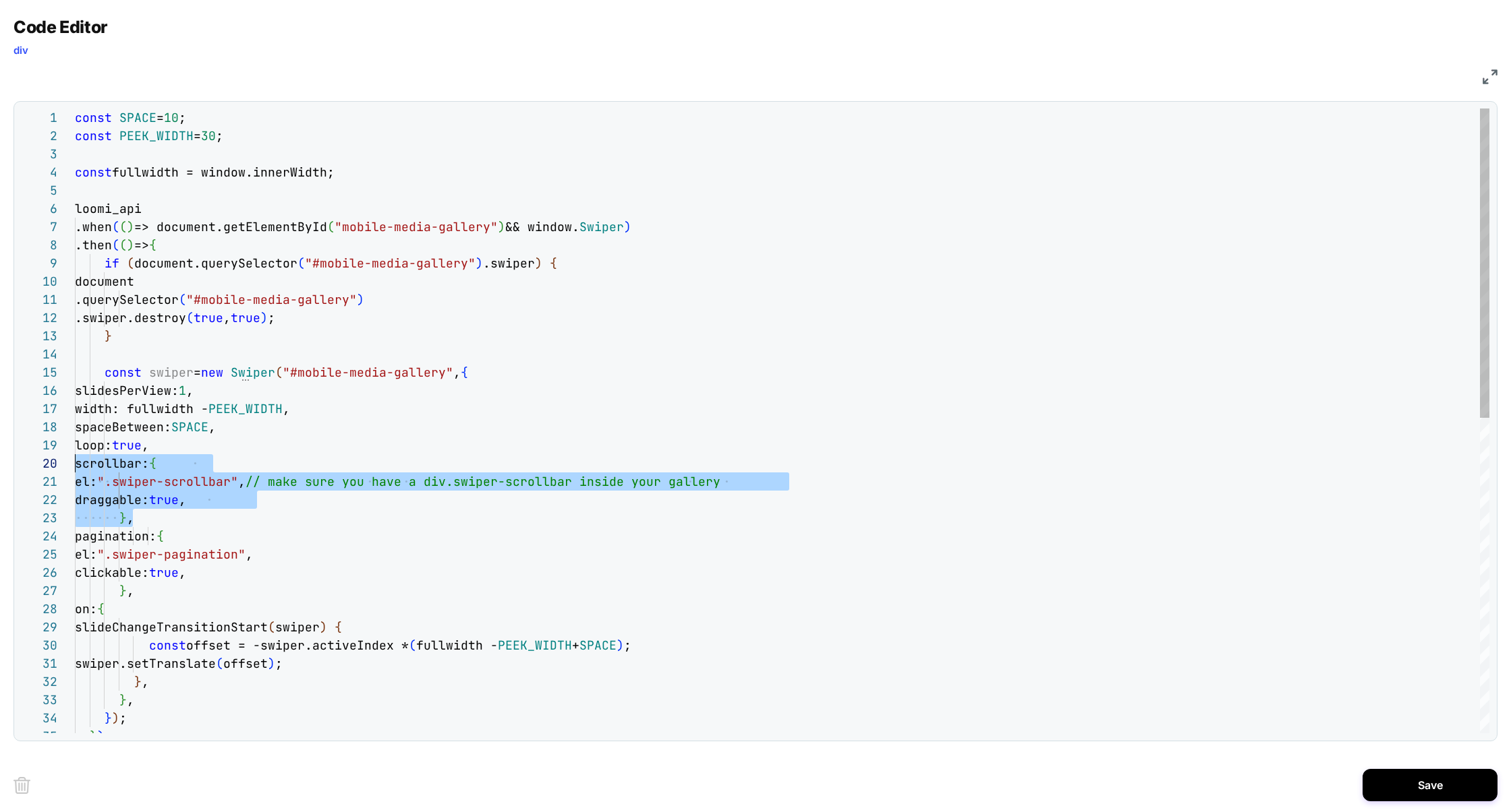
drag, startPoint x: 170, startPoint y: 526, endPoint x: 30, endPoint y: 465, distance: 152.7
click at [75, 465] on div "const SPACE = 10 ; const PEEK_WIDTH = 30 ; const fullwidth = window.innerWidth;…" at bounding box center [782, 740] width 1415 height 1262
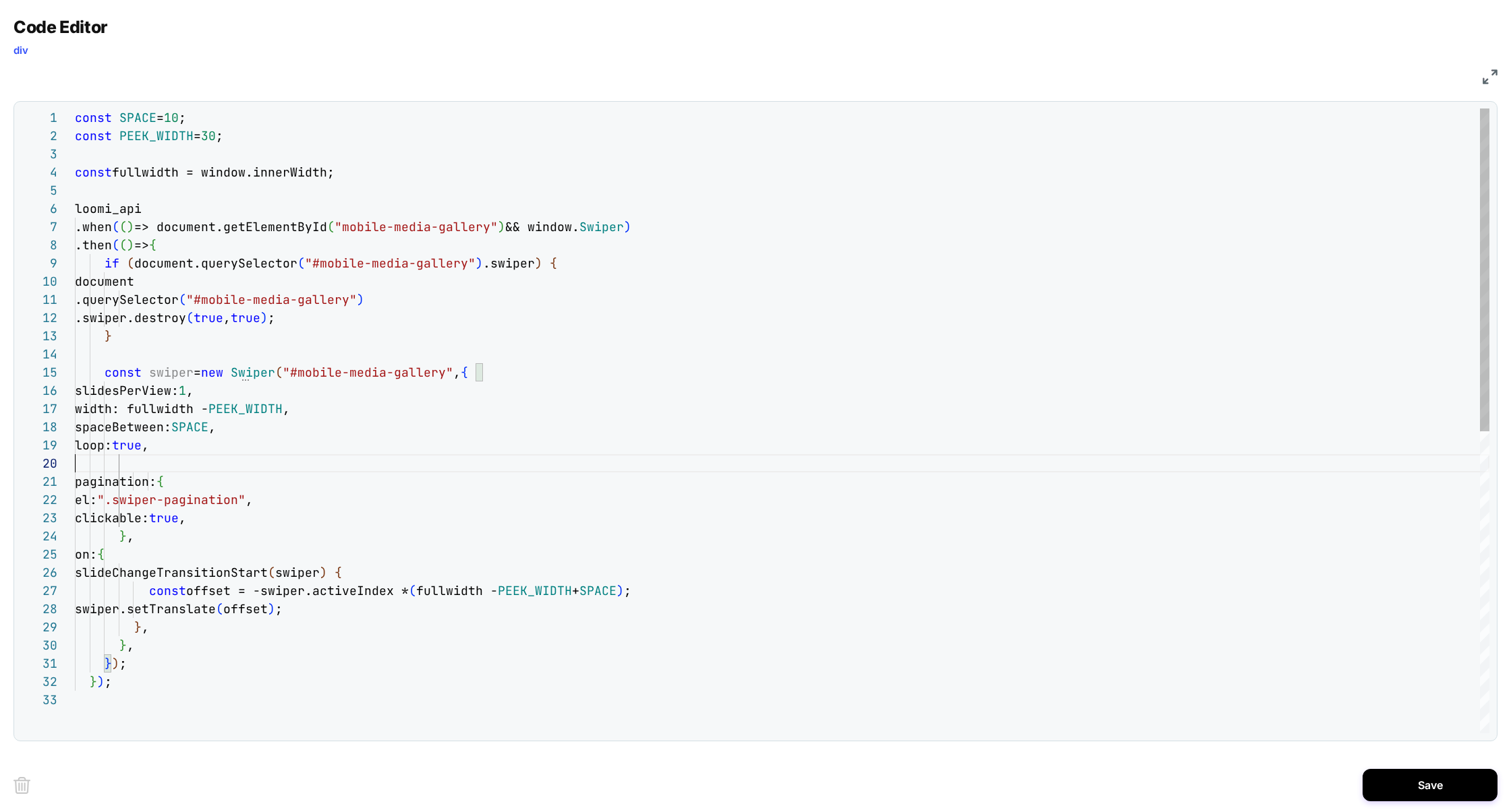
scroll to position [146, 125]
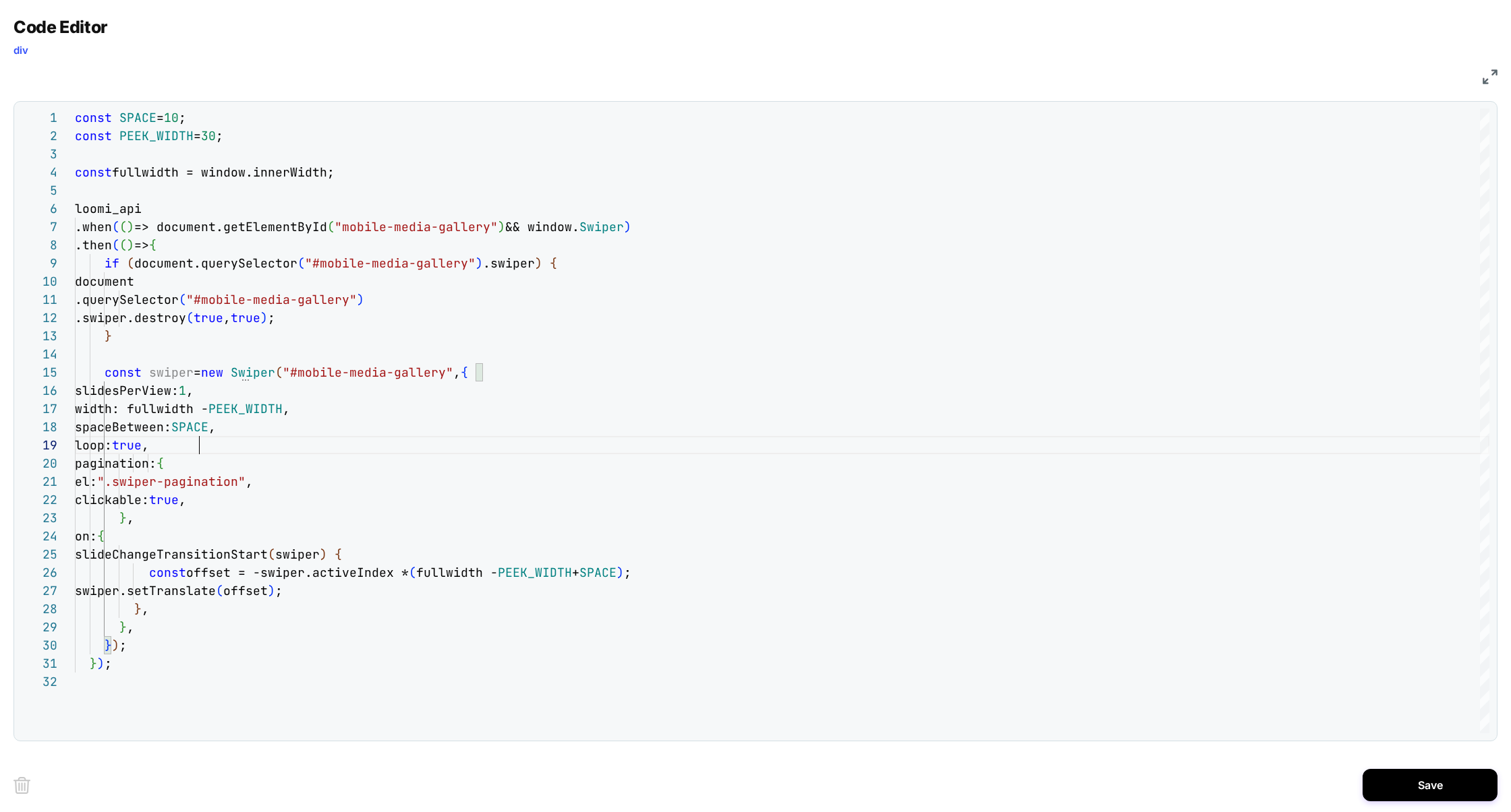
type textarea "**********"
click at [1397, 769] on div "Save" at bounding box center [755, 785] width 1484 height 53
click at [1403, 784] on button "Save" at bounding box center [1429, 785] width 135 height 32
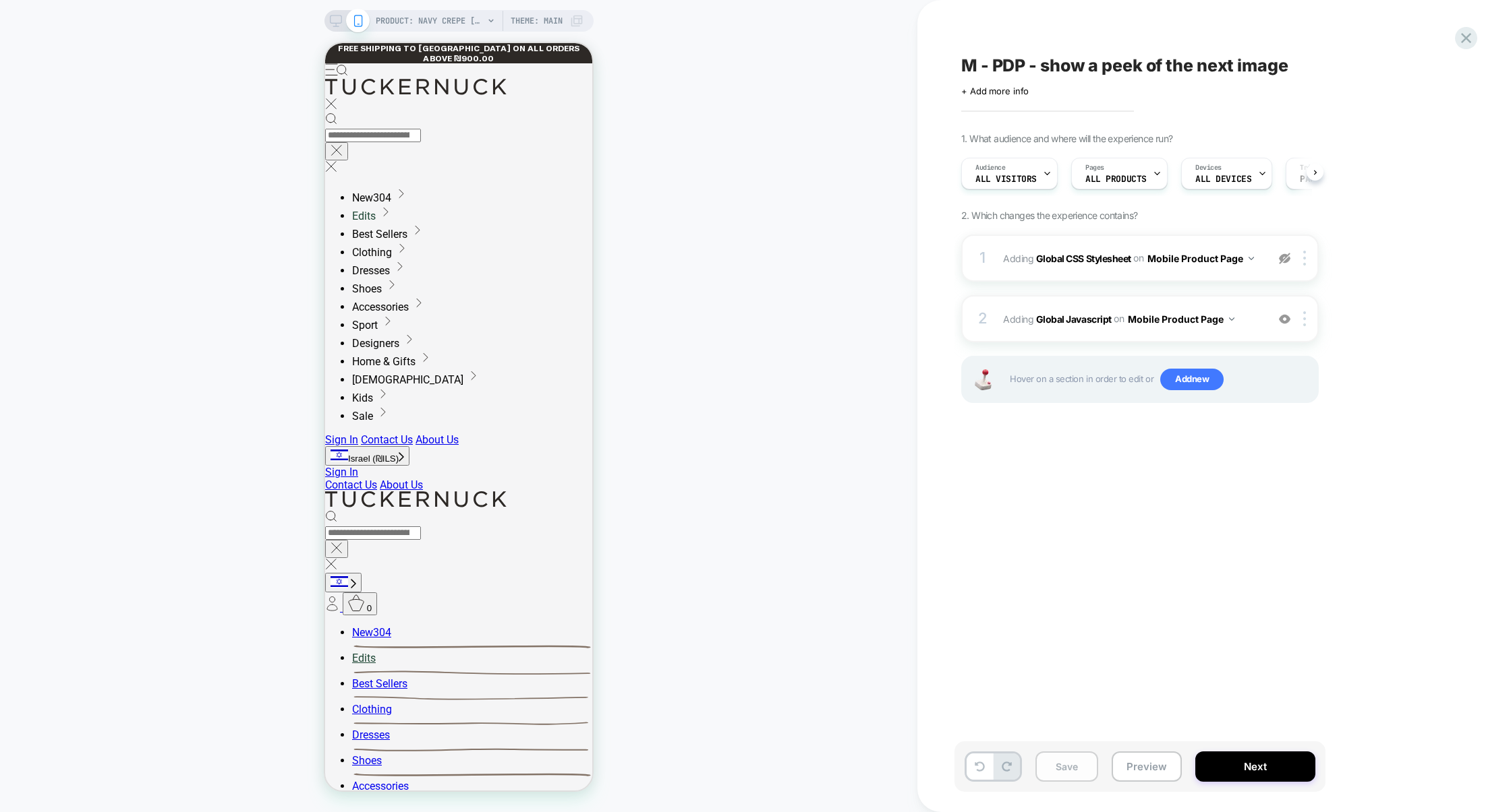
scroll to position [0, 1]
click at [1085, 777] on button "Save" at bounding box center [1066, 766] width 62 height 30
click at [1126, 772] on button "Preview" at bounding box center [1146, 766] width 70 height 30
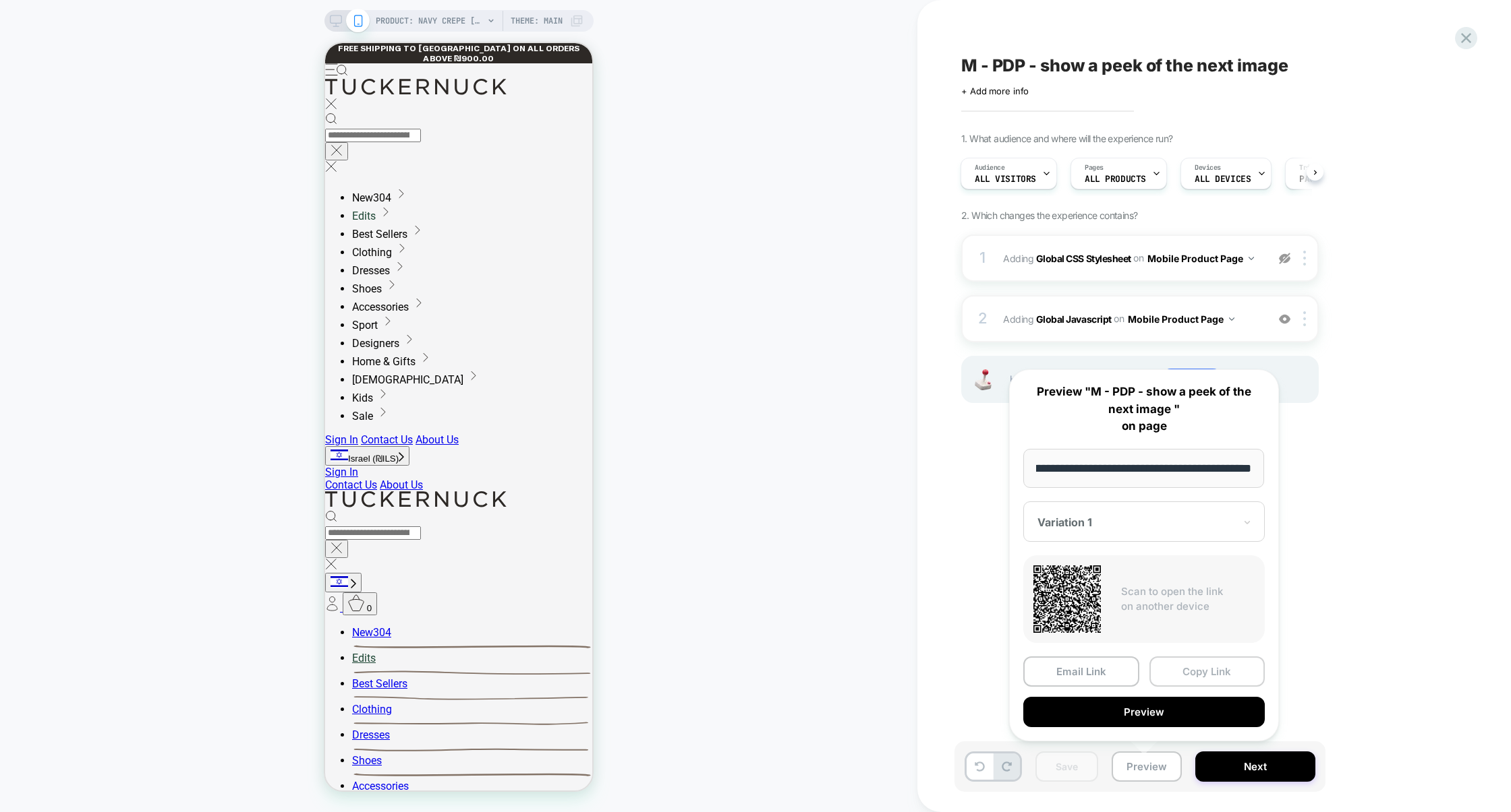
scroll to position [0, 0]
click at [1211, 669] on button "Copy Link" at bounding box center [1206, 671] width 116 height 30
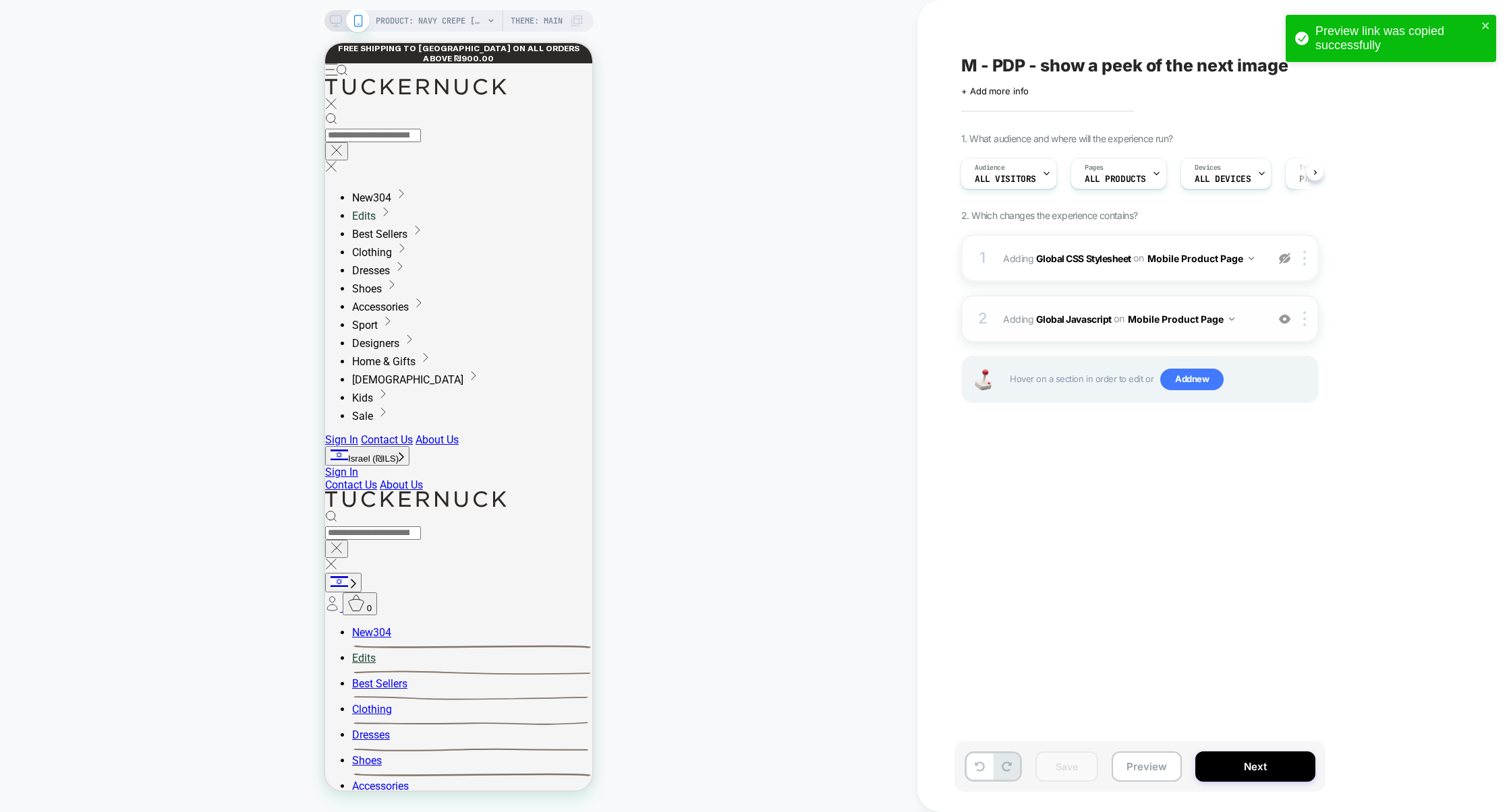
click at [1064, 334] on div "2 Adding Global Javascript on Mobile Product Page Add Before Add After Copy to …" at bounding box center [1139, 319] width 357 height 48
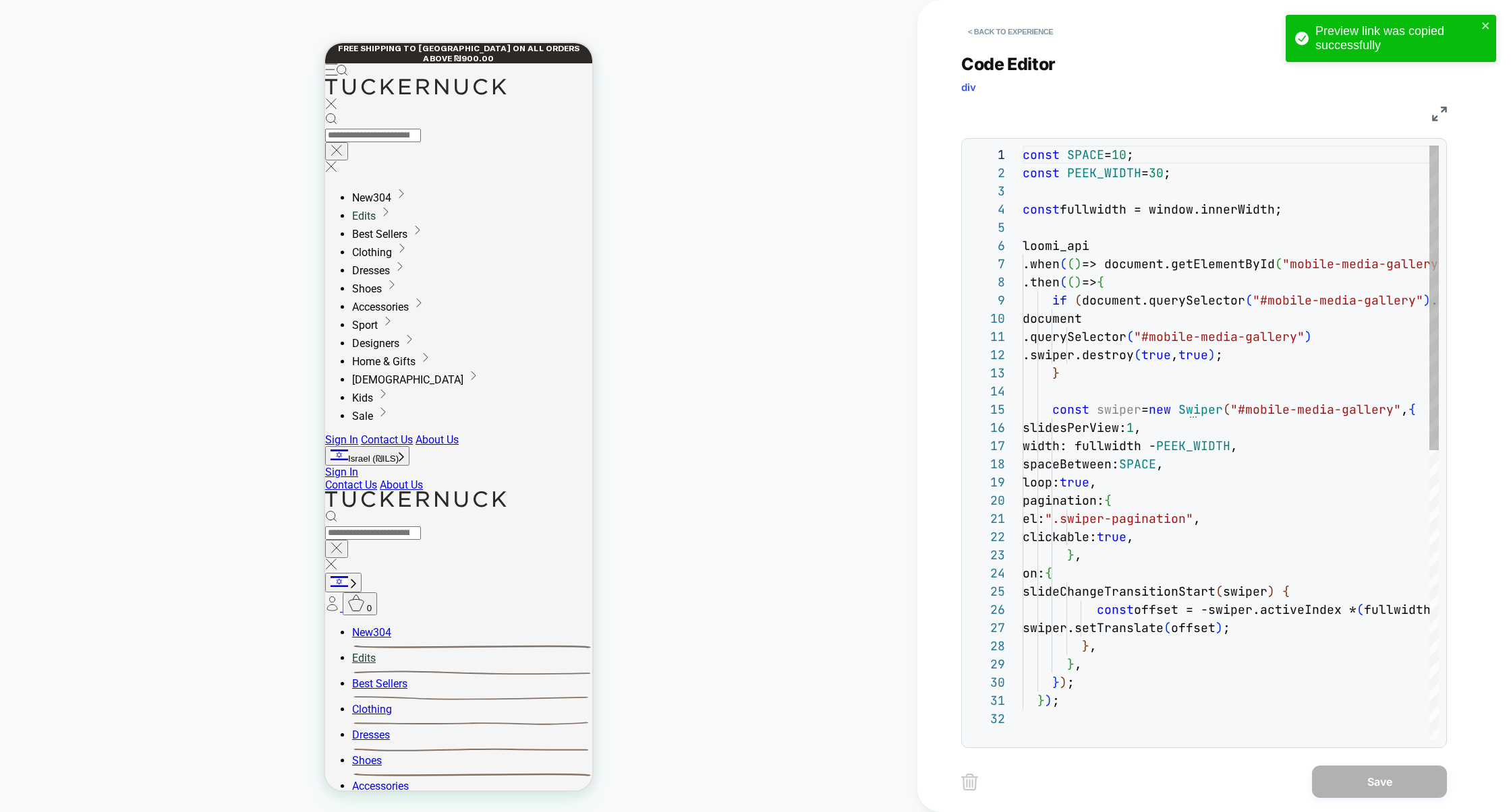
scroll to position [182, 0]
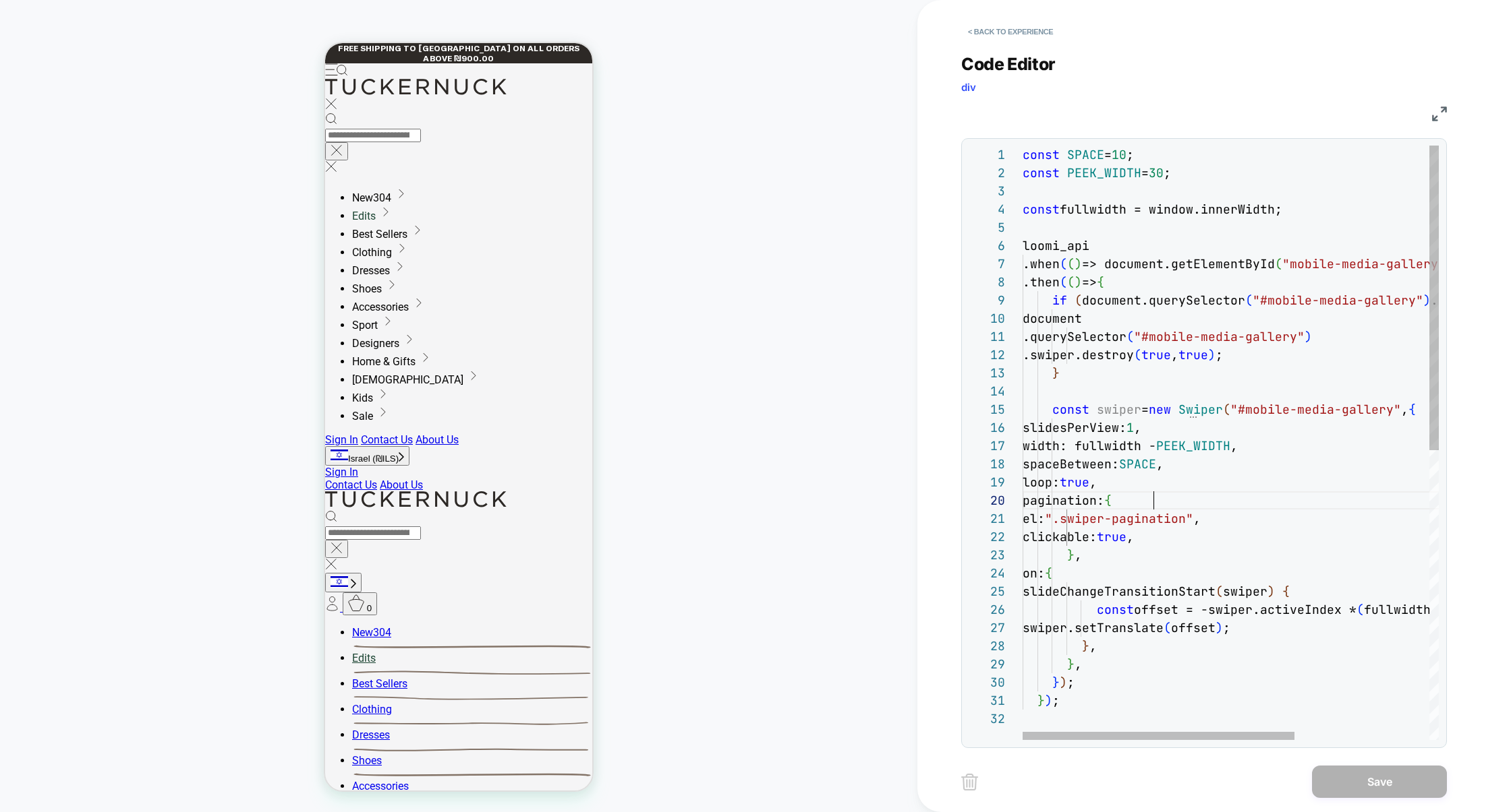
click at [1157, 507] on div "const SPACE = 10 ; const PEEK_WIDTH = 30 ; const fullwidth = window.innerWidth;…" at bounding box center [1333, 725] width 621 height 1159
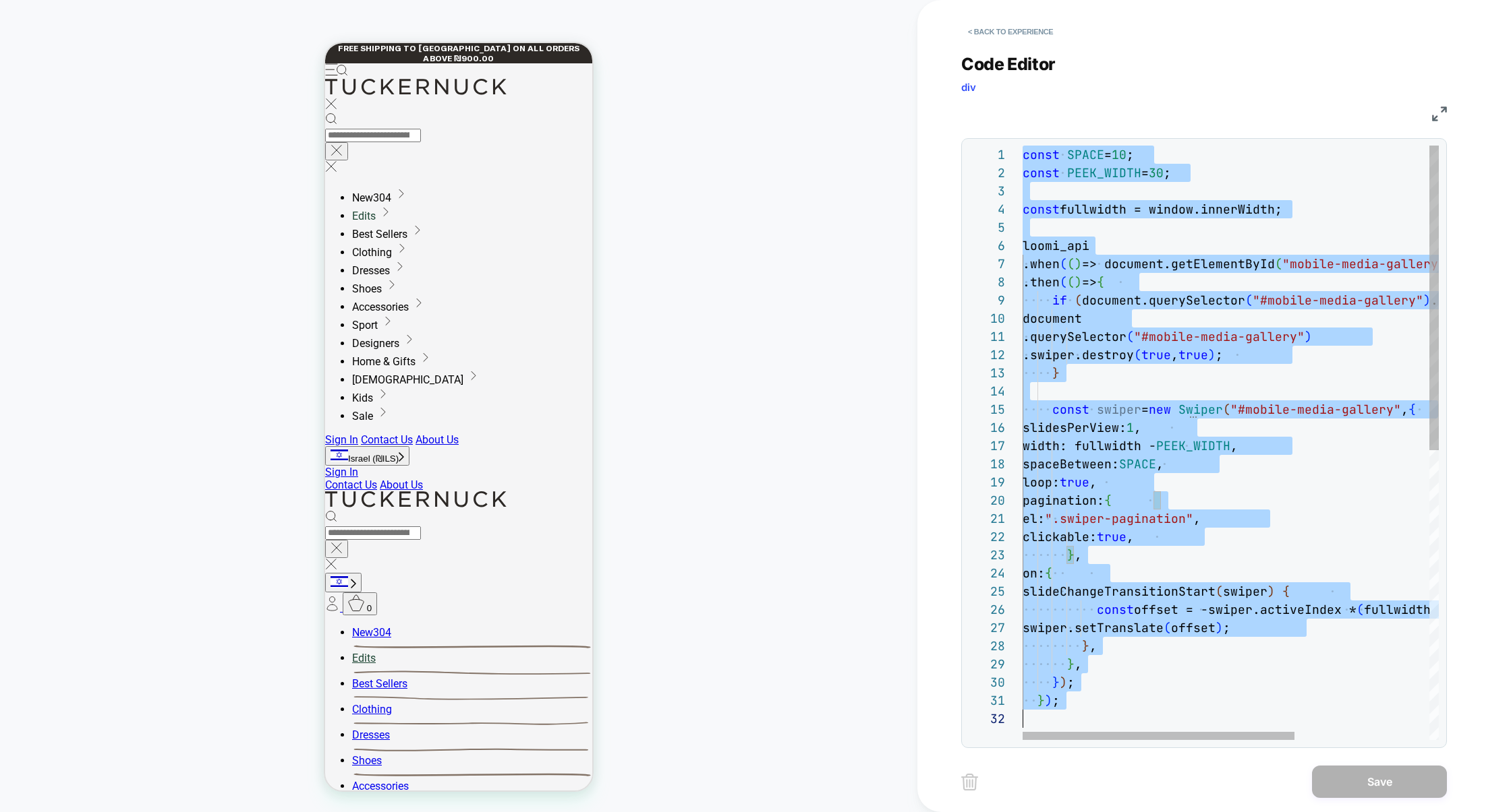
scroll to position [0, 0]
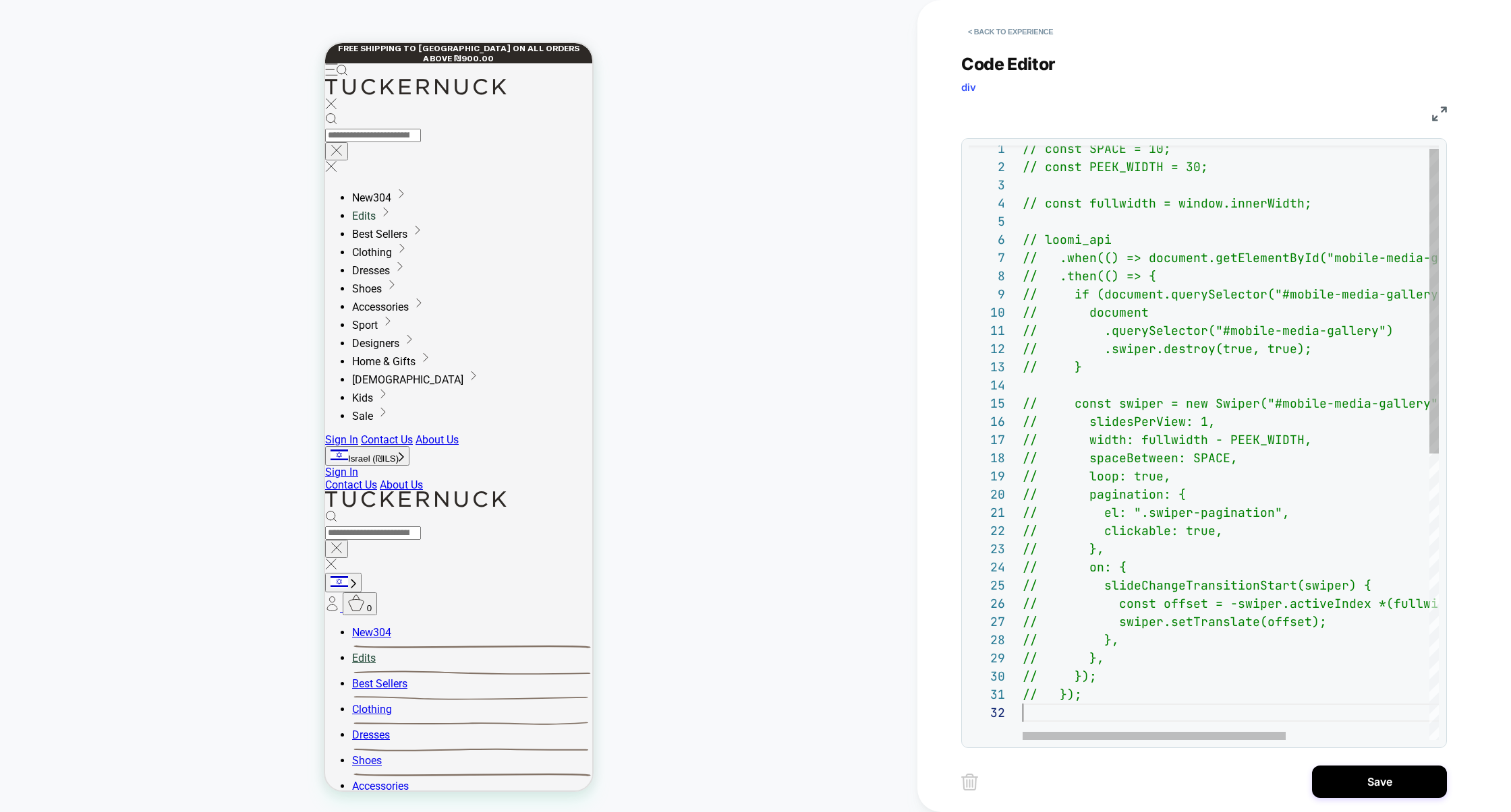
type textarea "********"
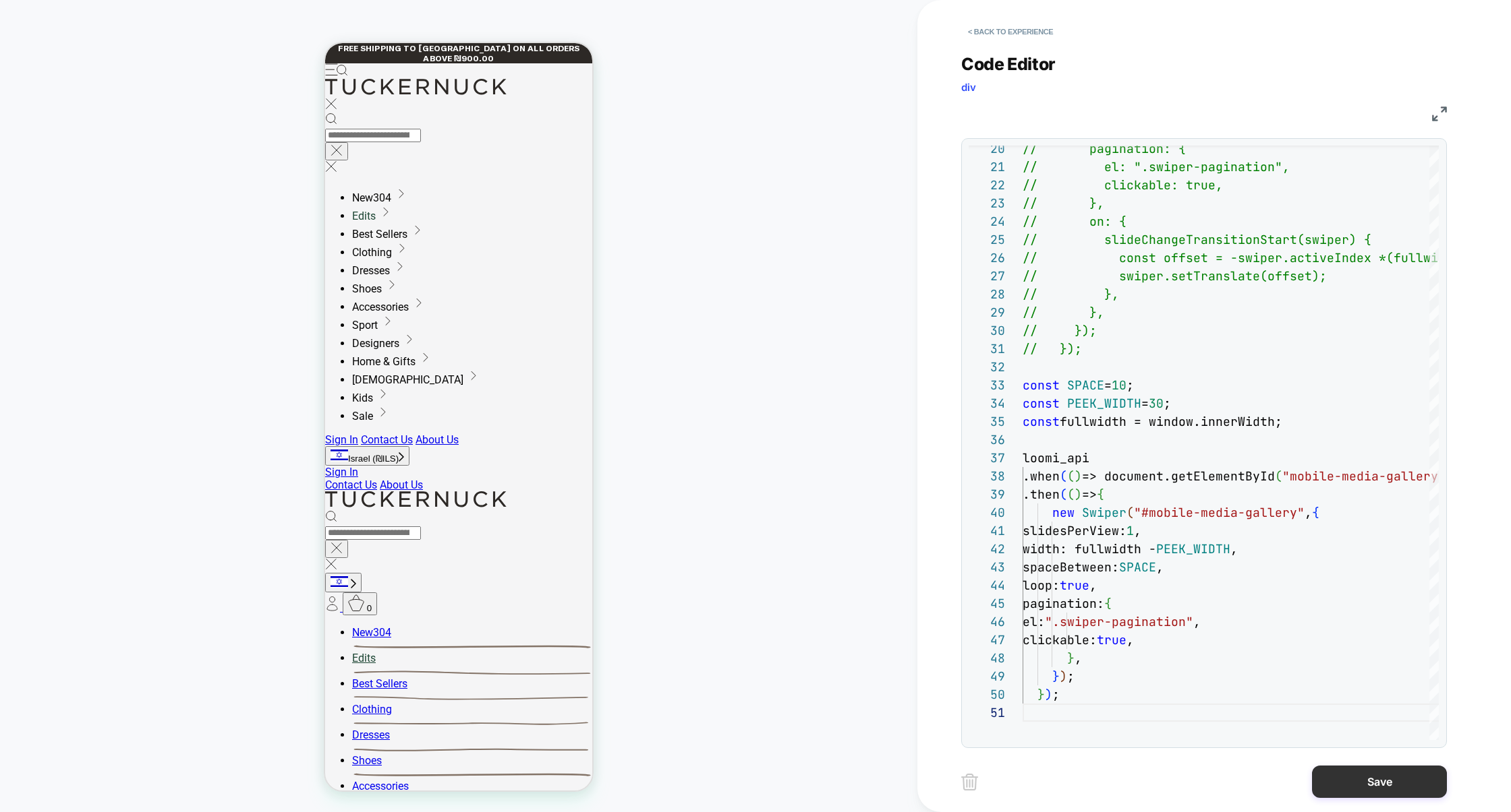
click at [1350, 770] on button "Save" at bounding box center [1379, 781] width 135 height 32
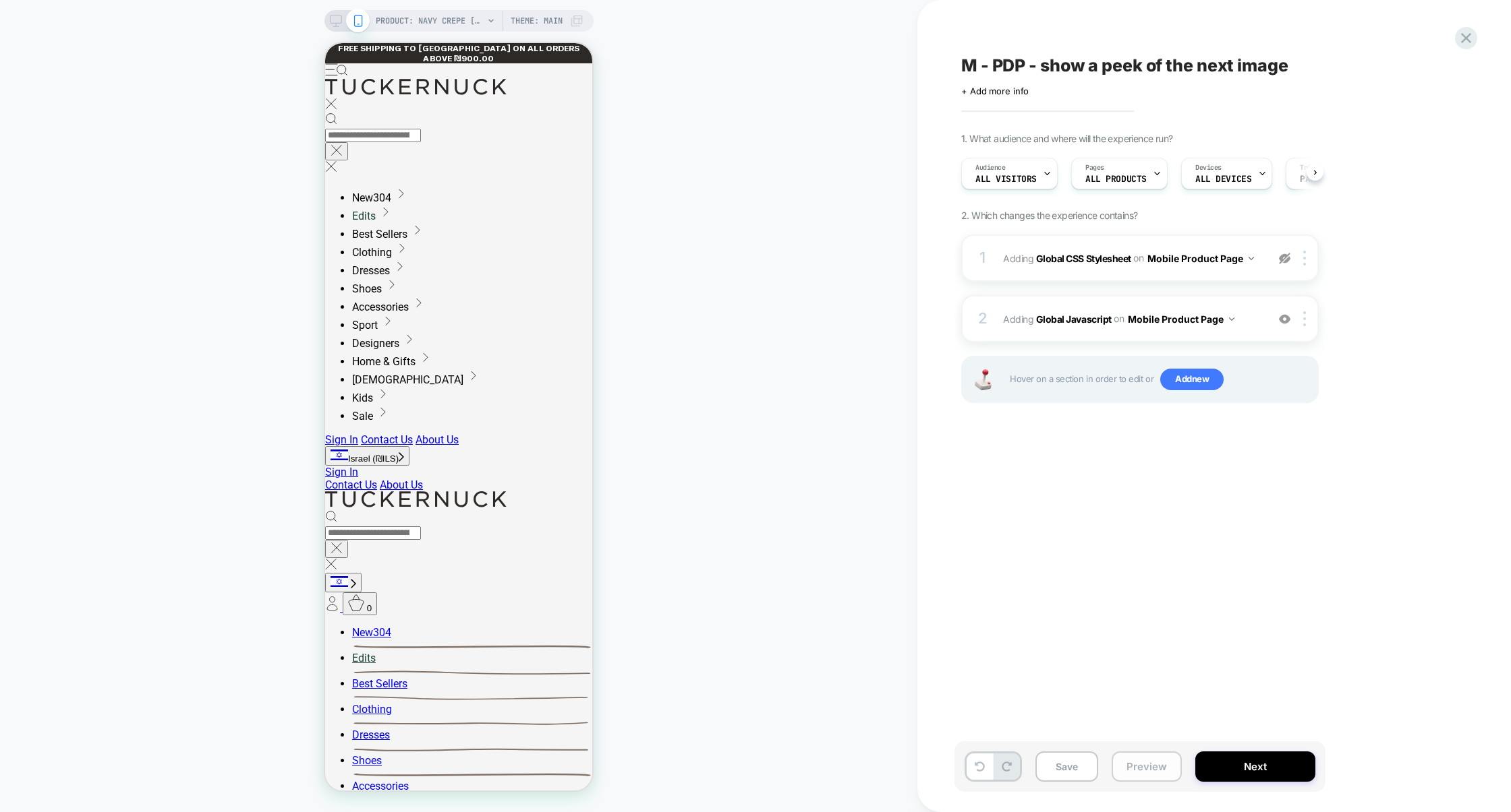
click at [1161, 761] on button "Preview" at bounding box center [1146, 766] width 70 height 30
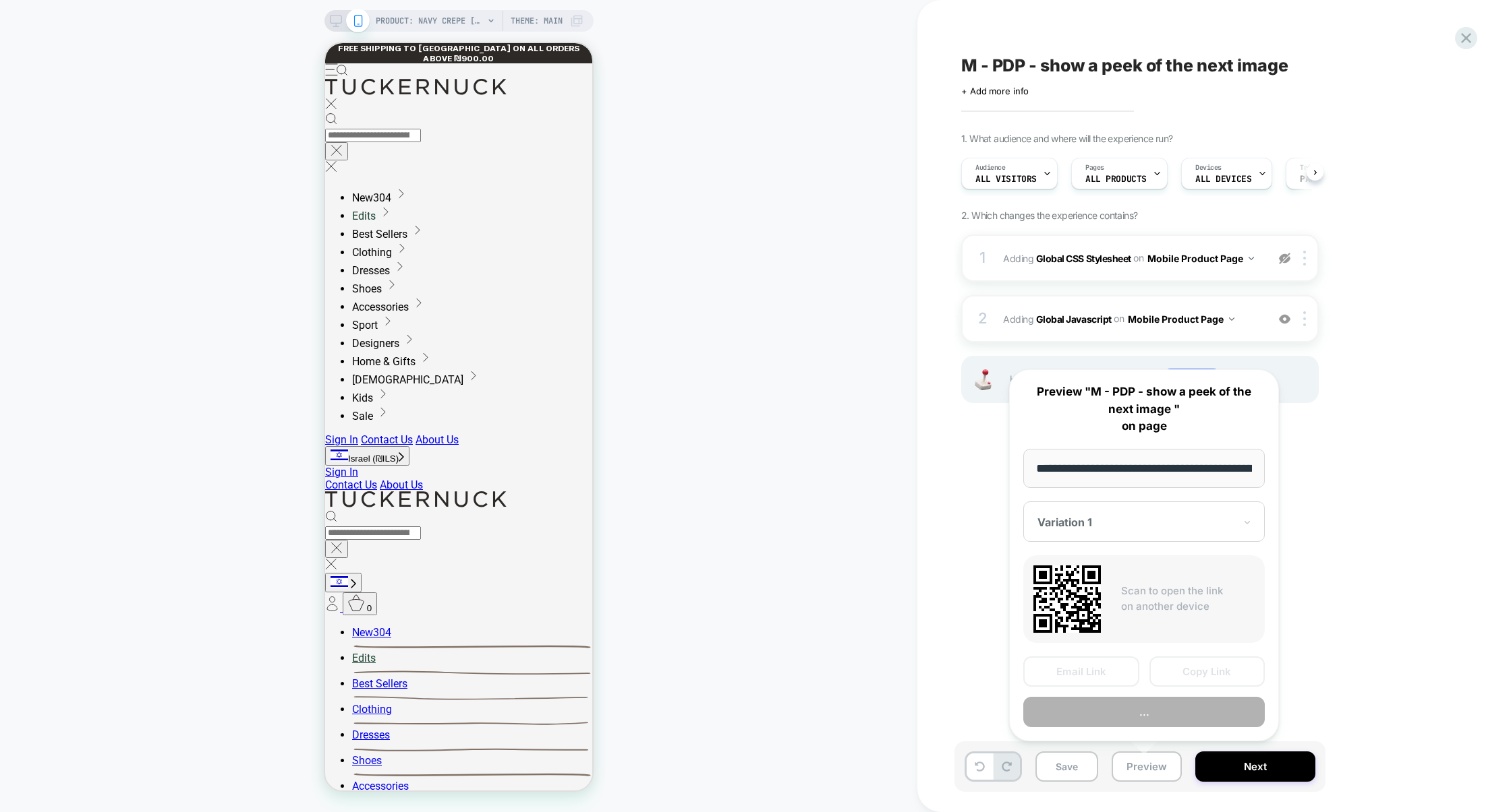
scroll to position [0, 1]
click at [1186, 674] on button "Copy Link" at bounding box center [1206, 671] width 116 height 30
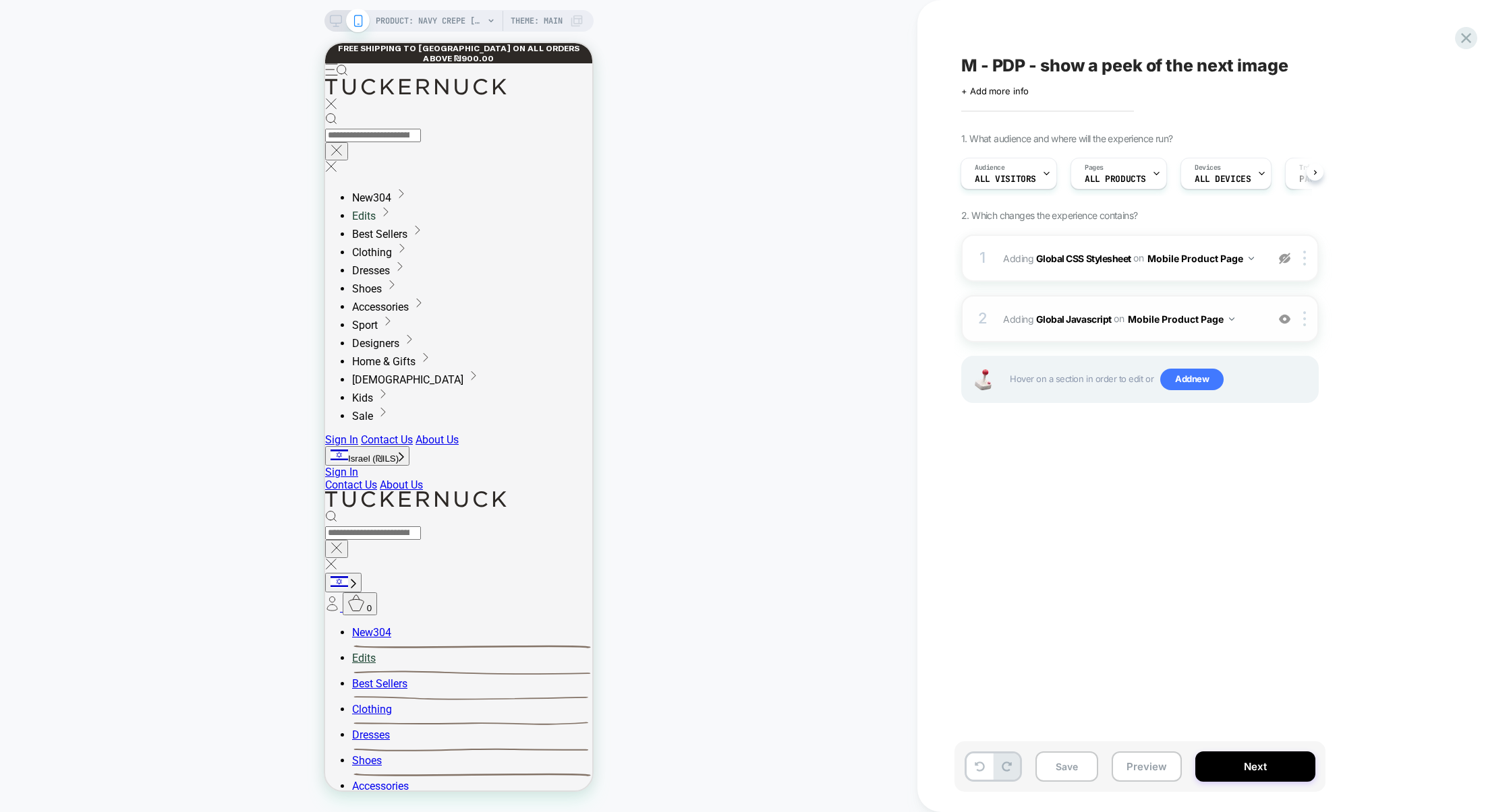
click at [1235, 337] on div "2 Adding Global Javascript on Mobile Product Page Add Before Add After Copy to …" at bounding box center [1139, 319] width 357 height 48
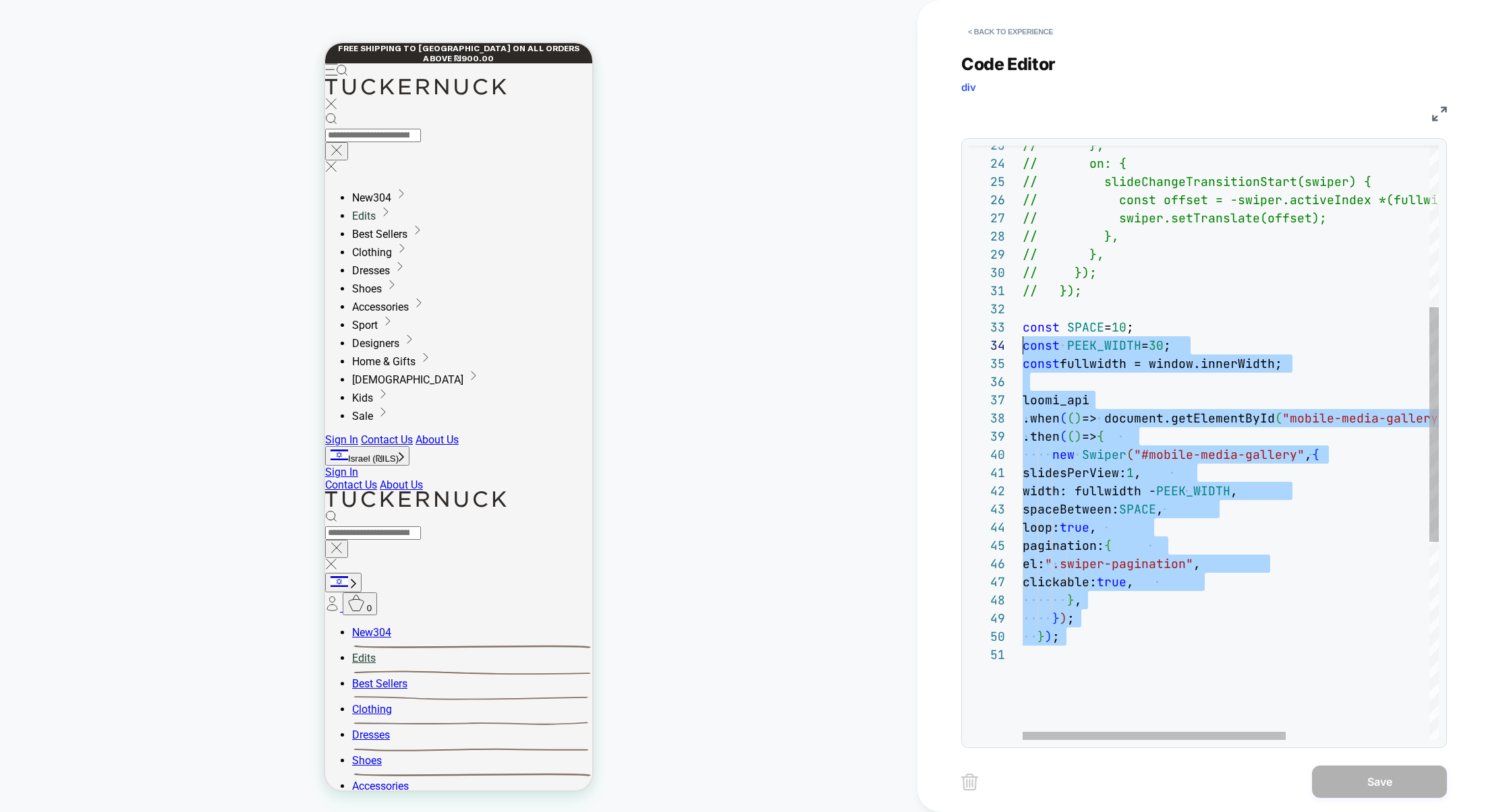
scroll to position [36, 0]
drag, startPoint x: 1083, startPoint y: 655, endPoint x: 985, endPoint y: 332, distance: 337.5
click at [1023, 332] on div "// }, // on: { // slideChangeTransitionStart(swiper) { // const offset = -swipe…" at bounding box center [1344, 487] width 643 height 1504
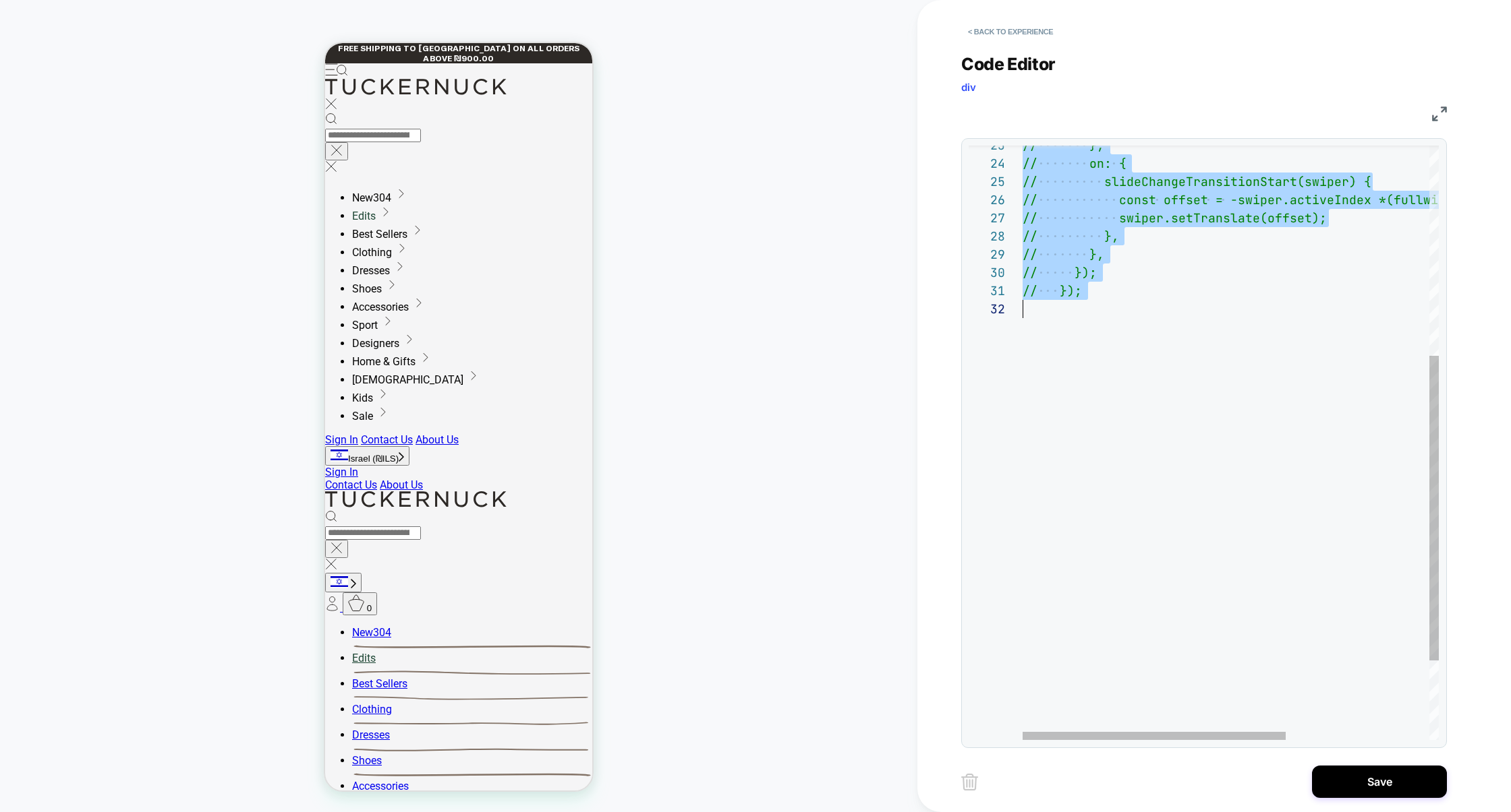
scroll to position [0, 0]
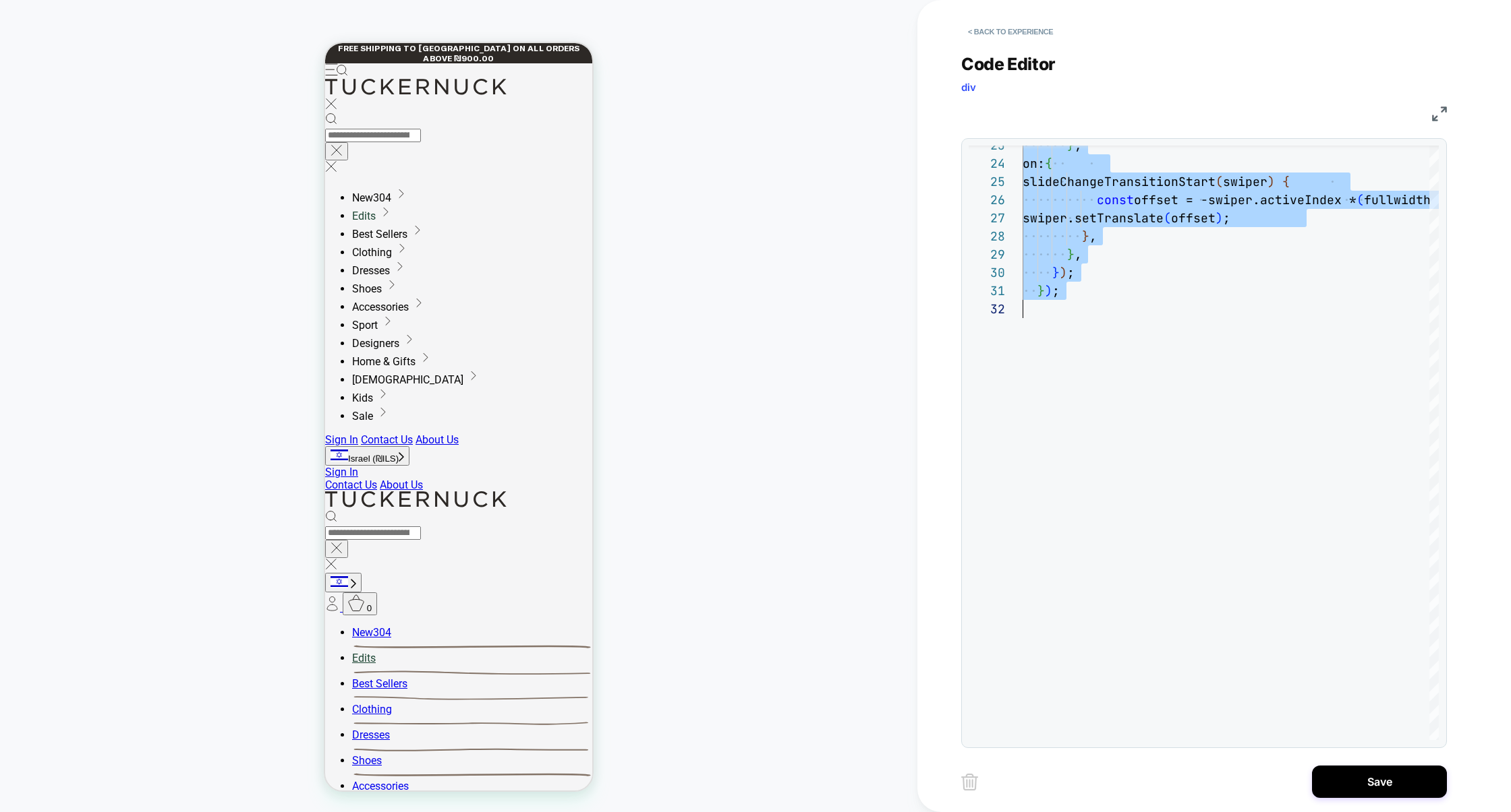
click at [1439, 116] on img at bounding box center [1439, 114] width 15 height 15
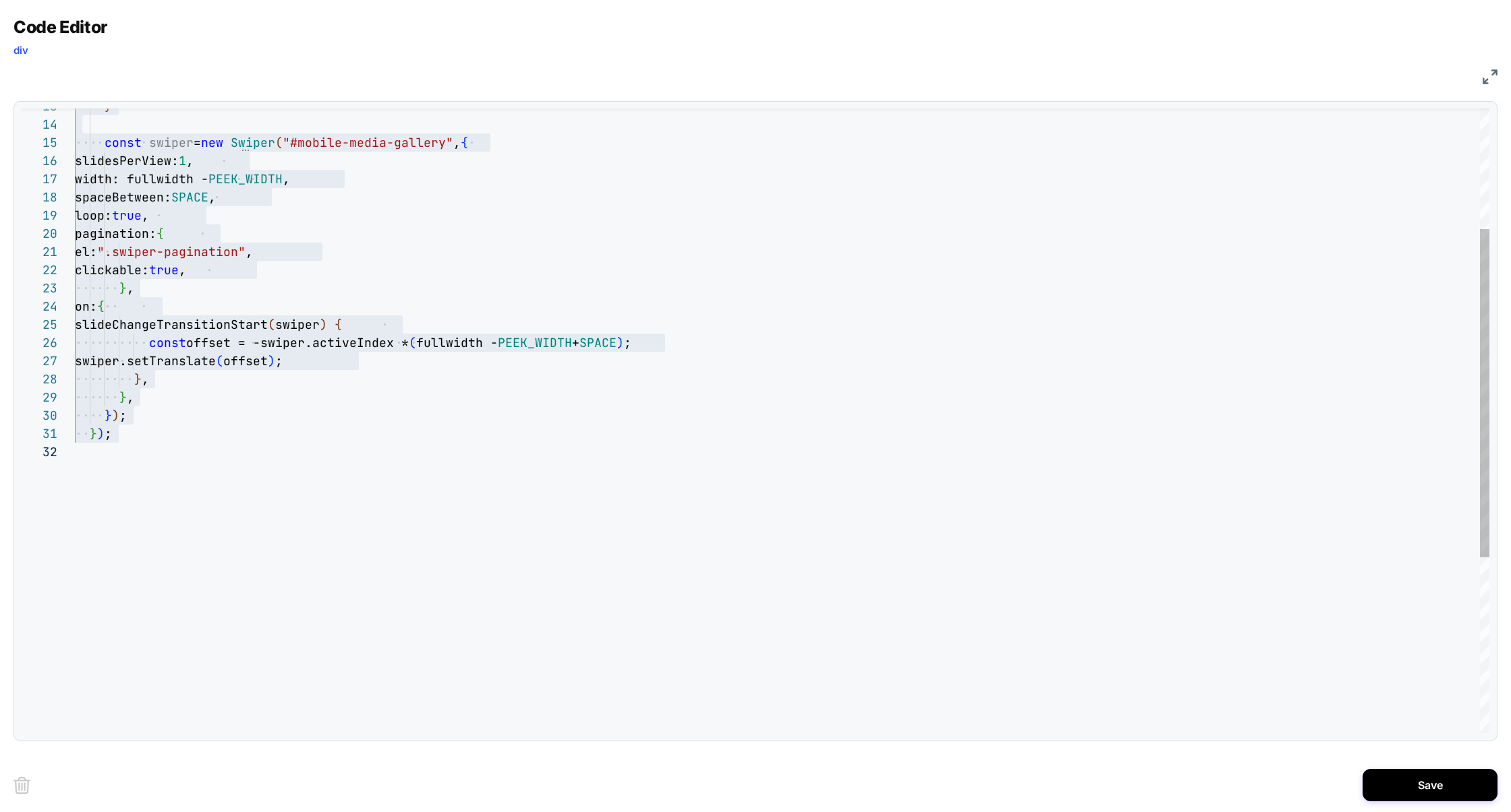
click at [173, 304] on div "} , on: { slideChangeTransitionStart ( swiper ) { const offset = -swiper.active…" at bounding box center [782, 473] width 1415 height 1189
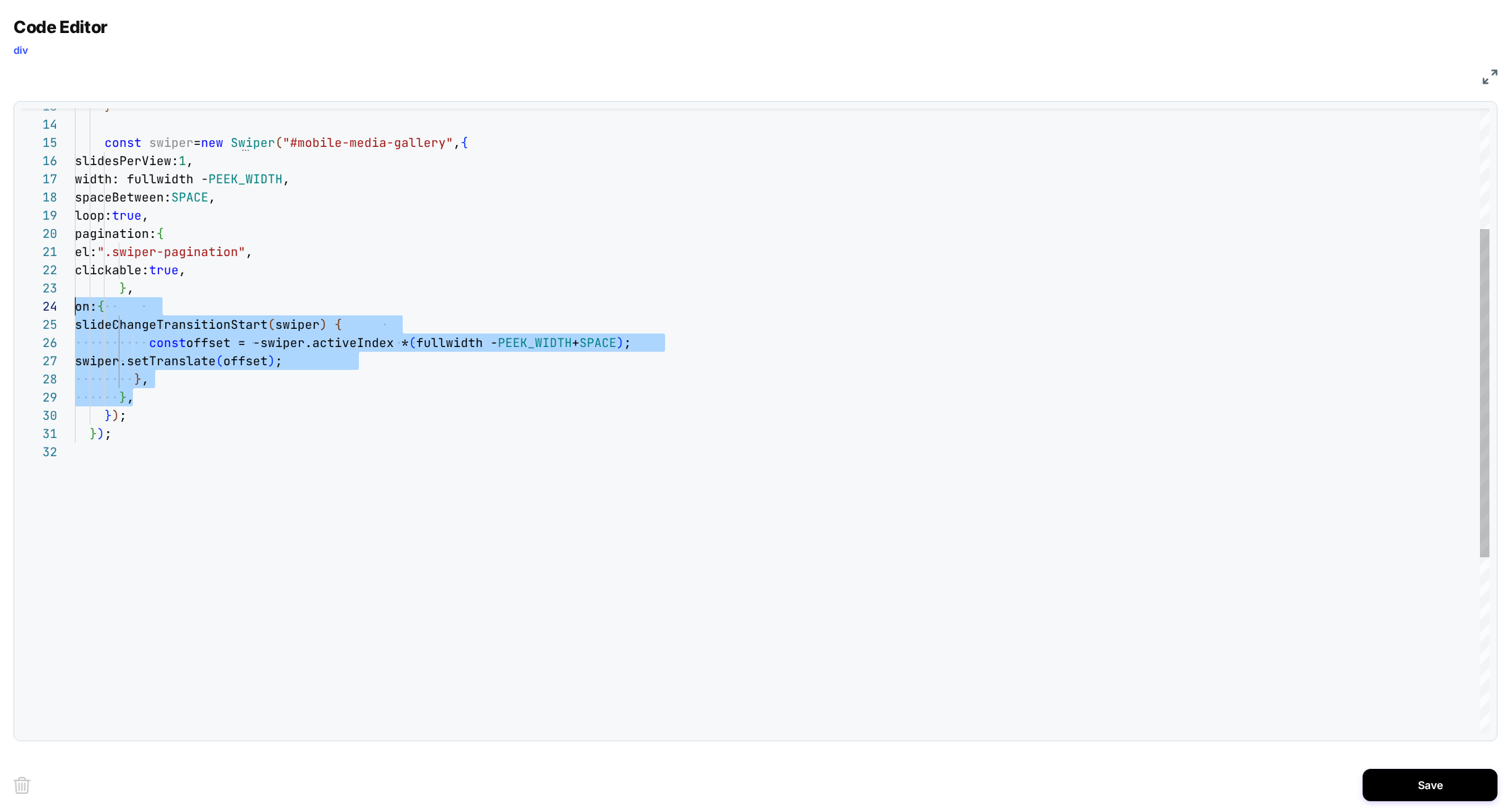
scroll to position [54, 0]
drag, startPoint x: 163, startPoint y: 396, endPoint x: 1, endPoint y: 304, distance: 186.3
click at [1, 305] on div "**********" at bounding box center [755, 406] width 1511 height 812
type textarea "**********"
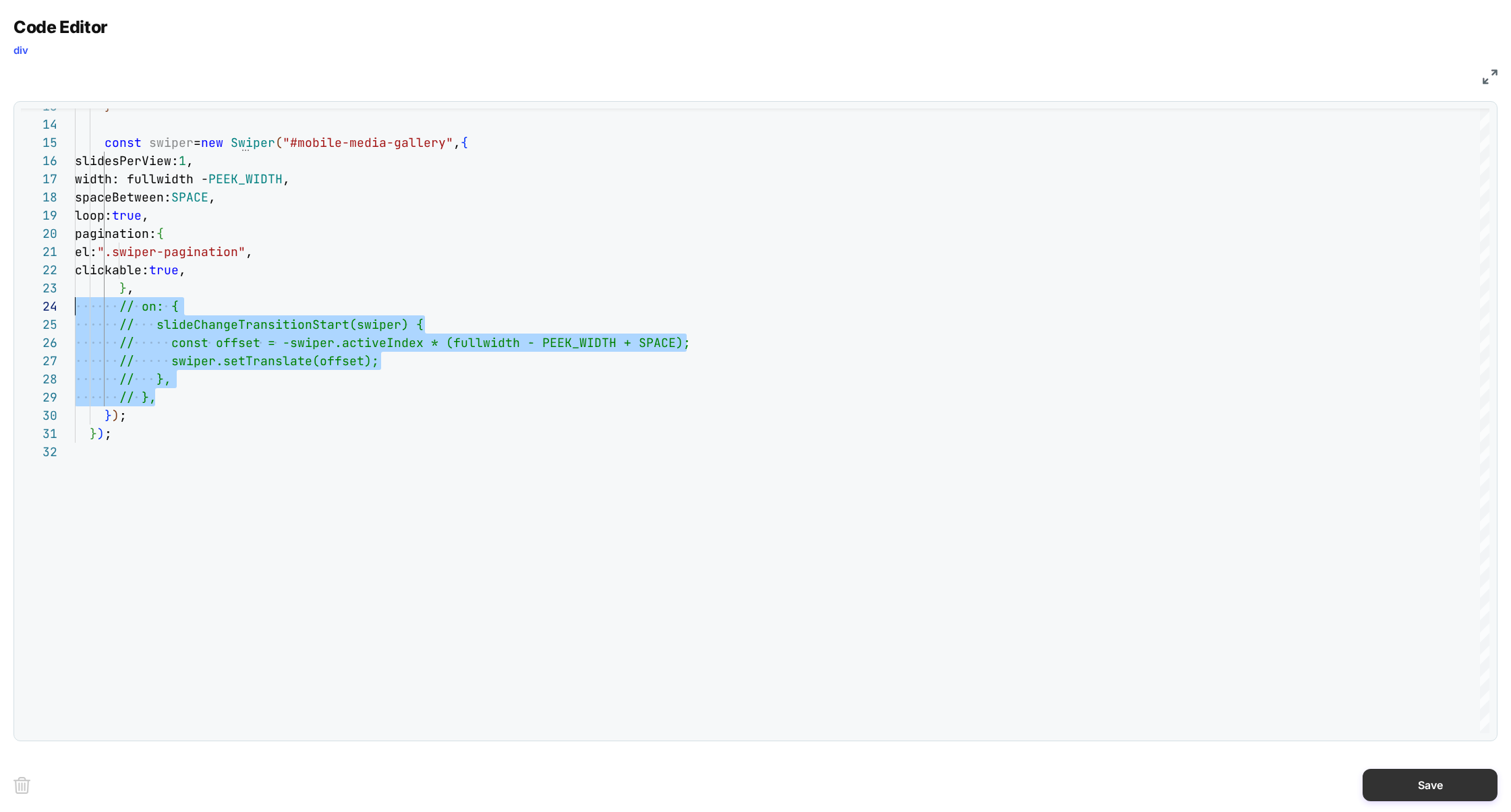
click at [1424, 797] on button "Save" at bounding box center [1429, 785] width 135 height 32
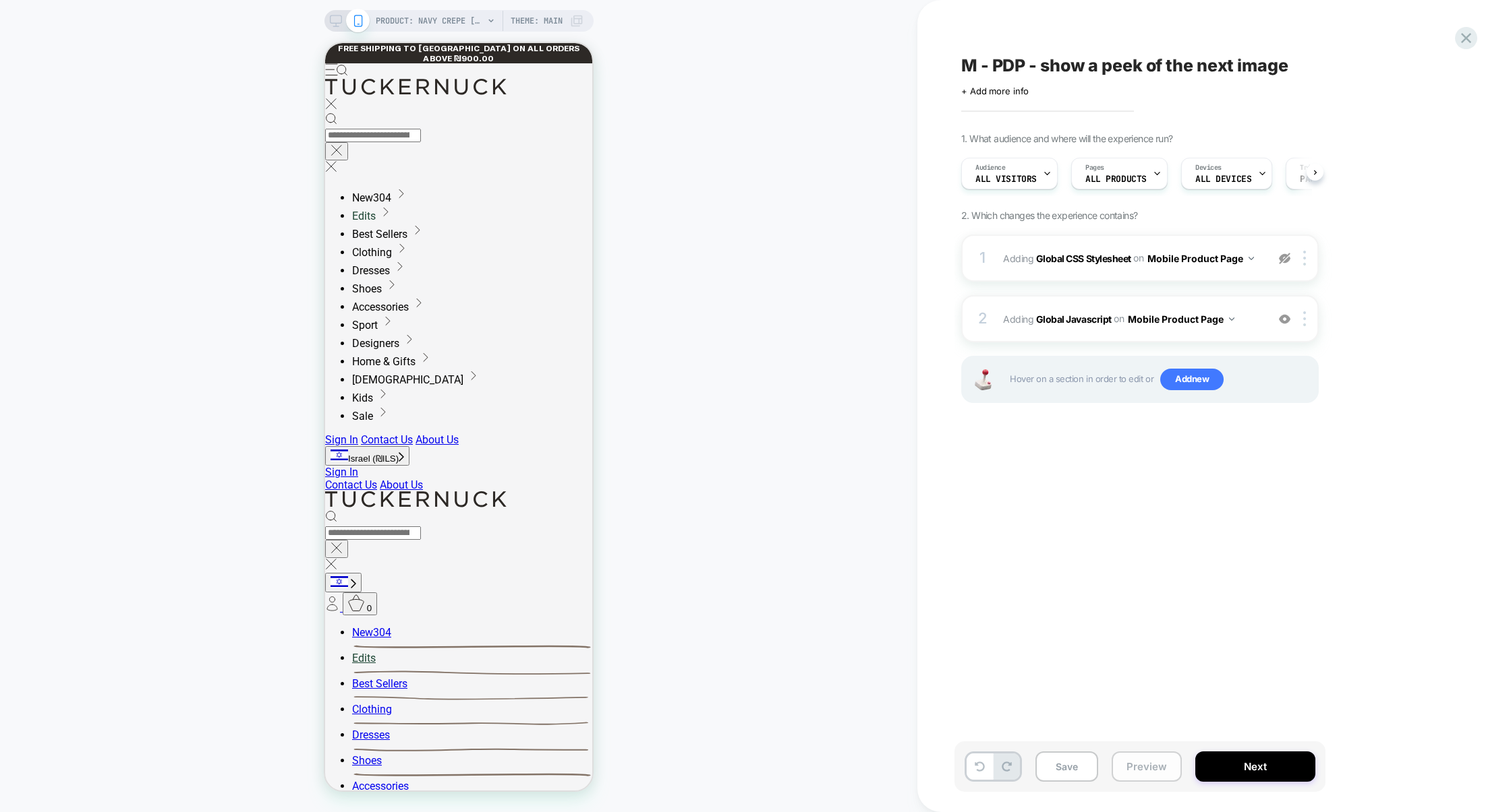
click at [1113, 769] on button "Preview" at bounding box center [1146, 766] width 70 height 30
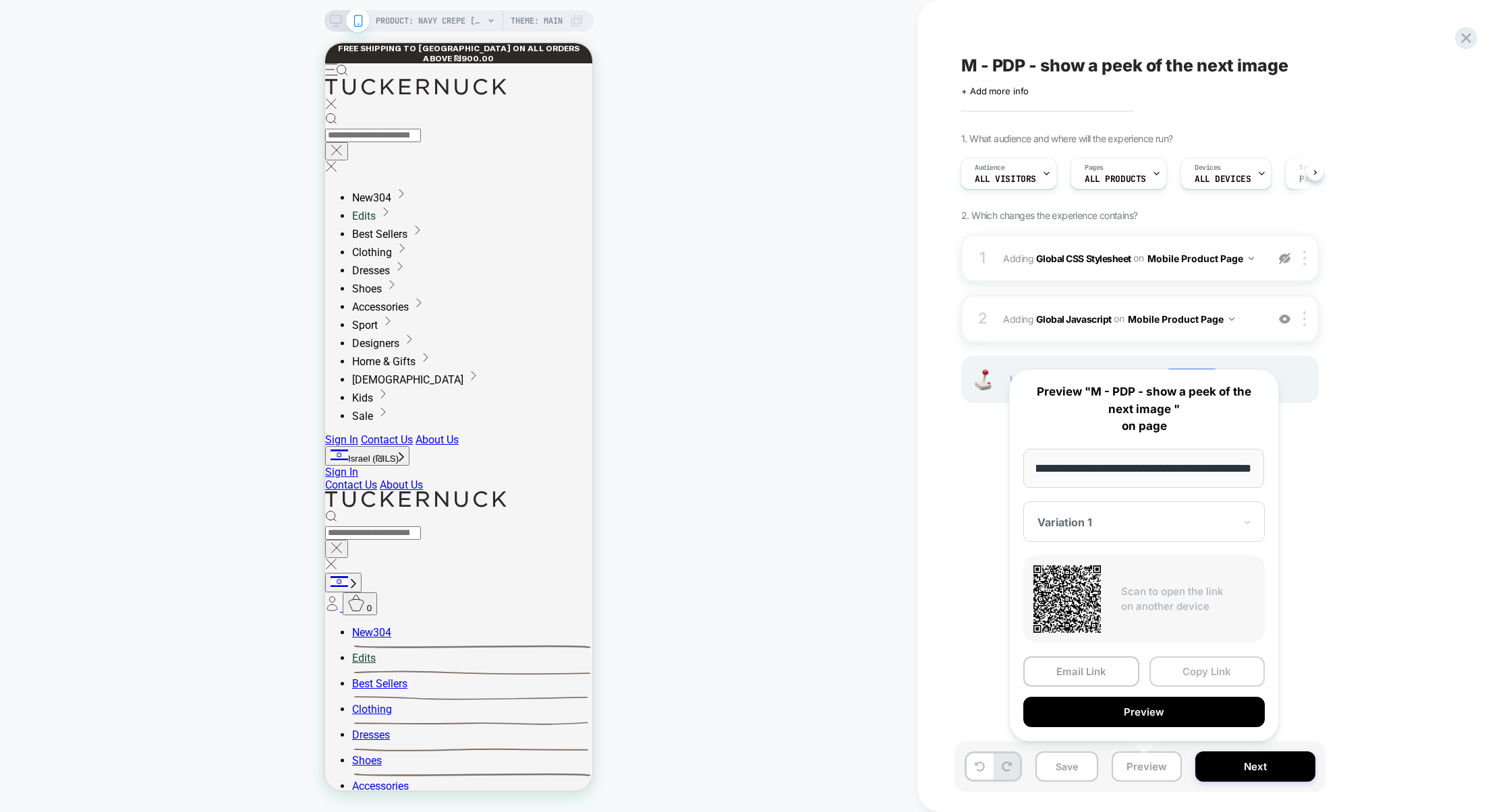
scroll to position [0, 0]
click at [1206, 662] on button "Copy Link" at bounding box center [1206, 671] width 116 height 30
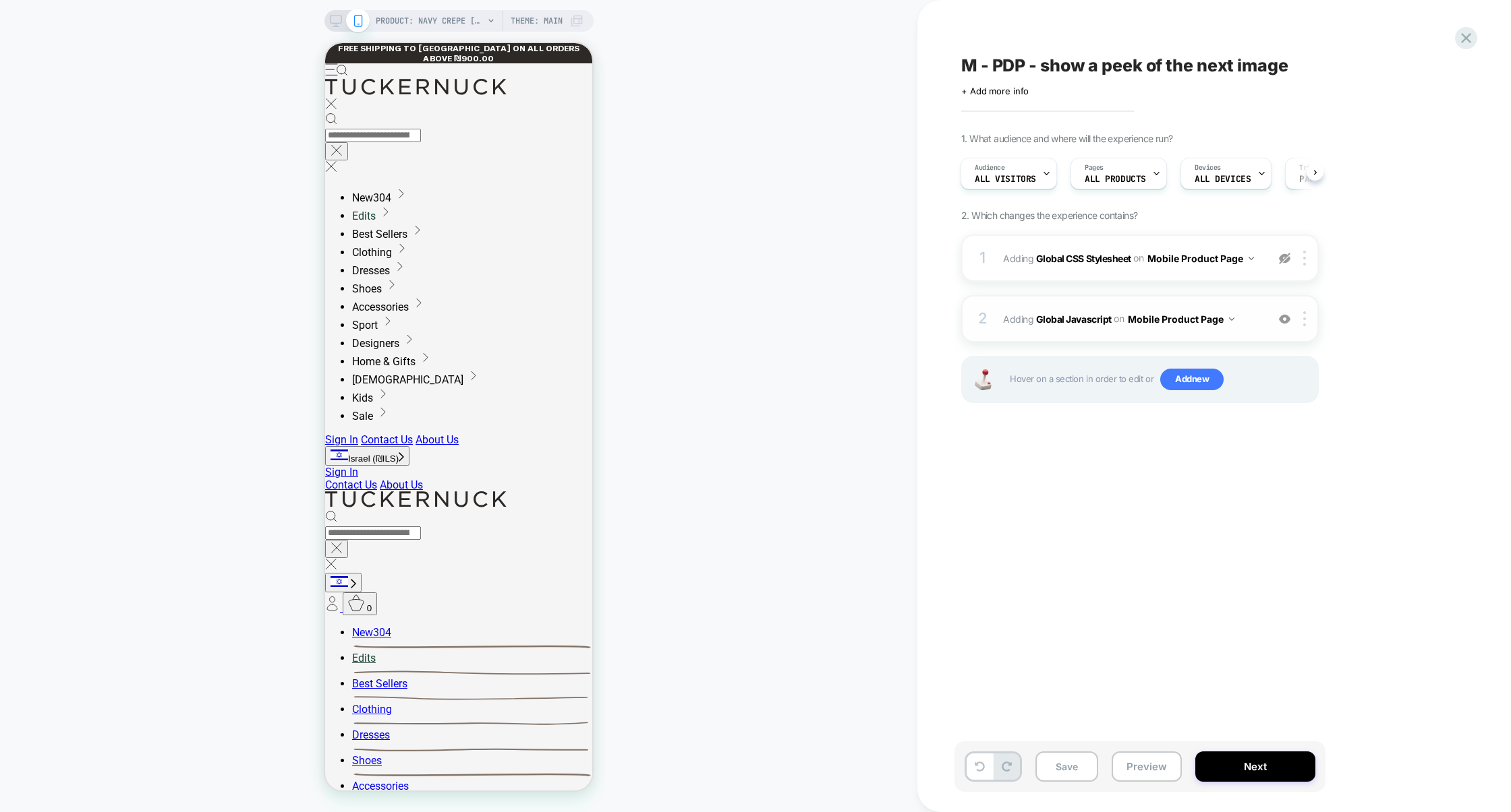
click at [1096, 300] on div "2 Adding Global Javascript on Mobile Product Page Add Before Add After Copy to …" at bounding box center [1139, 319] width 357 height 48
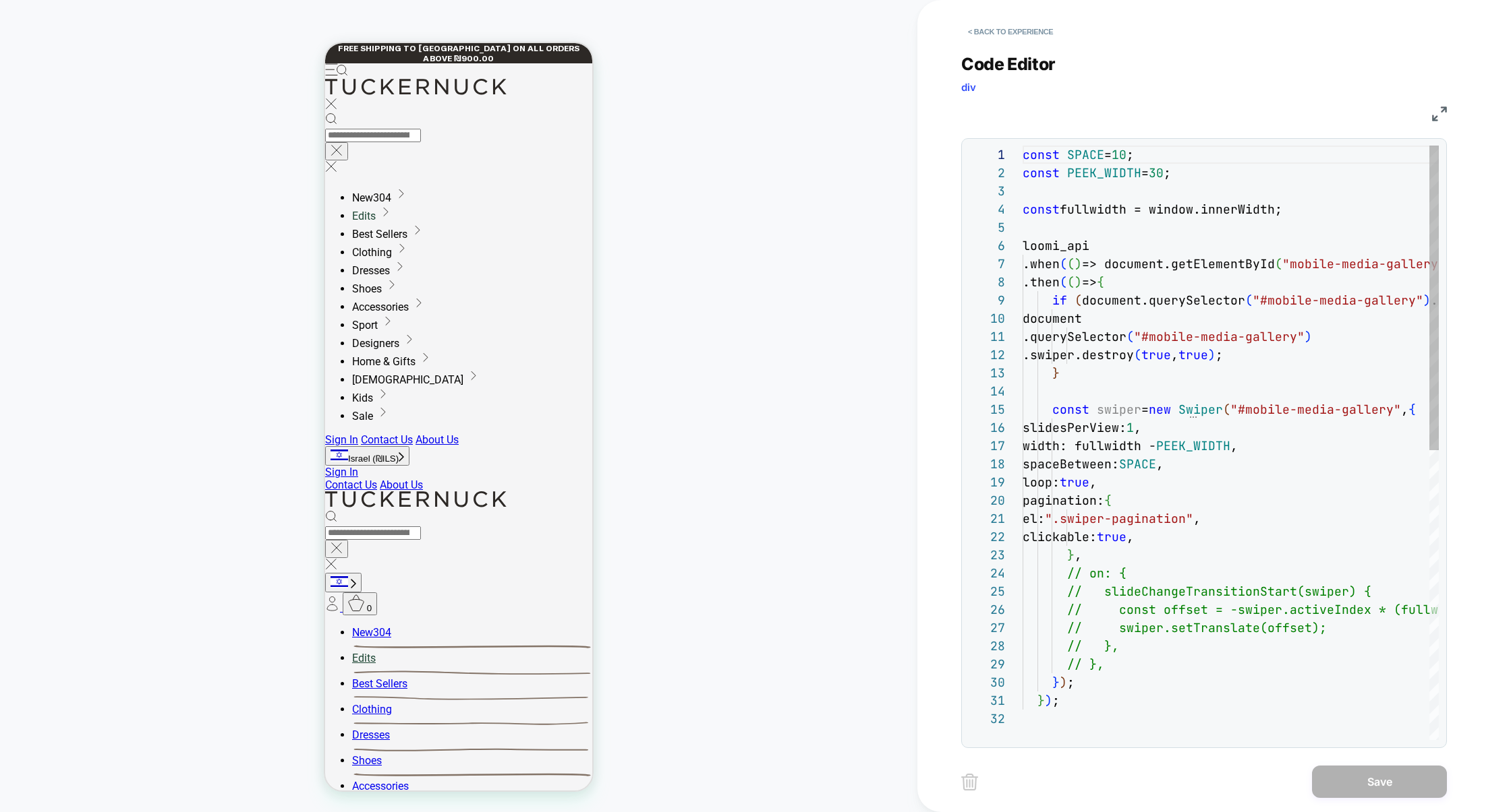
scroll to position [182, 0]
click at [1443, 109] on img at bounding box center [1439, 114] width 15 height 15
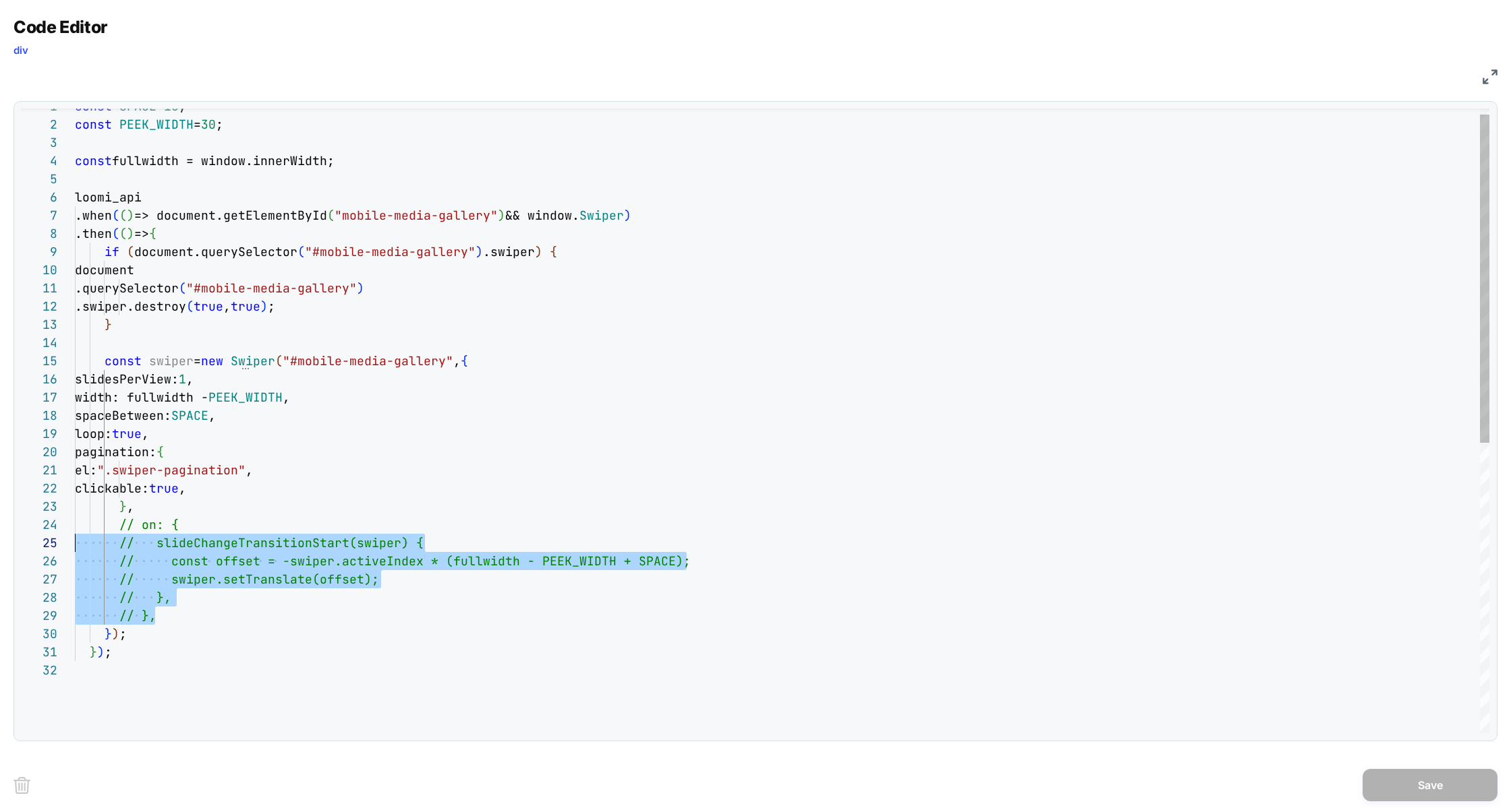
scroll to position [54, 0]
drag, startPoint x: 171, startPoint y: 620, endPoint x: 47, endPoint y: 531, distance: 152.6
click at [75, 531] on div "const SPACE = 10 ; const PEEK_WIDTH = 30 ; const fullwidth = window.innerWidth;…" at bounding box center [782, 691] width 1415 height 1189
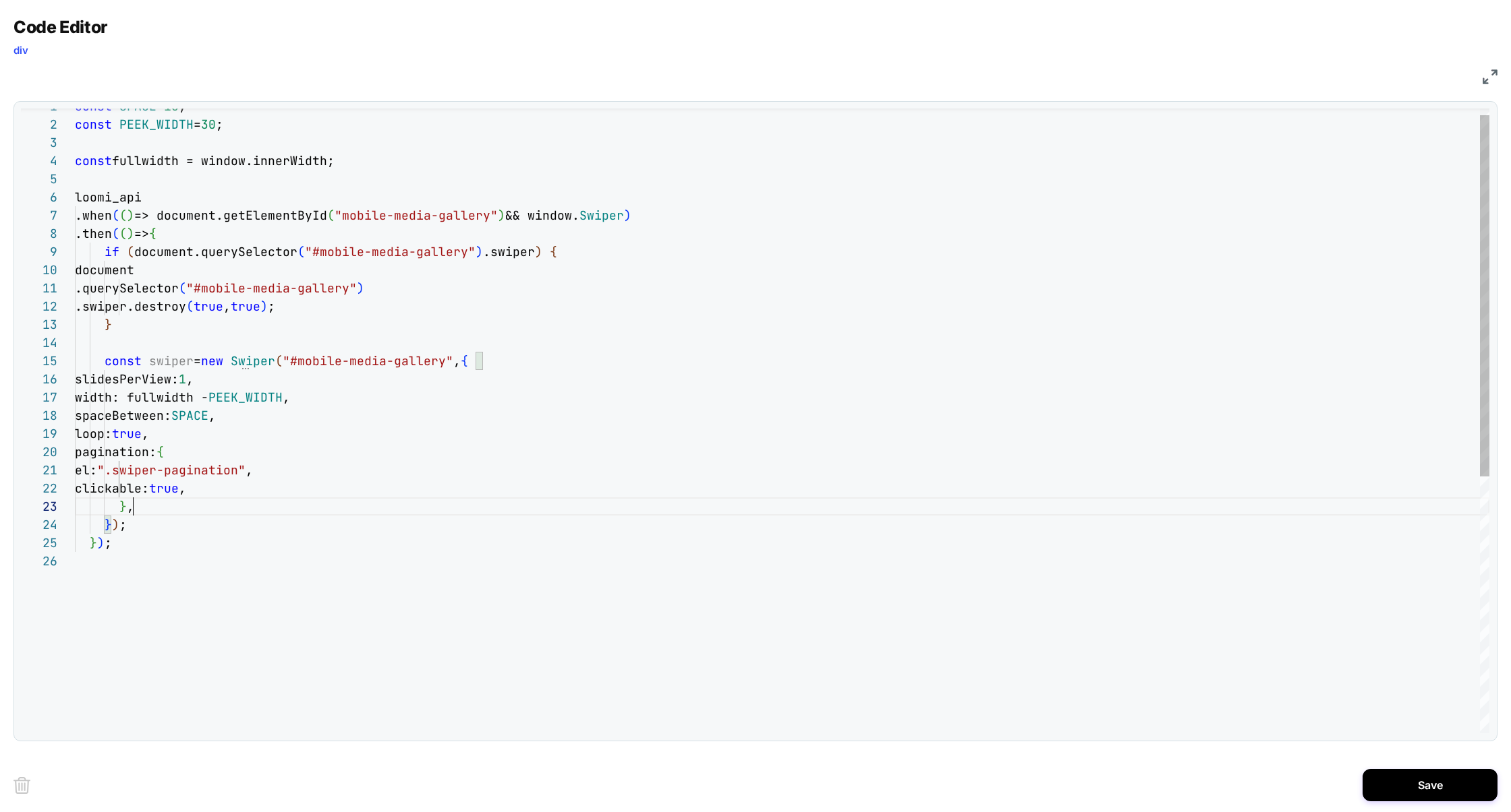
scroll to position [36, 58]
click at [268, 568] on div "const SPACE = 10 ; const PEEK_WIDTH = 30 ; const fullwidth = window.innerWidth;…" at bounding box center [782, 637] width 1415 height 1080
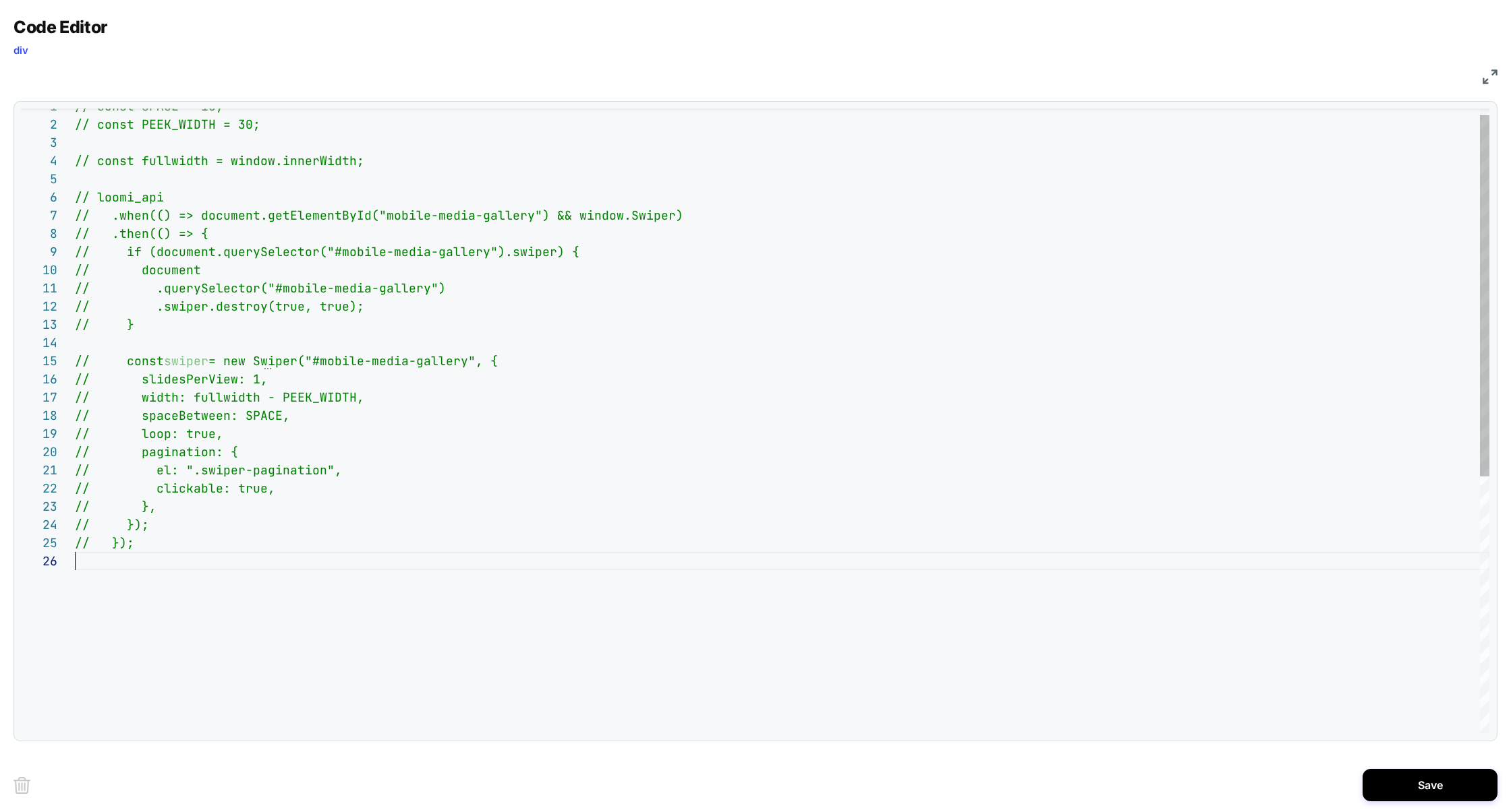
scroll to position [90, 0]
type textarea "* ******* ******* *****"
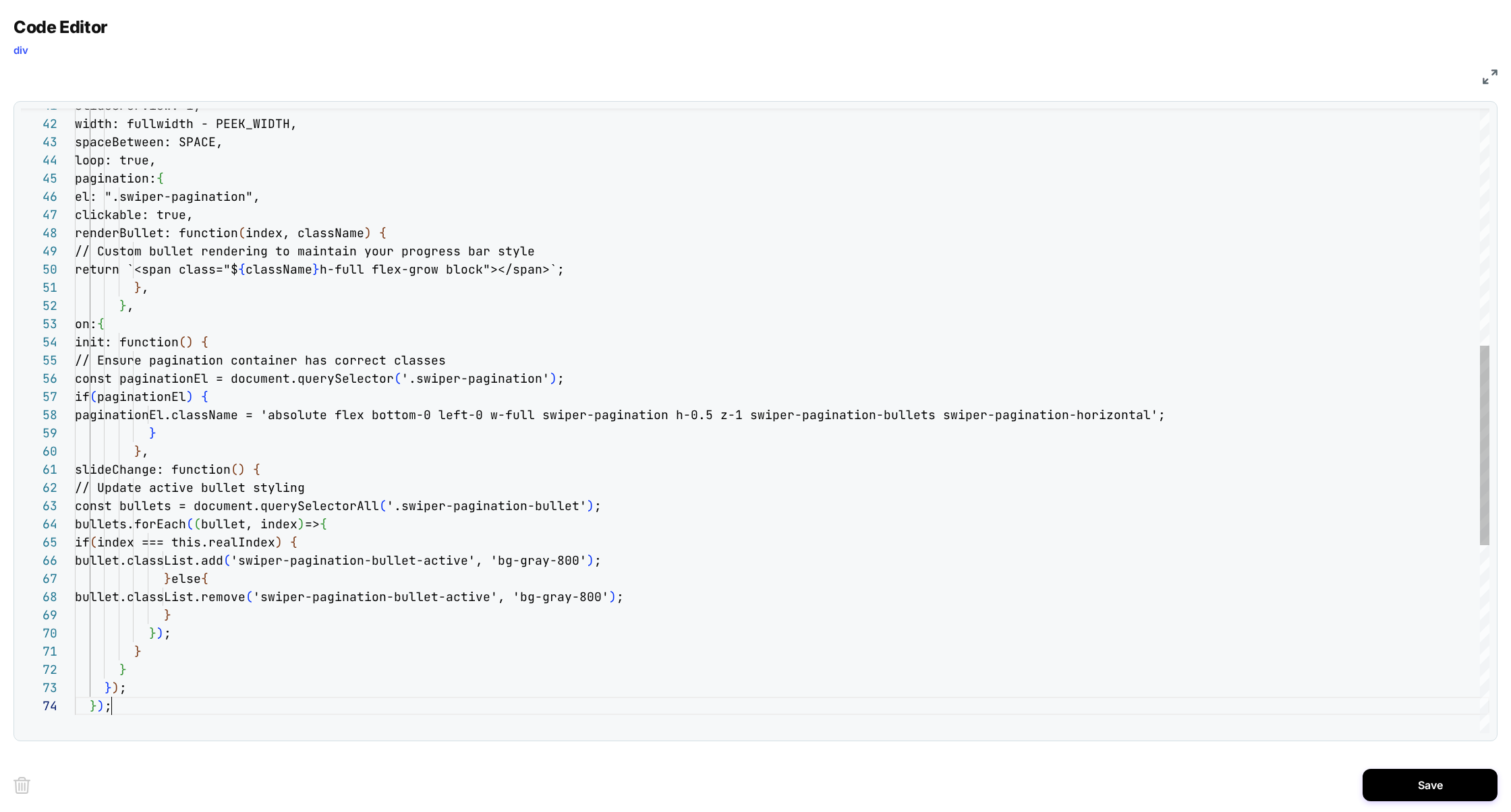
scroll to position [54, 36]
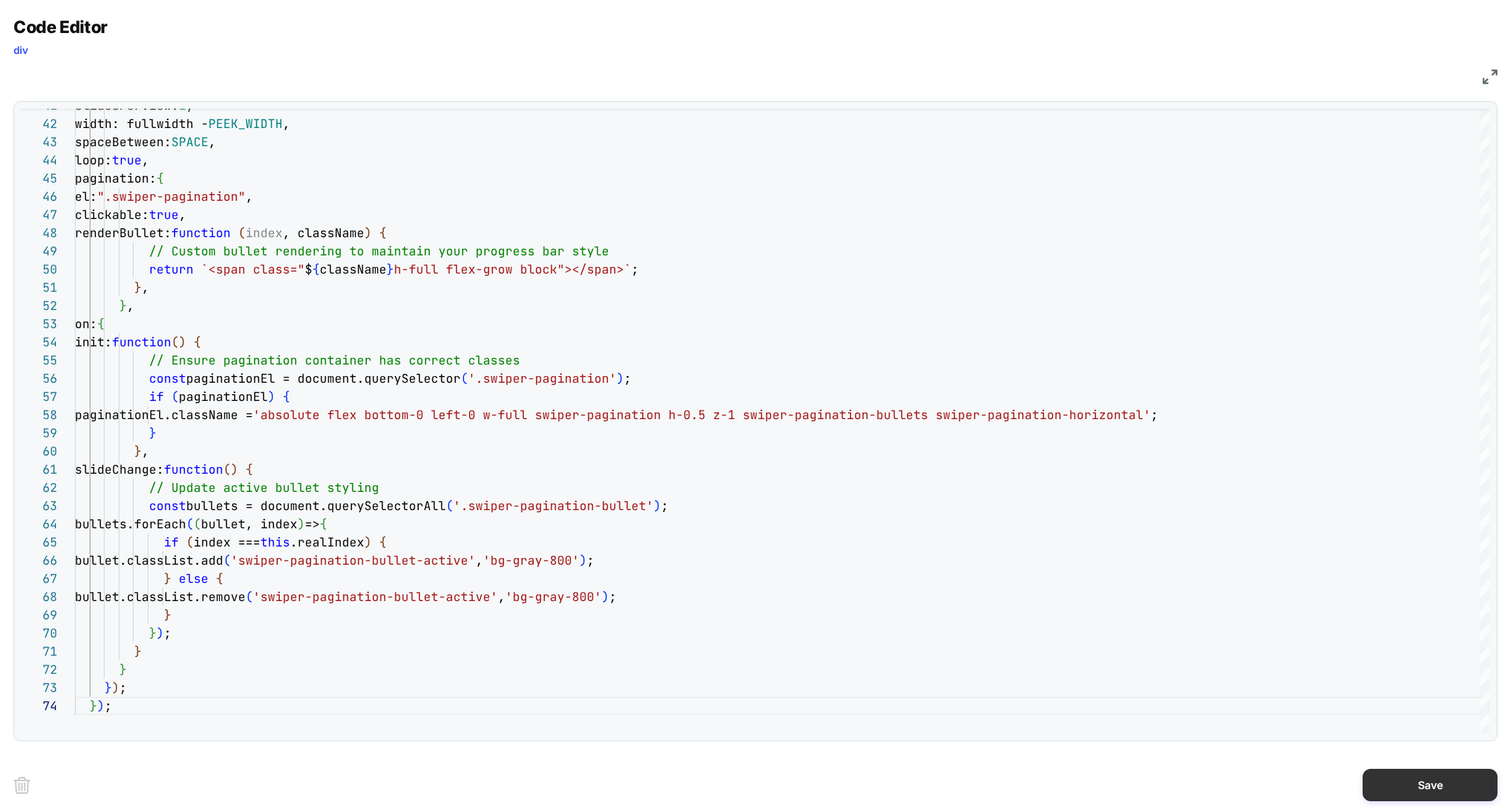
click at [1406, 788] on button "Save" at bounding box center [1429, 785] width 135 height 32
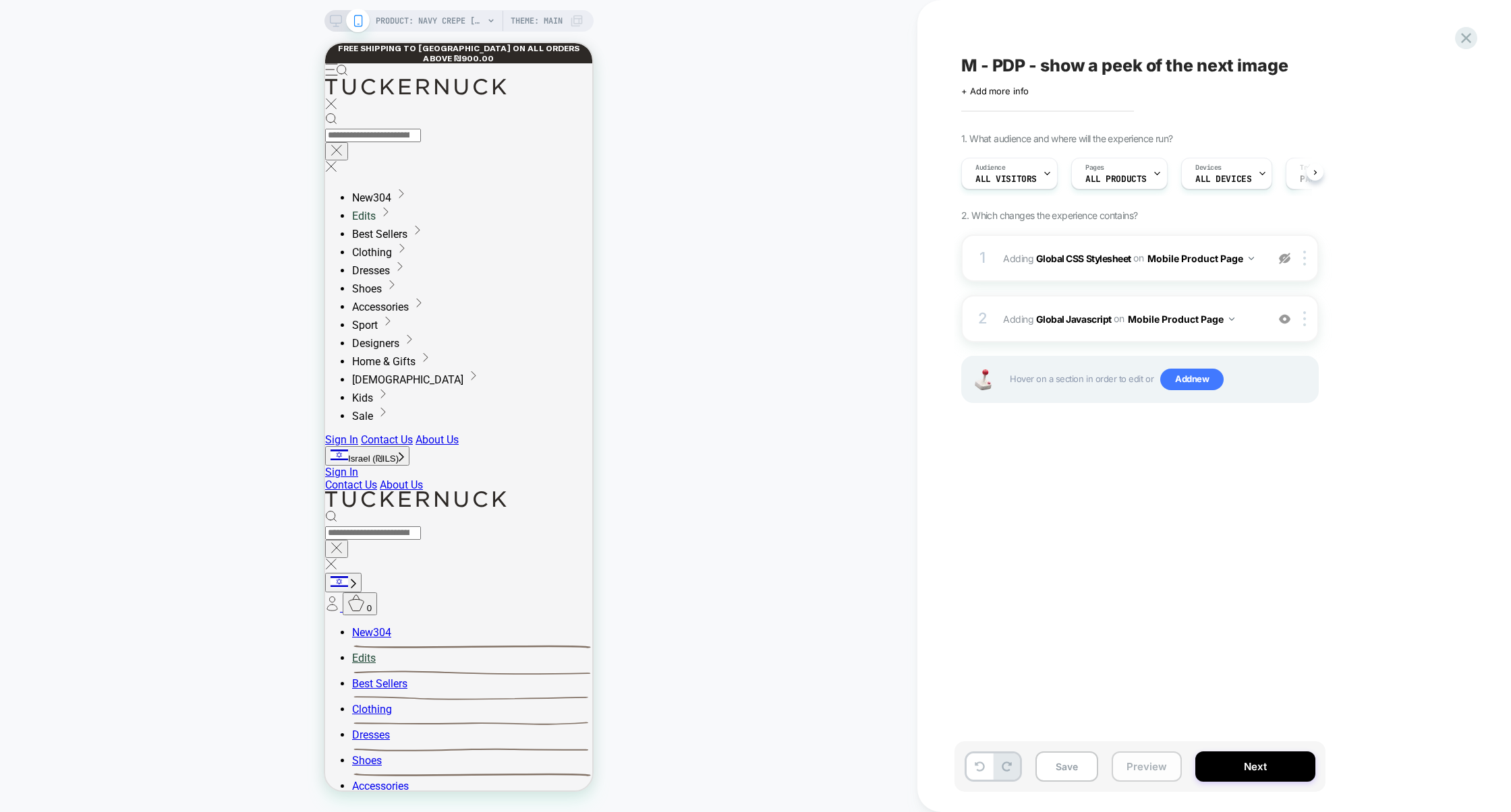
scroll to position [0, 1]
click at [1130, 766] on button "Preview" at bounding box center [1146, 766] width 70 height 30
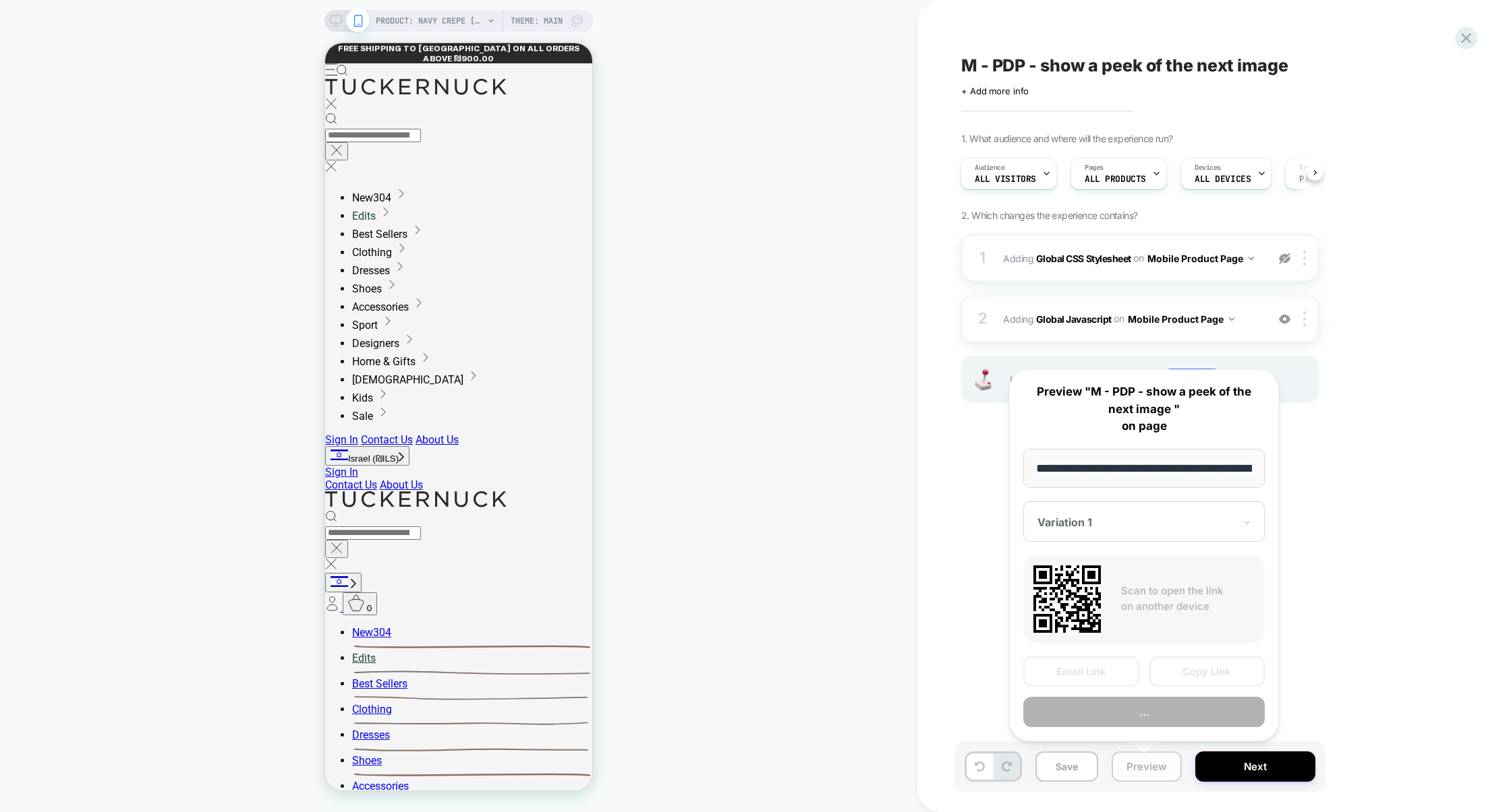
scroll to position [0, 212]
click at [1192, 678] on button "Copy Link" at bounding box center [1206, 671] width 116 height 30
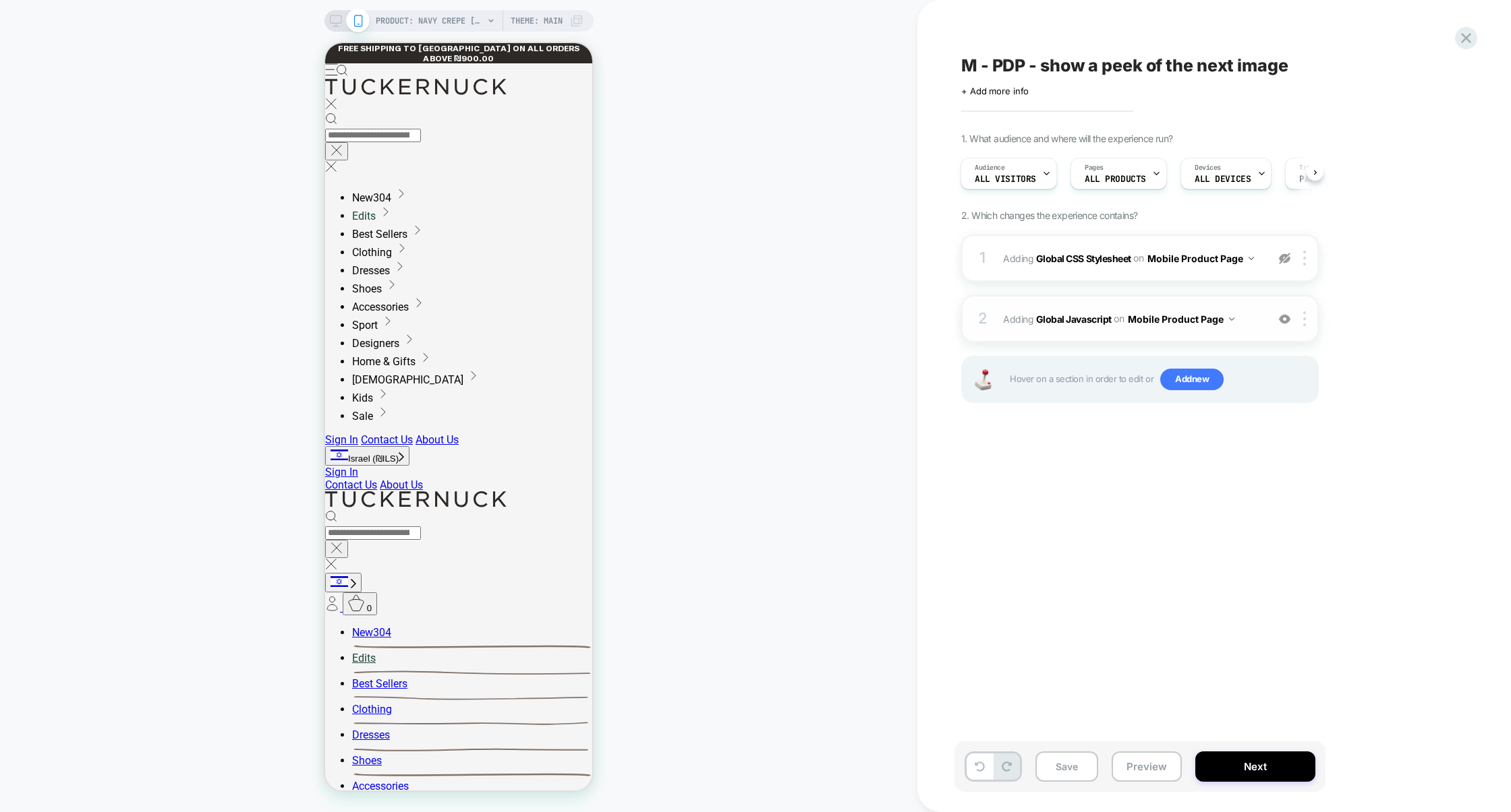
click at [1282, 323] on img at bounding box center [1284, 319] width 12 height 12
click at [1116, 763] on button "Preview" at bounding box center [1146, 766] width 70 height 30
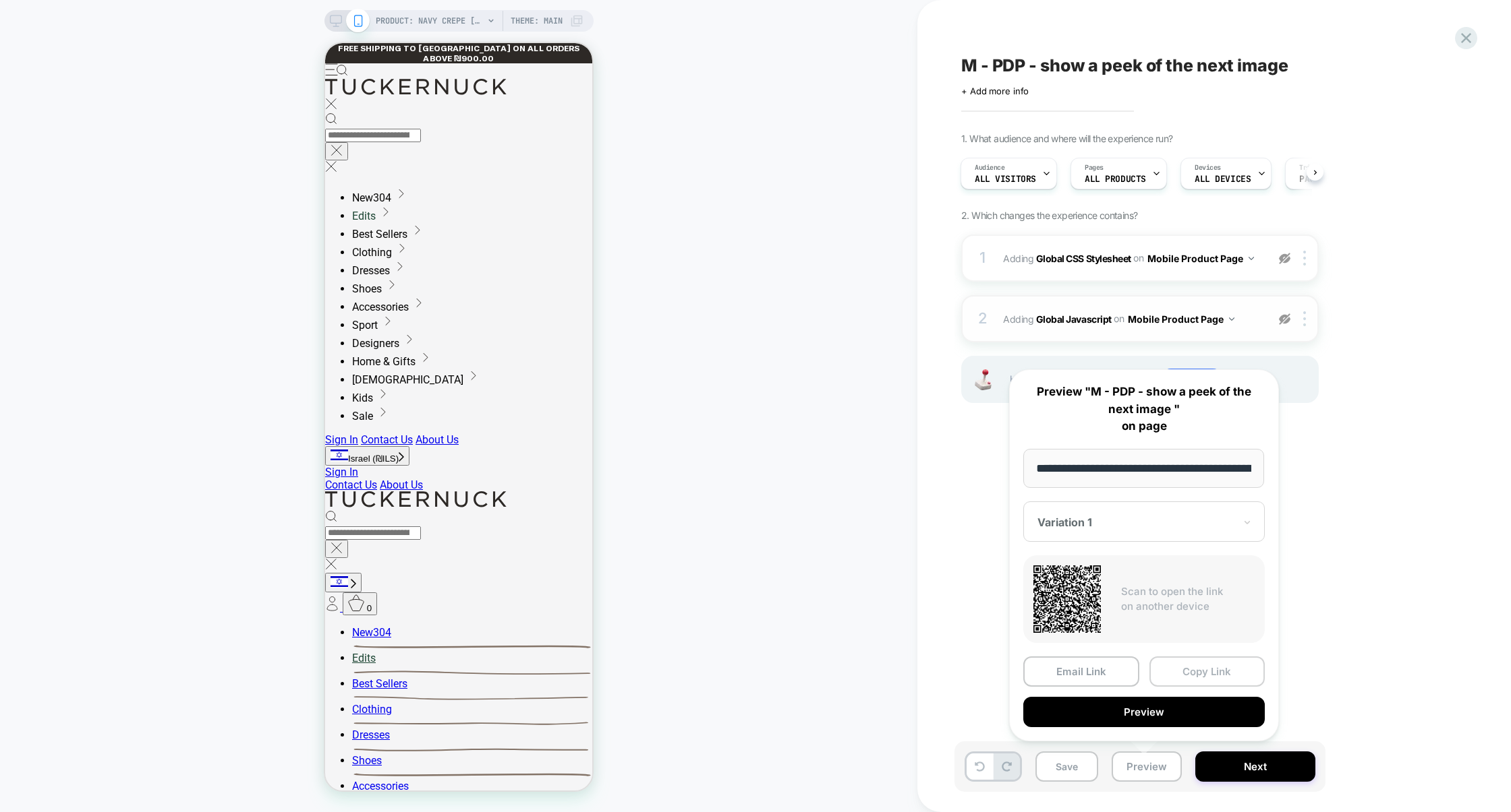
click at [1197, 676] on button "Copy Link" at bounding box center [1206, 671] width 116 height 30
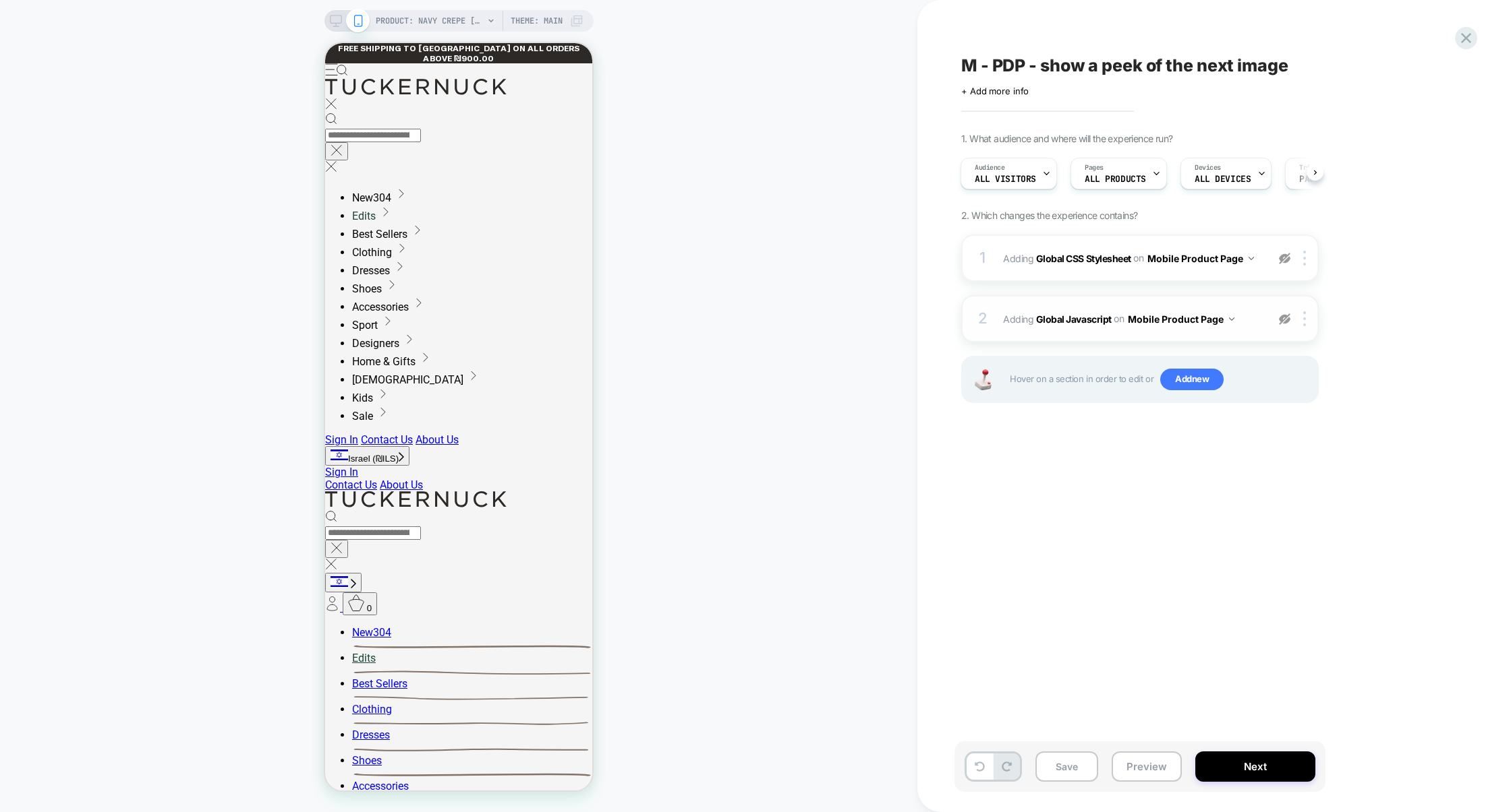
click at [1285, 322] on img at bounding box center [1284, 319] width 12 height 12
click at [1238, 335] on div "2 Adding Global Javascript on Mobile Product Page Add Before Add After Copy to …" at bounding box center [1139, 319] width 357 height 48
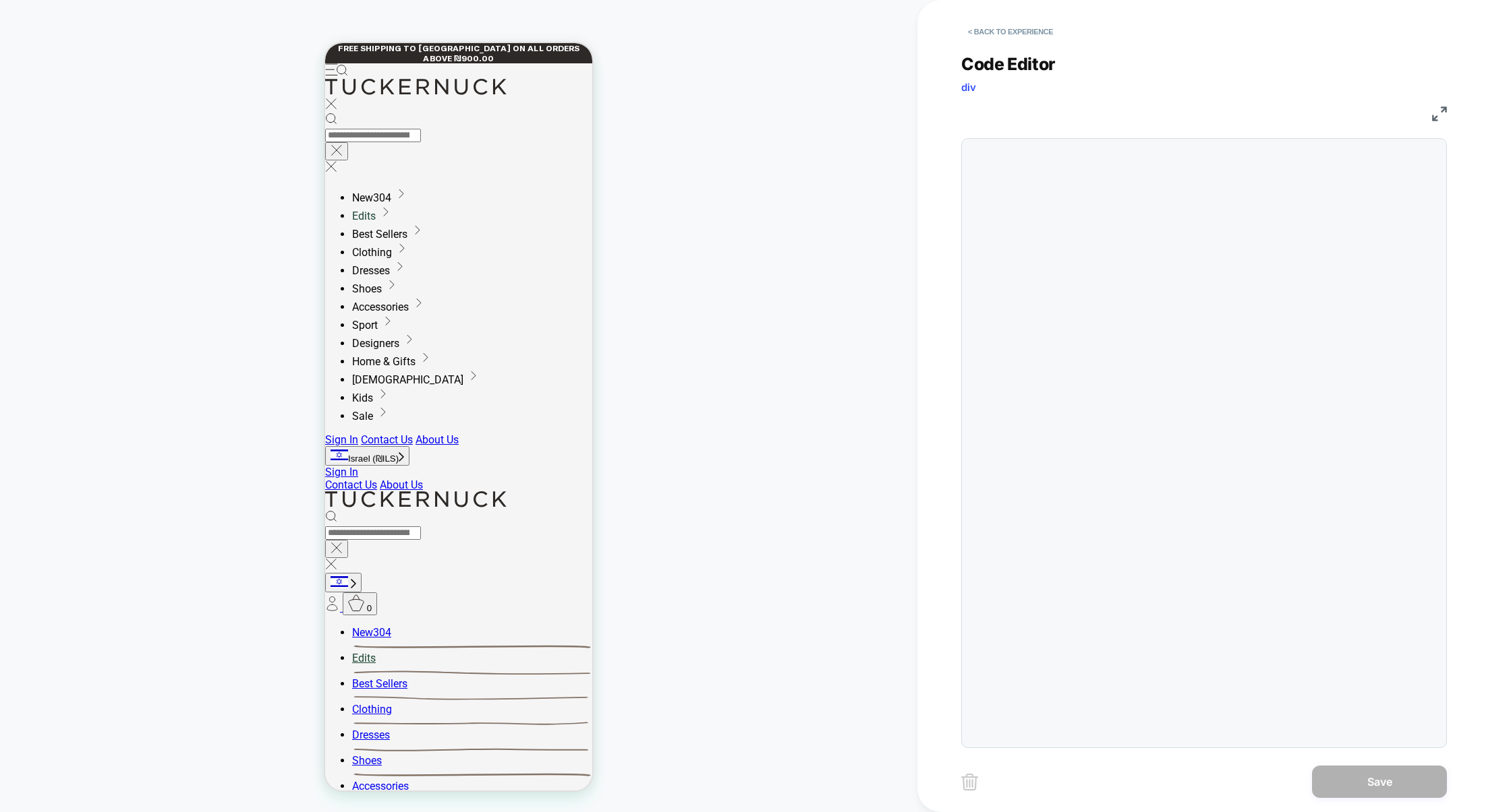
scroll to position [182, 0]
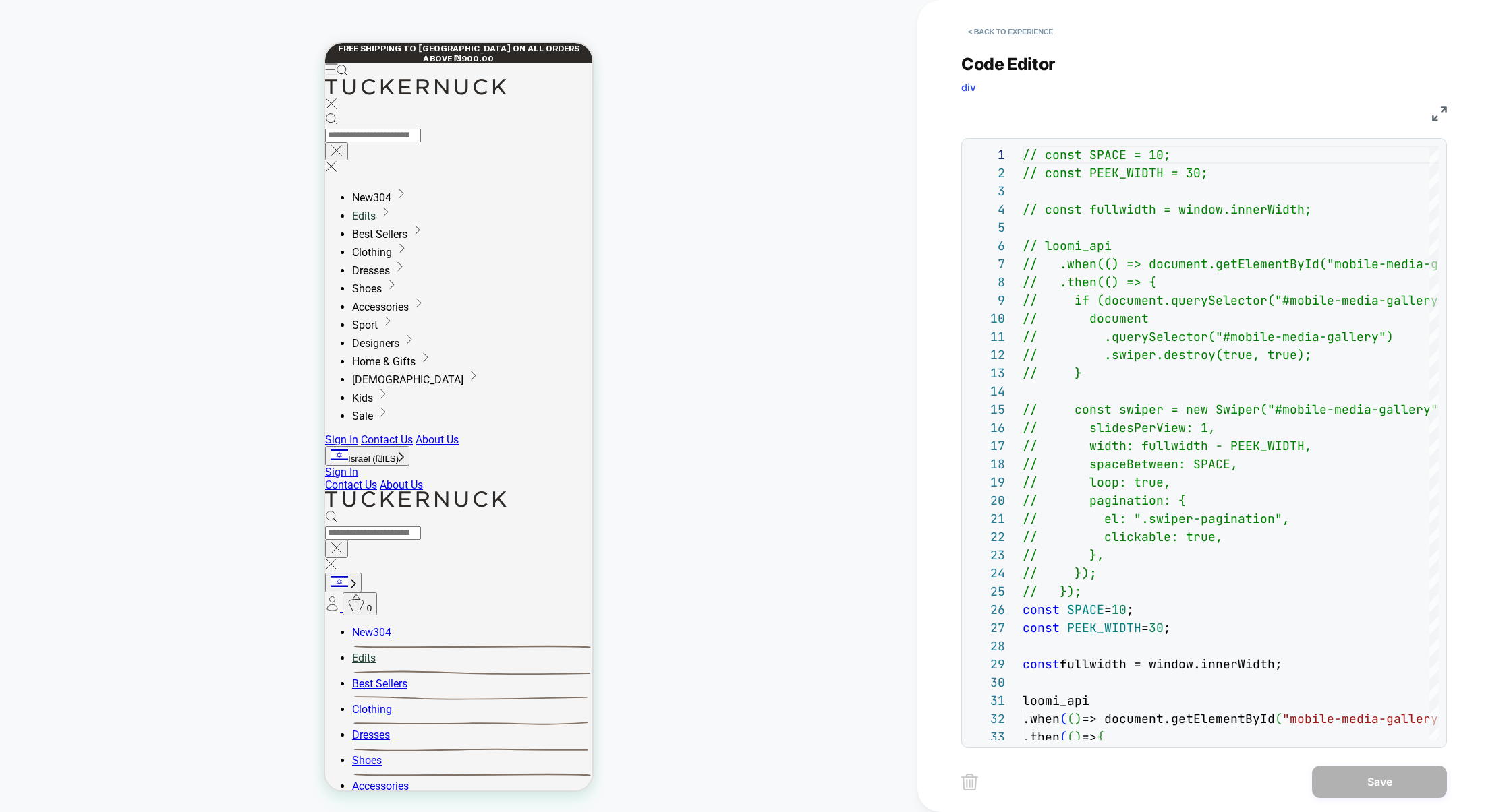
click at [1430, 118] on div "JS" at bounding box center [1204, 112] width 486 height 23
click at [1434, 117] on img at bounding box center [1439, 114] width 15 height 15
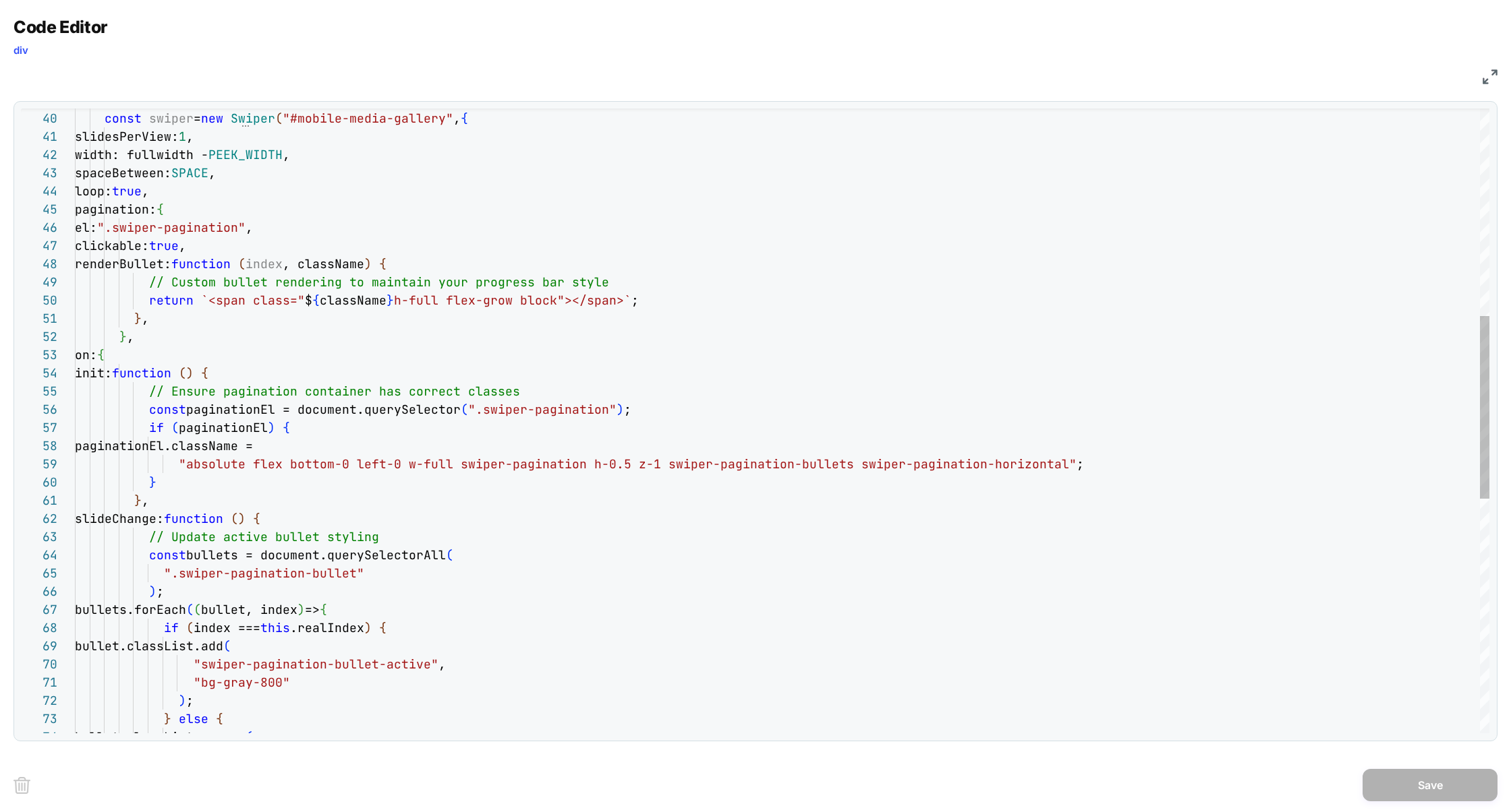
click at [416, 394] on div "const swiper = new Swiper ( "#mobile-media-gallery" , { slidesPerView: 1 , widt…" at bounding box center [782, 467] width 1415 height 2136
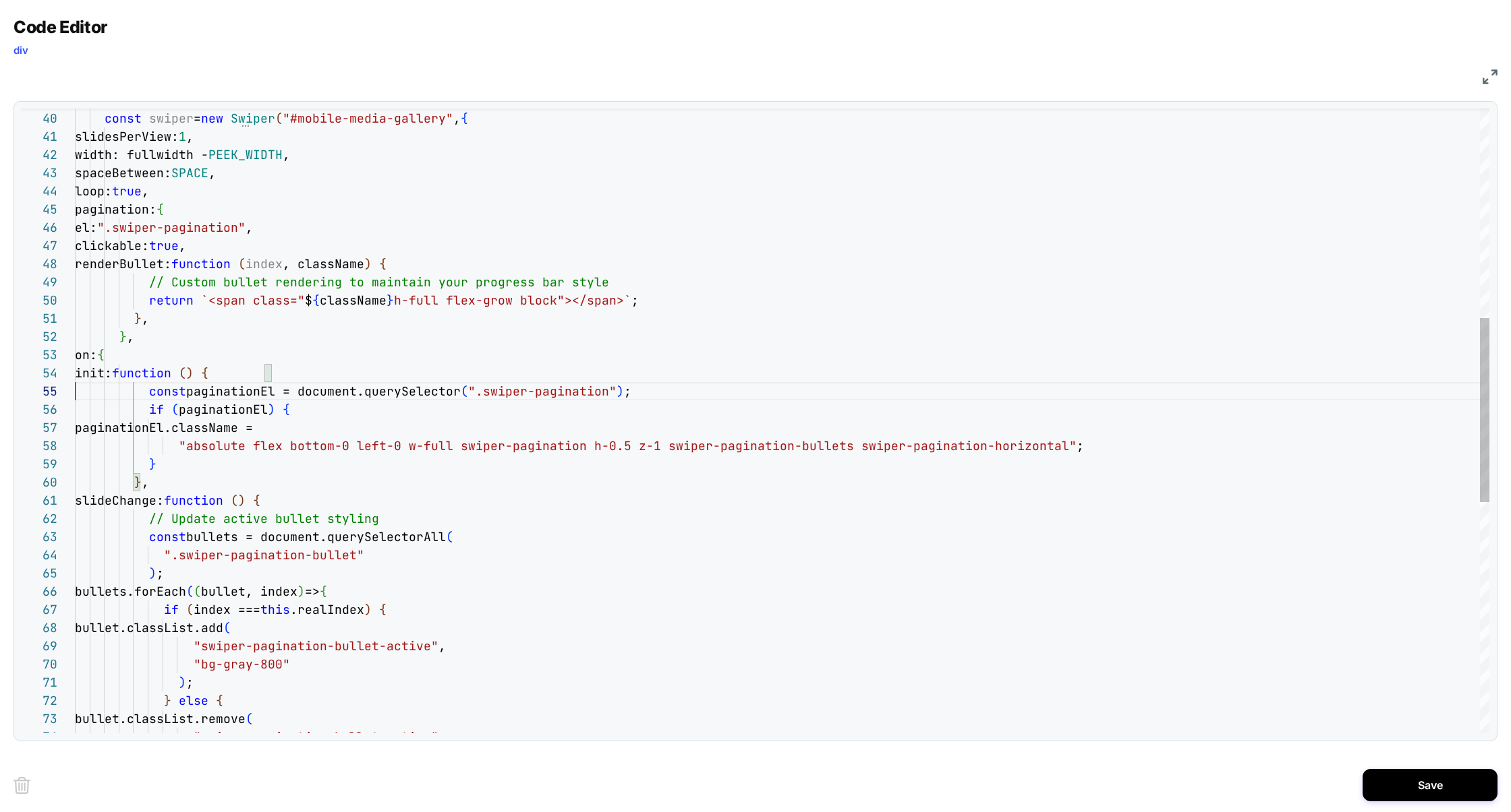
scroll to position [73, 0]
click at [293, 524] on div "const swiper = new Swiper ( "#mobile-media-gallery" , { slidesPerView: 1 , widt…" at bounding box center [782, 457] width 1415 height 2117
click at [413, 526] on div "const swiper = new Swiper ( "#mobile-media-gallery" , { slidesPerView: 1 , widt…" at bounding box center [782, 457] width 1415 height 2117
type textarea "**********"
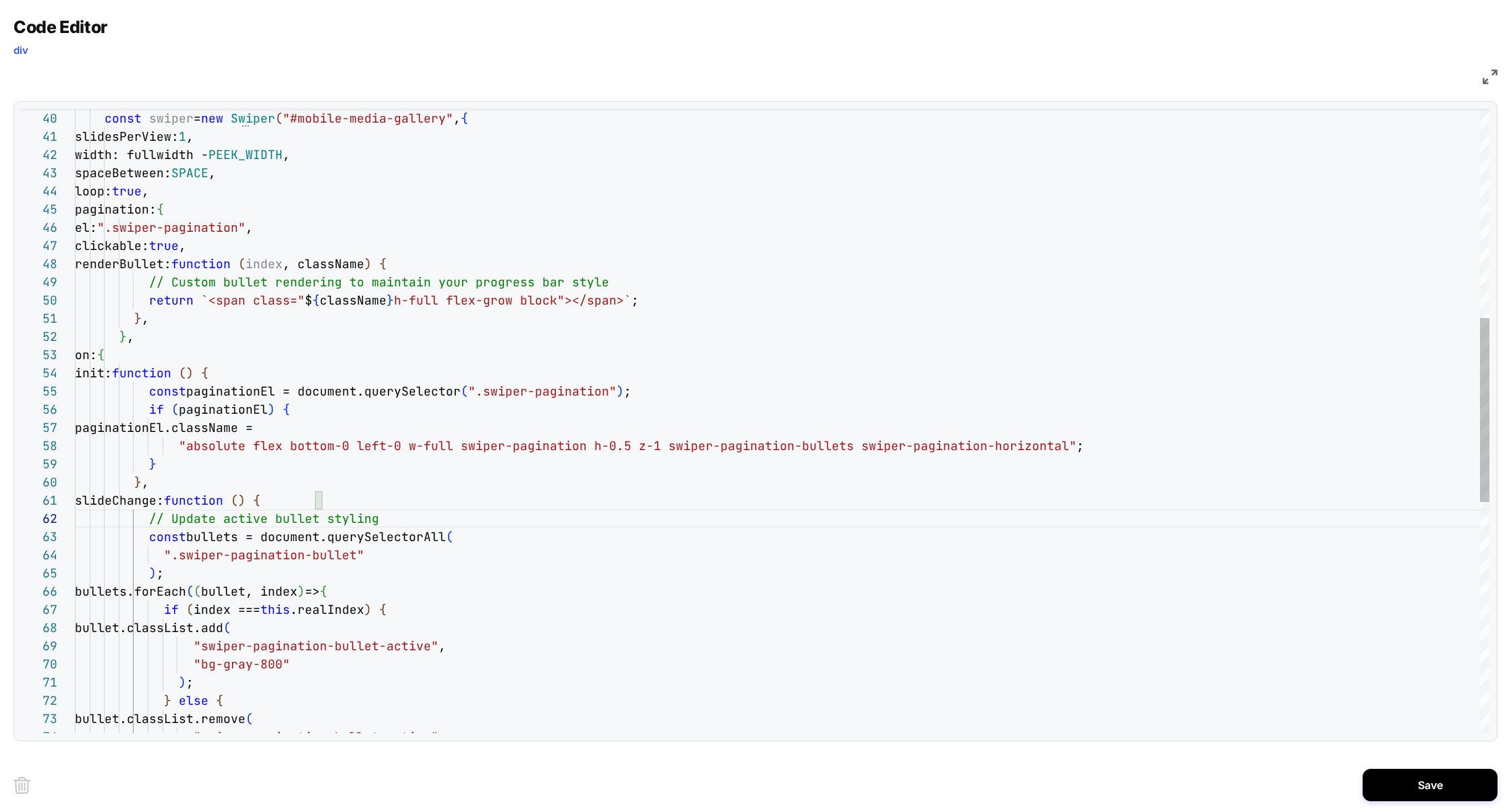
scroll to position [18, 0]
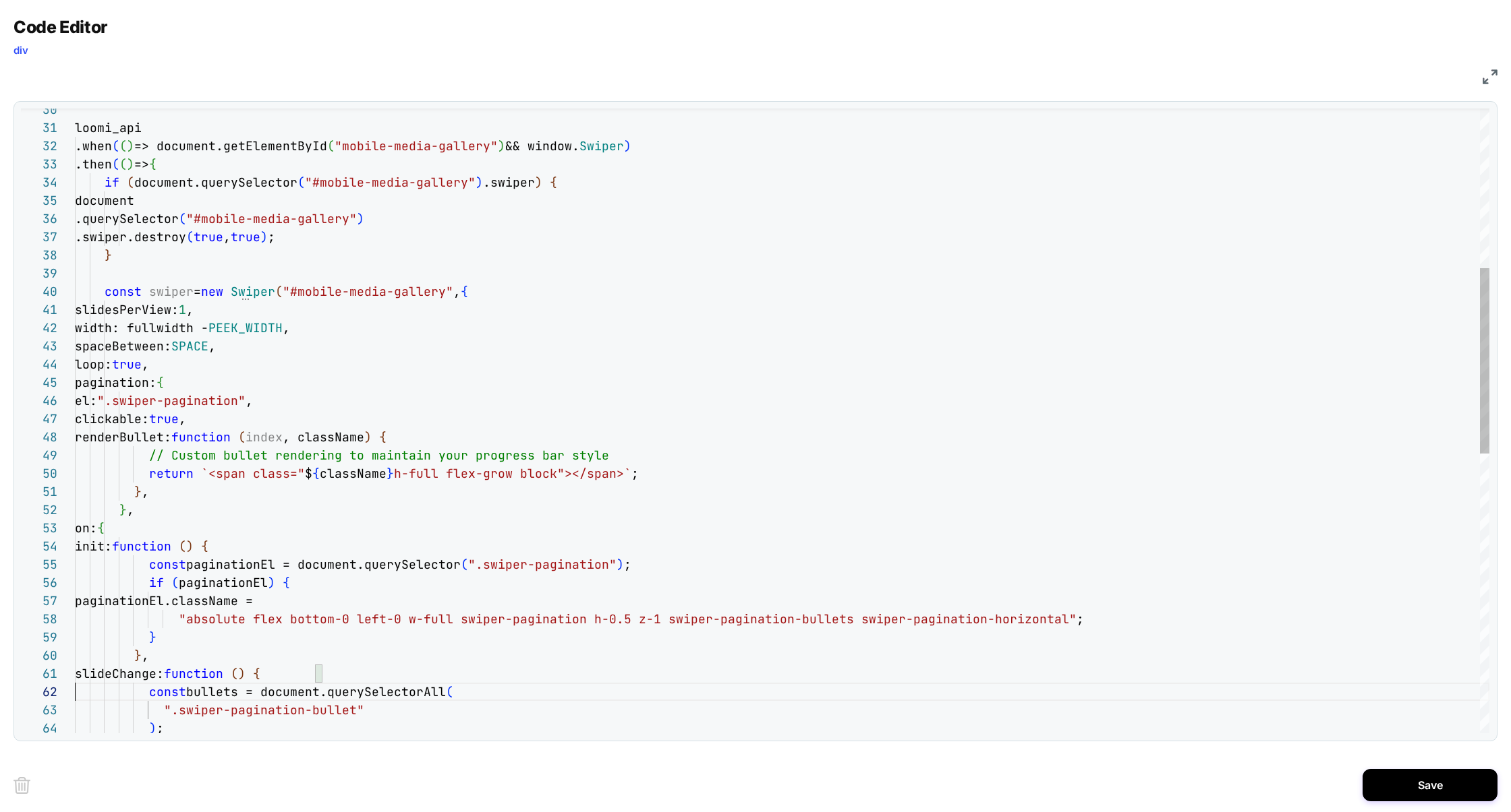
scroll to position [146, 357]
click at [434, 459] on div "} } , slideChange: function ( ) { const bullets = document.querySelectorAll ( "…" at bounding box center [782, 622] width 1415 height 2100
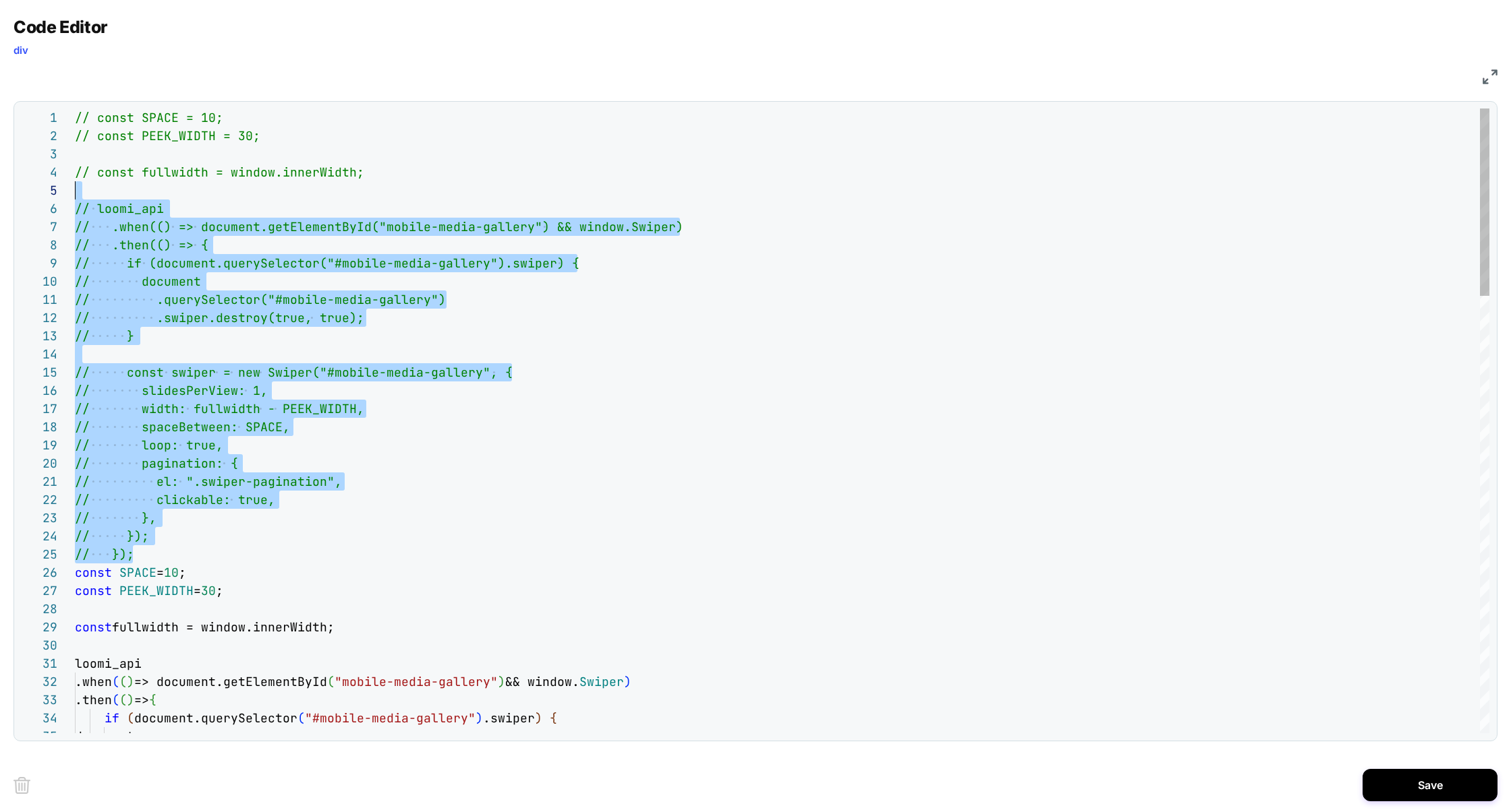
scroll to position [0, 0]
drag, startPoint x: 163, startPoint y: 558, endPoint x: 0, endPoint y: 29, distance: 553.5
click at [0, 29] on div "Code Editor div JS 35 34 33 32 31 30 29 28 27 26 25 24 23 22 21 20 19 18 17 16 …" at bounding box center [755, 406] width 1511 height 812
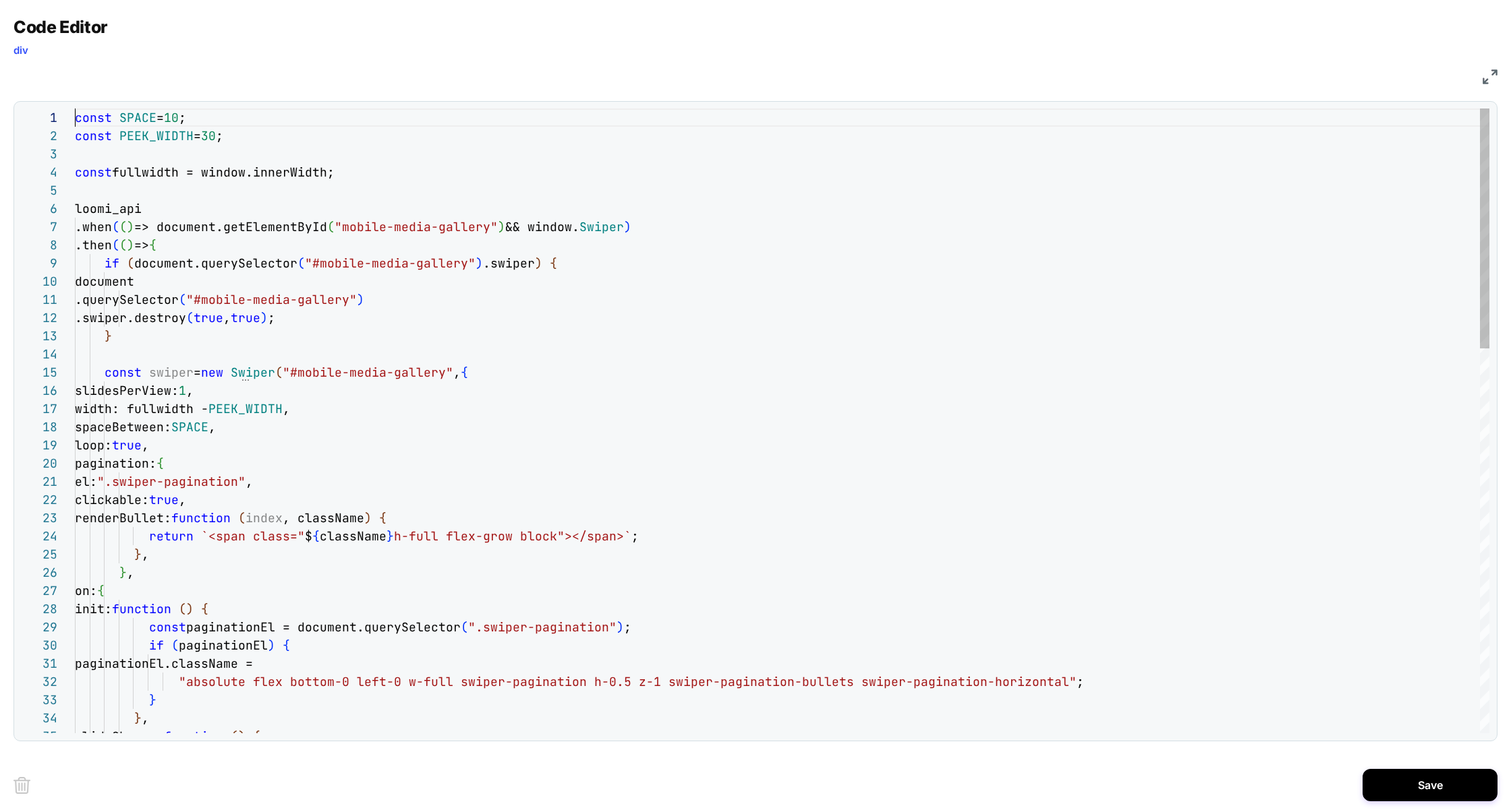
type textarea "**********"
click at [1419, 792] on button "Save" at bounding box center [1429, 785] width 135 height 32
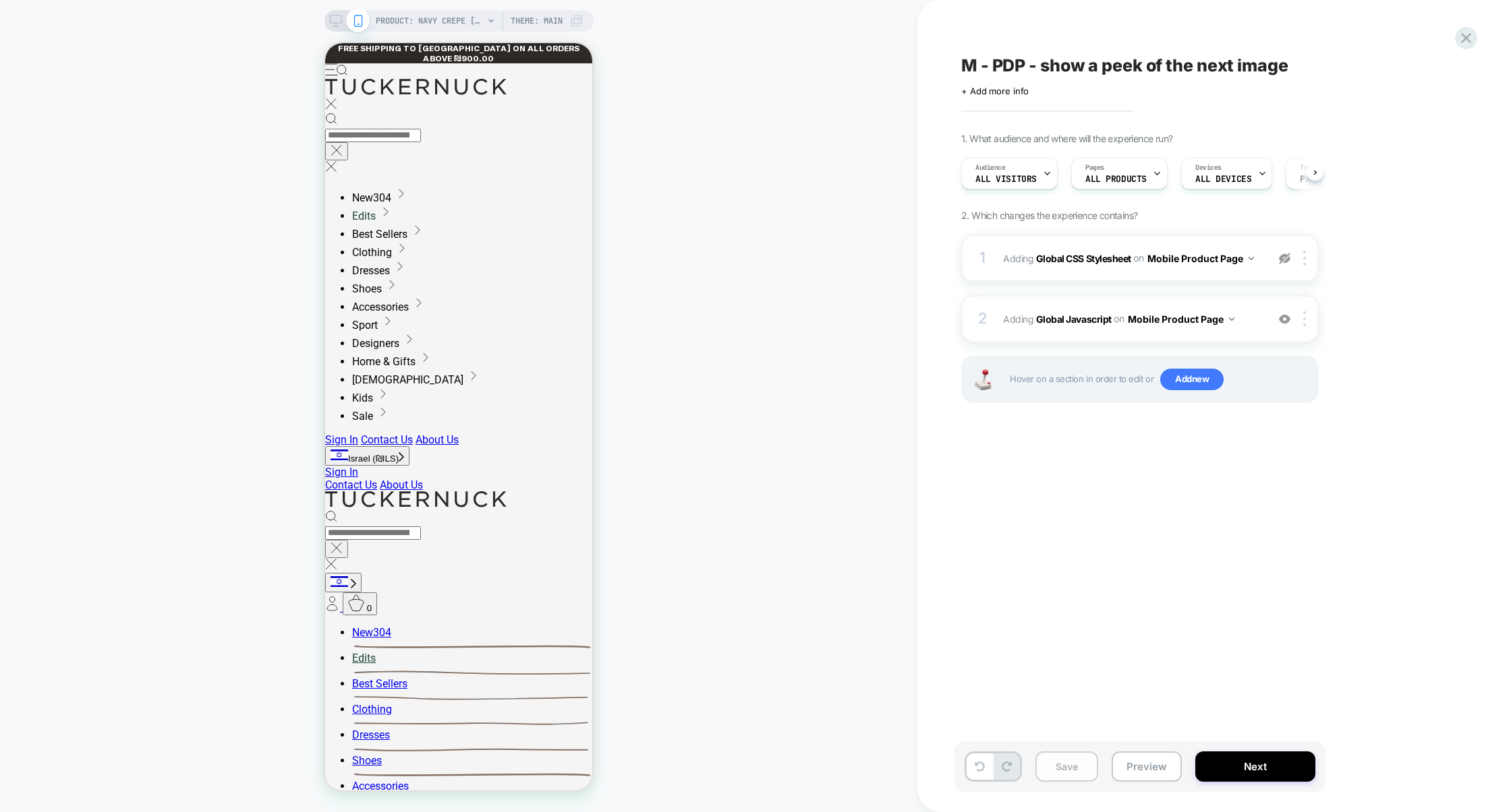
scroll to position [0, 1]
click at [1069, 777] on button "Save" at bounding box center [1066, 766] width 62 height 30
click at [1307, 255] on div at bounding box center [1307, 258] width 22 height 15
click at [1304, 258] on img at bounding box center [1304, 258] width 3 height 15
click at [1300, 360] on div "Delete" at bounding box center [1306, 366] width 120 height 36
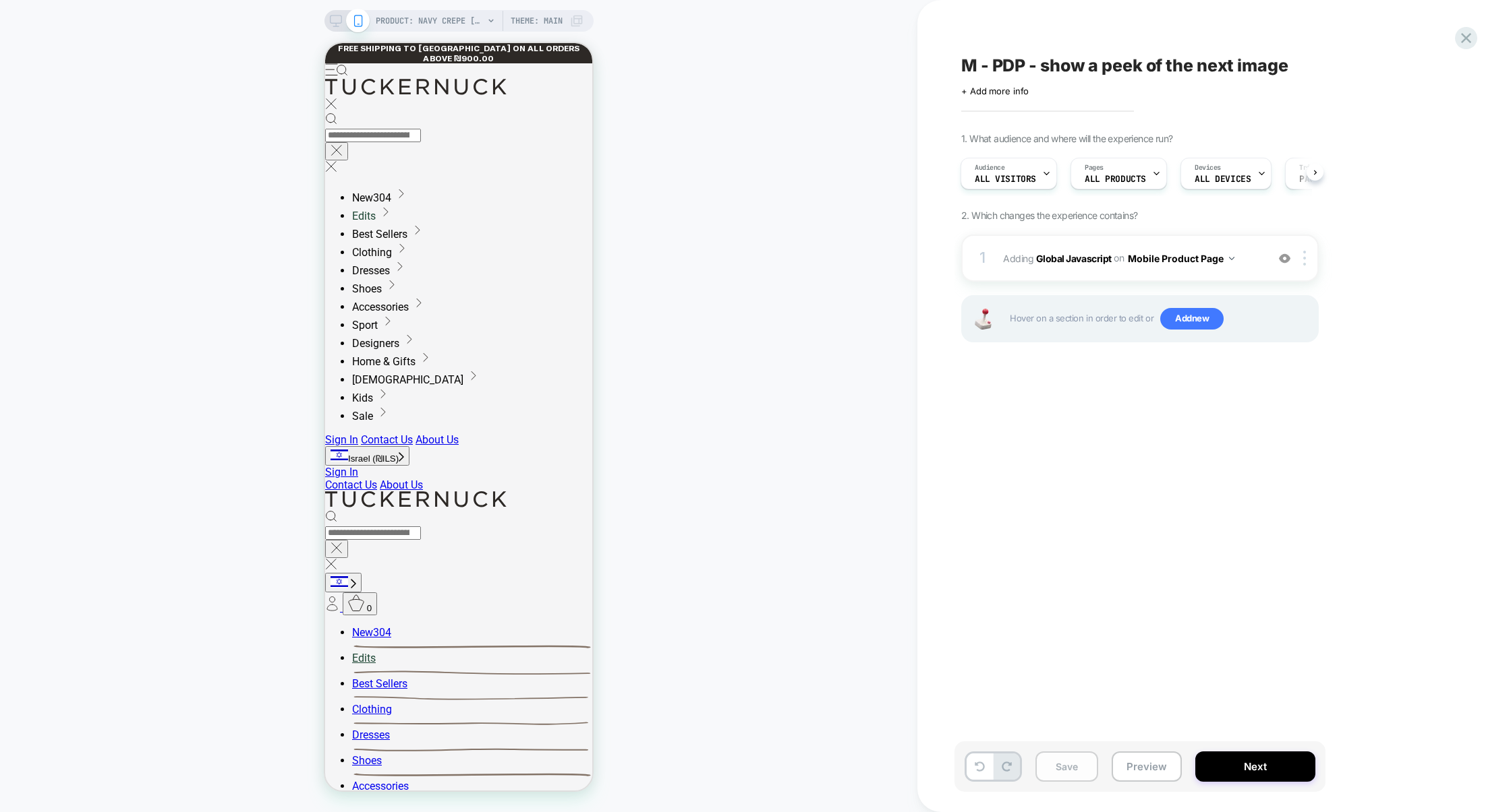
click at [1076, 755] on button "Save" at bounding box center [1066, 766] width 62 height 30
click at [1120, 758] on button "Preview" at bounding box center [1146, 766] width 70 height 30
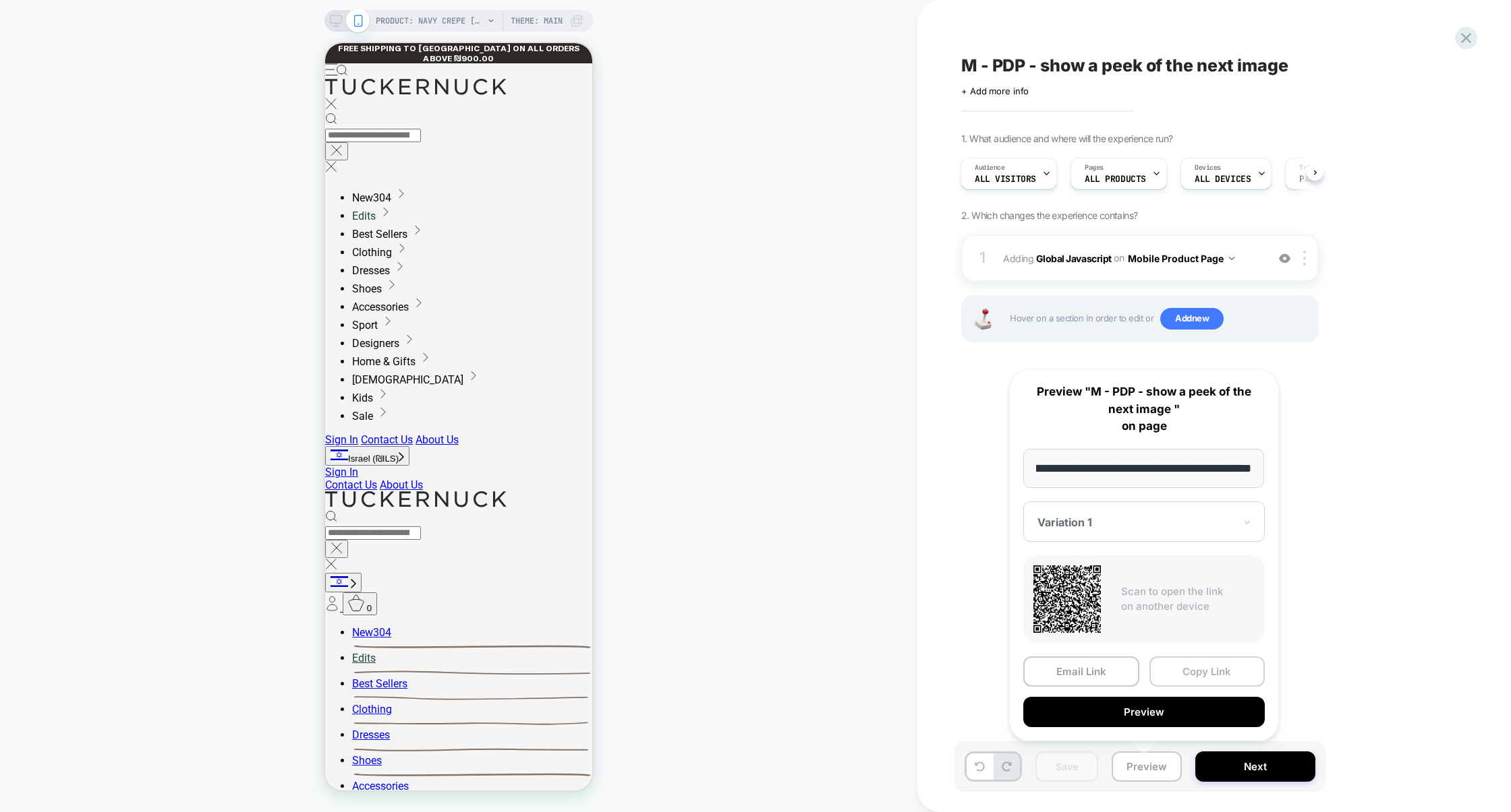
scroll to position [0, 0]
click at [1206, 663] on button "Copy Link" at bounding box center [1206, 671] width 116 height 30
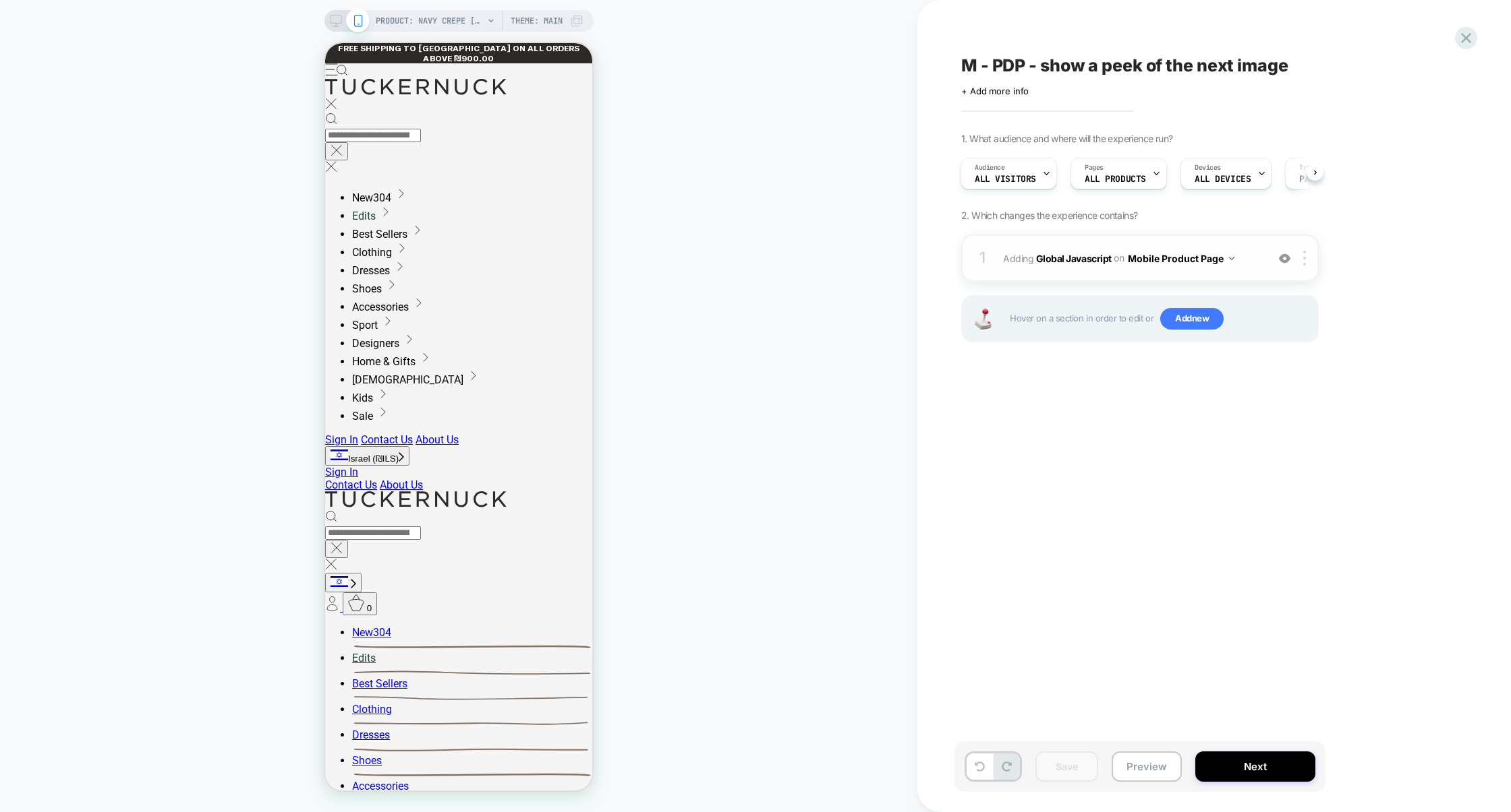
click at [1072, 273] on div "1 Adding Global Javascript on Mobile Product Page Add Before Add After Copy to …" at bounding box center [1139, 258] width 357 height 48
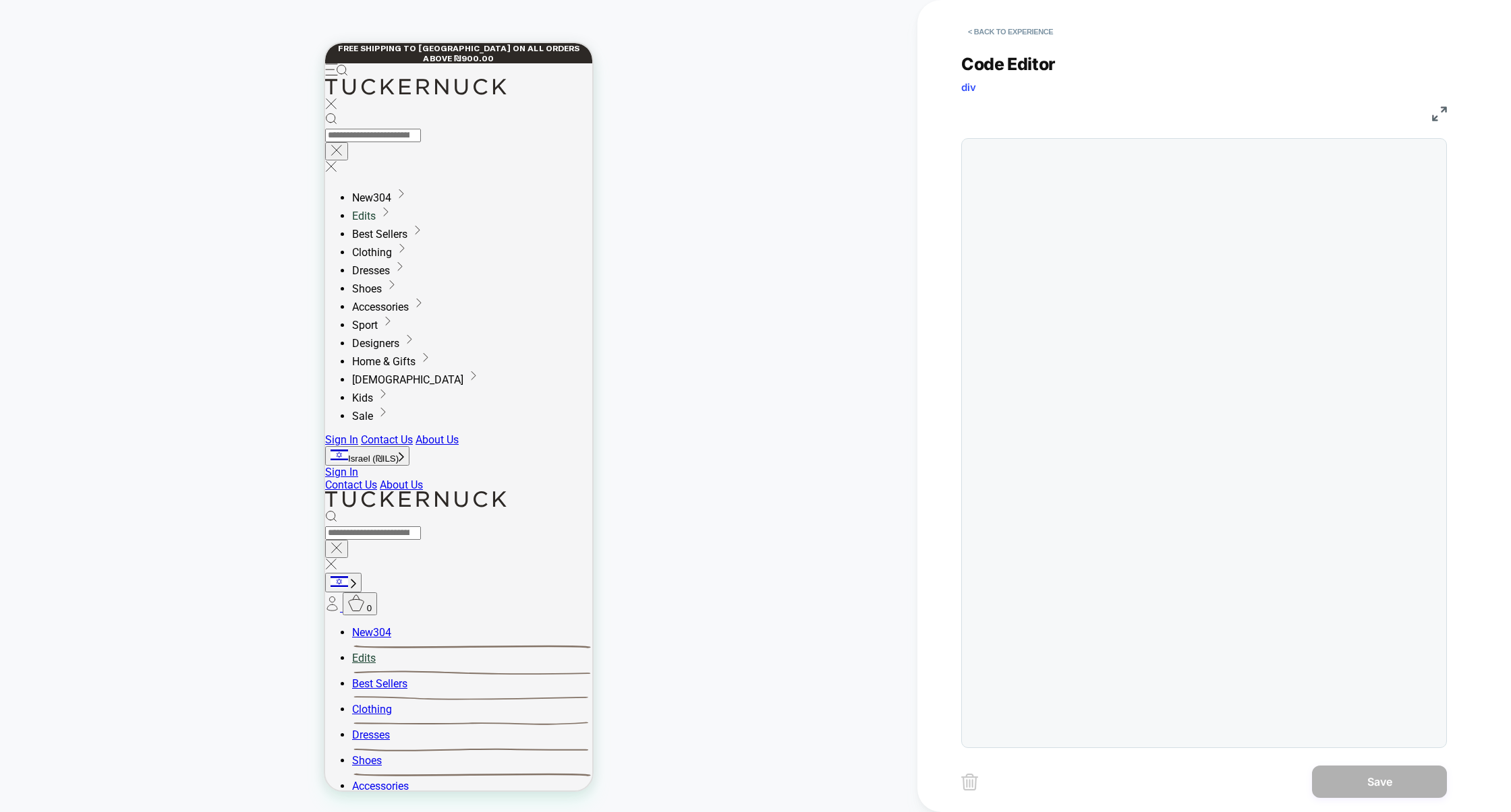
scroll to position [182, 0]
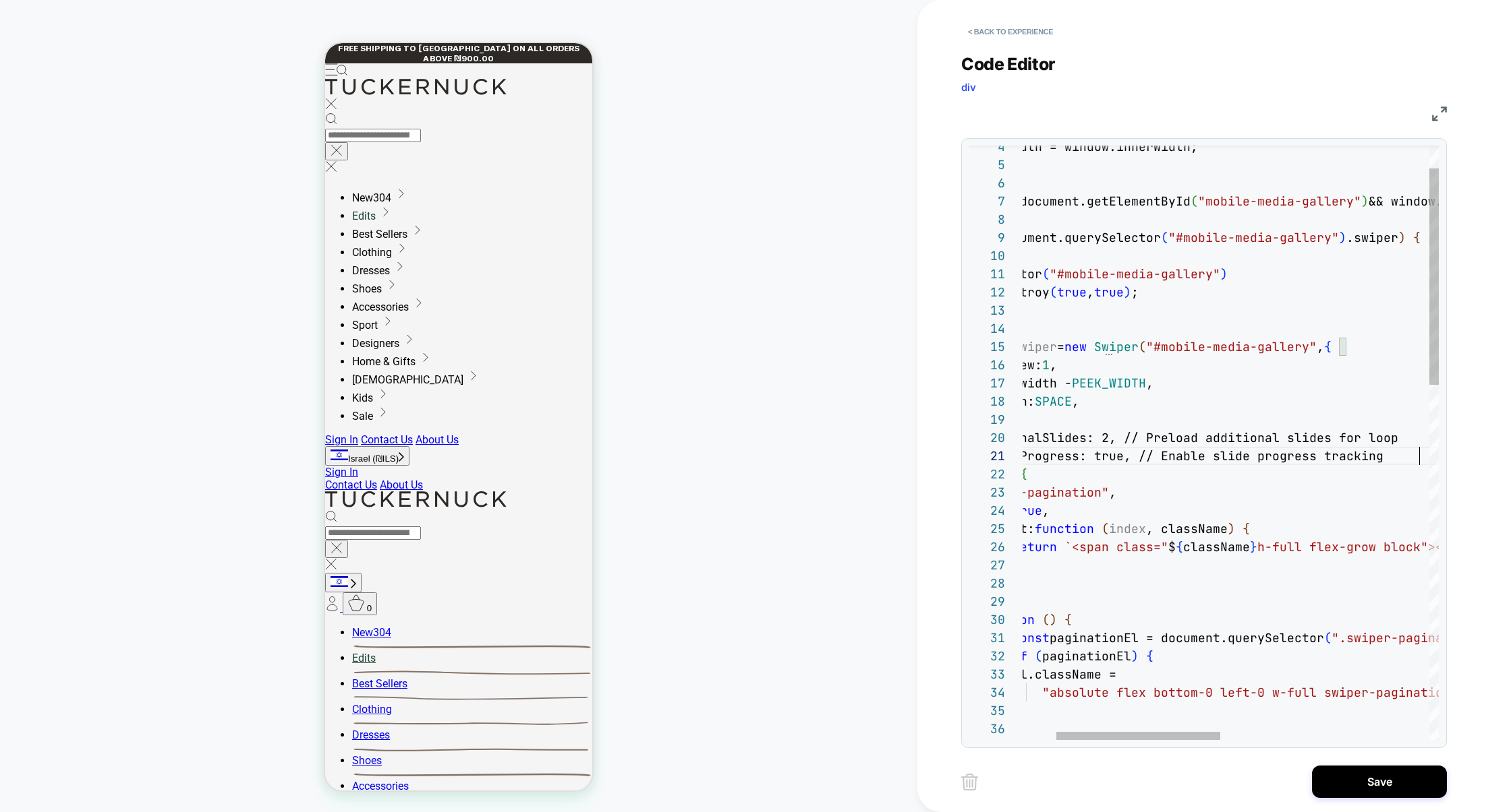
scroll to position [0, 481]
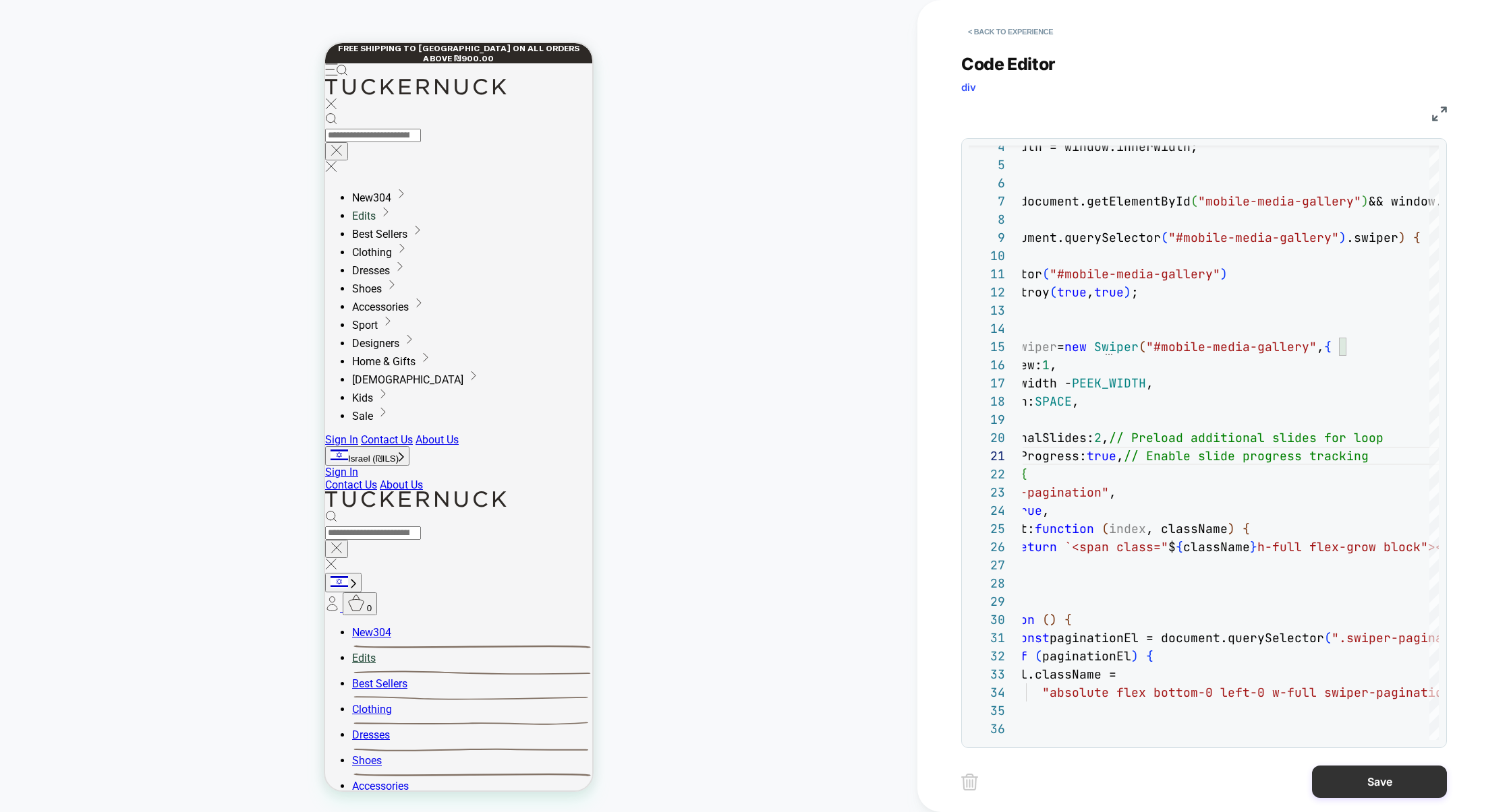
type textarea "**********"
click at [1382, 775] on button "Save" at bounding box center [1379, 781] width 135 height 32
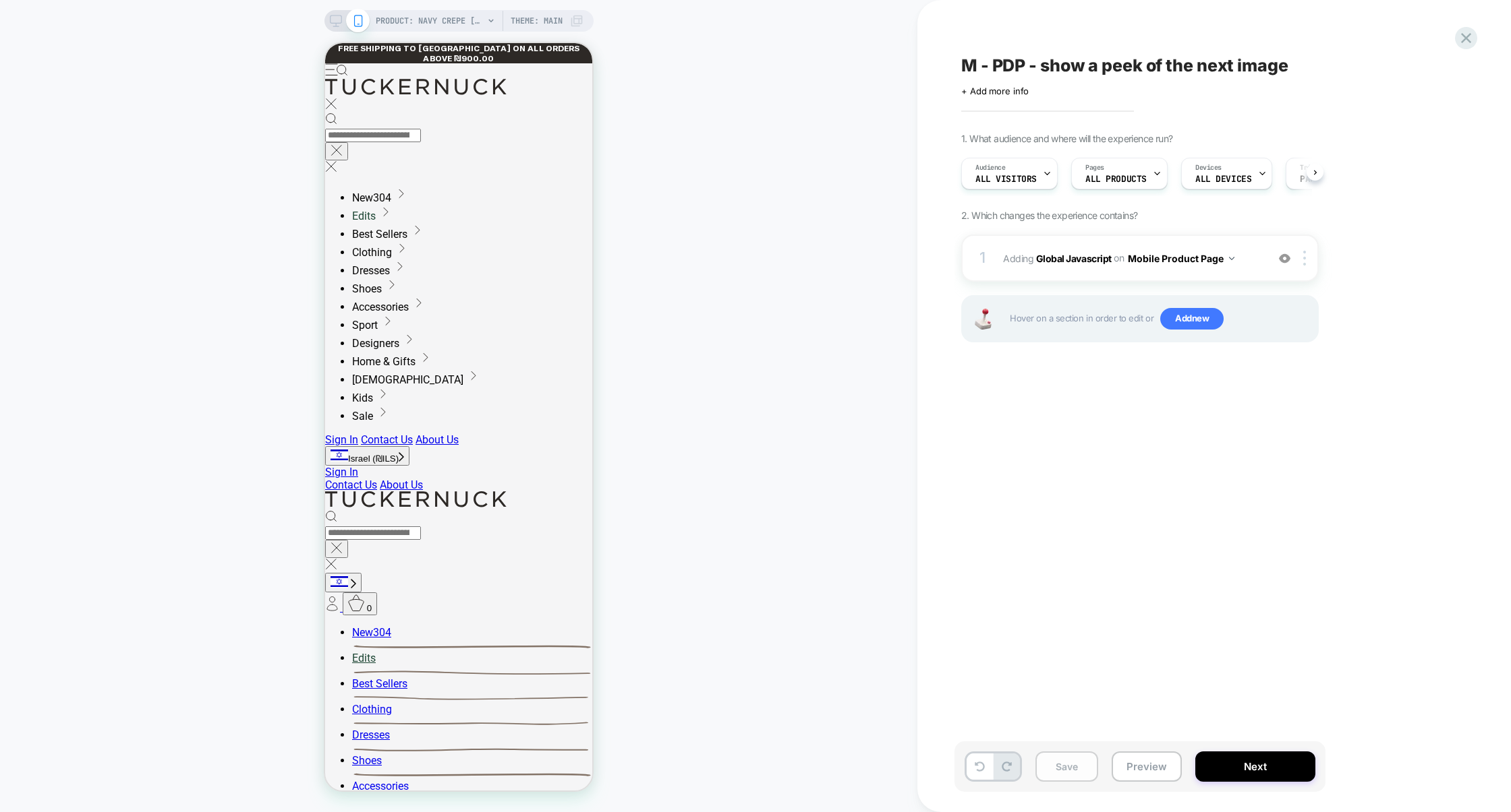
scroll to position [0, 1]
click at [1078, 768] on button "Save" at bounding box center [1066, 766] width 62 height 30
click at [1133, 768] on button "Preview" at bounding box center [1146, 766] width 70 height 30
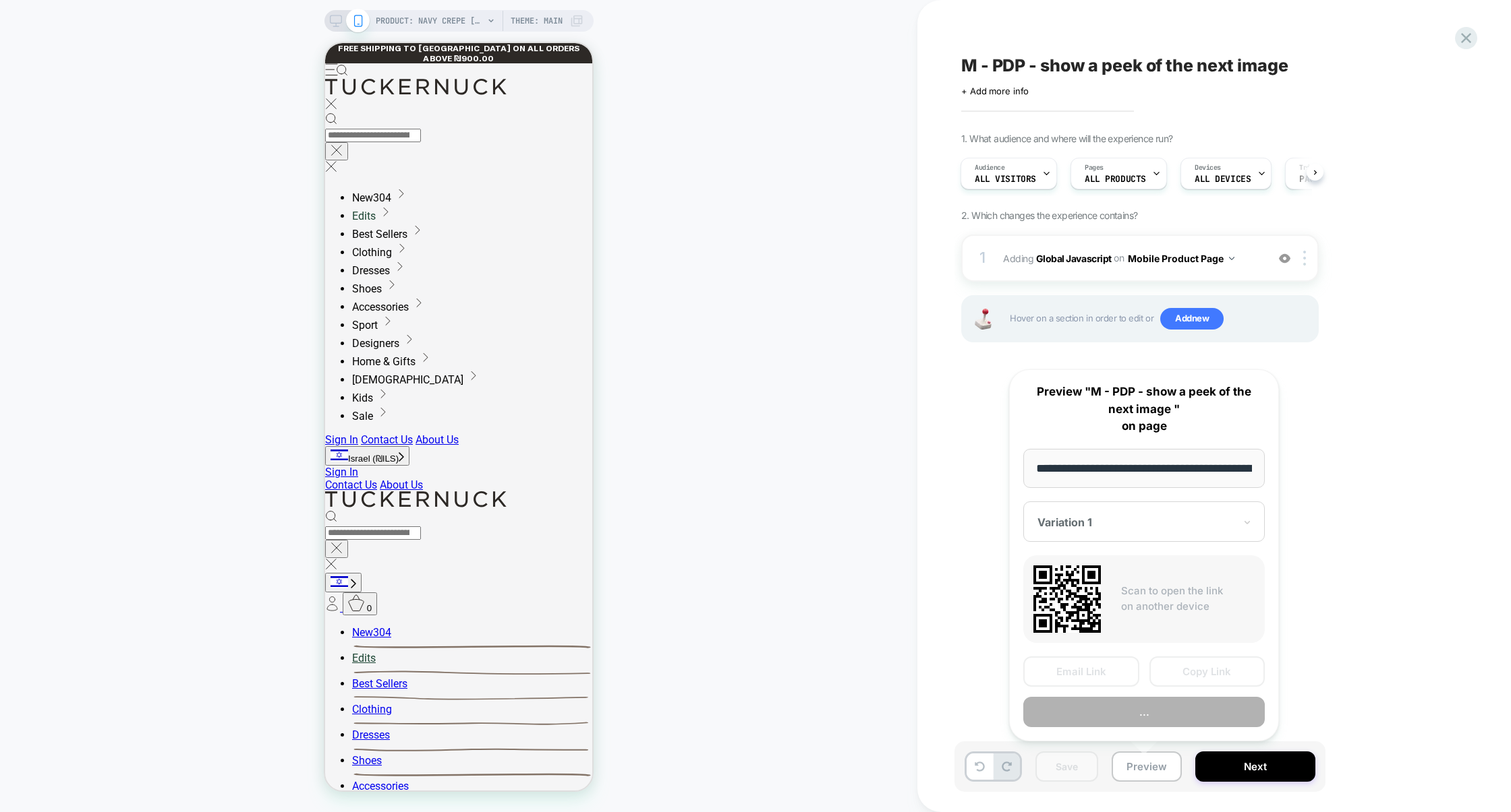
click at [1222, 658] on button "Copy Link" at bounding box center [1206, 671] width 116 height 30
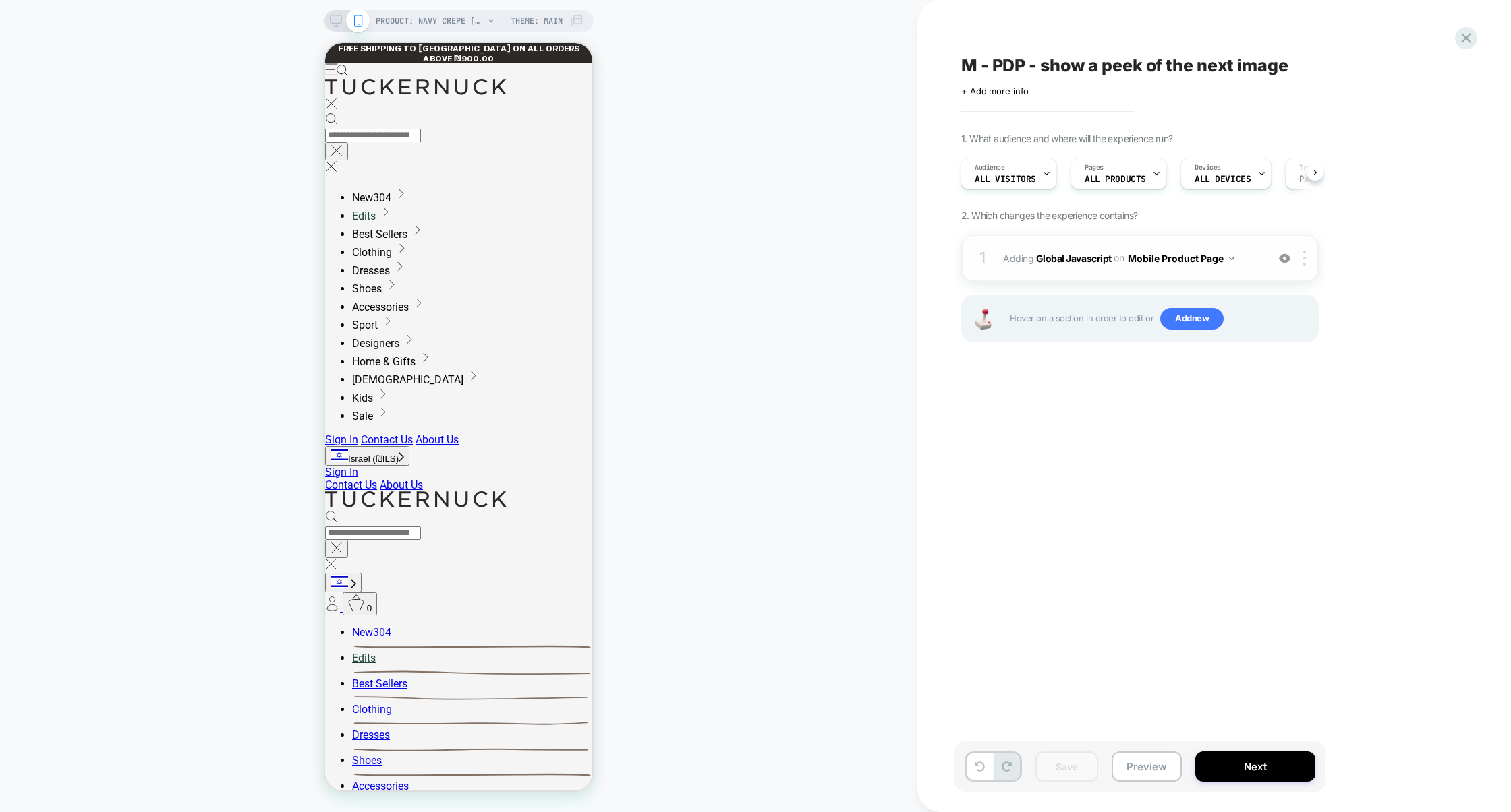
click at [1146, 235] on div "1 Adding Global Javascript on Mobile Product Page Add Before Add After Copy to …" at bounding box center [1139, 258] width 357 height 48
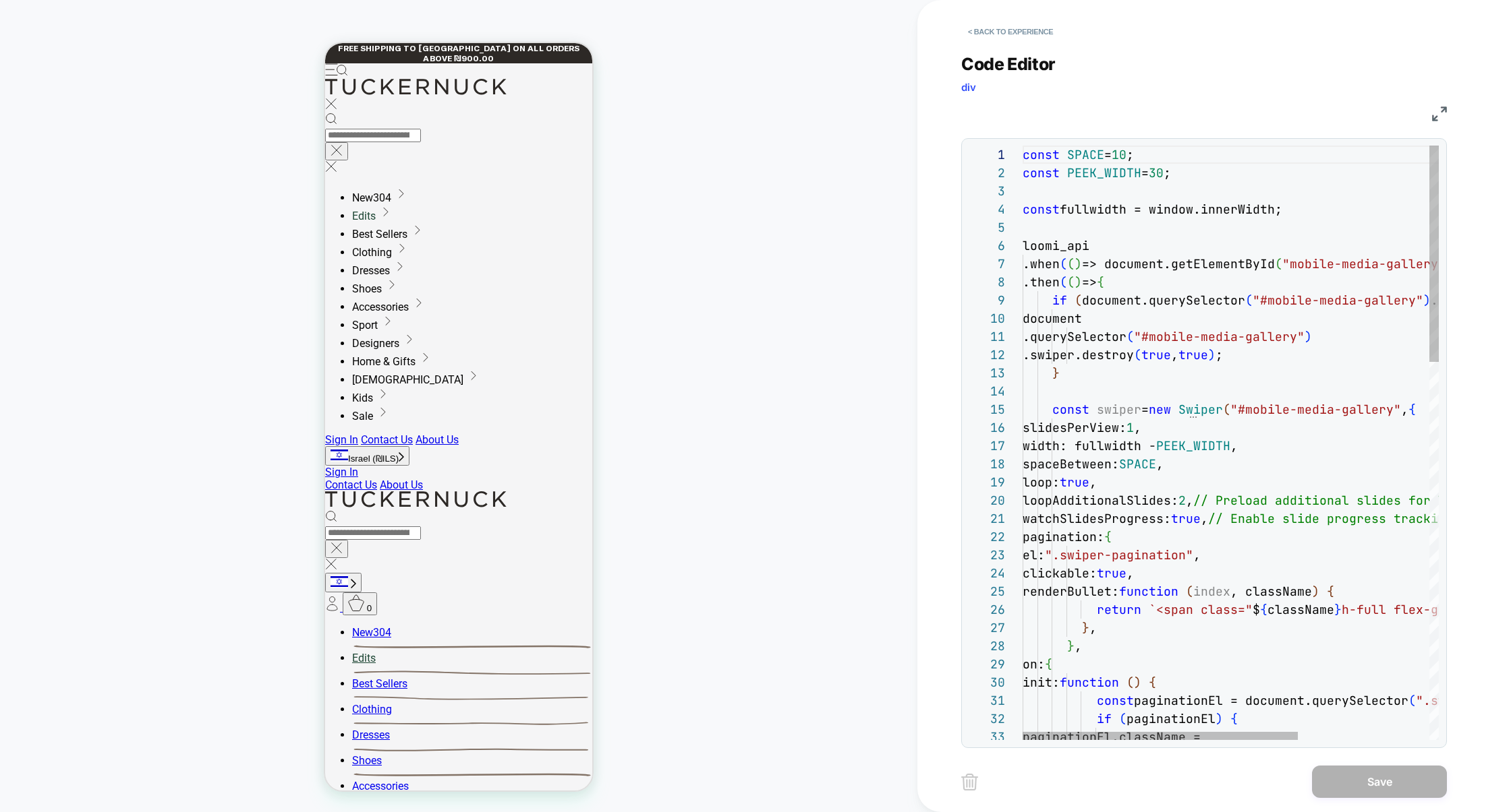
scroll to position [18, 146]
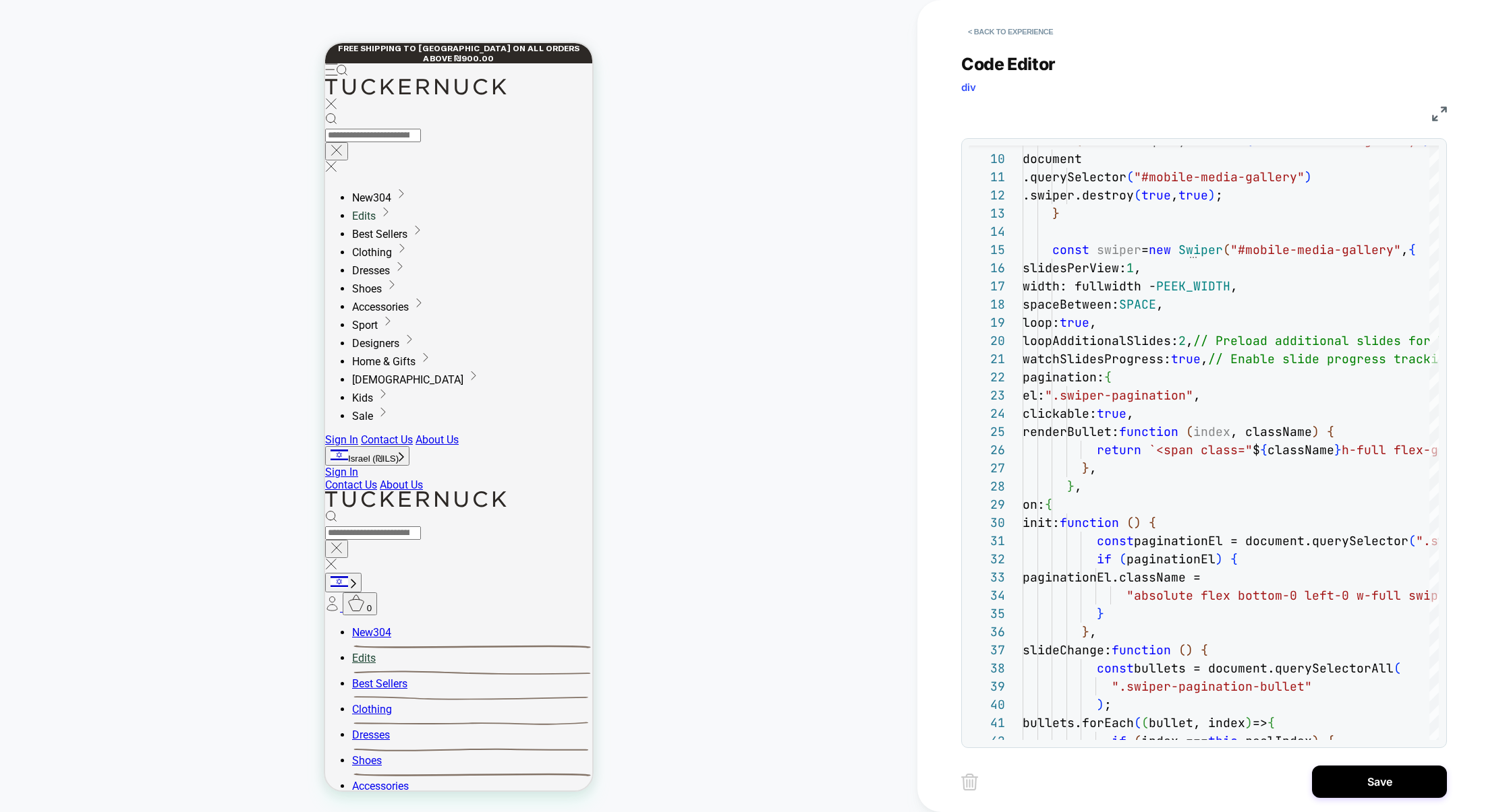
click at [1436, 109] on img at bounding box center [1439, 114] width 15 height 15
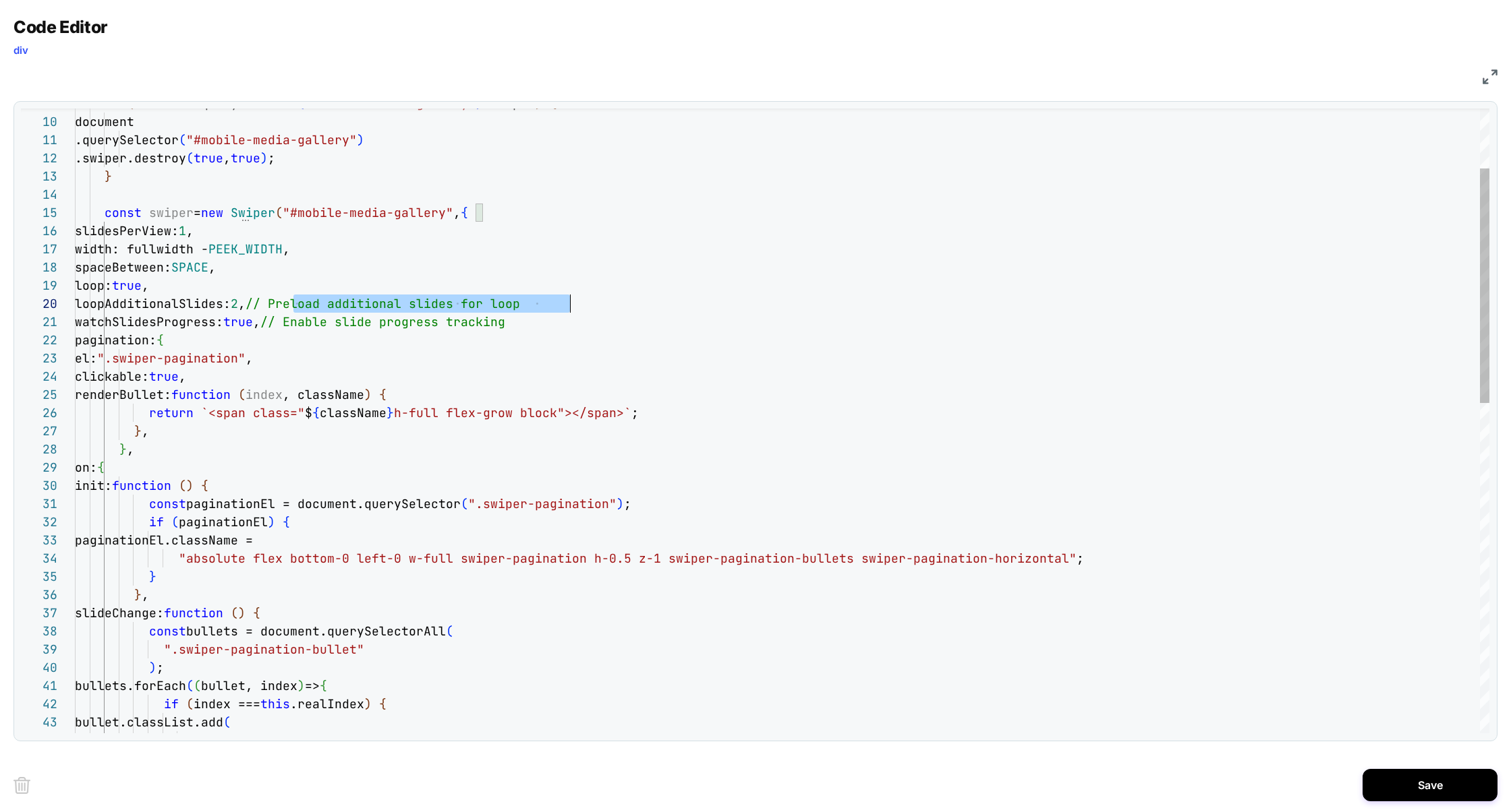
scroll to position [163, 494]
drag, startPoint x: 297, startPoint y: 302, endPoint x: 665, endPoint y: 309, distance: 368.1
click at [665, 309] on div "loopAdditionalSlides: 2 , // Preload additional slides for loop watchSlidesProg…" at bounding box center [782, 779] width 1415 height 1662
drag, startPoint x: 317, startPoint y: 320, endPoint x: 615, endPoint y: 321, distance: 298.0
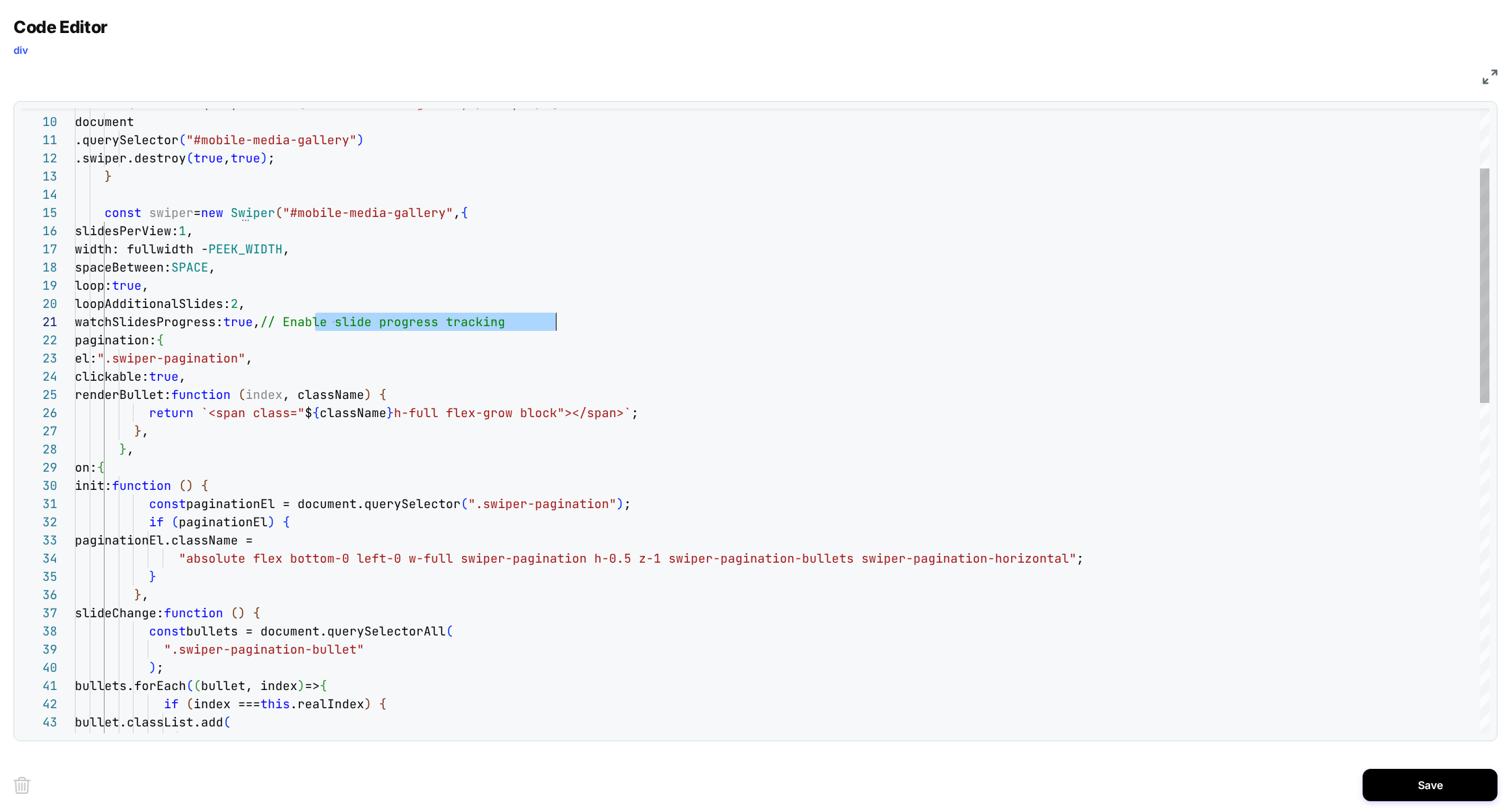
click at [617, 321] on div "watchSlidesProgress: true , // Enable slide progress tracking" at bounding box center [782, 322] width 1415 height 18
type textarea "**********"
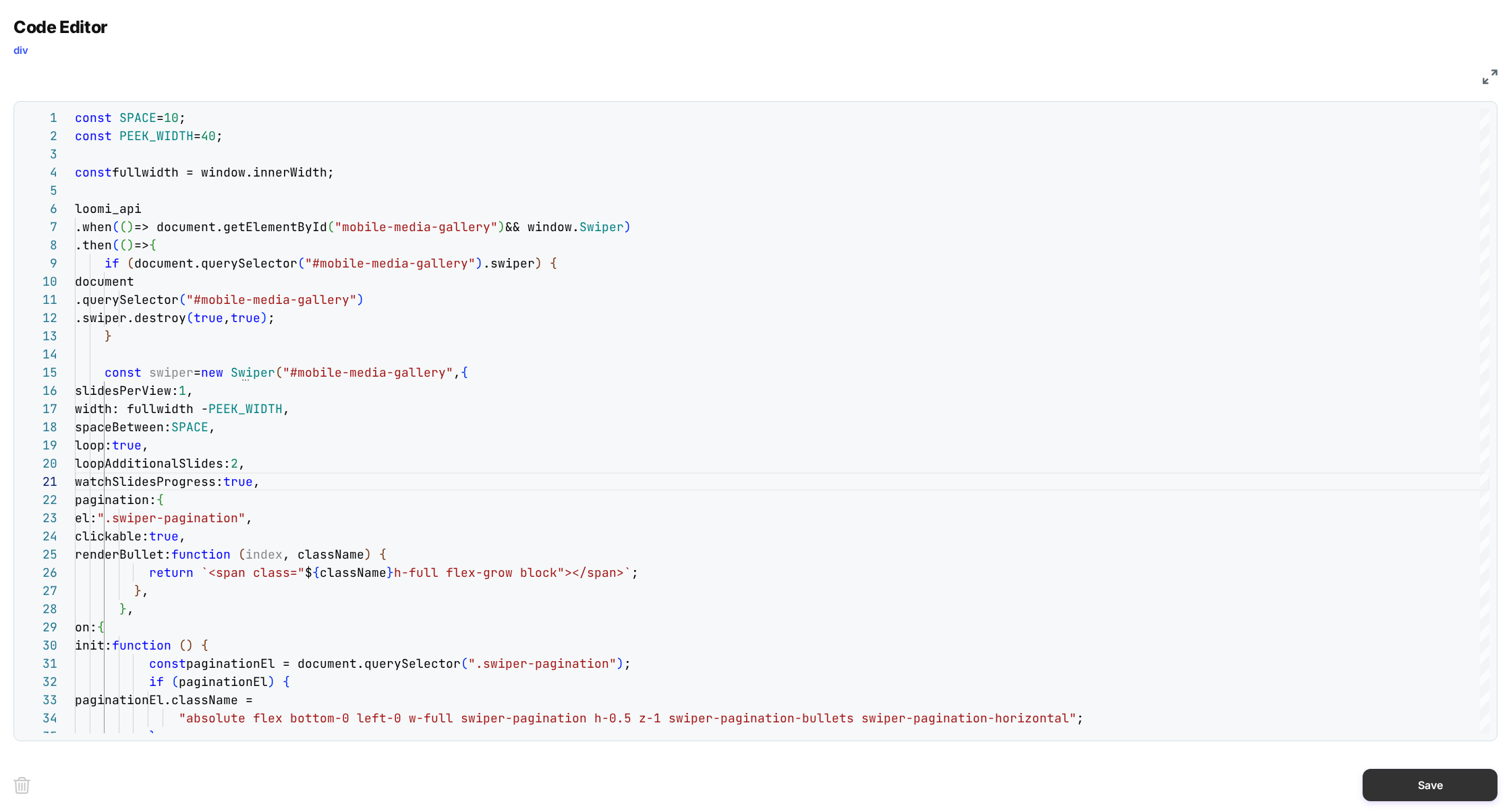
click at [1413, 775] on button "Save" at bounding box center [1429, 785] width 135 height 32
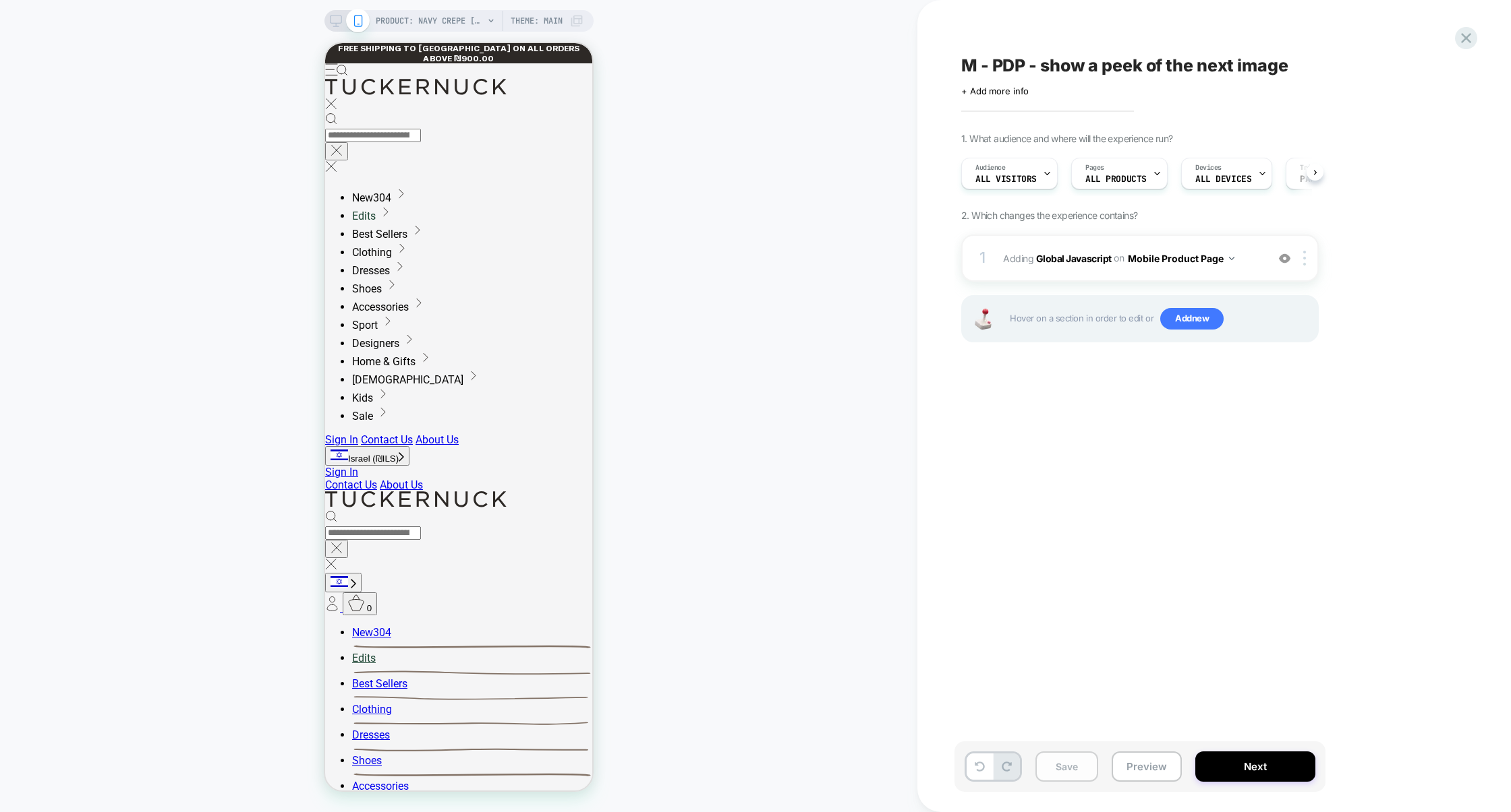
scroll to position [0, 1]
click at [1085, 770] on button "Save" at bounding box center [1066, 766] width 62 height 30
drag, startPoint x: 1165, startPoint y: 770, endPoint x: 1179, endPoint y: 704, distance: 67.5
click at [1165, 770] on button "Preview" at bounding box center [1146, 766] width 70 height 30
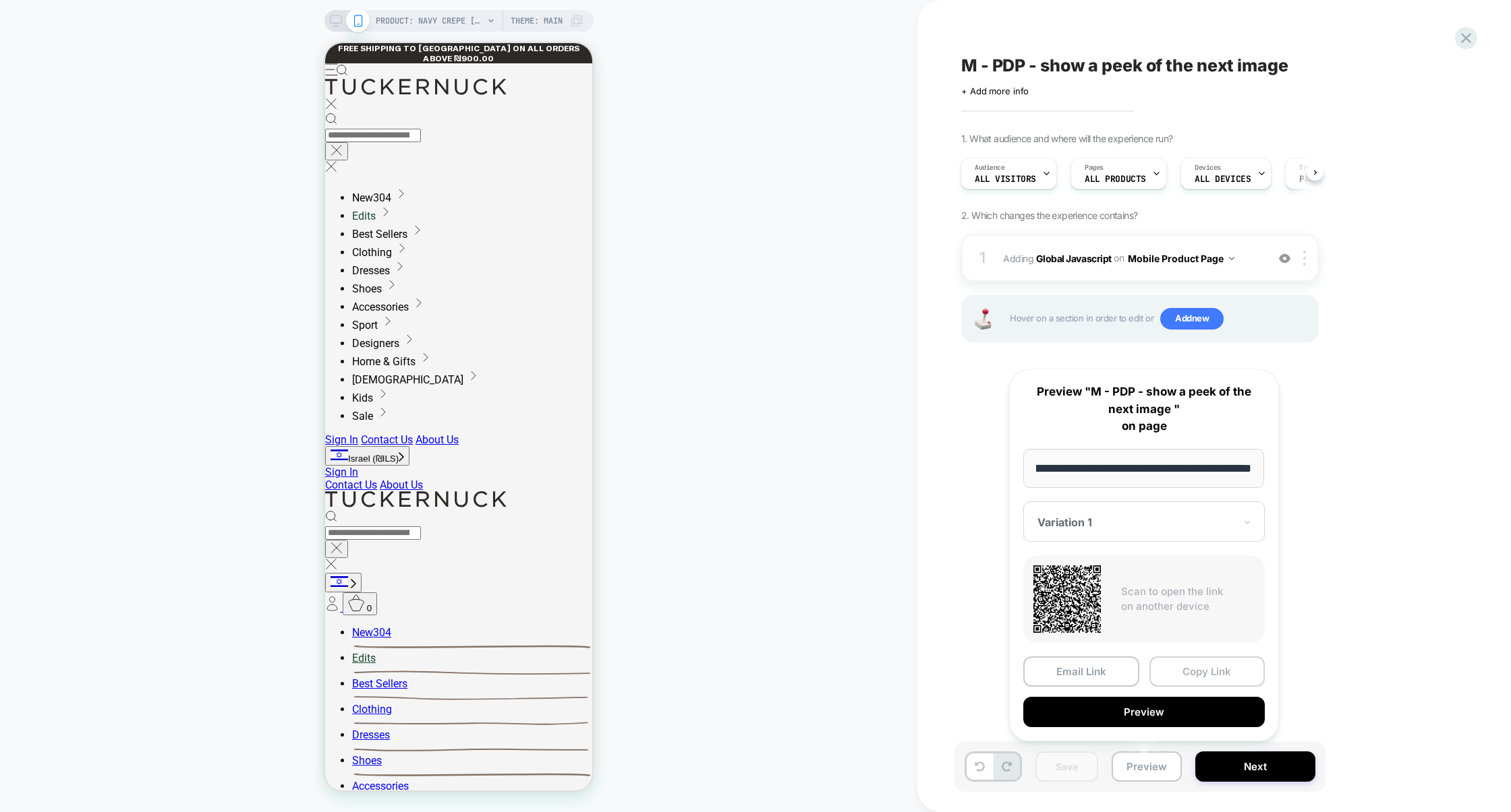
scroll to position [0, 0]
click at [1192, 677] on button "Copy Link" at bounding box center [1206, 671] width 116 height 30
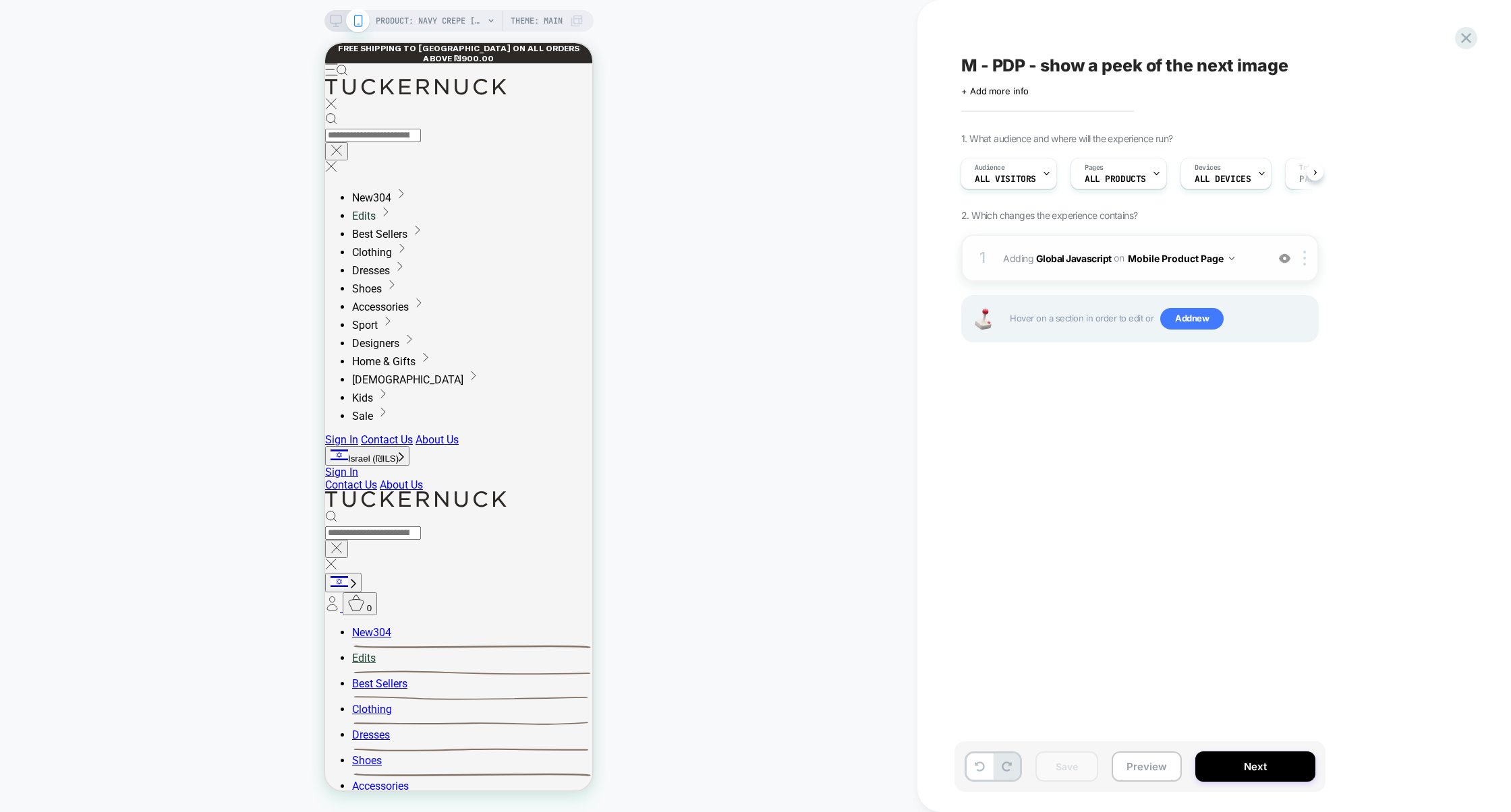
click at [1040, 271] on div "1 Adding Global Javascript on Mobile Product Page Add Before Add After Copy to …" at bounding box center [1139, 258] width 357 height 48
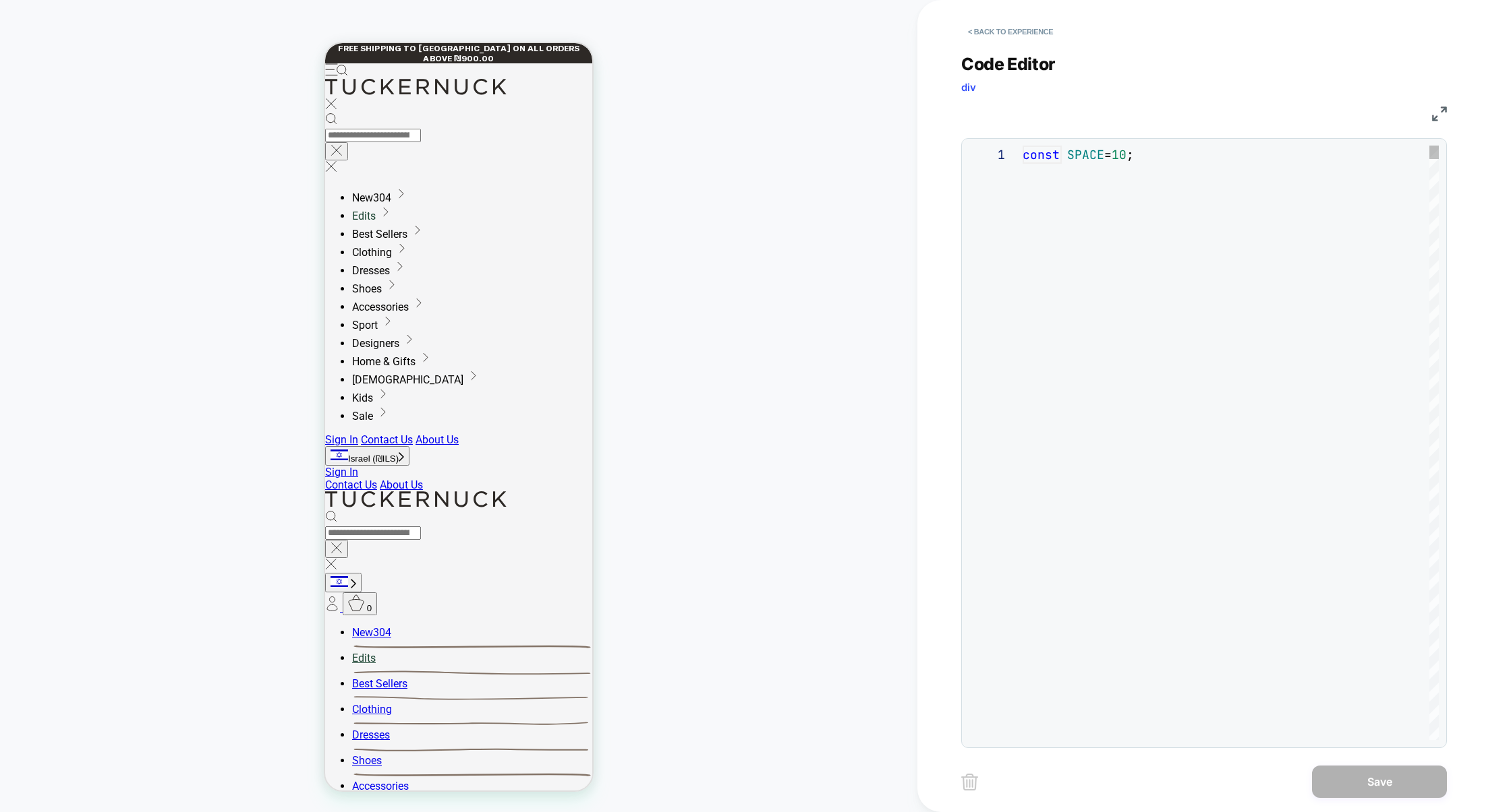
scroll to position [182, 0]
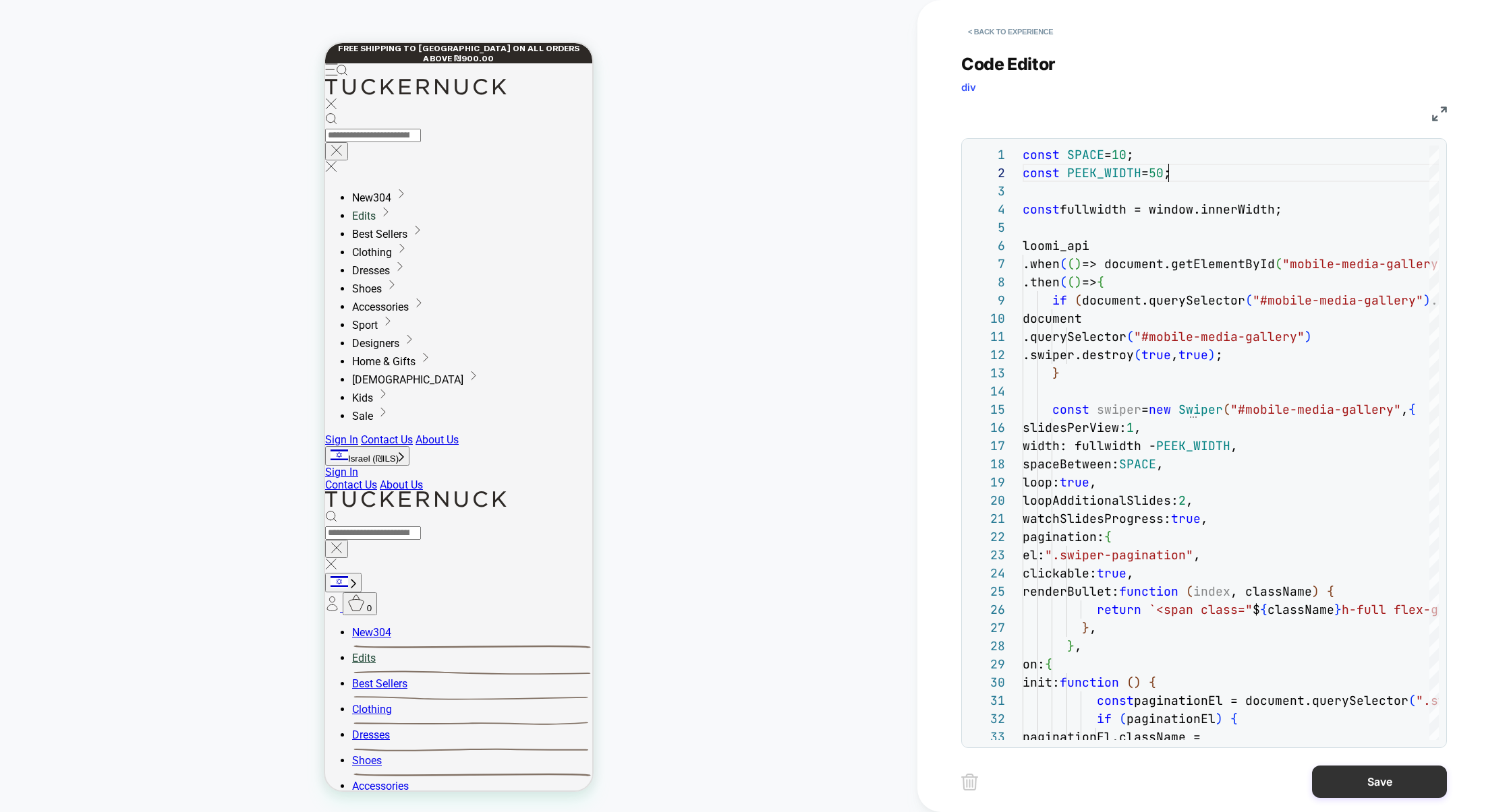
type textarea "**********"
click at [1360, 781] on button "Save" at bounding box center [1379, 781] width 135 height 32
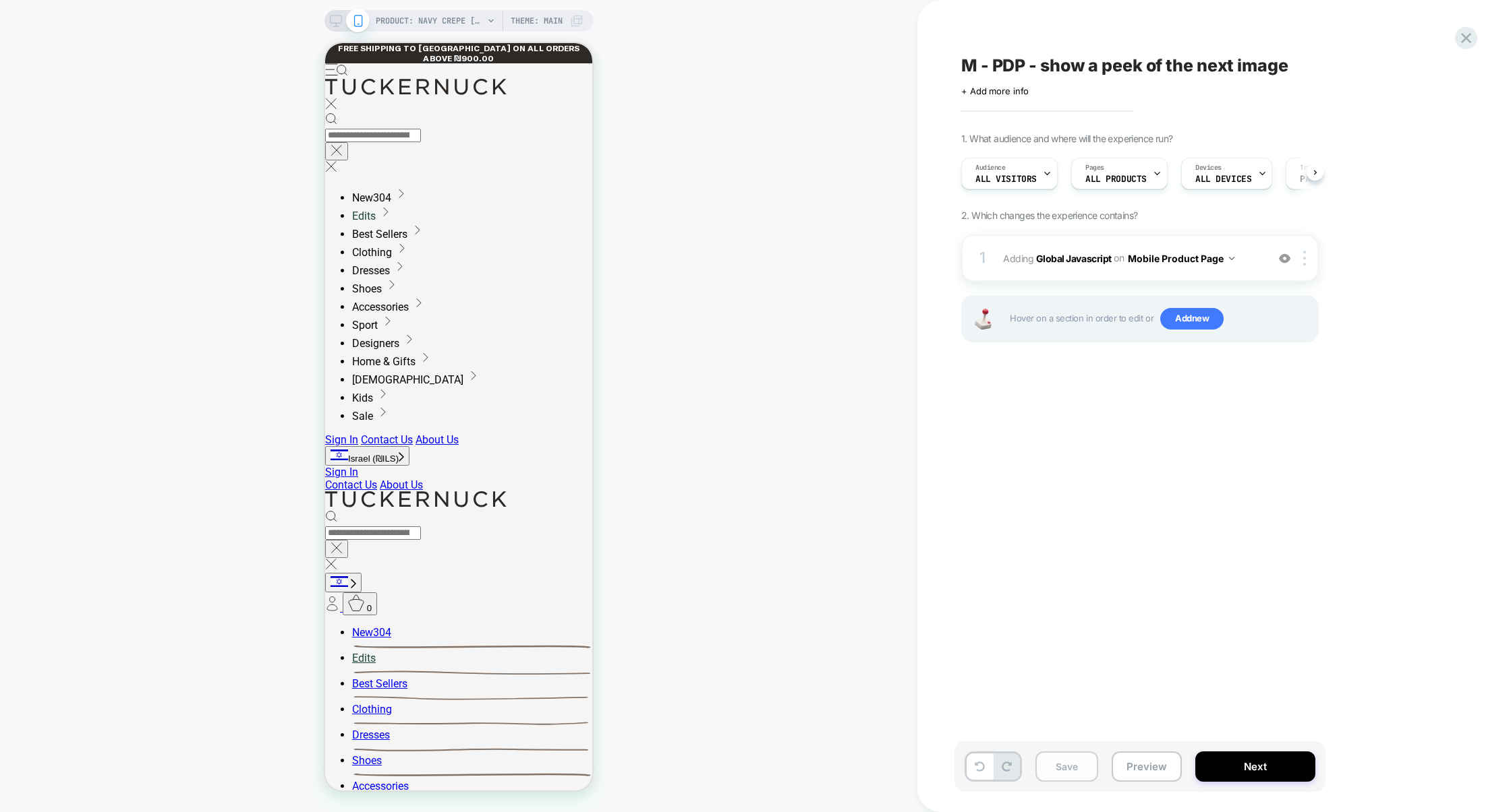
scroll to position [0, 1]
click at [1063, 774] on button "Save" at bounding box center [1066, 766] width 62 height 30
click at [1129, 773] on button "Preview" at bounding box center [1146, 766] width 70 height 30
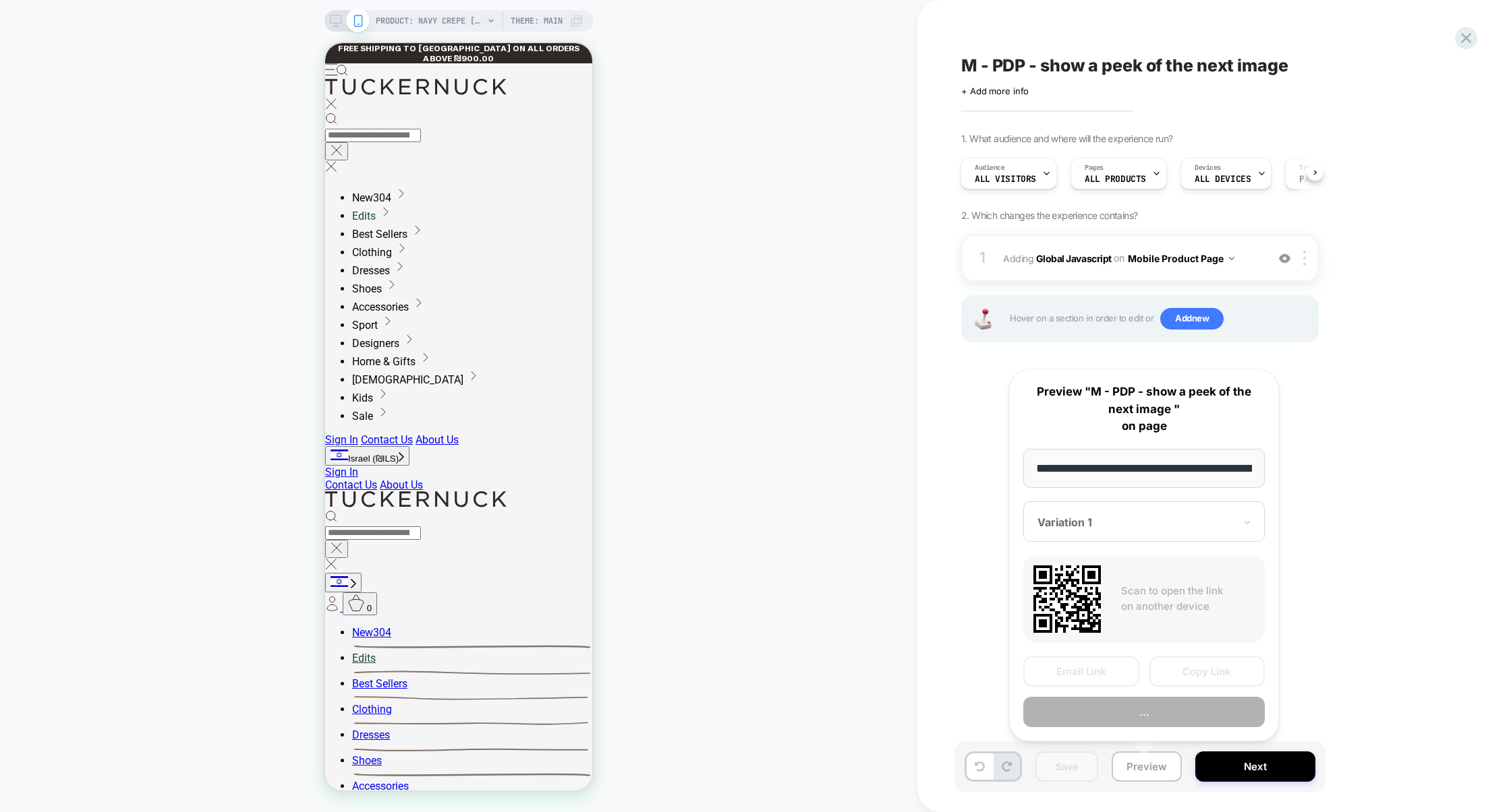
scroll to position [0, 212]
click at [1195, 665] on button "Copy Link" at bounding box center [1206, 671] width 116 height 30
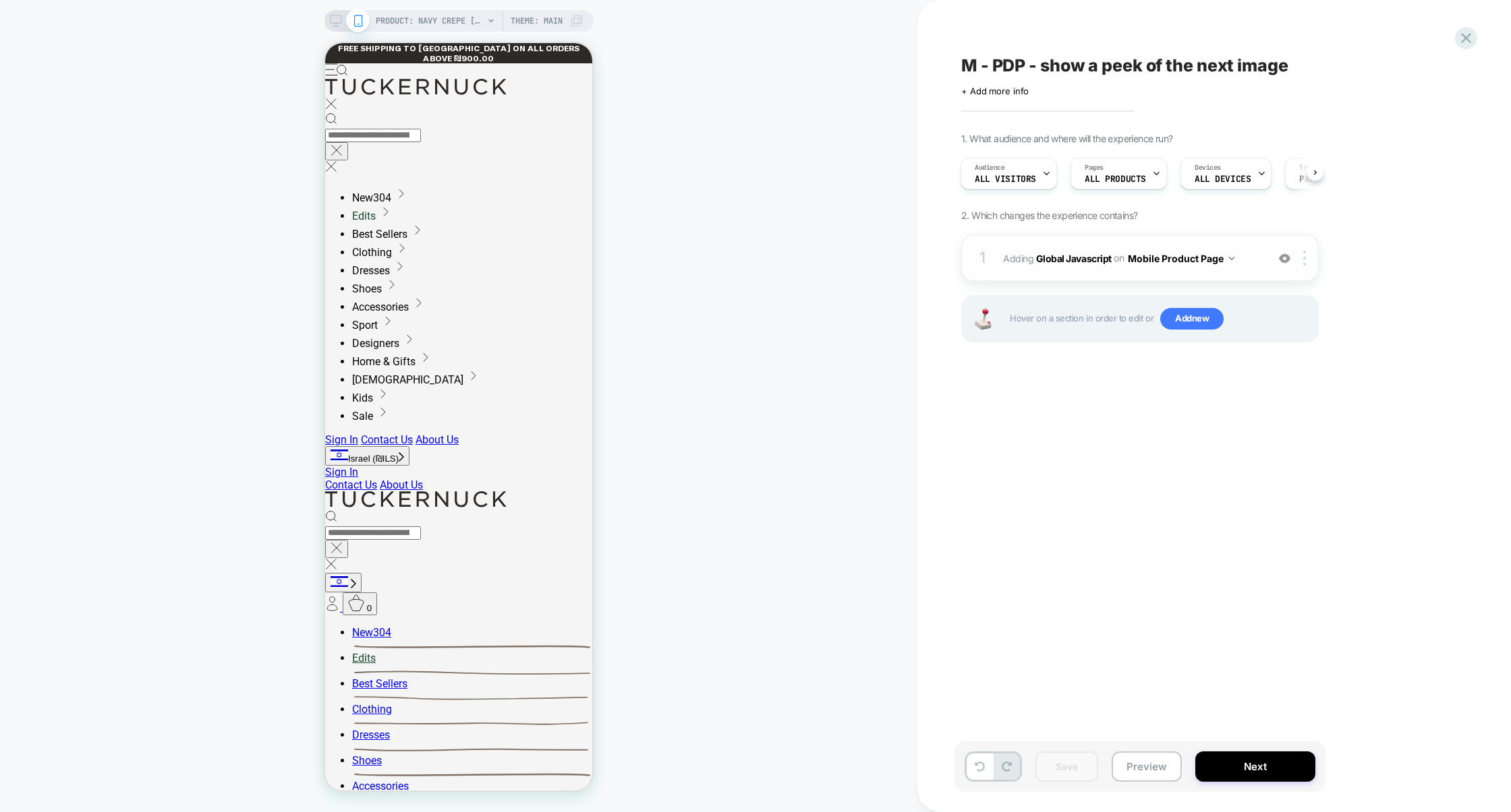
click at [1107, 280] on div "1 Adding Global Javascript on Mobile Product Page Add Before Add After Copy to …" at bounding box center [1139, 258] width 357 height 48
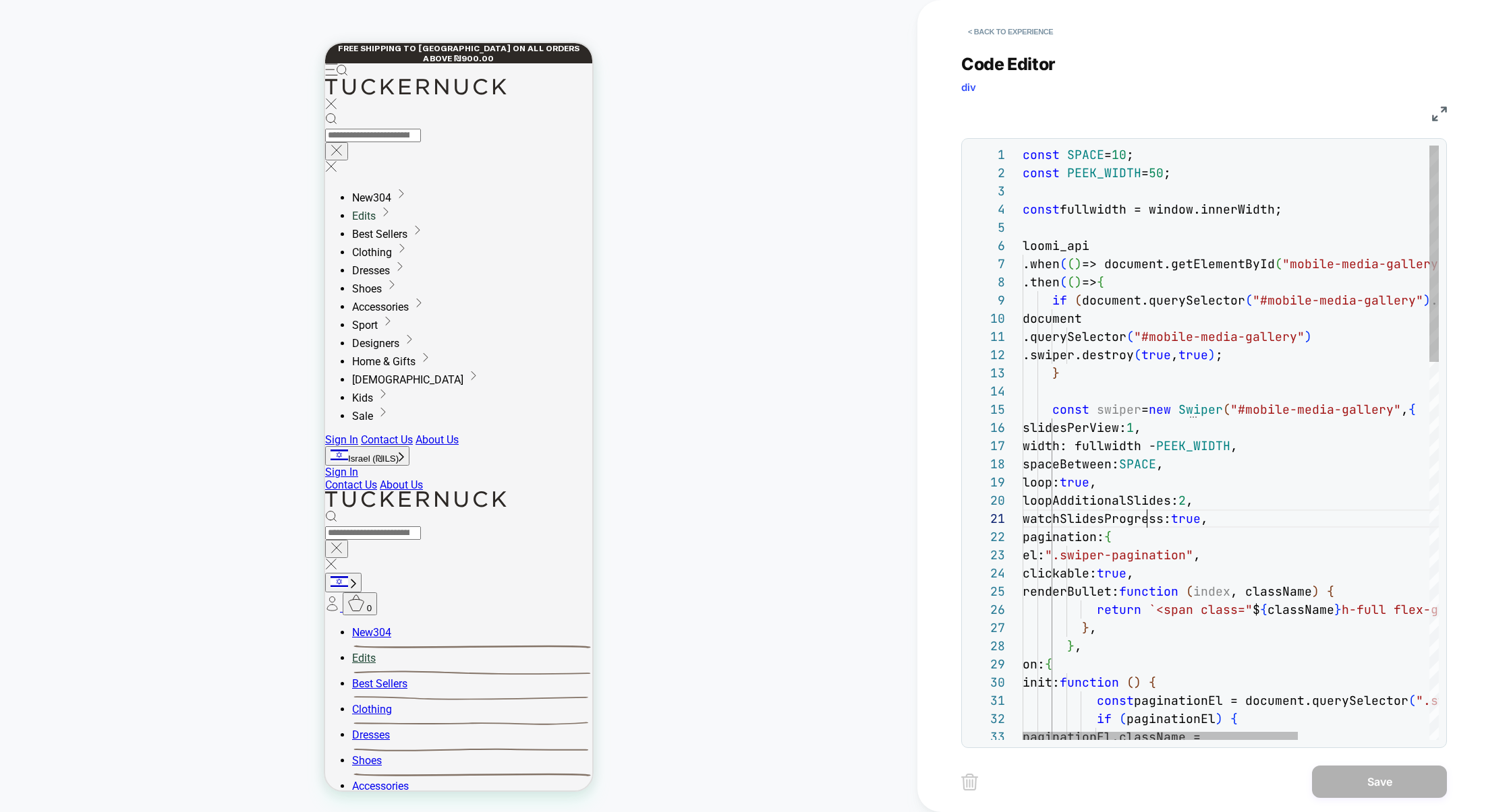
scroll to position [0, 125]
type textarea "**********"
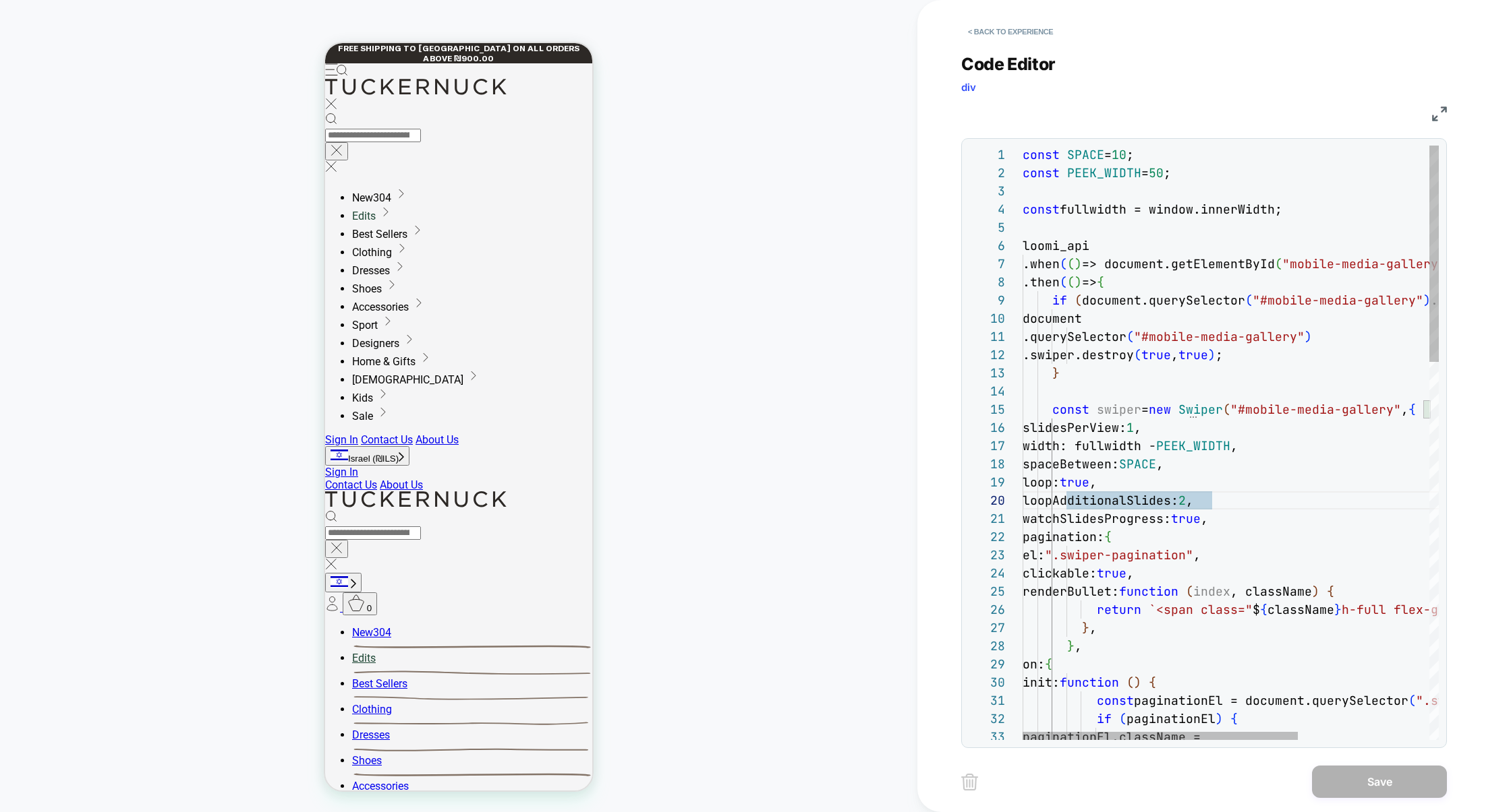
scroll to position [163, 138]
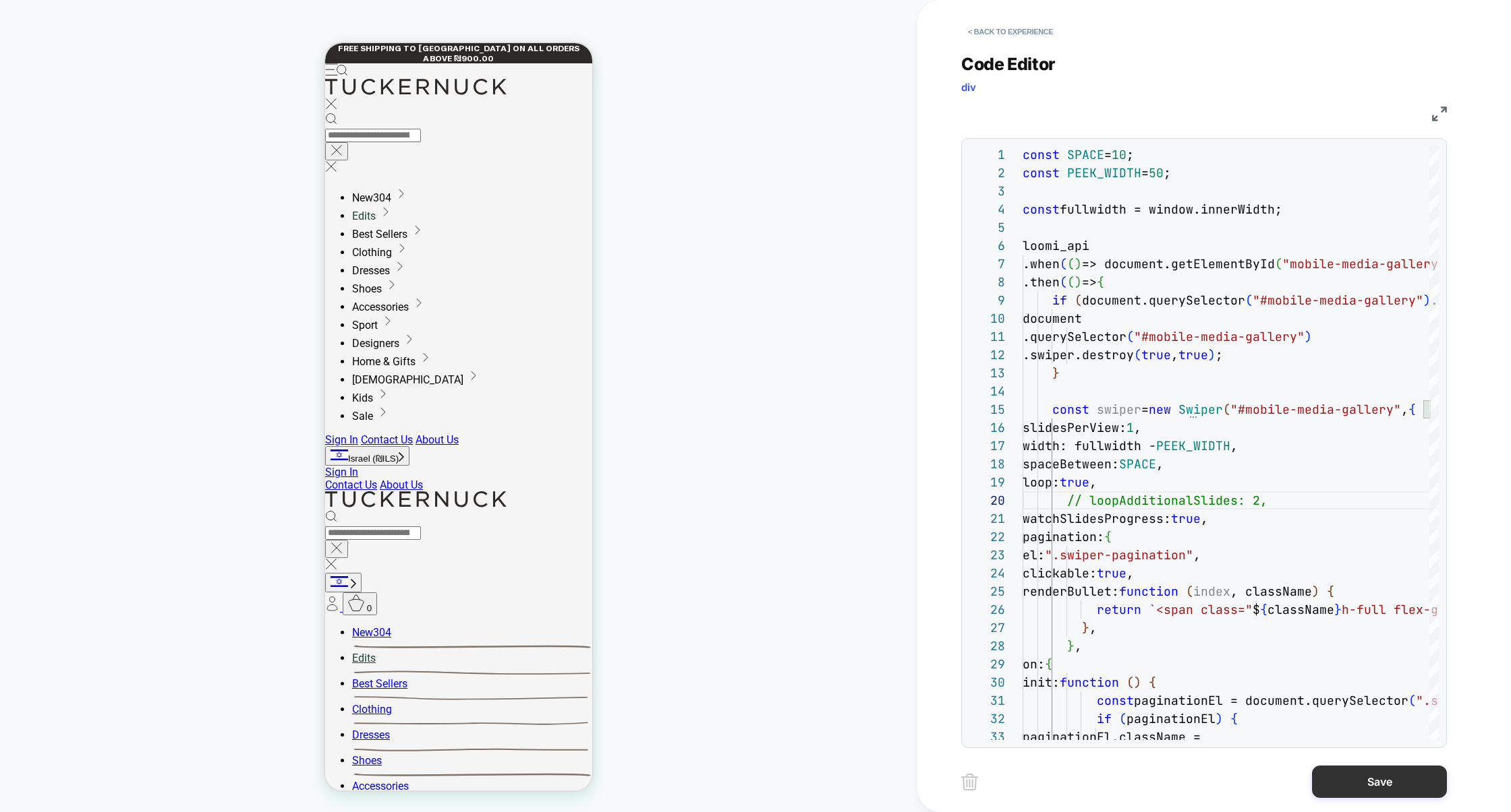
click at [1397, 789] on button "Save" at bounding box center [1379, 781] width 135 height 32
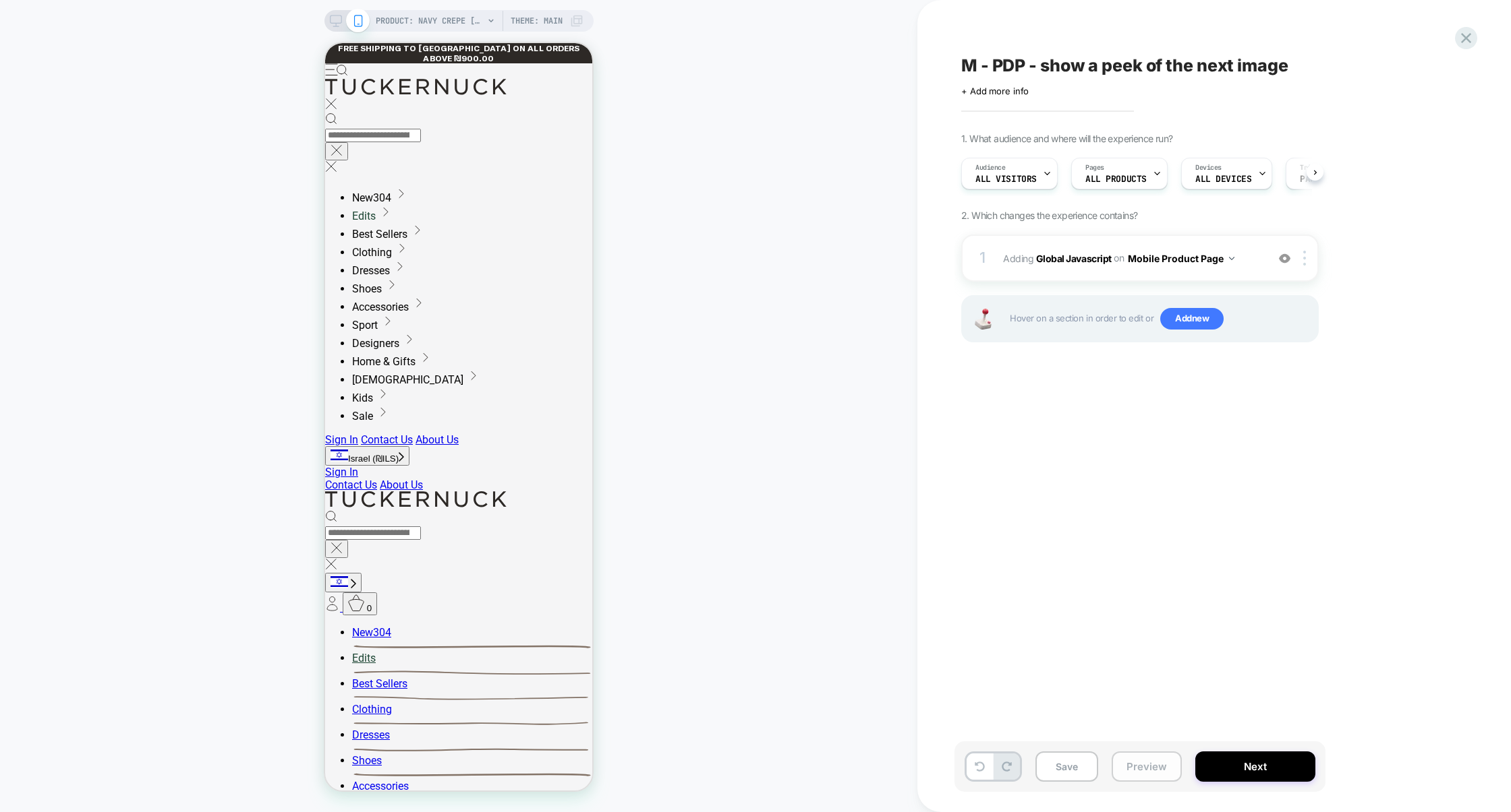
scroll to position [0, 1]
click at [1137, 755] on button "Preview" at bounding box center [1146, 766] width 70 height 30
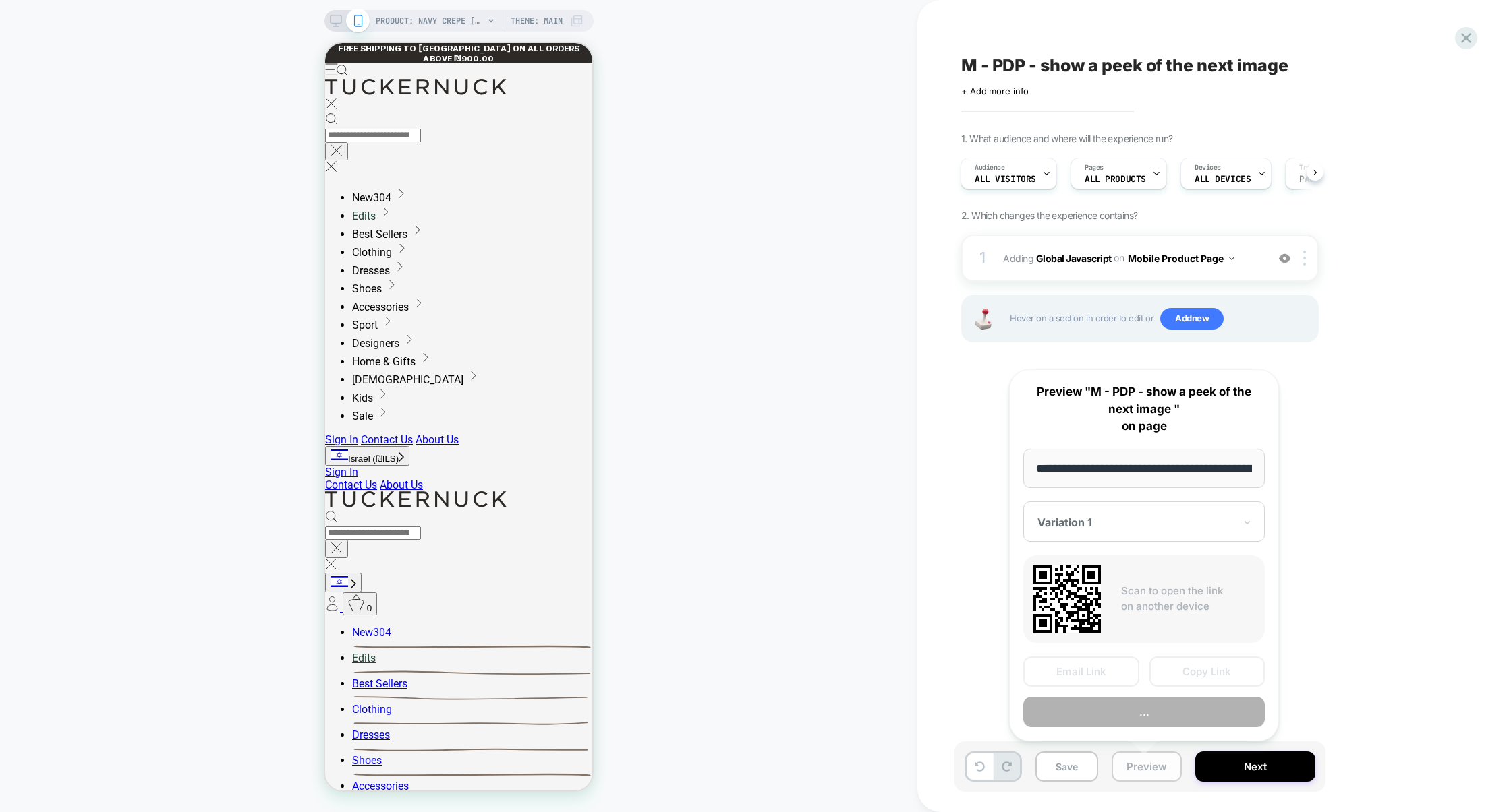
scroll to position [0, 212]
click at [1194, 662] on button "Copy Link" at bounding box center [1206, 671] width 116 height 30
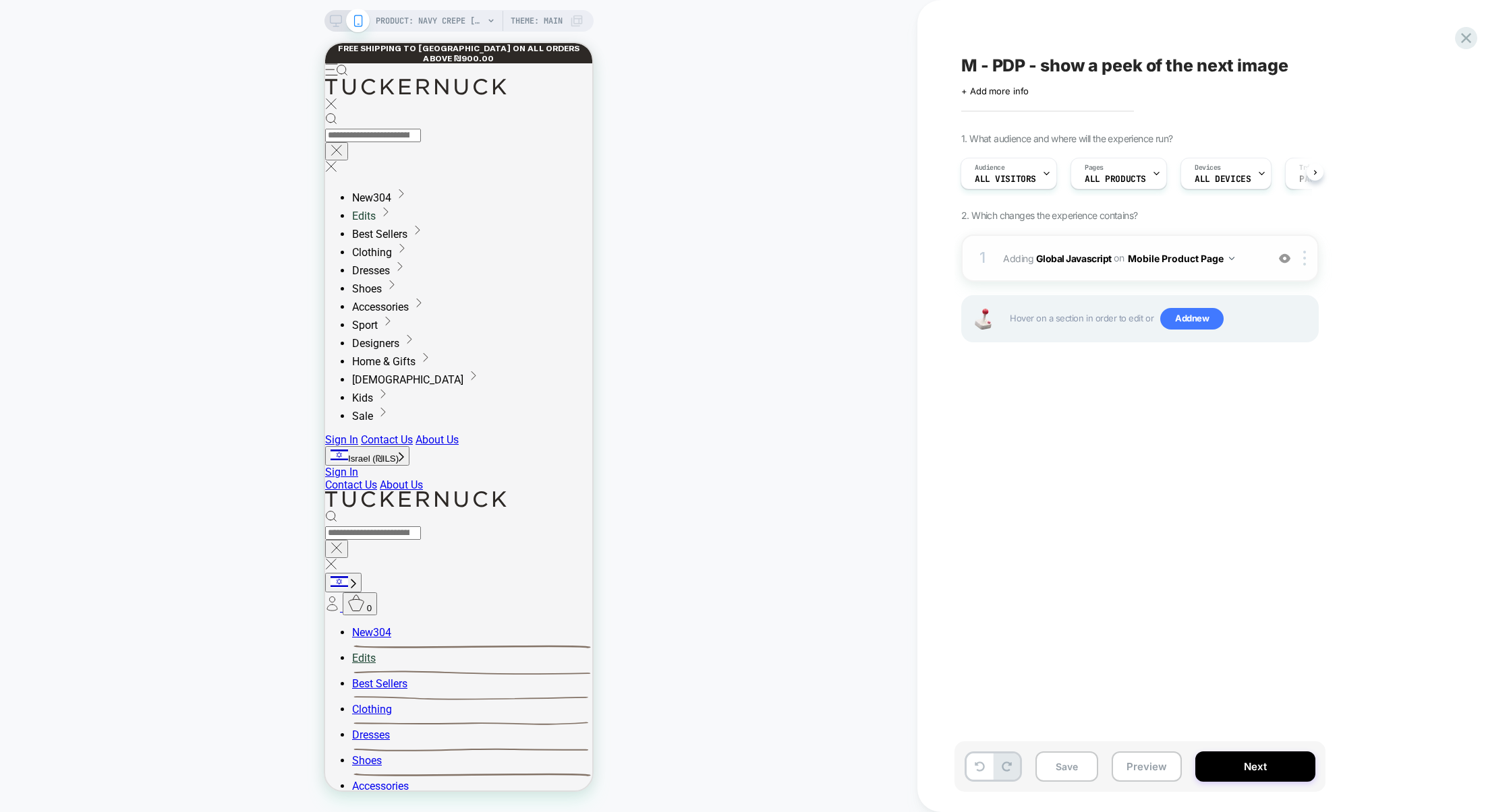
click at [1125, 275] on div "1 Adding Global Javascript on Mobile Product Page Add Before Add After Copy to …" at bounding box center [1139, 258] width 357 height 48
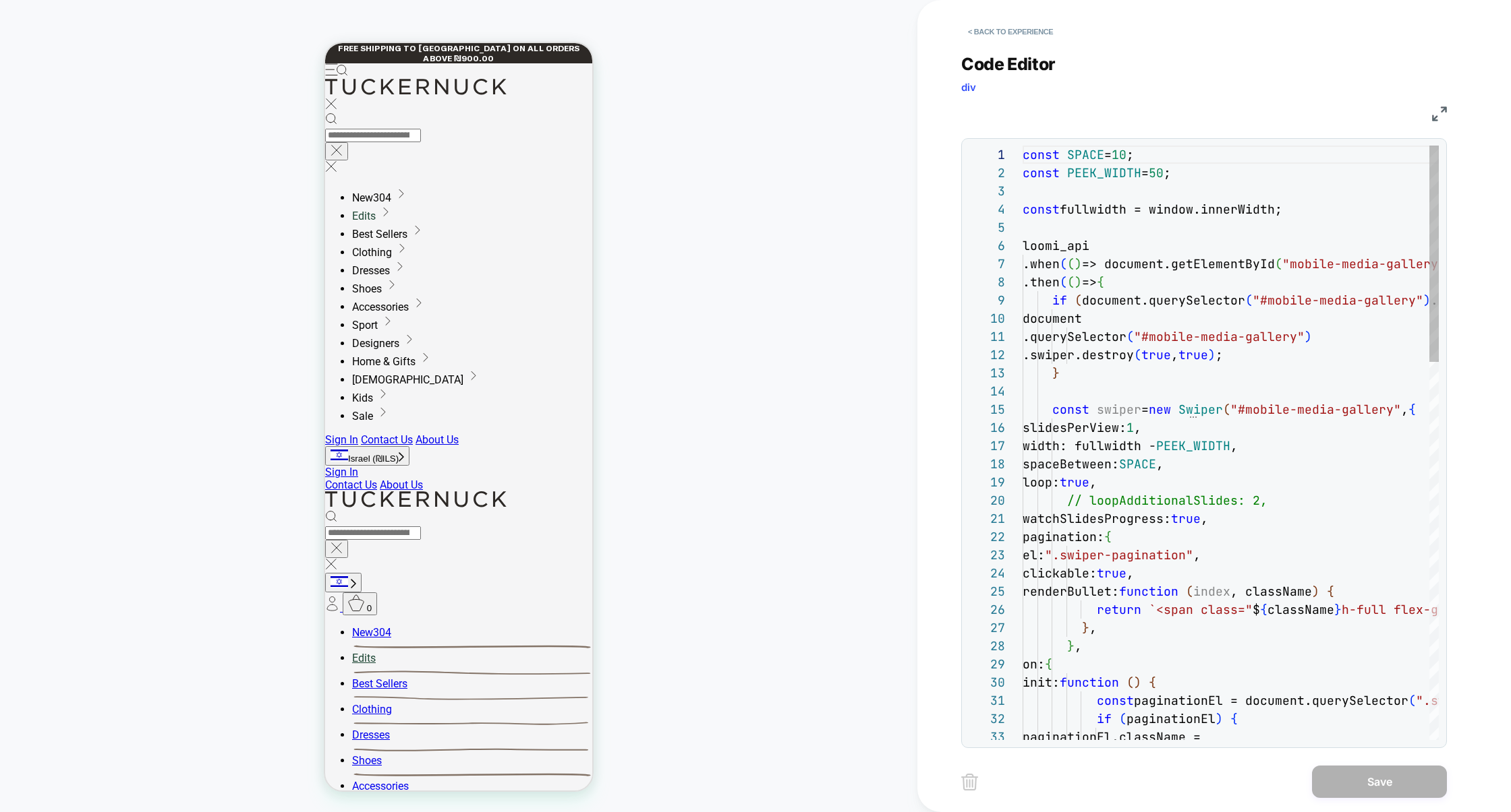
scroll to position [182, 0]
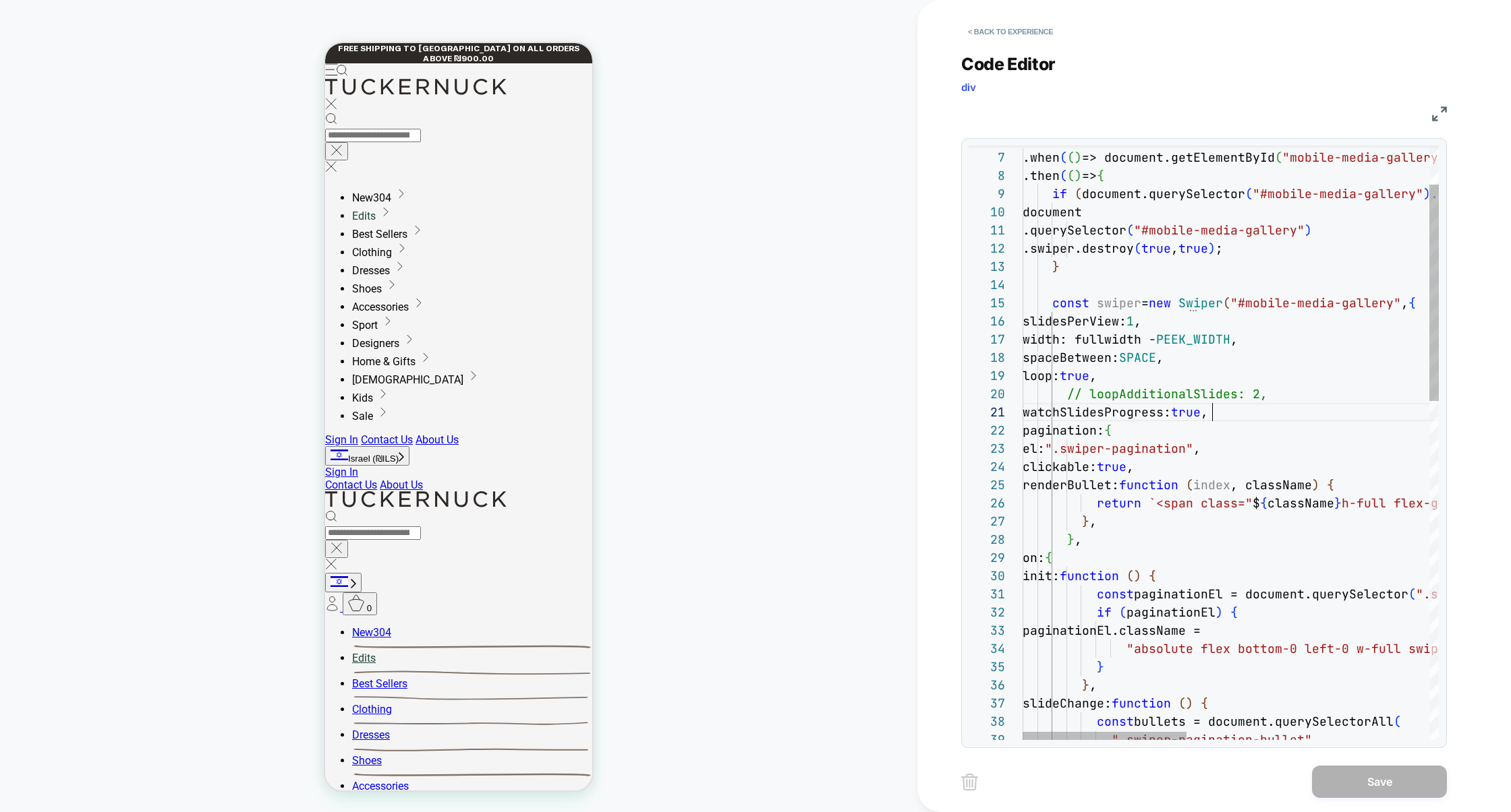
type textarea "**********"
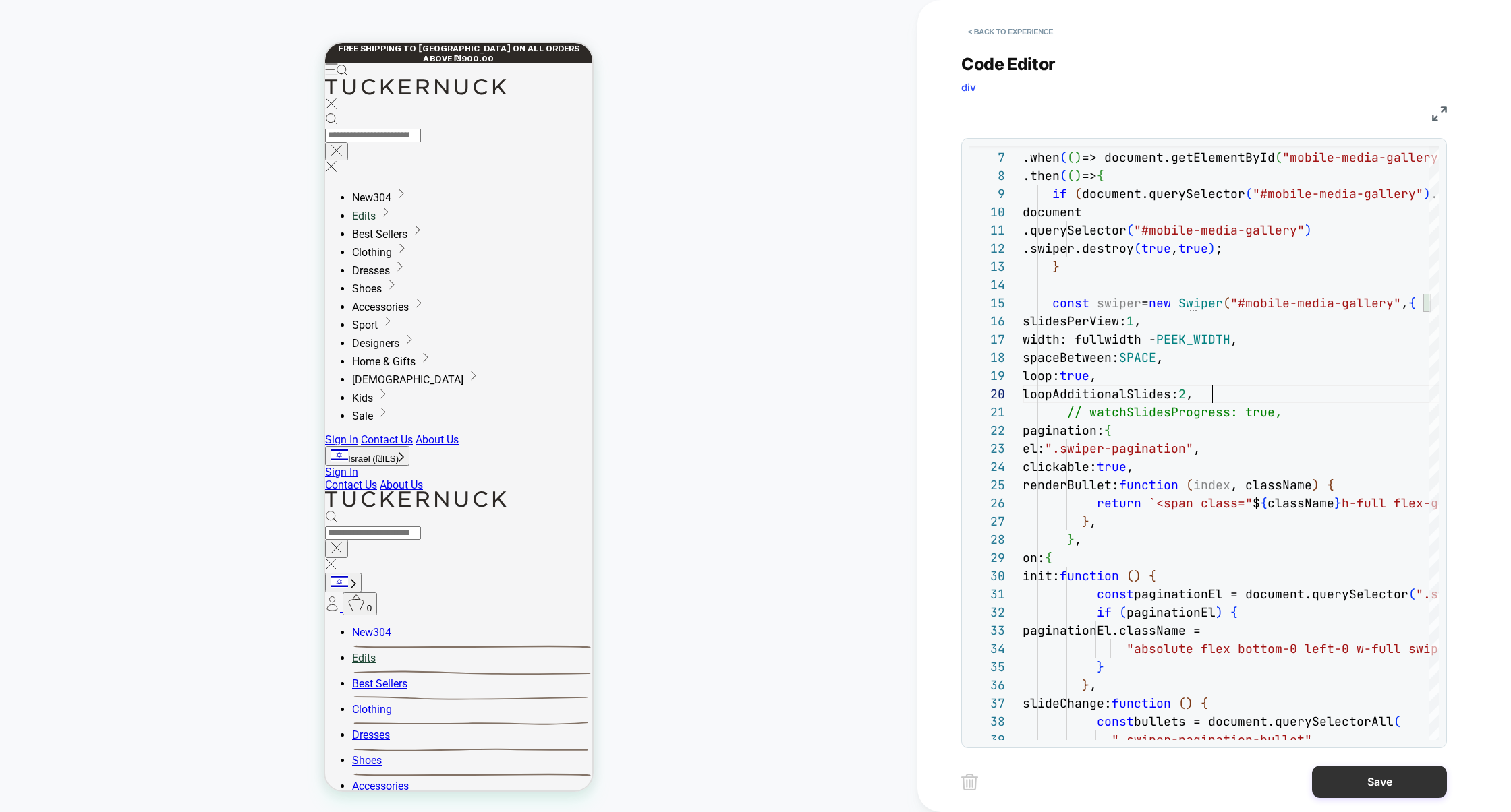
click at [1354, 778] on button "Save" at bounding box center [1379, 781] width 135 height 32
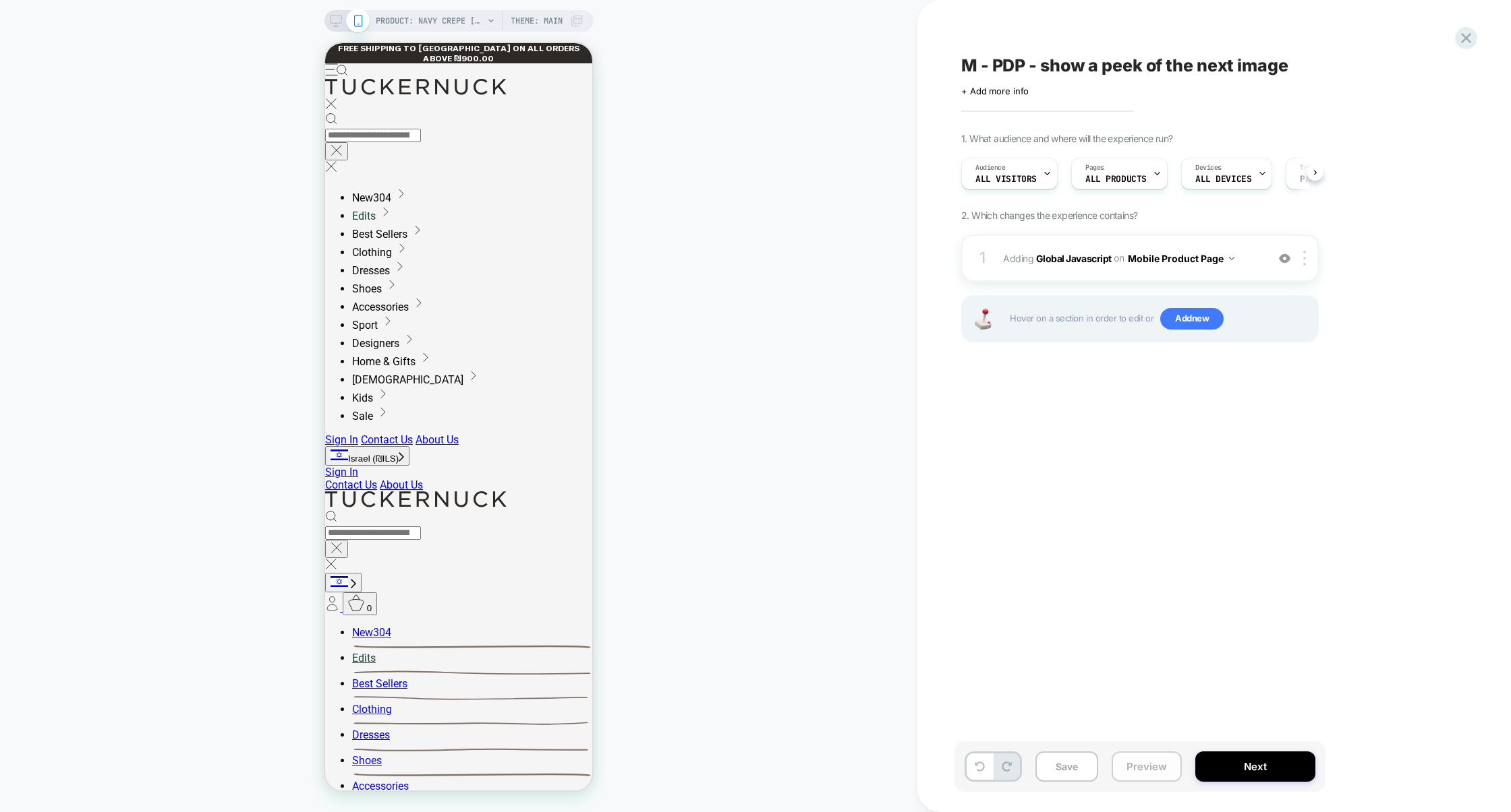
scroll to position [0, 1]
click at [1149, 763] on button "Preview" at bounding box center [1146, 766] width 70 height 30
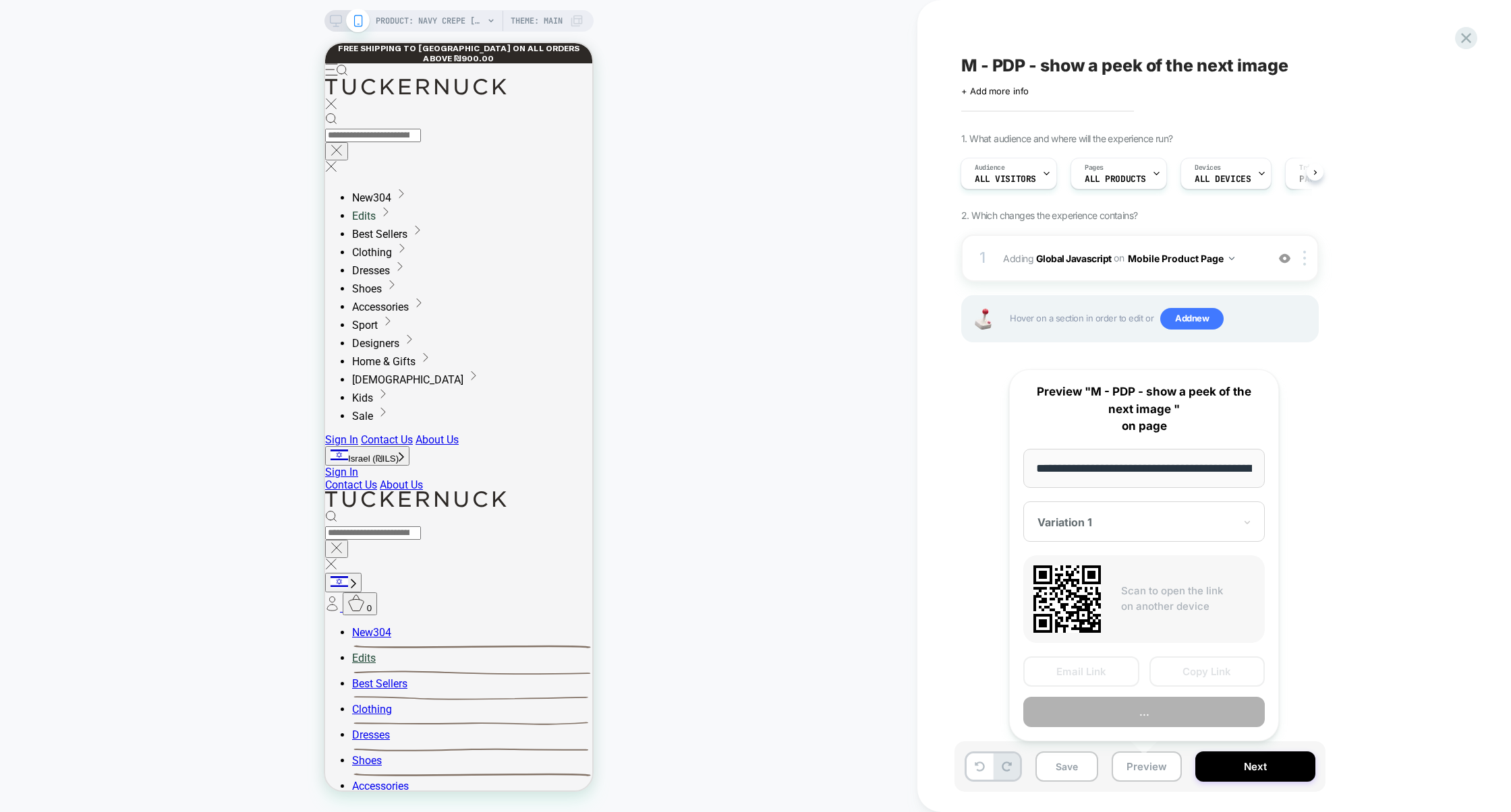
scroll to position [0, 212]
click at [1208, 678] on button "Copy Link" at bounding box center [1206, 671] width 116 height 30
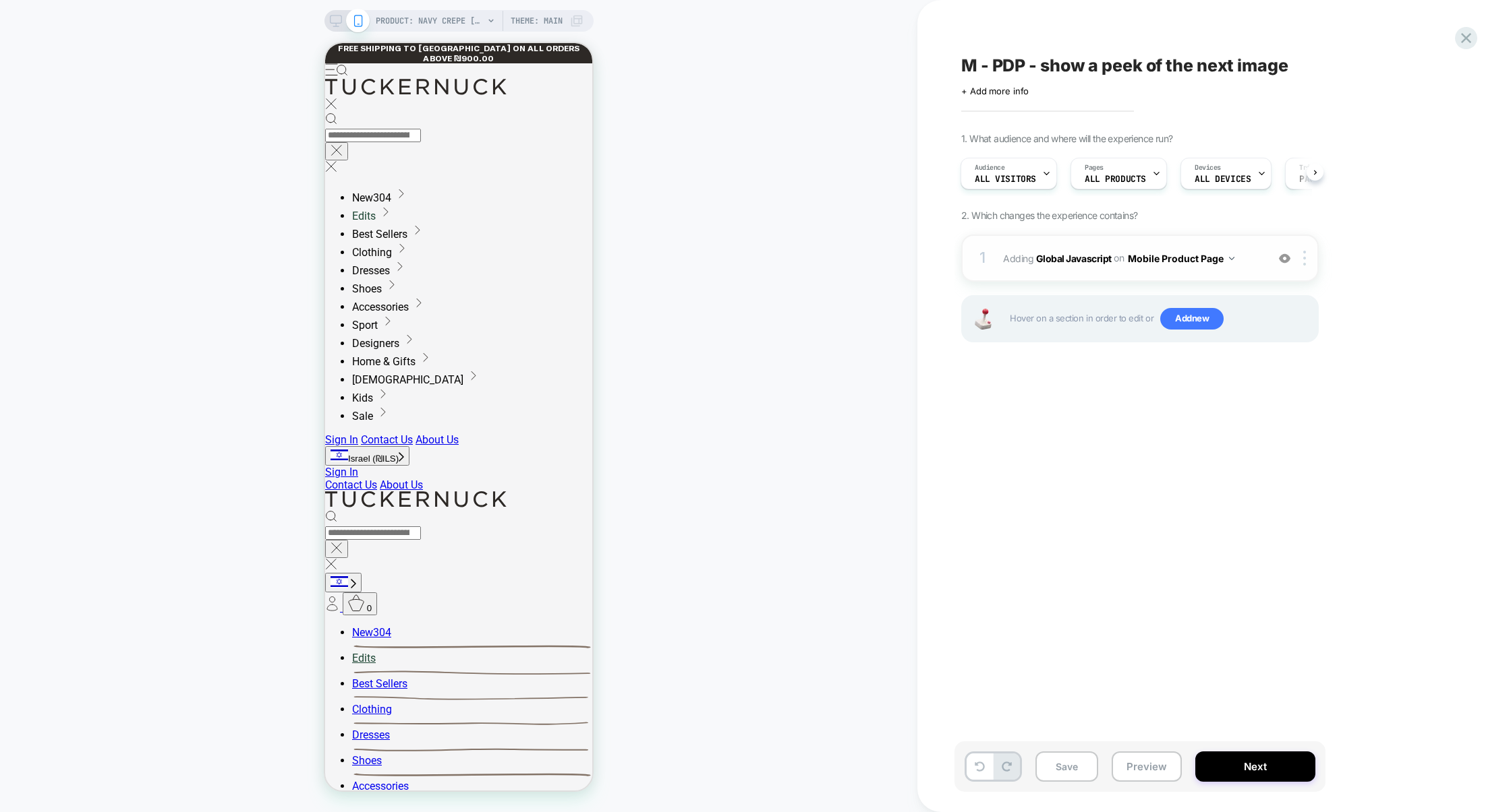
click at [1111, 271] on div "1 Adding Global Javascript on Mobile Product Page Add Before Add After Copy to …" at bounding box center [1139, 258] width 357 height 48
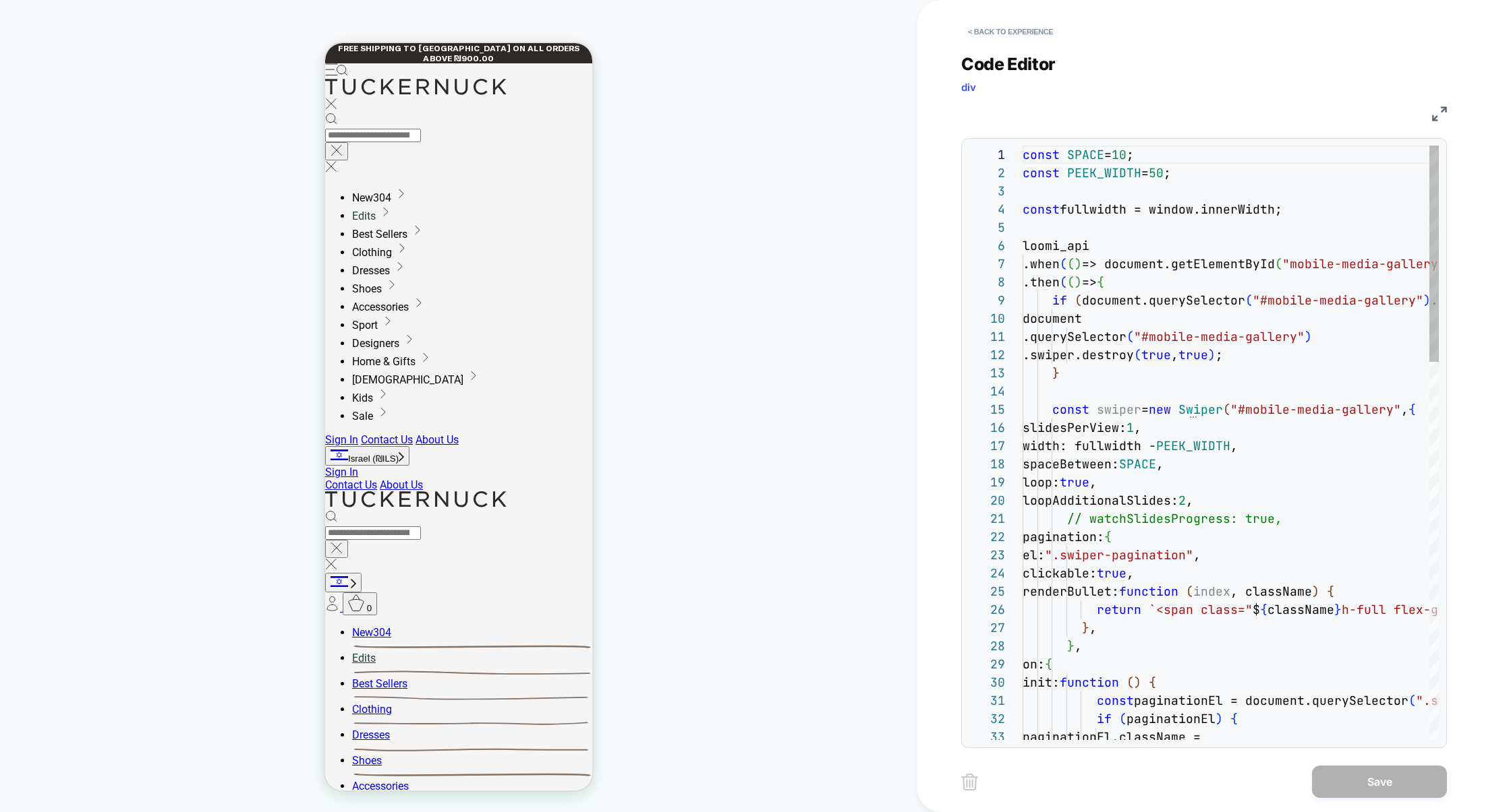
scroll to position [182, 0]
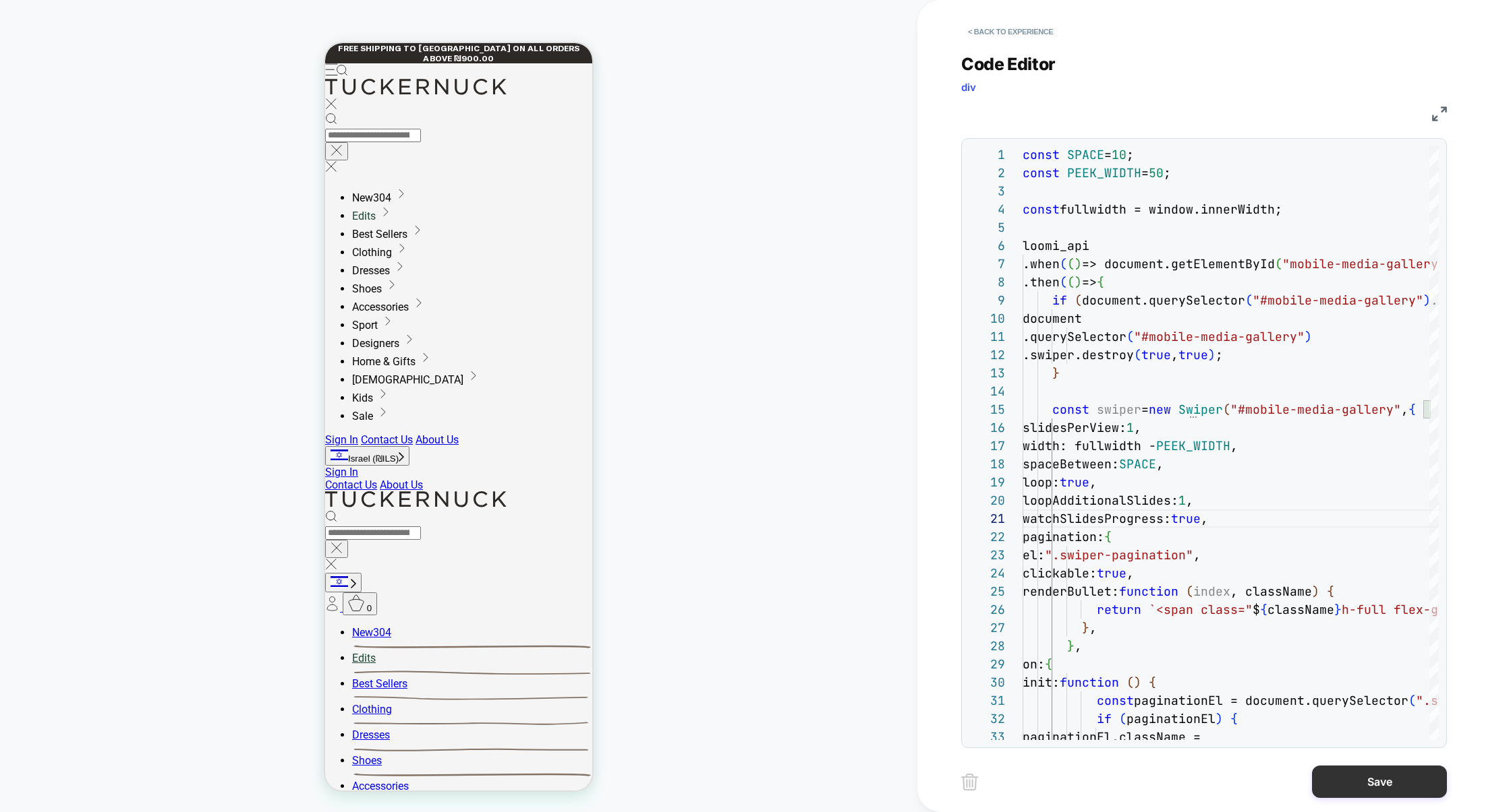
type textarea "**********"
click at [1385, 782] on button "Save" at bounding box center [1379, 781] width 135 height 32
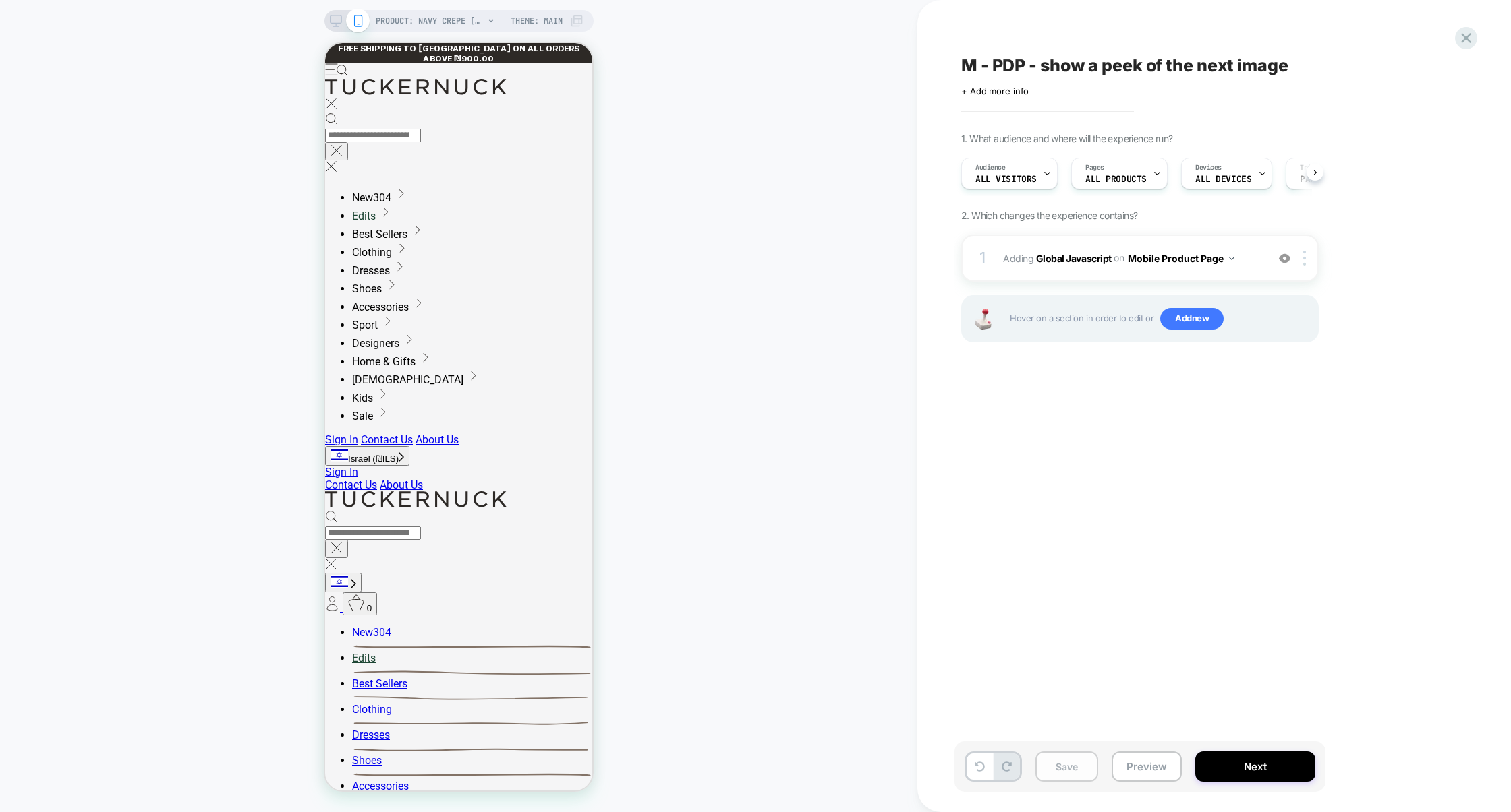
scroll to position [0, 1]
click at [1068, 761] on button "Save" at bounding box center [1066, 766] width 62 height 30
click at [1167, 759] on button "Preview" at bounding box center [1146, 766] width 70 height 30
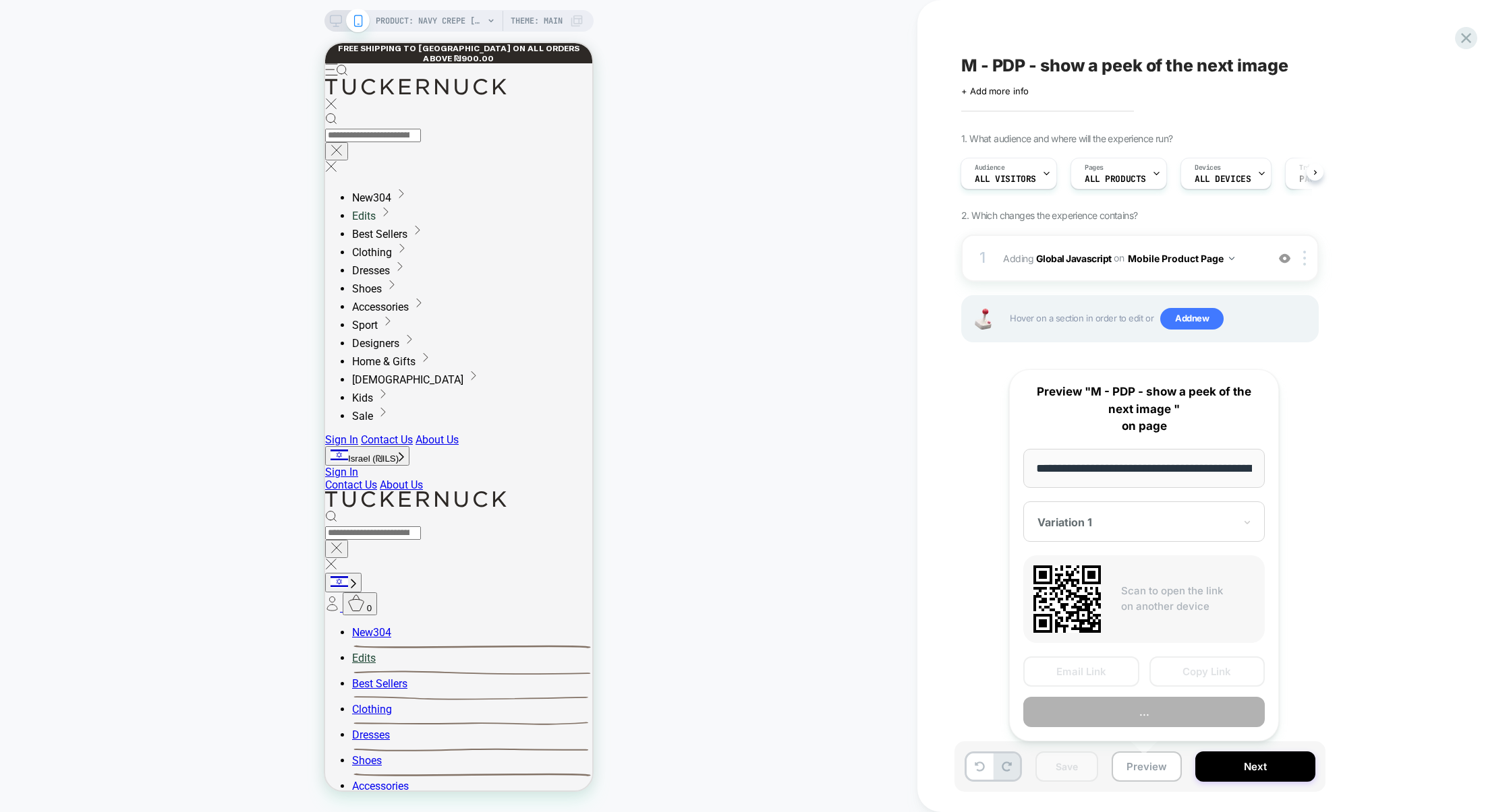
scroll to position [0, 212]
click at [1195, 680] on button "Copy Link" at bounding box center [1206, 671] width 116 height 30
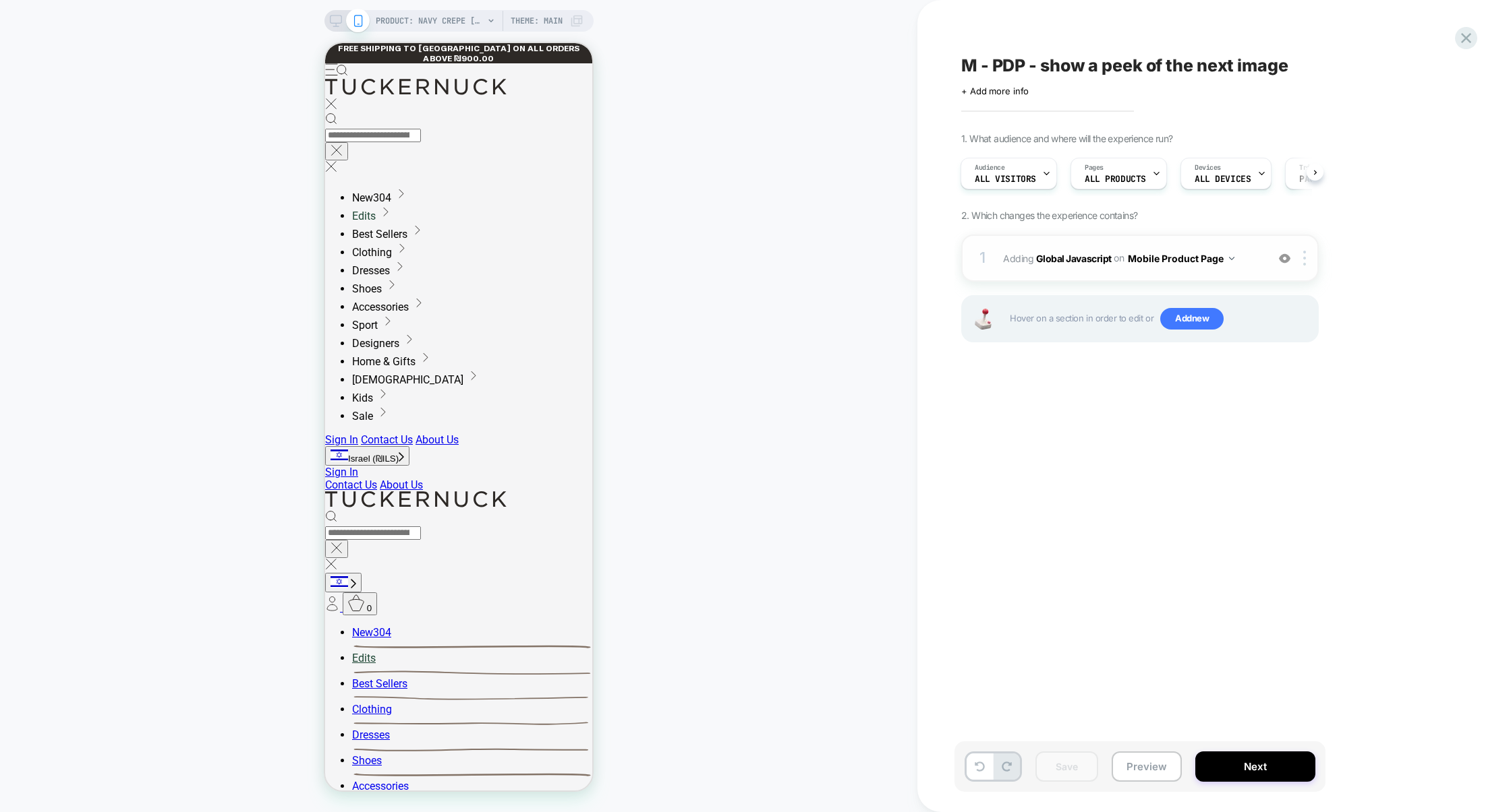
click at [1179, 277] on div "1 Adding Global Javascript on Mobile Product Page Add Before Add After Copy to …" at bounding box center [1139, 258] width 357 height 48
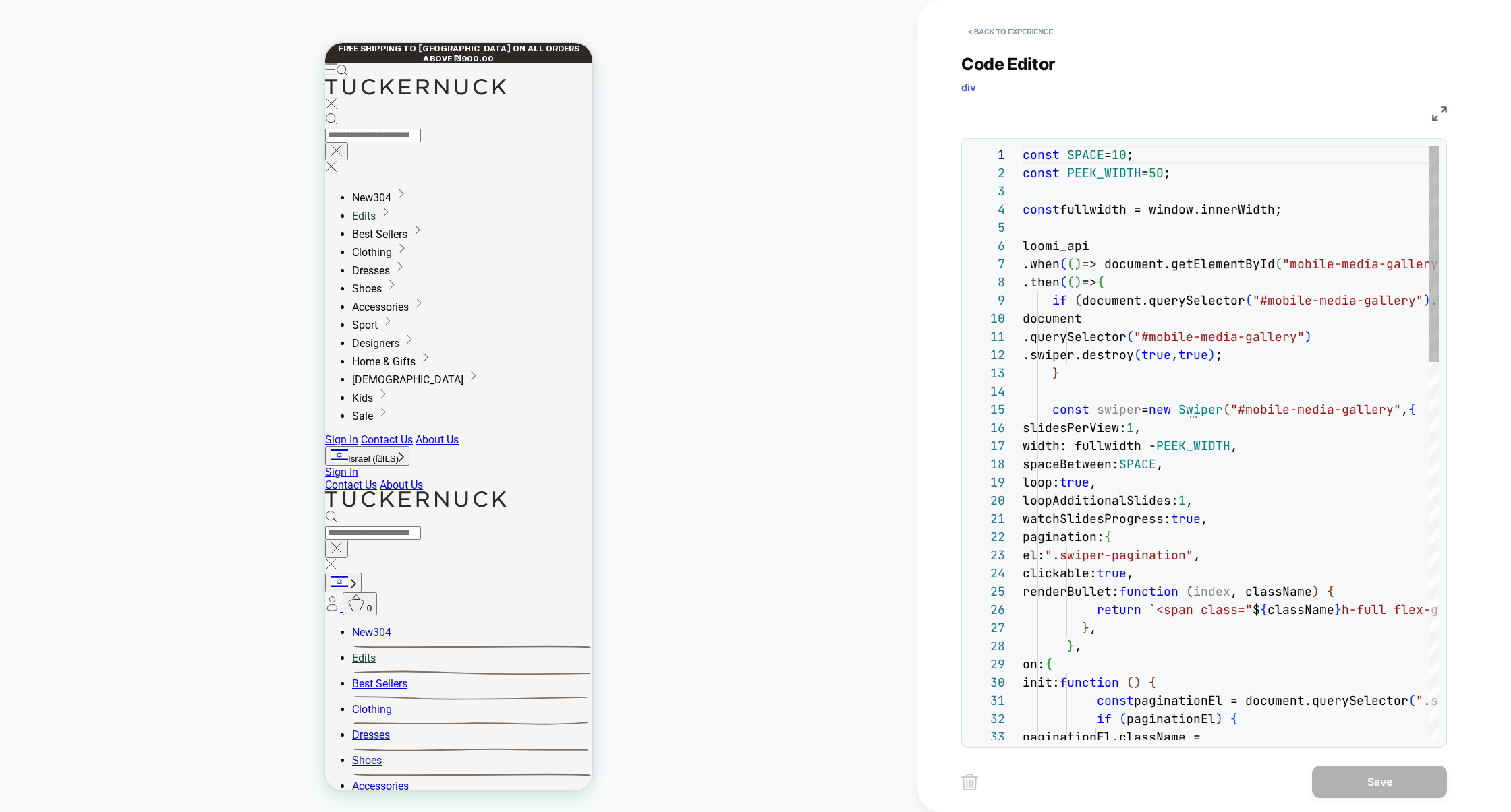
scroll to position [182, 0]
click at [1025, 20] on button "< Back to experience" at bounding box center [1010, 31] width 98 height 21
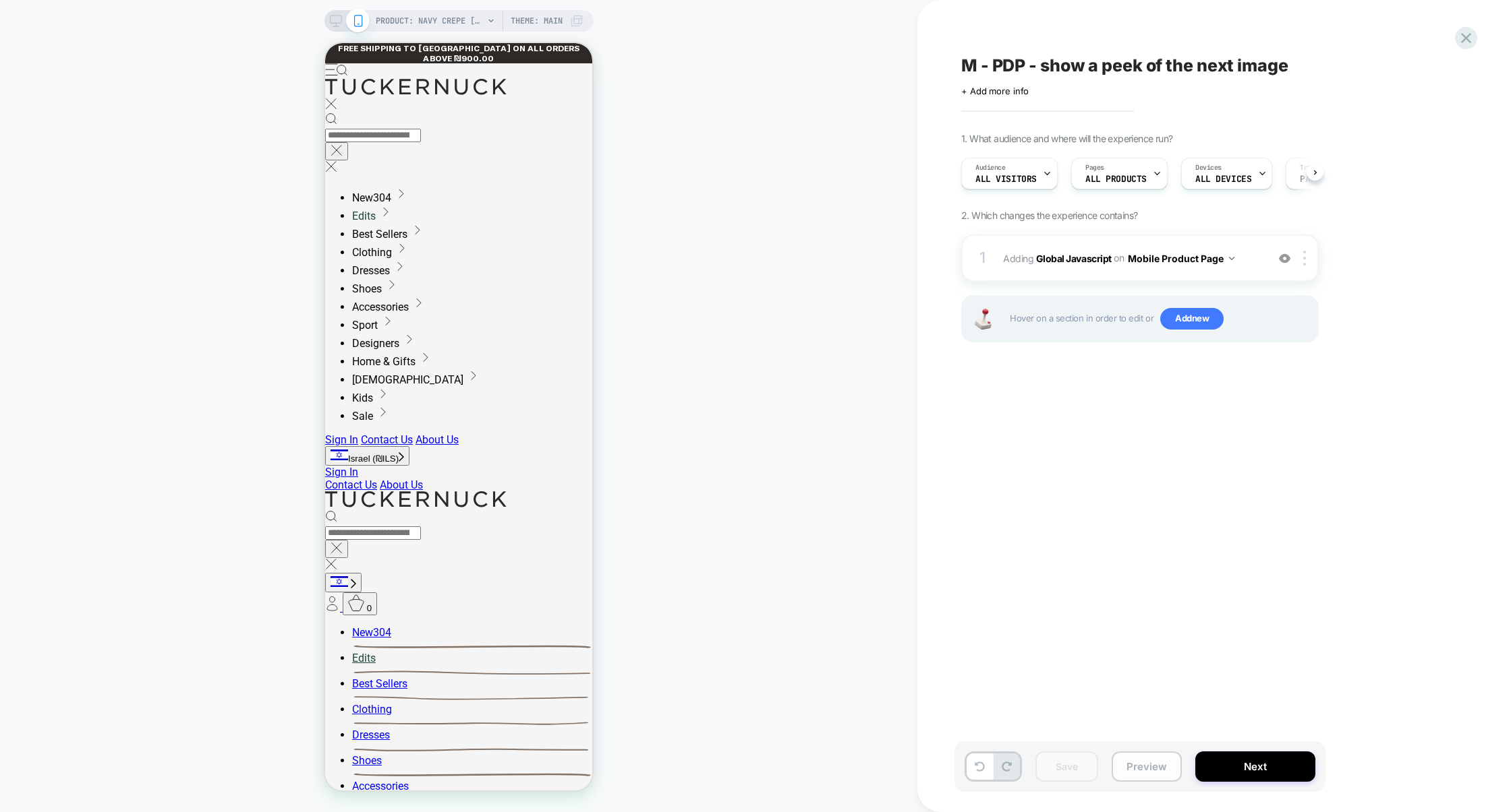
scroll to position [0, 1]
click at [1107, 271] on div "1 Adding Global Javascript on Mobile Product Page Add Before Add After Copy to …" at bounding box center [1139, 258] width 357 height 48
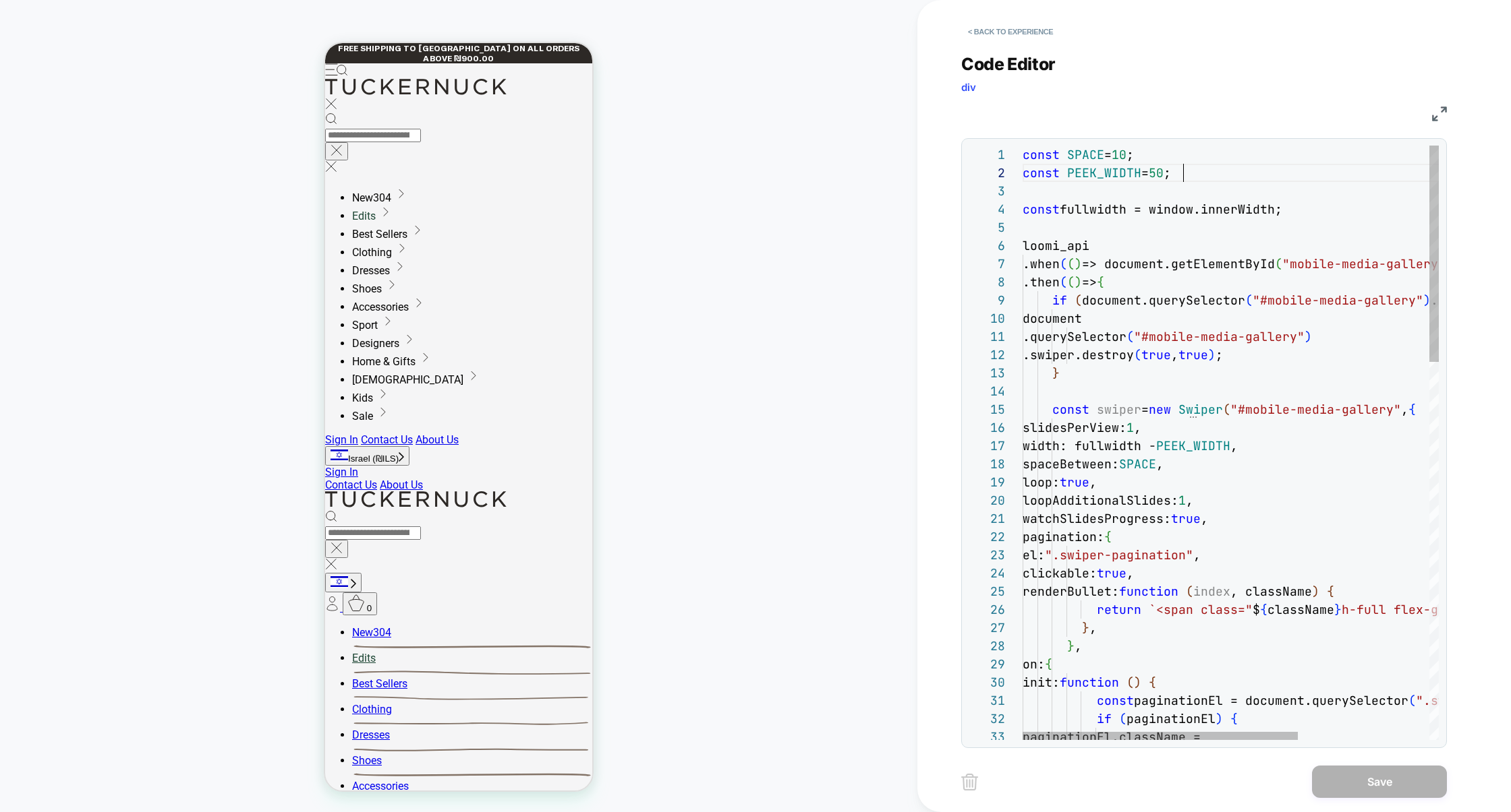
scroll to position [0, 0]
drag, startPoint x: 1201, startPoint y: 180, endPoint x: 893, endPoint y: 111, distance: 315.6
click at [893, 111] on div "PRODUCT: Navy Crepe Callahan Shirt Dress PRODUCT: Navy Crepe Callahan Shirt Dre…" at bounding box center [755, 406] width 1511 height 812
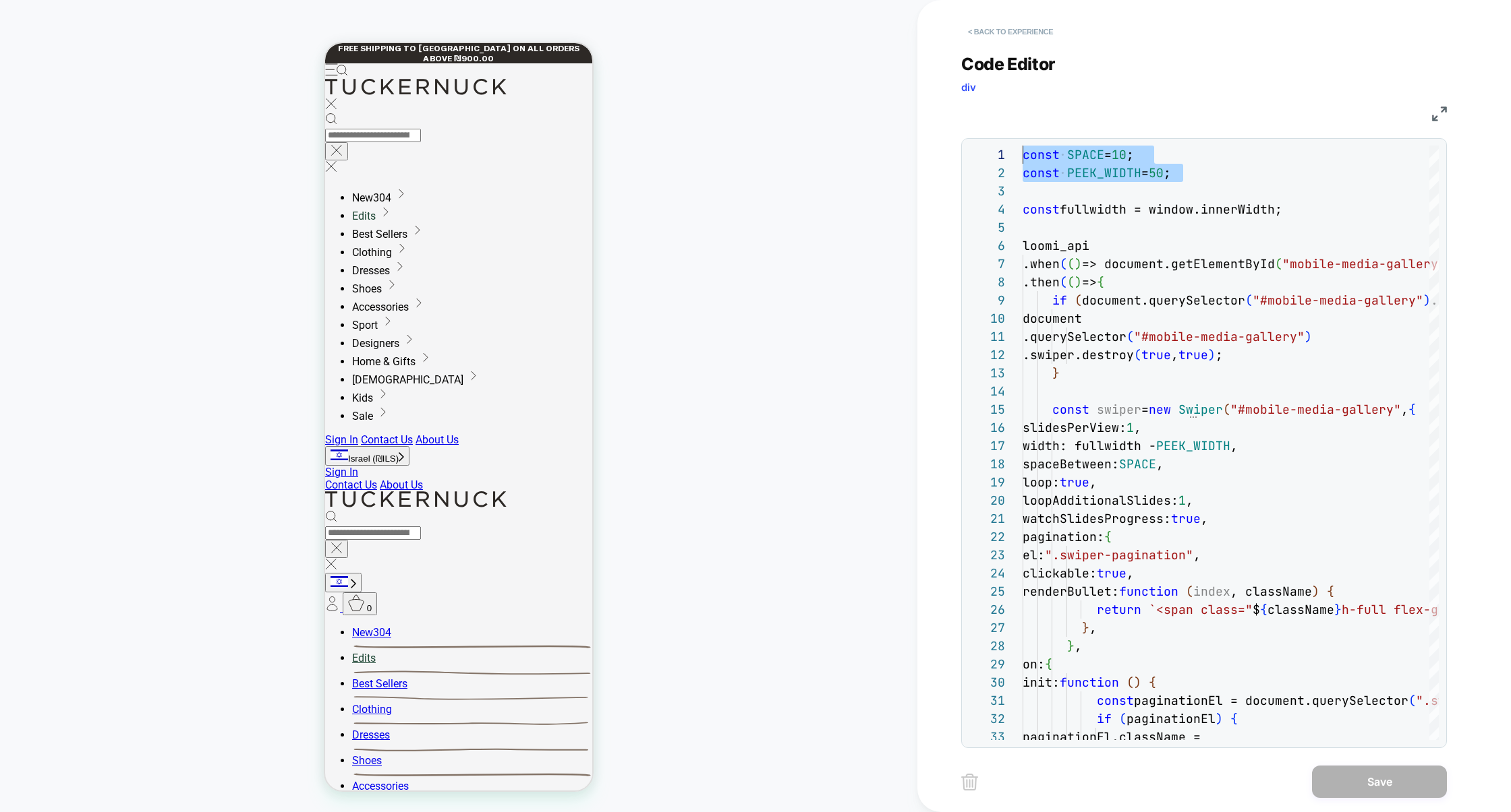
click at [1013, 34] on button "< Back to experience" at bounding box center [1010, 31] width 98 height 21
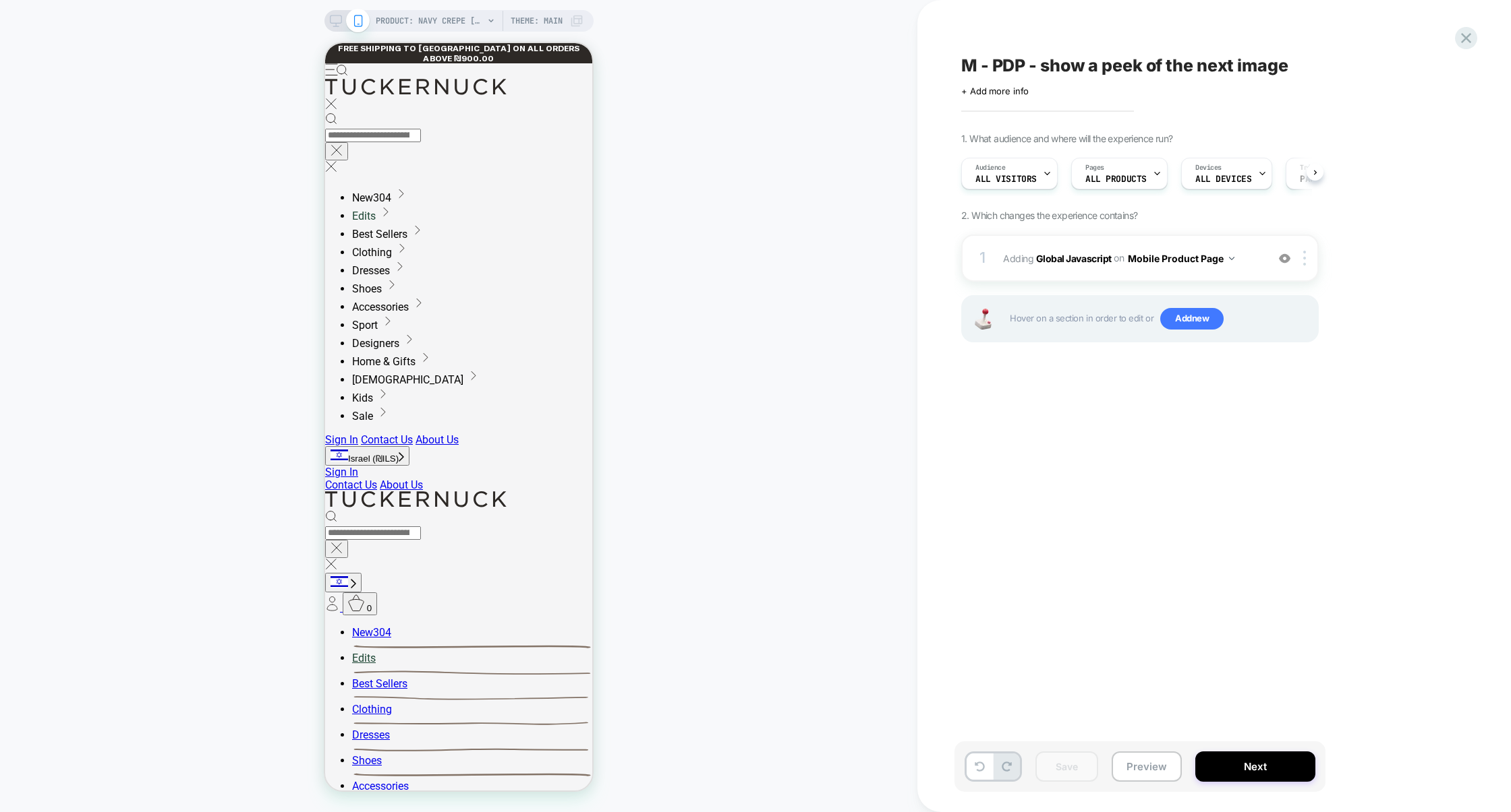
scroll to position [0, 1]
click at [1219, 175] on span "ALL DEVICES" at bounding box center [1223, 180] width 56 height 10
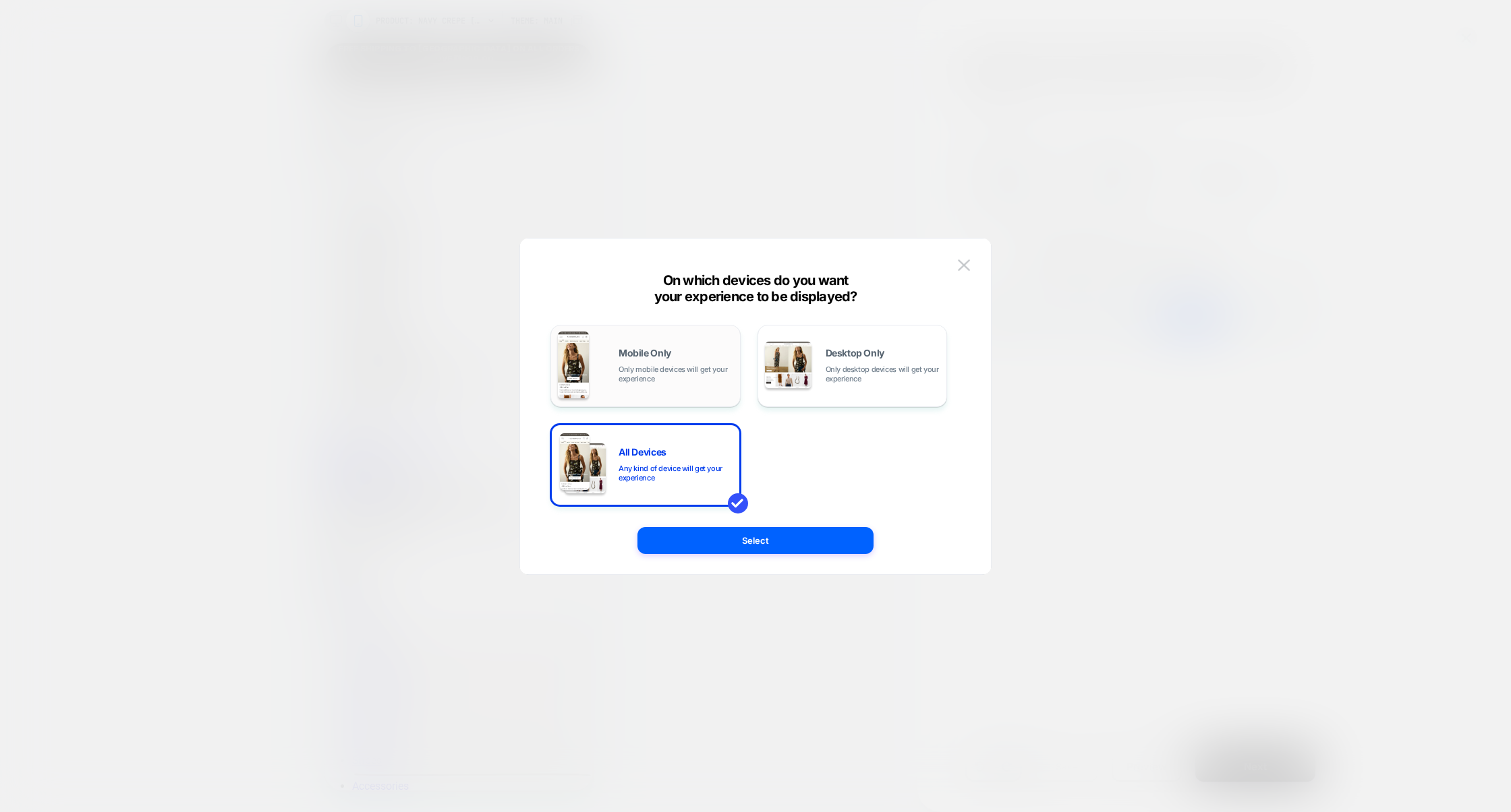
click at [732, 374] on div "Mobile Only Only mobile devices will get your experience" at bounding box center [645, 366] width 190 height 83
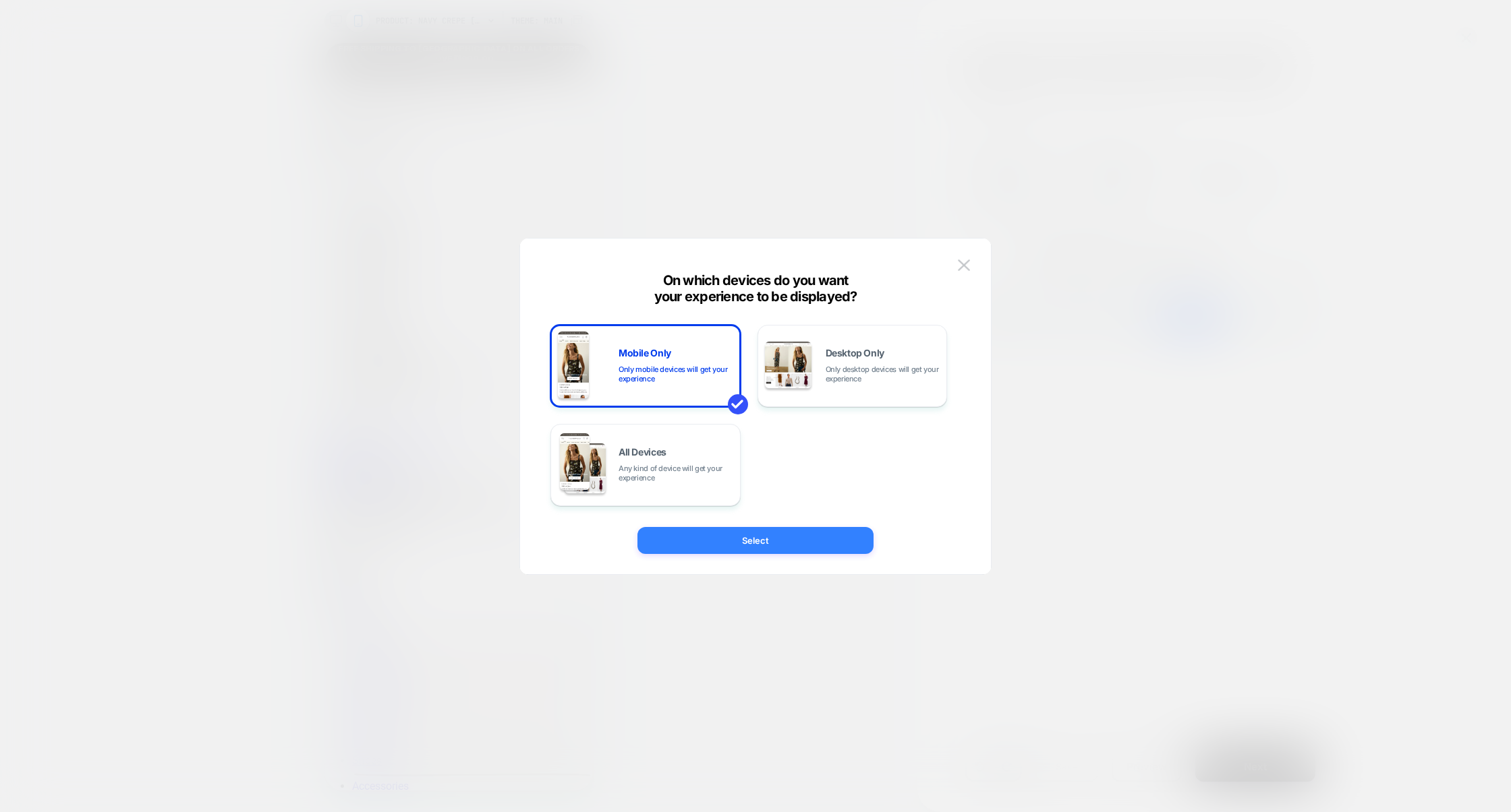
click at [774, 533] on button "Select" at bounding box center [755, 541] width 236 height 27
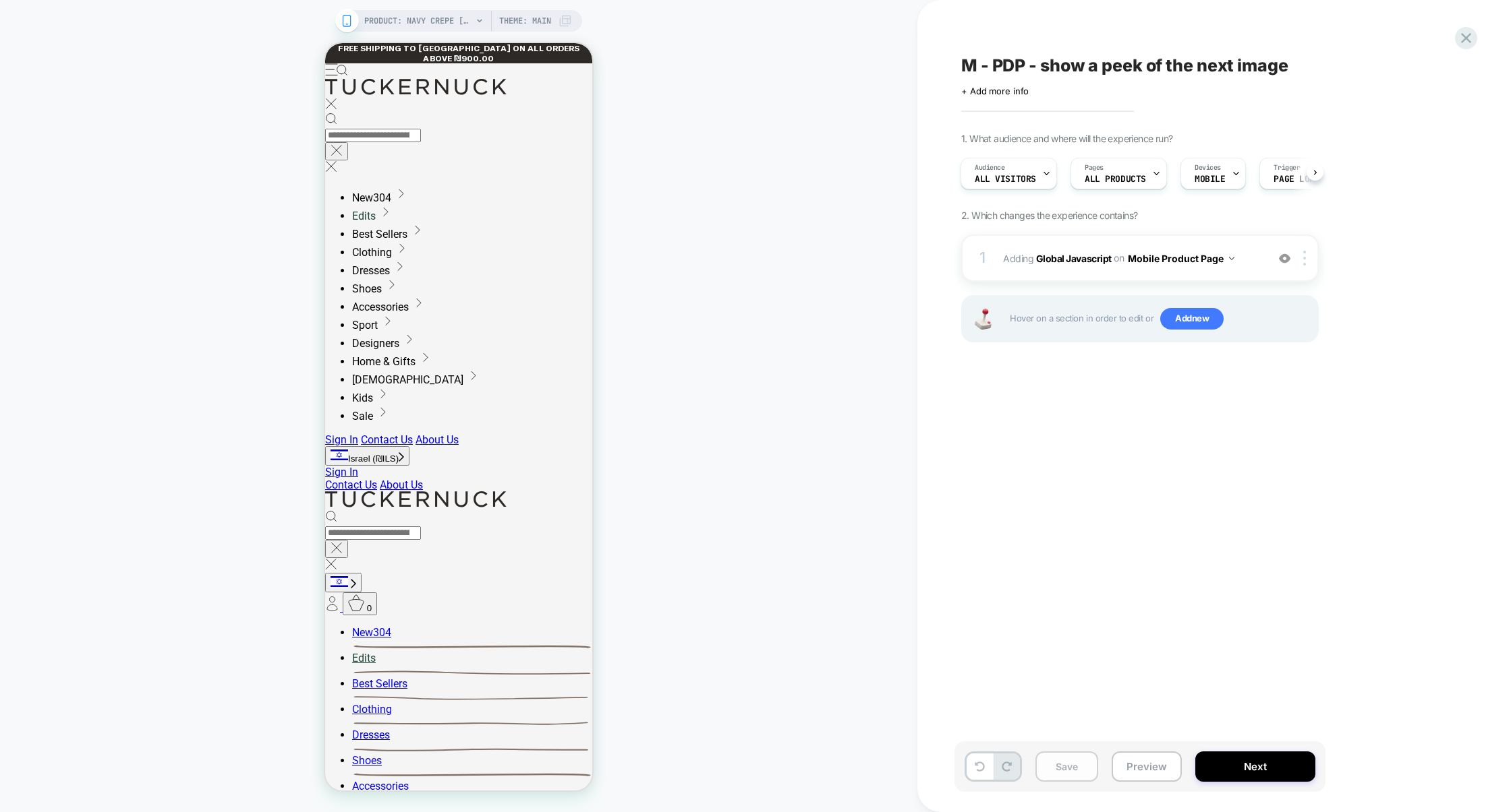
click at [1065, 769] on button "Save" at bounding box center [1066, 766] width 62 height 30
click at [1133, 772] on button "Preview" at bounding box center [1146, 766] width 70 height 30
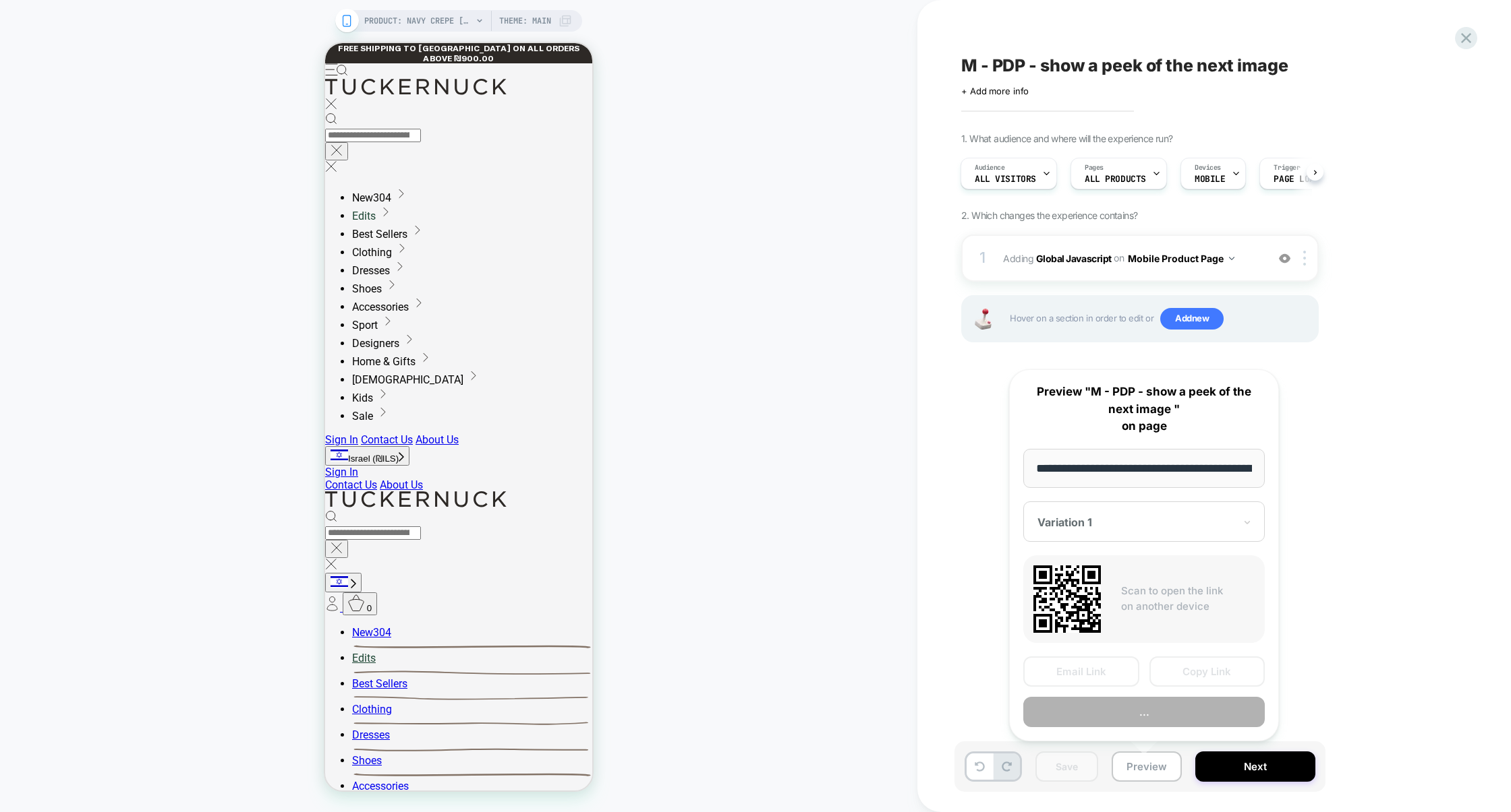
scroll to position [0, 212]
click at [1190, 671] on button "Copy Link" at bounding box center [1206, 671] width 116 height 30
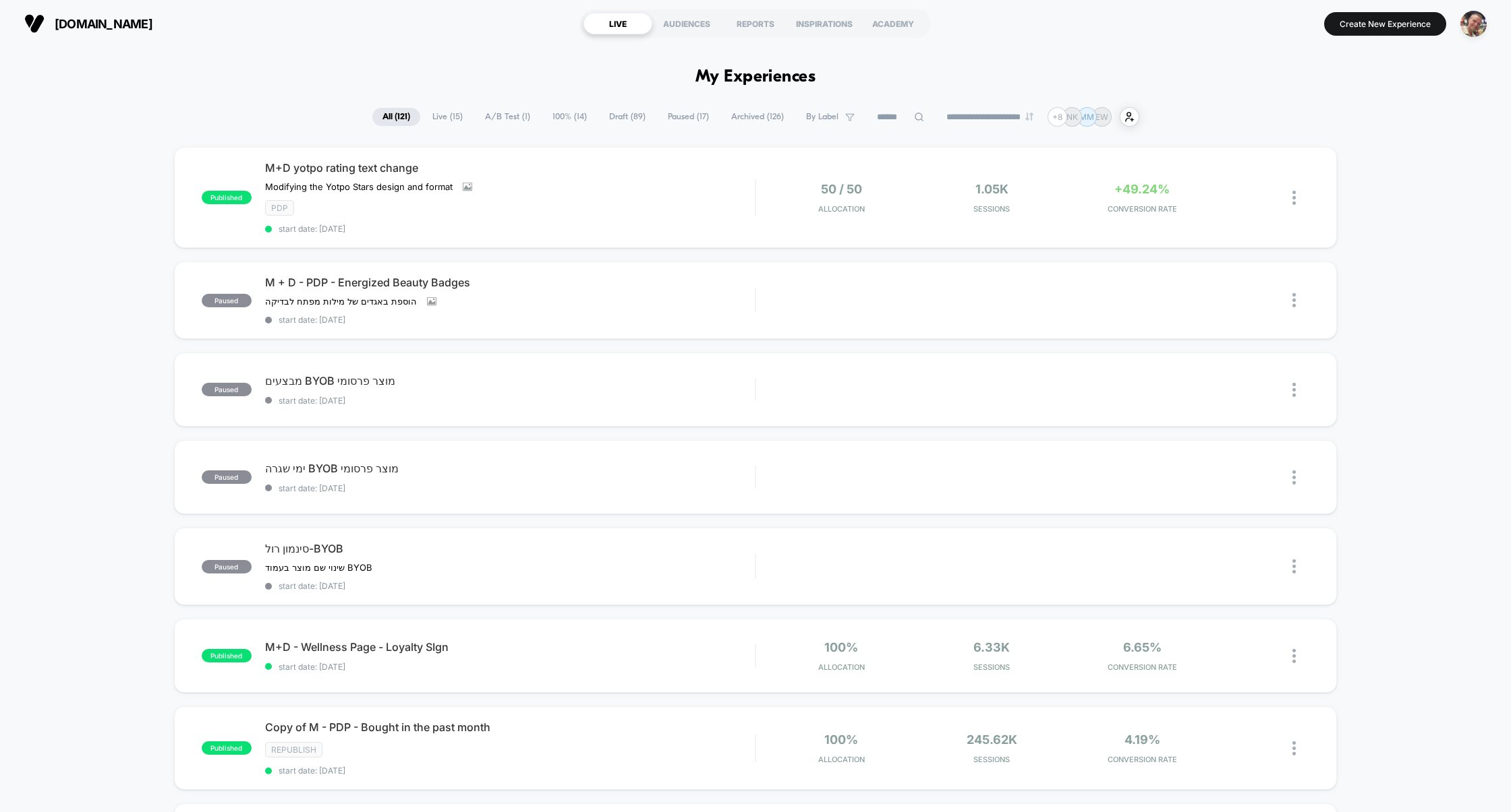
click at [611, 114] on span "Draft ( 89 )" at bounding box center [628, 117] width 56 height 18
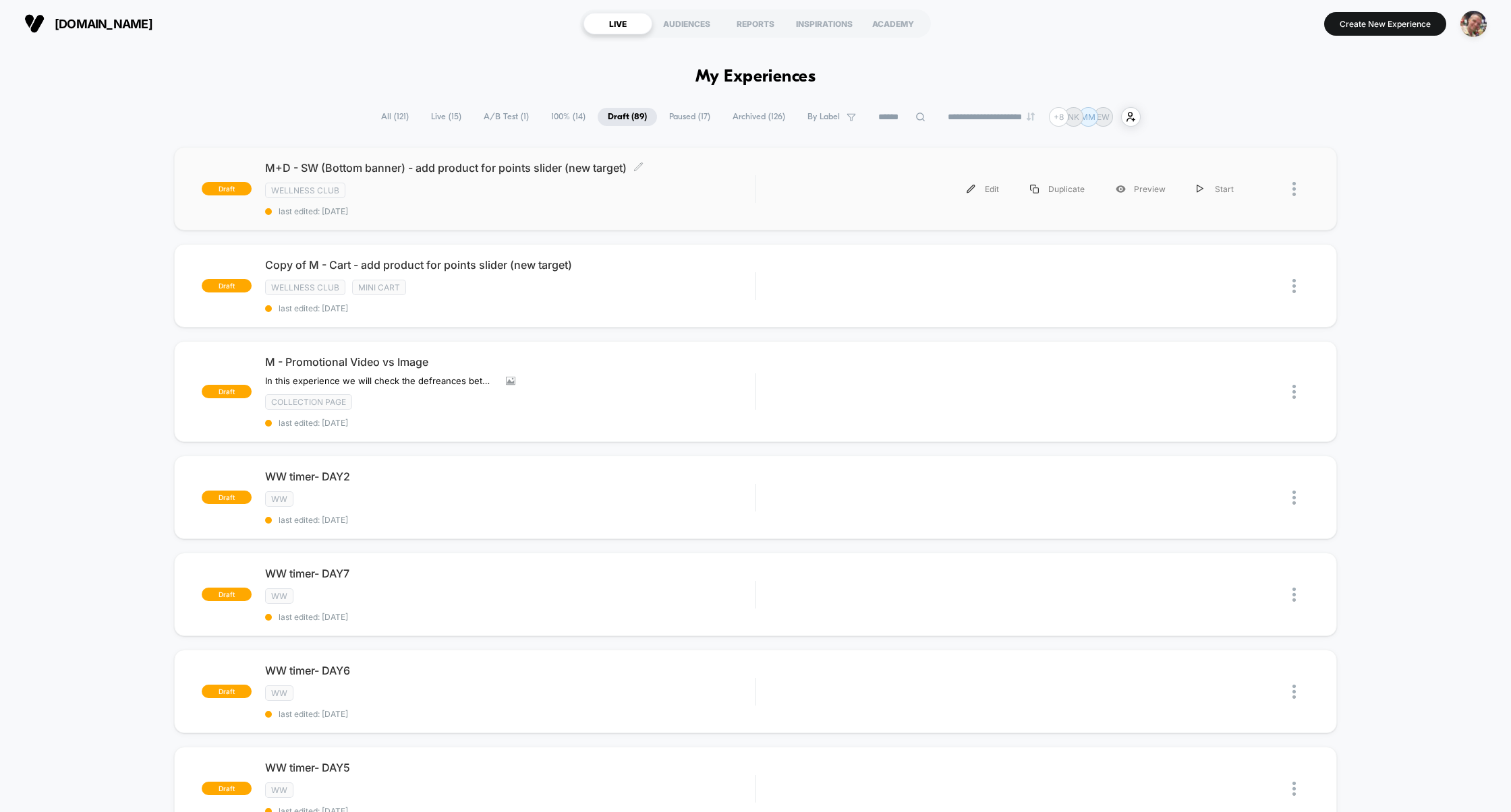
click at [511, 198] on div "M+D - SW (Bottom banner) - add product for points slider (new target) Click to …" at bounding box center [510, 189] width 490 height 55
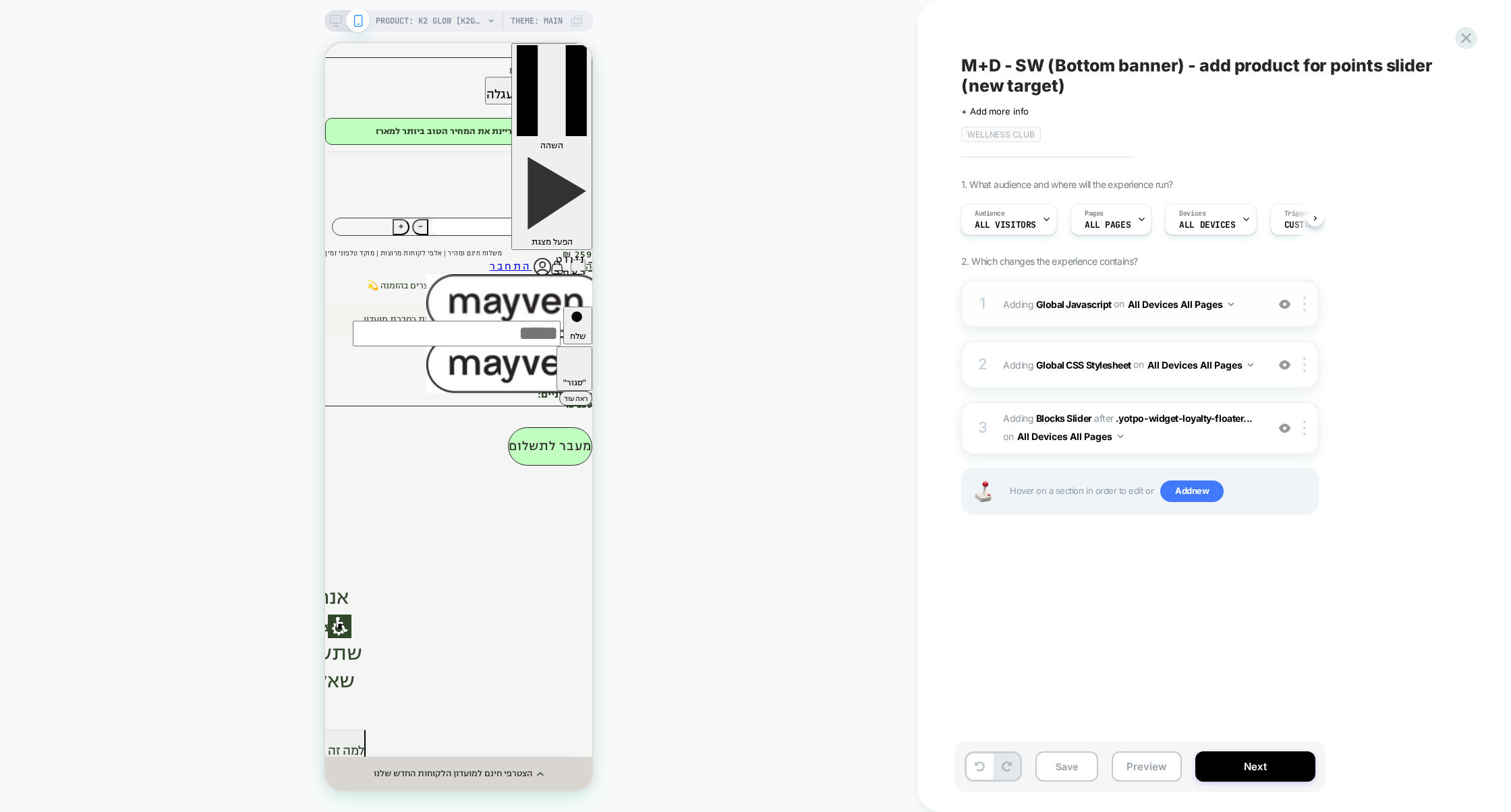
click at [1151, 322] on div "1 Adding Global Javascript on All Devices All Pages Add Before Add After Target…" at bounding box center [1139, 303] width 357 height 48
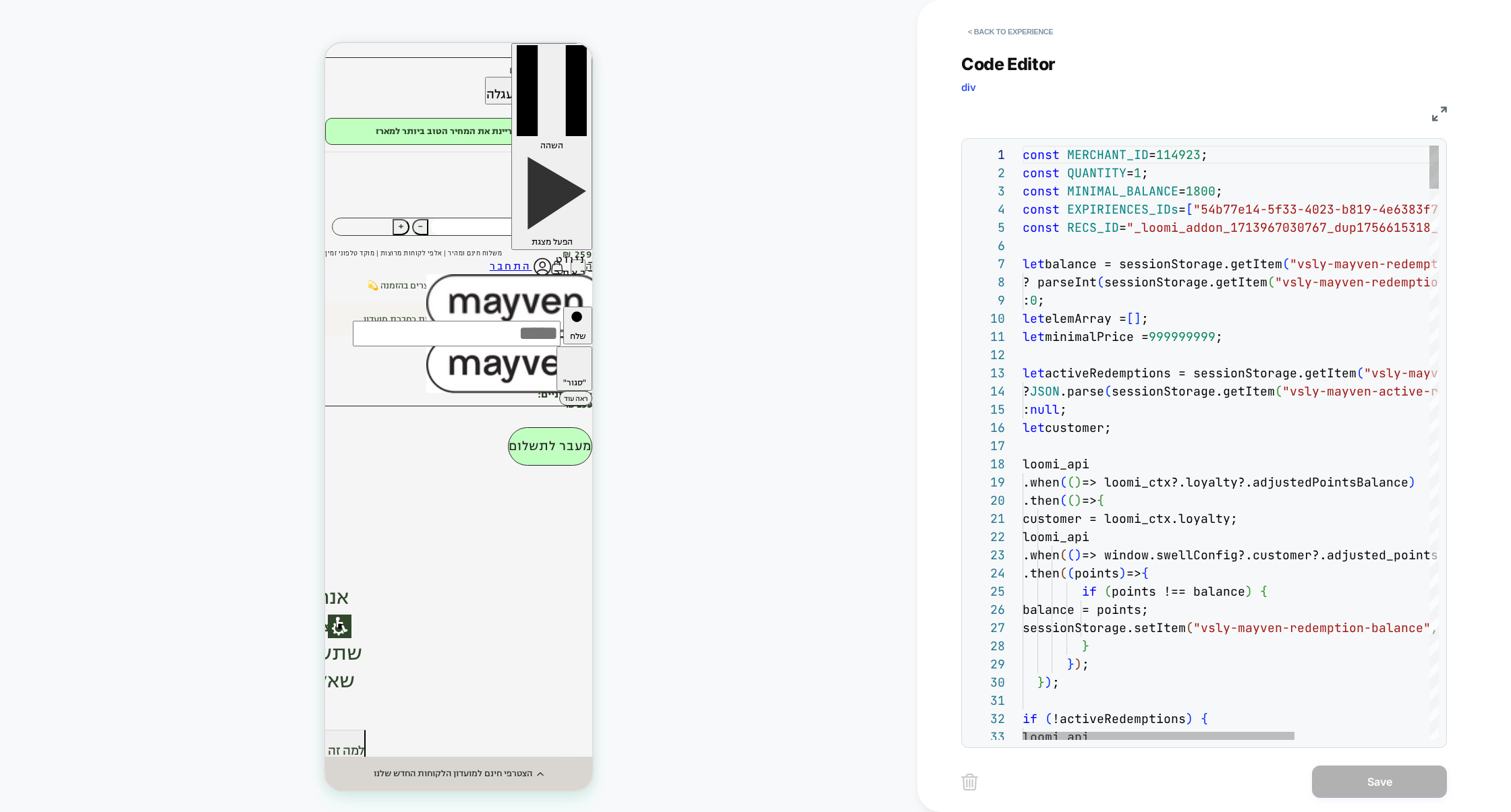
scroll to position [36, 211]
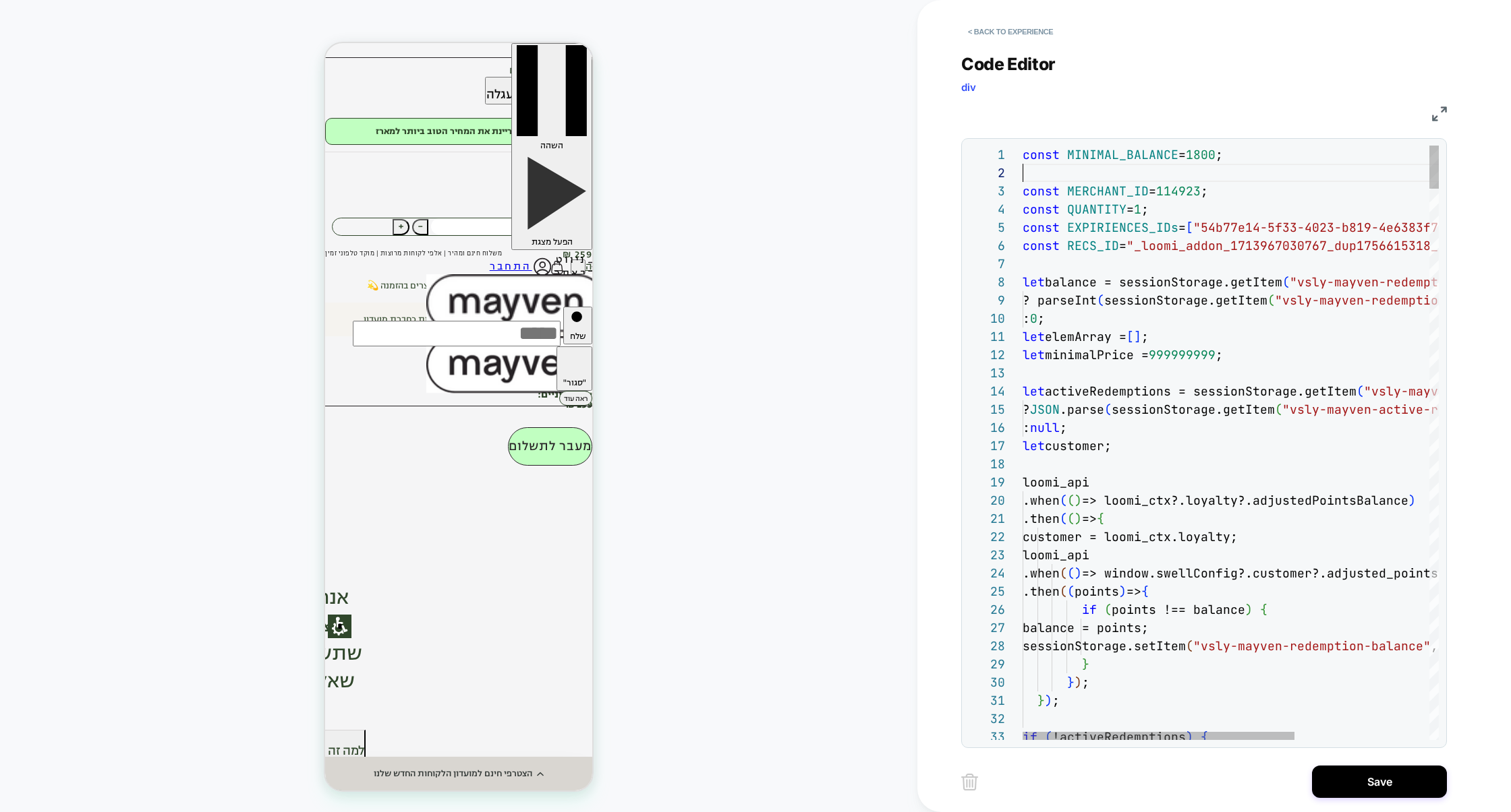
scroll to position [18, 0]
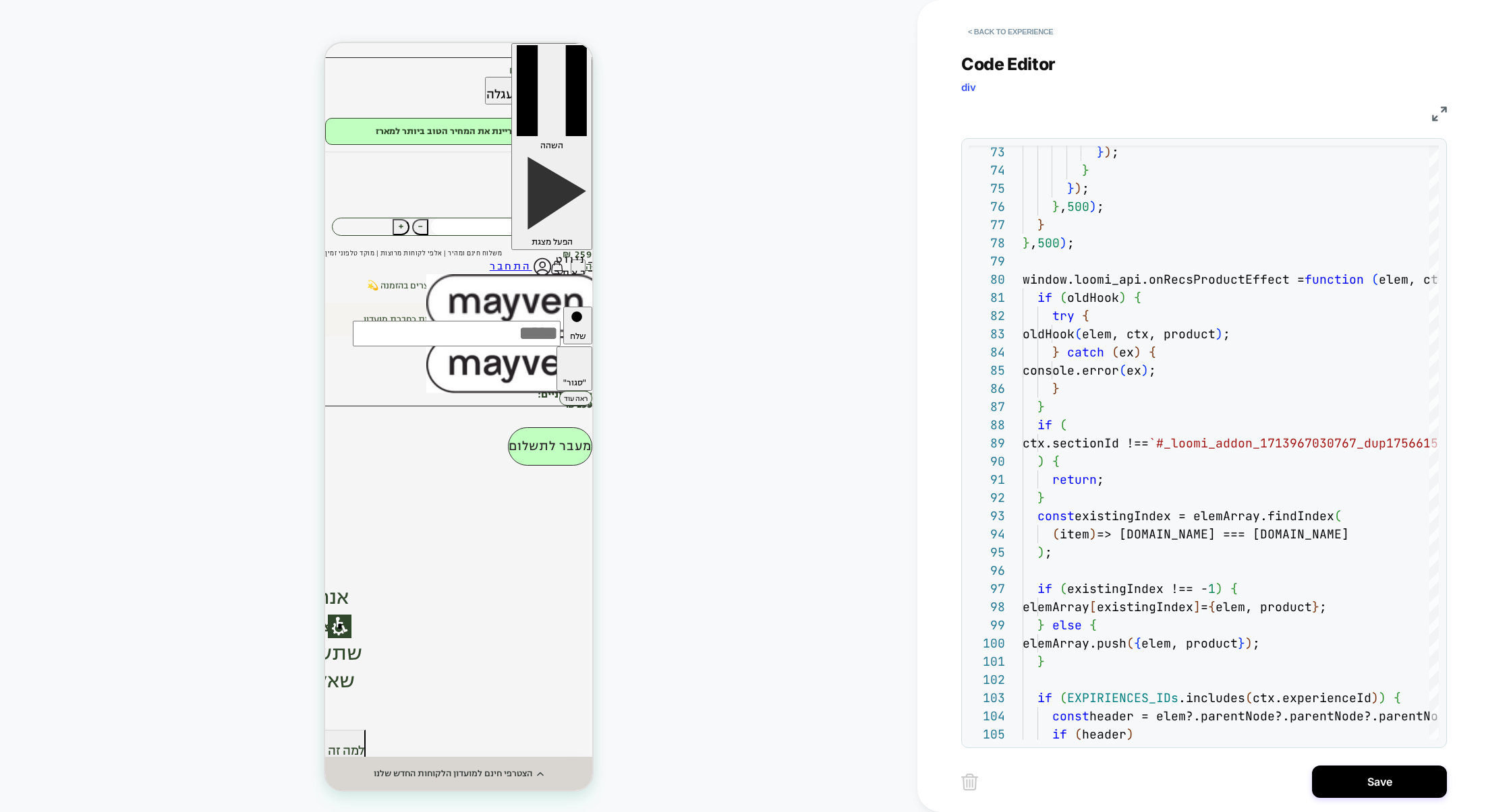
click at [1438, 114] on img at bounding box center [1439, 114] width 15 height 15
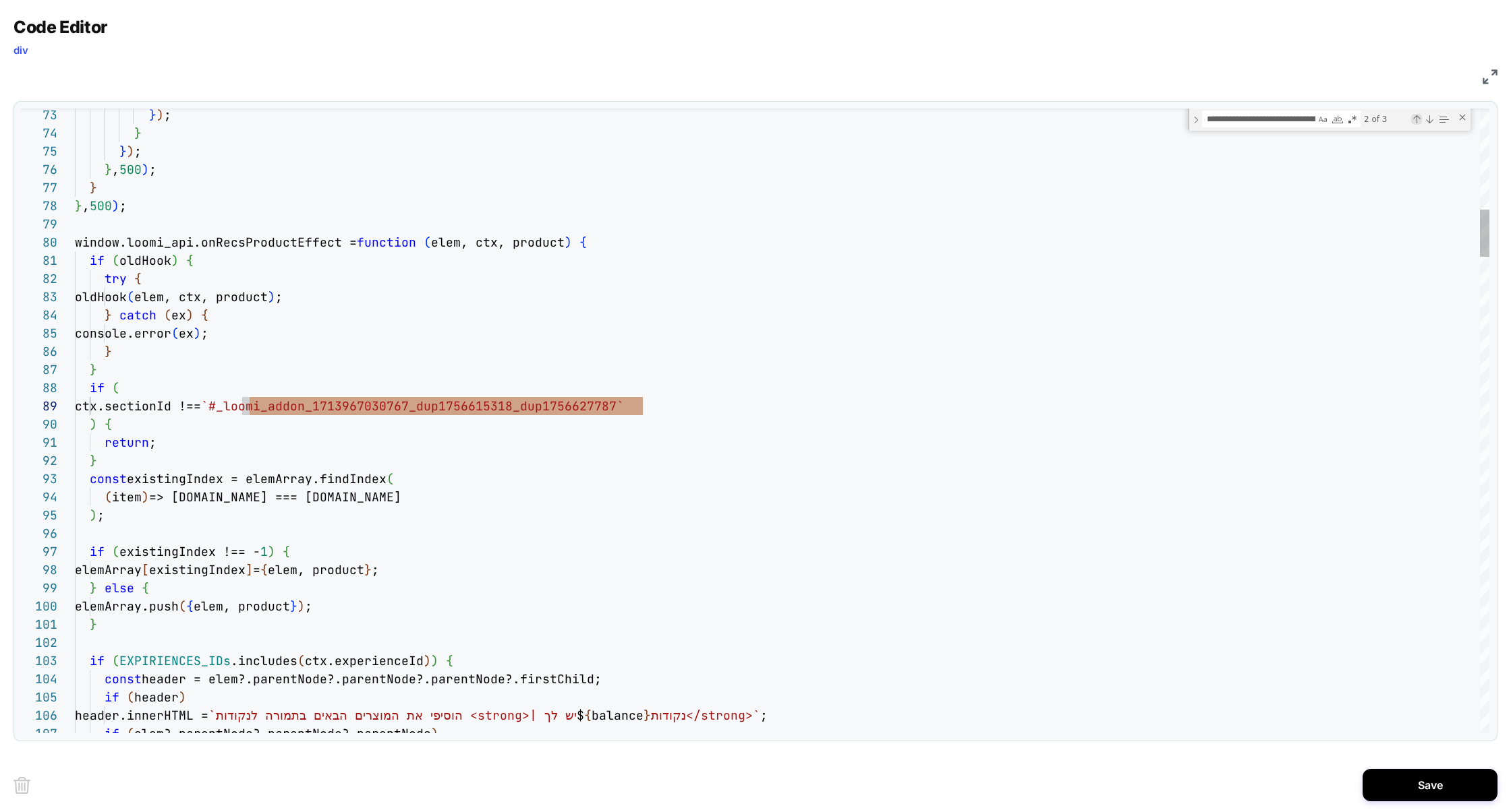
click at [1417, 124] on div "Previous Match (⇧Enter)" at bounding box center [1416, 119] width 11 height 11
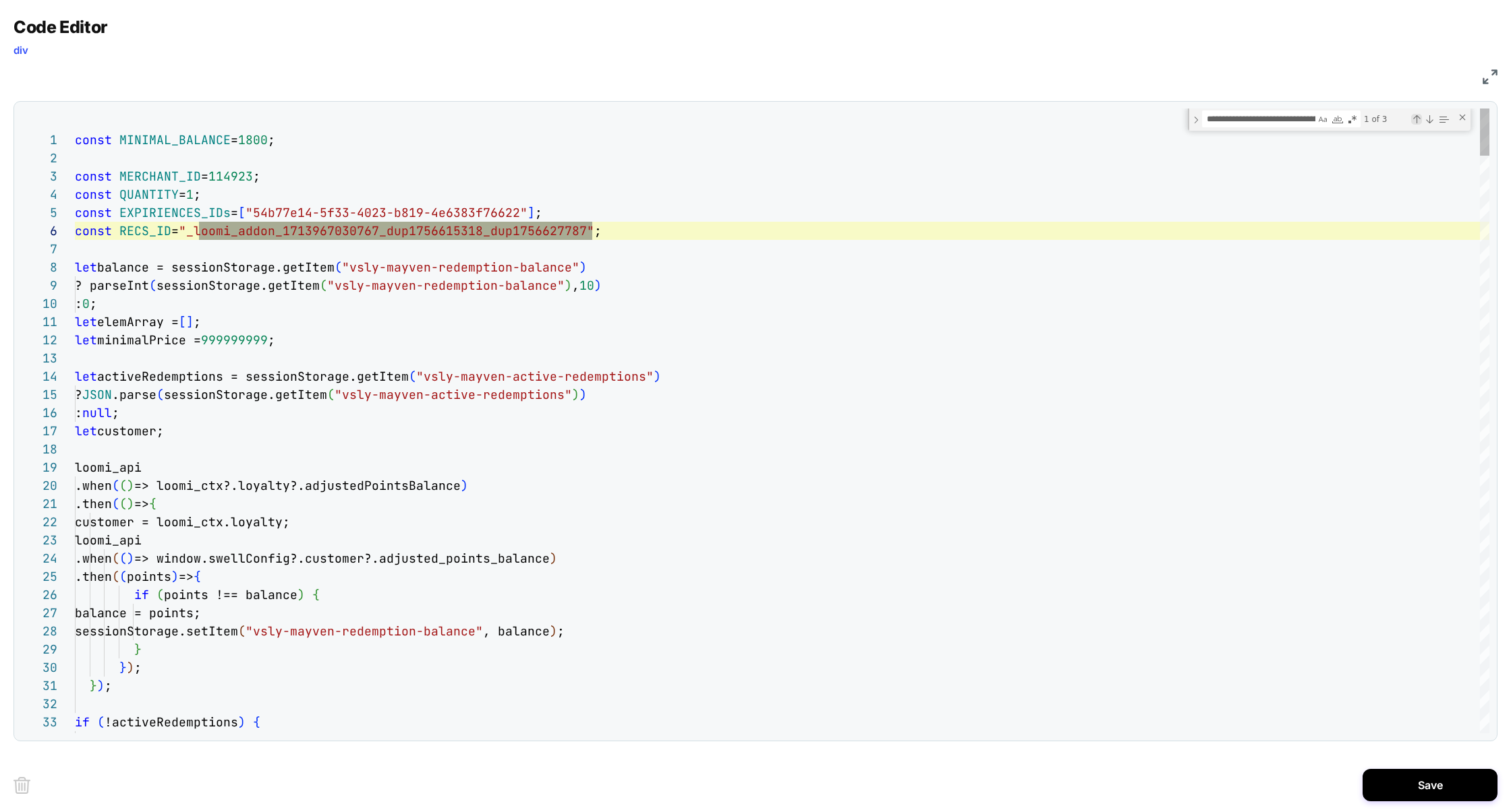
click at [1417, 124] on div "Previous Match (⇧Enter)" at bounding box center [1416, 119] width 11 height 11
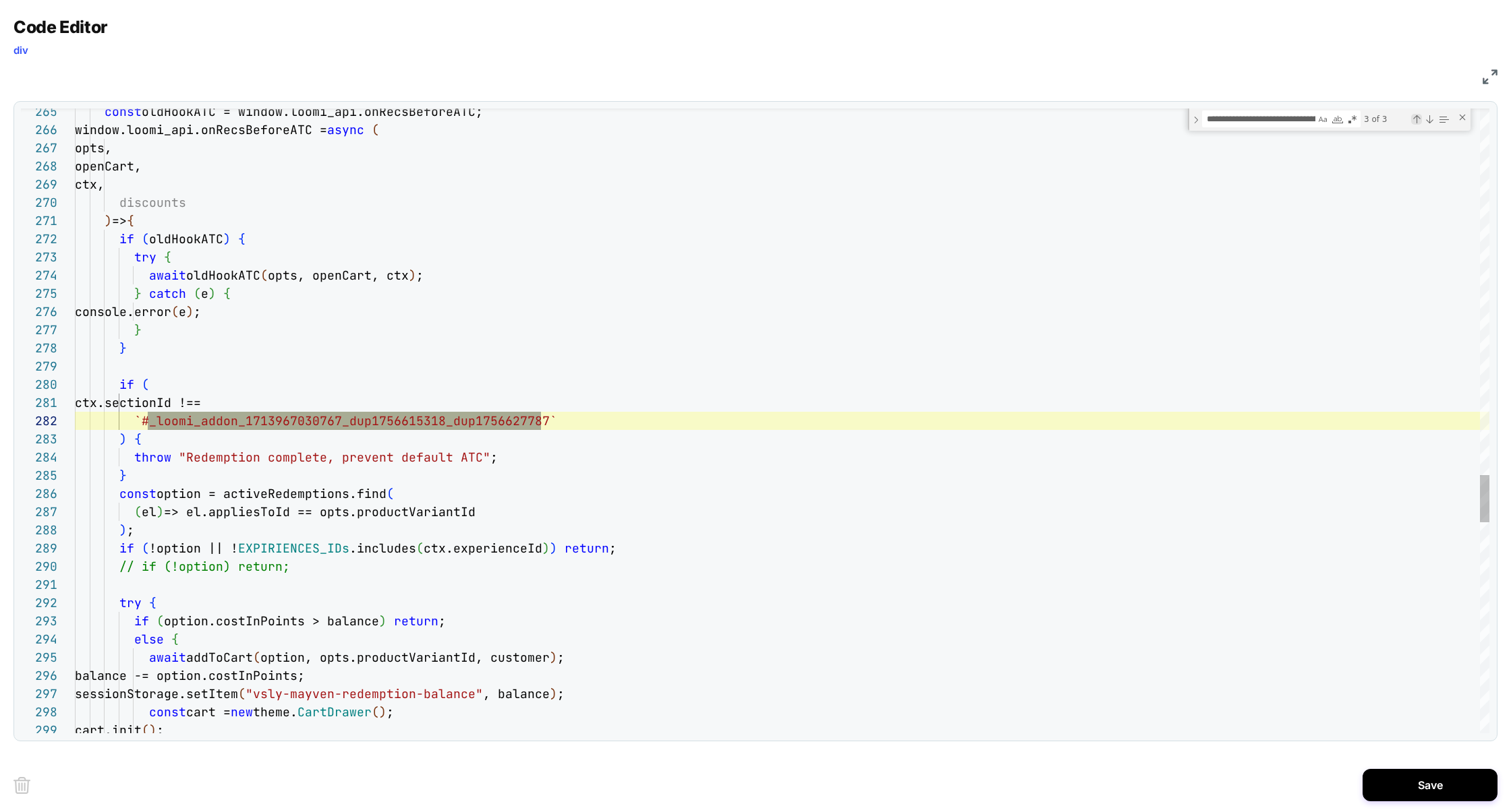
click at [1417, 124] on div "Previous Match (⇧Enter)" at bounding box center [1416, 119] width 11 height 11
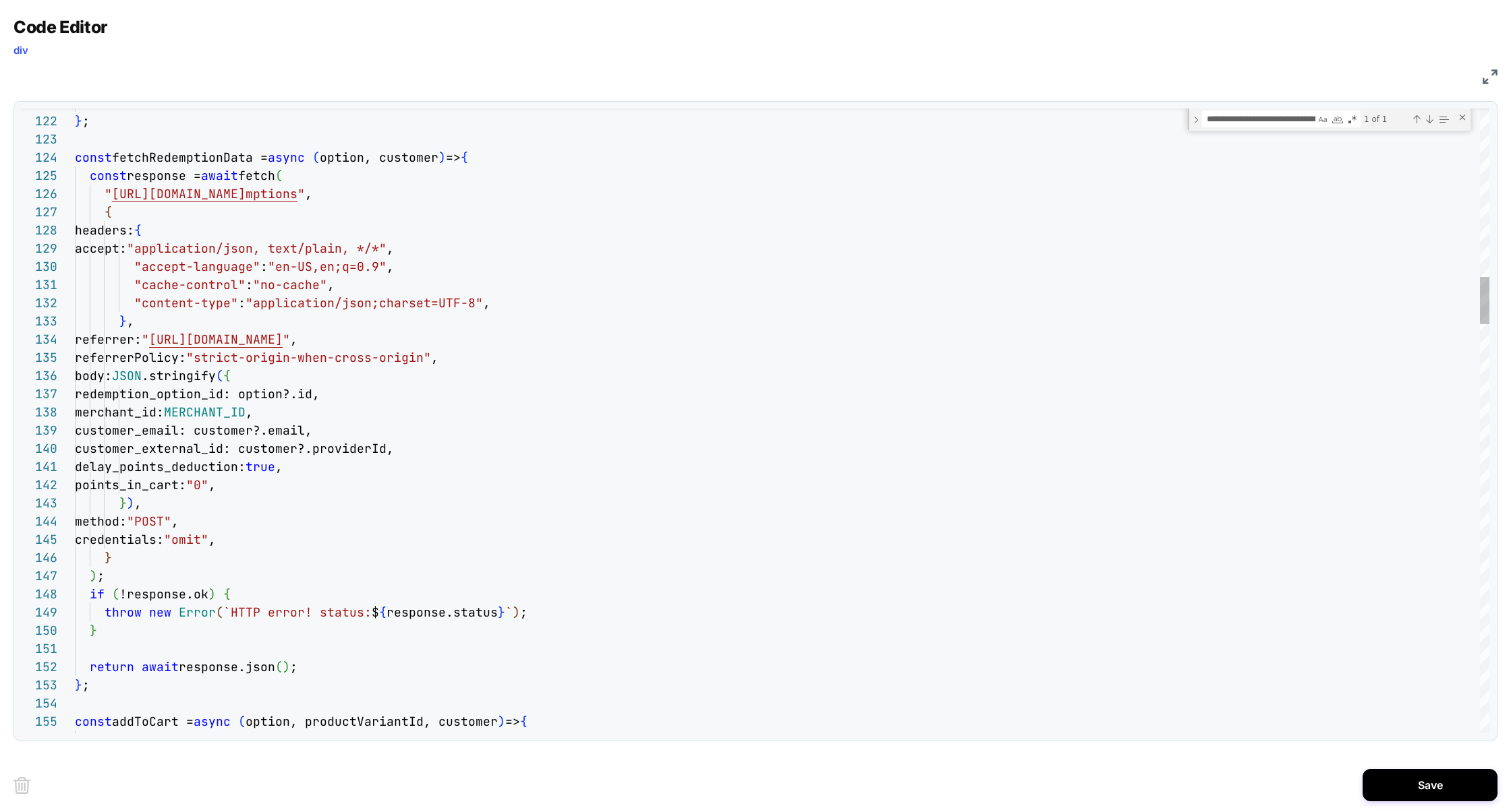
scroll to position [146, 219]
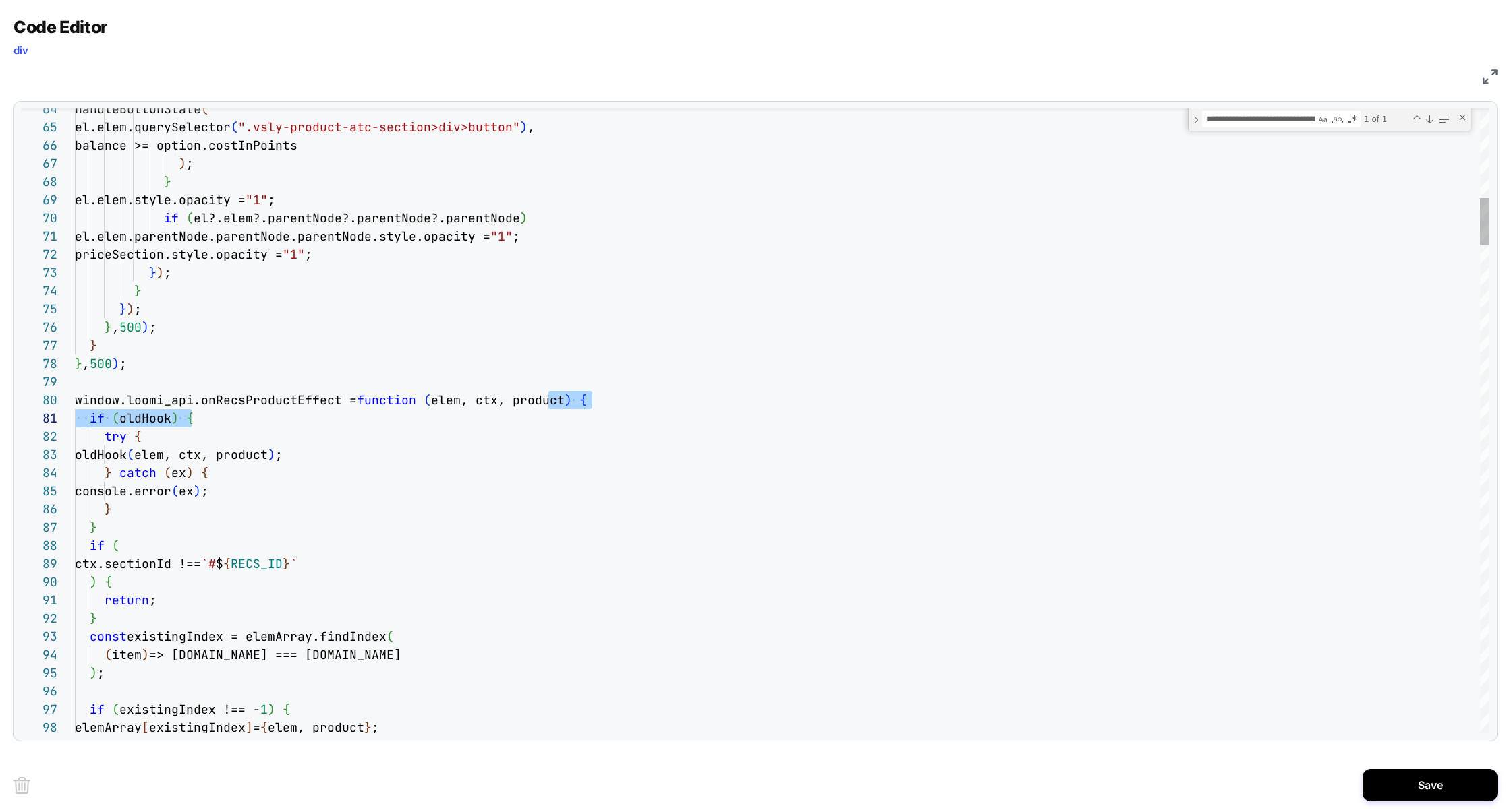
type textarea "**********"
click at [1404, 794] on button "Save" at bounding box center [1429, 785] width 135 height 32
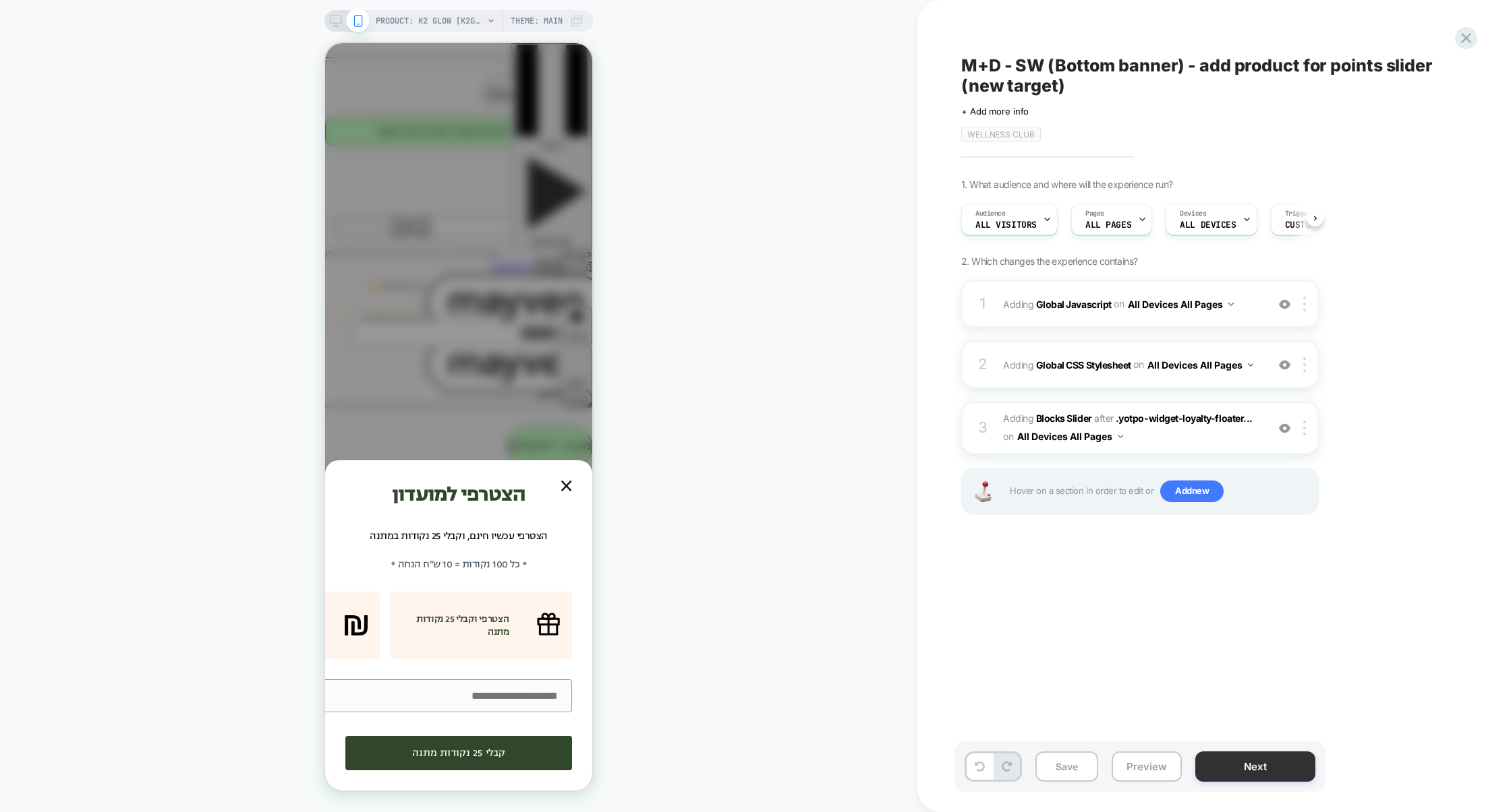
scroll to position [0, 1]
click at [1135, 774] on button "Preview" at bounding box center [1146, 766] width 70 height 30
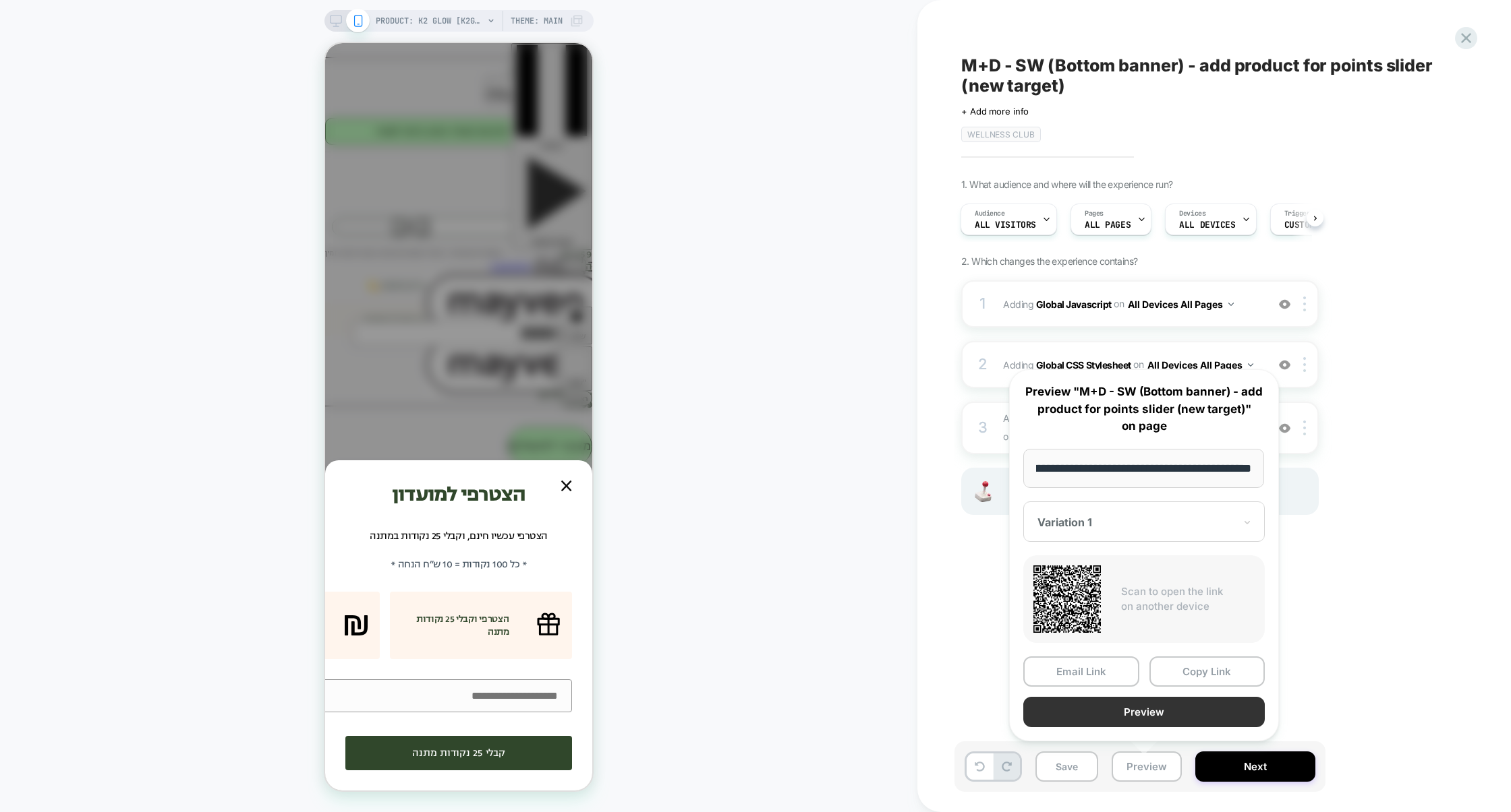
scroll to position [0, 0]
click at [1155, 718] on button "Preview" at bounding box center [1144, 712] width 241 height 30
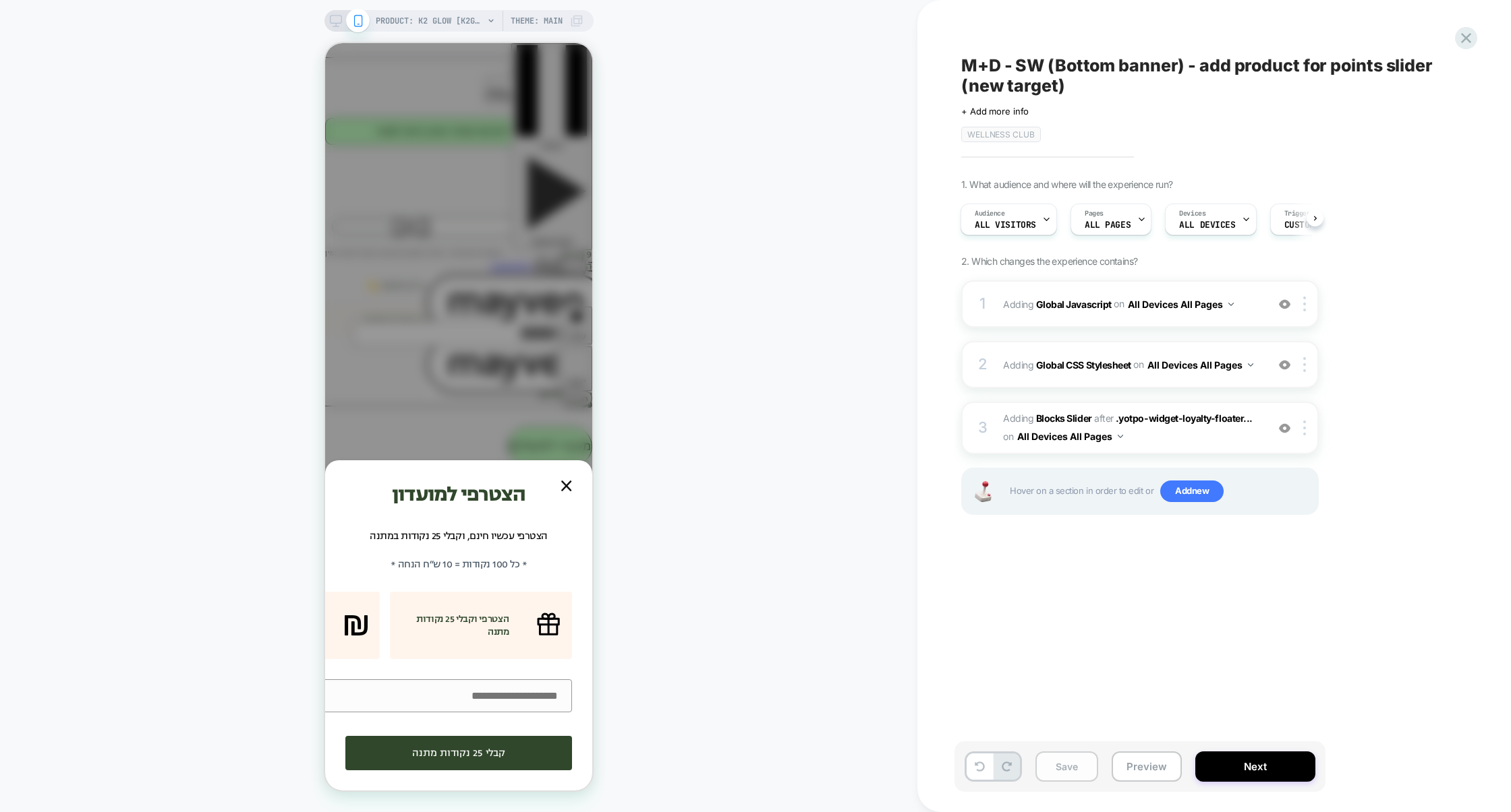
click at [1075, 779] on button "Save" at bounding box center [1066, 766] width 62 height 30
click at [1284, 216] on span "Trigger" at bounding box center [1297, 214] width 26 height 10
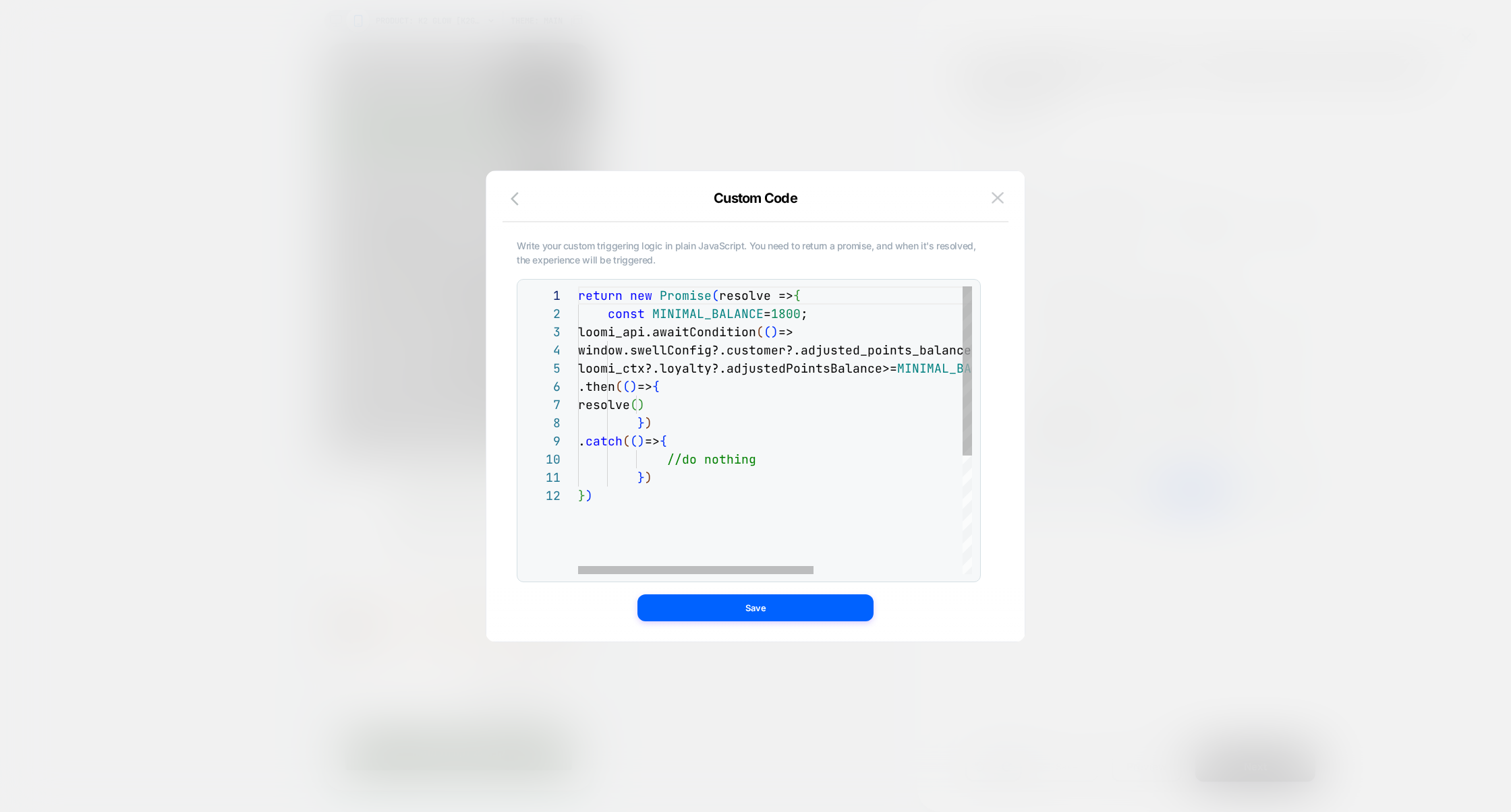
scroll to position [0, 226]
click at [812, 297] on div "return new Promise ( resolve => { const MINIMAL_BALANCE = 1800 ; loomi_api.awai…" at bounding box center [899, 531] width 643 height 488
click at [663, 425] on div "return new Promise ( resolve => { const MINIMAL_BALANCE = 1800 ; loomi_api.awai…" at bounding box center [899, 531] width 643 height 488
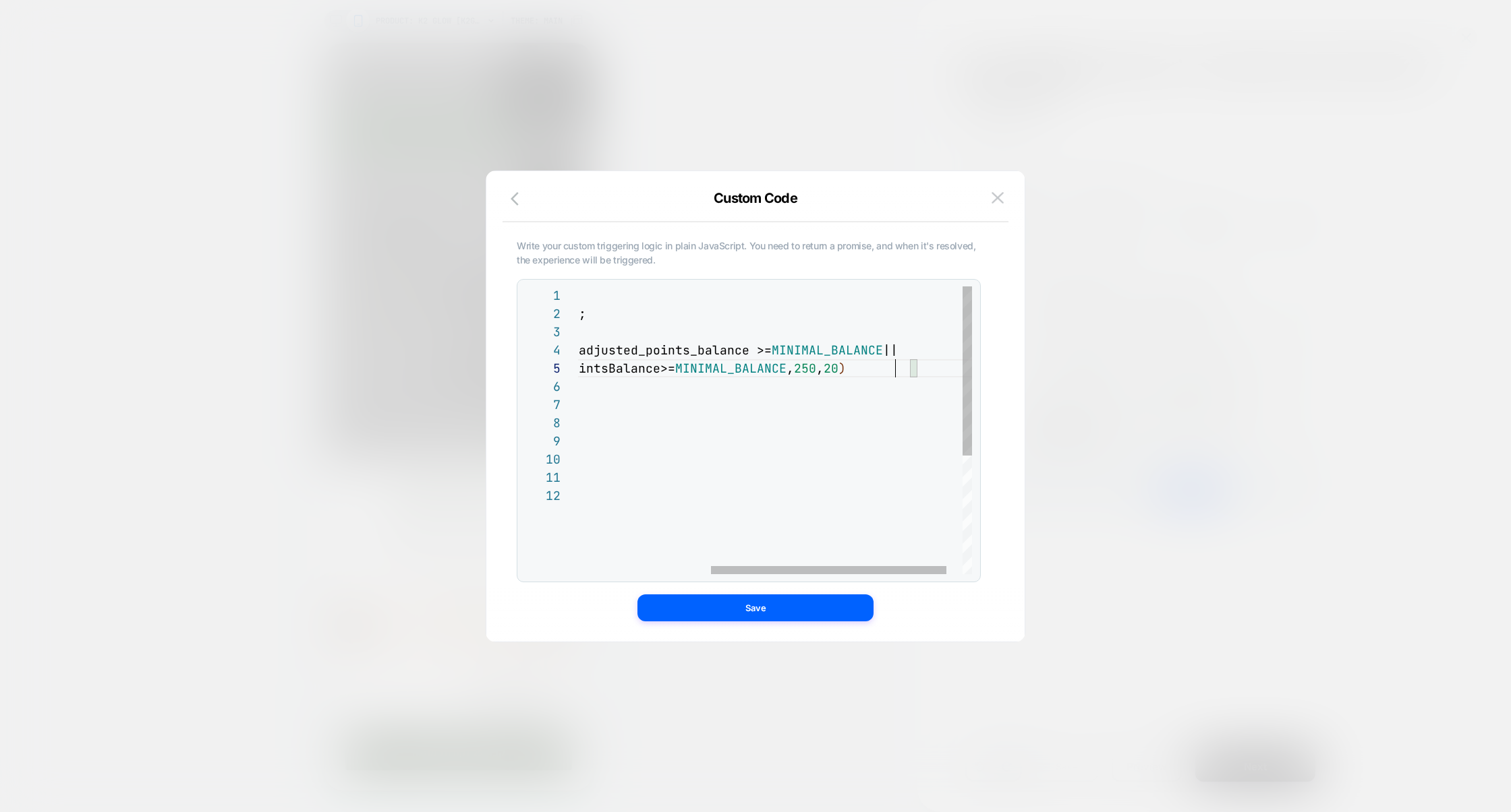
click at [898, 371] on div "return new Promise ( resolve => { const MINIMAL_BALANCE = 1800 ; loomi_api.awai…" at bounding box center [677, 531] width 643 height 488
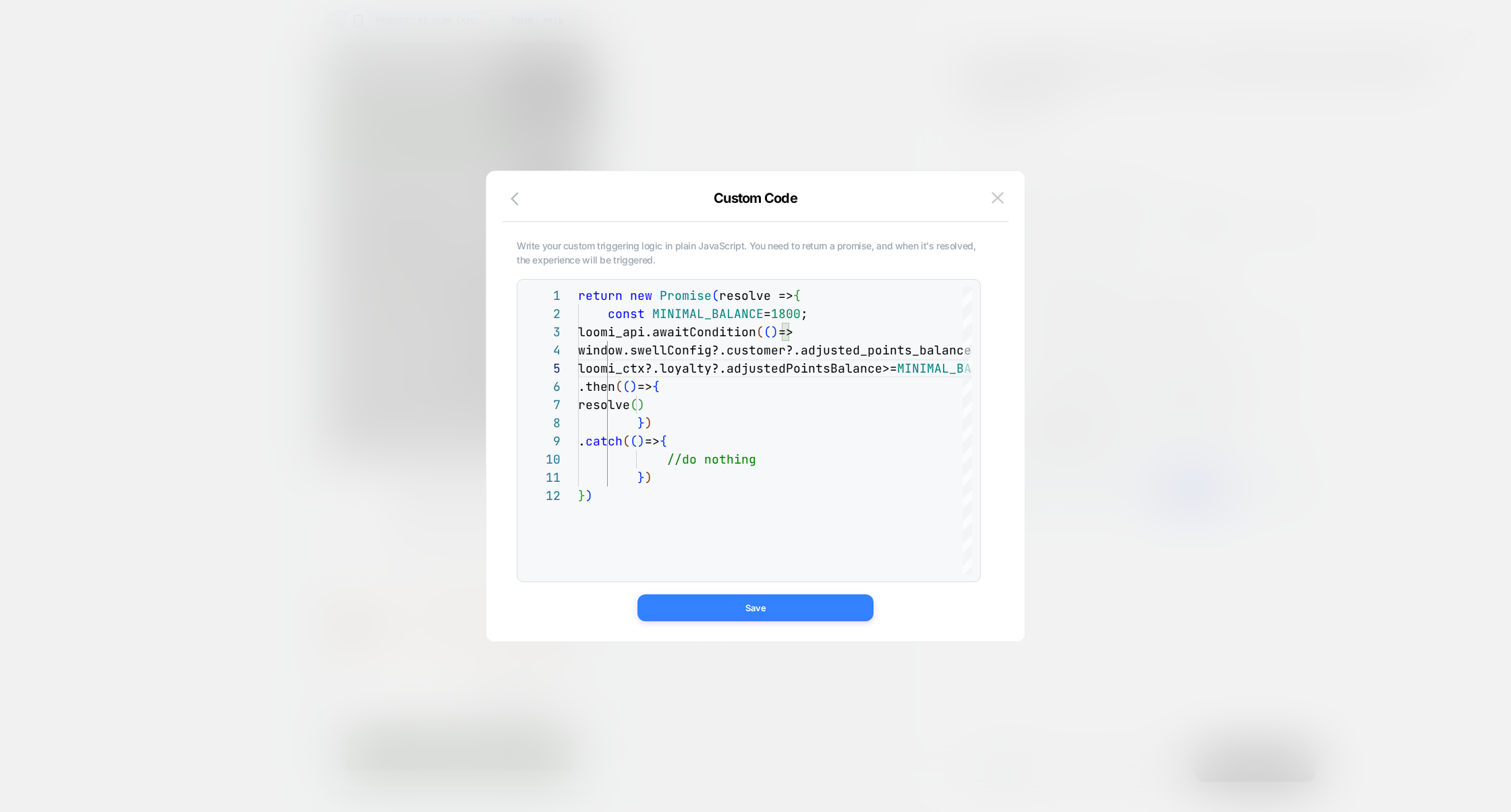
type textarea "**********"
click at [747, 603] on button "Save" at bounding box center [755, 608] width 236 height 27
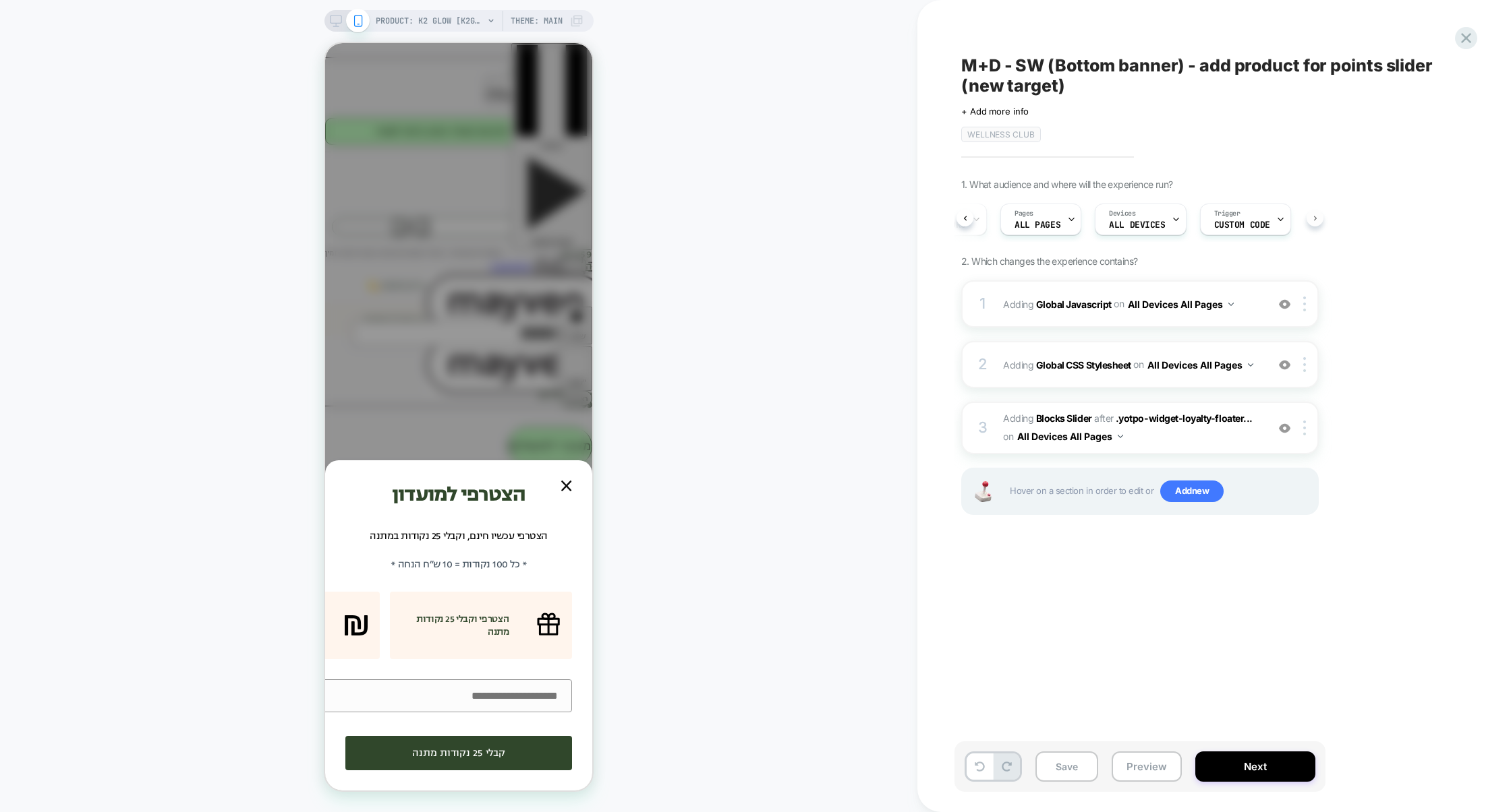
scroll to position [0, 87]
click at [1239, 226] on span "Custom Code" at bounding box center [1226, 226] width 56 height 10
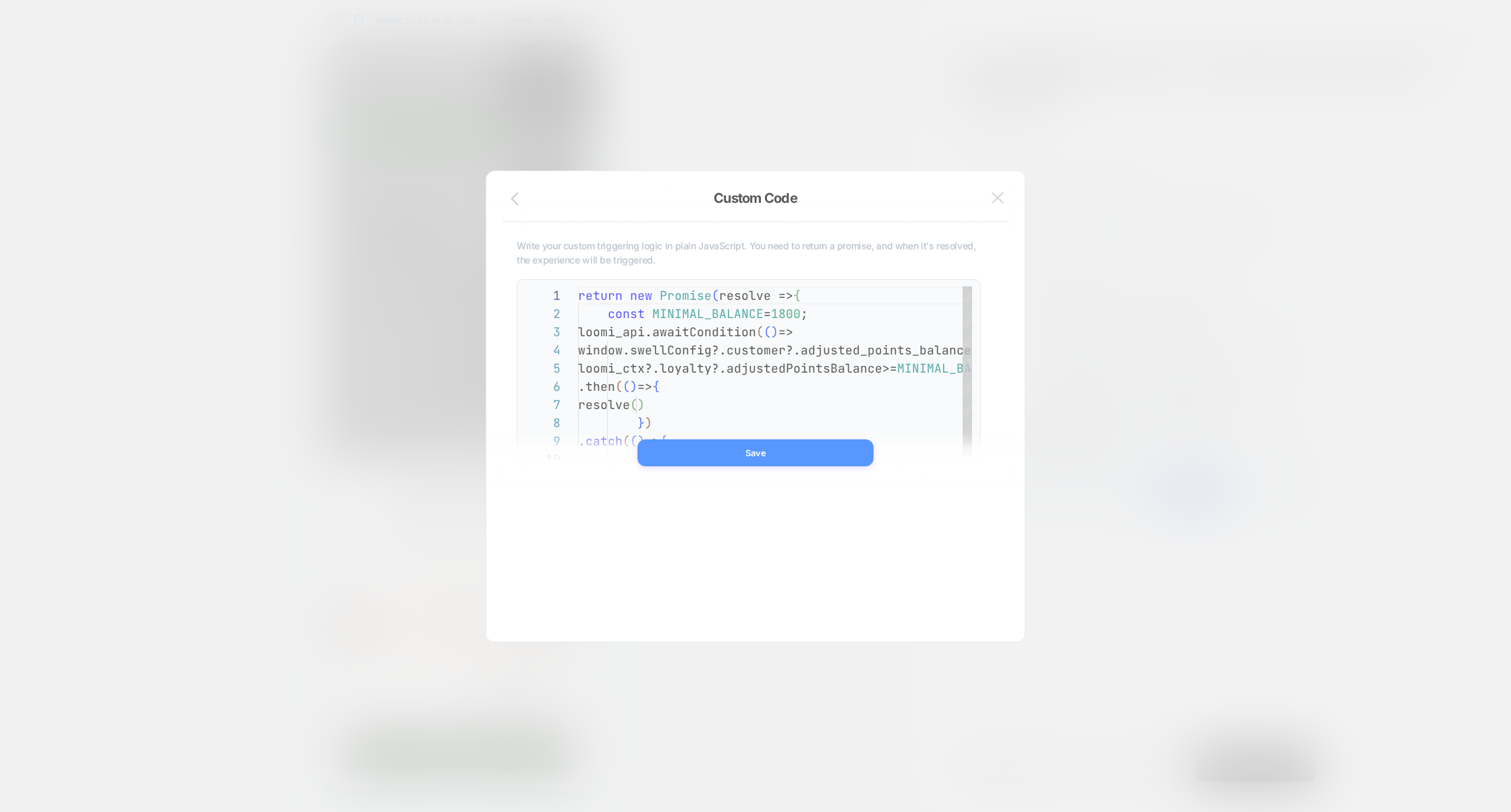
scroll to position [182, 0]
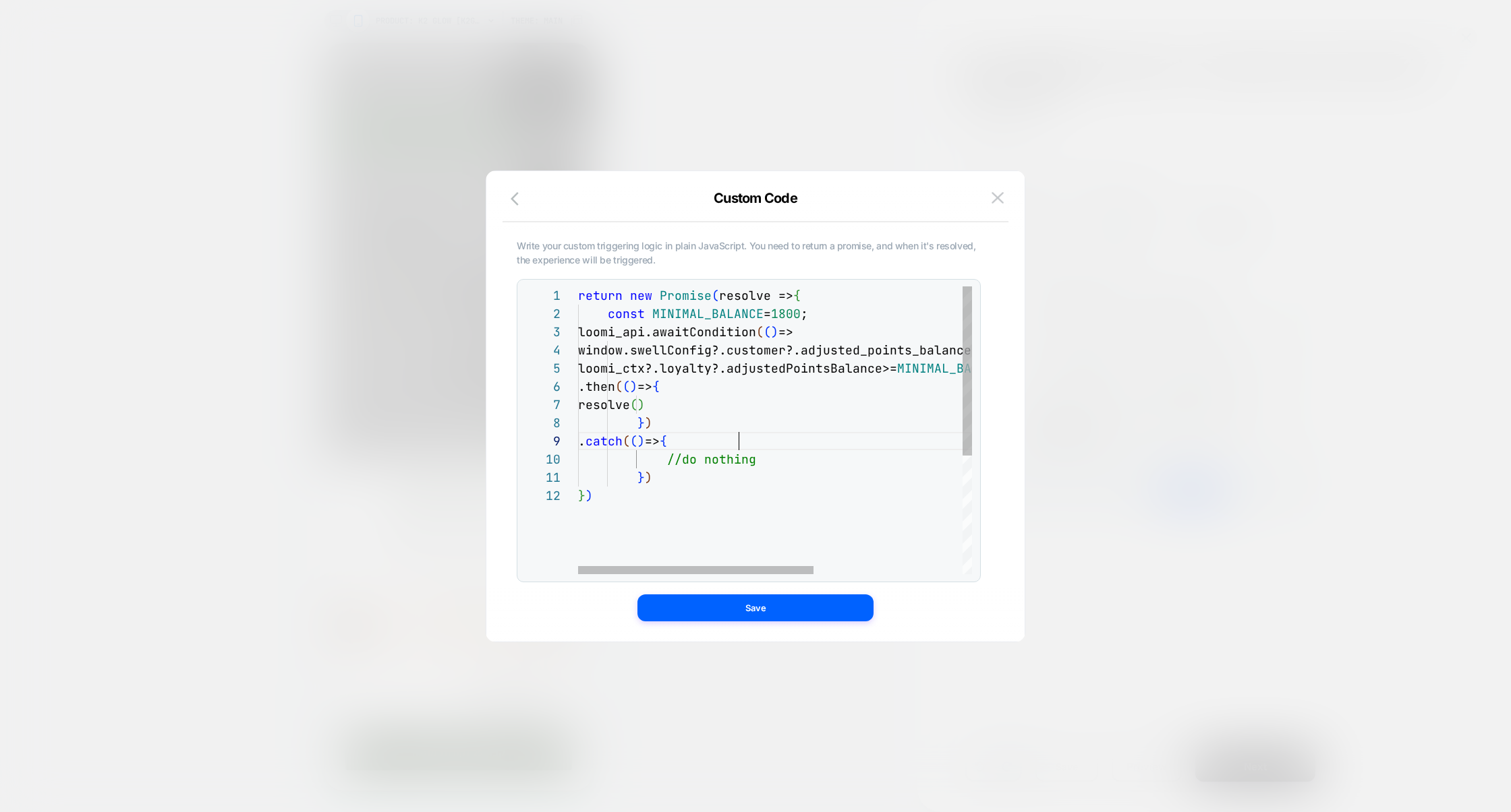
click at [812, 437] on div "return new Promise ( resolve => { const MINIMAL_BALANCE = 1800 ; loomi_api.awai…" at bounding box center [899, 531] width 643 height 488
click at [1102, 359] on div at bounding box center [755, 406] width 1511 height 812
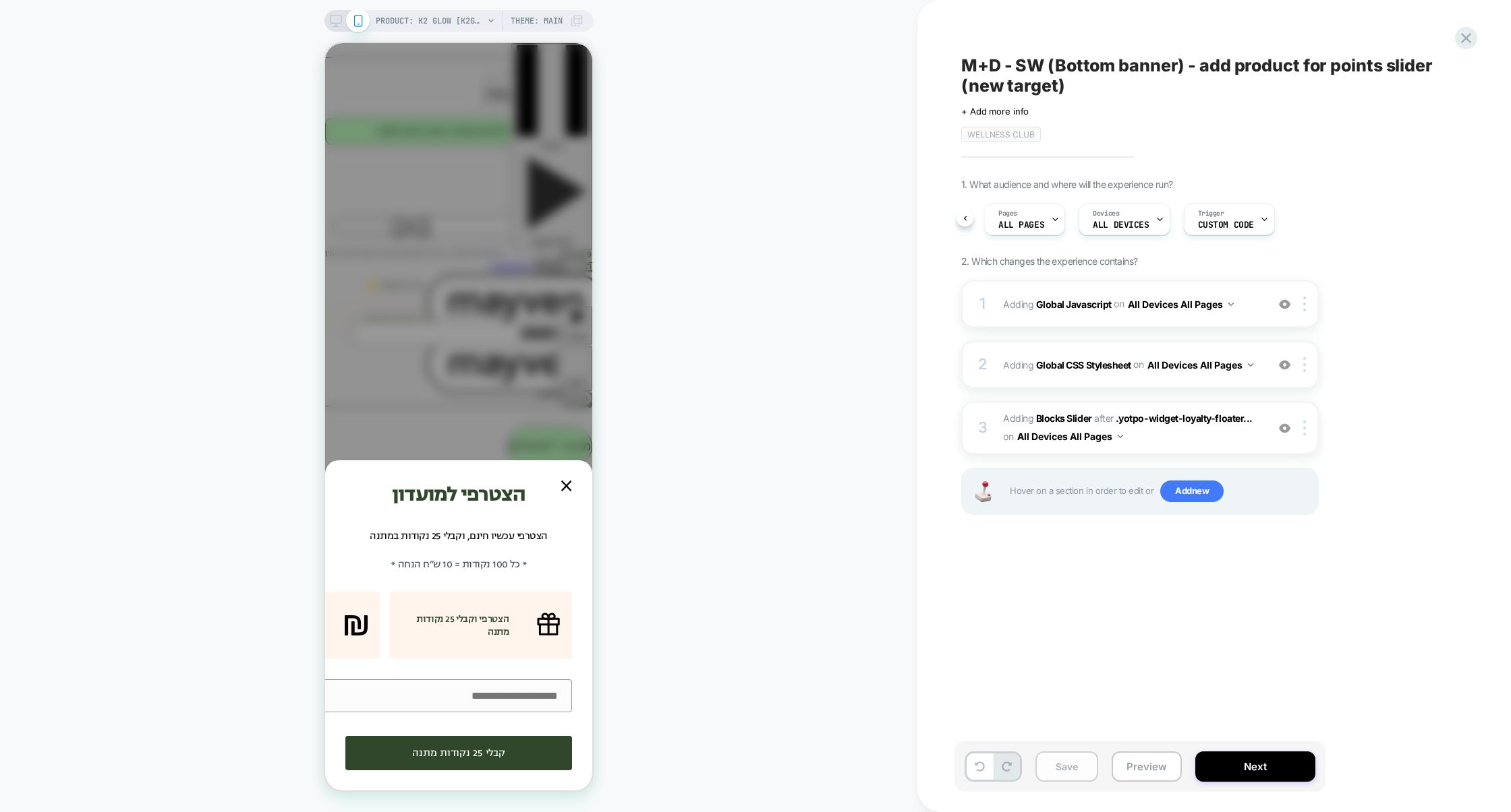
click at [1073, 767] on button "Save" at bounding box center [1066, 766] width 62 height 30
click at [1131, 770] on button "Preview" at bounding box center [1146, 766] width 70 height 30
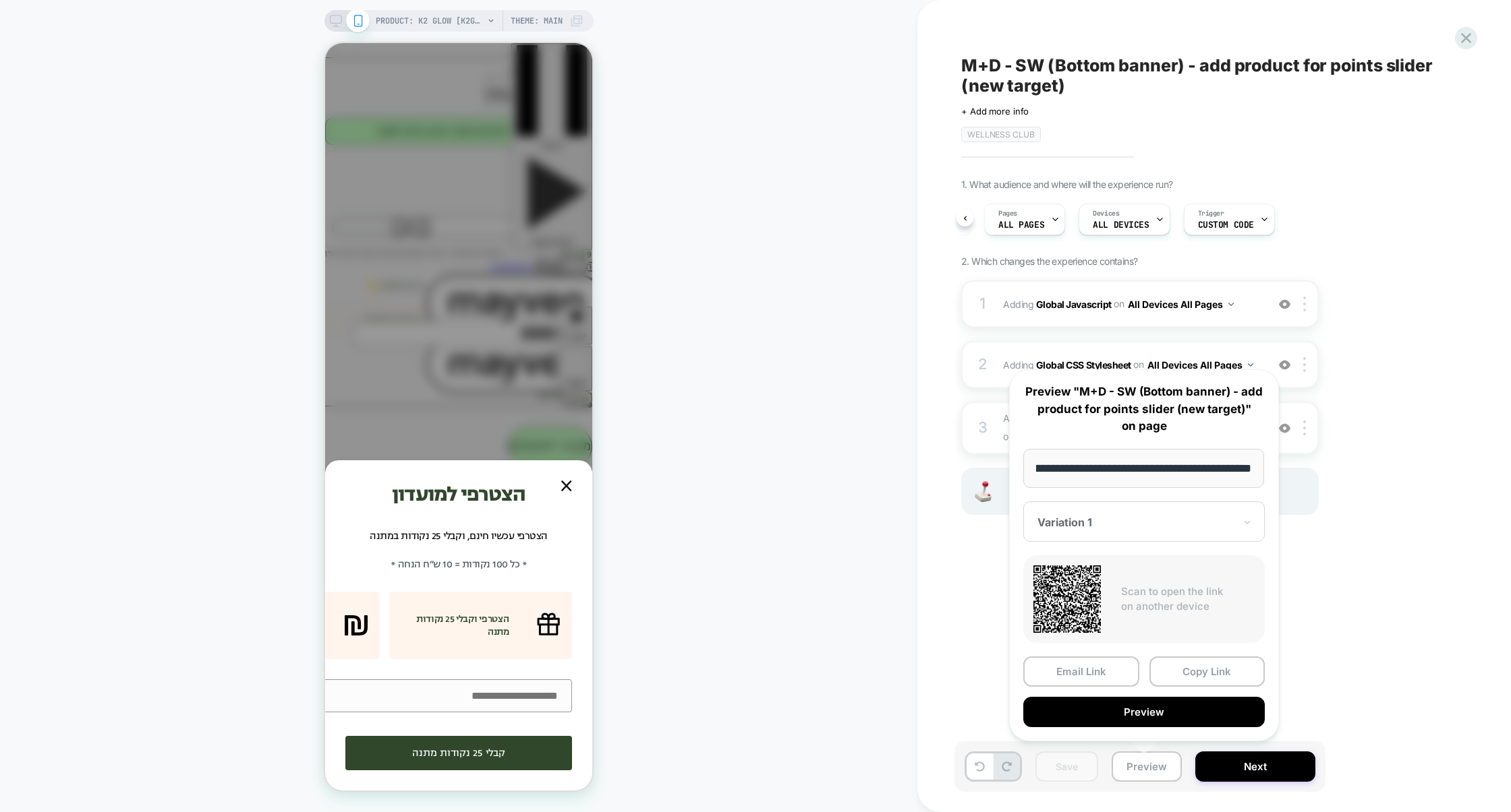
scroll to position [0, 0]
click at [1128, 726] on div "**********" at bounding box center [1143, 555] width 270 height 372
click at [1132, 715] on button "Preview" at bounding box center [1144, 712] width 241 height 30
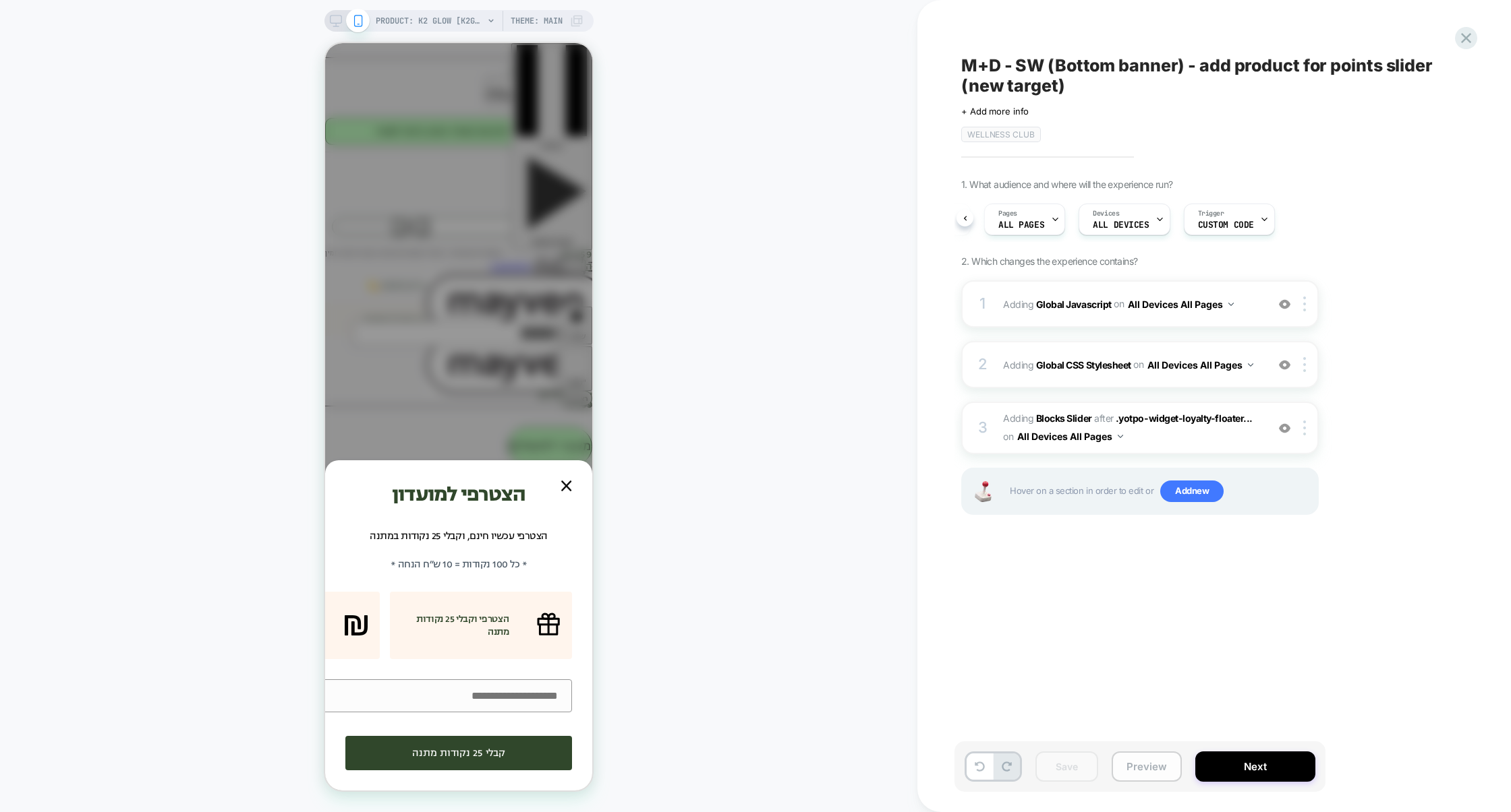
click at [1148, 768] on button "Preview" at bounding box center [1146, 766] width 70 height 30
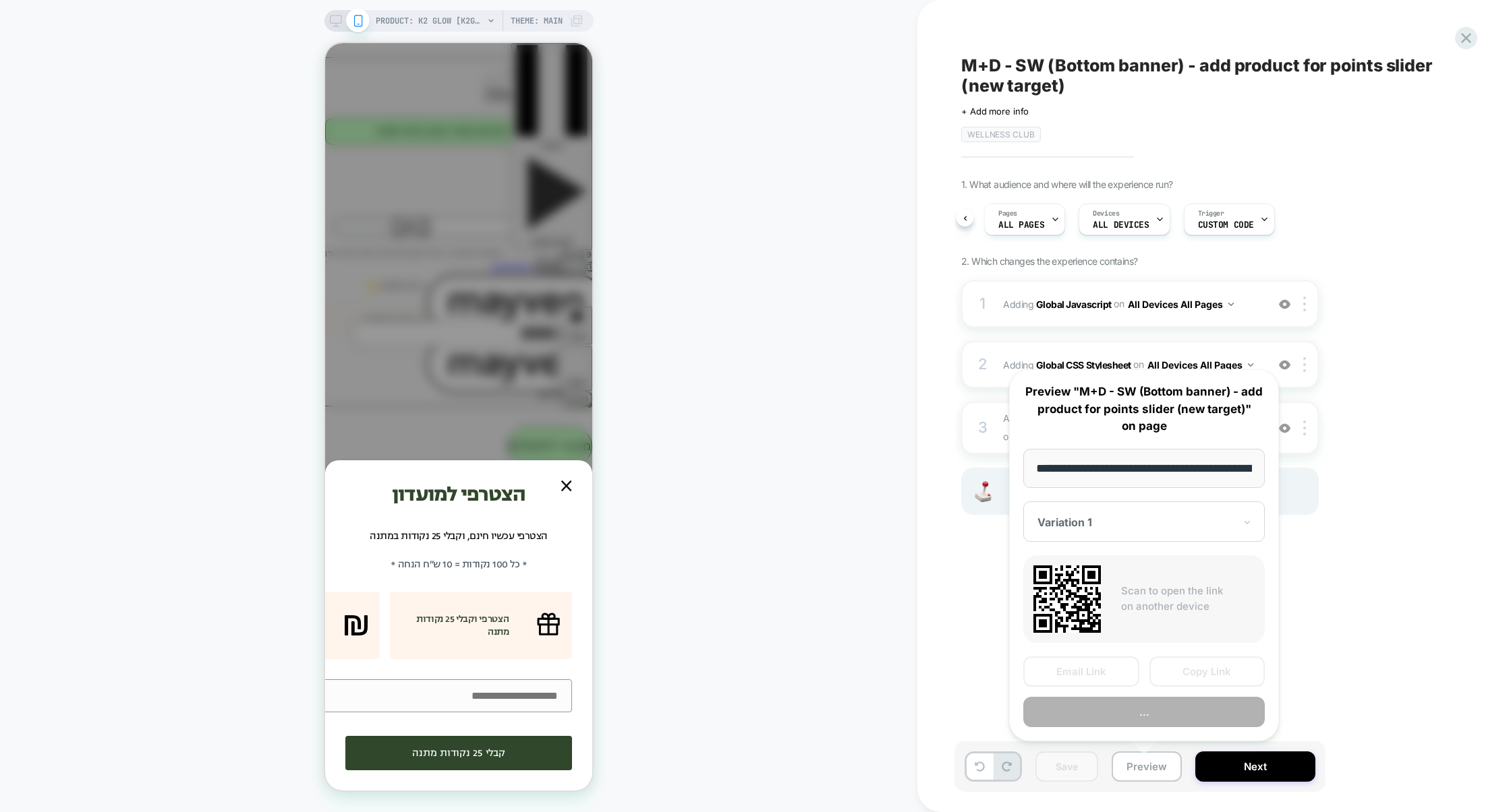
scroll to position [0, 122]
click at [1195, 681] on button "Copy Link" at bounding box center [1206, 671] width 116 height 30
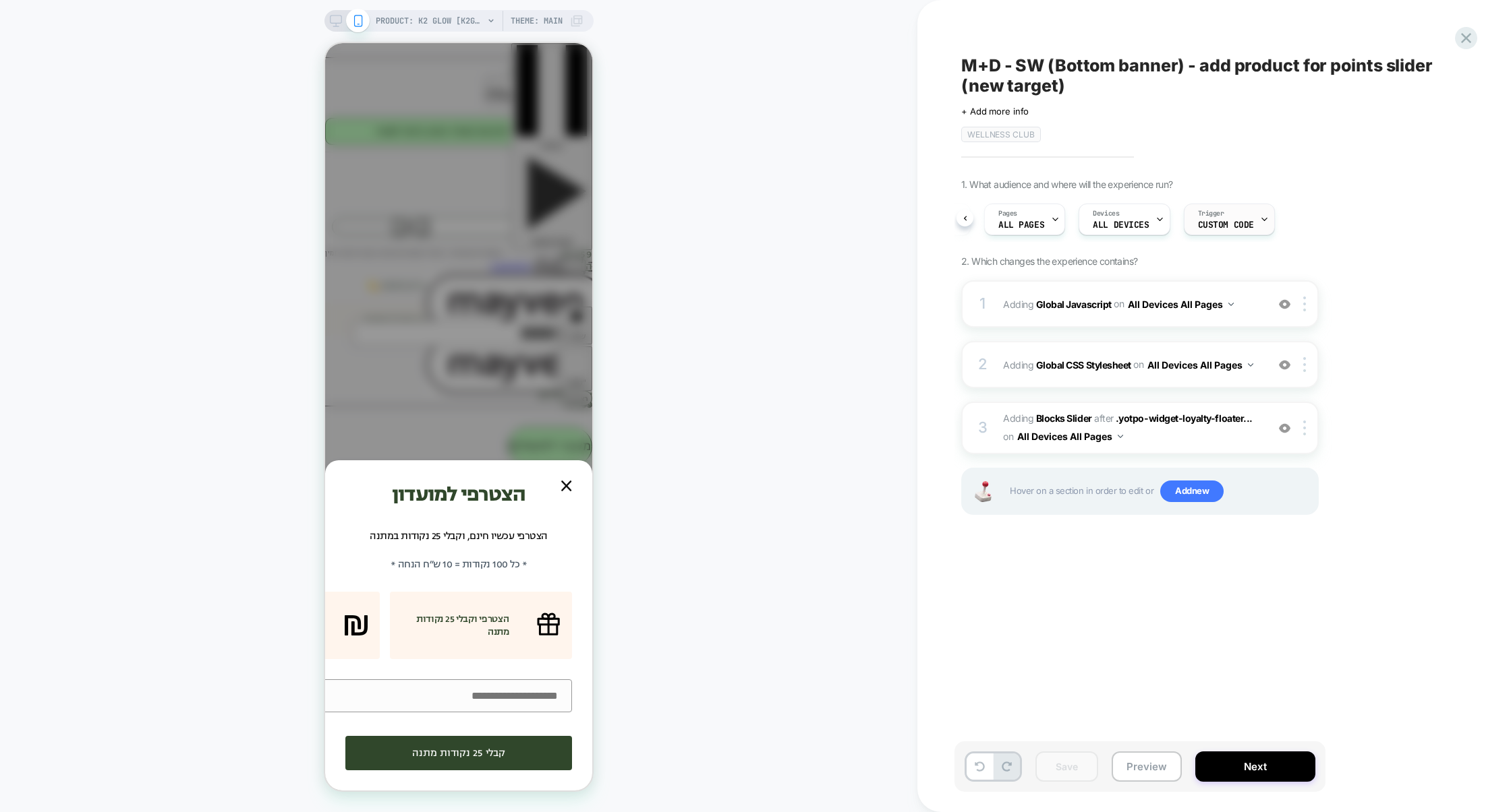
click at [1222, 224] on span "Custom Code" at bounding box center [1226, 226] width 56 height 10
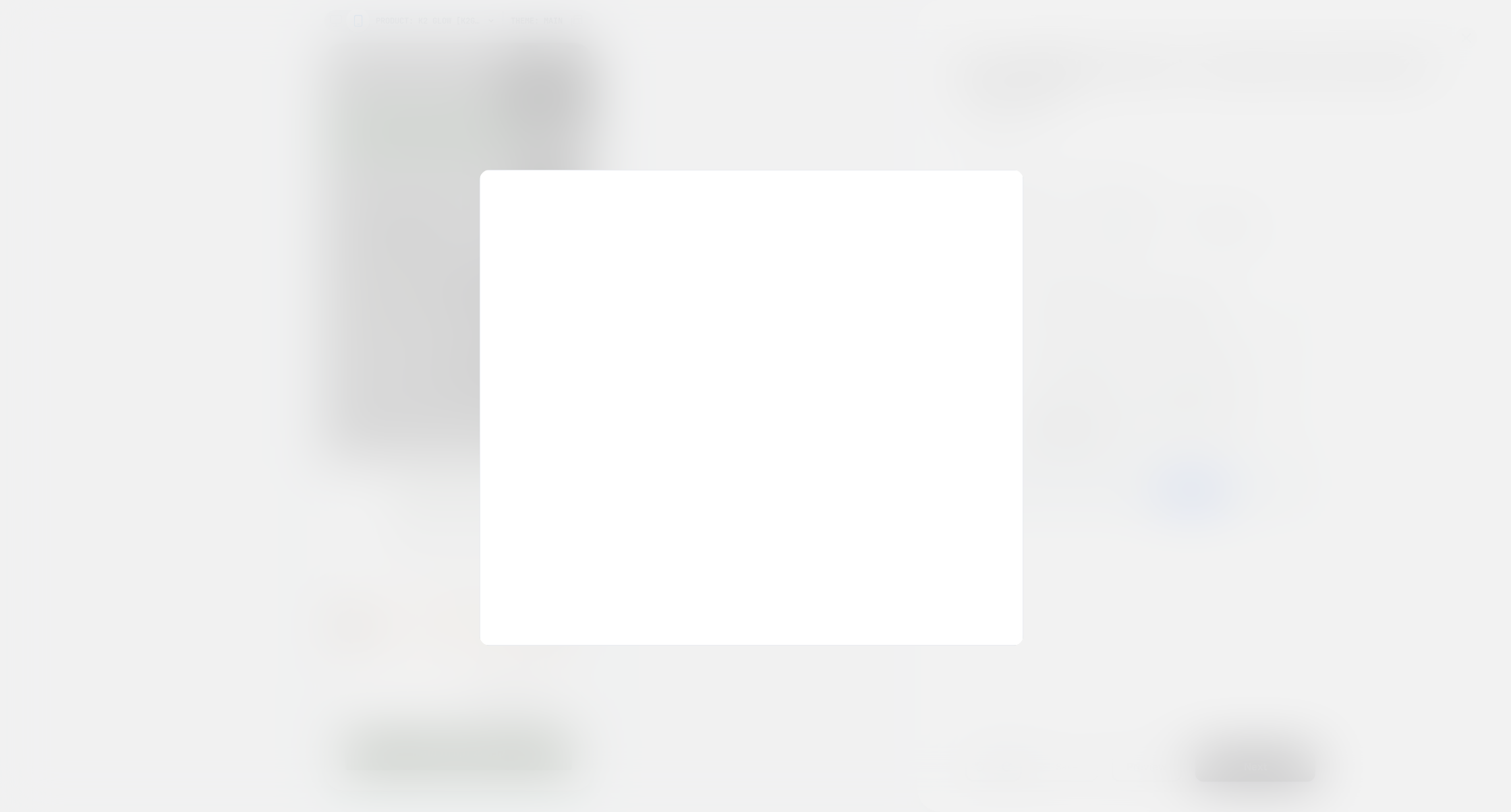
scroll to position [182, 0]
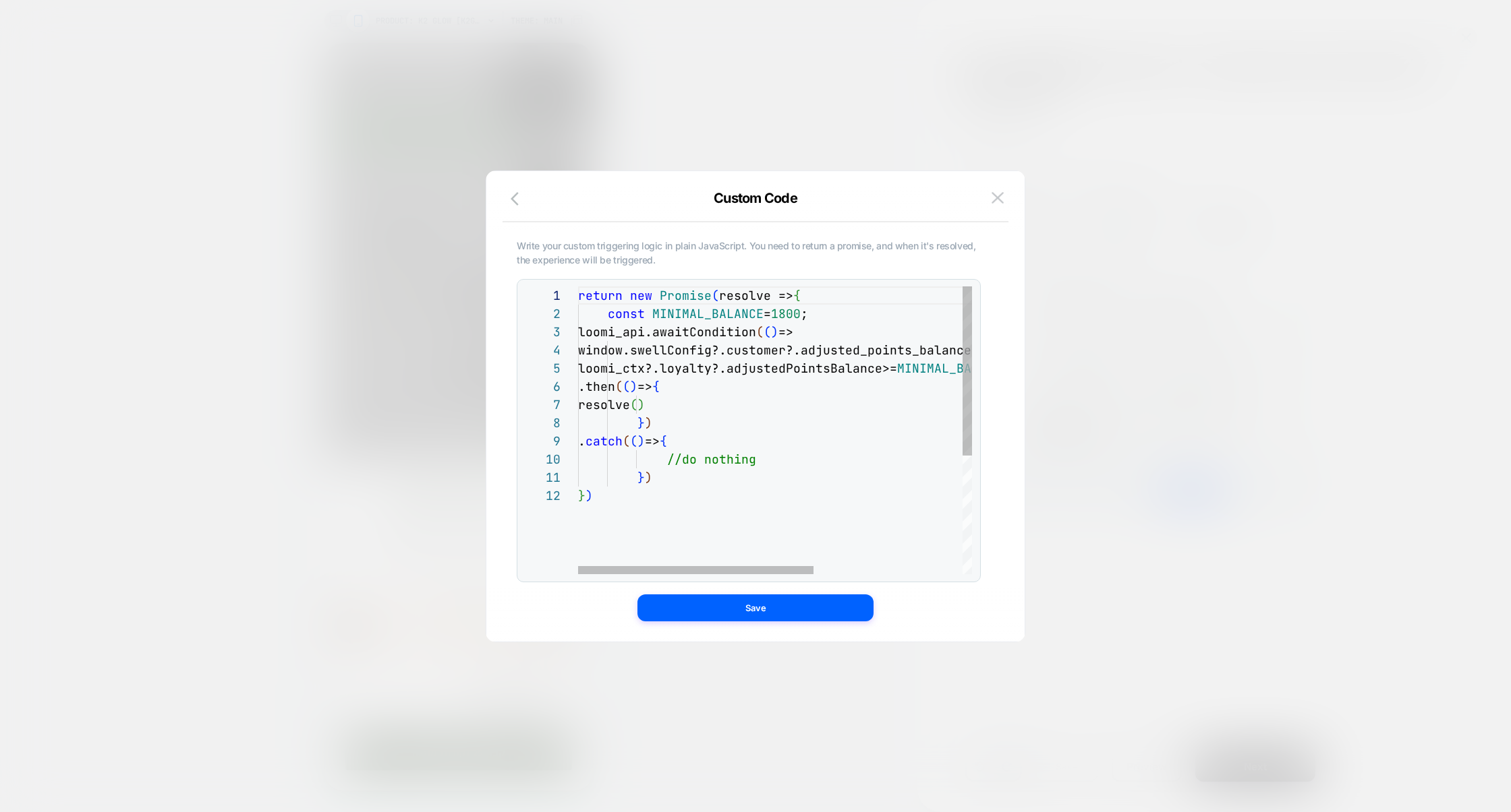
click at [685, 315] on div "return new Promise ( resolve => { const MINIMAL_BALANCE = 1800 ; loomi_api.awai…" at bounding box center [899, 531] width 643 height 488
click at [779, 375] on div "return new Promise ( resolve => { const MINIMAL_BALANCE = 1800 ; loomi_api.awai…" at bounding box center [899, 531] width 643 height 488
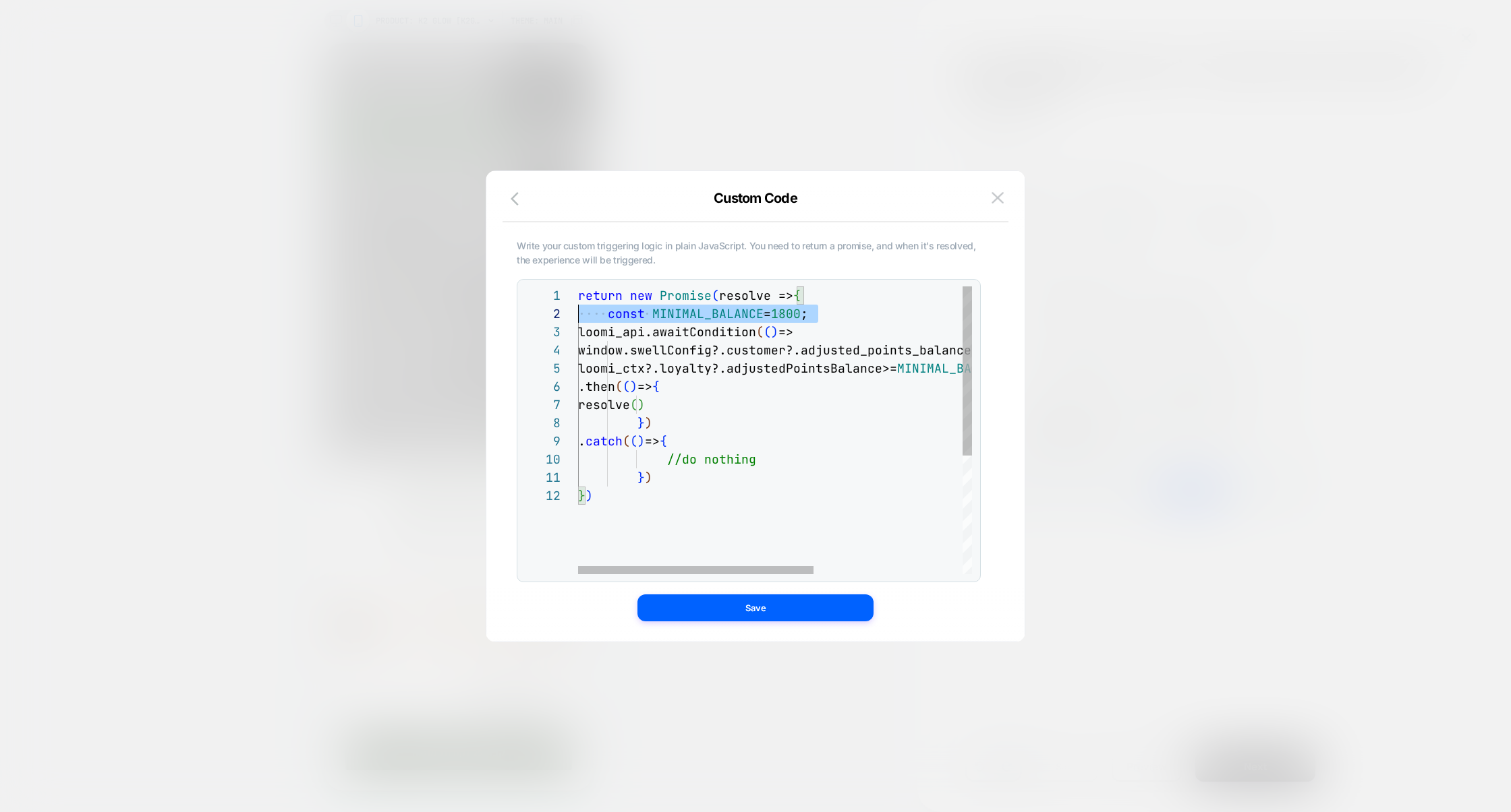
drag, startPoint x: 823, startPoint y: 313, endPoint x: 500, endPoint y: 313, distance: 323.0
click at [500, 313] on div "Write your custom triggering logic in plain JavaScript. You need to return a pr…" at bounding box center [749, 406] width 498 height 416
click at [1130, 201] on div at bounding box center [755, 406] width 1511 height 812
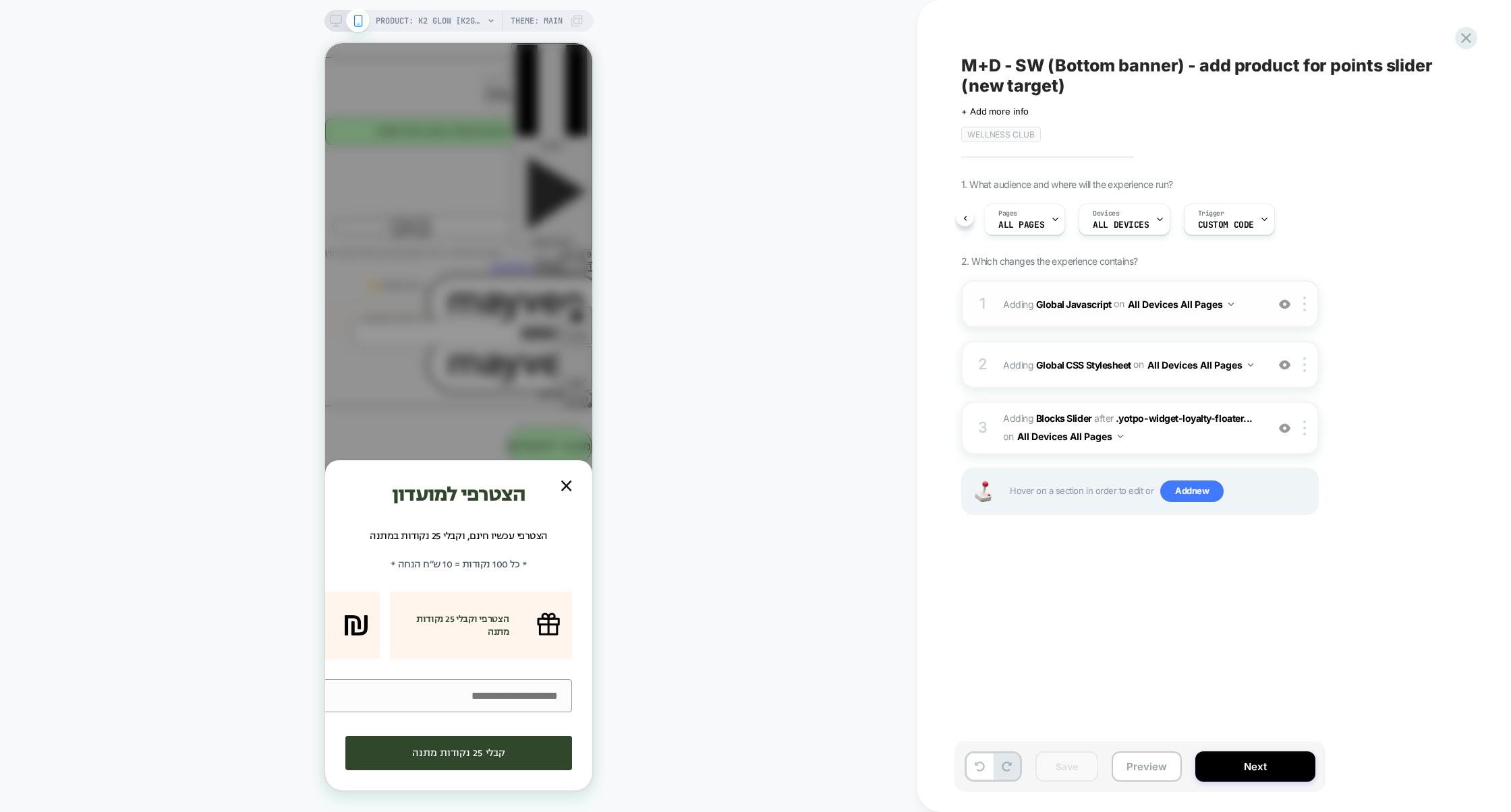
click at [1054, 325] on div "1 Adding Global Javascript on All Devices All Pages Add Before Add After Target…" at bounding box center [1139, 303] width 357 height 48
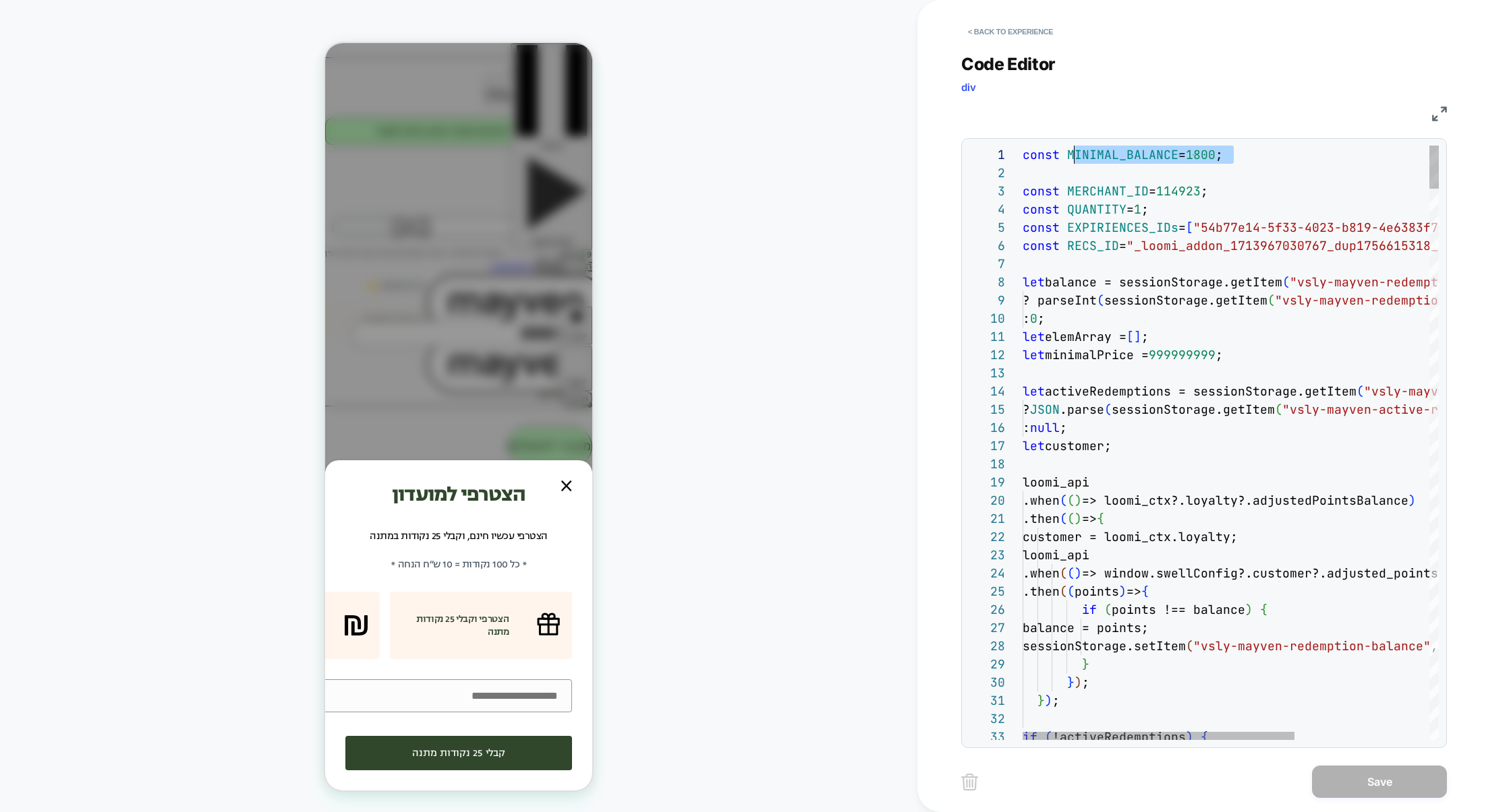
scroll to position [0, 0]
drag, startPoint x: 1074, startPoint y: 158, endPoint x: 976, endPoint y: 158, distance: 98.0
click at [996, 21] on button "< Back to experience" at bounding box center [1010, 31] width 98 height 21
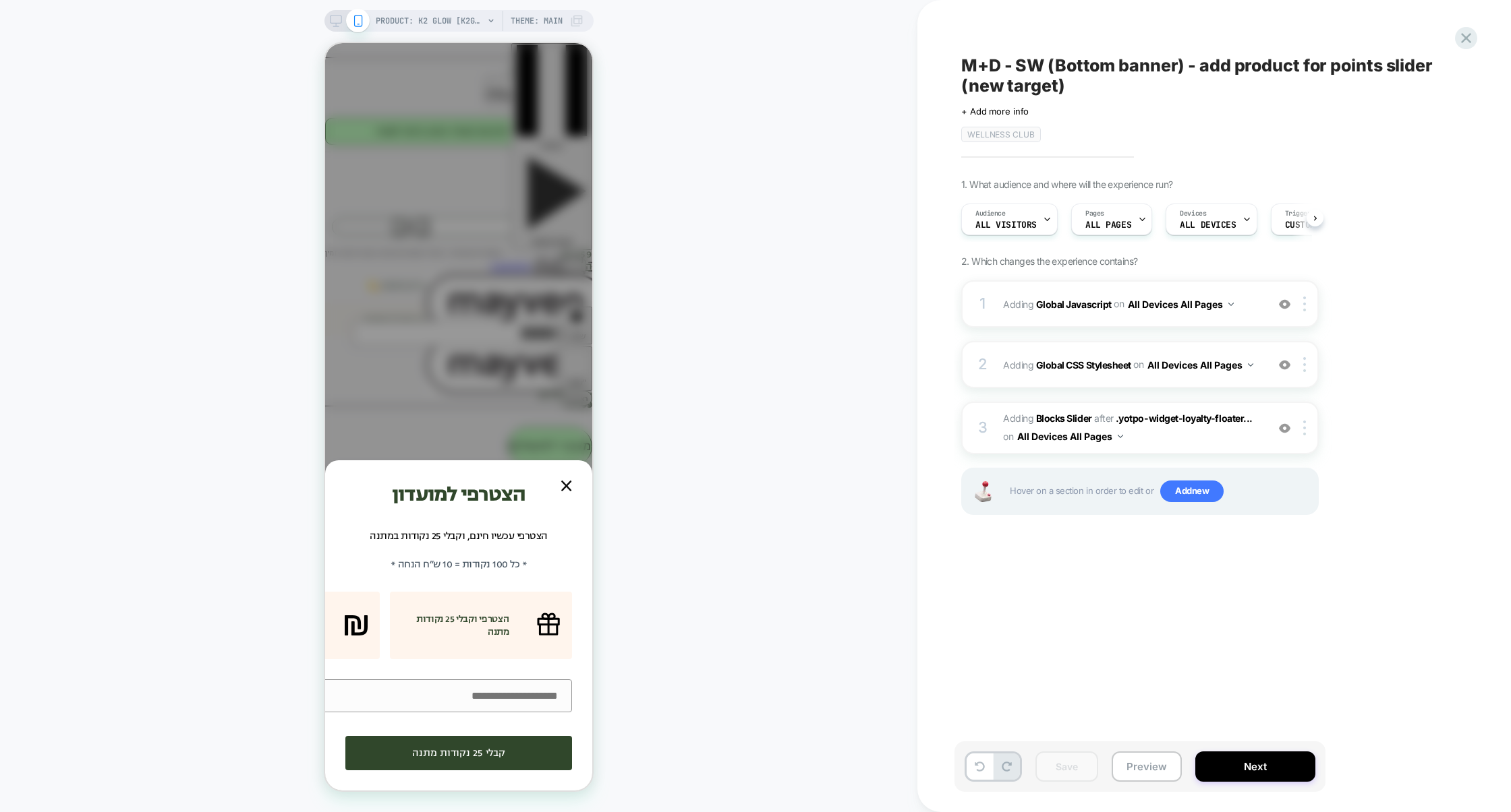
scroll to position [0, 1]
click at [1466, 35] on icon at bounding box center [1465, 38] width 18 height 18
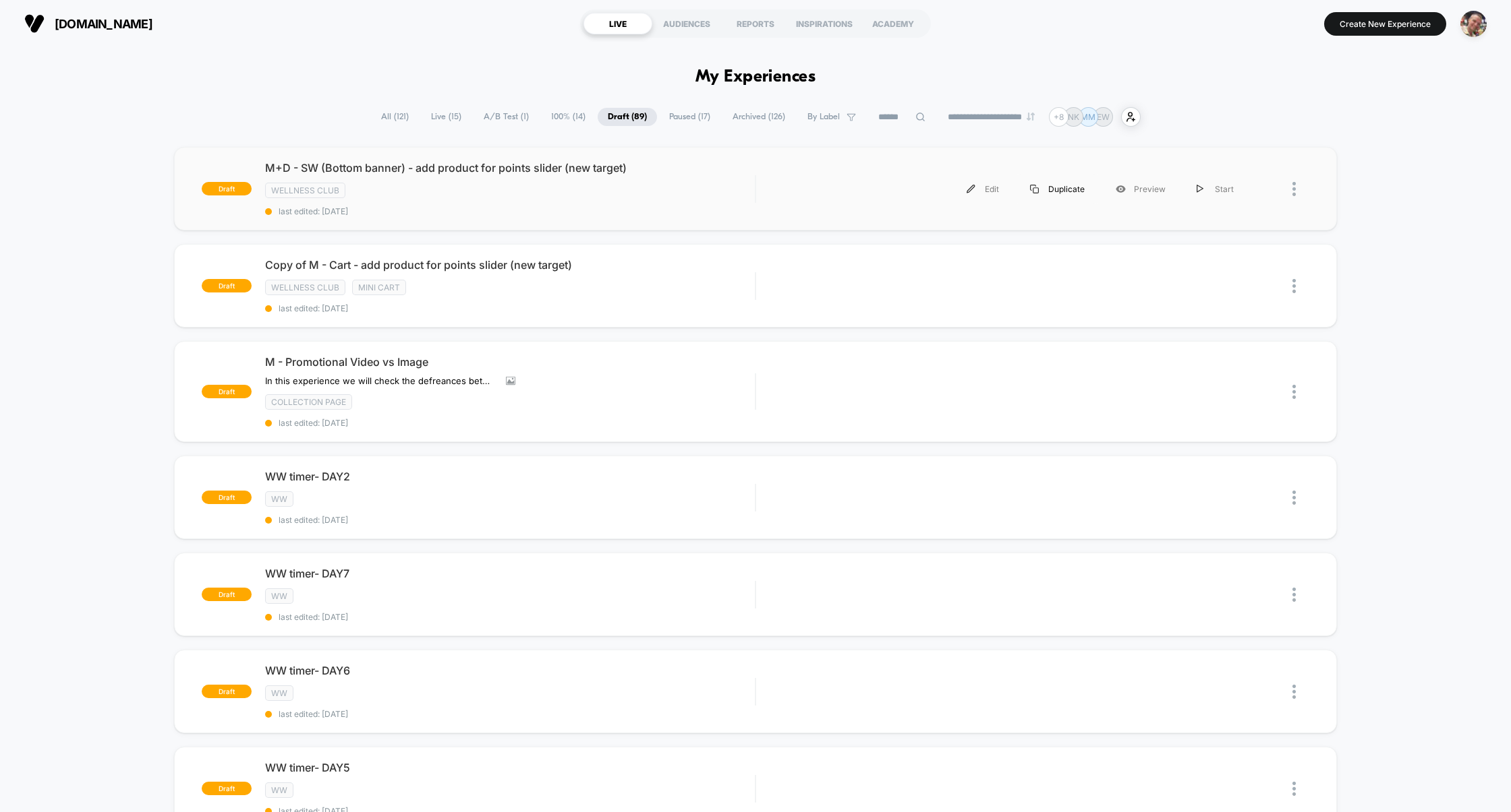
click at [1072, 190] on div "Duplicate" at bounding box center [1058, 189] width 86 height 30
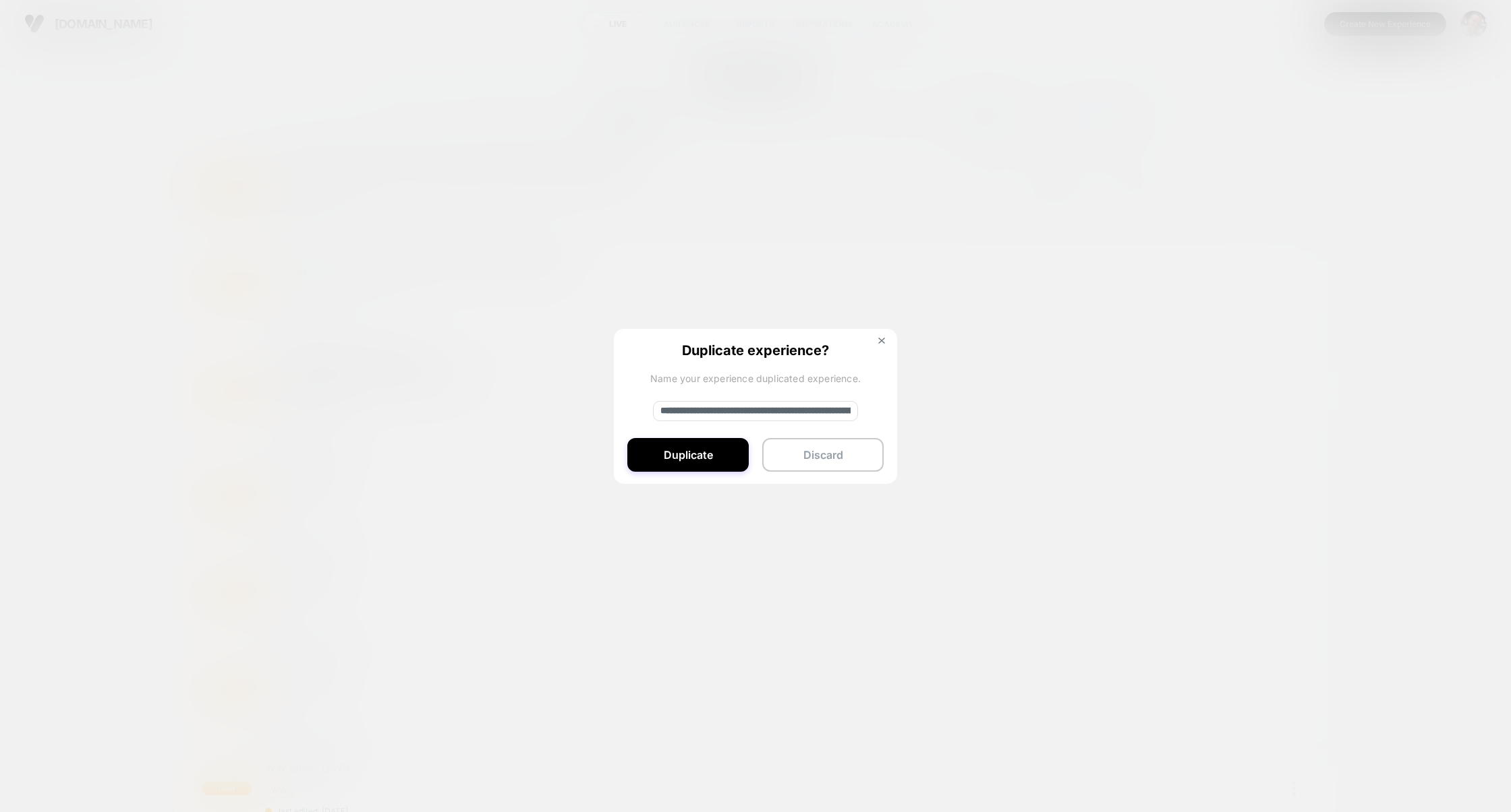
drag, startPoint x: 704, startPoint y: 412, endPoint x: 571, endPoint y: 412, distance: 133.0
click at [770, 204] on div "**********" at bounding box center [1010, 189] width 481 height 30
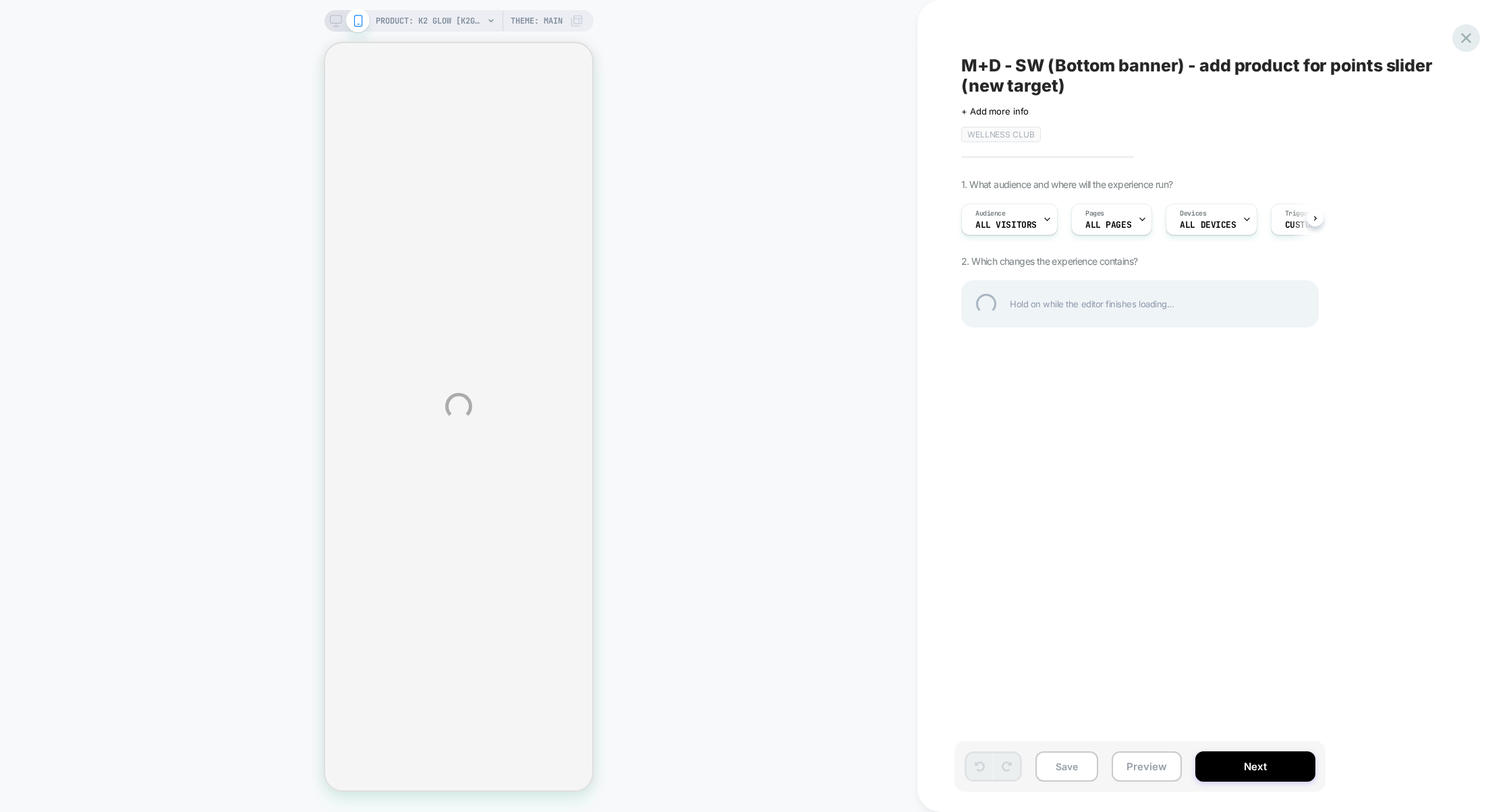
click at [1460, 34] on div at bounding box center [1465, 38] width 27 height 27
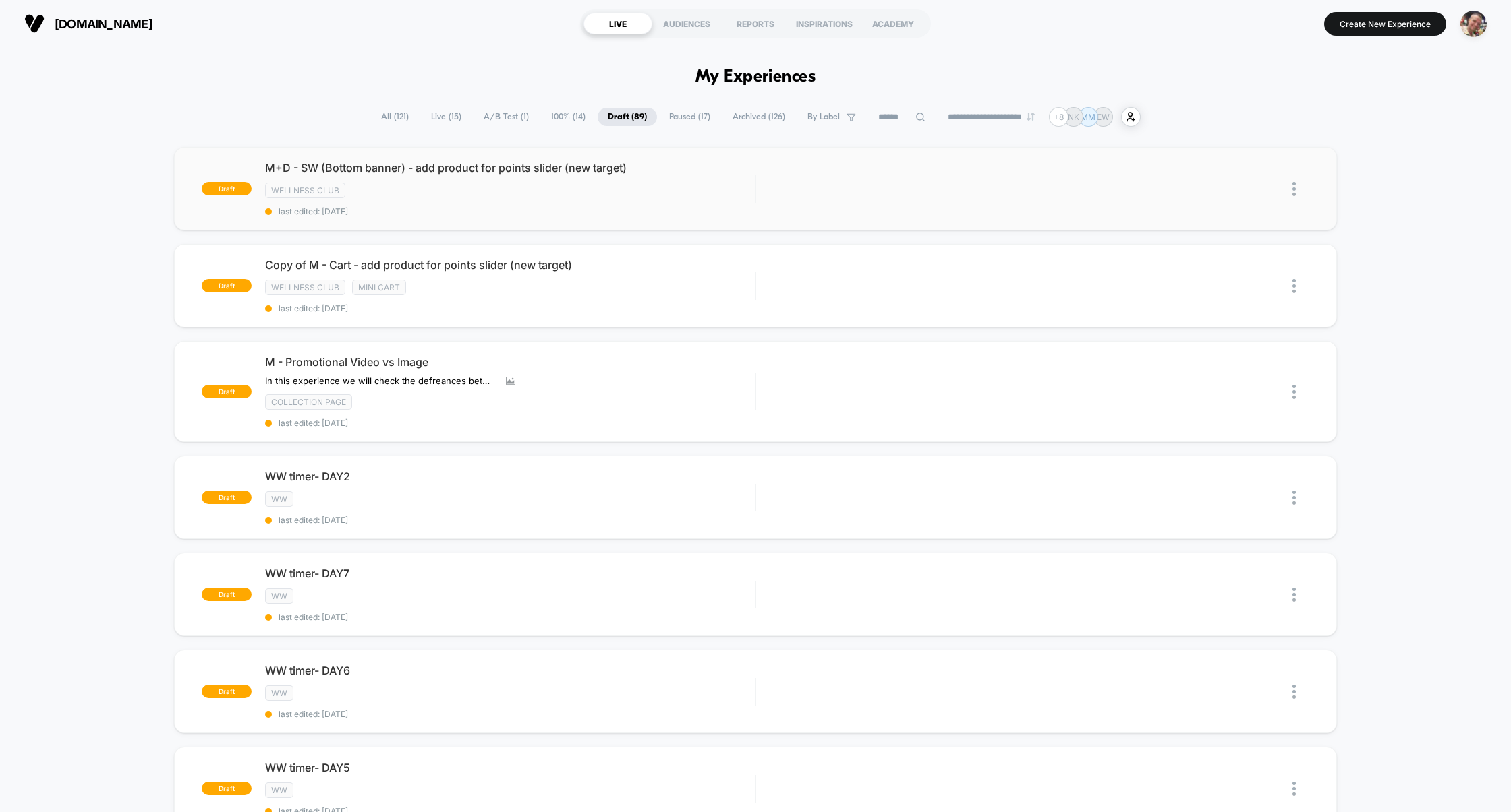
click at [1292, 185] on img at bounding box center [1293, 189] width 3 height 15
click at [1226, 159] on div "Duplicate" at bounding box center [1224, 159] width 122 height 30
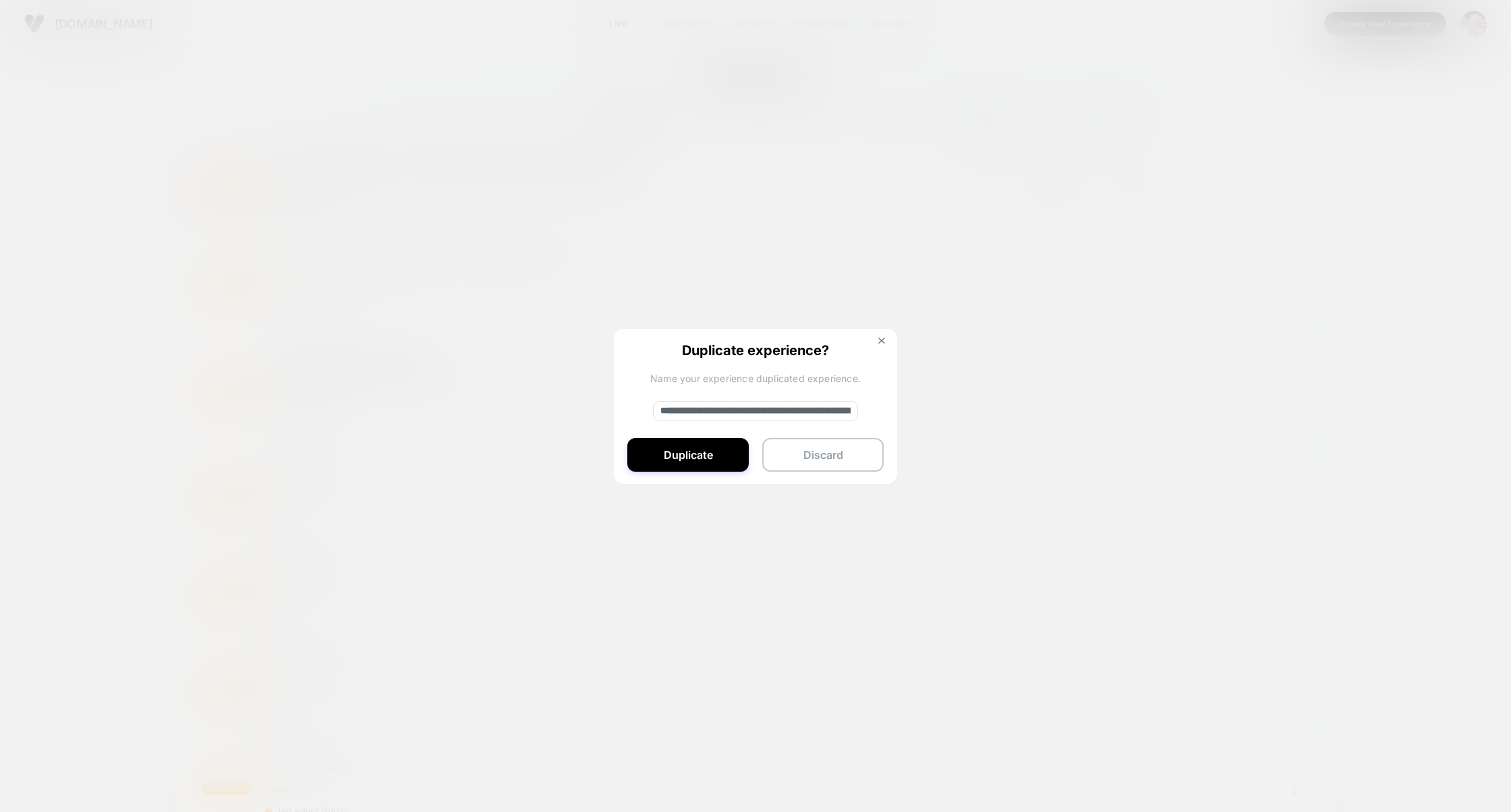
click at [704, 406] on input "**********" at bounding box center [755, 410] width 205 height 20
type input "**********"
click at [701, 458] on button "Duplicate" at bounding box center [688, 455] width 122 height 34
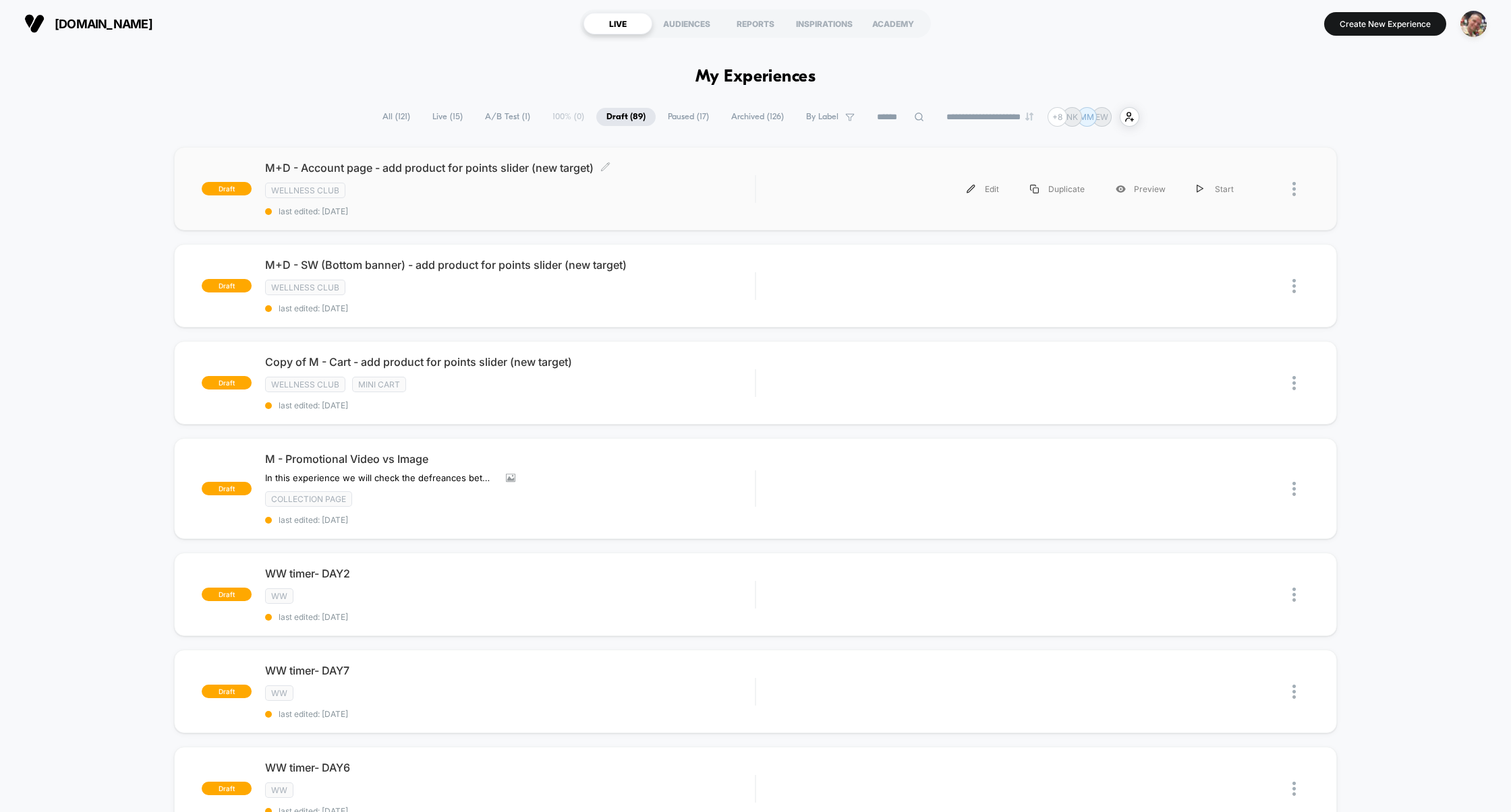
click at [701, 206] on span "last edited: 8/31/2025" at bounding box center [510, 211] width 490 height 10
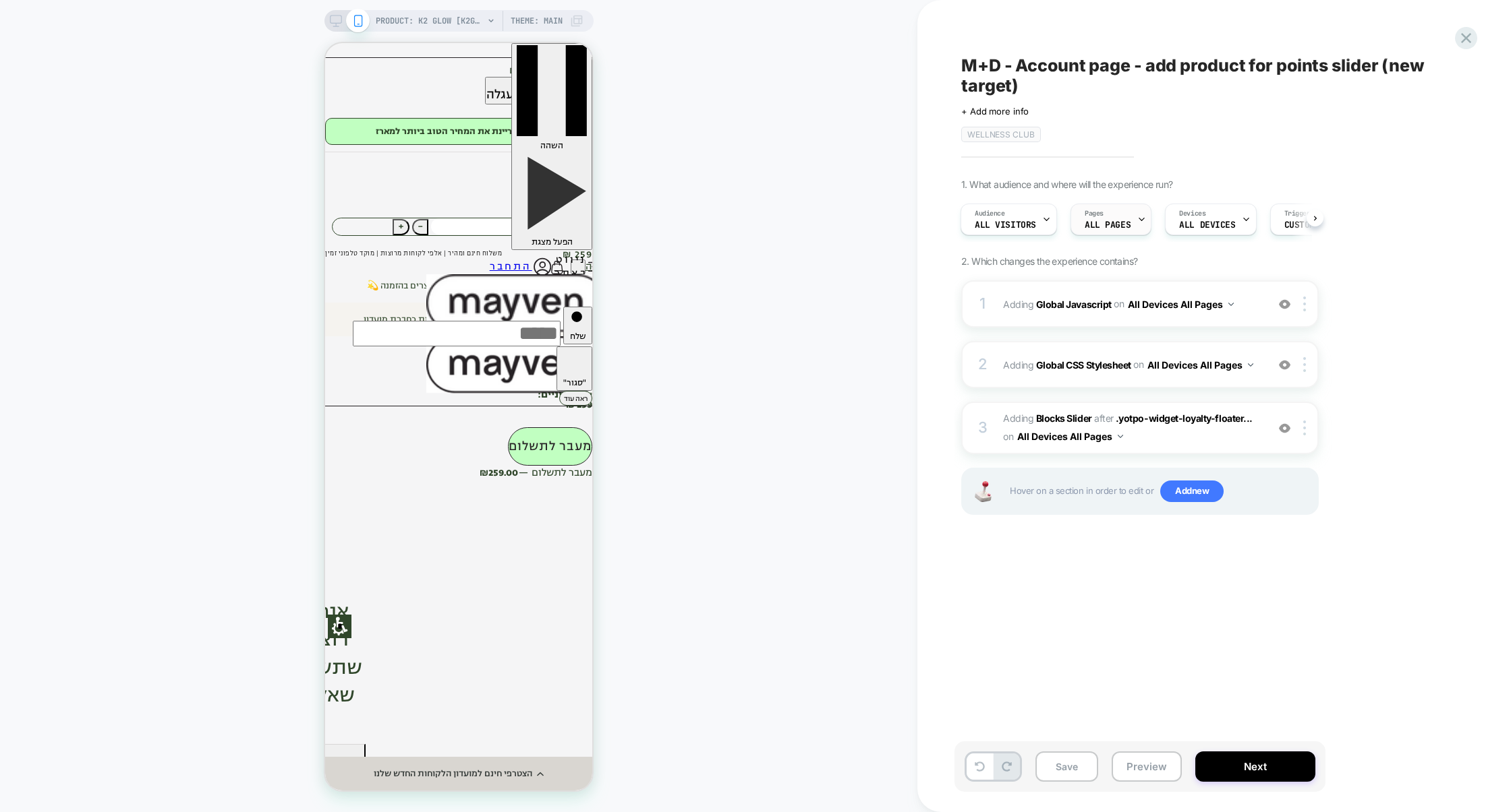
click at [1130, 214] on div "Pages ALL PAGES" at bounding box center [1107, 219] width 73 height 30
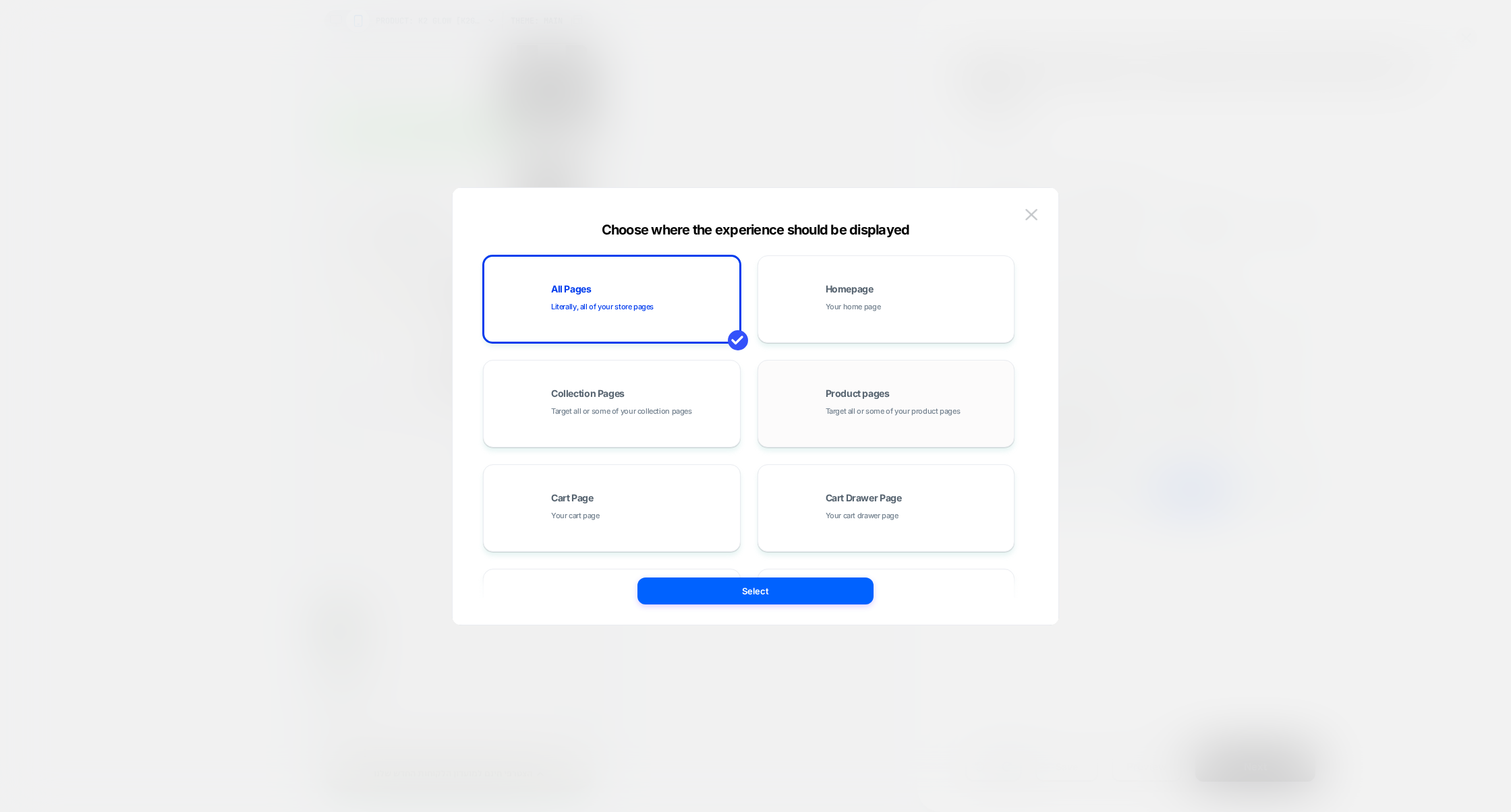
scroll to position [203, 0]
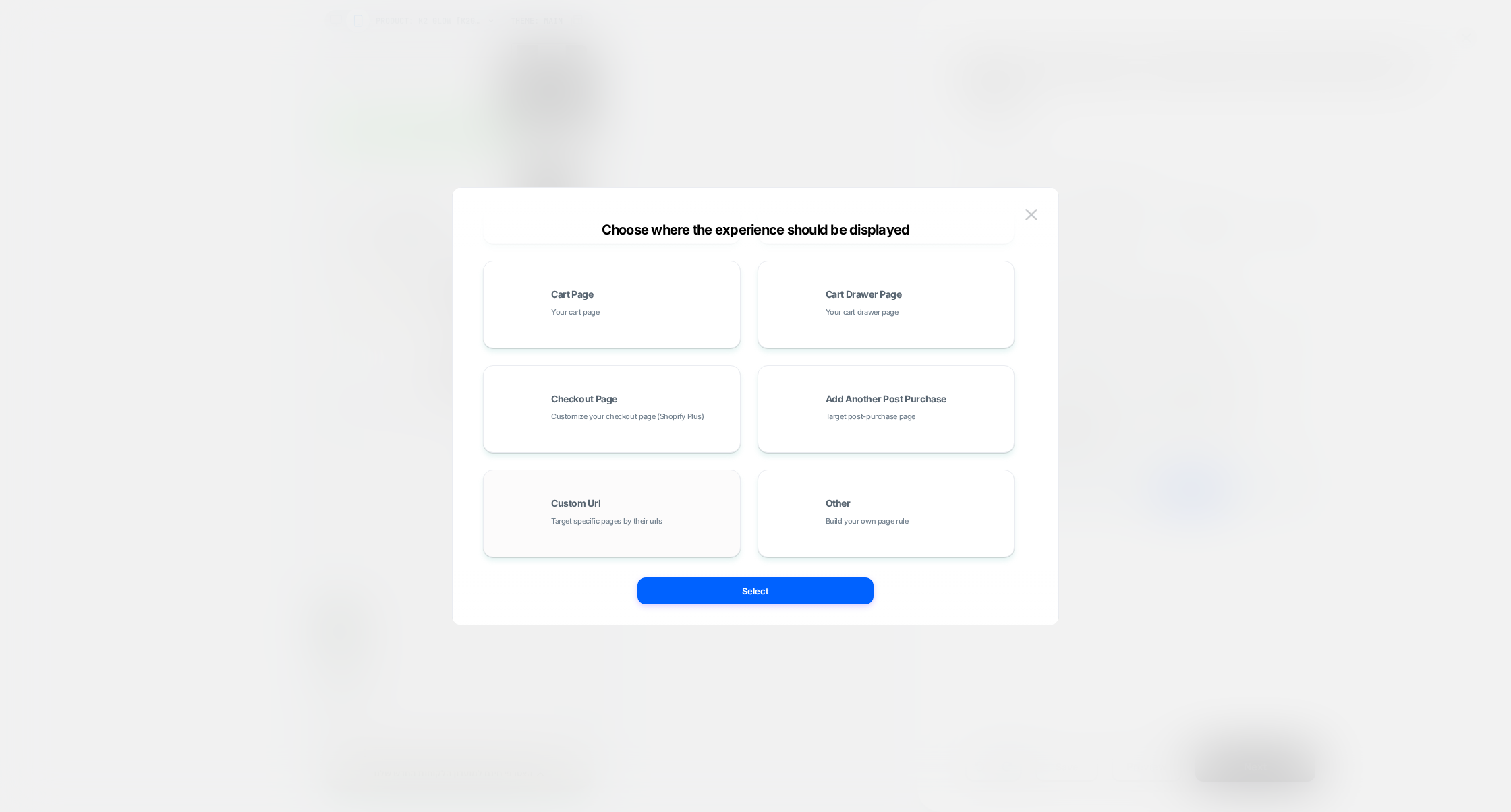
click at [715, 523] on div "Custom Url Target specific pages by their urls" at bounding box center [641, 513] width 182 height 29
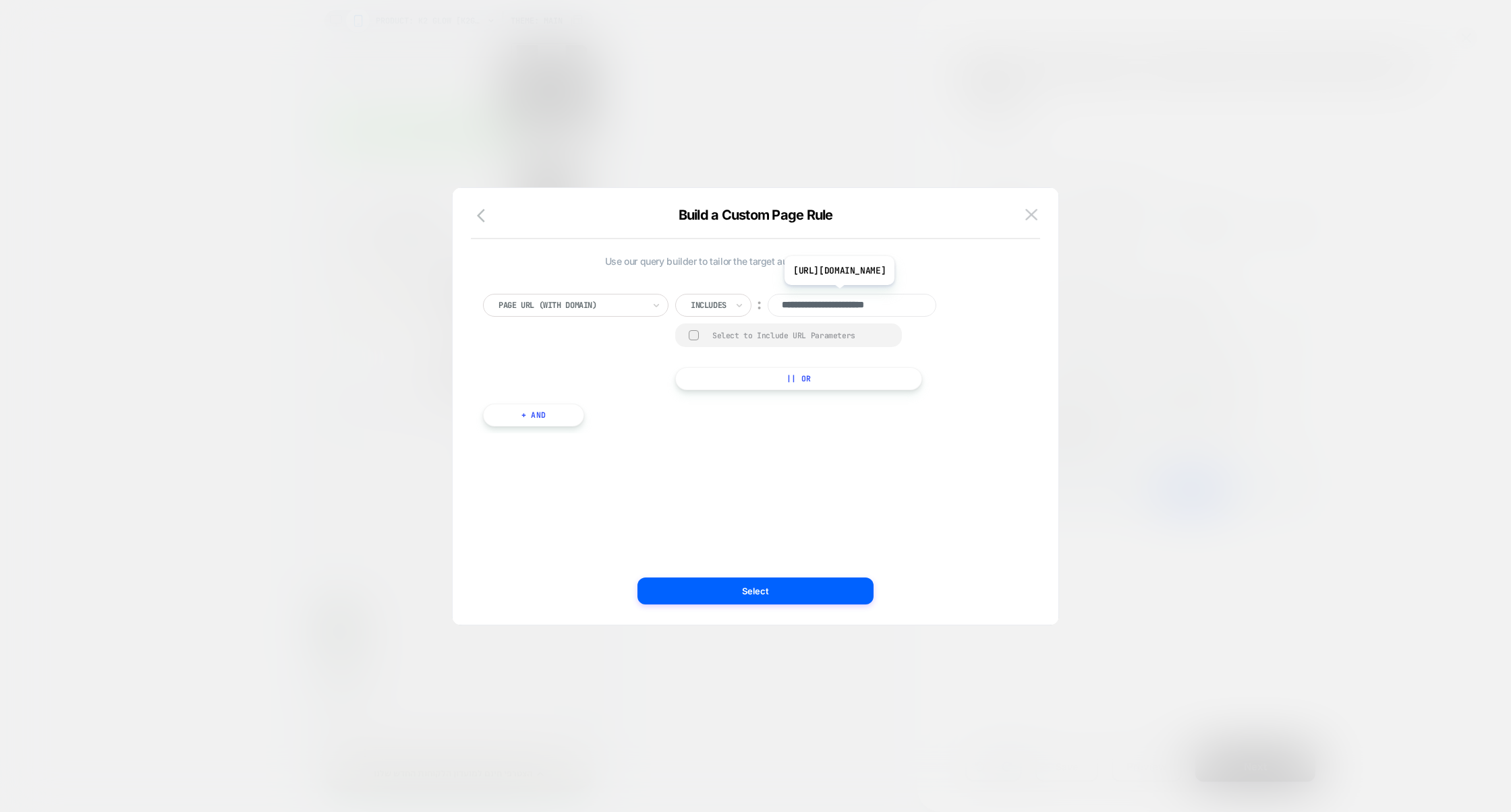
click at [848, 309] on input "**********" at bounding box center [851, 305] width 168 height 23
paste input
type input "********"
click at [764, 588] on button "Select" at bounding box center [755, 591] width 236 height 27
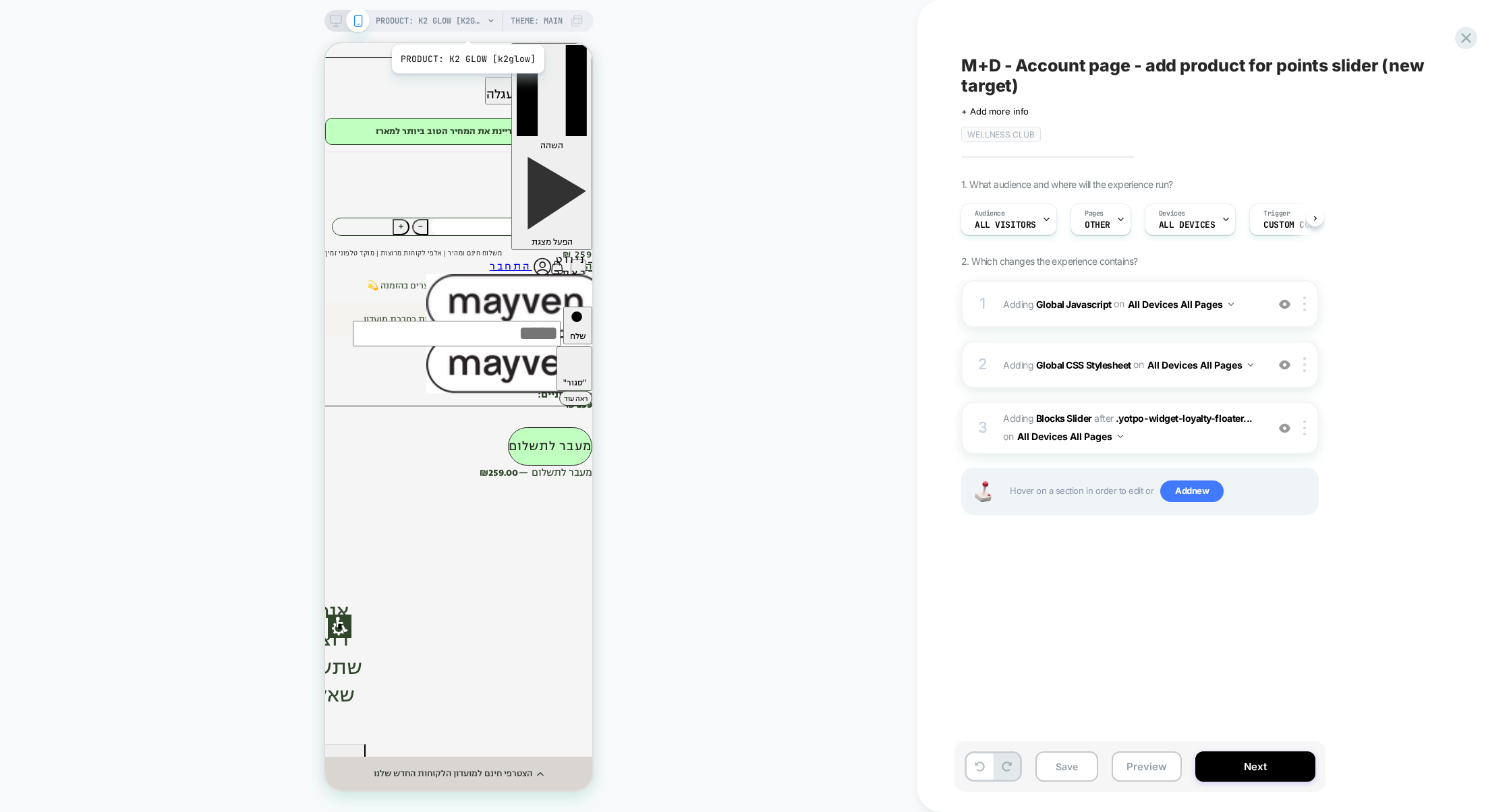
click at [467, 27] on span "PRODUCT: K2 GLOW [k2glow]" at bounding box center [429, 20] width 108 height 21
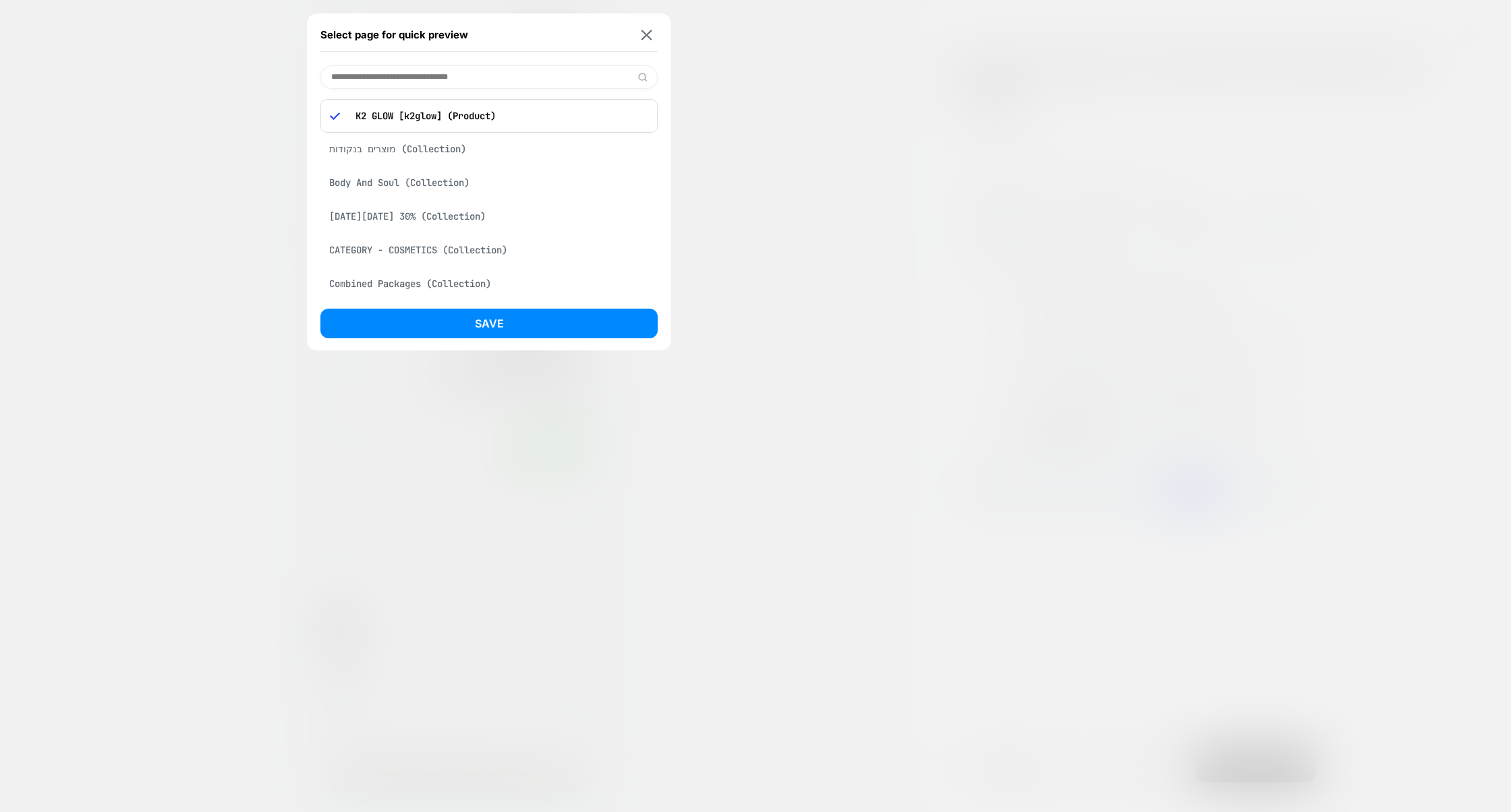
click at [419, 68] on input at bounding box center [488, 77] width 338 height 23
paste input "**********"
type input "**********"
click at [502, 348] on div "**********" at bounding box center [488, 182] width 364 height 337
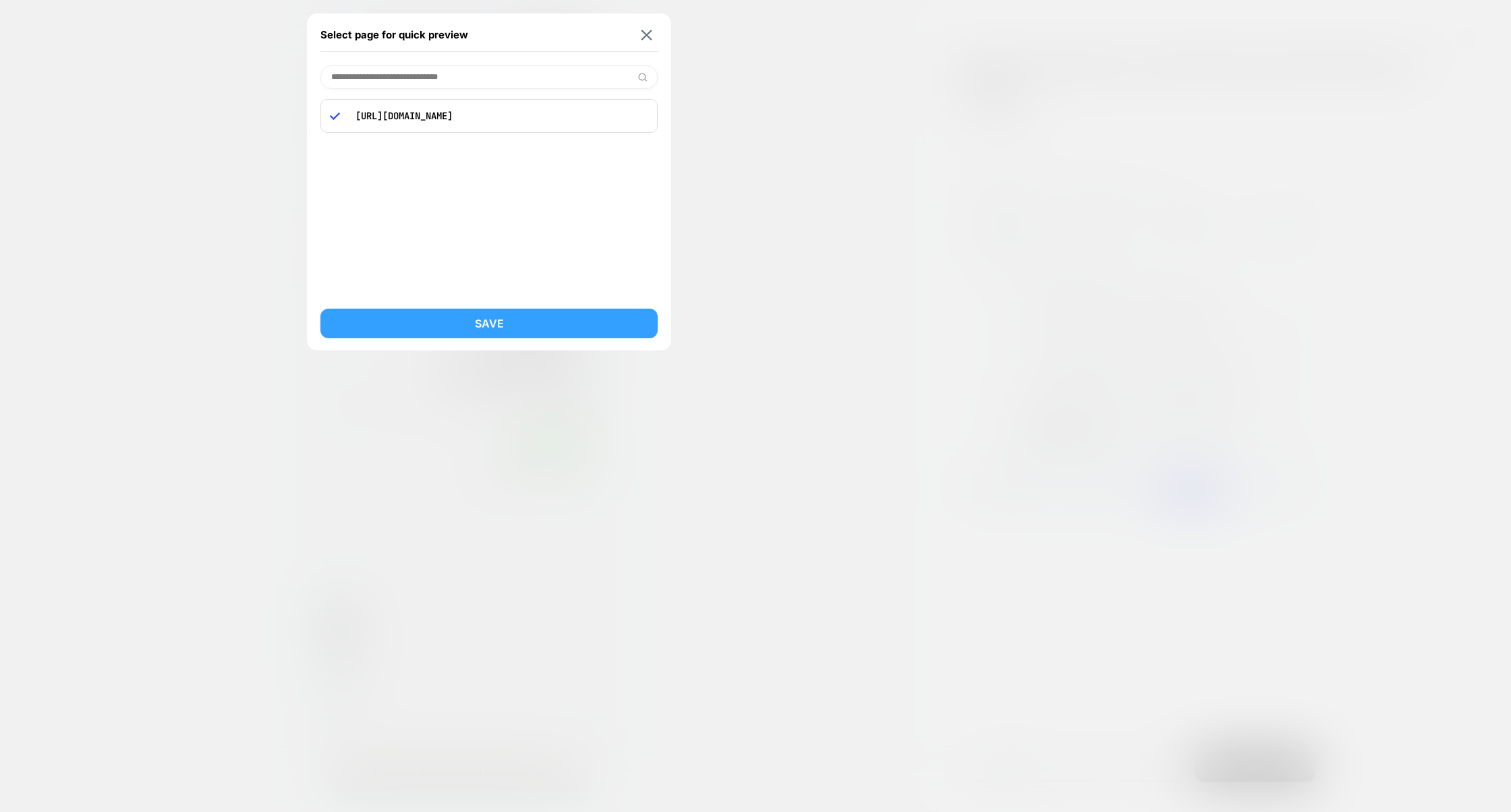
click at [518, 330] on button "Save" at bounding box center [488, 323] width 338 height 30
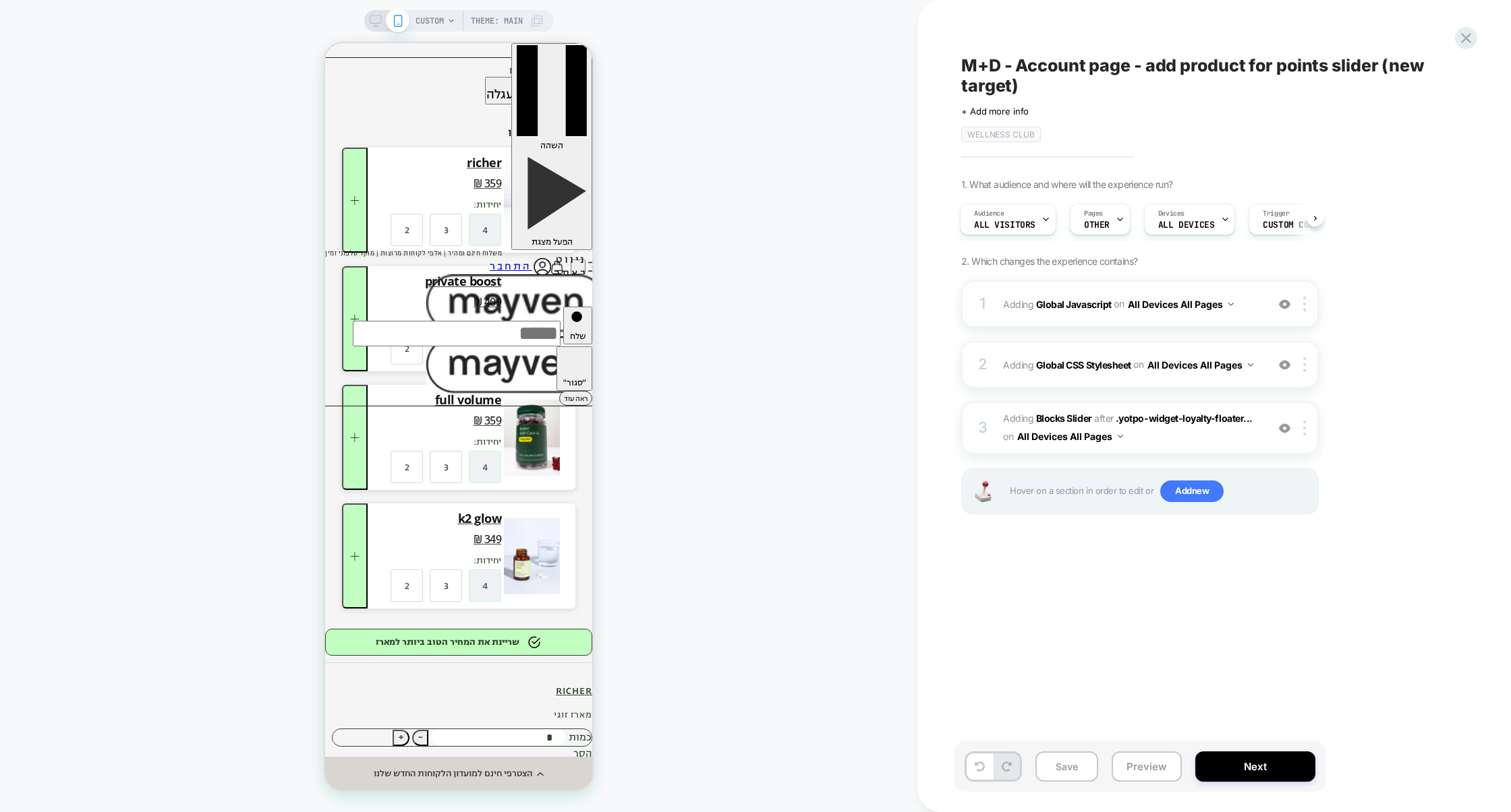
click at [1115, 322] on div "1 Adding Global Javascript on All Devices All Pages Add Before Add After Target…" at bounding box center [1139, 303] width 357 height 48
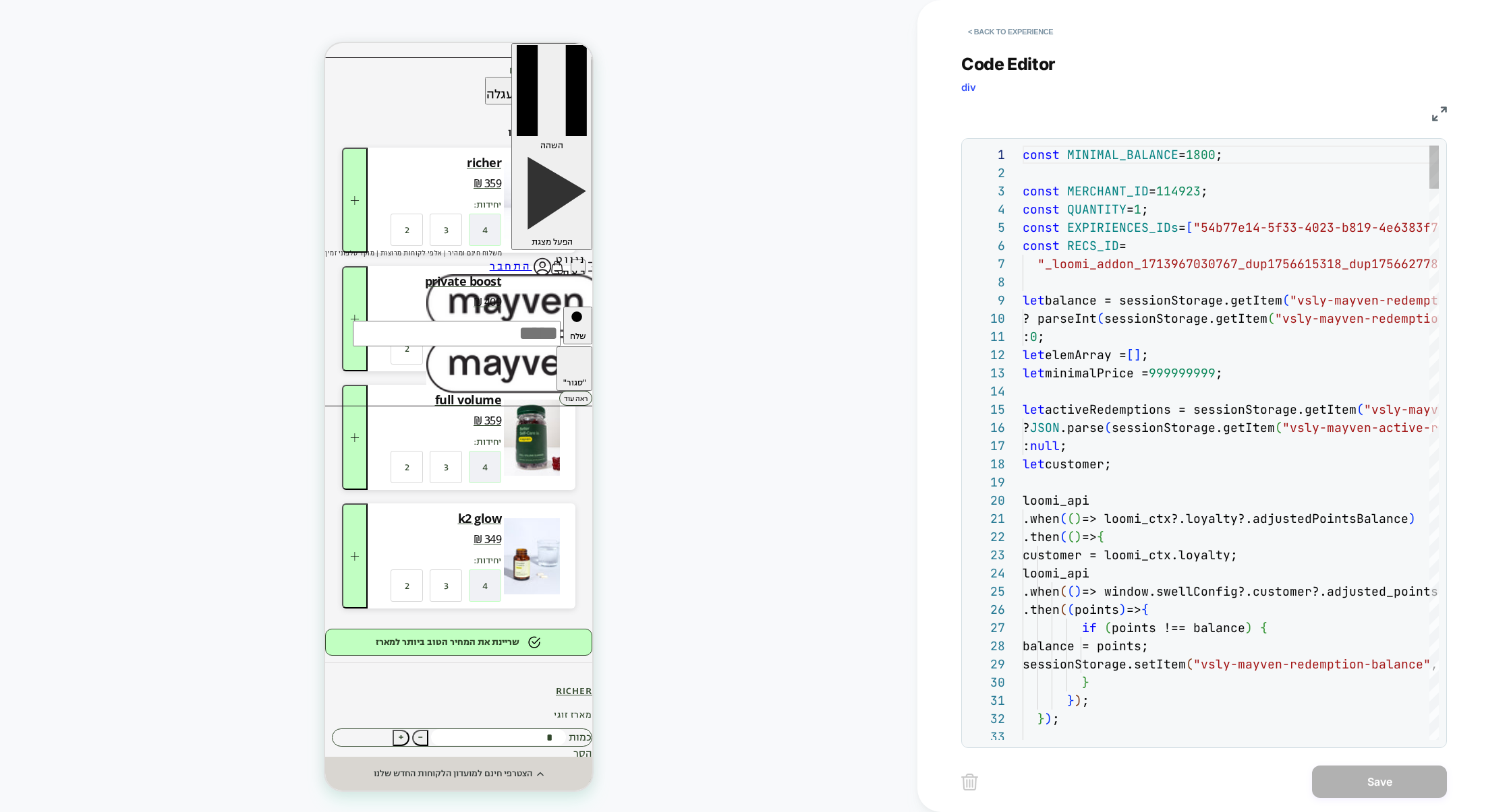
scroll to position [182, 0]
drag, startPoint x: 1212, startPoint y: 229, endPoint x: 1258, endPoint y: 229, distance: 46.0
click at [1250, 229] on span ""54b77e14-5f33-4023-b819-4e6383f76622"" at bounding box center [1334, 228] width 282 height 16
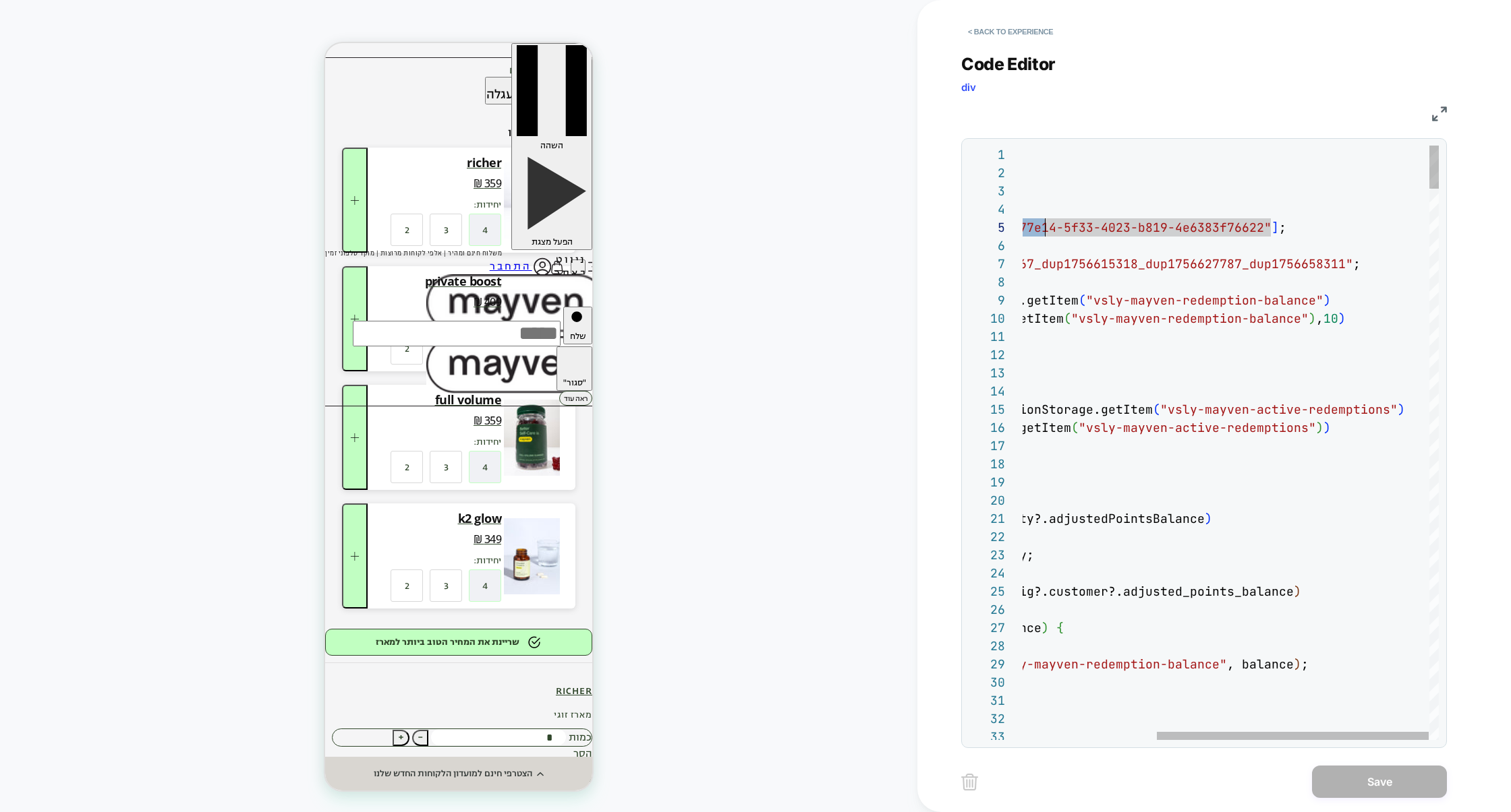
type textarea "**********"
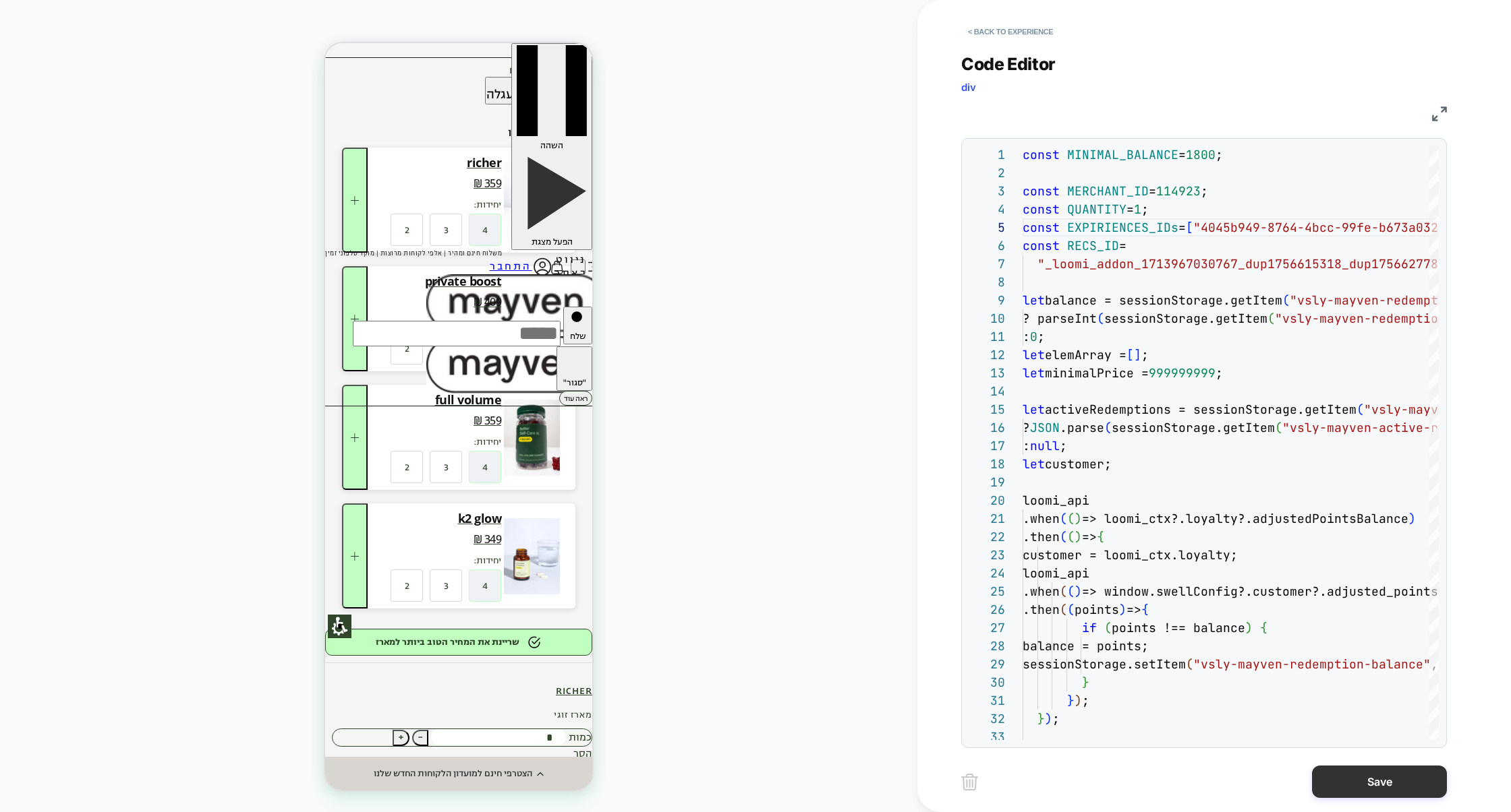
click at [1361, 772] on button "Save" at bounding box center [1379, 781] width 135 height 32
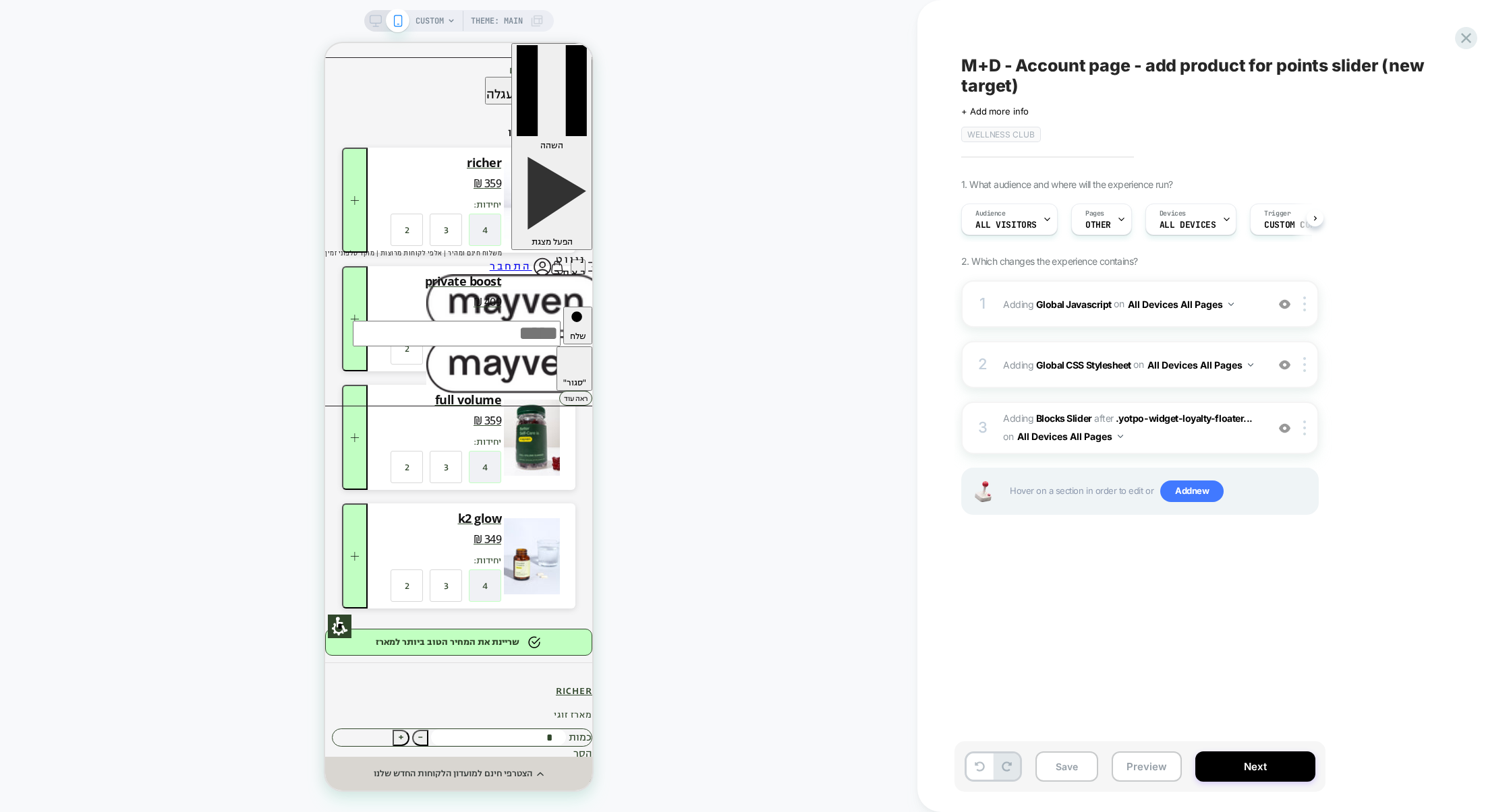
scroll to position [0, 1]
click at [1133, 350] on div "2 Adding Global CSS Stylesheet on All Devices All Pages Add Before Add After Ta…" at bounding box center [1139, 365] width 357 height 48
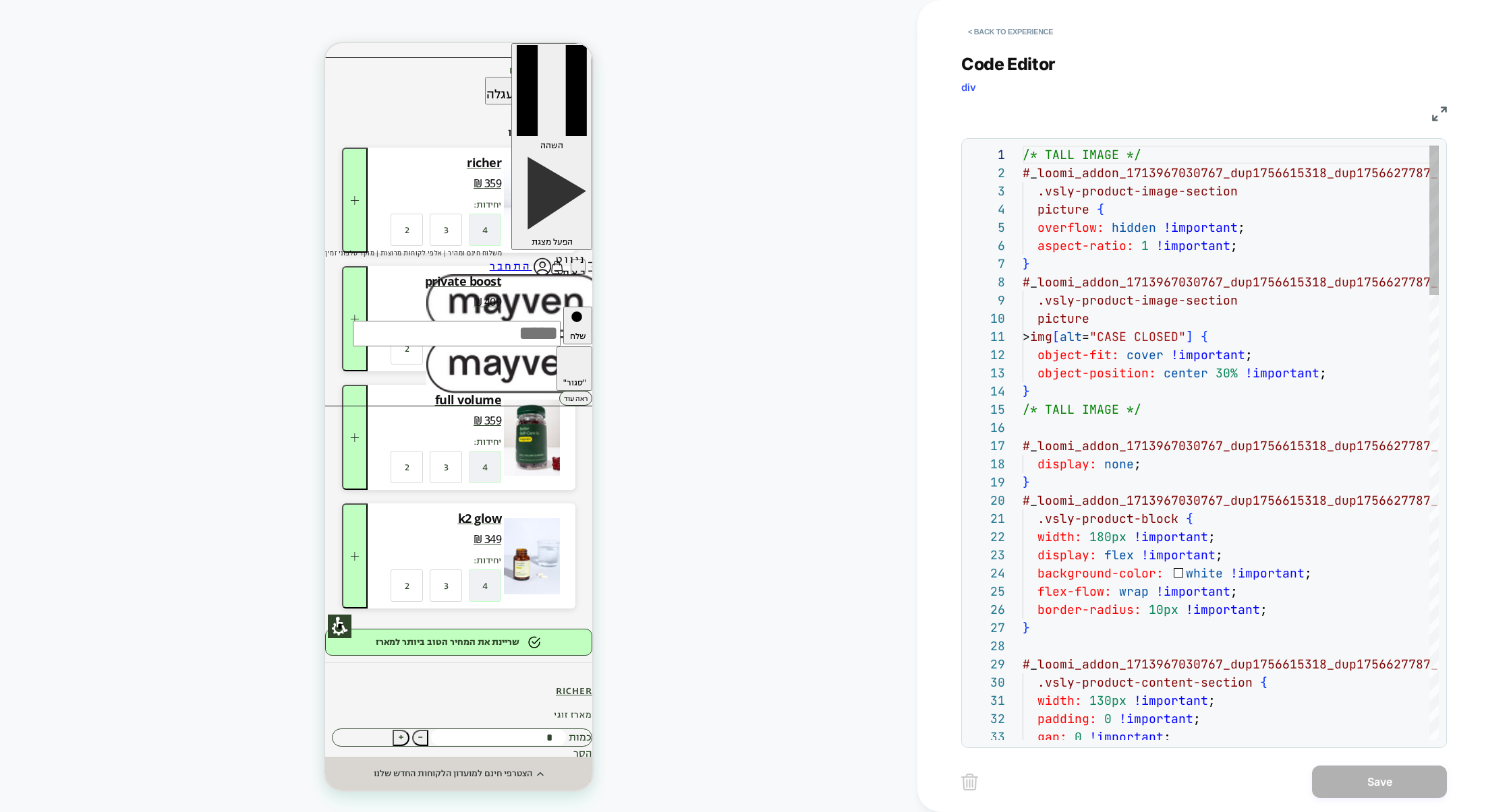
scroll to position [182, 0]
click at [1022, 34] on button "< Back to experience" at bounding box center [1010, 31] width 98 height 21
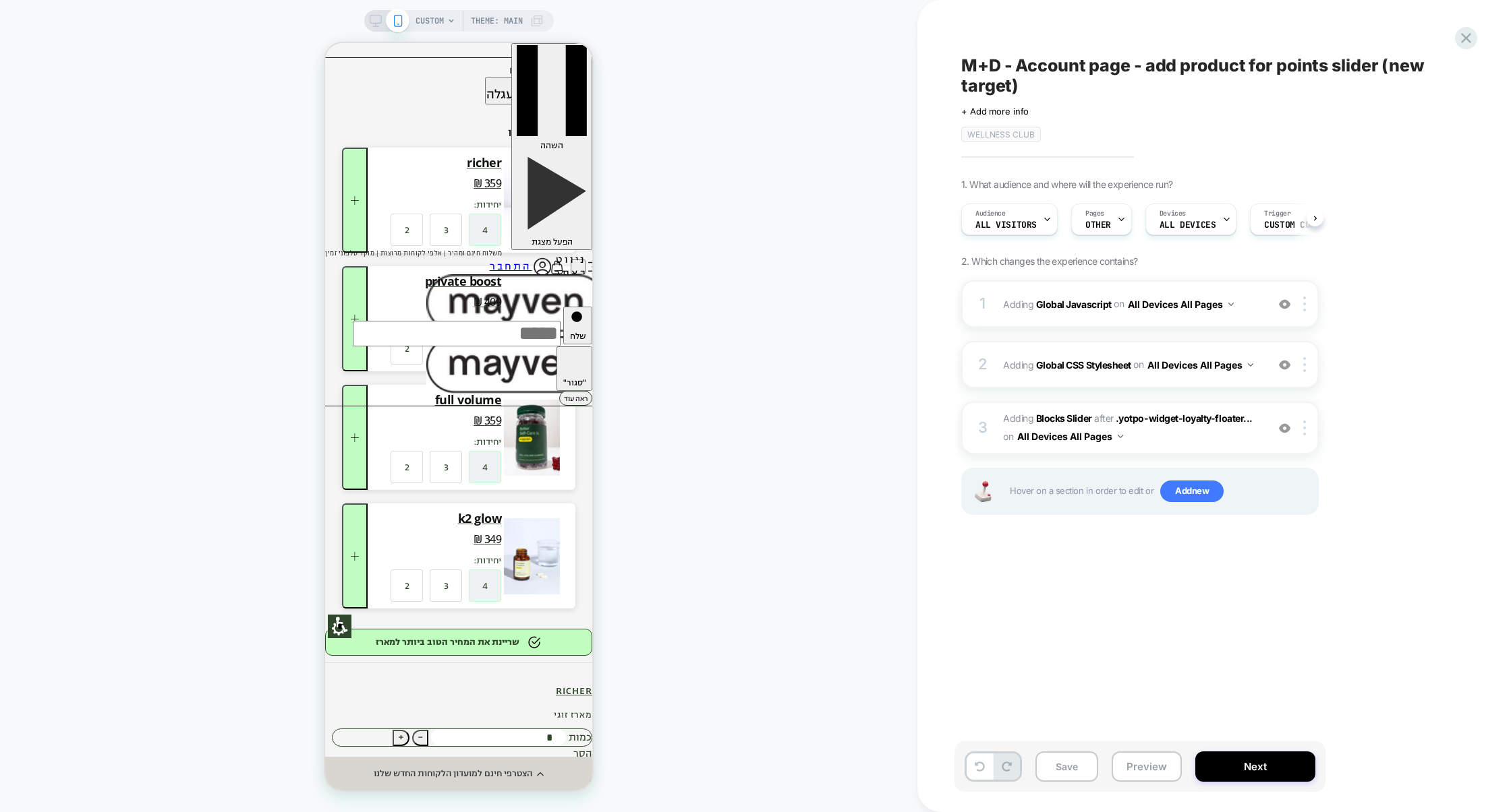
scroll to position [0, 1]
click at [1303, 427] on img at bounding box center [1304, 428] width 3 height 15
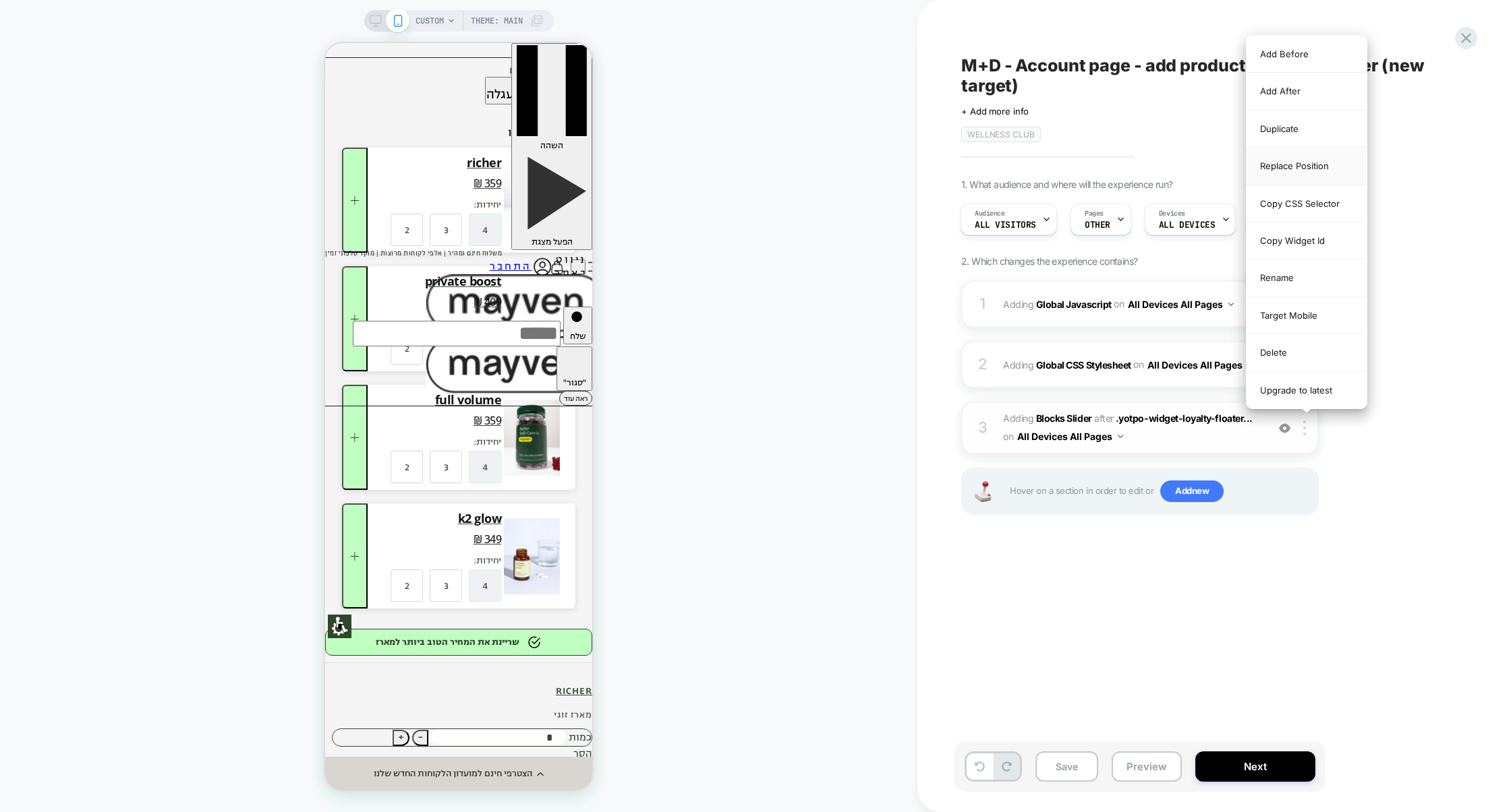
click at [1302, 168] on div "Replace Position" at bounding box center [1306, 166] width 120 height 37
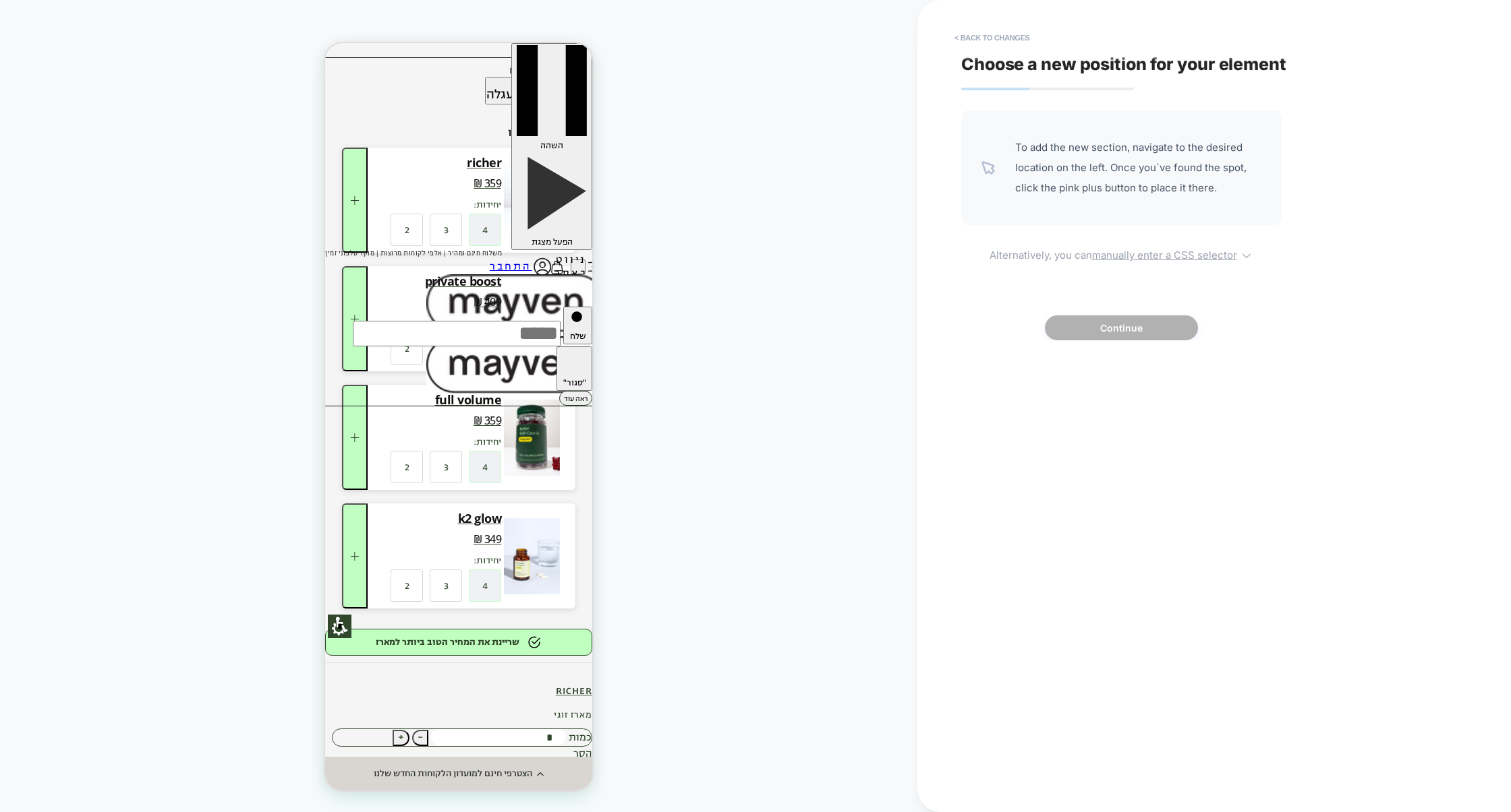
click at [1153, 257] on u "manually enter a CSS selector" at bounding box center [1164, 255] width 145 height 13
select select "*******"
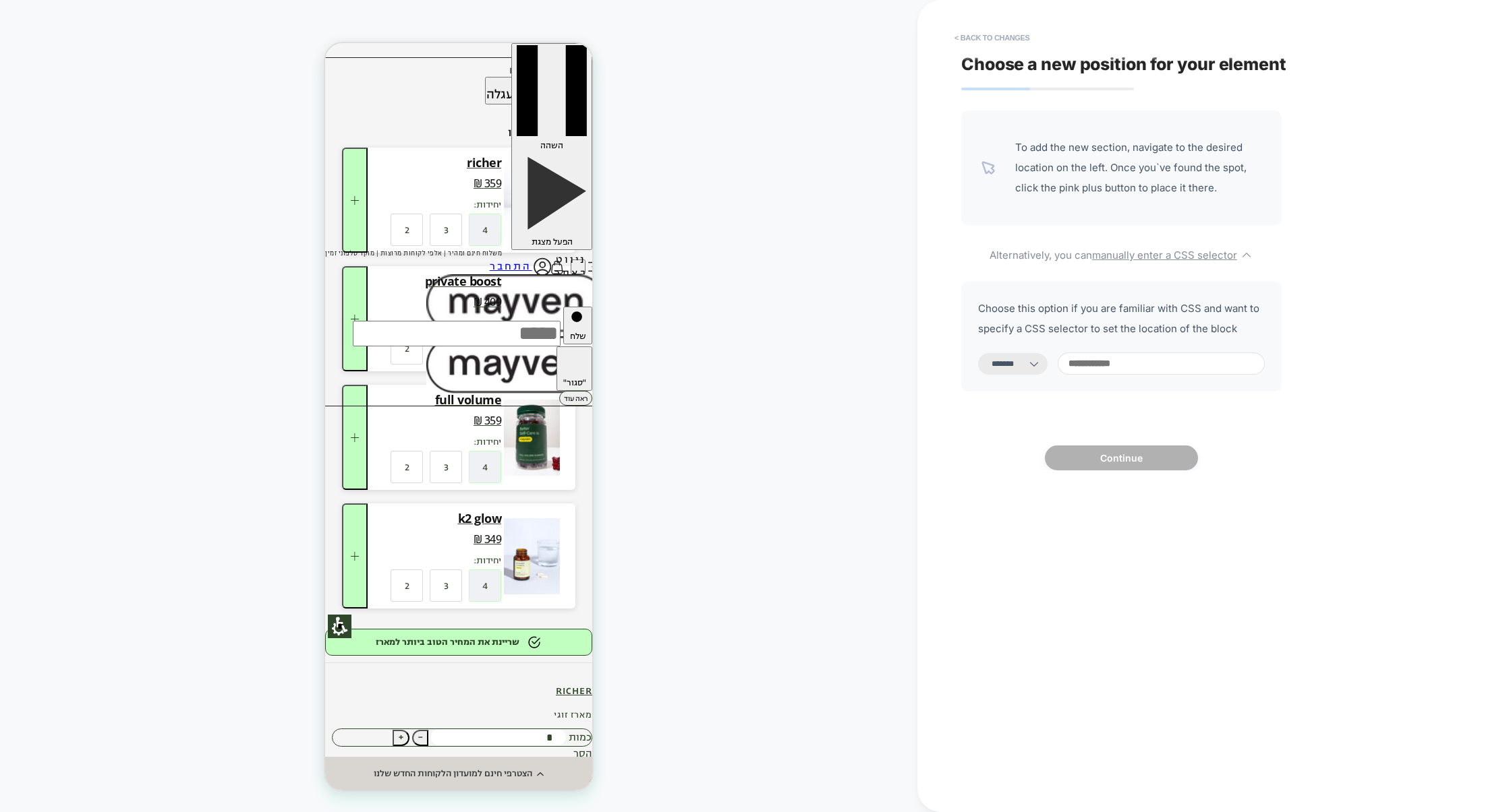
click at [1090, 359] on input at bounding box center [1161, 364] width 207 height 22
paste input "**********"
type input "**********"
select select "*********"
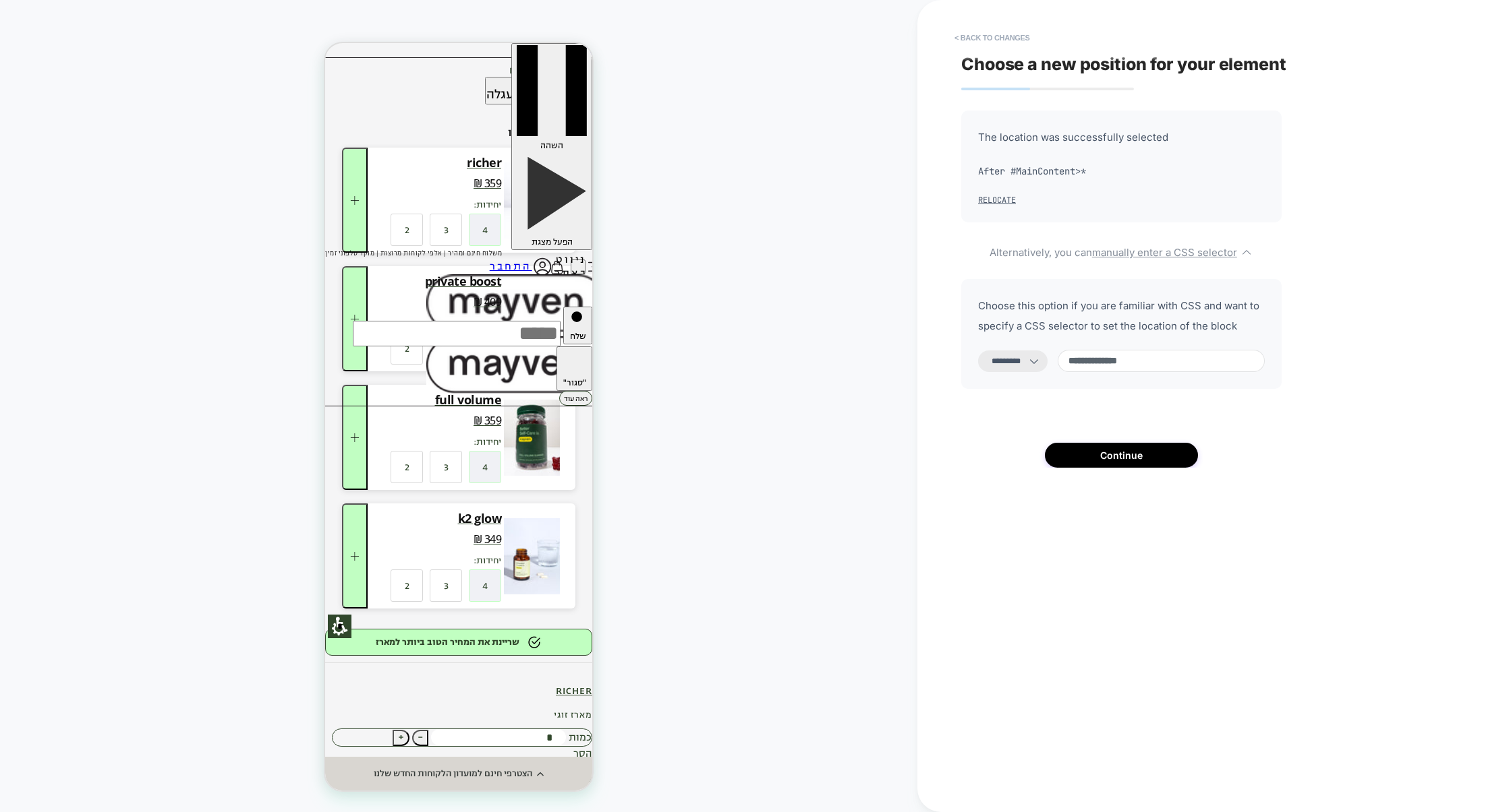
type input "**********"
click at [1039, 371] on select "**********" at bounding box center [1012, 361] width 69 height 21
select select "**********"
click at [978, 350] on select "**********" at bounding box center [1012, 361] width 69 height 21
click at [1127, 458] on button "Continue" at bounding box center [1121, 455] width 153 height 25
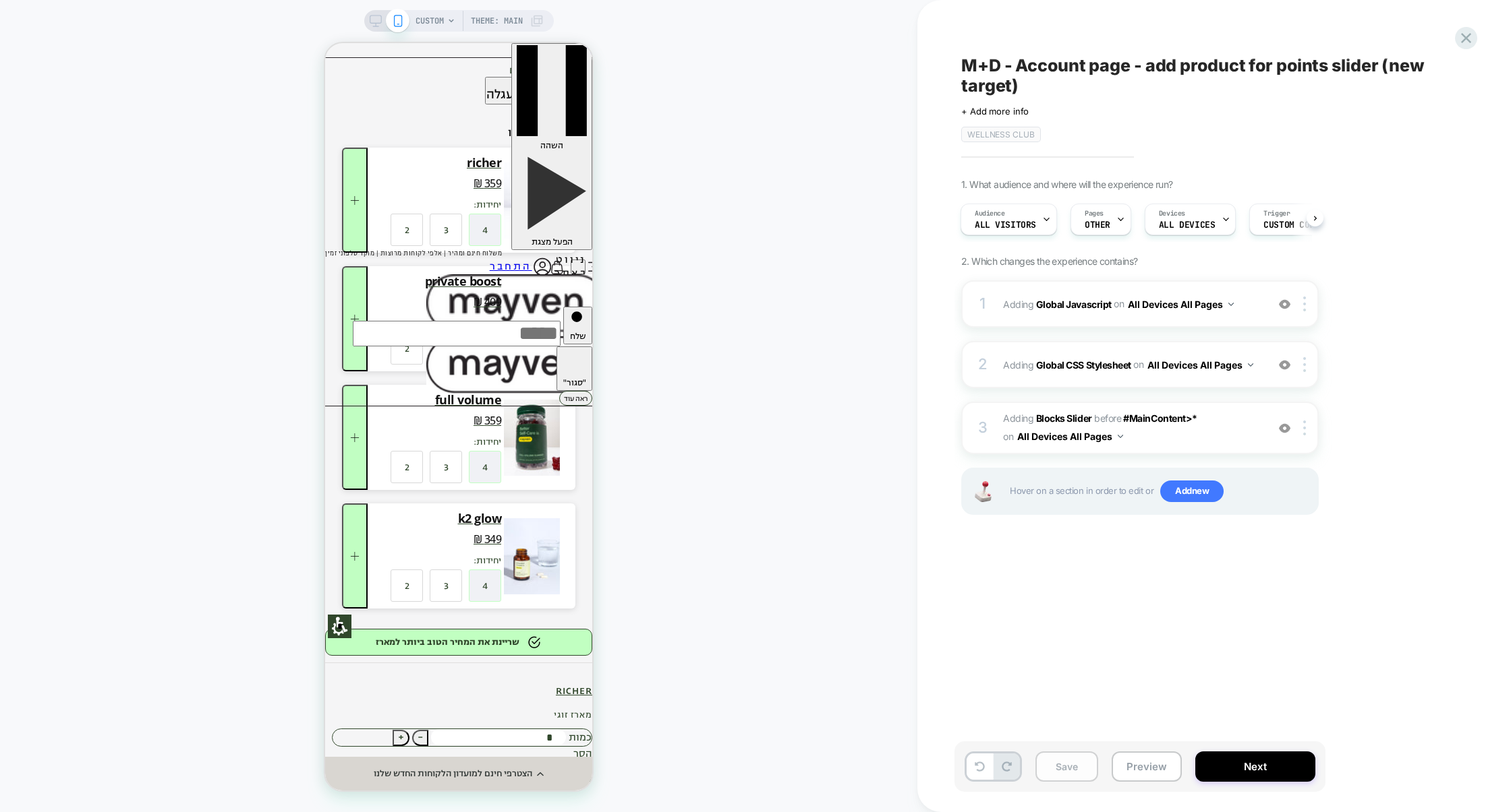
click at [1059, 766] on button "Save" at bounding box center [1066, 766] width 62 height 30
click at [1139, 771] on button "Preview" at bounding box center [1146, 766] width 70 height 30
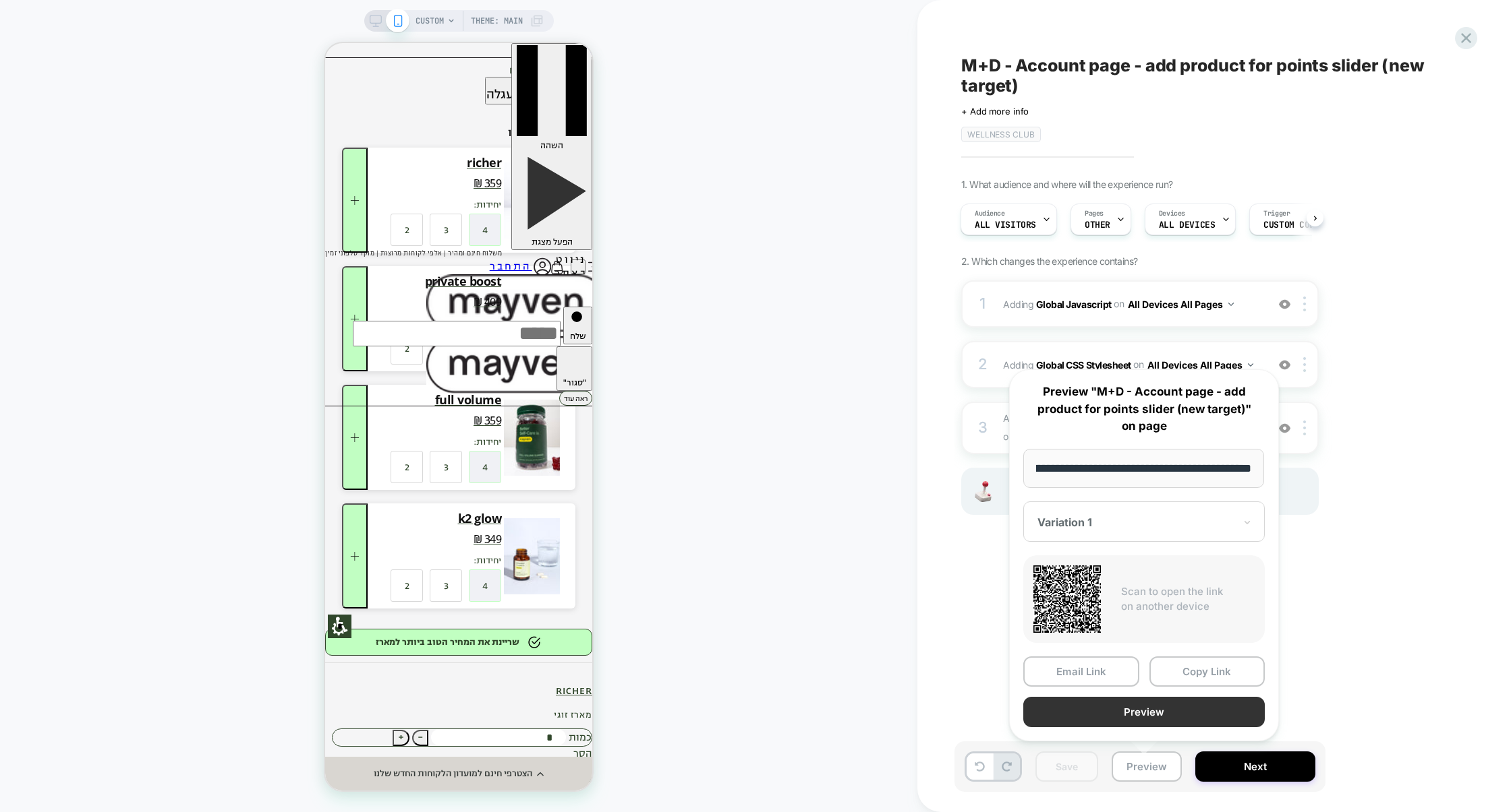
scroll to position [0, 0]
click at [1149, 722] on button "Preview" at bounding box center [1144, 712] width 241 height 30
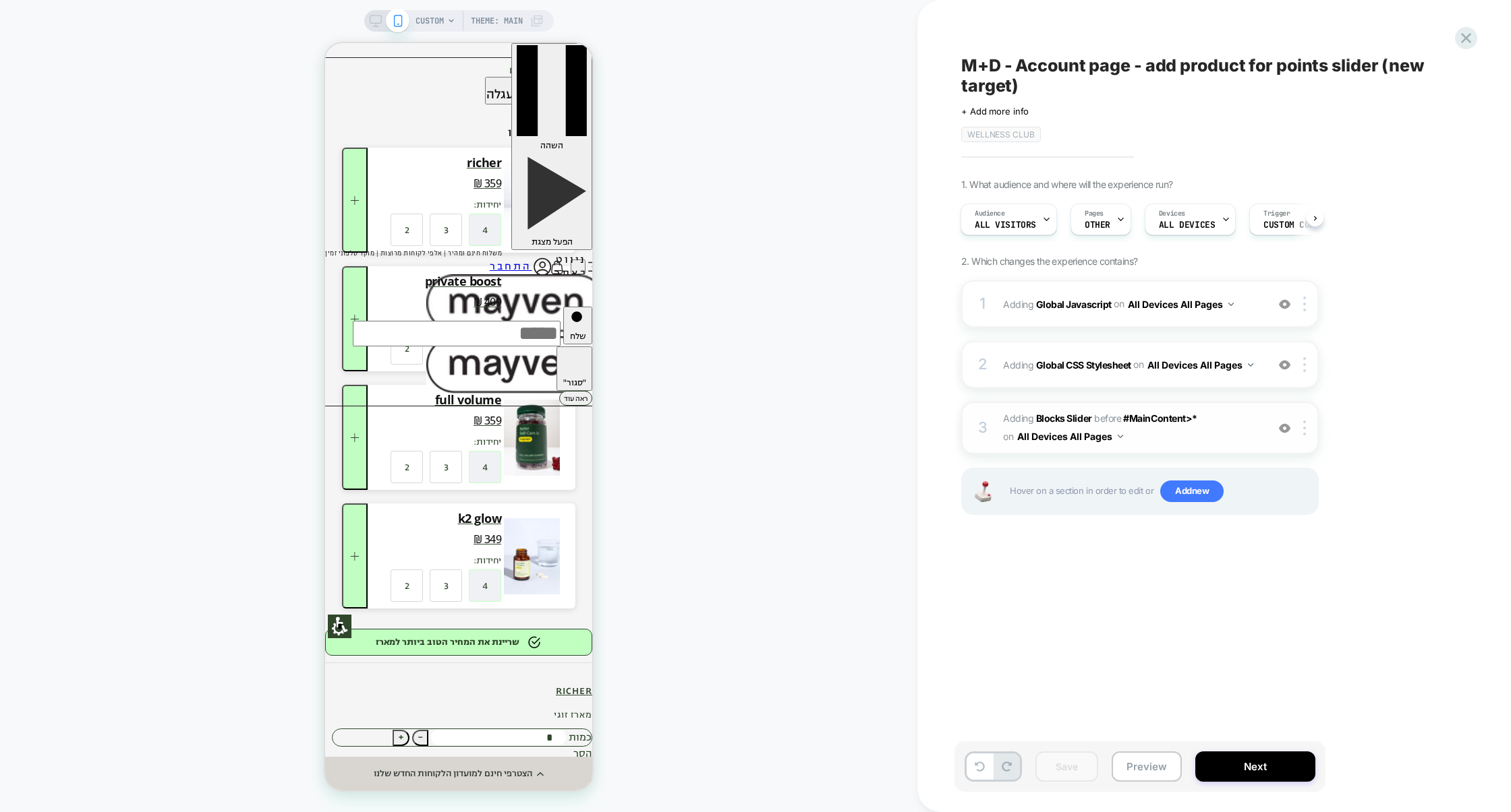
click at [1205, 445] on span "#_loomi_addon_1713967030767_dup1756615318_dup1756627787_dup1756658311 Adding Bl…" at bounding box center [1132, 427] width 257 height 36
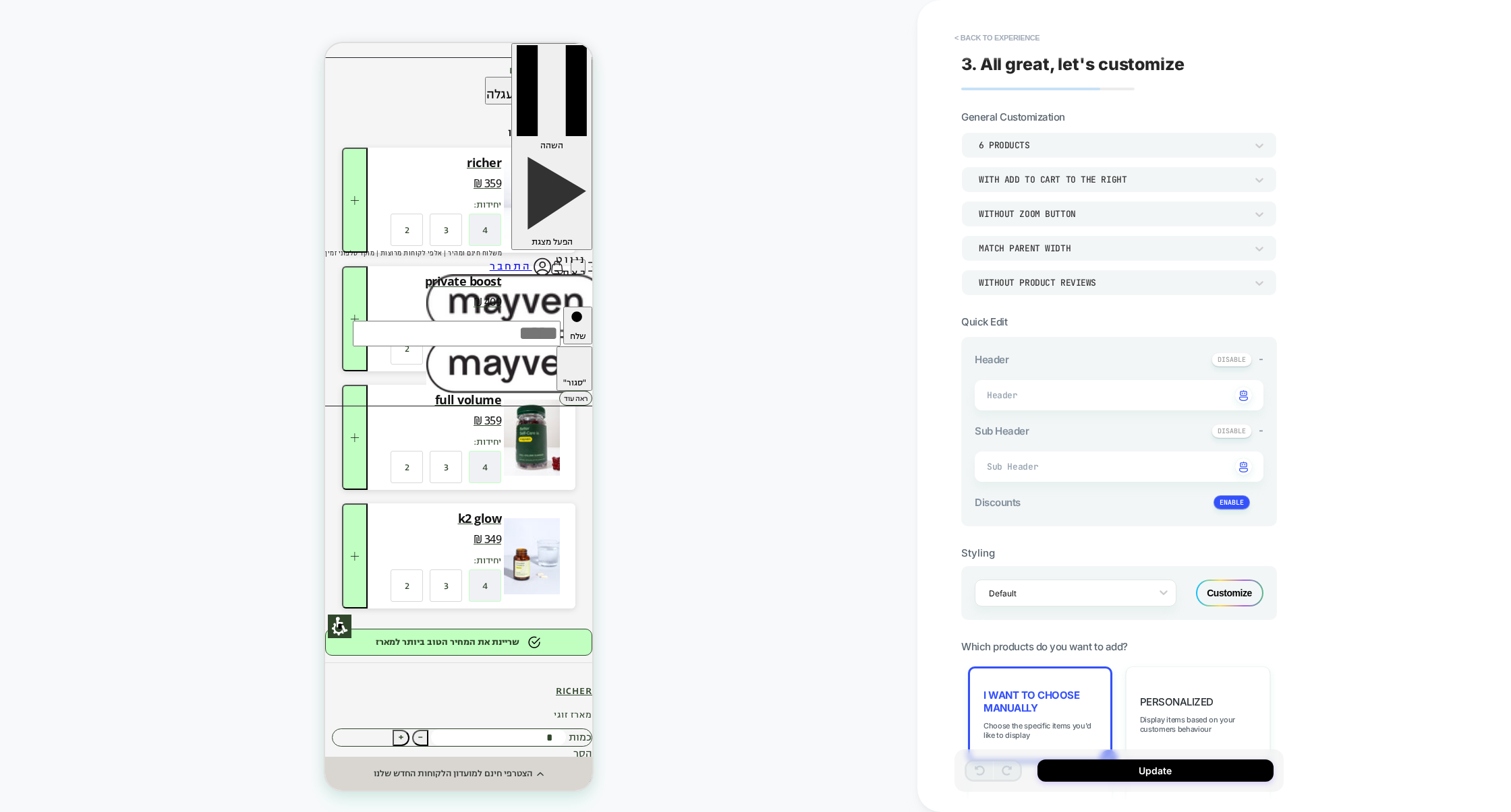
type textarea "*"
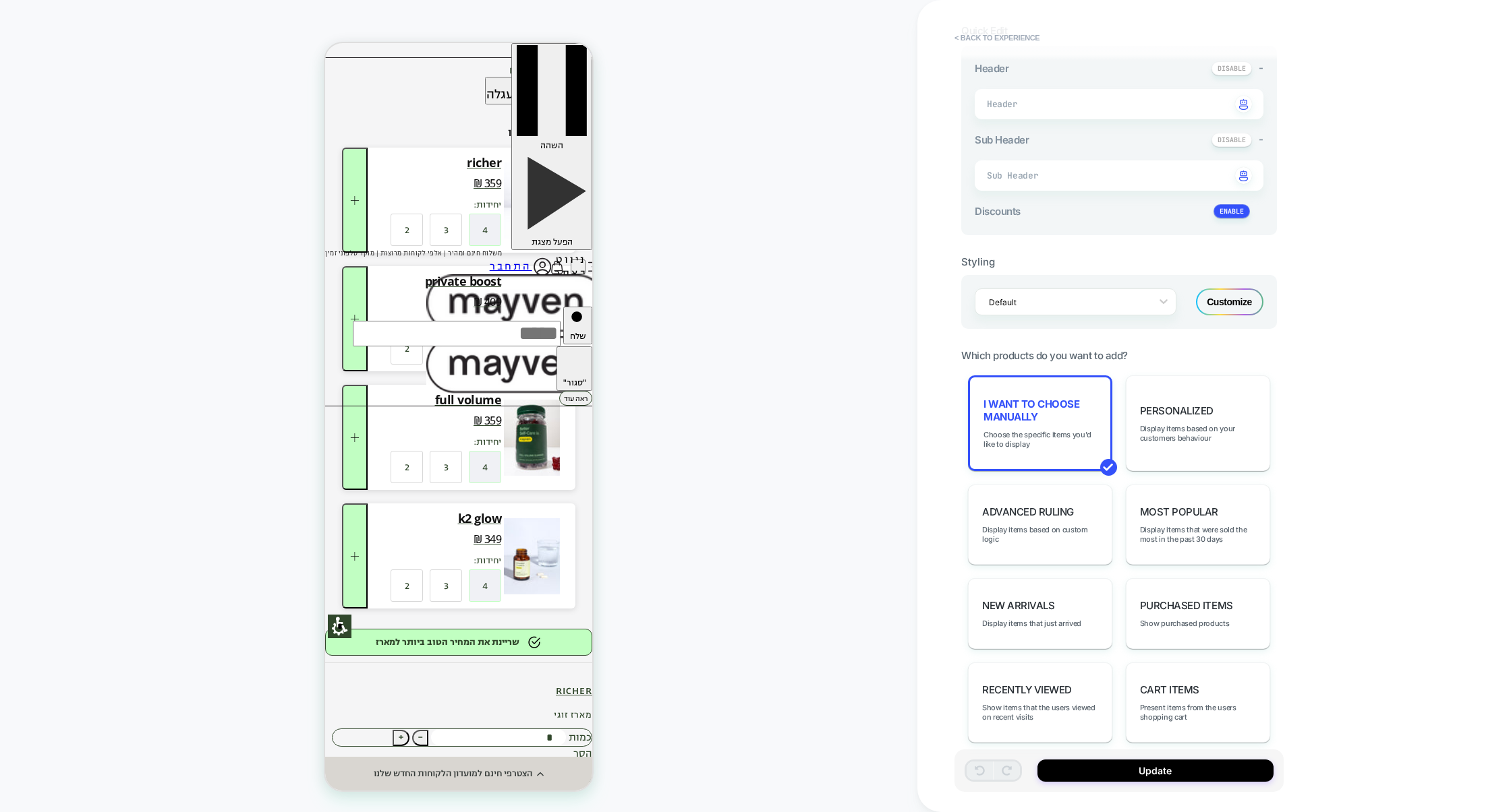
scroll to position [308, 0]
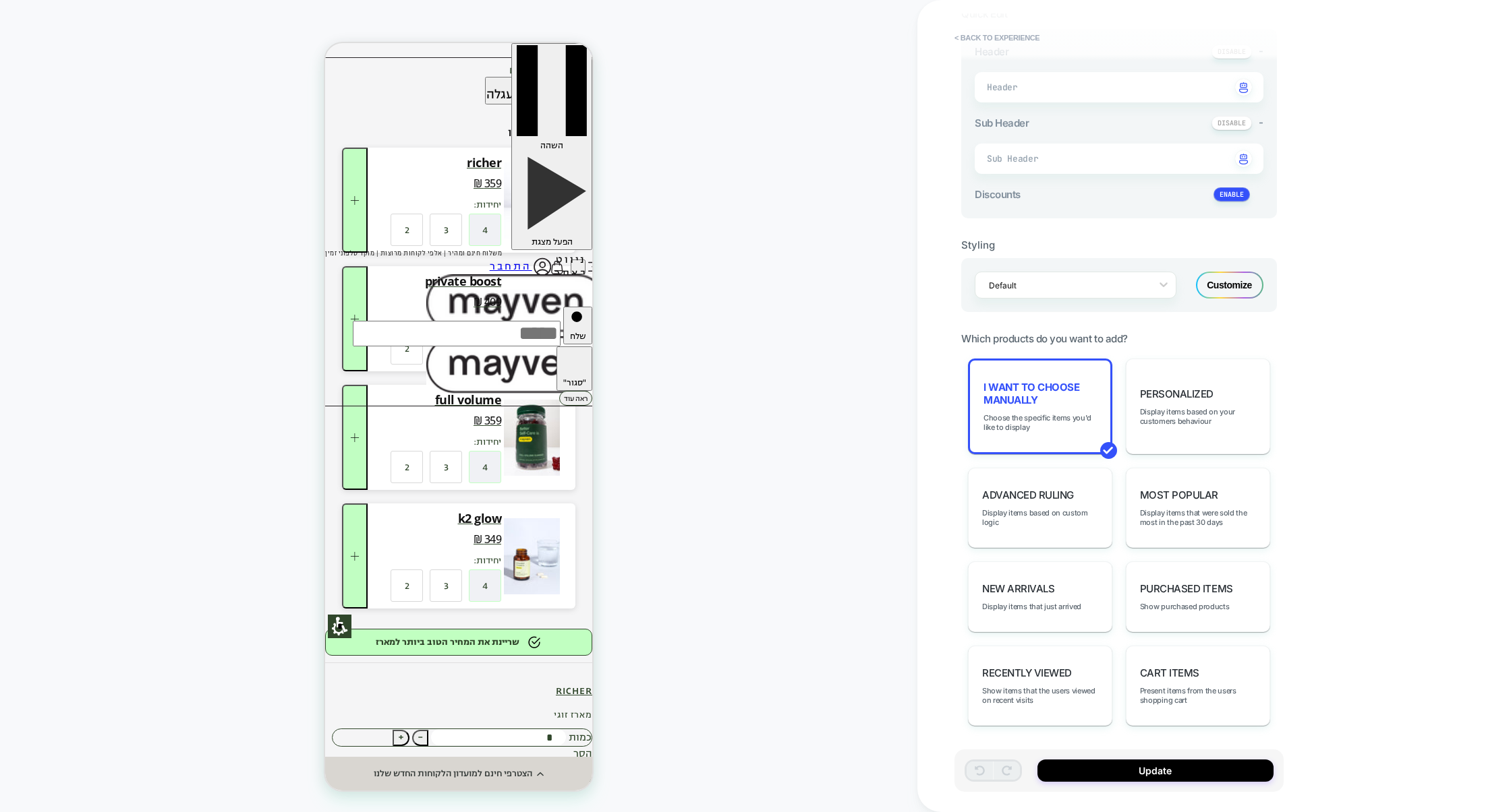
click at [1255, 291] on div "Customize" at bounding box center [1229, 285] width 67 height 27
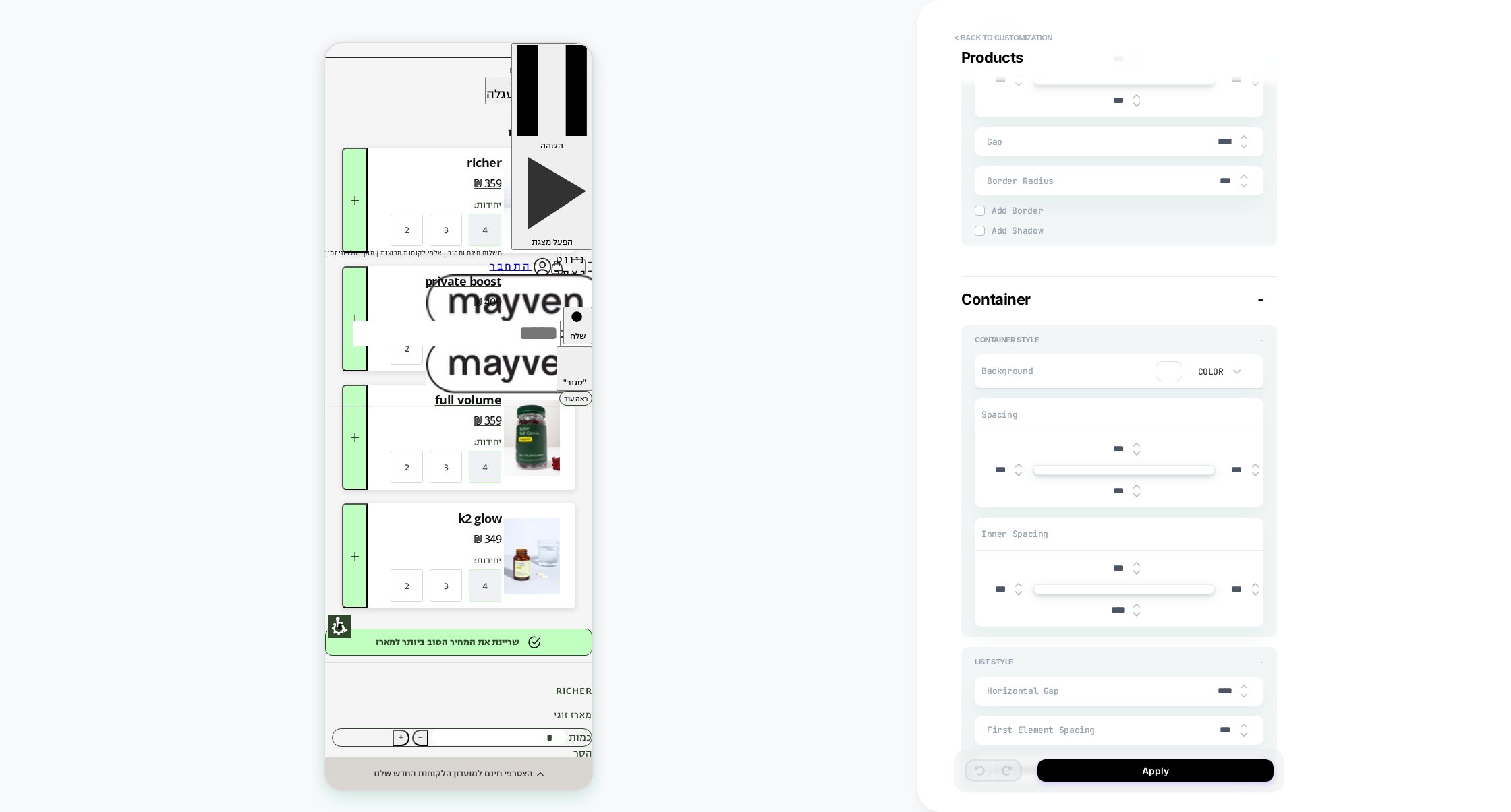
scroll to position [2680, 0]
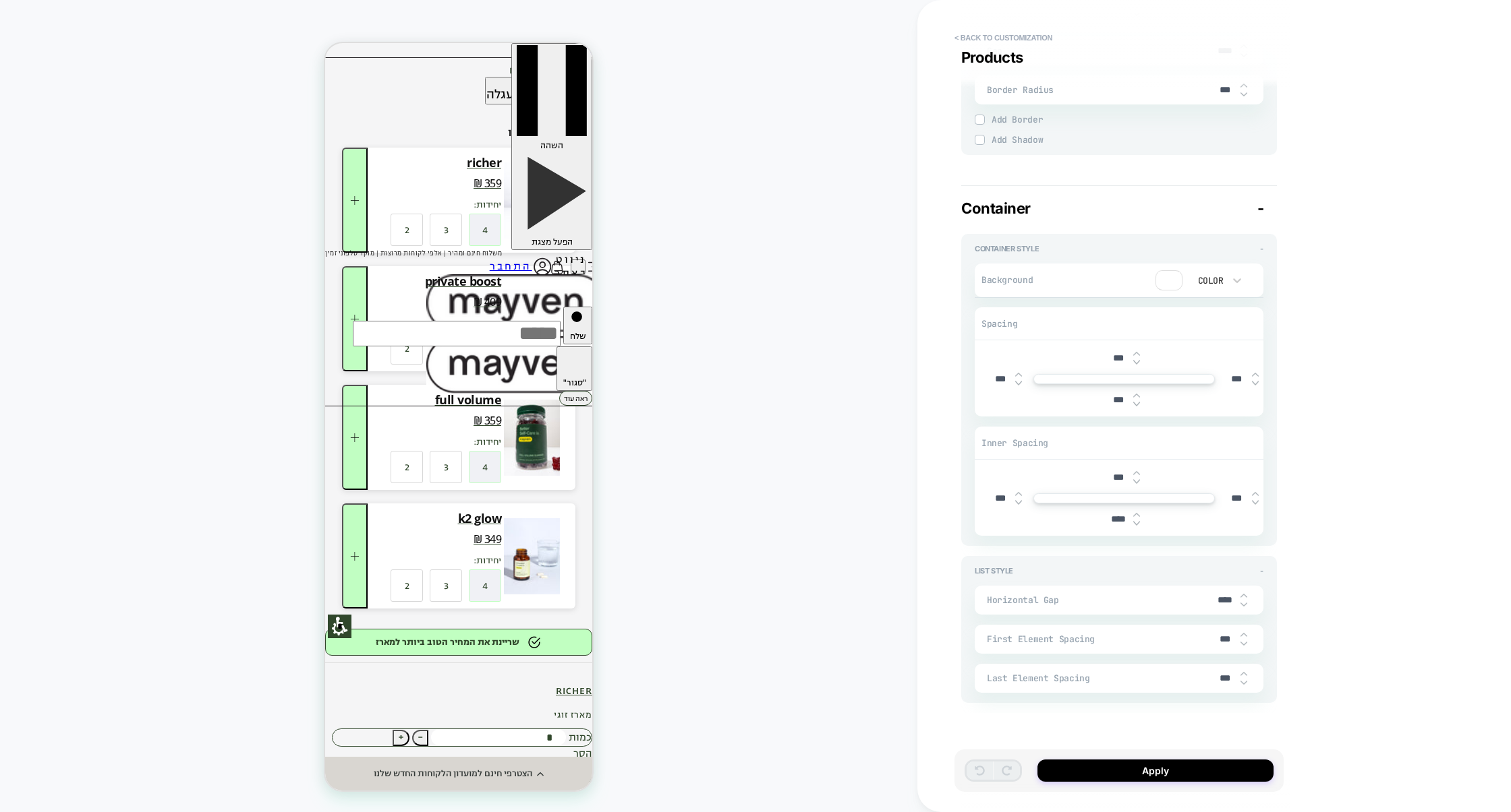
click at [1111, 474] on input "***" at bounding box center [1117, 477] width 30 height 12
type input "****"
click at [1151, 765] on button "Apply" at bounding box center [1155, 770] width 236 height 22
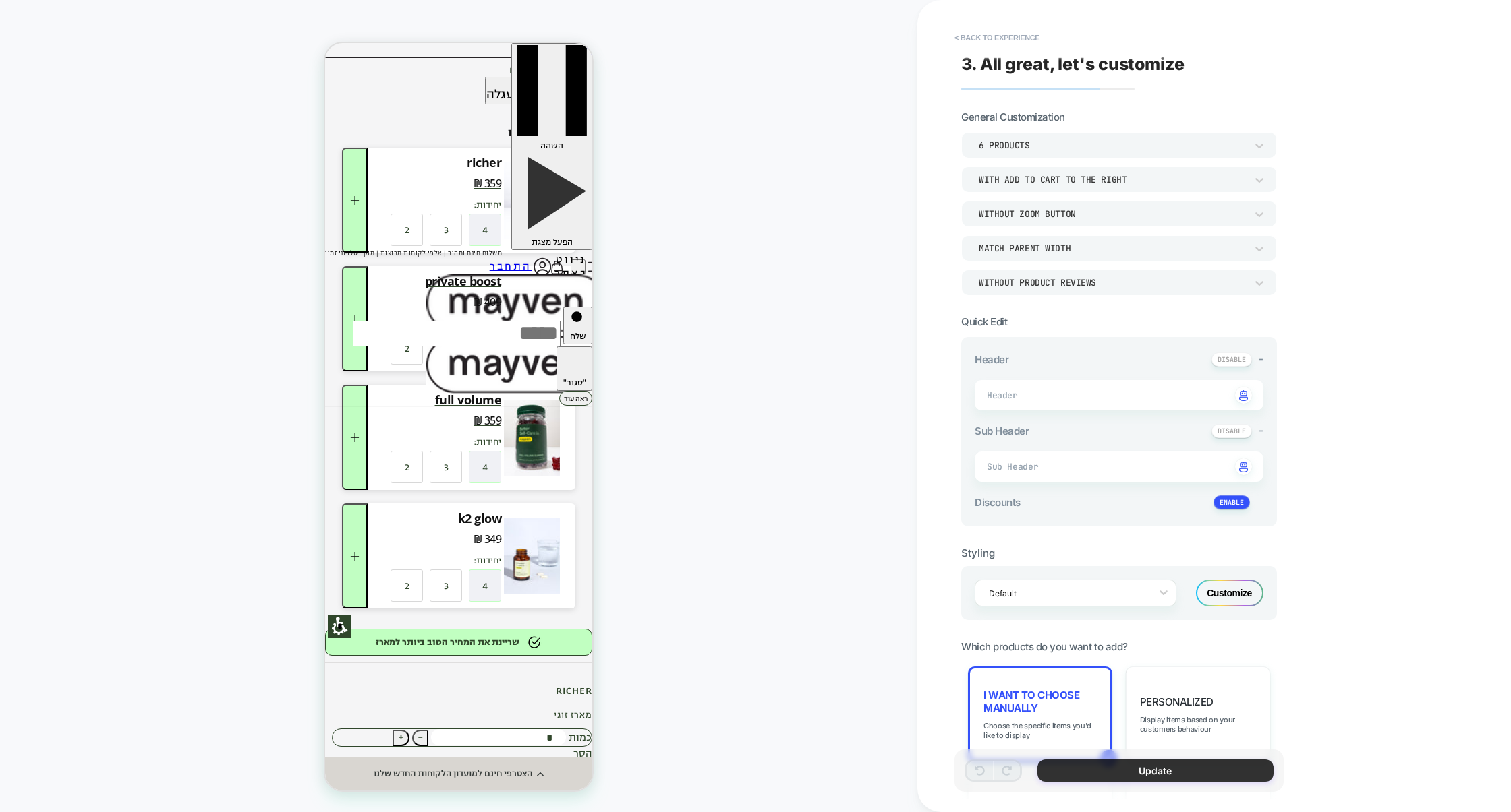
click at [1069, 769] on button "Update" at bounding box center [1155, 770] width 236 height 22
type textarea "*"
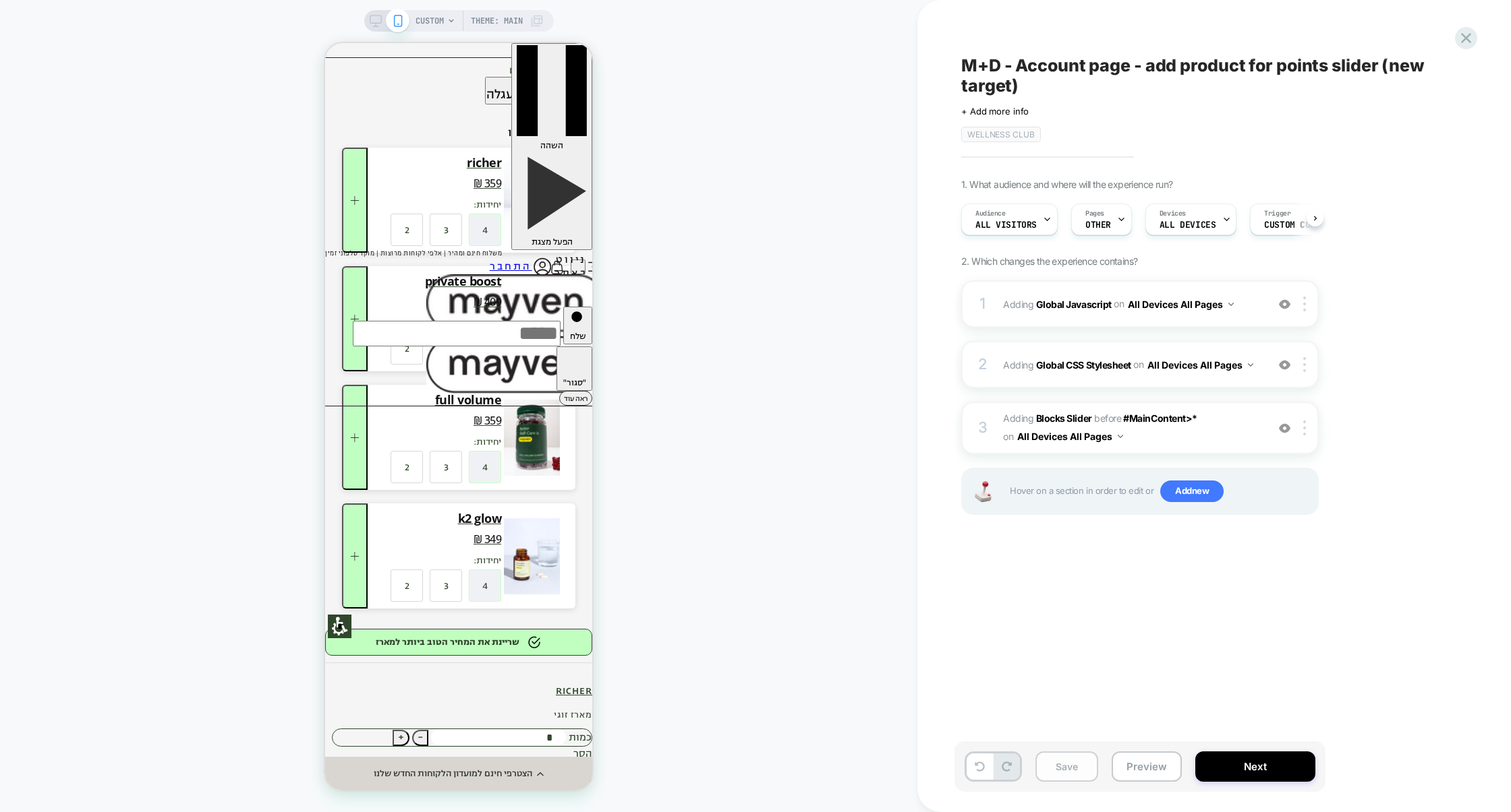
click at [1066, 769] on button "Save" at bounding box center [1066, 766] width 62 height 30
click at [1140, 769] on button "Preview" at bounding box center [1146, 766] width 70 height 30
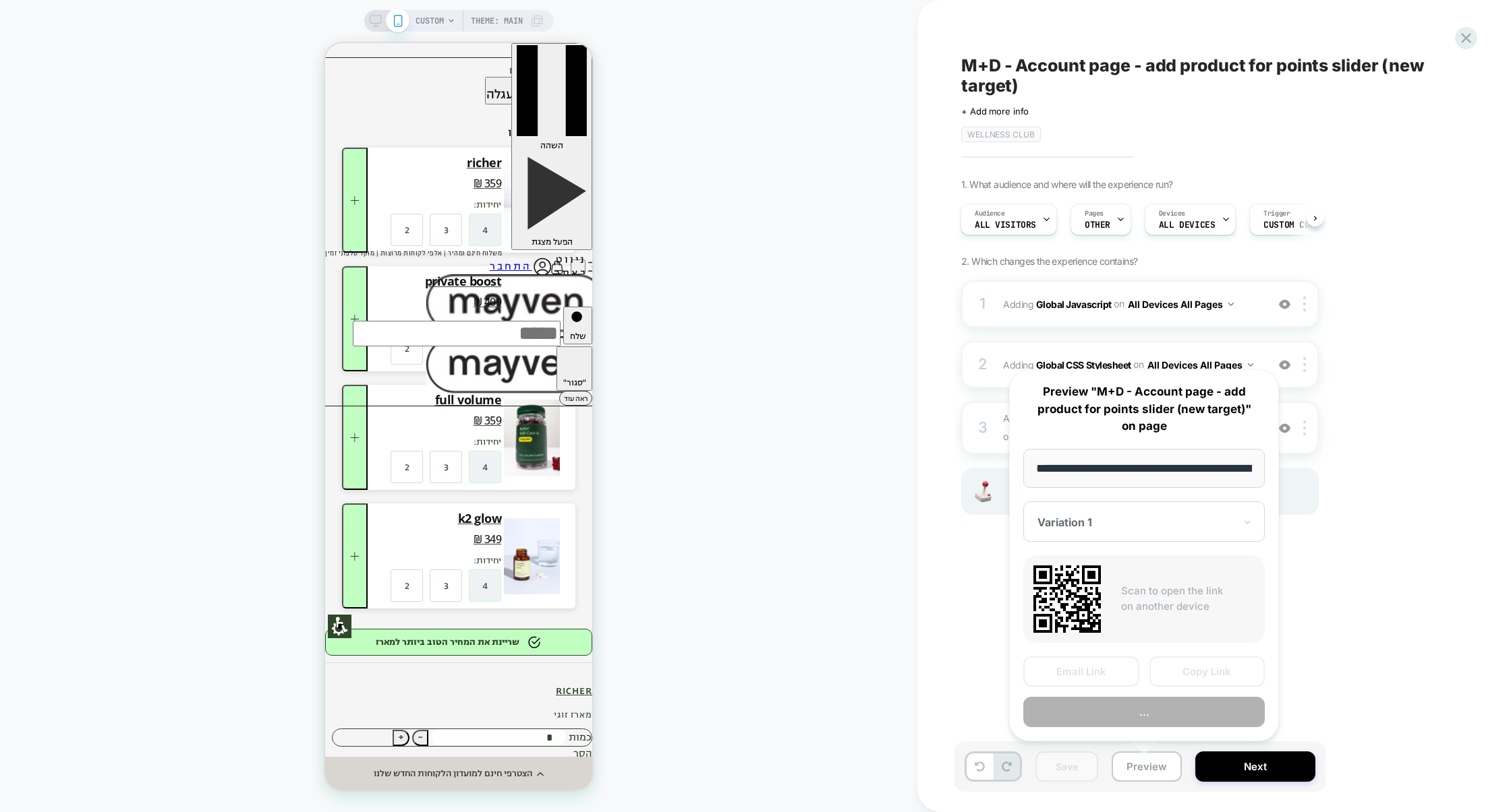
scroll to position [0, 76]
click at [1151, 722] on button "Preview" at bounding box center [1144, 712] width 241 height 30
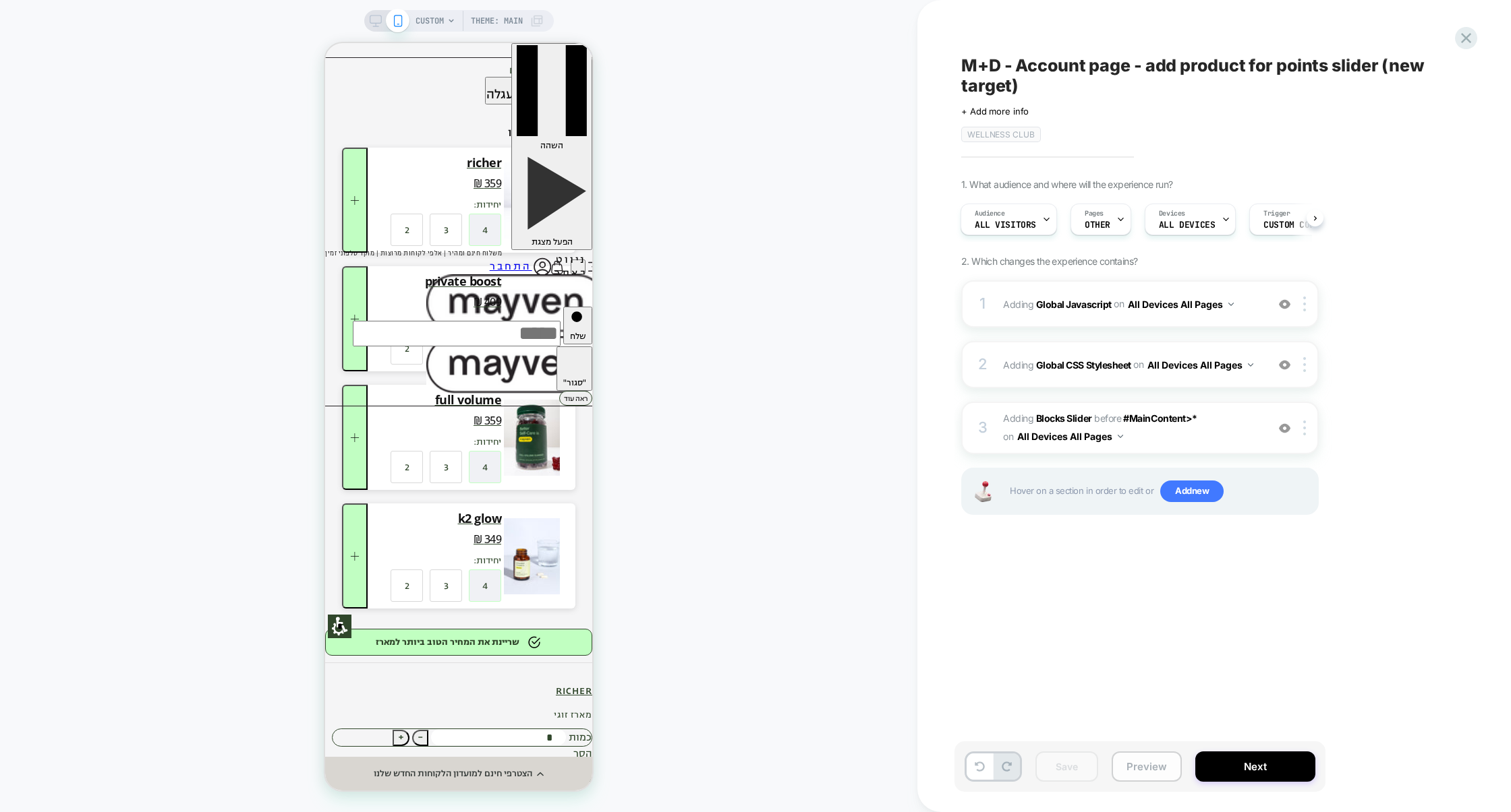
click at [1135, 765] on button "Preview" at bounding box center [1146, 766] width 70 height 30
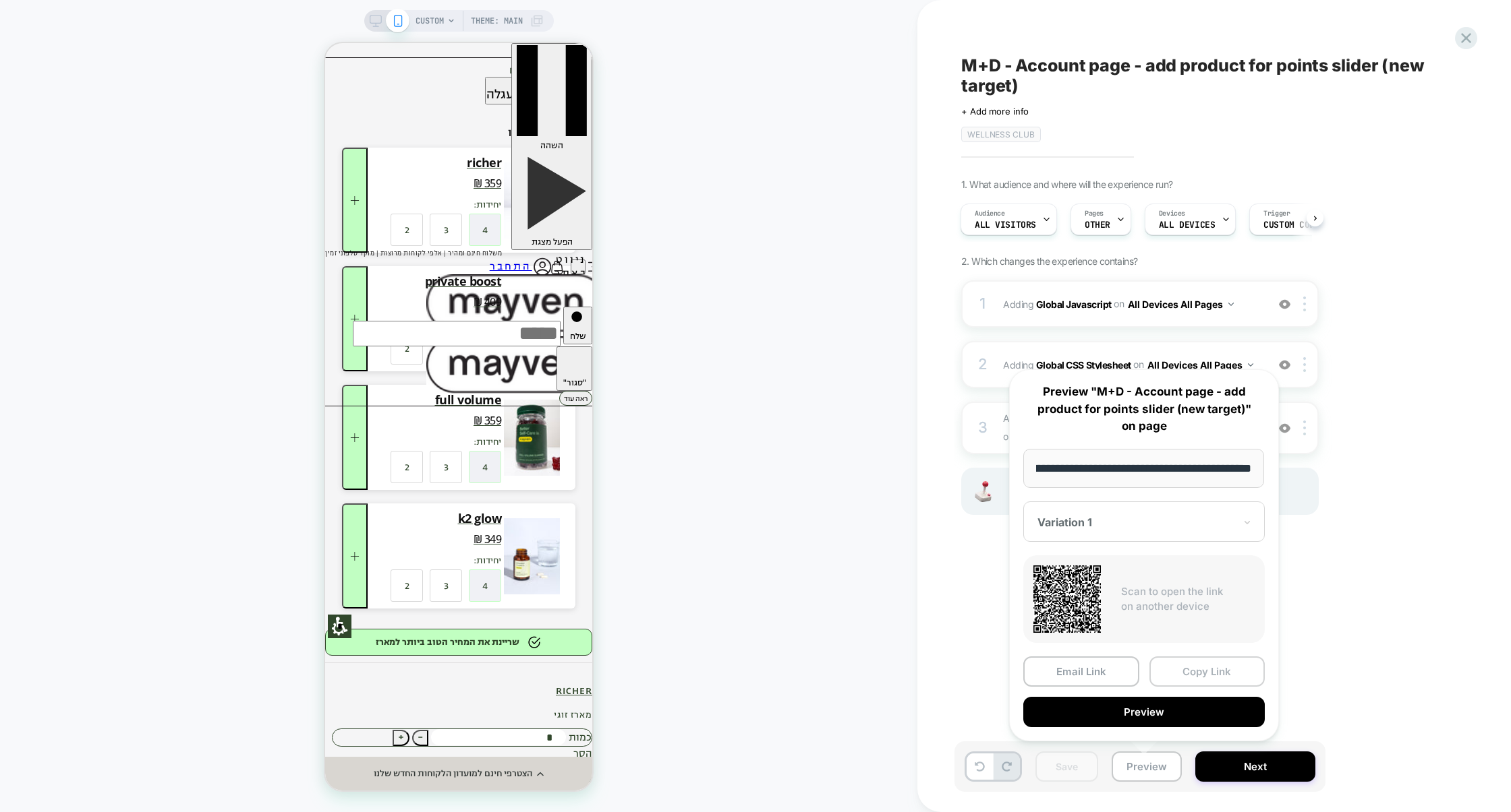
click at [1185, 680] on button "Copy Link" at bounding box center [1206, 671] width 116 height 30
